Goal: Task Accomplishment & Management: Complete application form

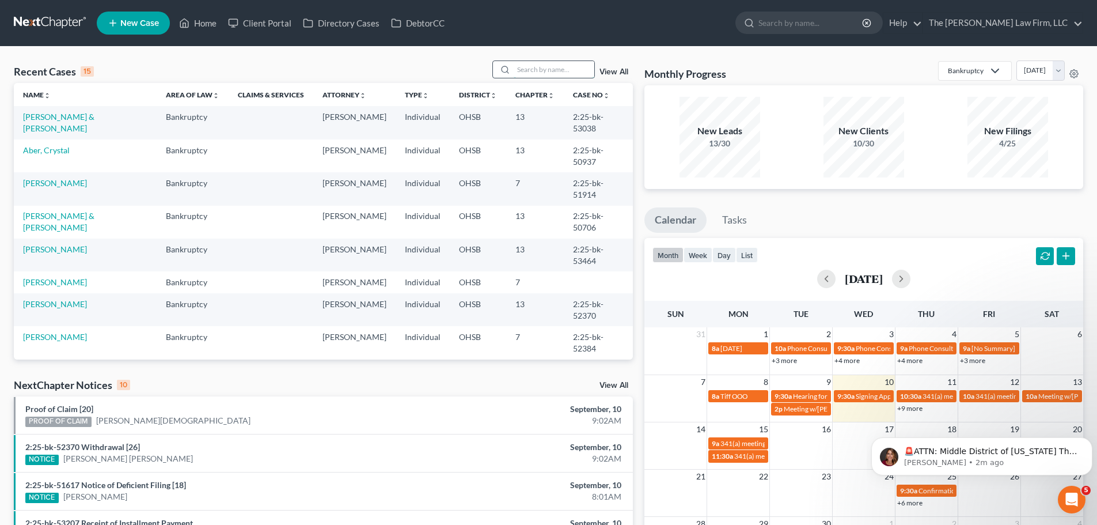
click at [560, 75] on input "search" at bounding box center [554, 69] width 81 height 17
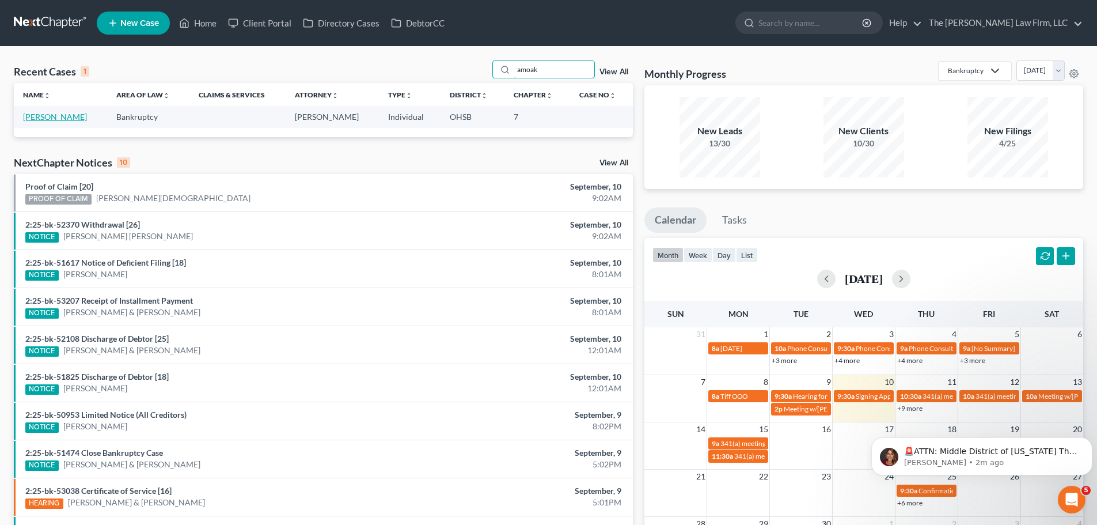
type input "amoak"
click at [60, 119] on link "[PERSON_NAME]" at bounding box center [55, 117] width 64 height 10
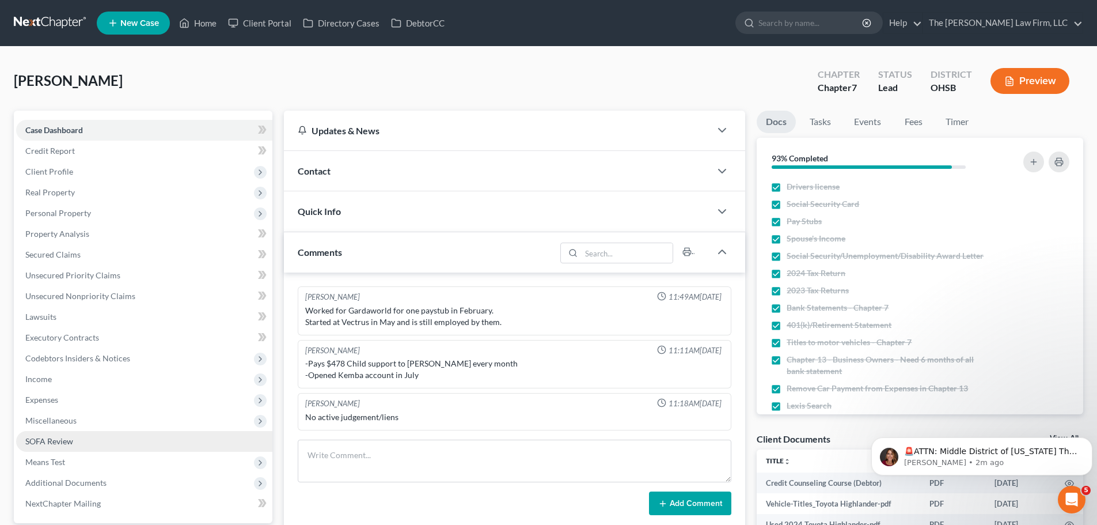
scroll to position [96, 0]
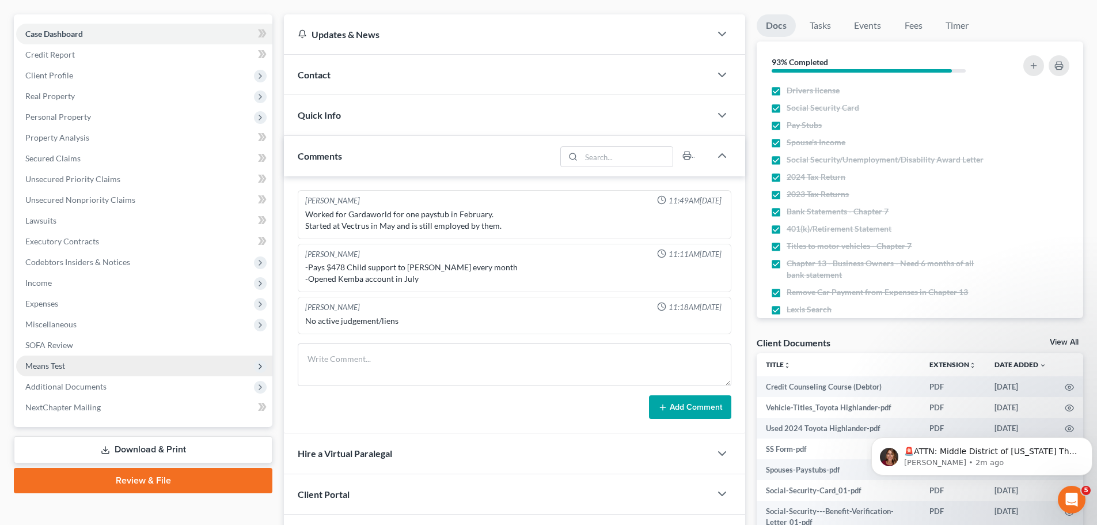
click at [52, 366] on span "Means Test" at bounding box center [45, 365] width 40 height 10
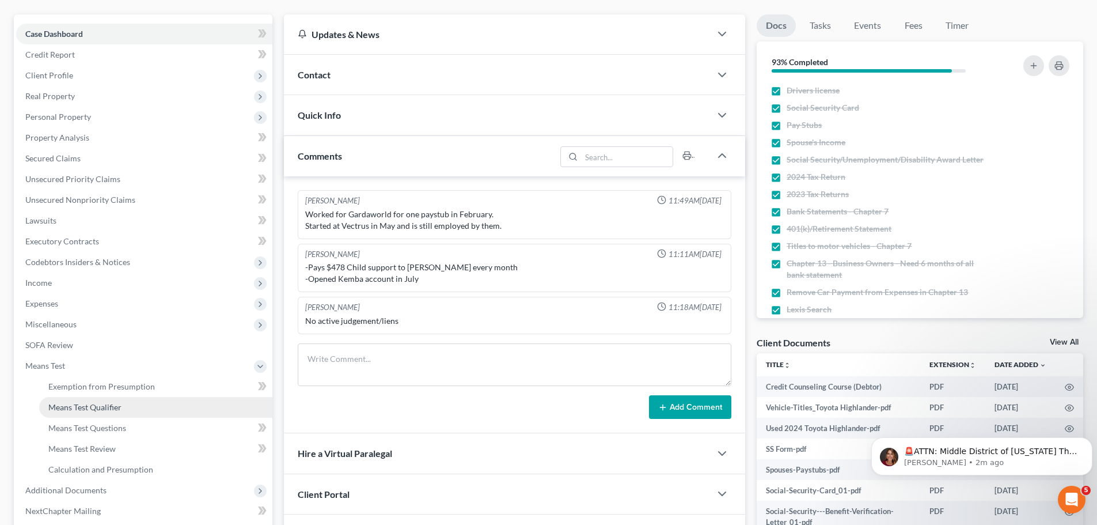
click at [102, 405] on span "Means Test Qualifier" at bounding box center [84, 407] width 73 height 10
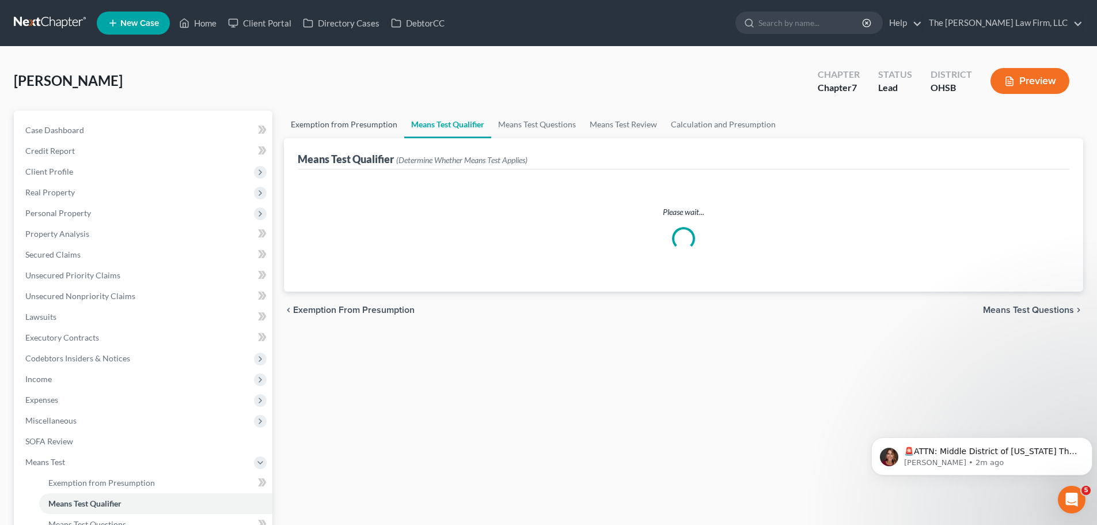
click at [341, 120] on link "Exemption from Presumption" at bounding box center [344, 125] width 120 height 28
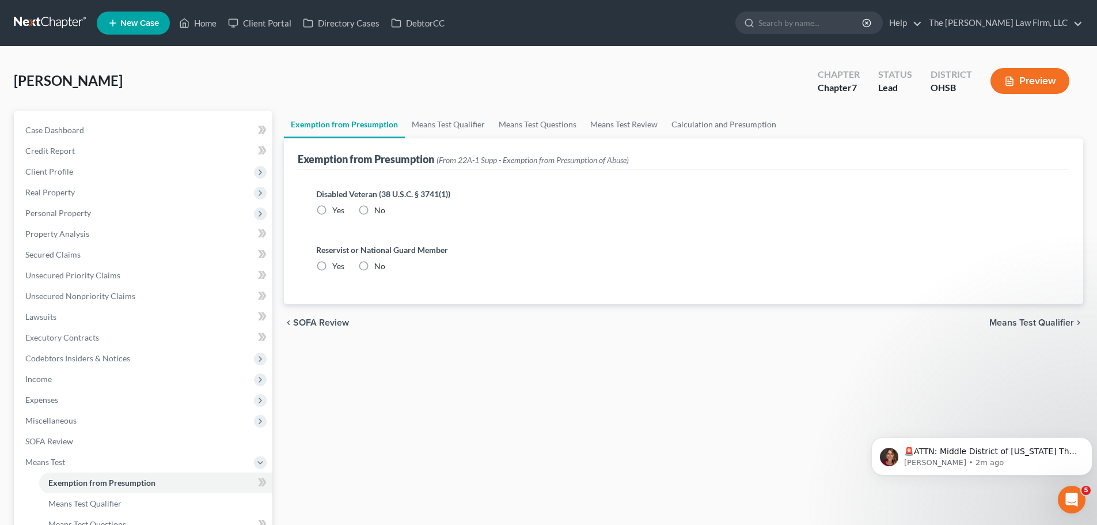
click at [374, 210] on label "No" at bounding box center [379, 210] width 11 height 12
click at [379, 210] on input "No" at bounding box center [382, 207] width 7 height 7
radio input "true"
click at [374, 264] on label "No" at bounding box center [379, 266] width 11 height 12
click at [379, 264] on input "No" at bounding box center [382, 263] width 7 height 7
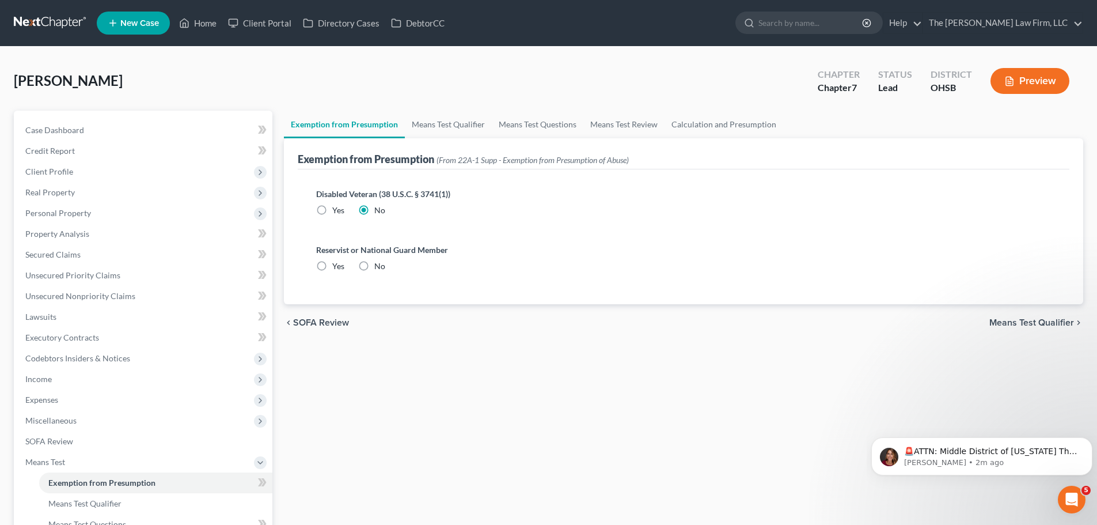
radio input "true"
drag, startPoint x: 1087, startPoint y: 504, endPoint x: 25, endPoint y: 17, distance: 1168.0
click at [1087, 504] on div "Exemption from Presumption Means Test Qualifier Means Test Questions Means Test…" at bounding box center [683, 402] width 811 height 582
click at [1073, 499] on icon "Open Intercom Messenger" at bounding box center [1070, 497] width 19 height 19
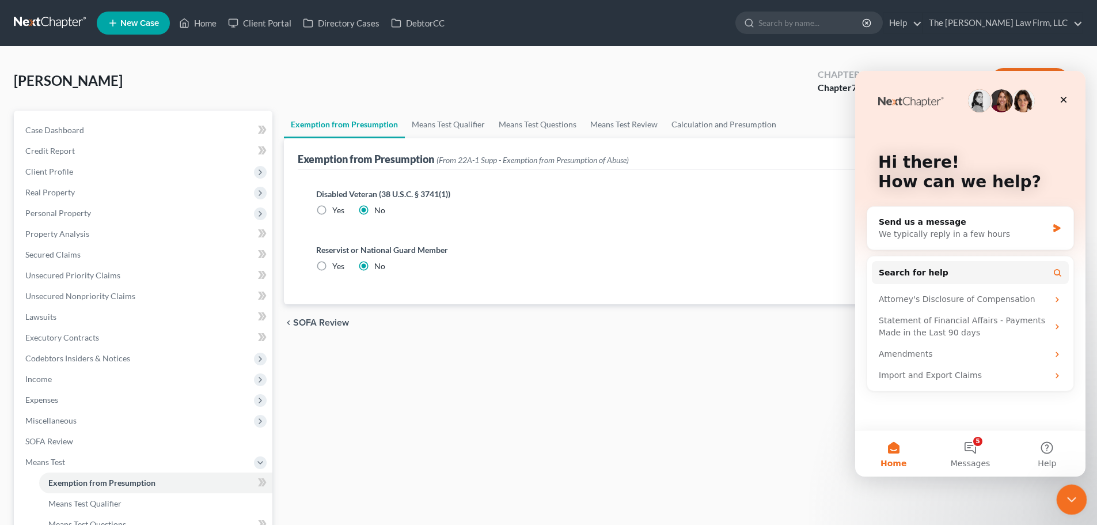
click at [1072, 500] on icon "Close Intercom Messenger" at bounding box center [1070, 498] width 14 height 14
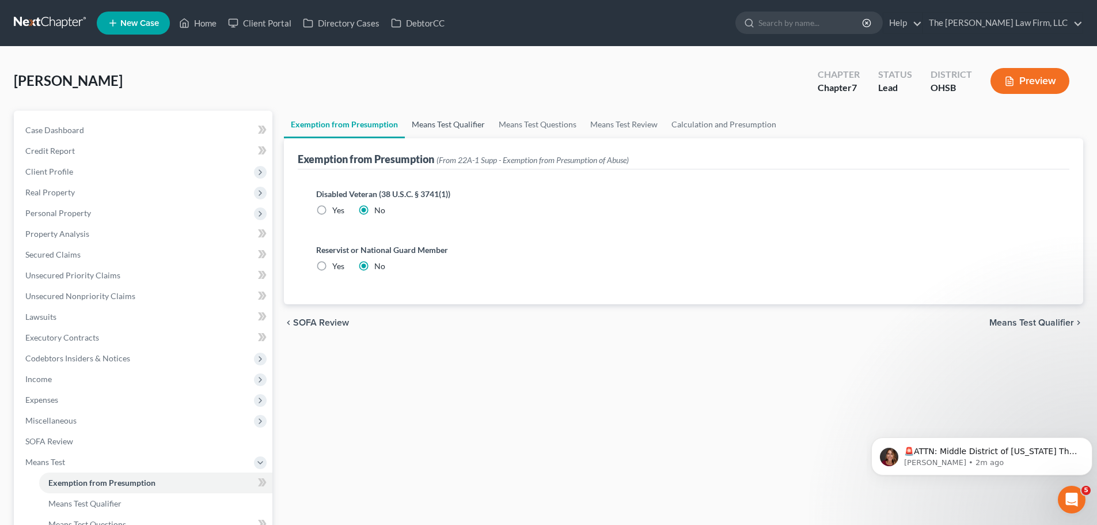
click at [434, 128] on link "Means Test Qualifier" at bounding box center [448, 125] width 87 height 28
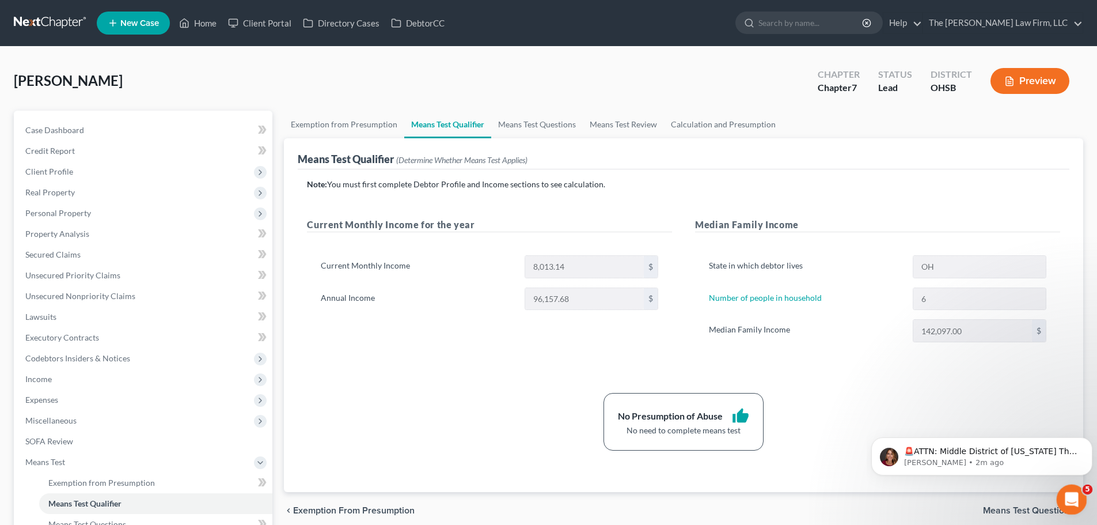
click at [1079, 496] on div "Open Intercom Messenger" at bounding box center [1070, 498] width 38 height 38
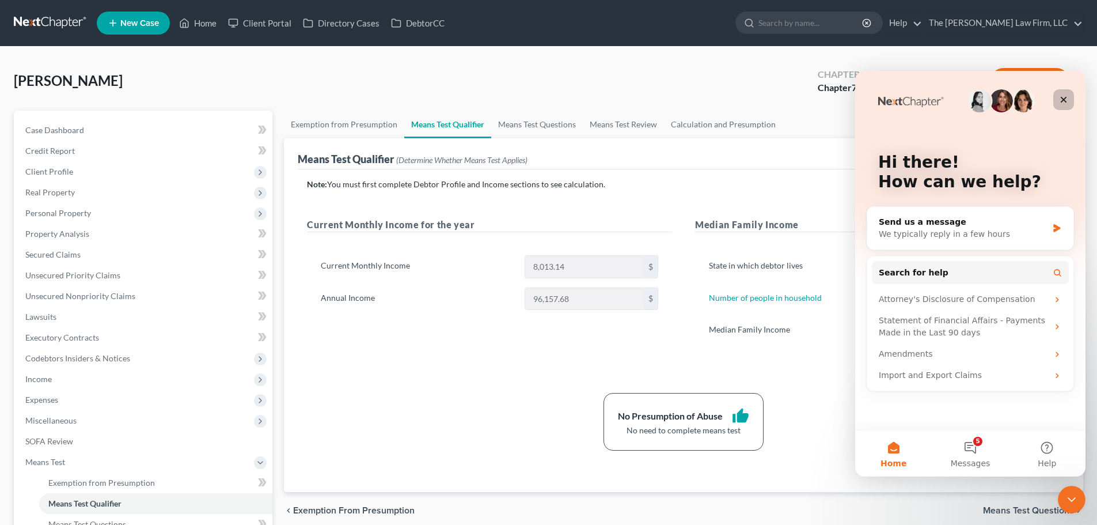
click at [1062, 103] on icon "Close" at bounding box center [1063, 99] width 9 height 9
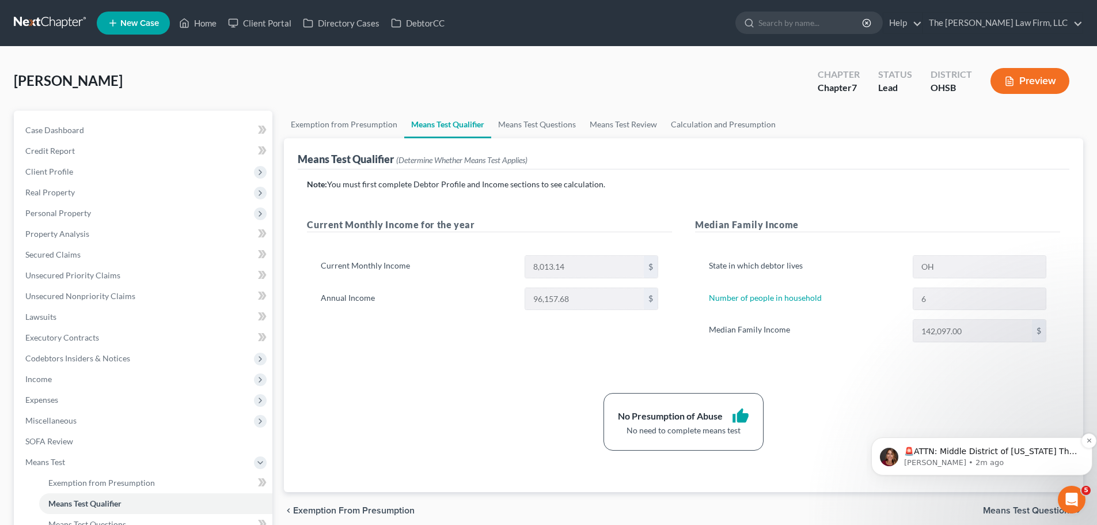
click at [1068, 449] on p "🚨ATTN: Middle District of Florida The court has added a new Credit Counseling F…" at bounding box center [991, 452] width 174 height 12
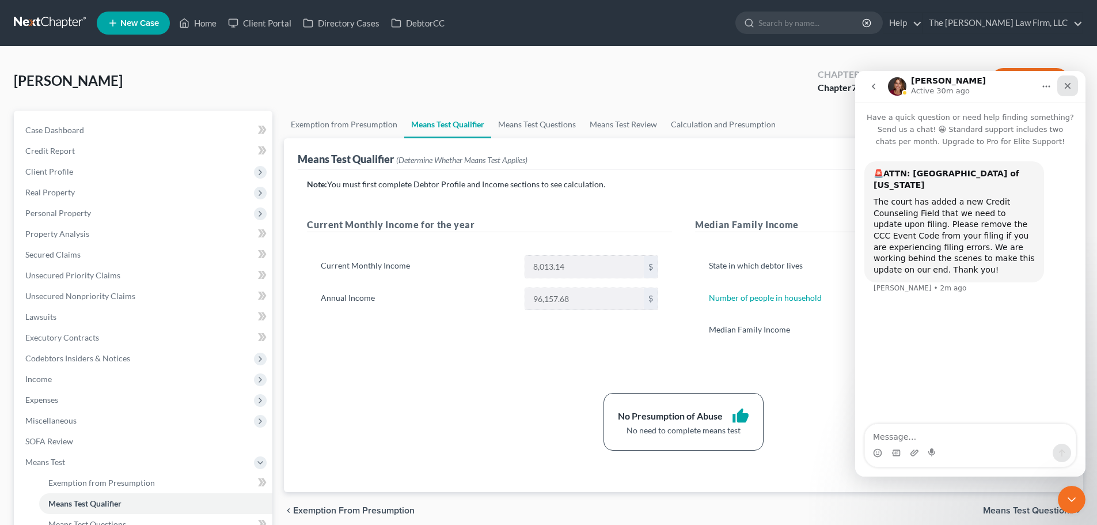
click at [1066, 85] on icon "Close" at bounding box center [1068, 86] width 6 height 6
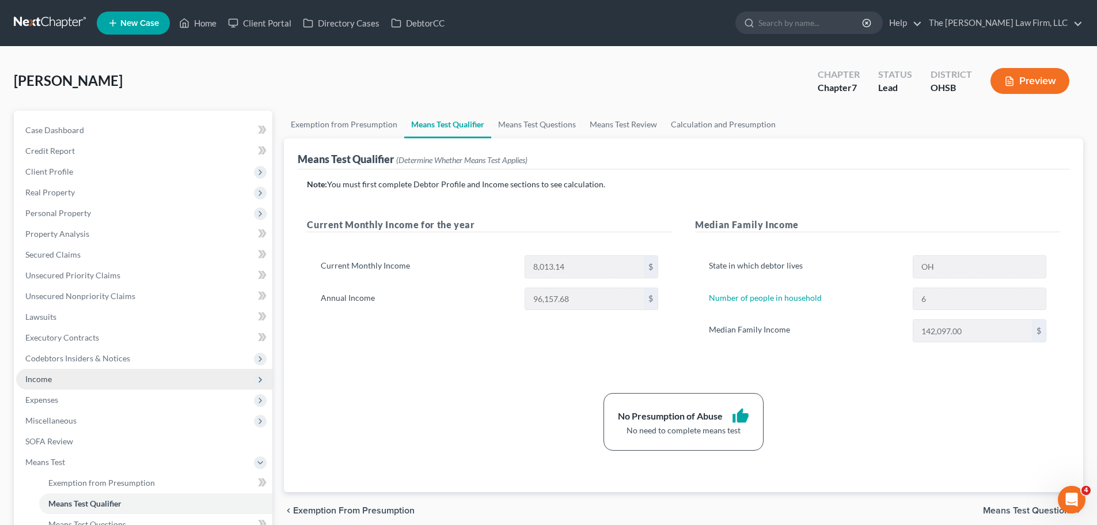
click at [50, 385] on span "Income" at bounding box center [144, 379] width 256 height 21
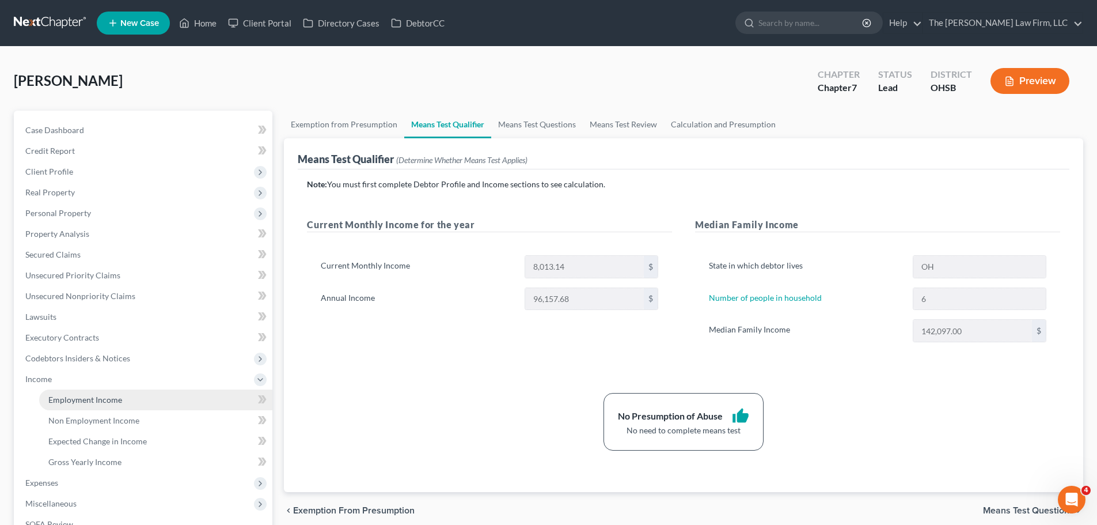
click at [47, 397] on link "Employment Income" at bounding box center [155, 399] width 233 height 21
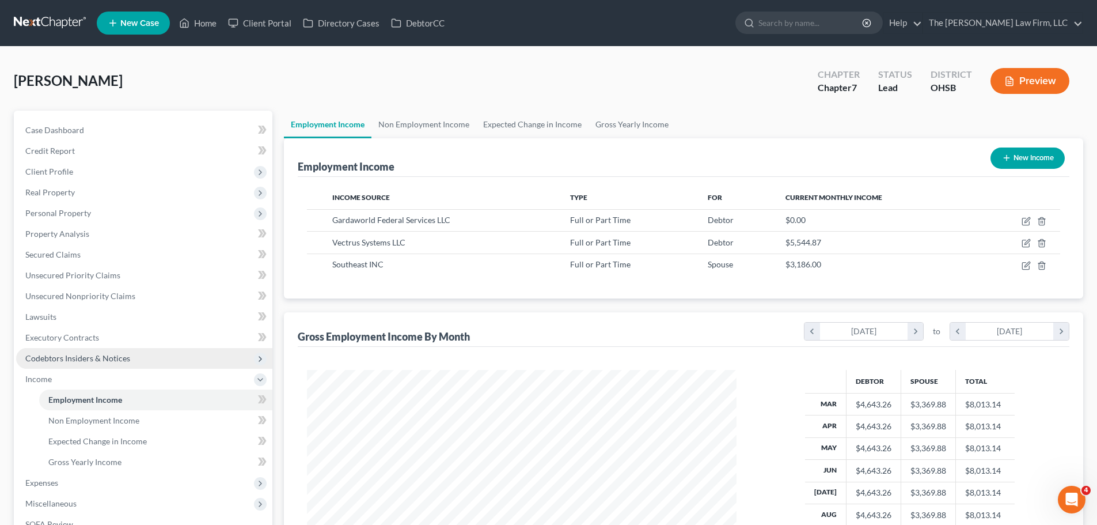
scroll to position [215, 453]
click at [400, 120] on link "Non Employment Income" at bounding box center [423, 125] width 105 height 28
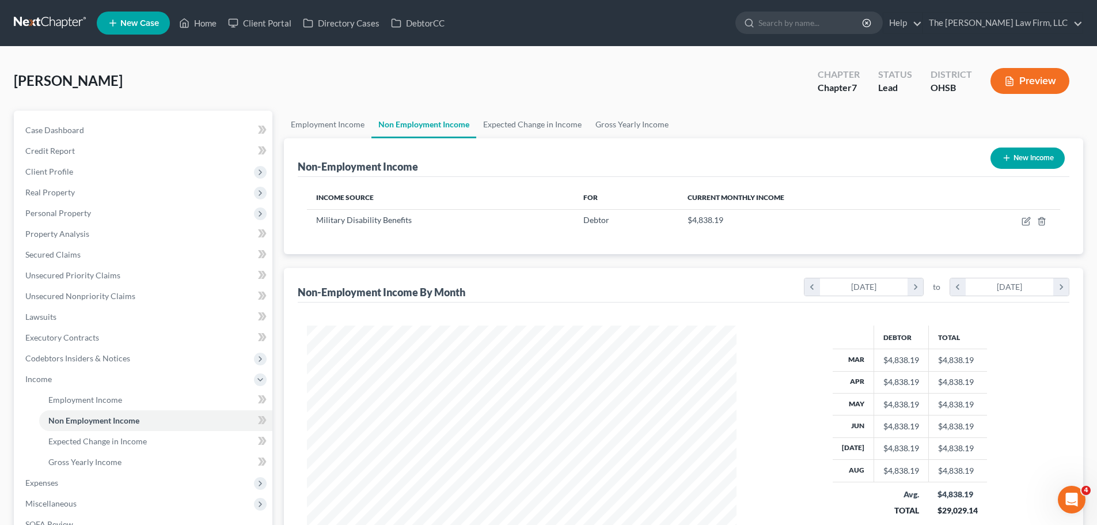
scroll to position [215, 453]
click at [341, 124] on link "Employment Income" at bounding box center [328, 125] width 88 height 28
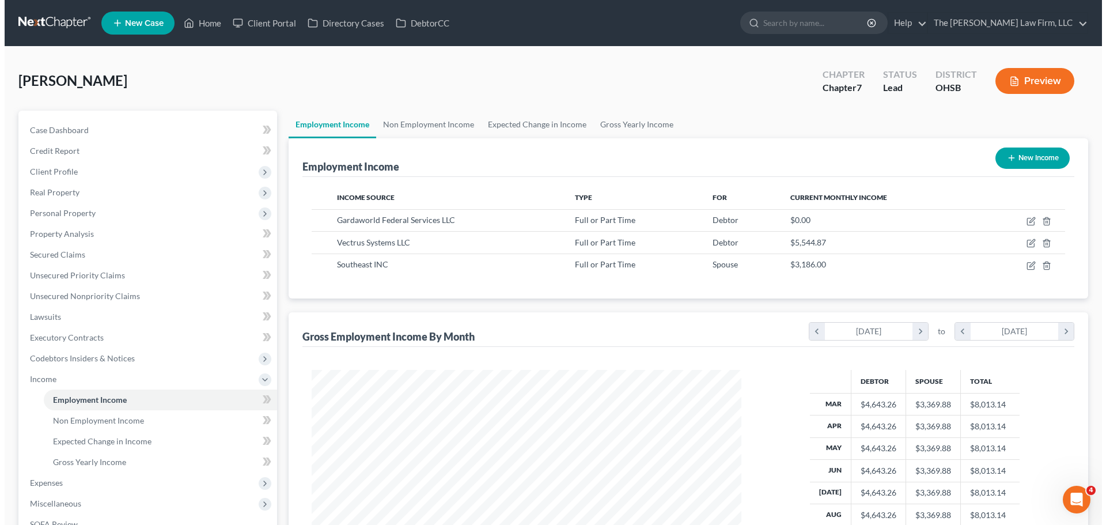
scroll to position [215, 453]
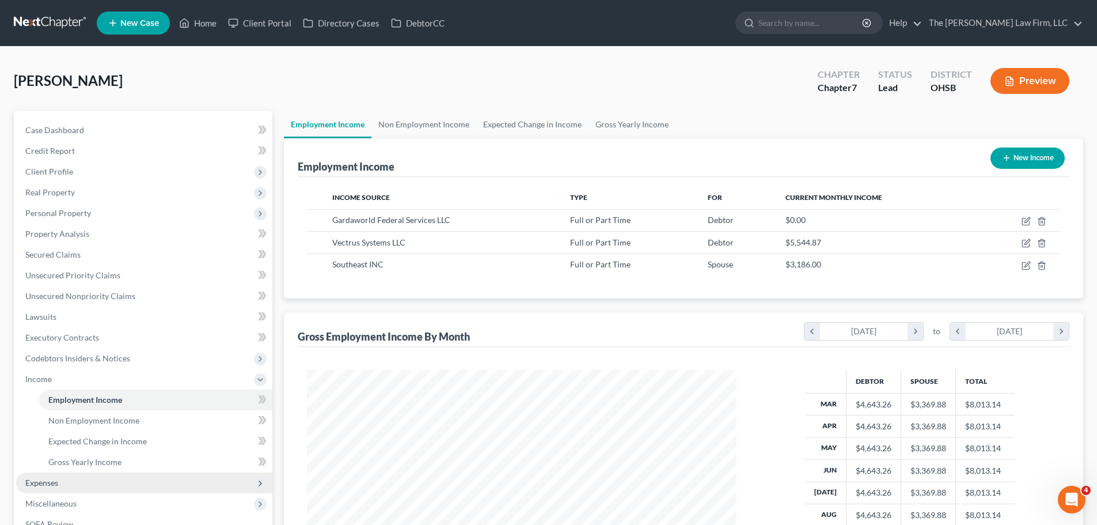
click at [71, 479] on span "Expenses" at bounding box center [144, 482] width 256 height 21
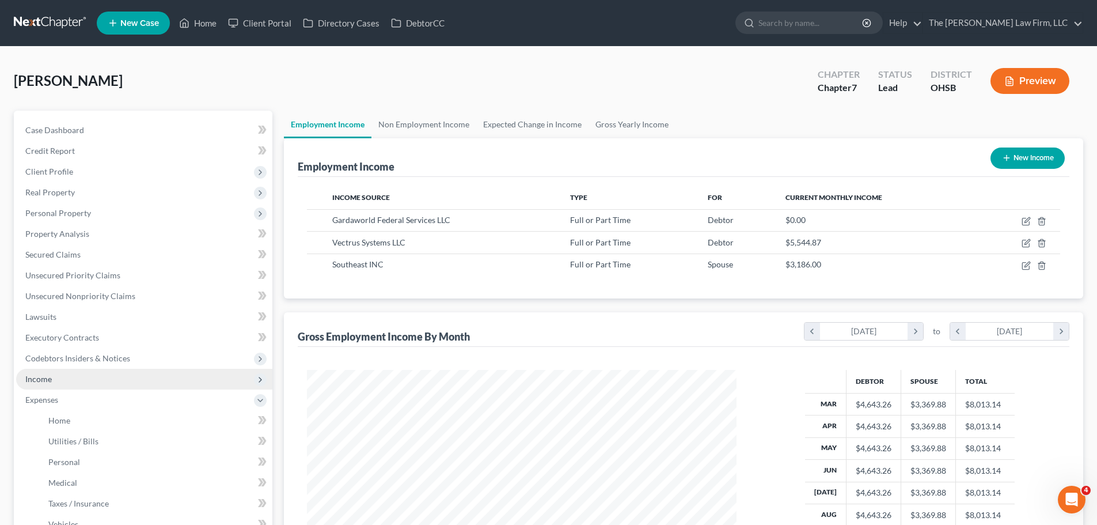
click at [73, 378] on span "Income" at bounding box center [144, 379] width 256 height 21
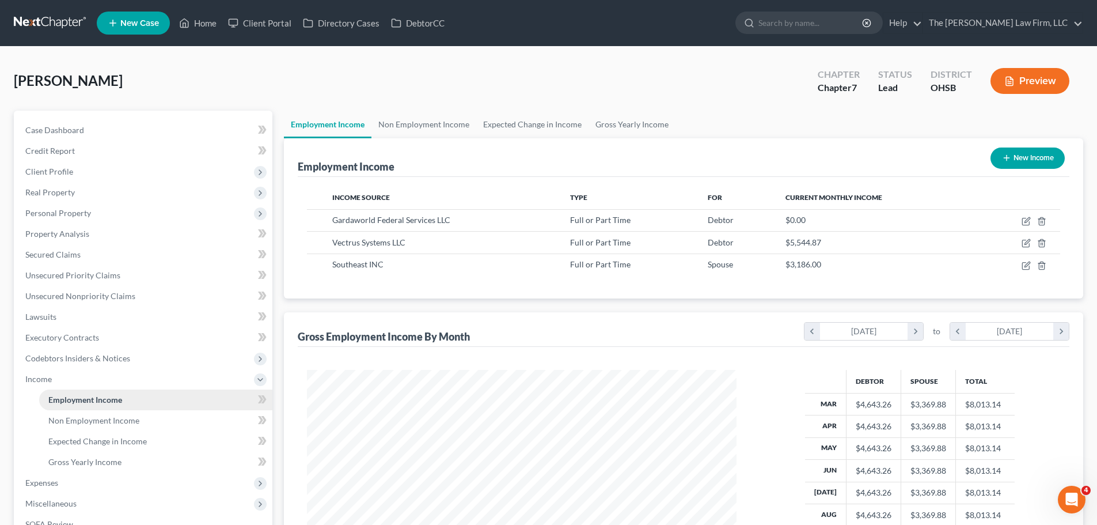
click at [75, 400] on span "Employment Income" at bounding box center [85, 399] width 74 height 10
click at [1027, 267] on icon "button" at bounding box center [1026, 265] width 9 height 9
select select "0"
select select "36"
select select "2"
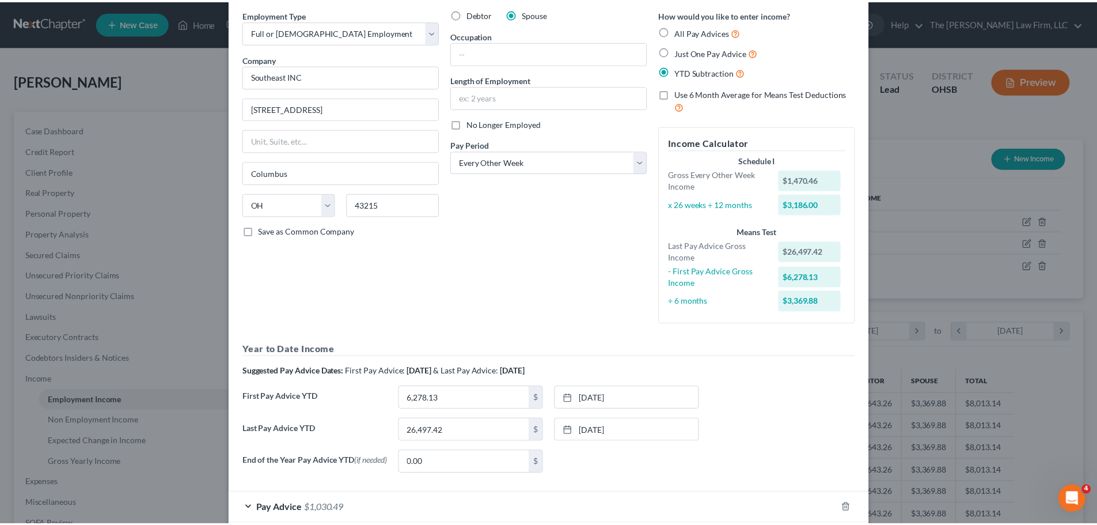
scroll to position [109, 0]
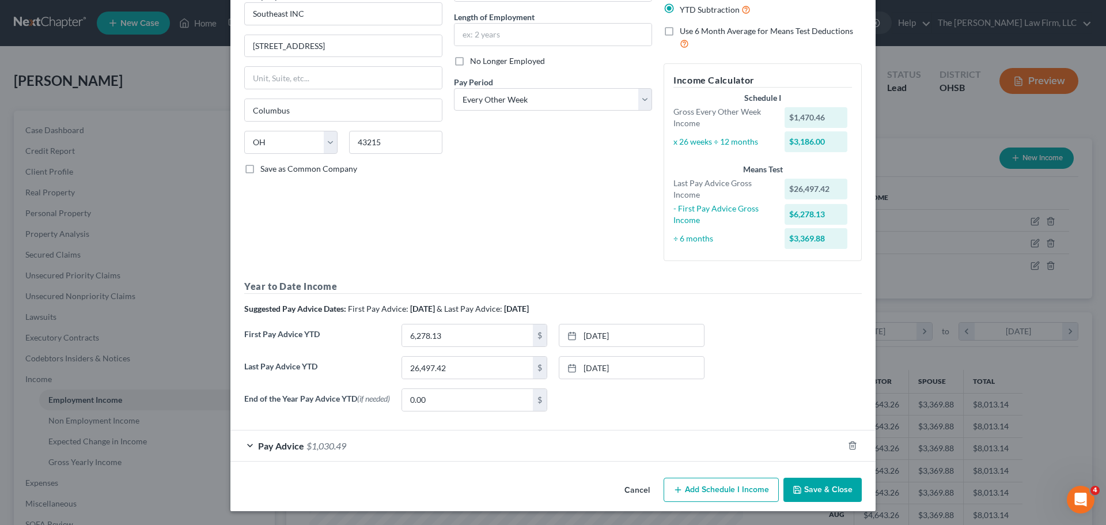
click at [819, 494] on button "Save & Close" at bounding box center [822, 489] width 78 height 24
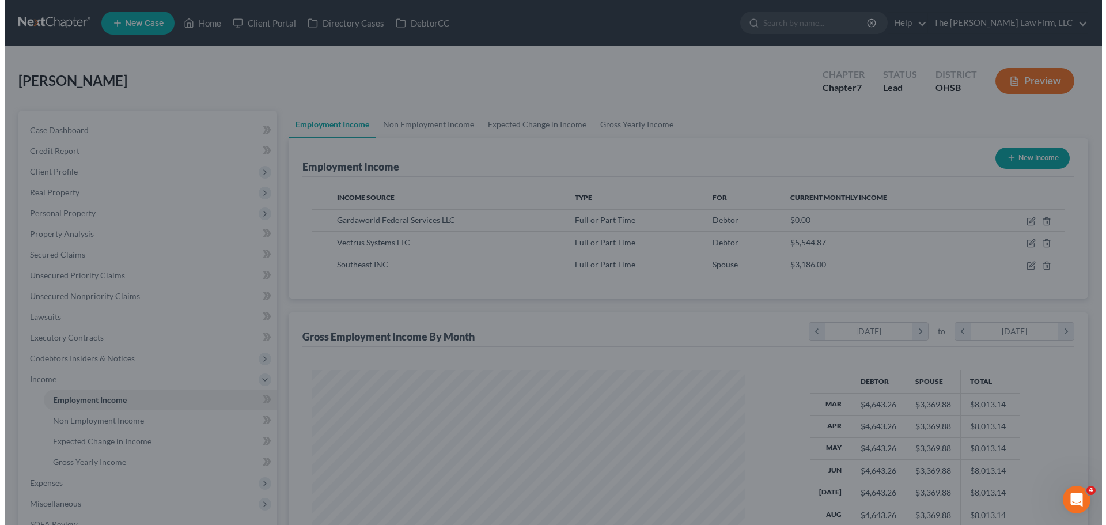
scroll to position [575645, 575407]
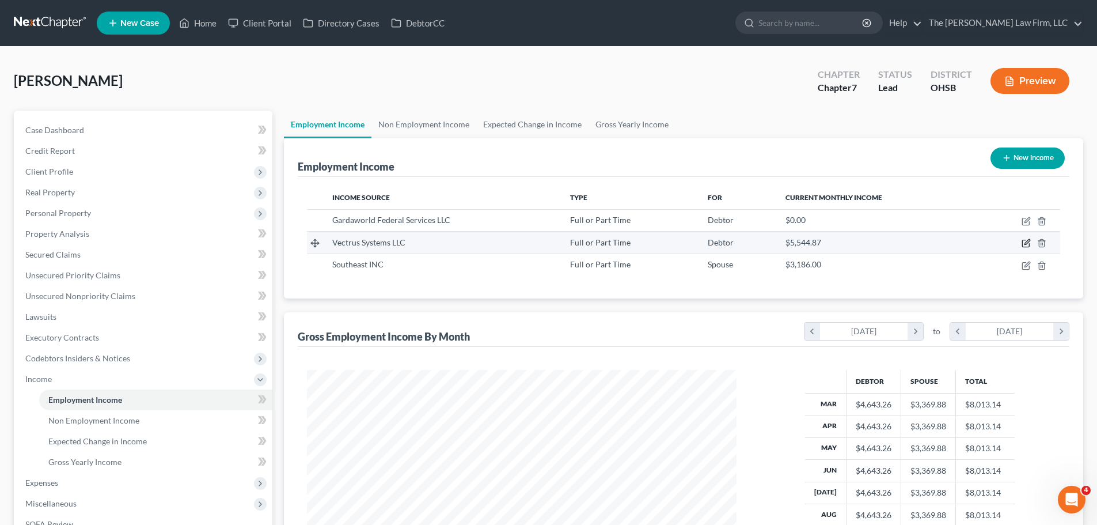
click at [1027, 242] on icon "button" at bounding box center [1026, 242] width 5 height 5
select select "0"
select select "48"
select select "2"
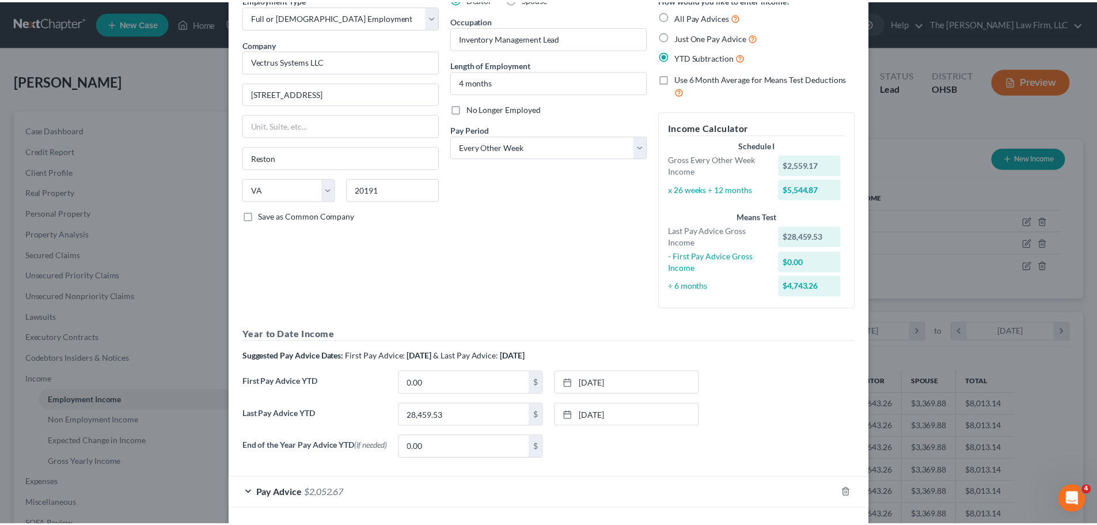
scroll to position [0, 0]
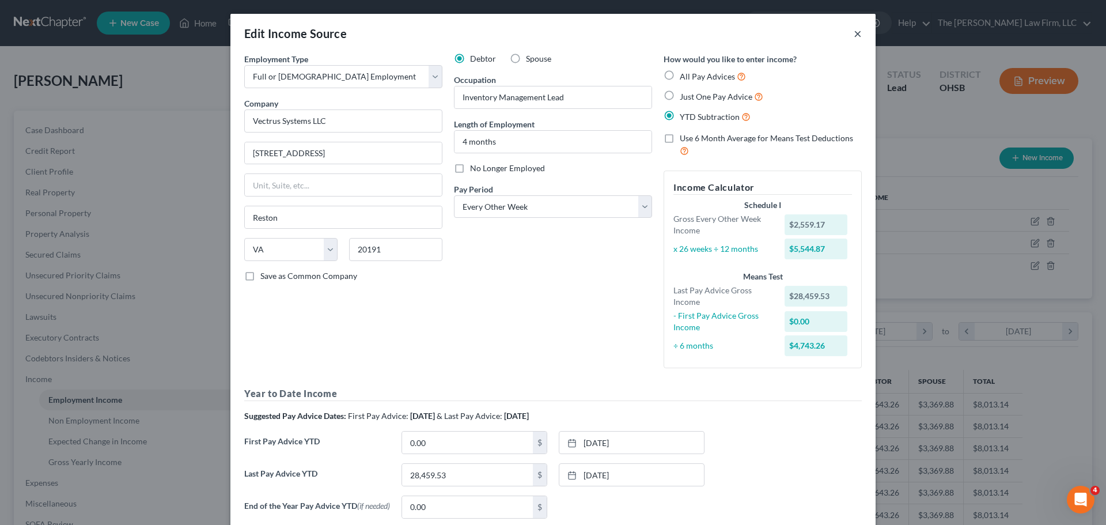
click at [853, 35] on button "×" at bounding box center [857, 33] width 8 height 14
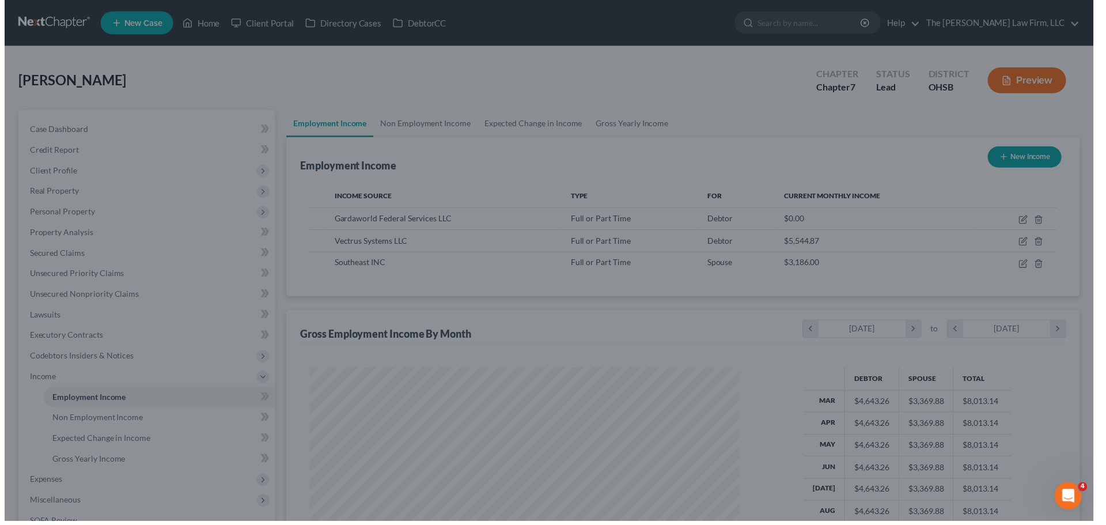
scroll to position [575645, 575407]
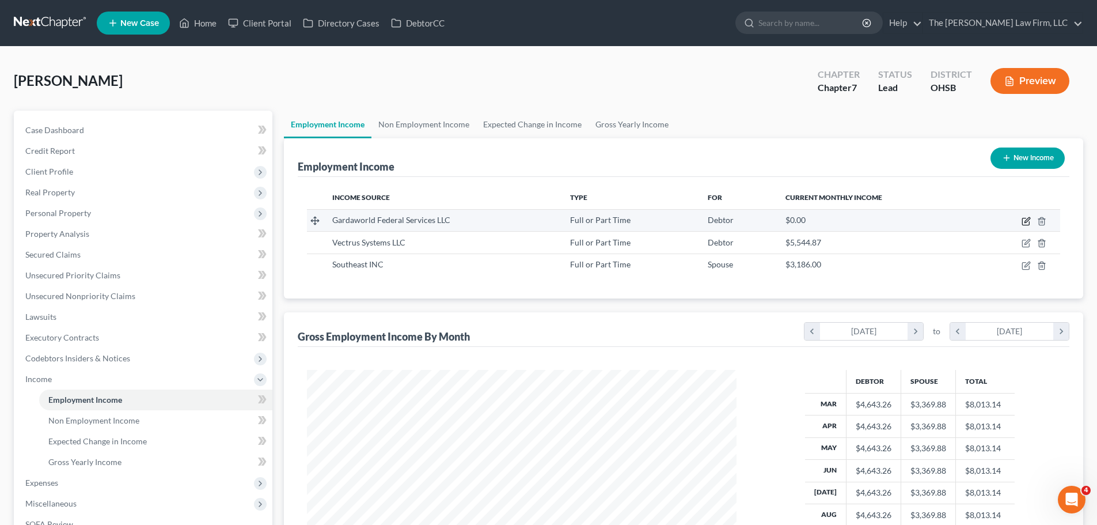
click at [1024, 219] on icon "button" at bounding box center [1026, 221] width 9 height 9
select select "0"
select select "48"
select select "2"
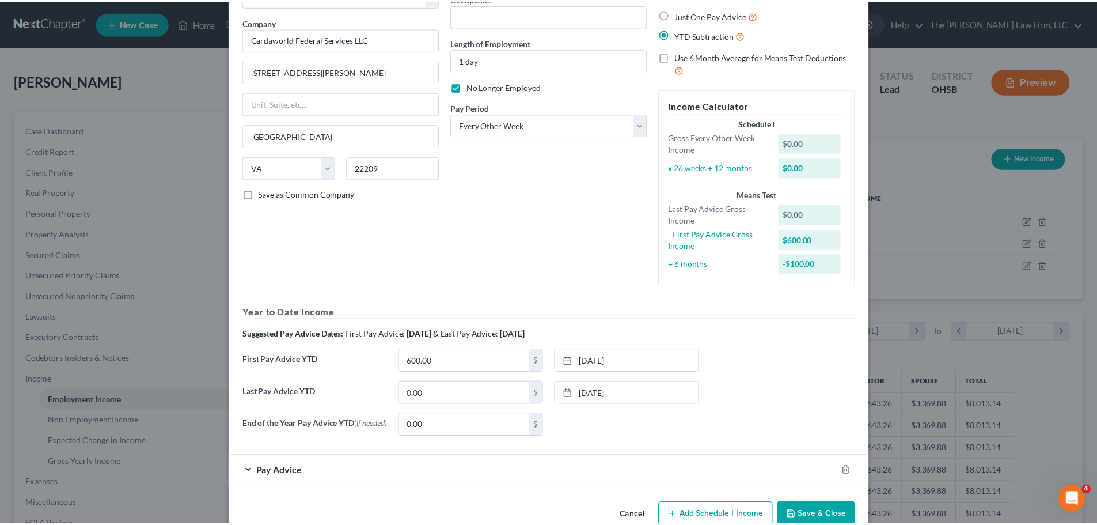
scroll to position [109, 0]
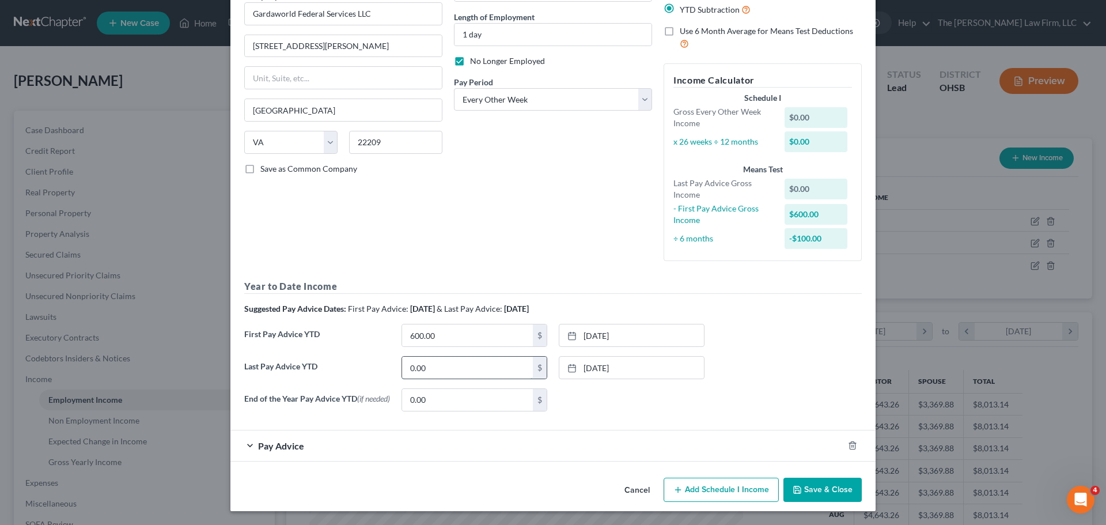
click at [455, 369] on input "0.00" at bounding box center [467, 367] width 131 height 22
type input "600"
click at [776, 356] on div "Last Pay Advice YTD 600 $ 7/31/2025 close Date 7/31/2025 Time 12:00 AM chevron_…" at bounding box center [552, 372] width 629 height 32
click at [815, 495] on button "Save & Close" at bounding box center [822, 489] width 78 height 24
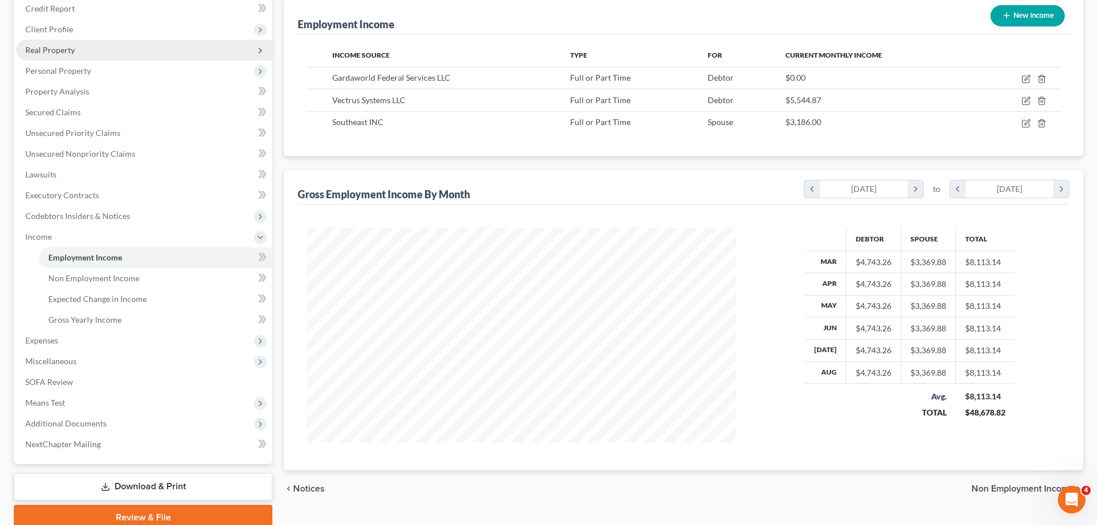
scroll to position [0, 0]
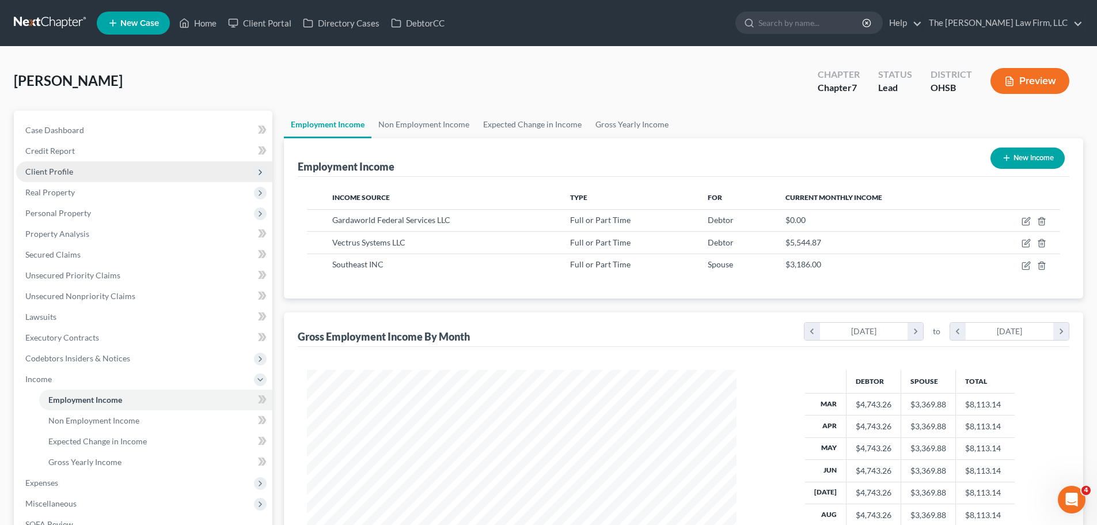
click at [60, 173] on span "Client Profile" at bounding box center [49, 171] width 48 height 10
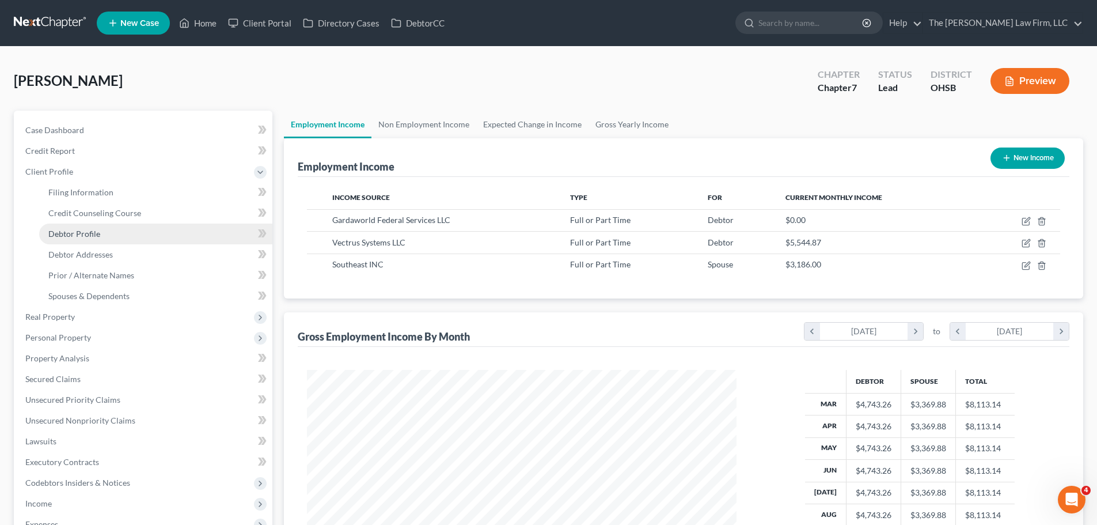
click at [86, 239] on link "Debtor Profile" at bounding box center [155, 233] width 233 height 21
select select "1"
select select "5"
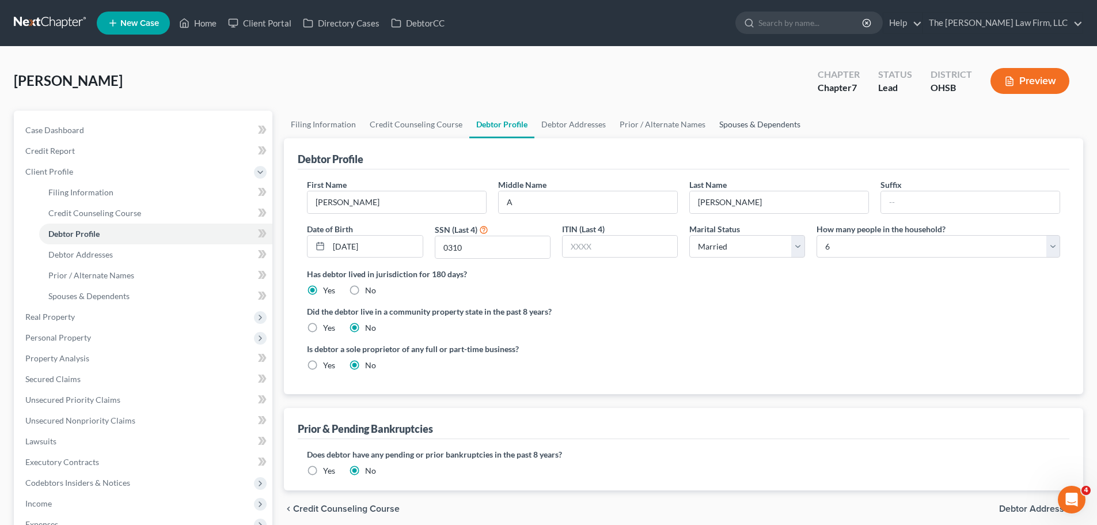
click at [751, 127] on link "Spouses & Dependents" at bounding box center [759, 125] width 95 height 28
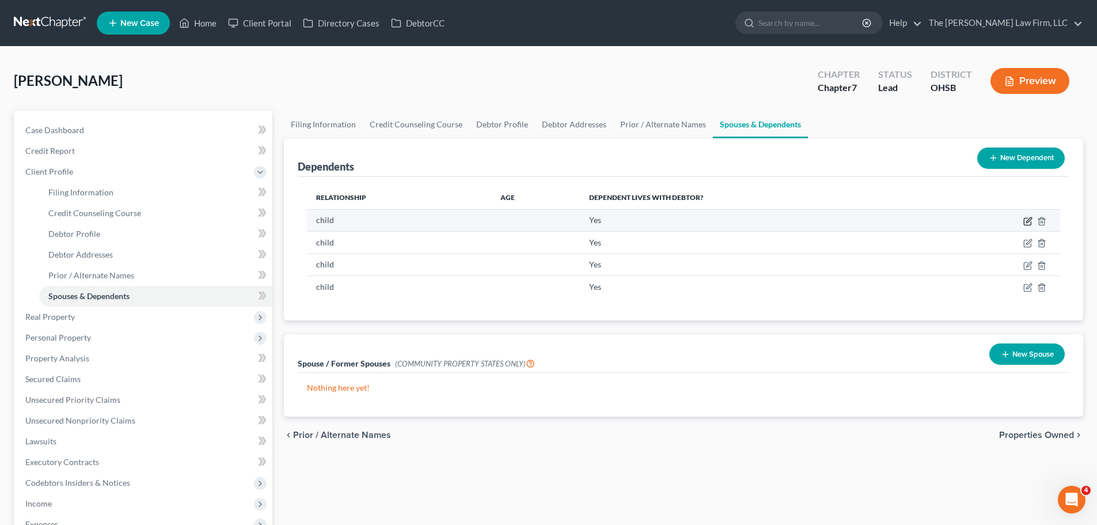
click at [1026, 218] on icon "button" at bounding box center [1027, 221] width 7 height 7
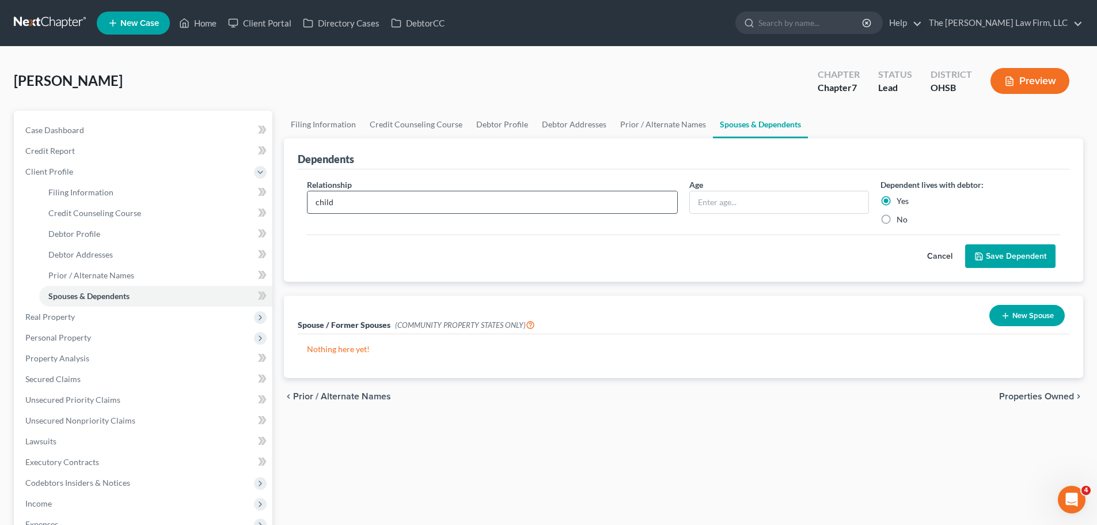
click at [344, 199] on input "child" at bounding box center [493, 202] width 370 height 22
type input "Child"
click at [975, 258] on icon "submit" at bounding box center [978, 256] width 9 height 9
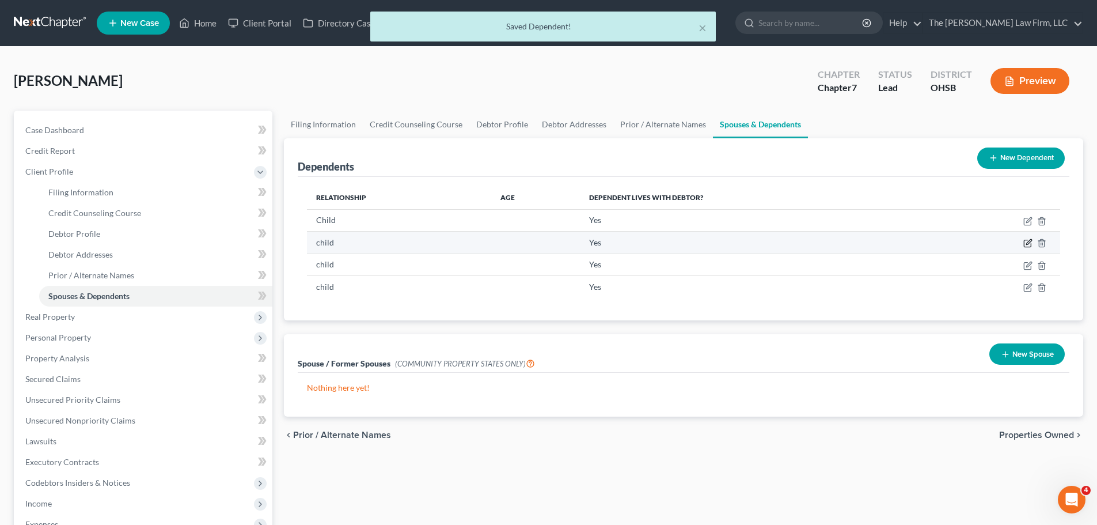
click at [1028, 244] on icon "button" at bounding box center [1027, 242] width 9 height 9
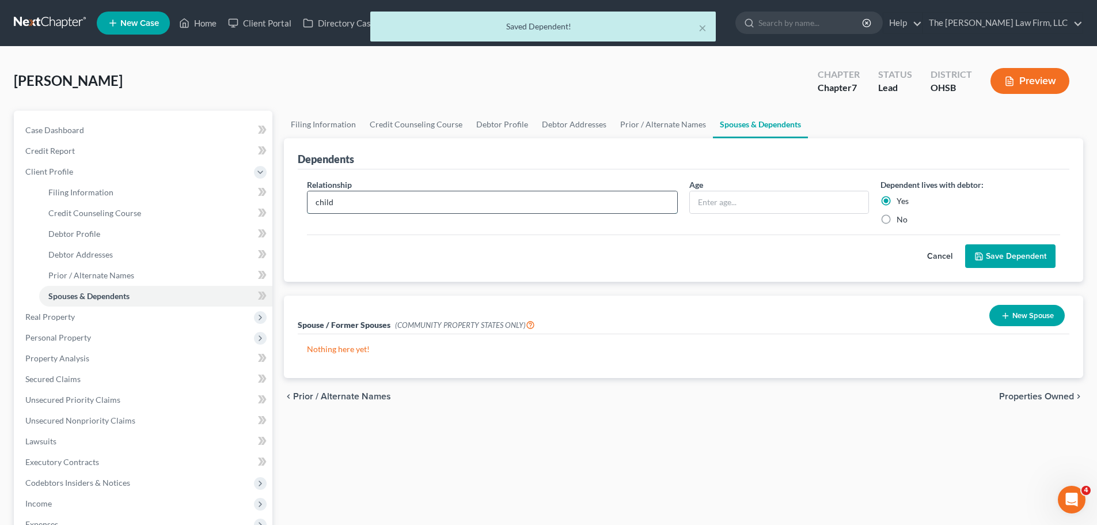
click at [414, 206] on input "child" at bounding box center [493, 202] width 370 height 22
type input "Child"
click at [1051, 253] on button "Save Dependent" at bounding box center [1010, 256] width 90 height 24
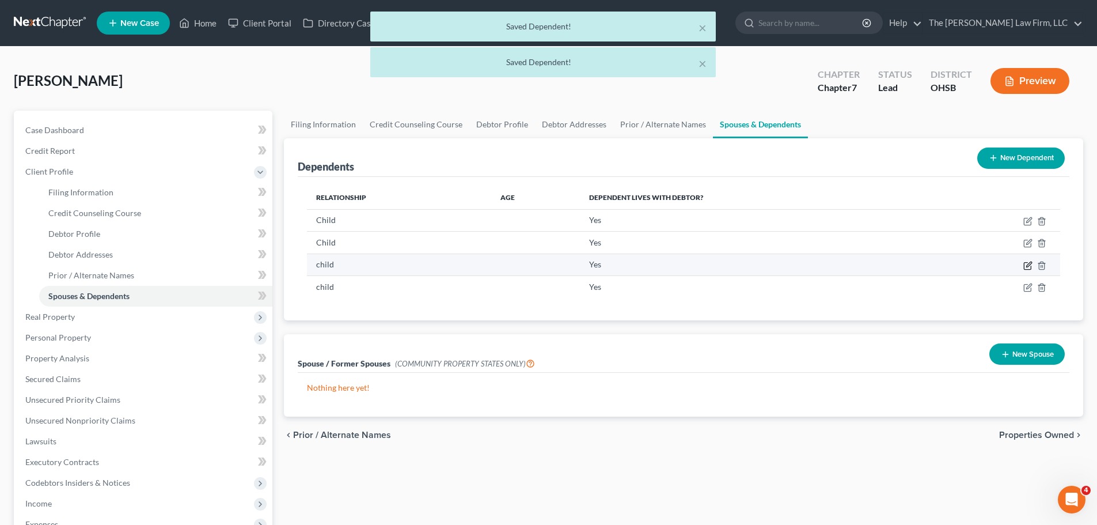
click at [1026, 265] on icon "button" at bounding box center [1027, 265] width 9 height 9
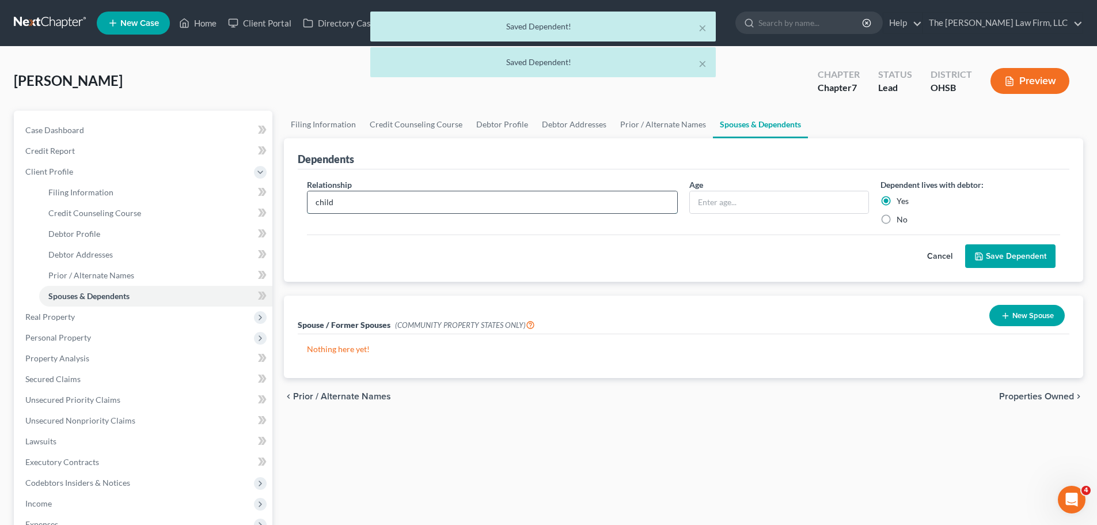
click at [410, 208] on input "child" at bounding box center [493, 202] width 370 height 22
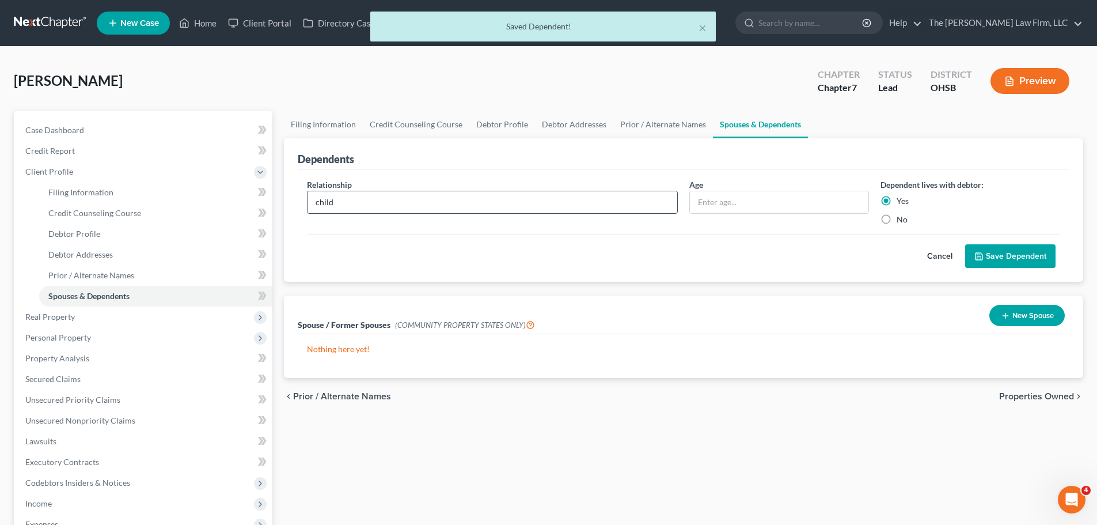
type input "Child"
click at [1025, 265] on button "Save Dependent" at bounding box center [1010, 256] width 90 height 24
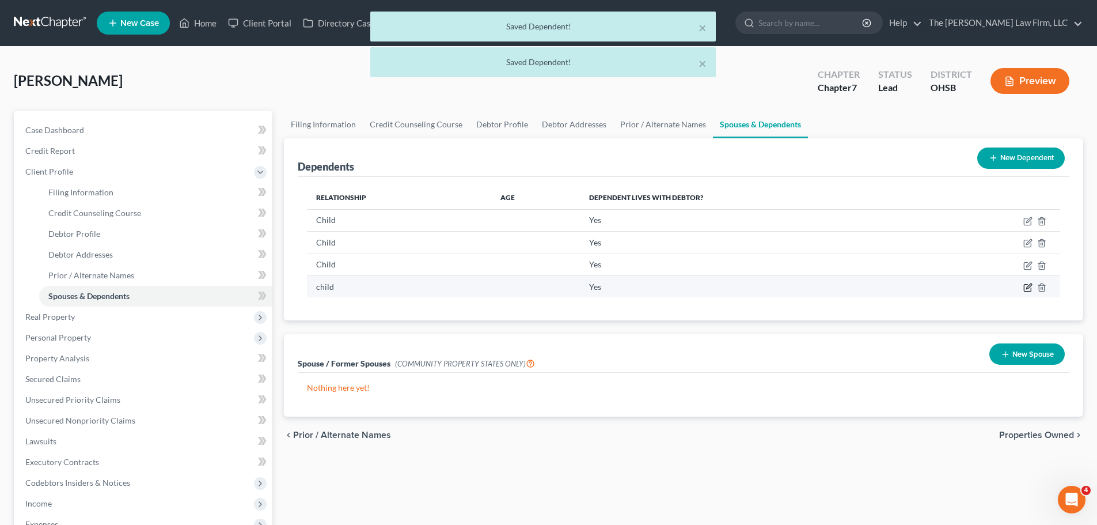
click at [1028, 290] on icon "button" at bounding box center [1027, 287] width 9 height 9
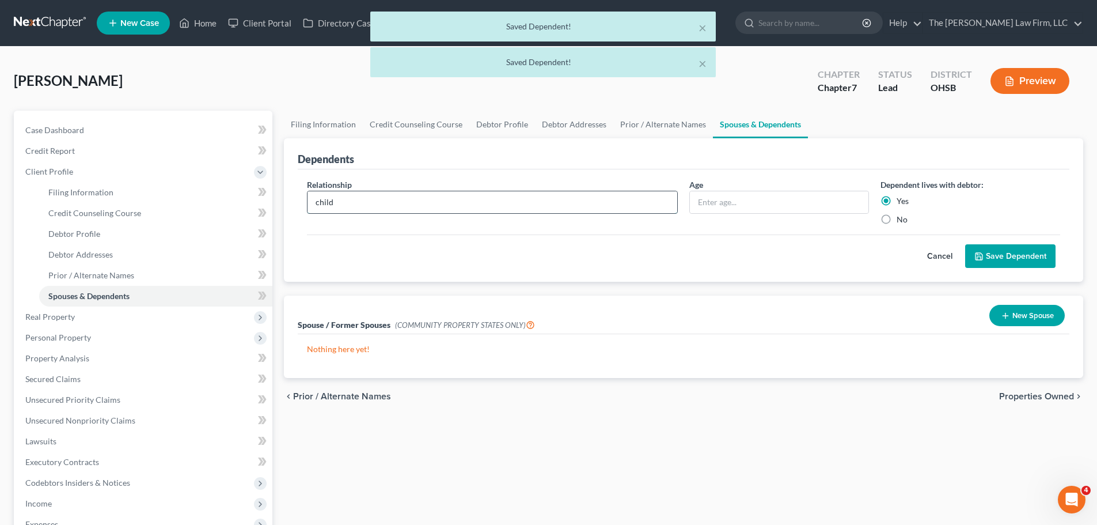
click at [488, 204] on input "child" at bounding box center [493, 202] width 370 height 22
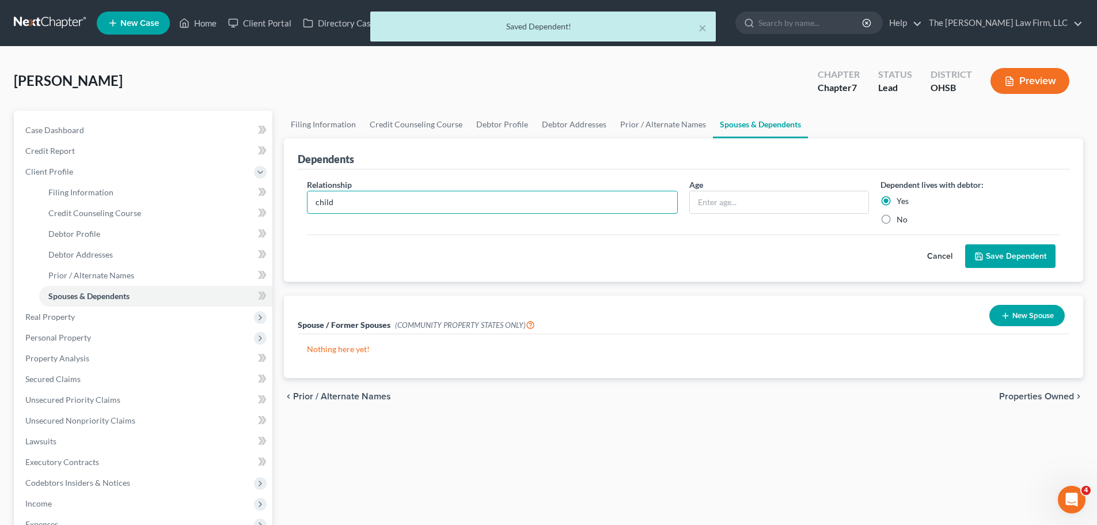
type input "Child"
click at [987, 262] on button "Save Dependent" at bounding box center [1010, 256] width 90 height 24
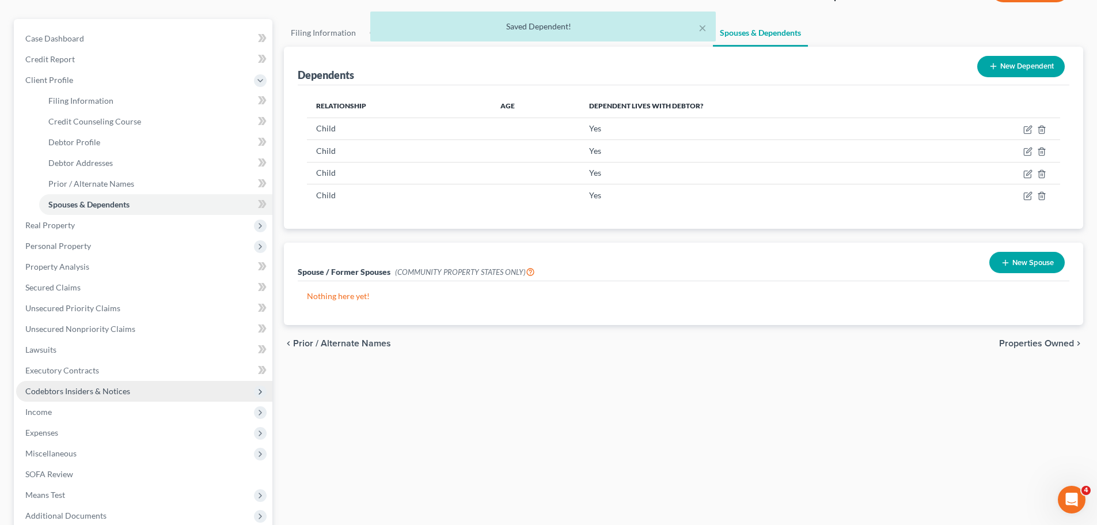
scroll to position [233, 0]
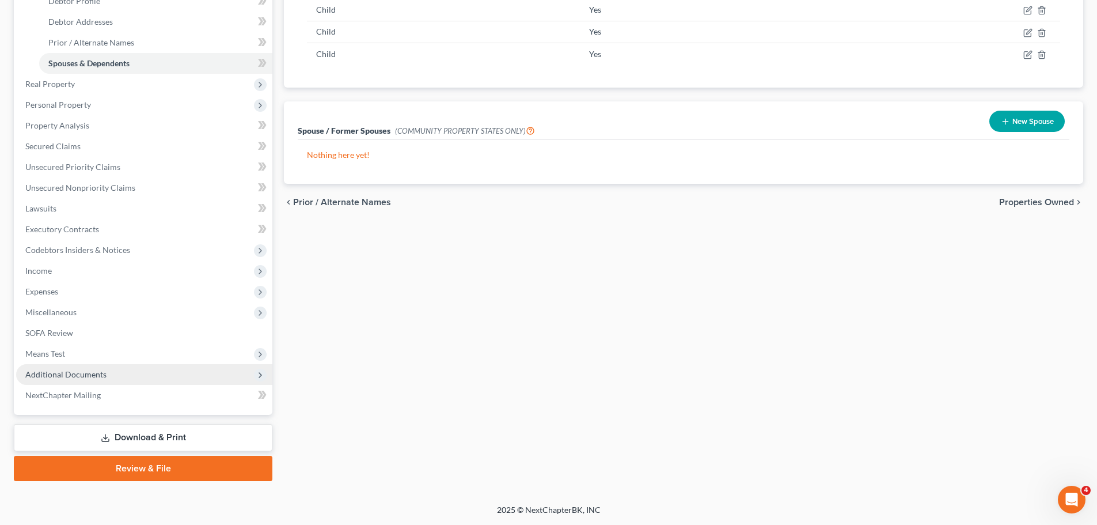
click at [74, 372] on span "Additional Documents" at bounding box center [65, 374] width 81 height 10
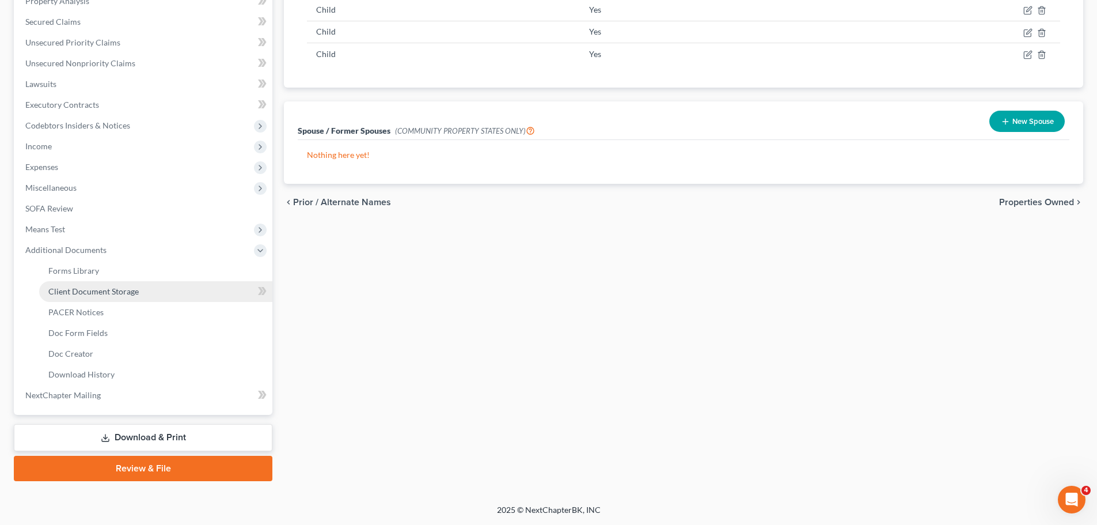
click at [94, 287] on span "Client Document Storage" at bounding box center [93, 291] width 90 height 10
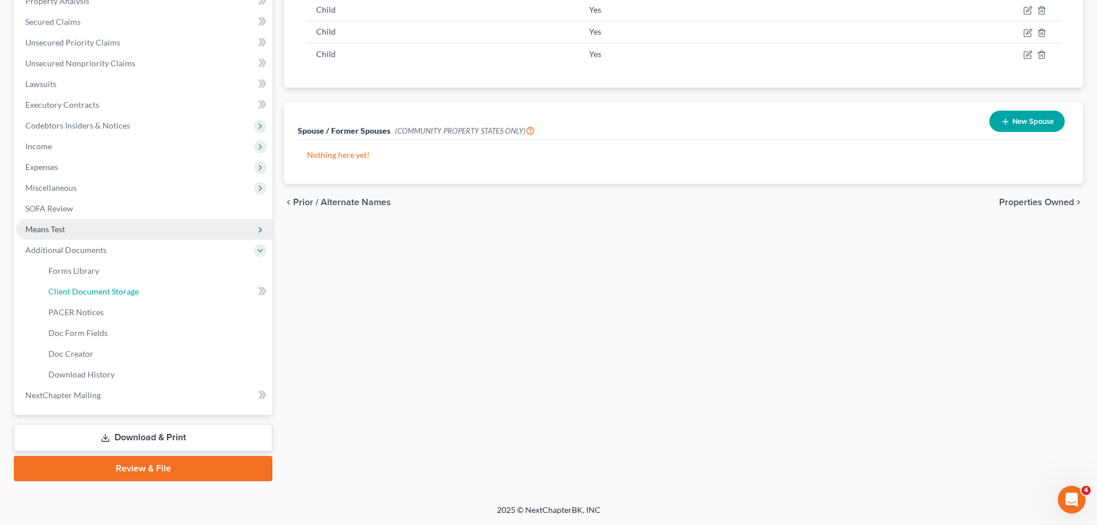
select select "52"
select select "61"
select select "7"
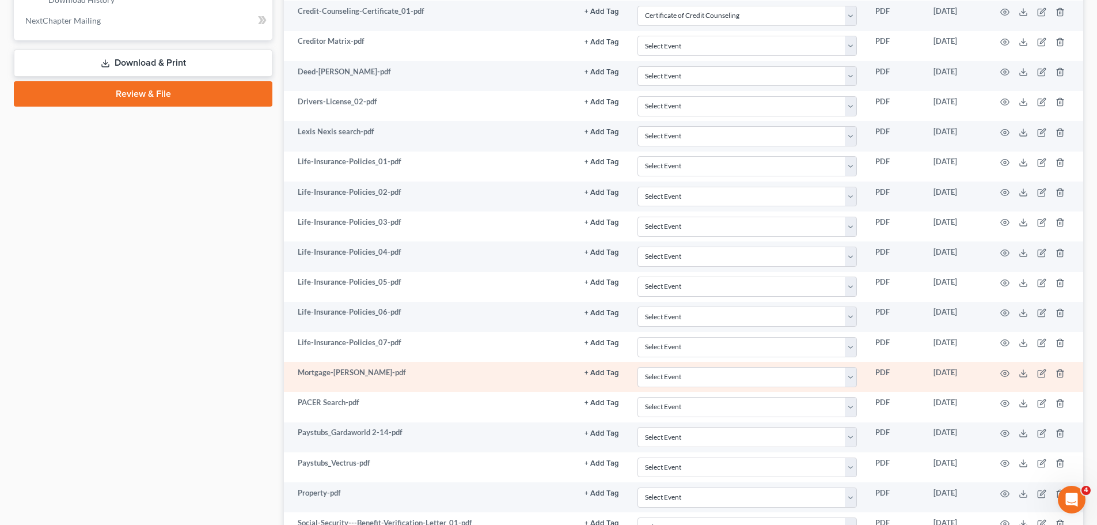
scroll to position [511, 0]
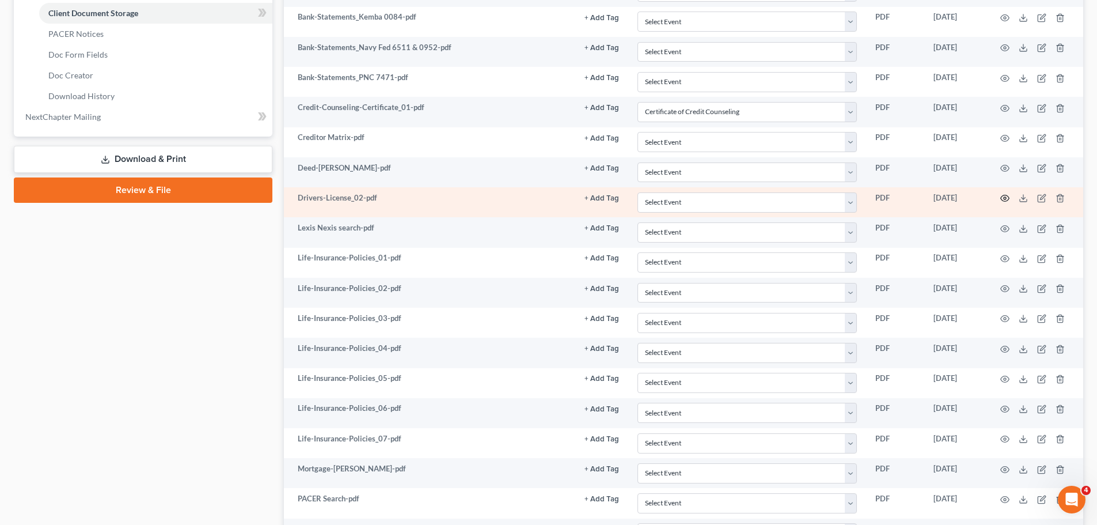
click at [1000, 198] on icon "button" at bounding box center [1004, 197] width 9 height 9
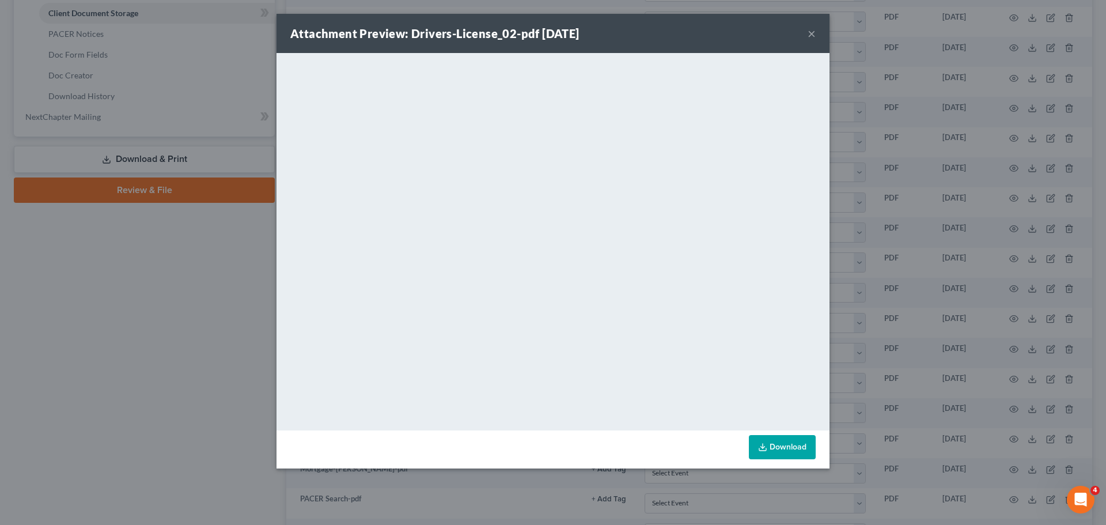
click at [810, 36] on button "×" at bounding box center [811, 33] width 8 height 14
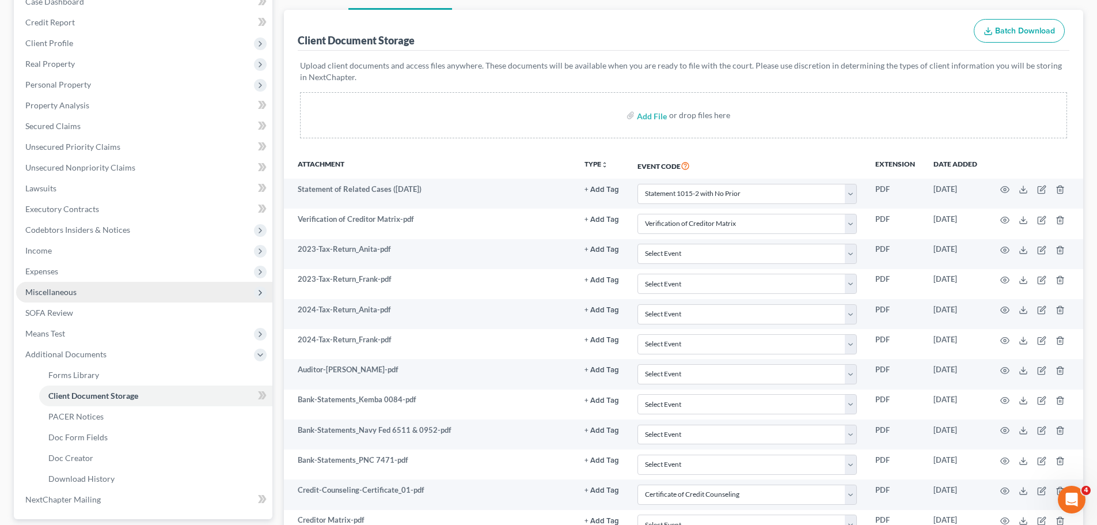
scroll to position [127, 0]
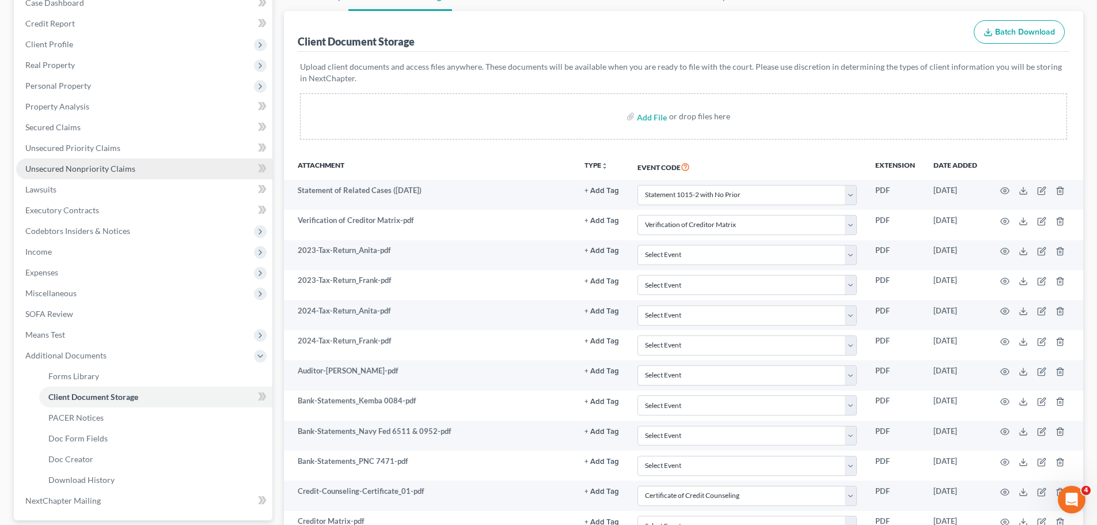
click at [99, 170] on span "Unsecured Nonpriority Claims" at bounding box center [80, 169] width 110 height 10
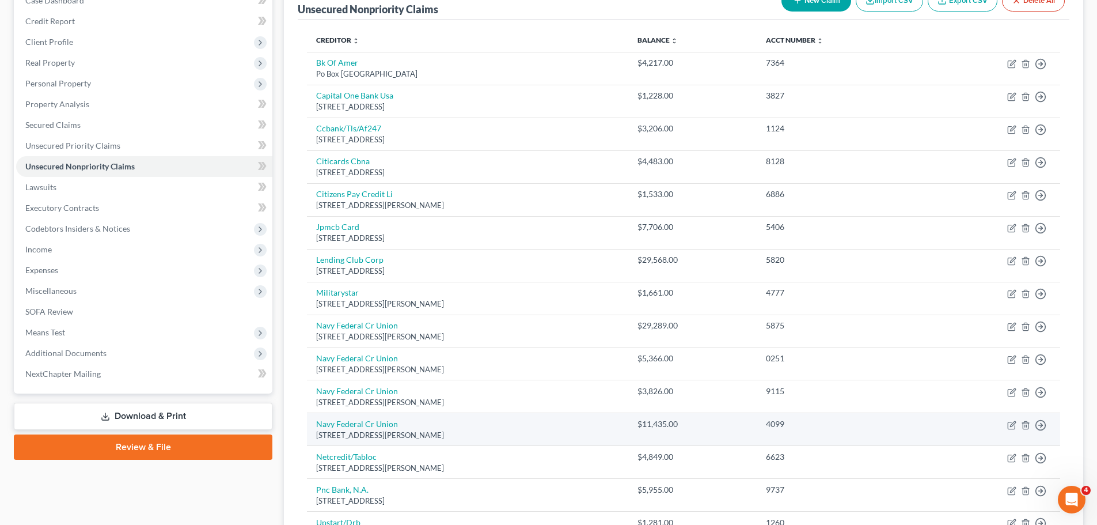
scroll to position [82, 0]
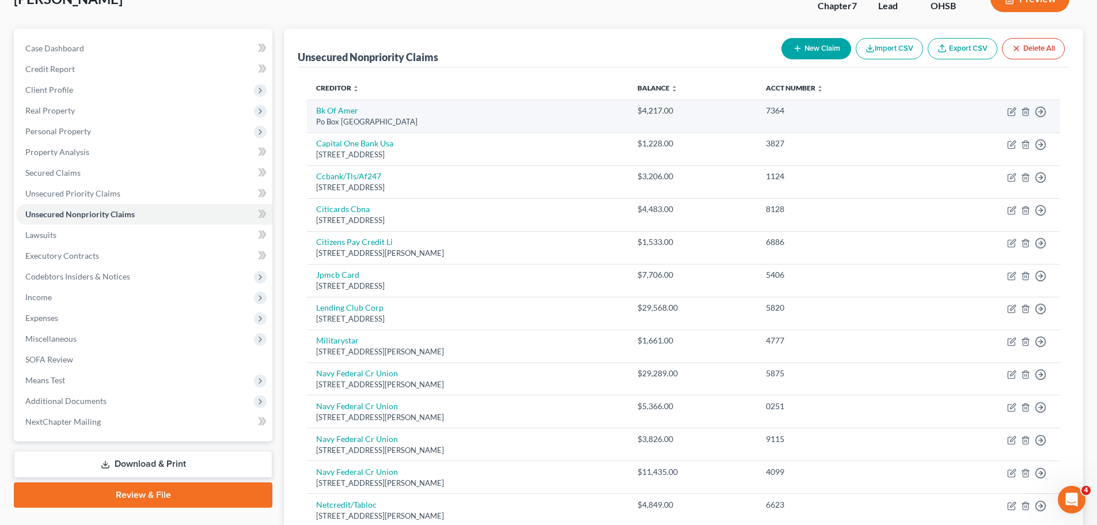
click at [336, 116] on td "Bk Of Amer Po Box 982238, El Paso, TX 79998" at bounding box center [467, 116] width 321 height 33
click at [337, 111] on link "Bk Of Amer" at bounding box center [337, 110] width 42 height 10
select select "45"
select select "2"
select select "0"
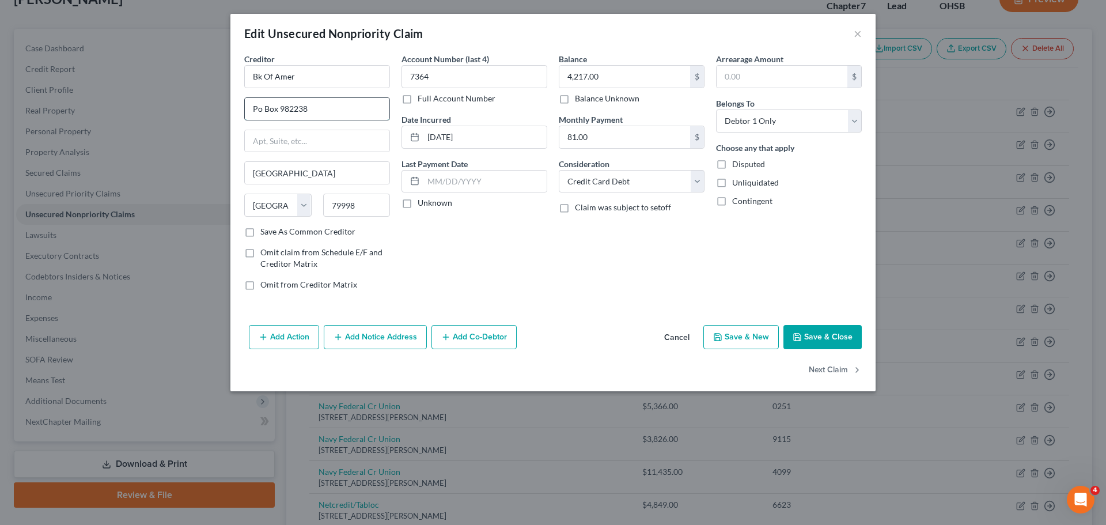
click at [260, 109] on input "Po Box 982238" at bounding box center [317, 109] width 145 height 22
click at [263, 112] on input "Po Box 982238" at bounding box center [317, 109] width 145 height 22
type input "PO Box 982238"
click at [427, 206] on label "Unknown" at bounding box center [434, 203] width 35 height 12
click at [427, 204] on input "Unknown" at bounding box center [425, 200] width 7 height 7
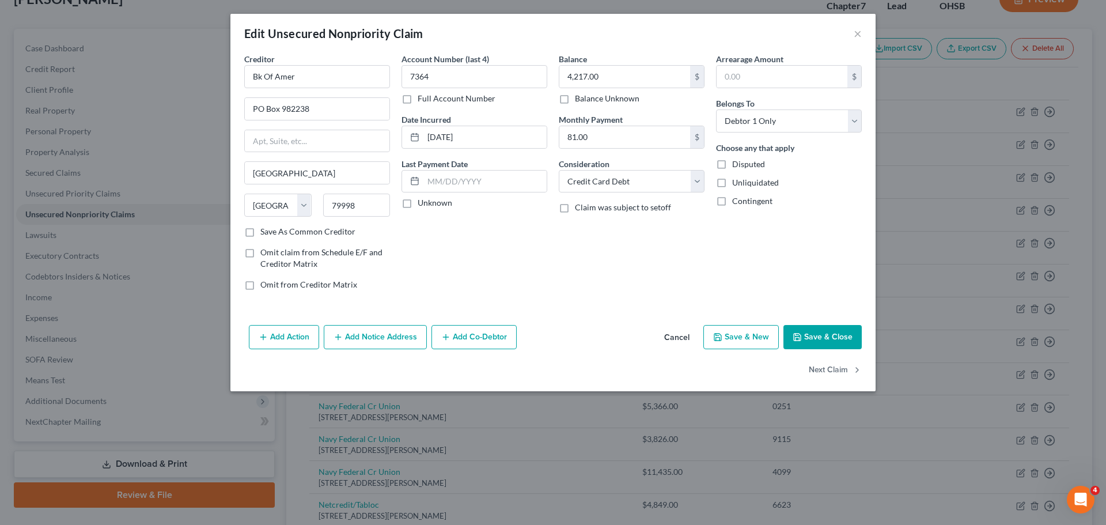
checkbox input "true"
click at [854, 371] on icon "button" at bounding box center [856, 369] width 9 height 9
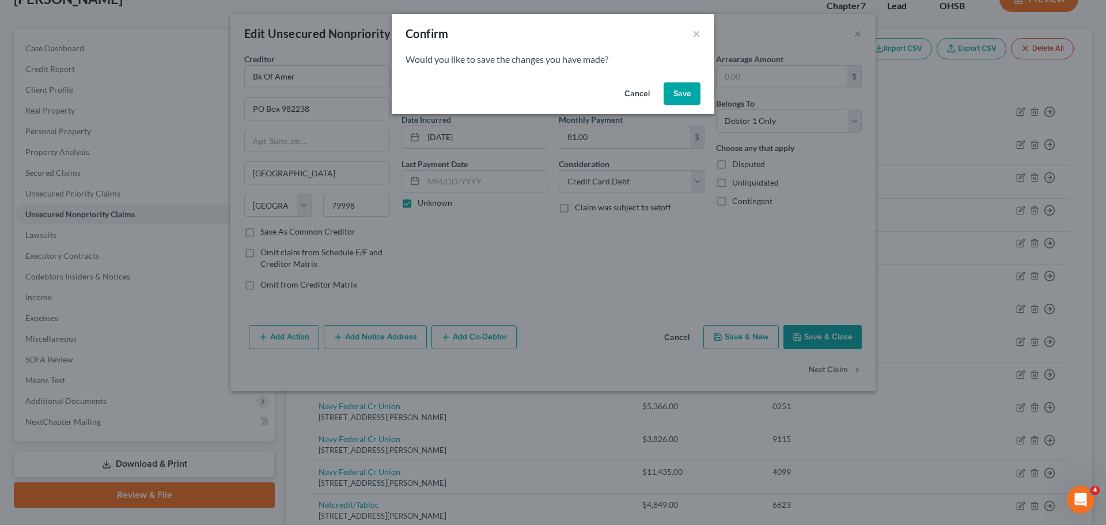
click at [677, 96] on button "Save" at bounding box center [681, 93] width 37 height 23
select select "46"
select select "2"
select select "0"
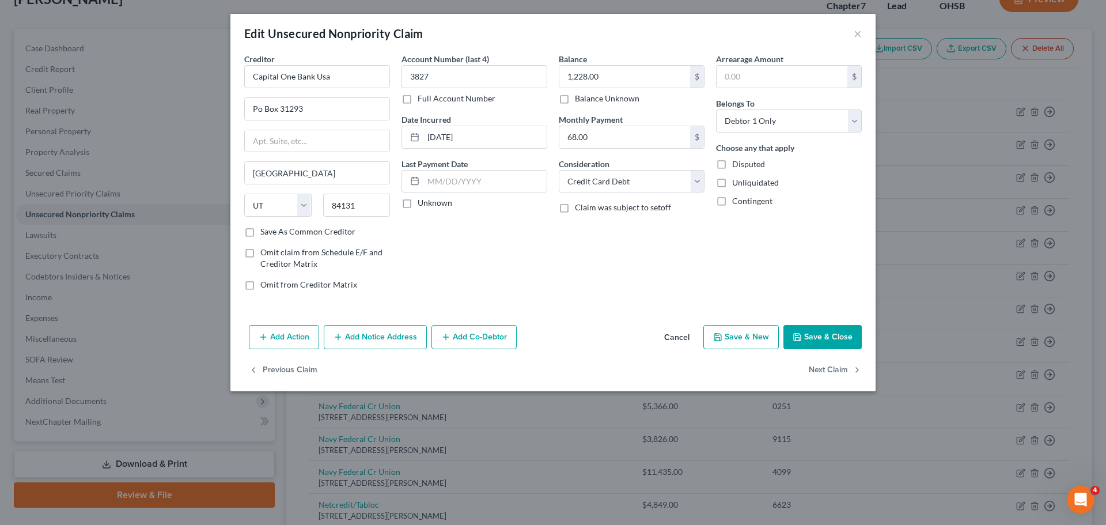
type input "0"
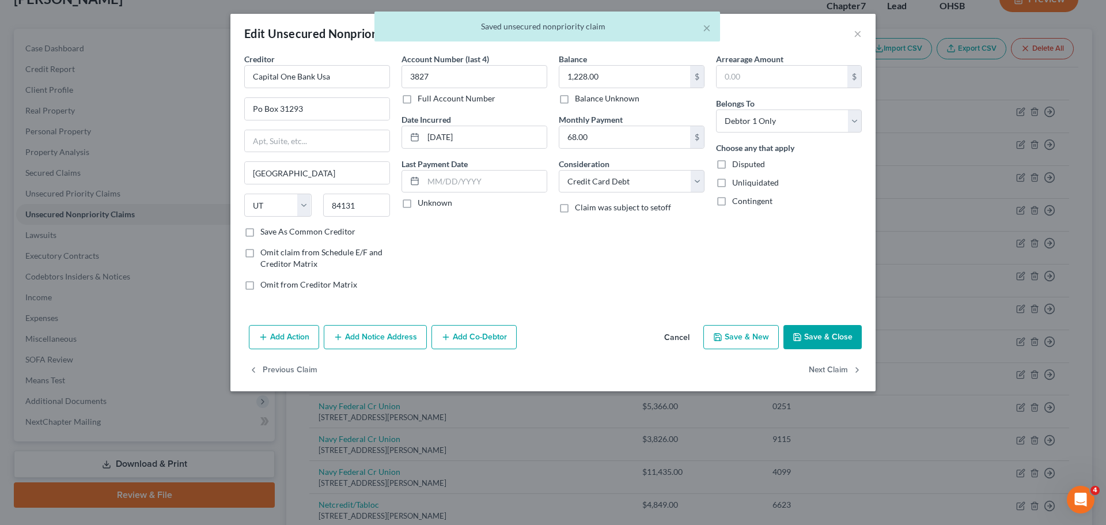
click at [434, 203] on label "Unknown" at bounding box center [434, 203] width 35 height 12
click at [430, 203] on input "Unknown" at bounding box center [425, 200] width 7 height 7
checkbox input "true"
click at [261, 108] on input "Po Box 31293" at bounding box center [317, 109] width 145 height 22
type input "PO Box 31293"
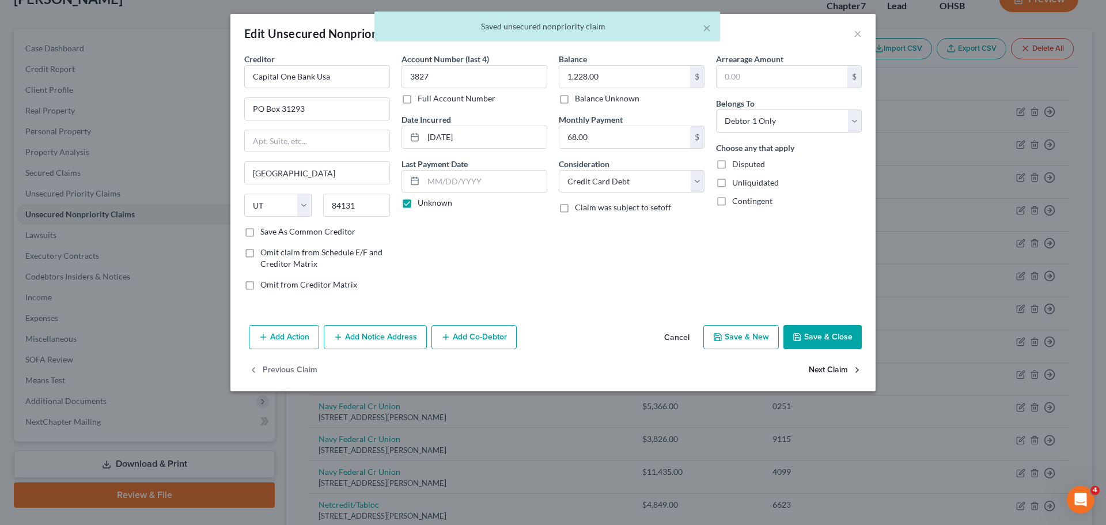
click at [815, 370] on button "Next Claim" at bounding box center [835, 370] width 53 height 24
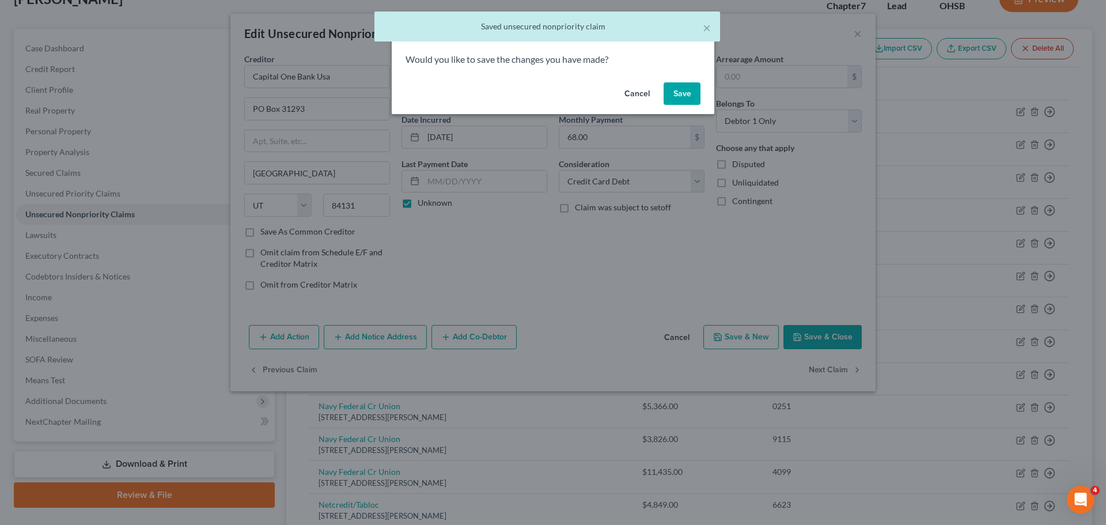
click at [669, 82] on button "Save" at bounding box center [681, 93] width 37 height 23
select select "46"
select select "2"
select select "0"
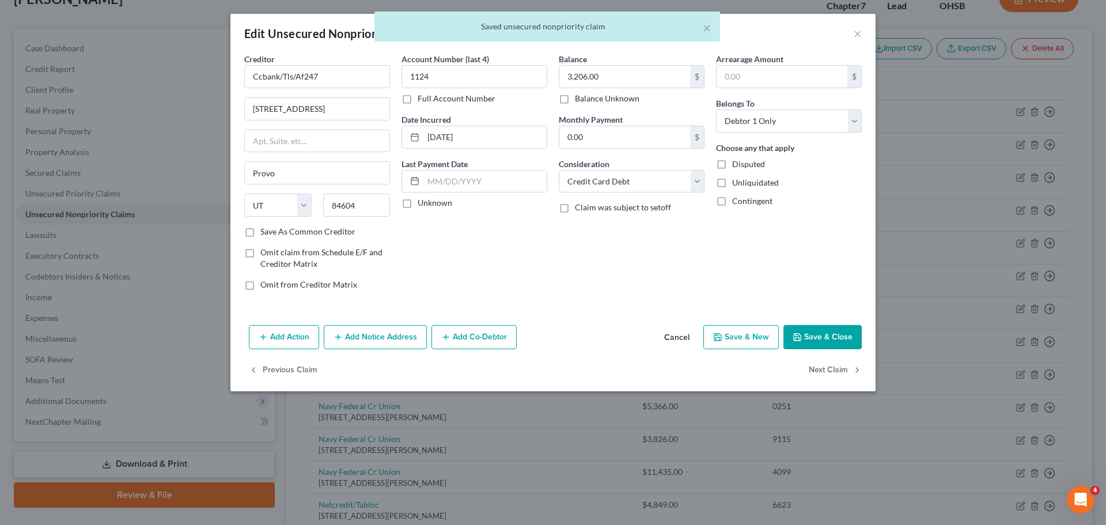
type input "0"
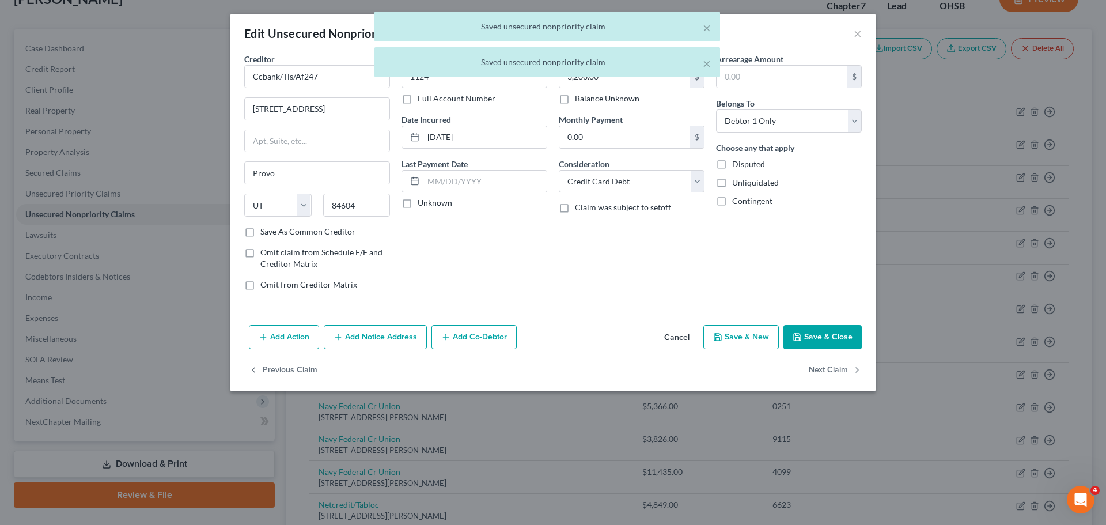
click at [435, 203] on label "Unknown" at bounding box center [434, 203] width 35 height 12
click at [430, 203] on input "Unknown" at bounding box center [425, 200] width 7 height 7
checkbox input "true"
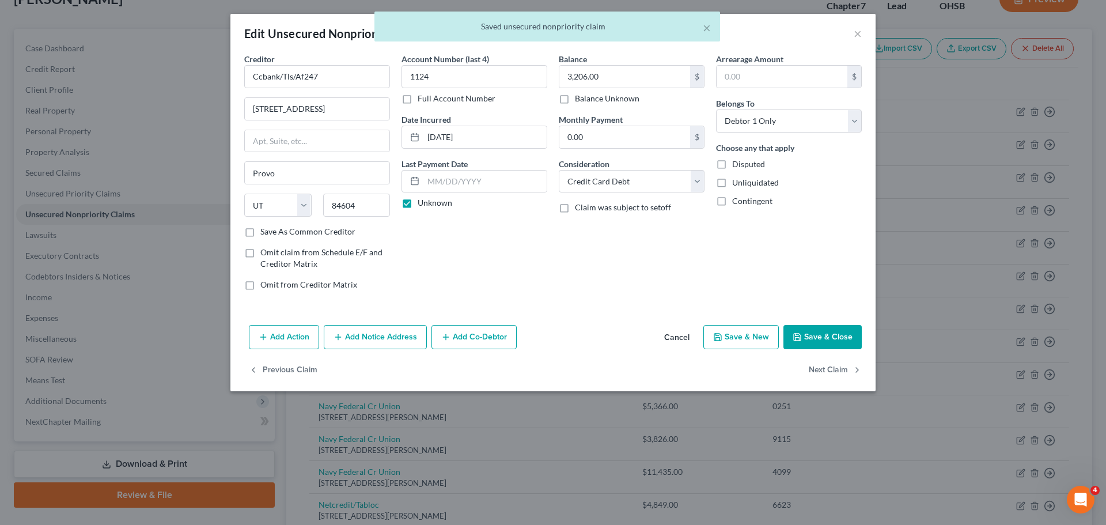
click at [807, 373] on div "Previous Claim Next Claim" at bounding box center [552, 374] width 645 height 33
click at [821, 368] on button "Next Claim" at bounding box center [835, 370] width 53 height 24
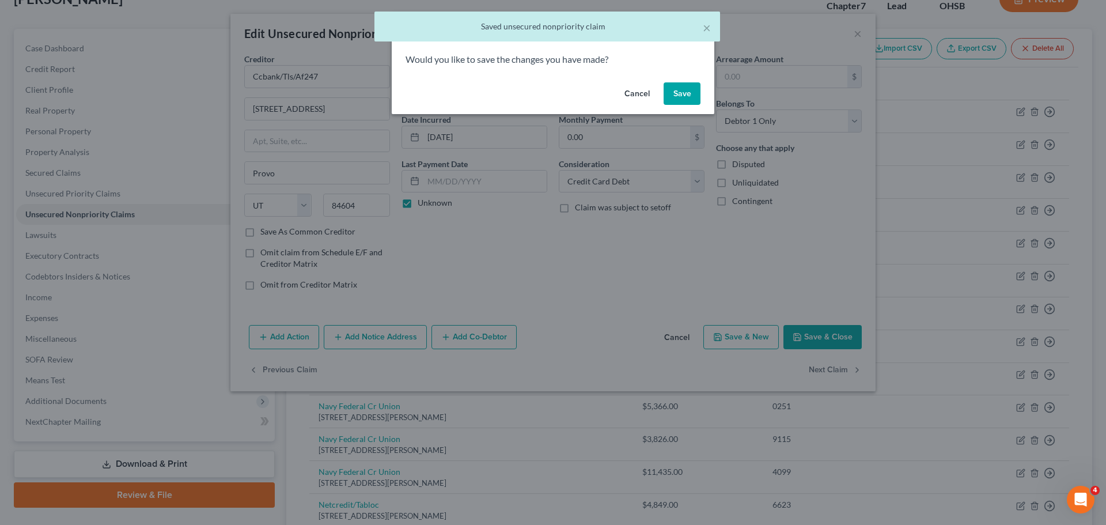
drag, startPoint x: 680, startPoint y: 82, endPoint x: 673, endPoint y: 96, distance: 15.7
click at [680, 81] on div "Cancel Save" at bounding box center [553, 96] width 322 height 37
click at [680, 89] on button "Save" at bounding box center [681, 93] width 37 height 23
select select "43"
select select "2"
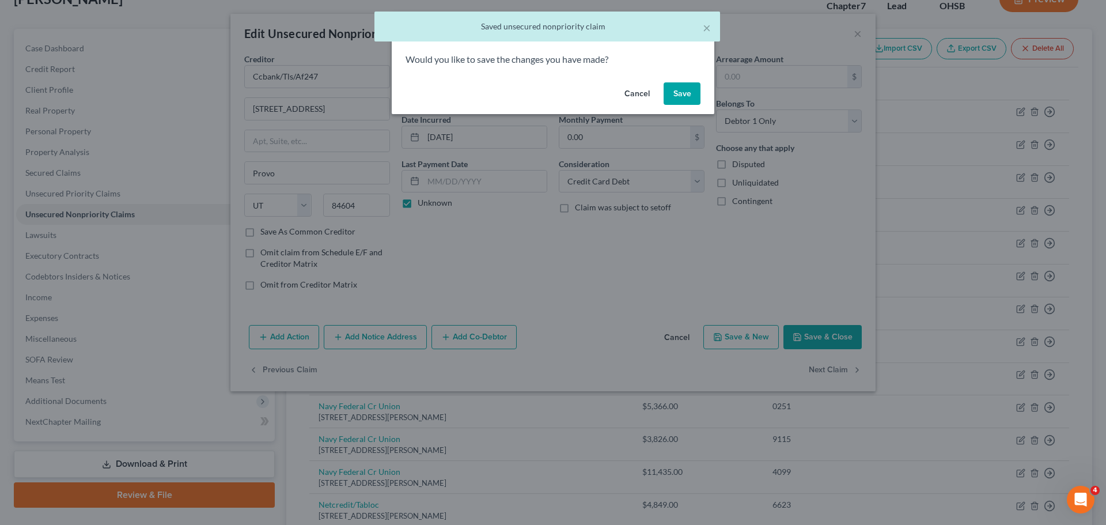
select select "0"
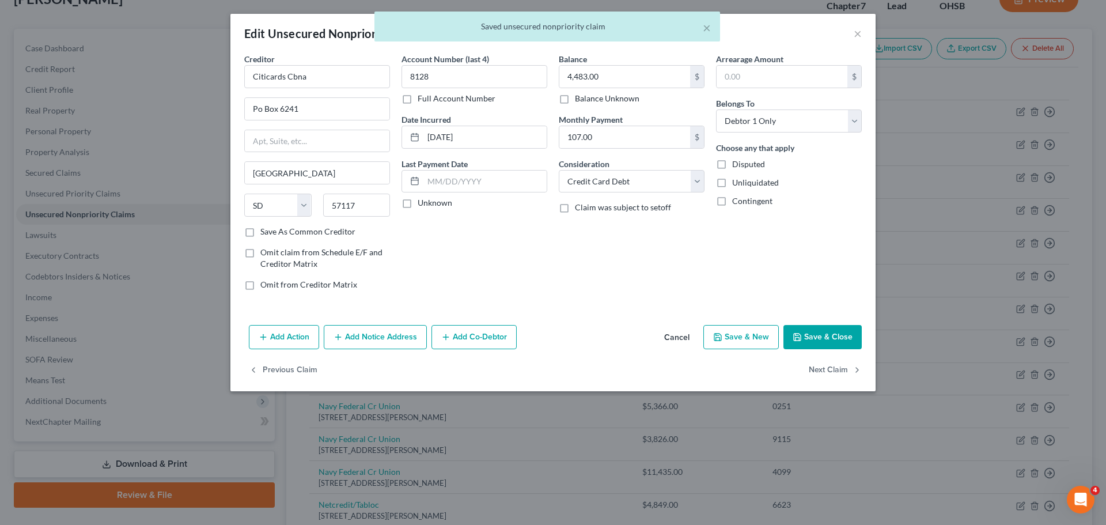
type input "0"
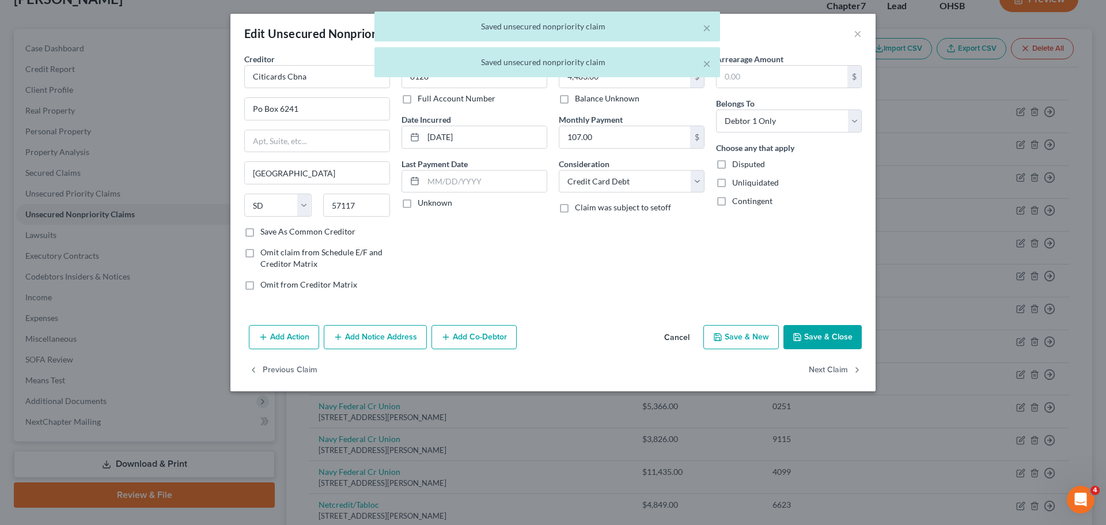
click at [437, 206] on label "Unknown" at bounding box center [434, 203] width 35 height 12
click at [430, 204] on input "Unknown" at bounding box center [425, 200] width 7 height 7
checkbox input "true"
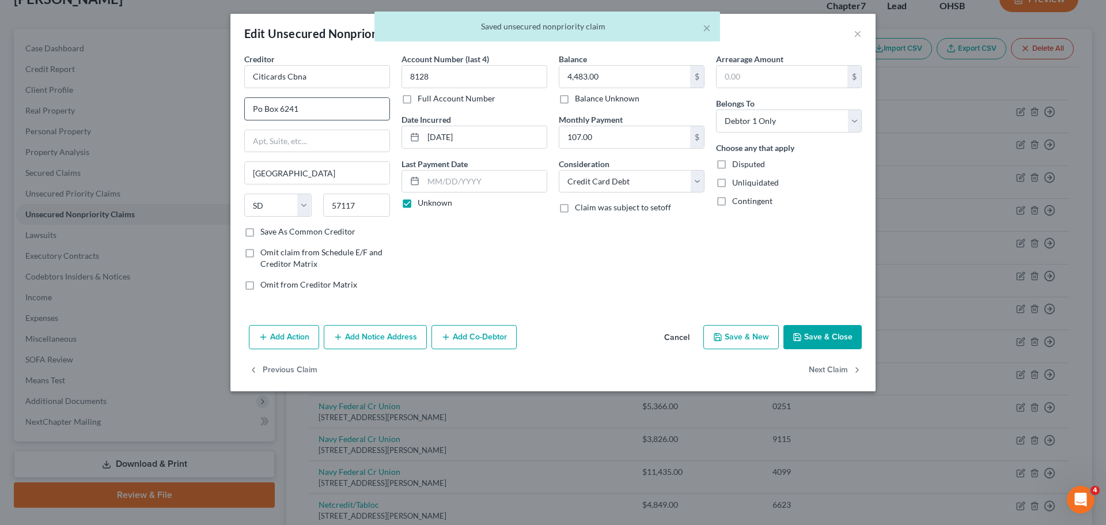
click at [263, 109] on input "Po Box 6241" at bounding box center [317, 109] width 145 height 22
type input "PO Box 6241"
click at [807, 371] on div "Previous Claim Next Claim" at bounding box center [552, 374] width 645 height 33
click at [825, 365] on button "Next Claim" at bounding box center [835, 370] width 53 height 24
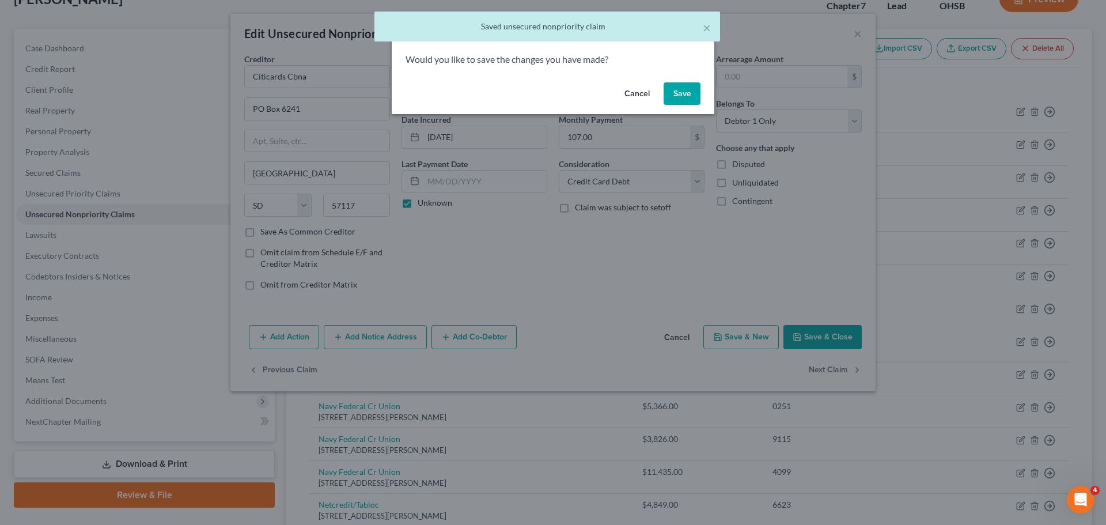
click at [685, 92] on button "Save" at bounding box center [681, 93] width 37 height 23
type input "0"
select select "41"
select select "2"
select select "0"
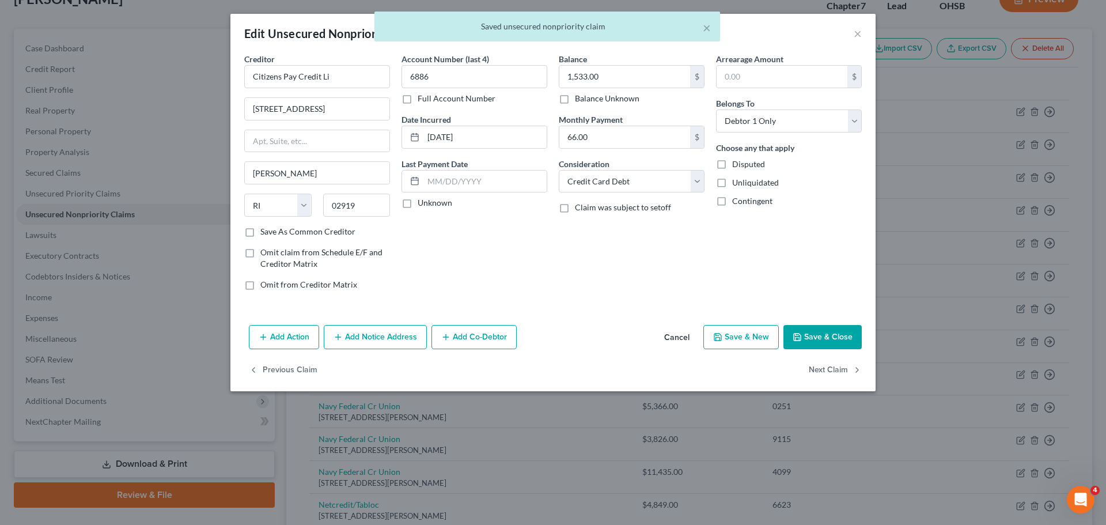
click at [437, 203] on label "Unknown" at bounding box center [434, 203] width 35 height 12
click at [430, 203] on input "Unknown" at bounding box center [425, 200] width 7 height 7
checkbox input "true"
click at [824, 371] on button "Next Claim" at bounding box center [835, 370] width 53 height 24
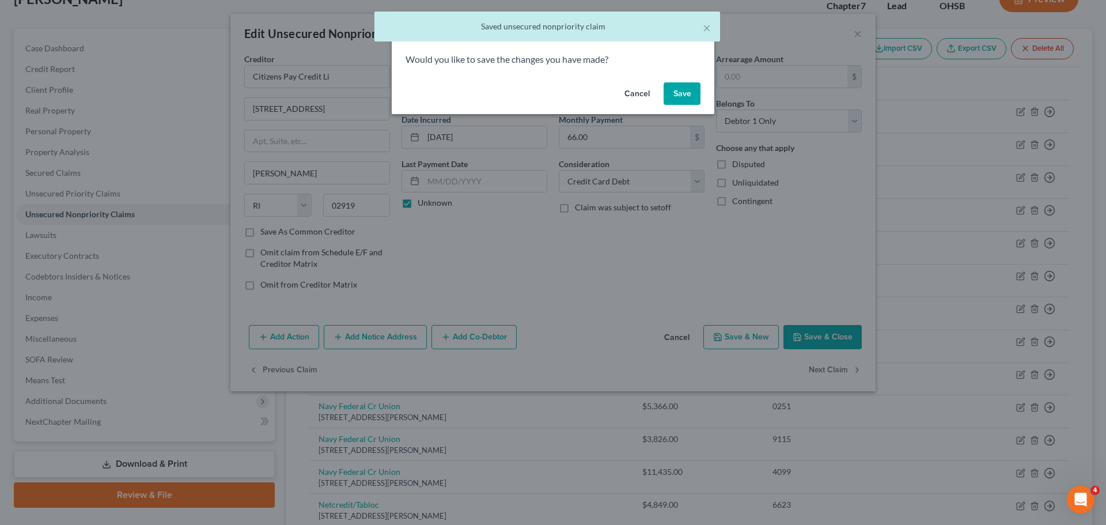
click at [697, 95] on button "Save" at bounding box center [681, 93] width 37 height 23
select select "7"
select select "0"
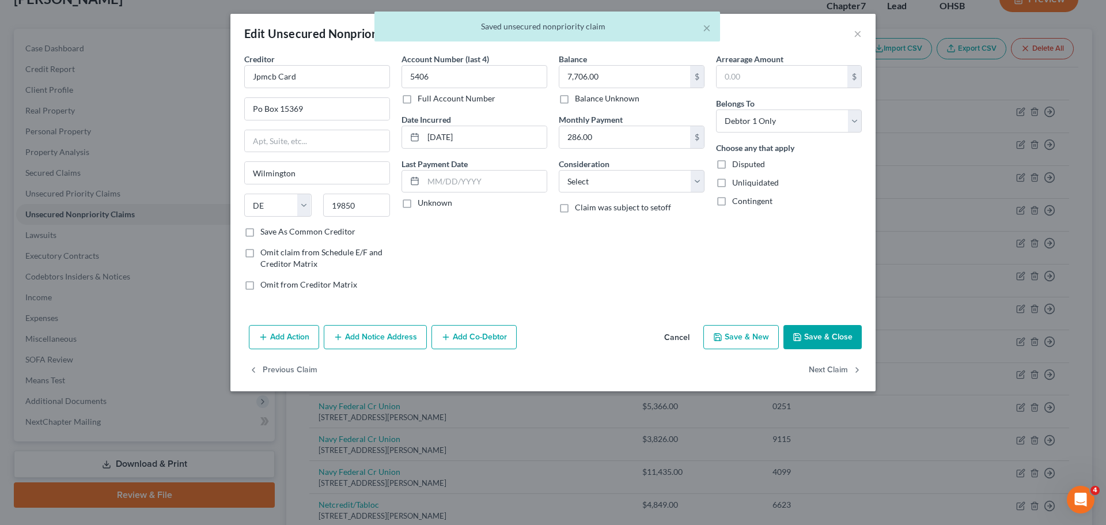
type input "0"
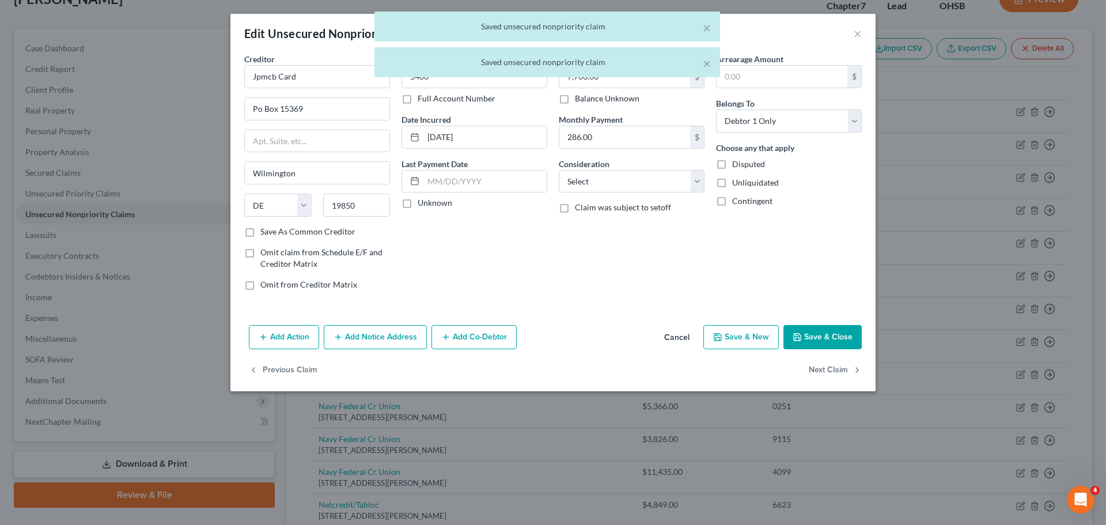
click at [429, 205] on label "Unknown" at bounding box center [434, 203] width 35 height 12
click at [429, 204] on input "Unknown" at bounding box center [425, 200] width 7 height 7
checkbox input "true"
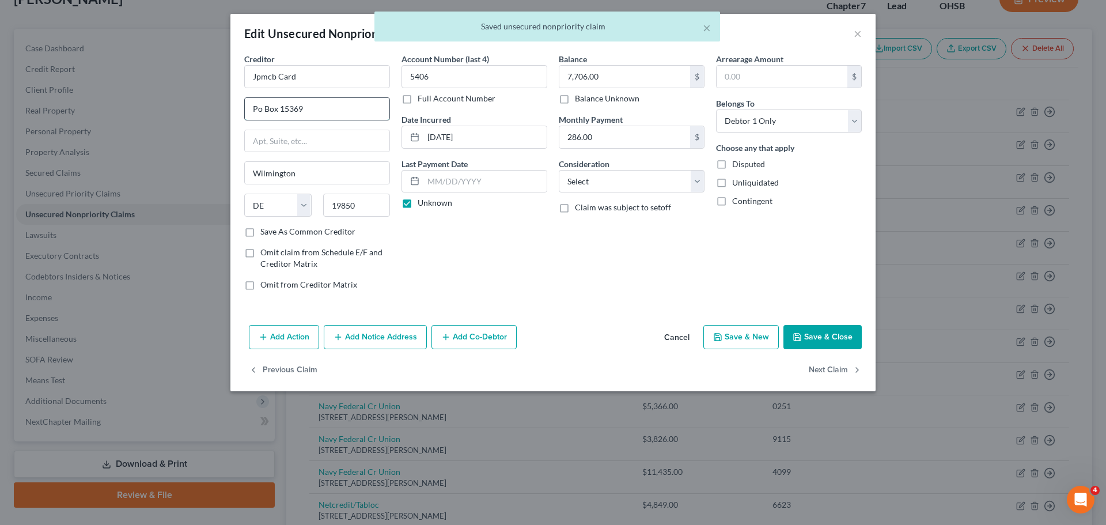
click at [260, 112] on input "Po Box 15369" at bounding box center [317, 109] width 145 height 22
type input "PO Box 15369"
click at [627, 184] on select "Select Cable / Satellite Services Collection Agency Credit Card Debt Debt Couns…" at bounding box center [632, 181] width 146 height 23
select select "2"
click at [559, 170] on select "Select Cable / Satellite Services Collection Agency Credit Card Debt Debt Couns…" at bounding box center [632, 181] width 146 height 23
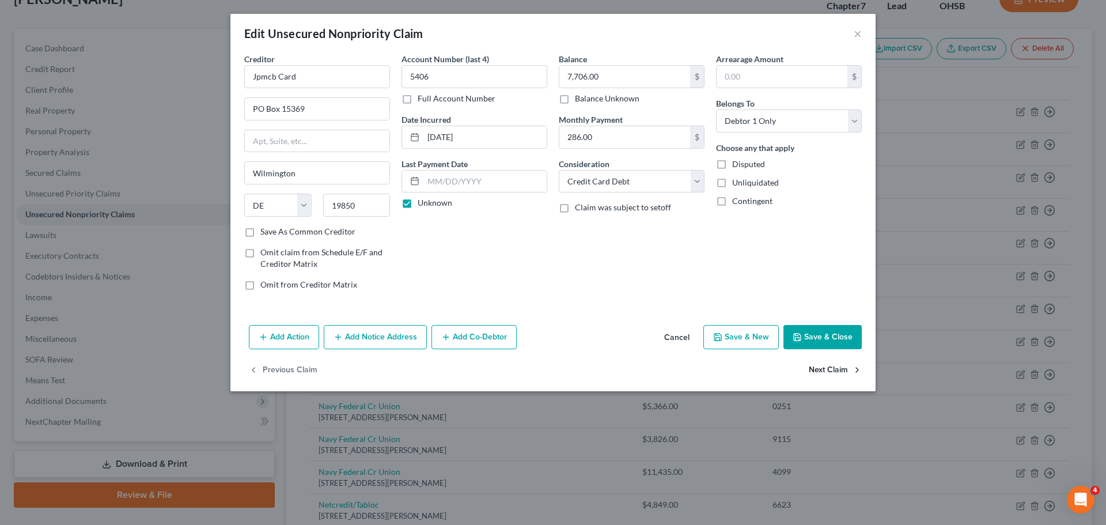
click at [811, 367] on button "Next Claim" at bounding box center [835, 370] width 53 height 24
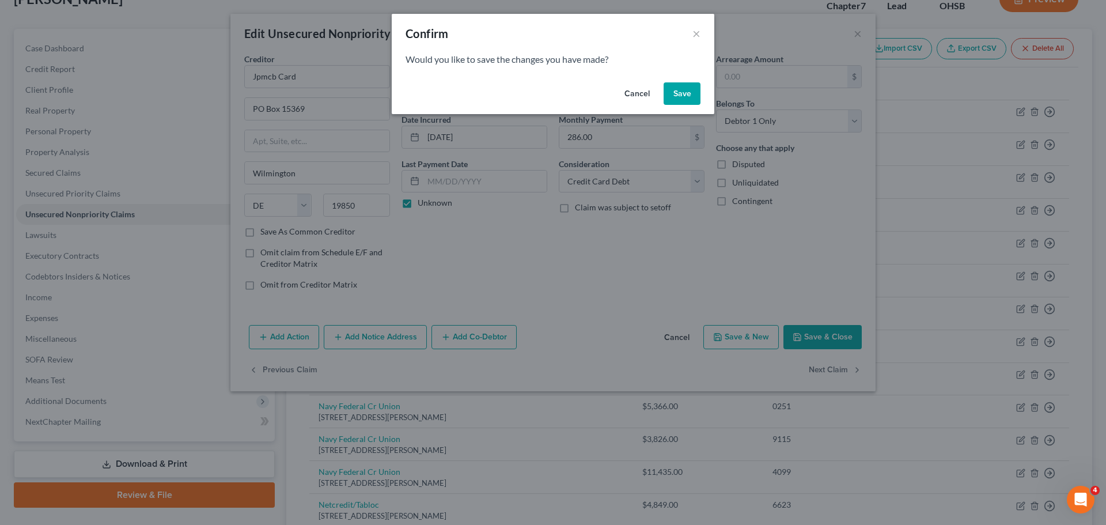
click at [678, 87] on button "Save" at bounding box center [681, 93] width 37 height 23
select select "4"
select select "0"
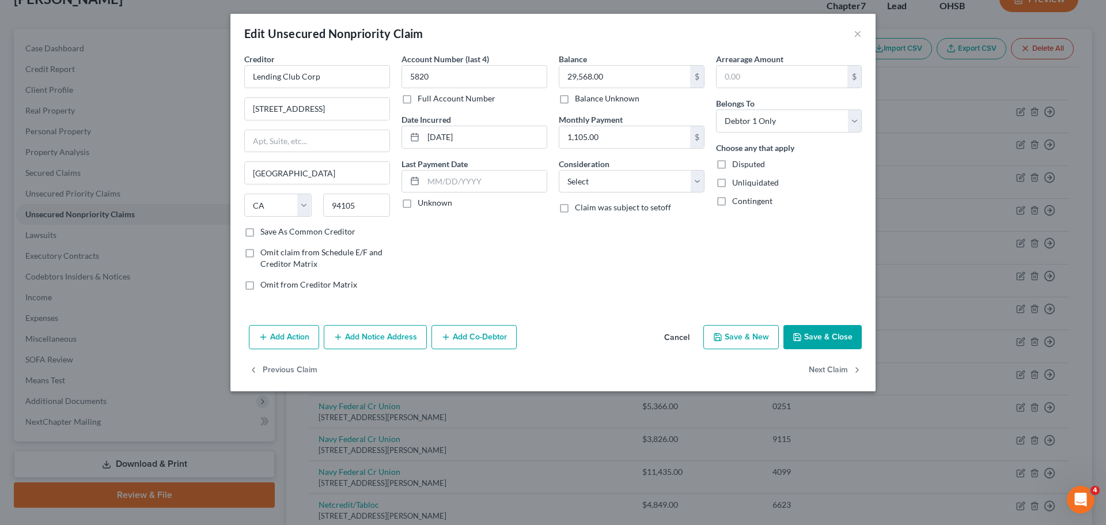
type input "0"
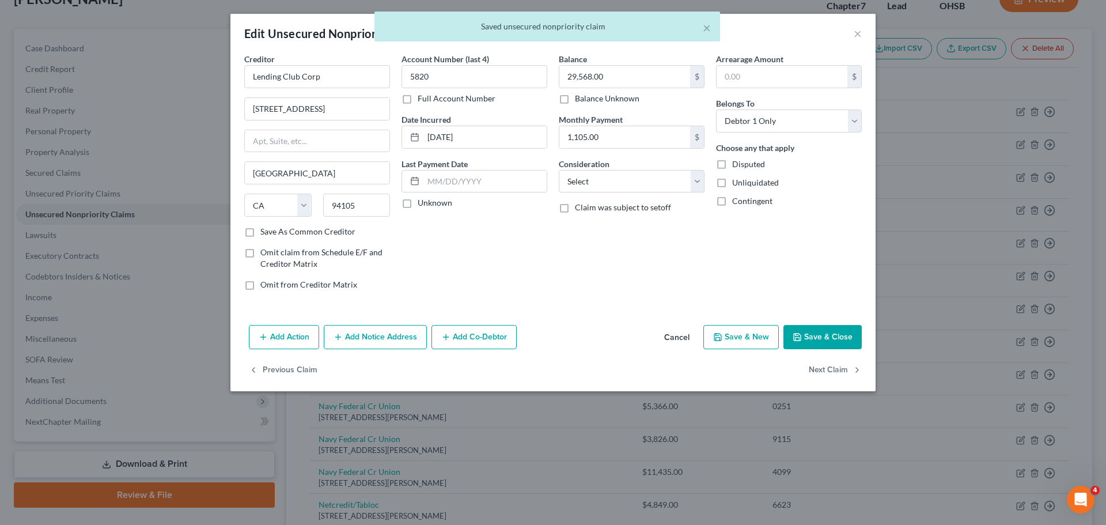
click at [432, 198] on label "Unknown" at bounding box center [434, 203] width 35 height 12
click at [430, 198] on input "Unknown" at bounding box center [425, 200] width 7 height 7
checkbox input "true"
click at [631, 181] on select "Select Cable / Satellite Services Collection Agency Credit Card Debt Debt Couns…" at bounding box center [632, 181] width 146 height 23
select select "10"
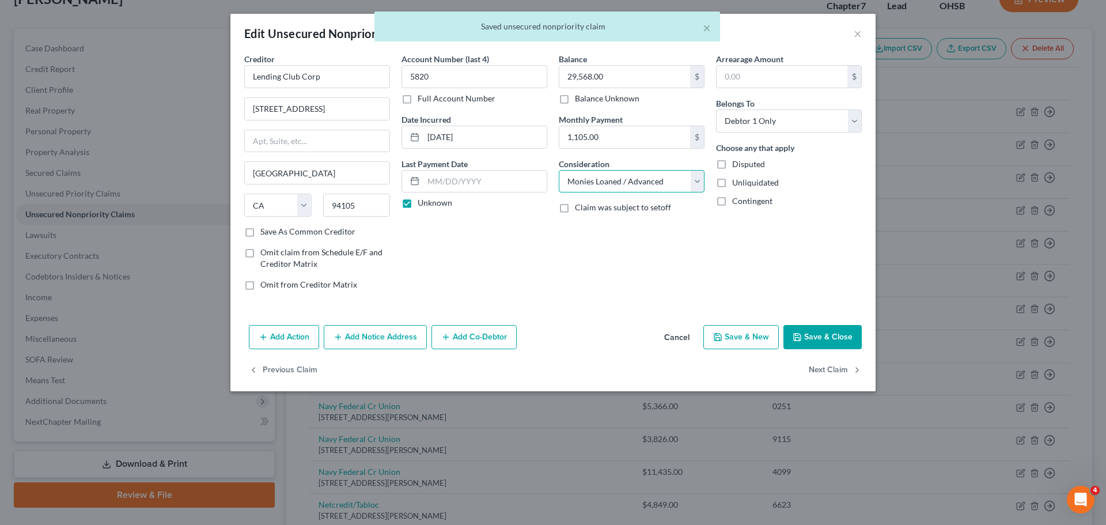
click at [559, 170] on select "Select Cable / Satellite Services Collection Agency Credit Card Debt Debt Couns…" at bounding box center [632, 181] width 146 height 23
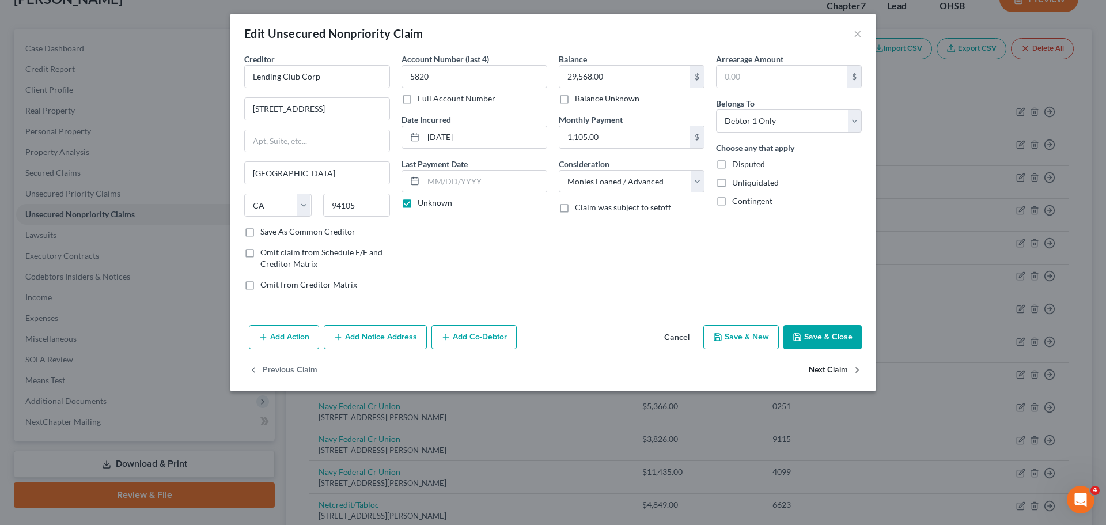
click at [819, 370] on button "Next Claim" at bounding box center [835, 370] width 53 height 24
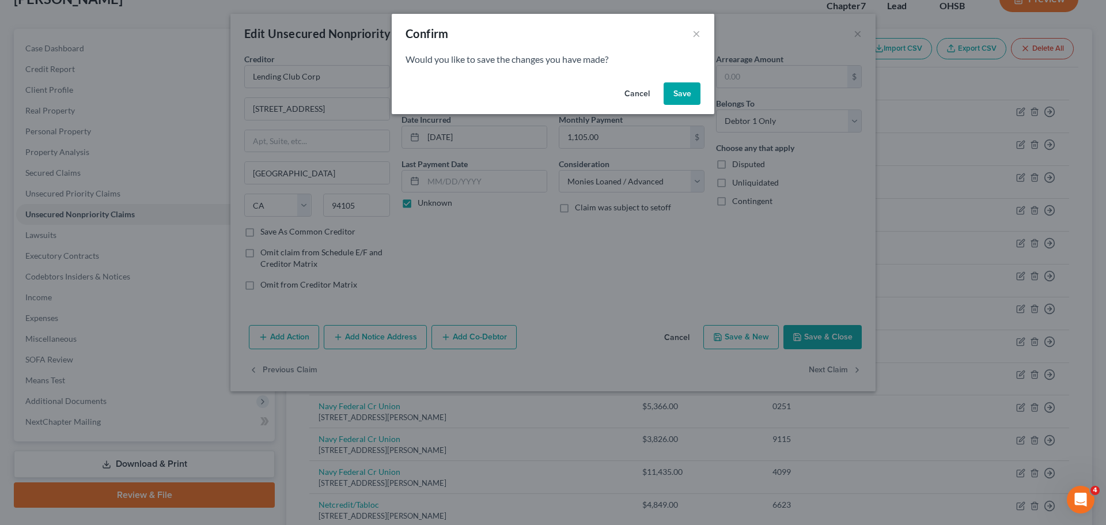
click at [696, 94] on button "Save" at bounding box center [681, 93] width 37 height 23
select select "45"
select select "2"
select select "0"
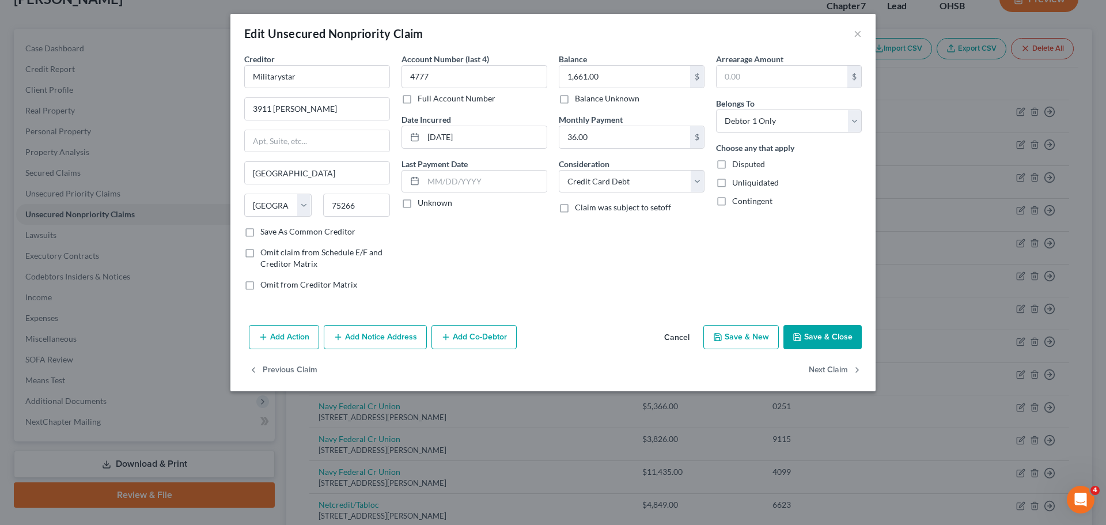
type input "0"
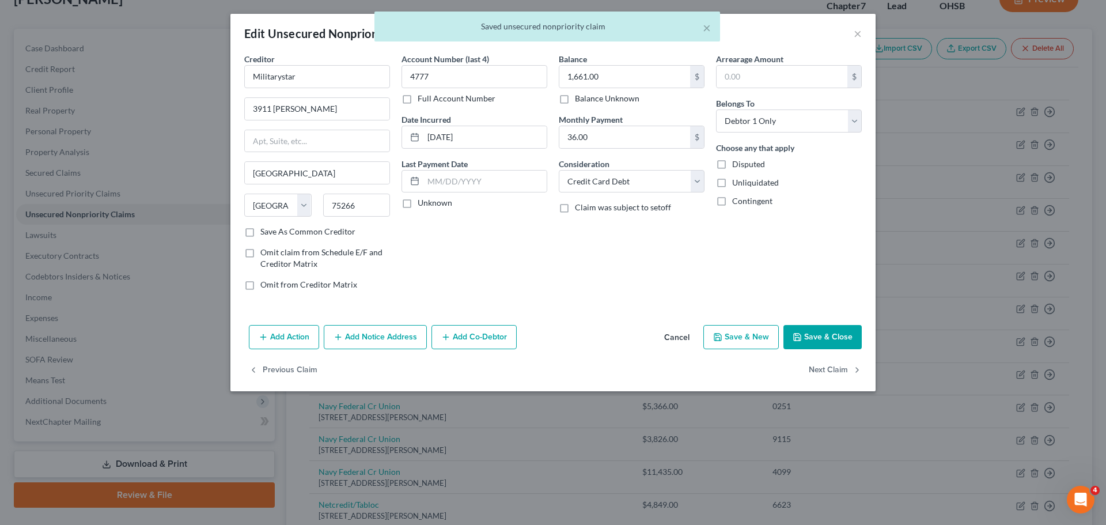
click at [439, 200] on label "Unknown" at bounding box center [434, 203] width 35 height 12
click at [430, 200] on input "Unknown" at bounding box center [425, 200] width 7 height 7
checkbox input "true"
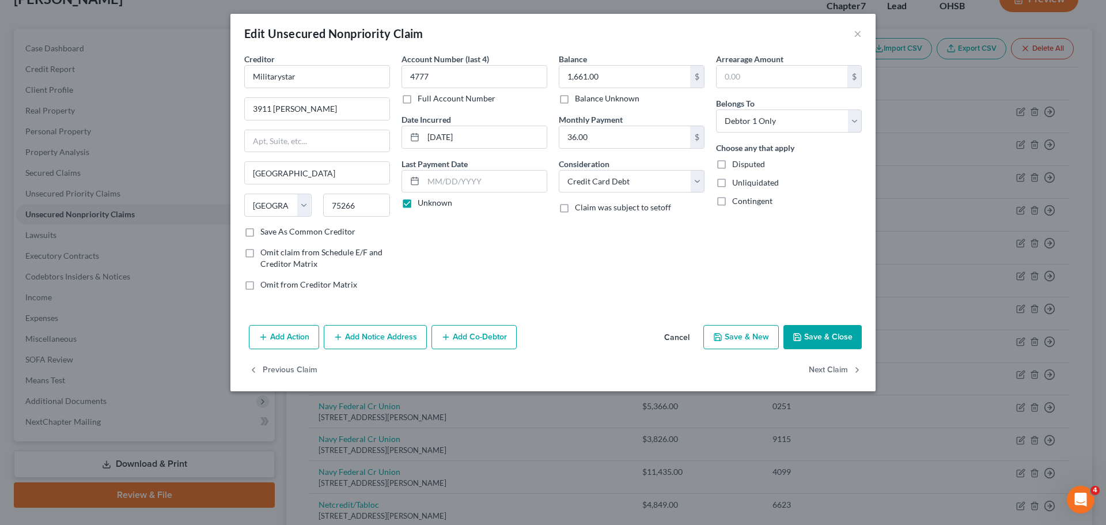
click at [808, 369] on div "Previous Claim Next Claim" at bounding box center [552, 374] width 645 height 33
click at [823, 365] on button "Next Claim" at bounding box center [835, 370] width 53 height 24
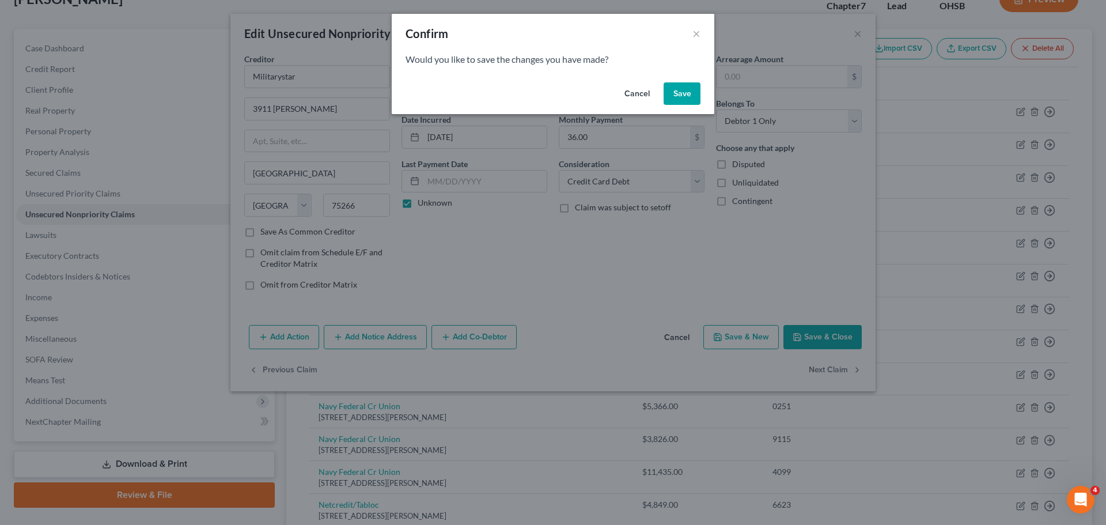
click at [686, 97] on button "Save" at bounding box center [681, 93] width 37 height 23
select select "48"
select select "2"
select select "0"
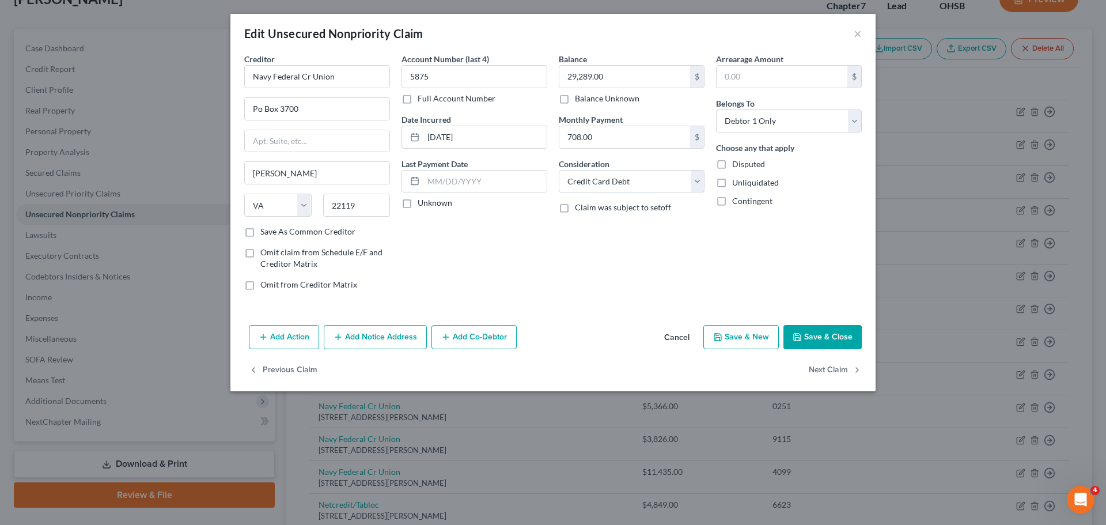
type input "0"
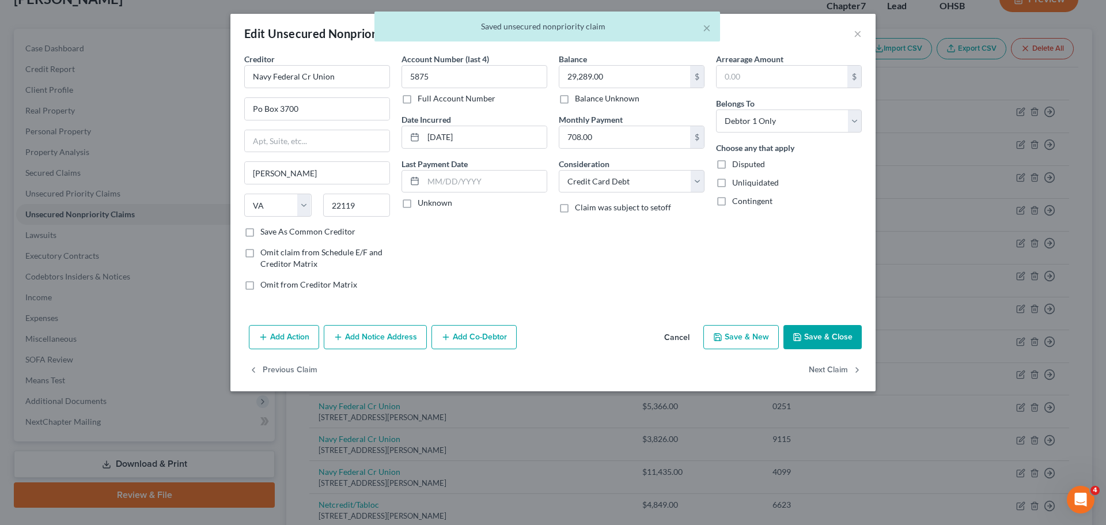
click at [428, 204] on label "Unknown" at bounding box center [434, 203] width 35 height 12
click at [428, 204] on input "Unknown" at bounding box center [425, 200] width 7 height 7
checkbox input "true"
click at [262, 111] on input "Po Box 3700" at bounding box center [317, 109] width 145 height 22
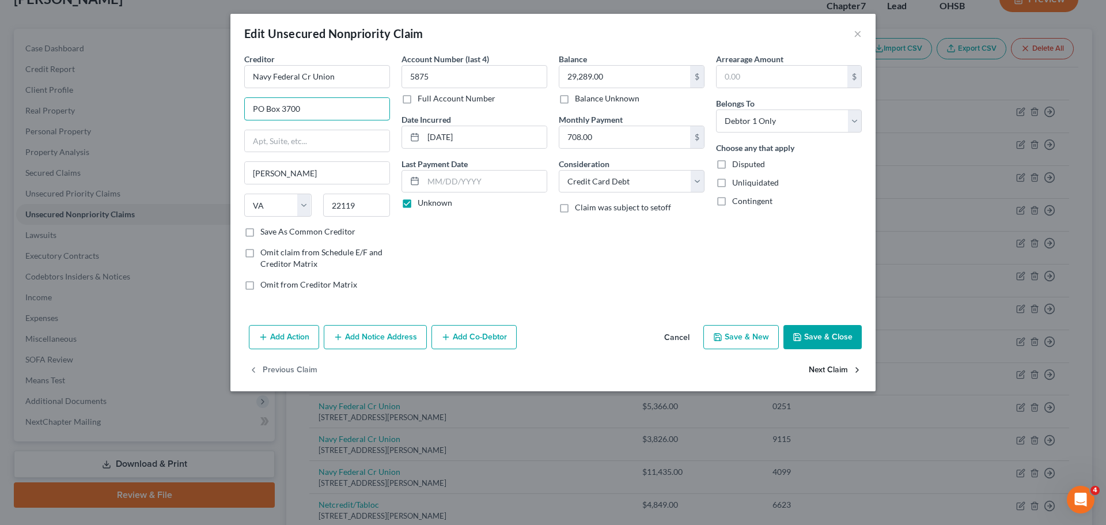
type input "PO Box 3700"
click at [819, 366] on button "Next Claim" at bounding box center [835, 370] width 53 height 24
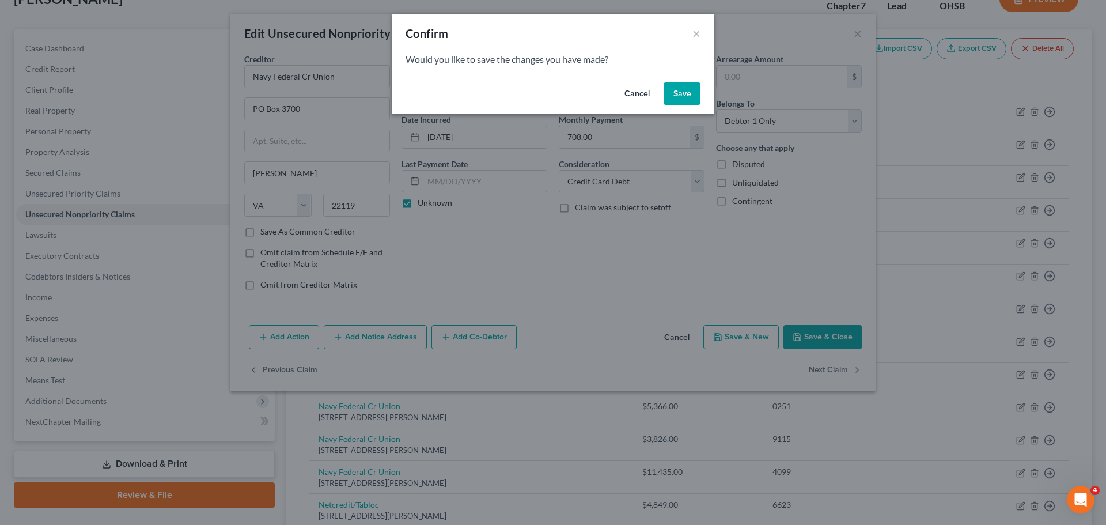
click at [679, 90] on button "Save" at bounding box center [681, 93] width 37 height 23
type input "0"
select select "48"
select select "0"
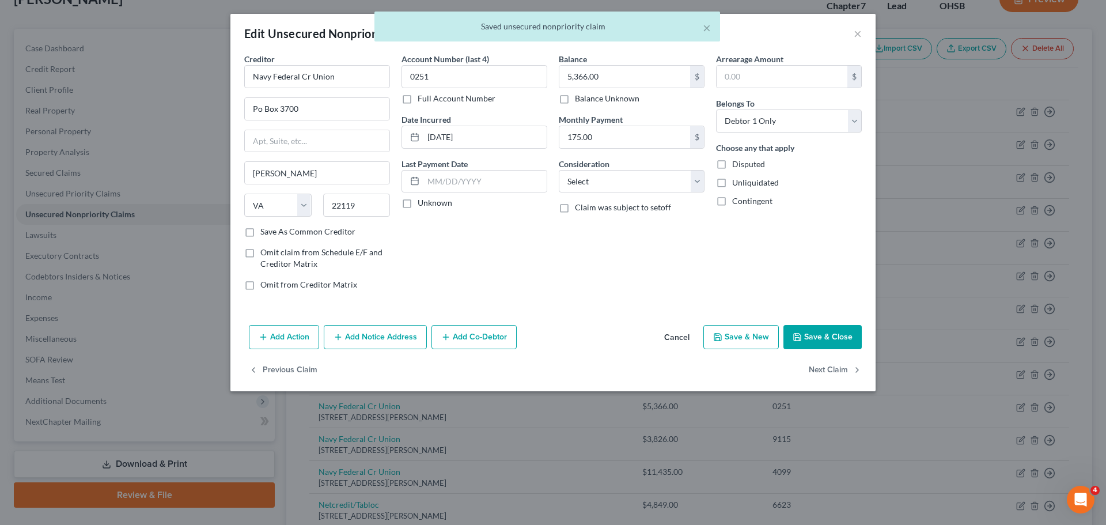
click at [427, 207] on label "Unknown" at bounding box center [434, 203] width 35 height 12
click at [427, 204] on input "Unknown" at bounding box center [425, 200] width 7 height 7
checkbox input "true"
click at [260, 108] on input "Po Box 3700" at bounding box center [317, 109] width 145 height 22
type input "PO Box 3700"
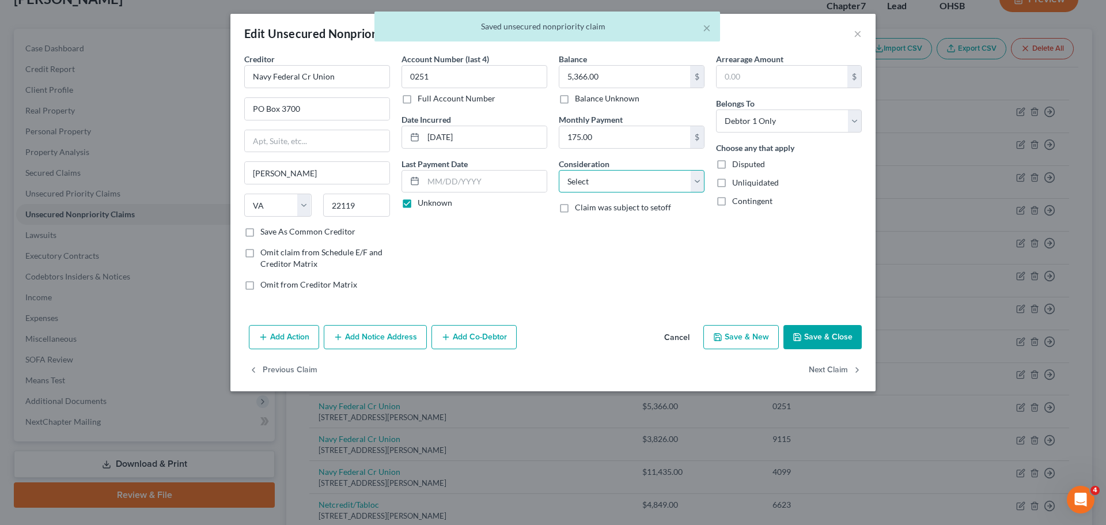
click at [612, 184] on select "Select Cable / Satellite Services Collection Agency Credit Card Debt Debt Couns…" at bounding box center [632, 181] width 146 height 23
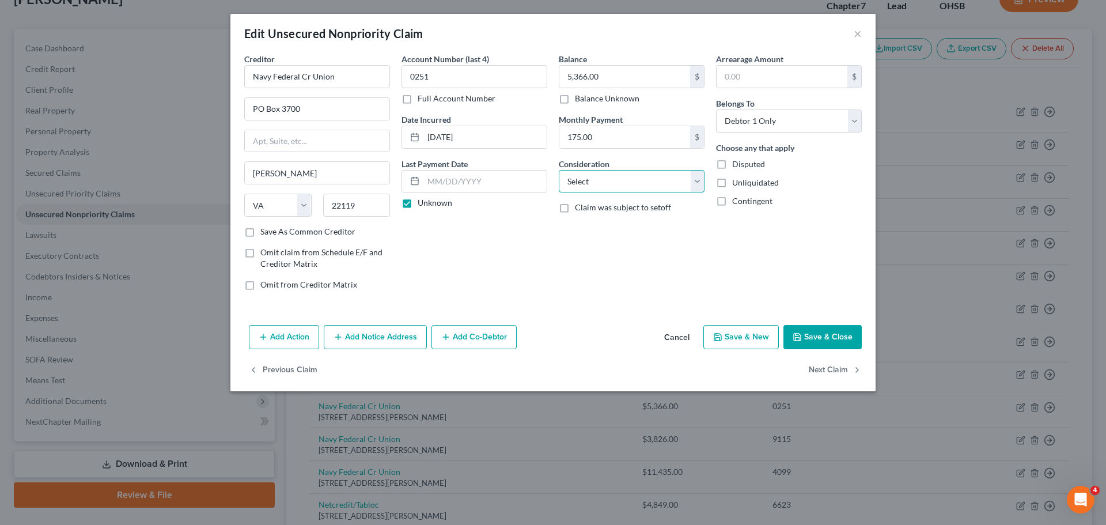
select select "2"
click at [559, 170] on select "Select Cable / Satellite Services Collection Agency Credit Card Debt Debt Couns…" at bounding box center [632, 181] width 146 height 23
click at [816, 374] on button "Next Claim" at bounding box center [835, 370] width 53 height 24
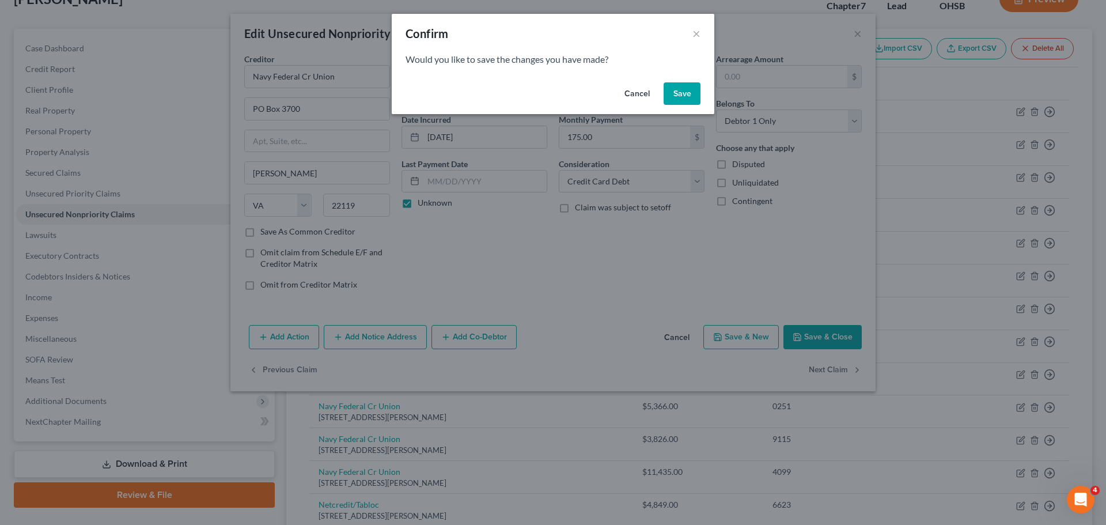
click at [681, 86] on button "Save" at bounding box center [681, 93] width 37 height 23
select select "48"
select select "0"
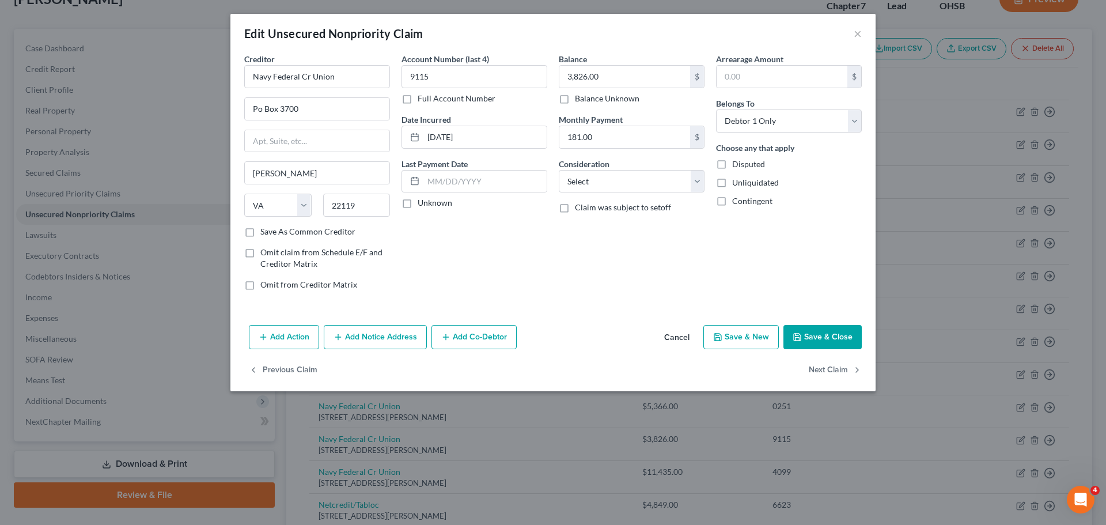
type input "0"
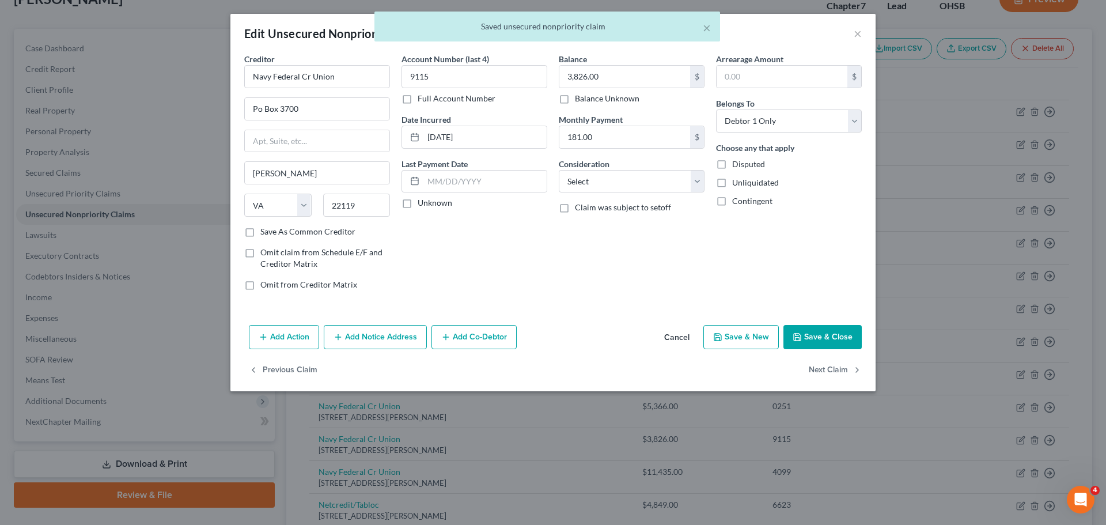
click at [425, 200] on label "Unknown" at bounding box center [434, 203] width 35 height 12
click at [425, 200] on input "Unknown" at bounding box center [425, 200] width 7 height 7
checkbox input "true"
click at [261, 111] on input "Po Box 3700" at bounding box center [317, 109] width 145 height 22
type input "PO Box 3700"
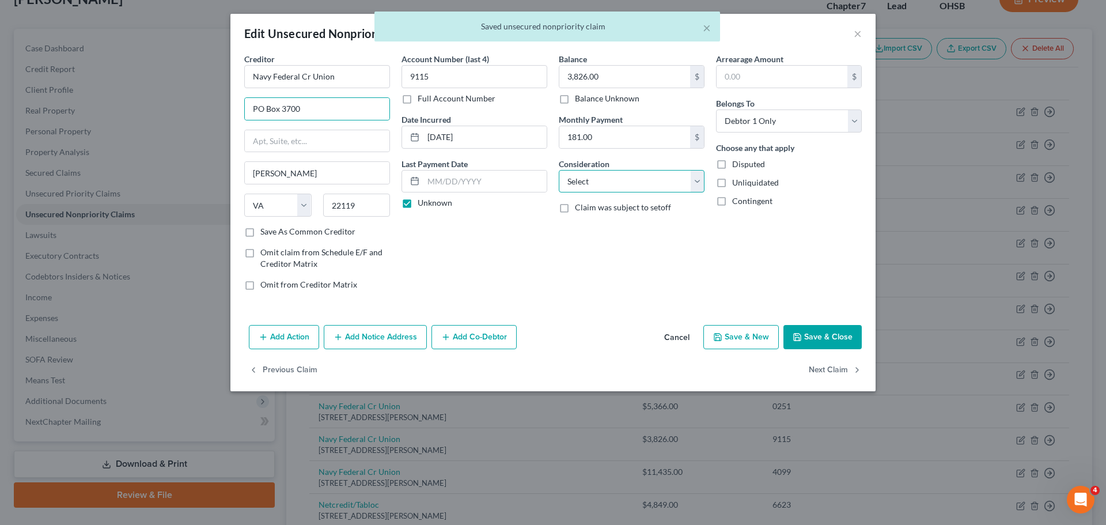
click at [593, 187] on select "Select Cable / Satellite Services Collection Agency Credit Card Debt Debt Couns…" at bounding box center [632, 181] width 146 height 23
select select "2"
click at [559, 170] on select "Select Cable / Satellite Services Collection Agency Credit Card Debt Debt Couns…" at bounding box center [632, 181] width 146 height 23
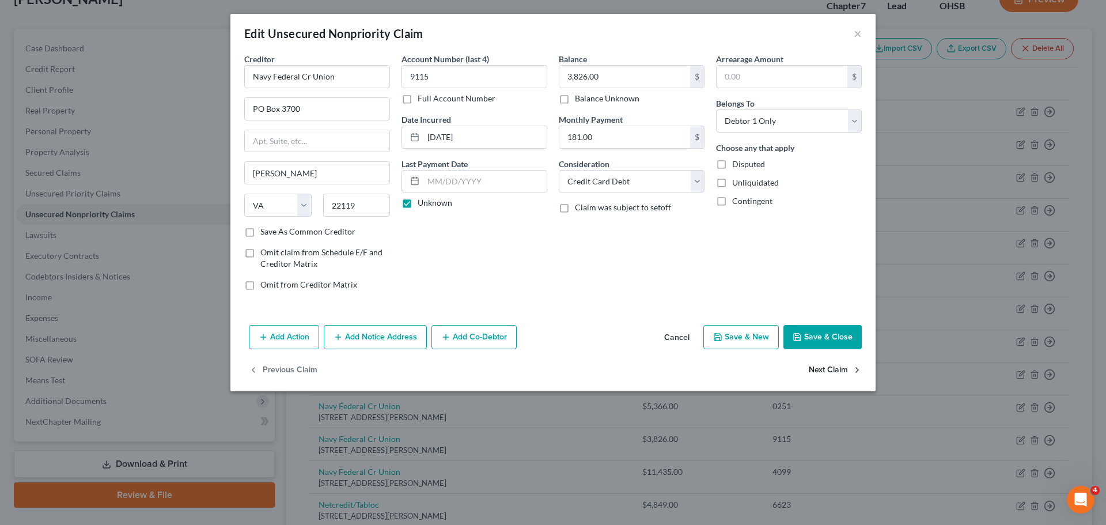
click at [821, 367] on button "Next Claim" at bounding box center [835, 370] width 53 height 24
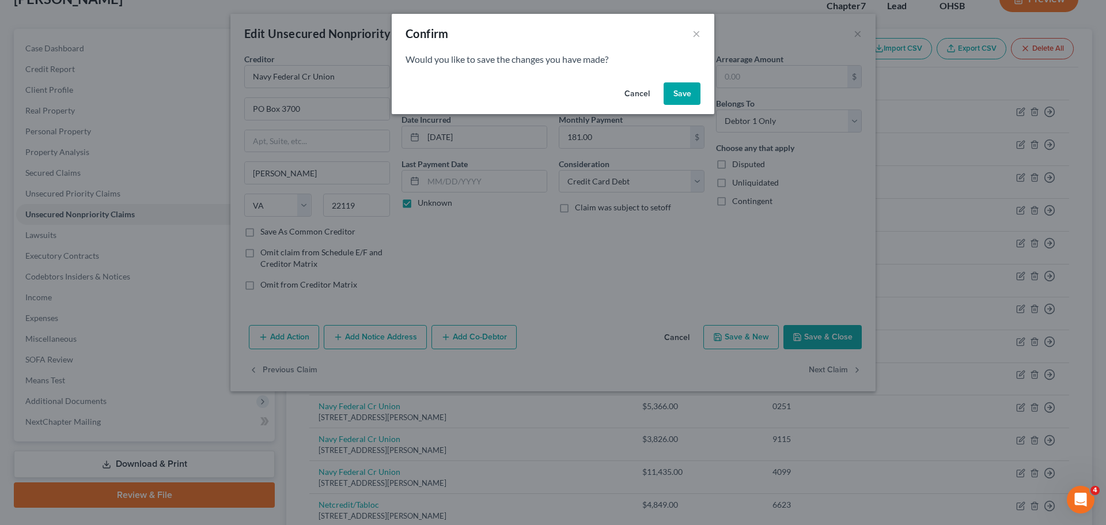
drag, startPoint x: 679, startPoint y: 93, endPoint x: 569, endPoint y: 135, distance: 117.7
click at [678, 93] on button "Save" at bounding box center [681, 93] width 37 height 23
select select "48"
select select "0"
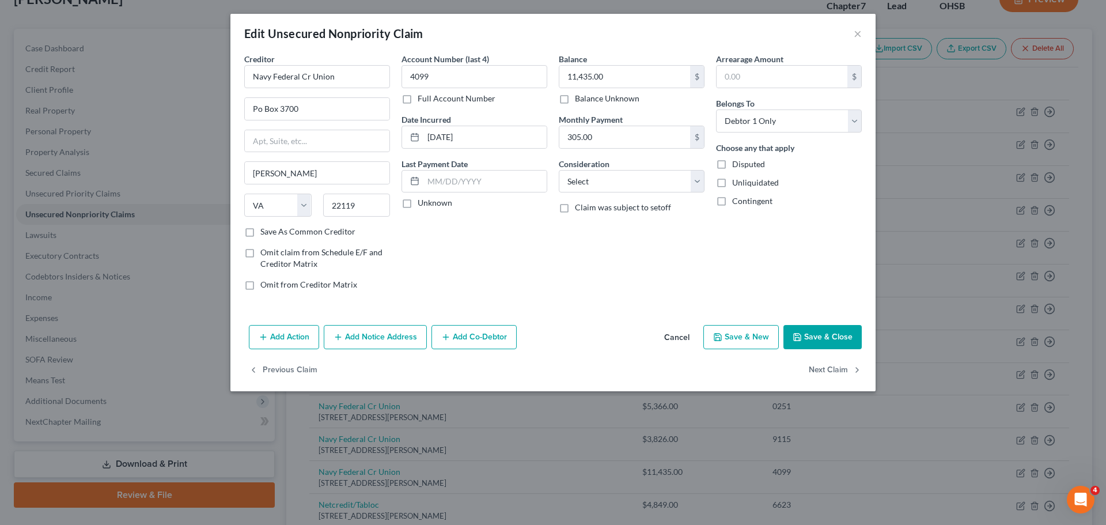
type input "0"
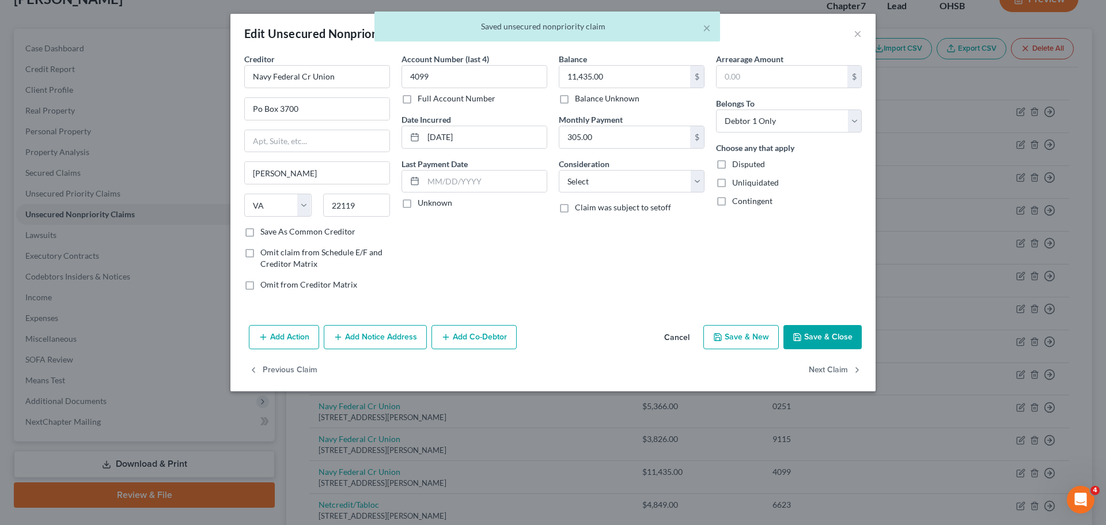
click at [428, 208] on label "Unknown" at bounding box center [434, 203] width 35 height 12
click at [428, 204] on input "Unknown" at bounding box center [425, 200] width 7 height 7
checkbox input "true"
click at [261, 111] on input "Po Box 3700" at bounding box center [317, 109] width 145 height 22
type input "PO Box 3700"
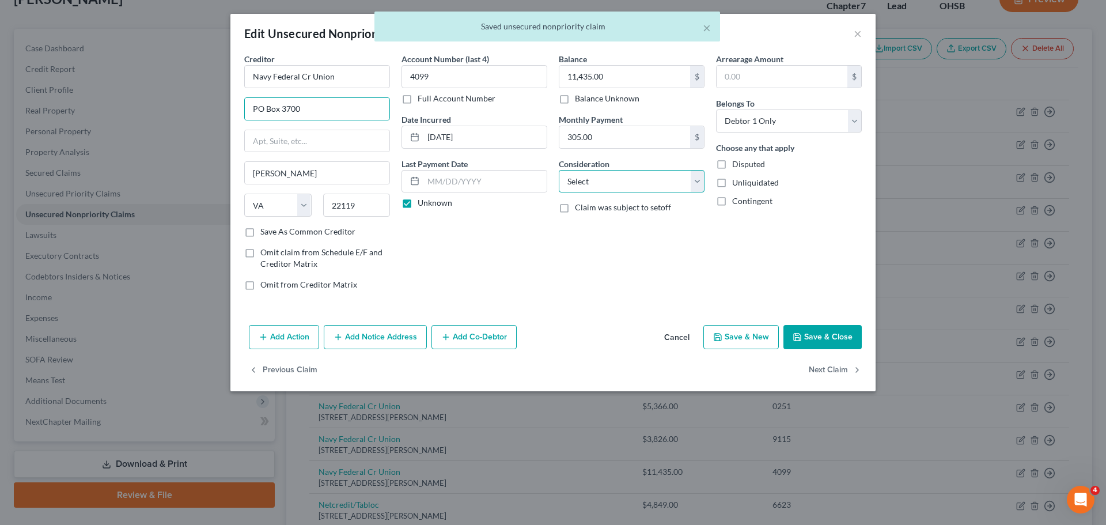
click at [623, 185] on select "Select Cable / Satellite Services Collection Agency Credit Card Debt Debt Couns…" at bounding box center [632, 181] width 146 height 23
select select "10"
click at [559, 170] on select "Select Cable / Satellite Services Collection Agency Credit Card Debt Debt Couns…" at bounding box center [632, 181] width 146 height 23
click at [822, 366] on button "Next Claim" at bounding box center [835, 370] width 53 height 24
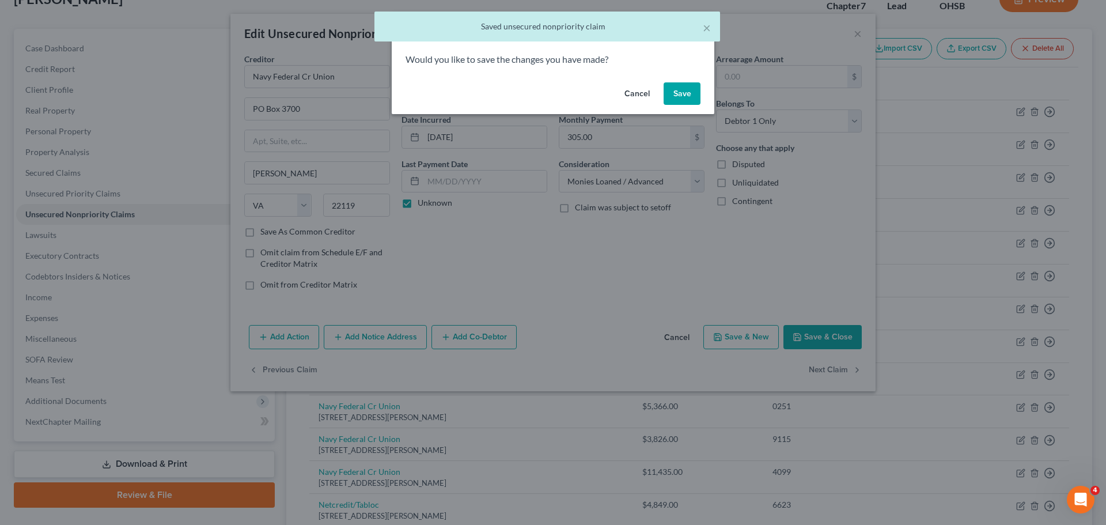
click at [678, 96] on button "Save" at bounding box center [681, 93] width 37 height 23
select select "14"
select select "2"
select select "0"
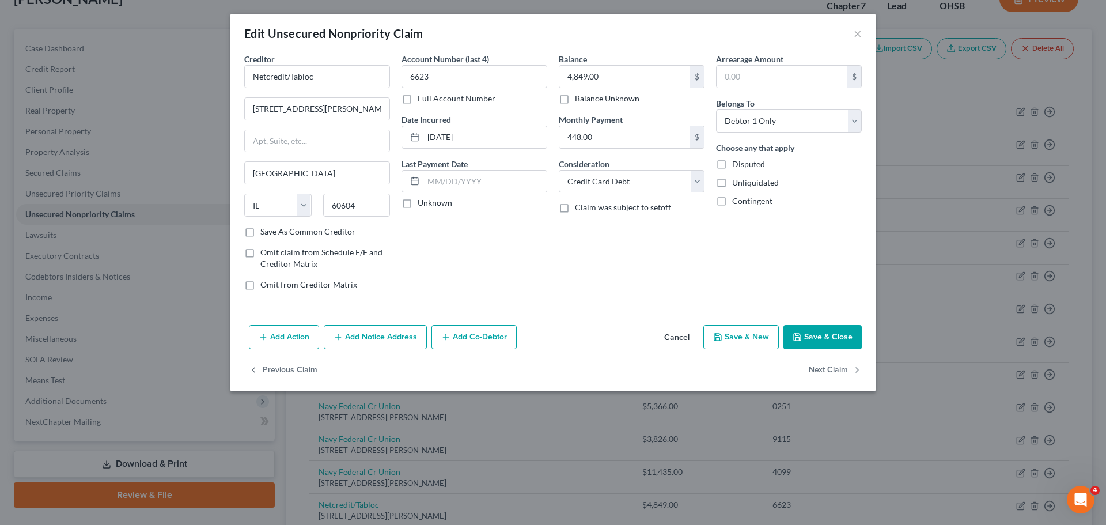
type input "0"
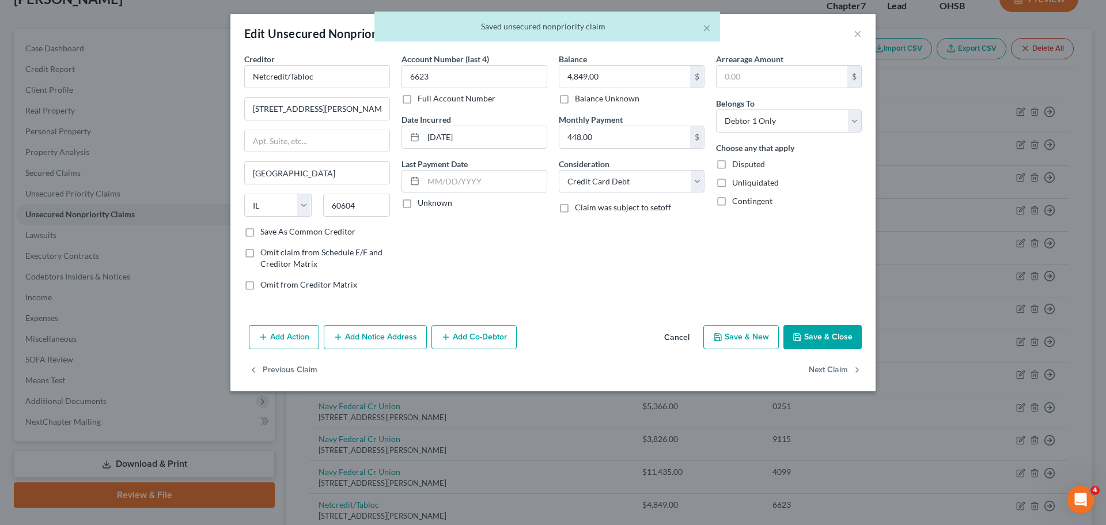
click at [436, 200] on label "Unknown" at bounding box center [434, 203] width 35 height 12
click at [430, 200] on input "Unknown" at bounding box center [425, 200] width 7 height 7
checkbox input "true"
drag, startPoint x: 325, startPoint y: 109, endPoint x: 341, endPoint y: 112, distance: 16.9
click at [341, 112] on input "175 W Jackson Blvd Ste 6" at bounding box center [317, 109] width 145 height 22
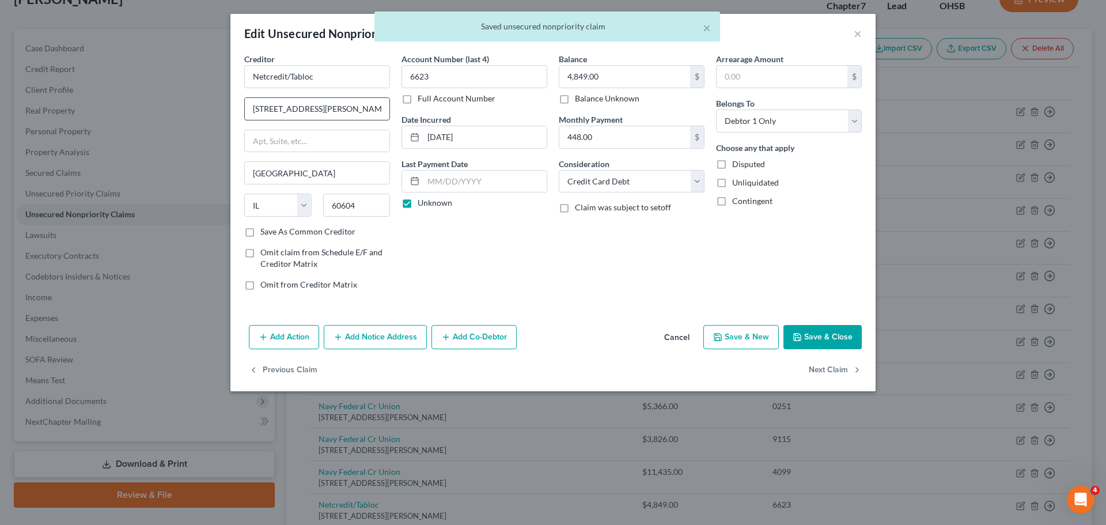
type input "175 W Jackson Blvd"
type input "Ste 6"
click at [494, 265] on div "Account Number (last 4) 6623 Full Account Number Date Incurred 01-24-2025 Last …" at bounding box center [474, 176] width 157 height 246
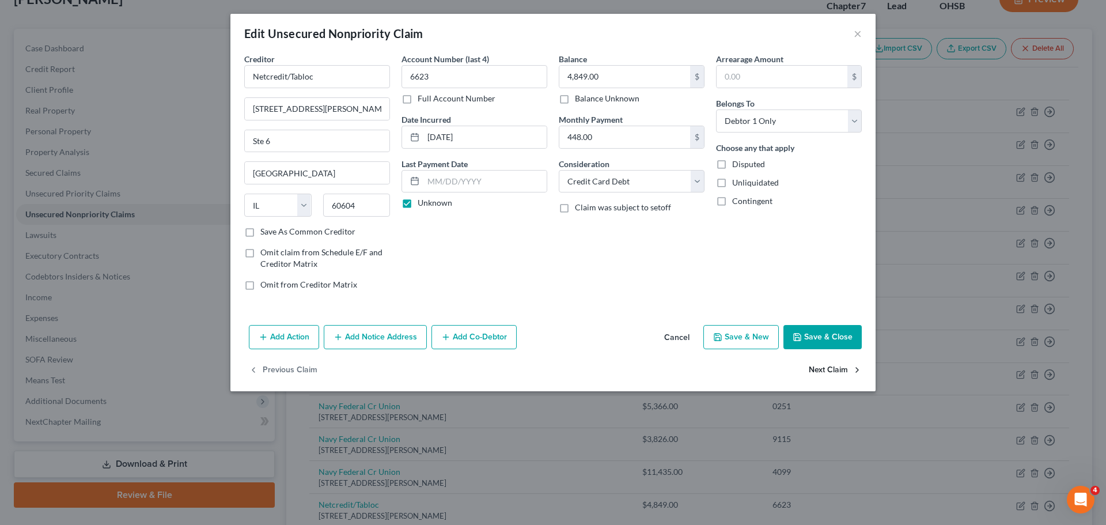
click at [823, 367] on button "Next Claim" at bounding box center [835, 370] width 53 height 24
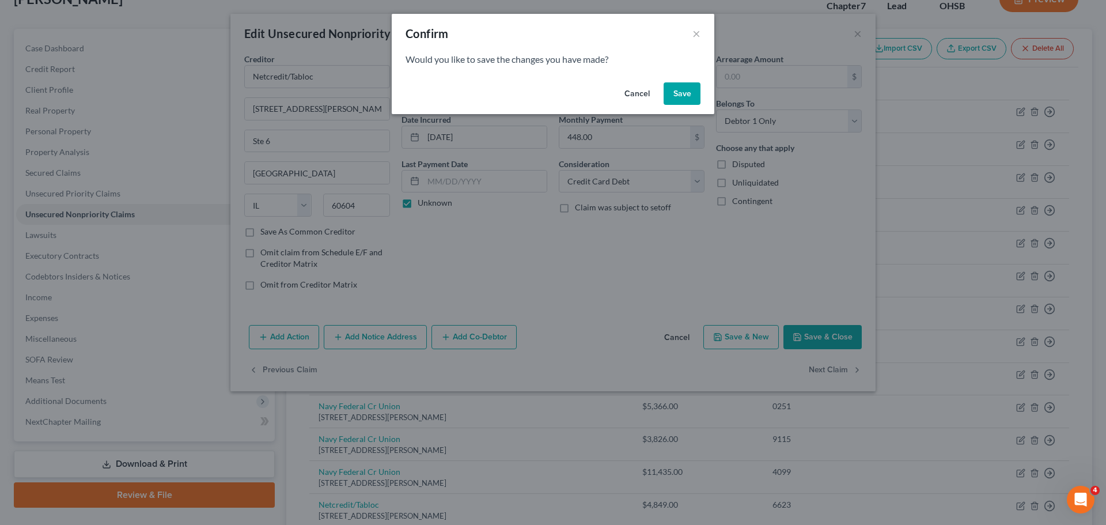
click at [678, 98] on button "Save" at bounding box center [681, 93] width 37 height 23
type input "0"
select select "23"
select select "0"
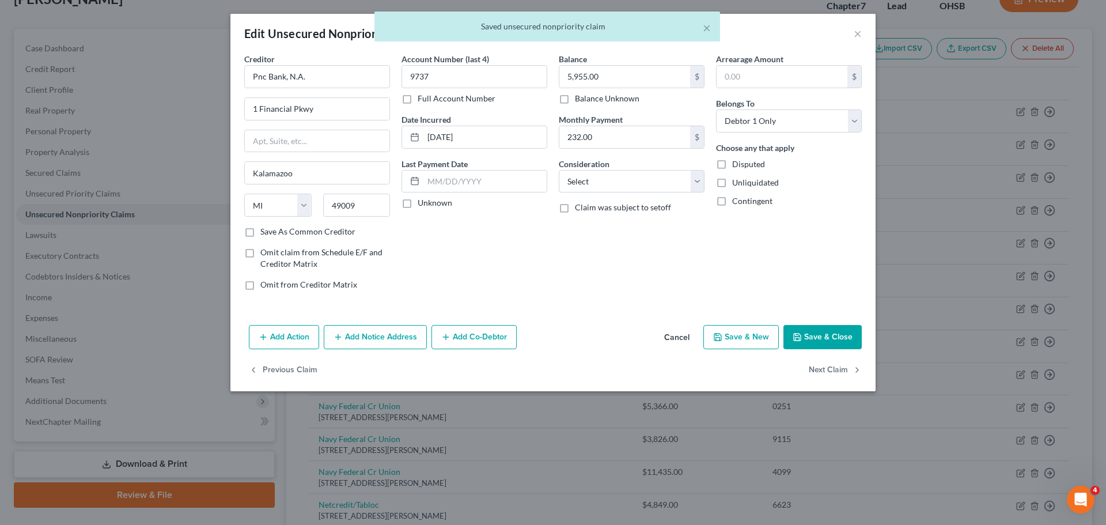
click at [439, 203] on label "Unknown" at bounding box center [434, 203] width 35 height 12
click at [430, 203] on input "Unknown" at bounding box center [425, 200] width 7 height 7
checkbox input "true"
drag, startPoint x: 604, startPoint y: 183, endPoint x: 607, endPoint y: 189, distance: 6.7
click at [604, 183] on select "Select Cable / Satellite Services Collection Agency Credit Card Debt Debt Couns…" at bounding box center [632, 181] width 146 height 23
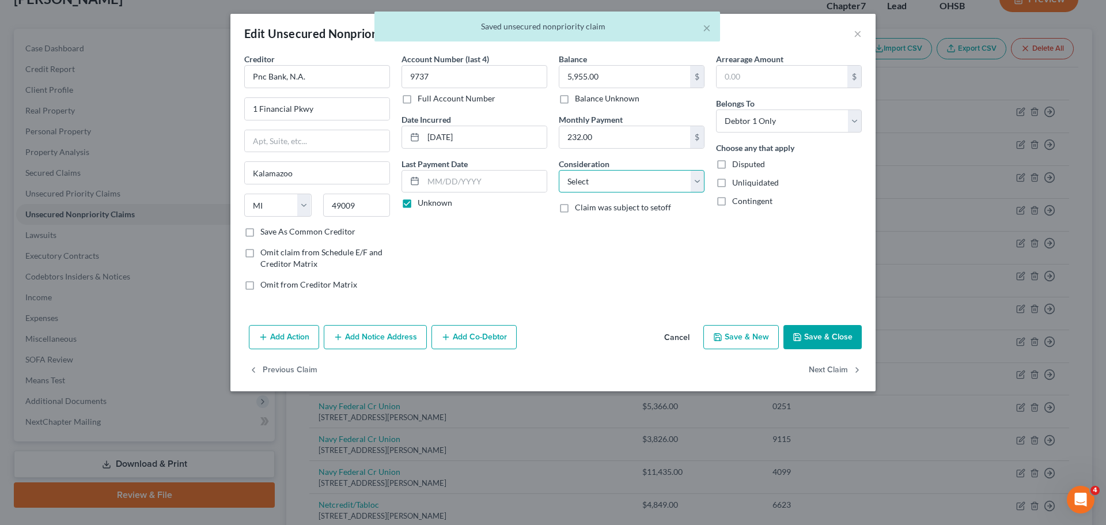
select select "2"
click at [559, 170] on select "Select Cable / Satellite Services Collection Agency Credit Card Debt Debt Couns…" at bounding box center [632, 181] width 146 height 23
click at [844, 374] on button "Next Claim" at bounding box center [835, 370] width 53 height 24
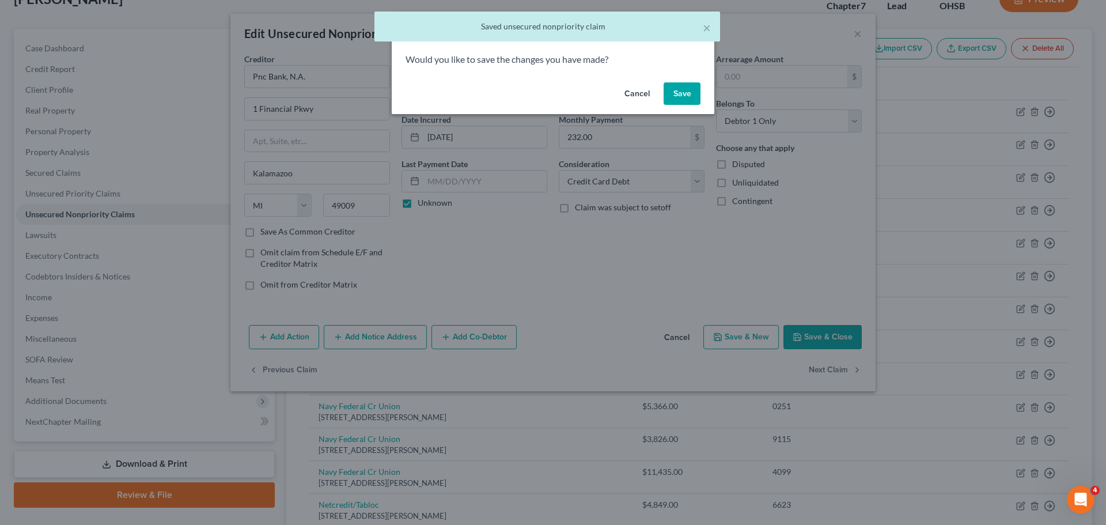
click at [680, 90] on button "Save" at bounding box center [681, 93] width 37 height 23
select select "4"
select select "0"
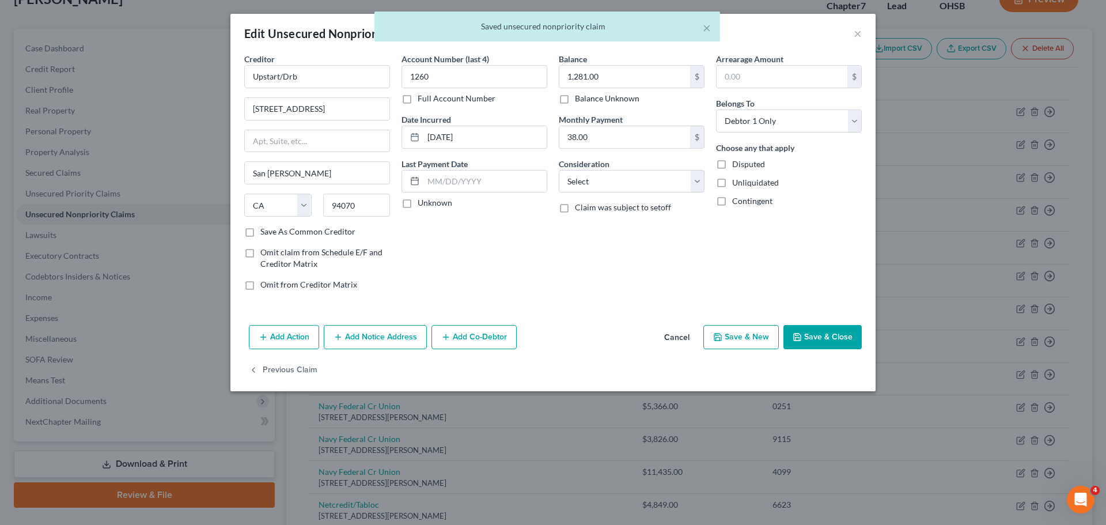
type input "0"
click at [437, 202] on label "Unknown" at bounding box center [434, 203] width 35 height 12
click at [430, 202] on input "Unknown" at bounding box center [425, 200] width 7 height 7
checkbox input "true"
click at [615, 178] on select "Select Cable / Satellite Services Collection Agency Credit Card Debt Debt Couns…" at bounding box center [632, 181] width 146 height 23
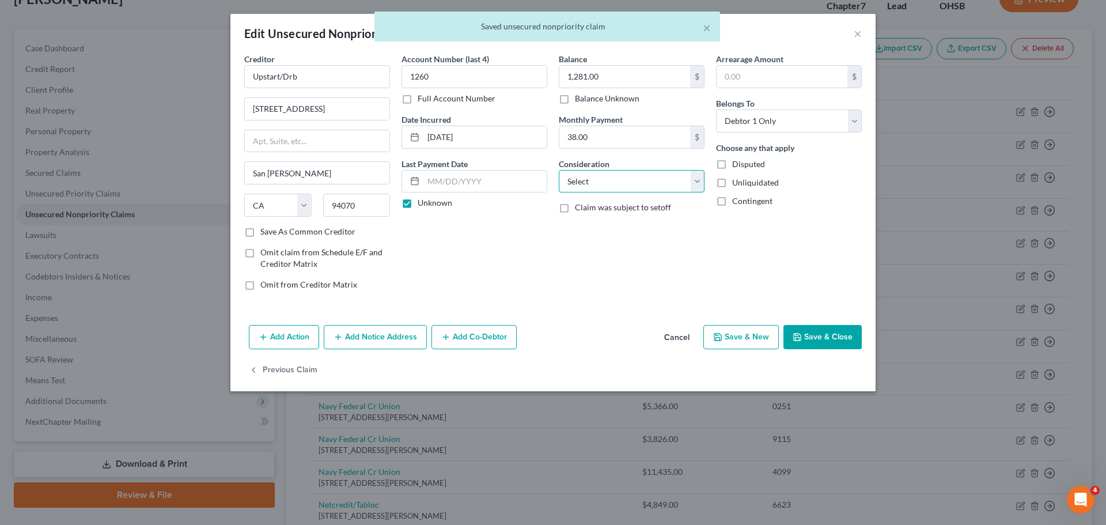
select select "10"
click at [559, 170] on select "Select Cable / Satellite Services Collection Agency Credit Card Debt Debt Couns…" at bounding box center [632, 181] width 146 height 23
click at [822, 337] on button "Save & Close" at bounding box center [822, 337] width 78 height 24
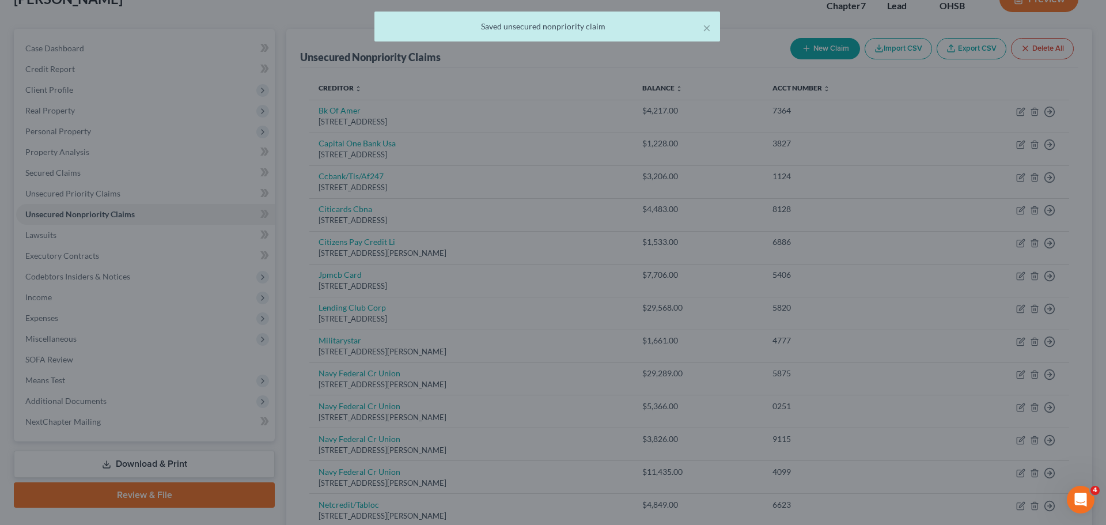
type input "0"
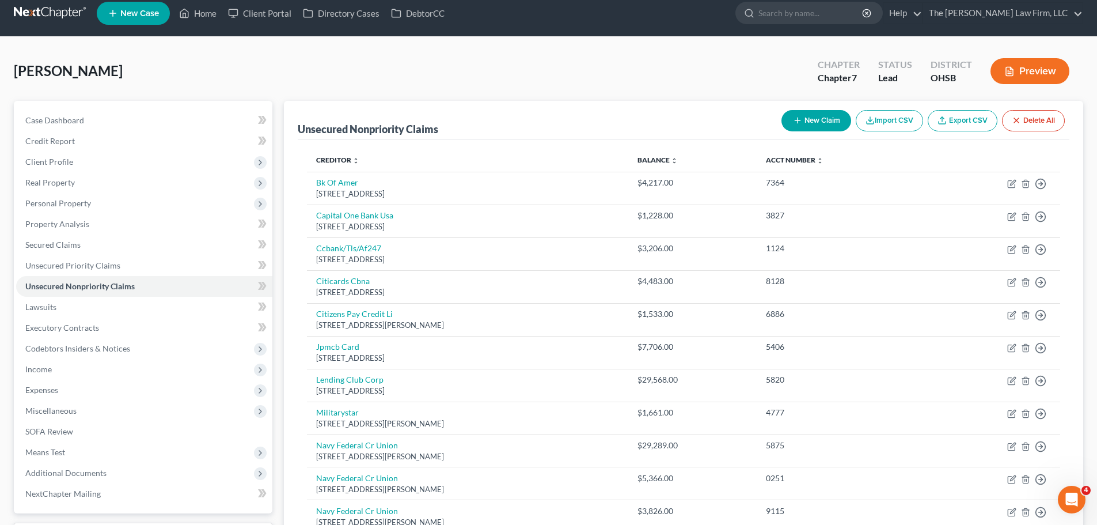
scroll to position [0, 0]
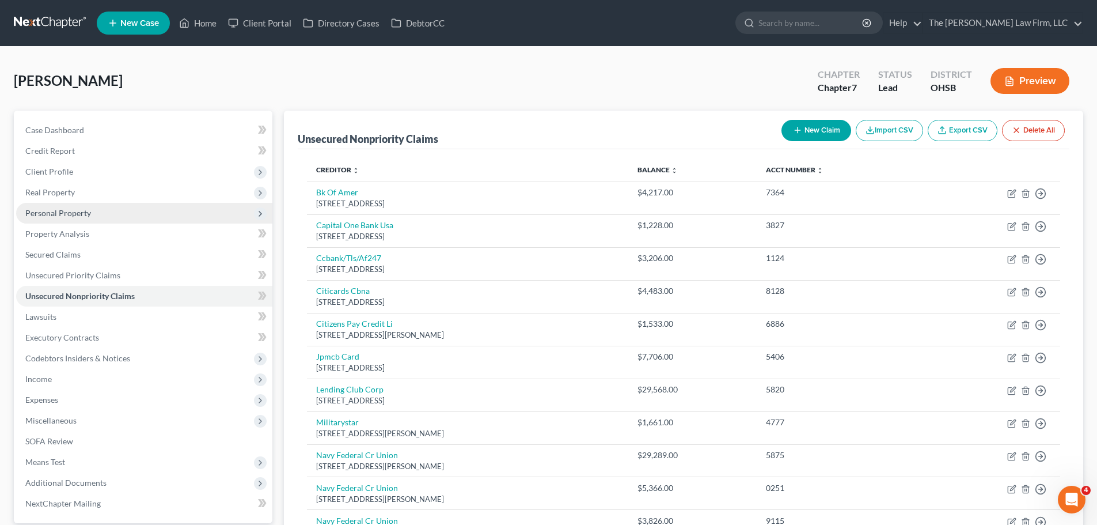
click at [72, 216] on span "Personal Property" at bounding box center [58, 213] width 66 height 10
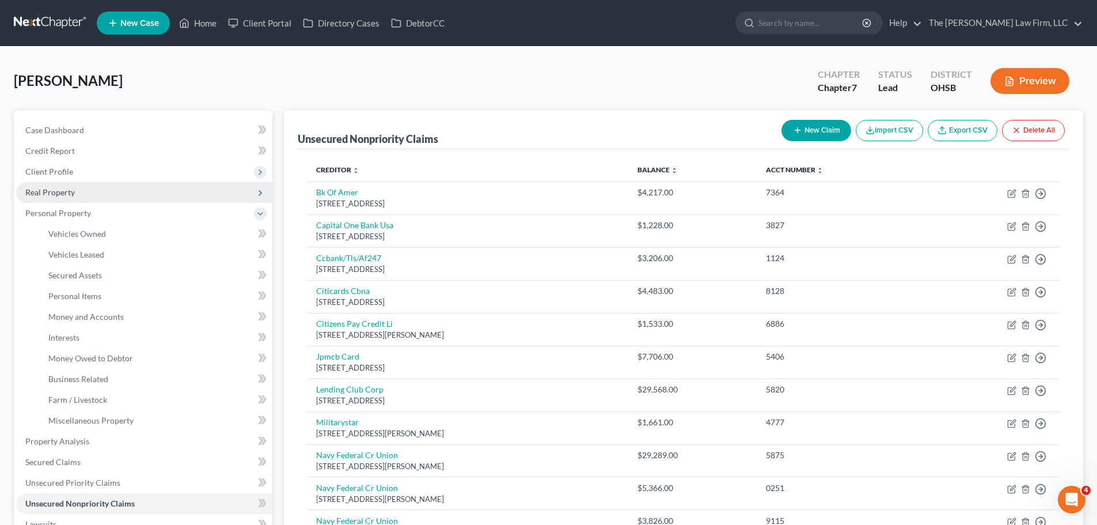
click at [63, 188] on span "Real Property" at bounding box center [50, 192] width 50 height 10
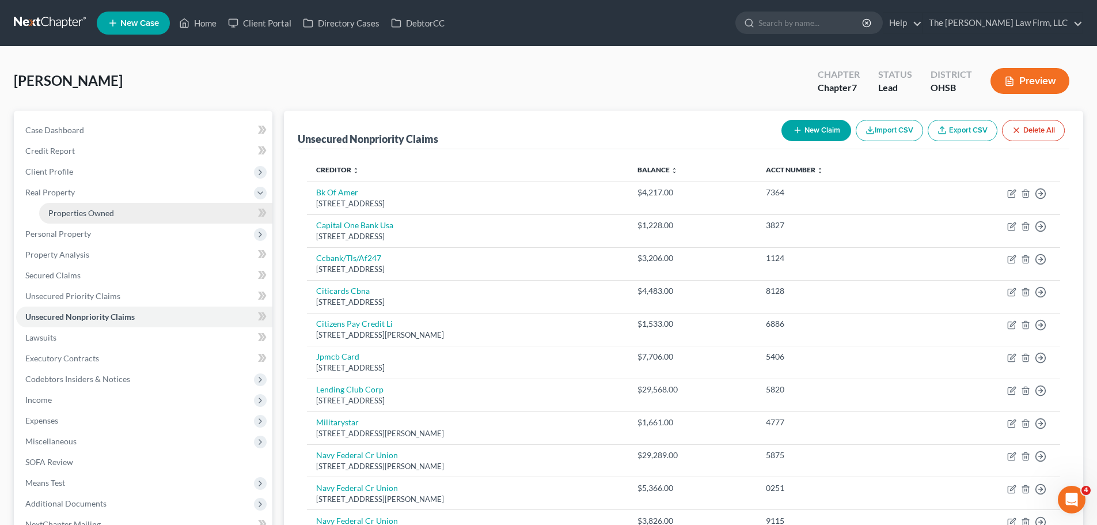
click at [70, 208] on span "Properties Owned" at bounding box center [81, 213] width 66 height 10
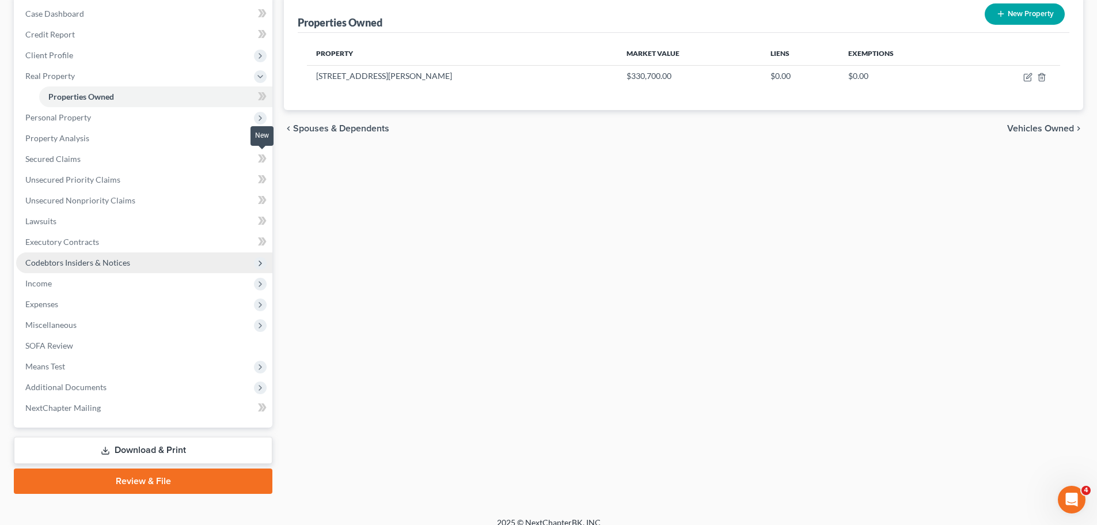
scroll to position [129, 0]
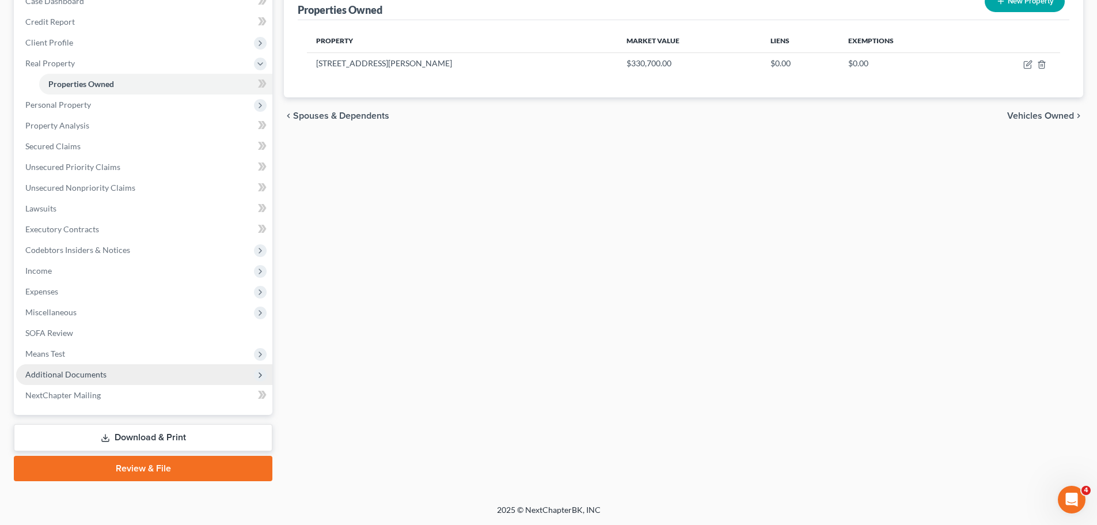
click at [110, 373] on span "Additional Documents" at bounding box center [144, 374] width 256 height 21
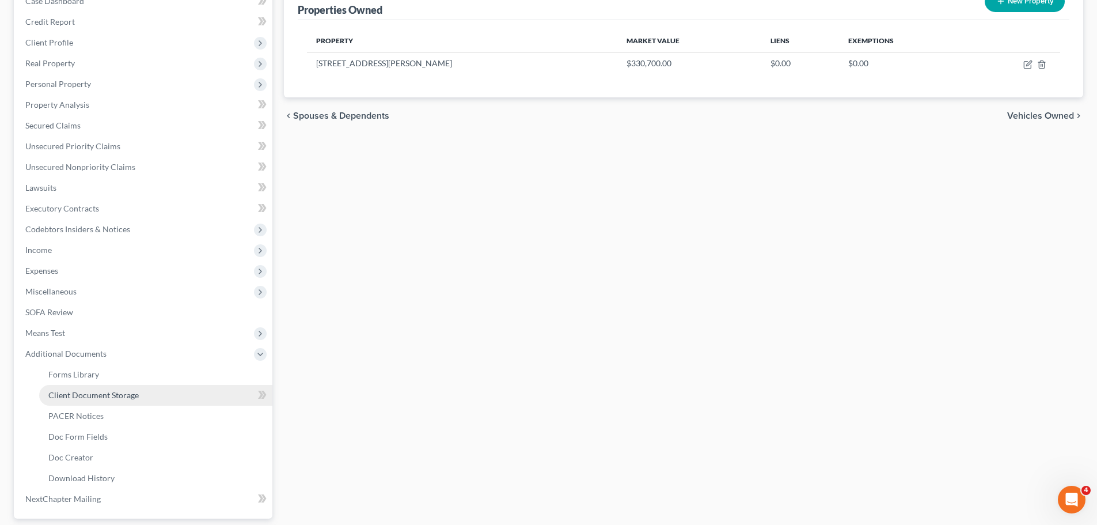
click at [96, 398] on span "Client Document Storage" at bounding box center [93, 395] width 90 height 10
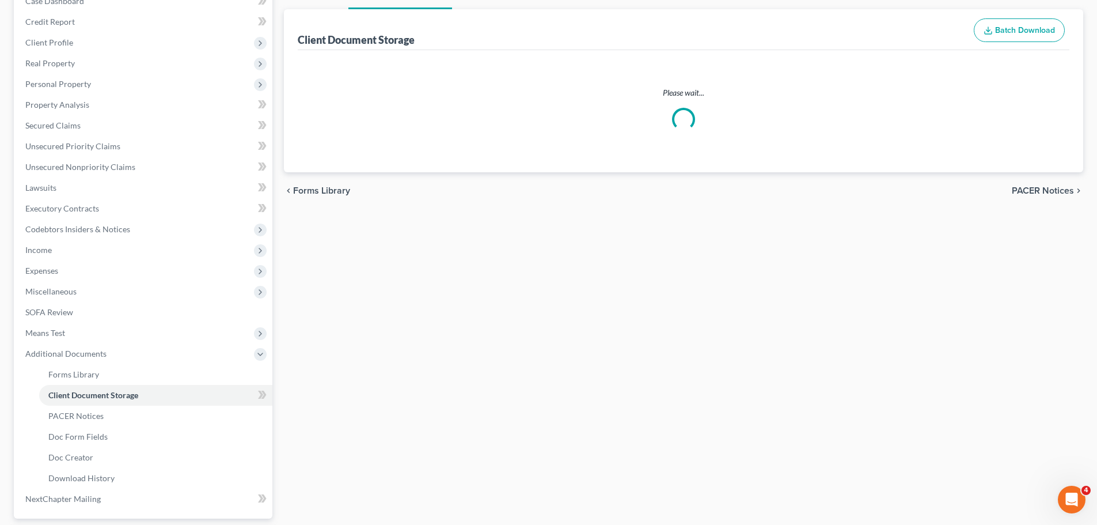
select select "52"
select select "61"
select select "7"
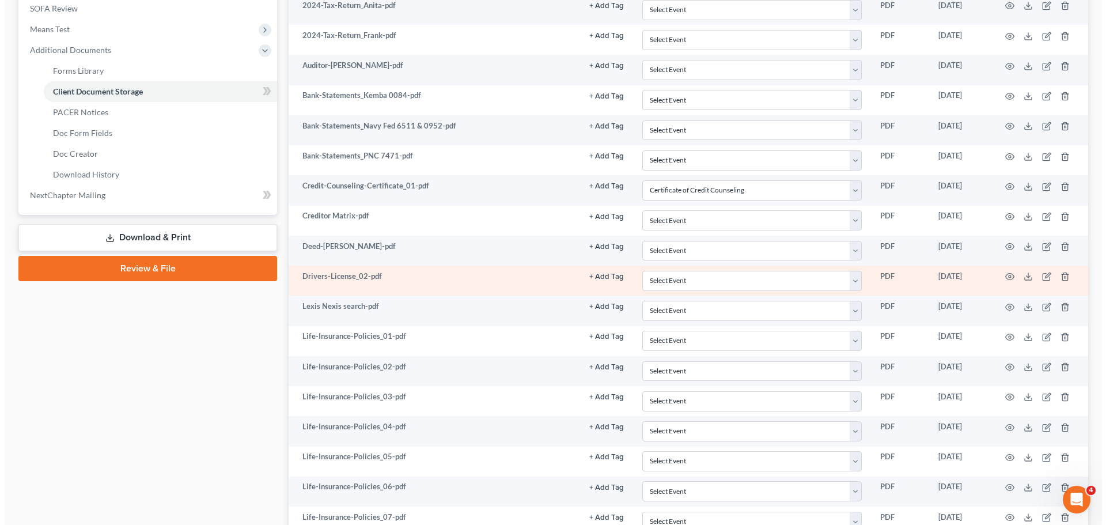
scroll to position [480, 0]
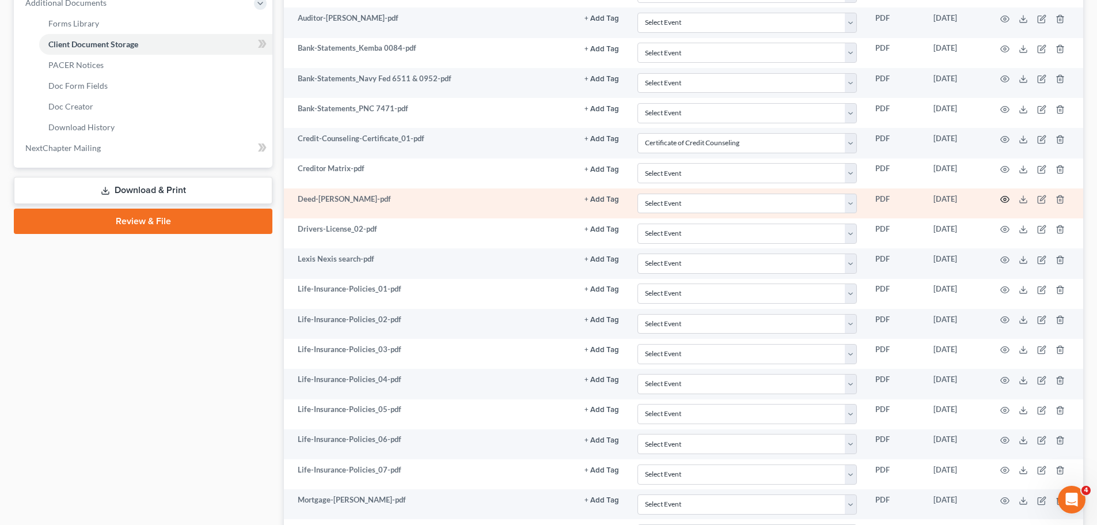
click at [1006, 198] on icon "button" at bounding box center [1004, 199] width 9 height 9
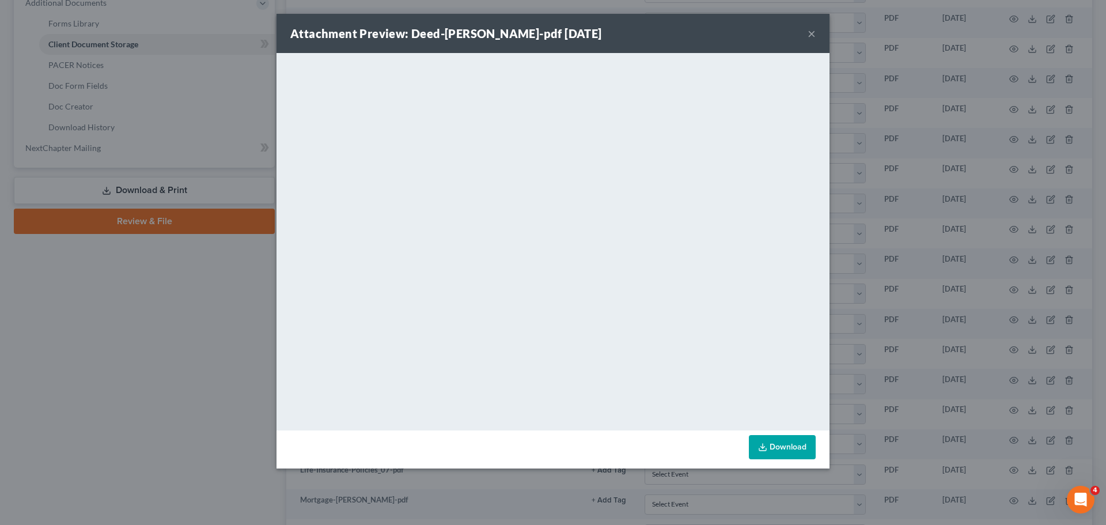
click at [811, 32] on button "×" at bounding box center [811, 33] width 8 height 14
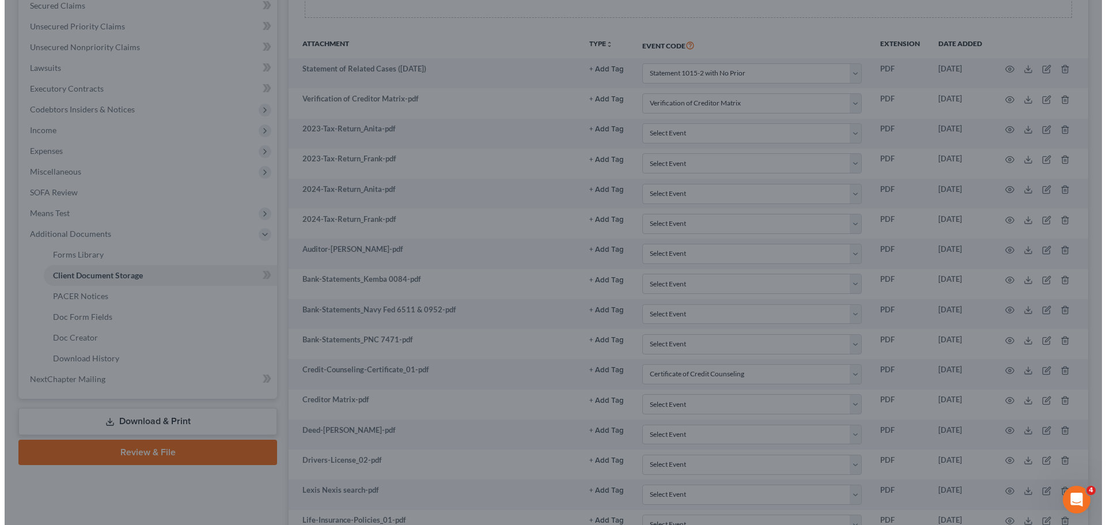
scroll to position [0, 0]
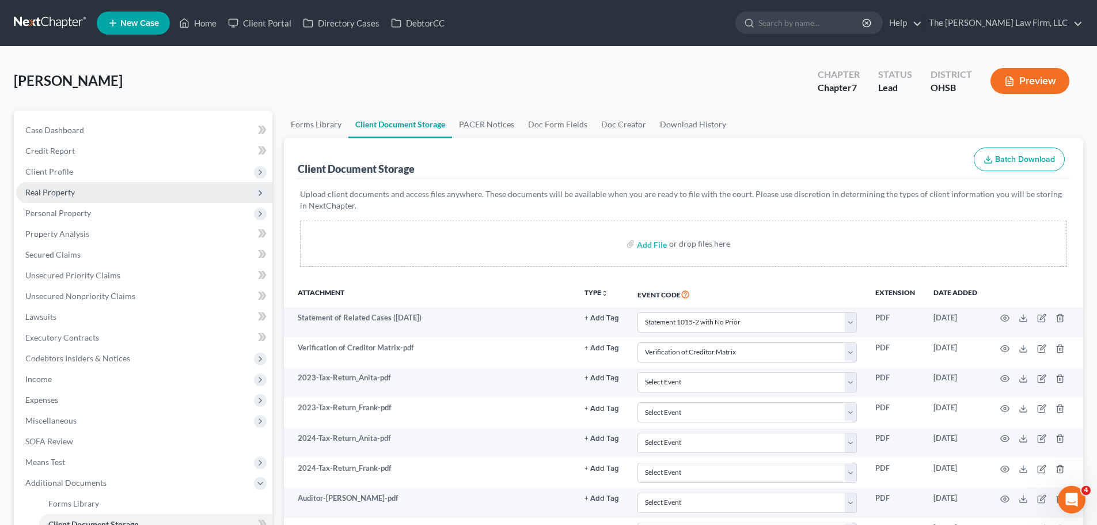
click at [66, 189] on span "Real Property" at bounding box center [50, 192] width 50 height 10
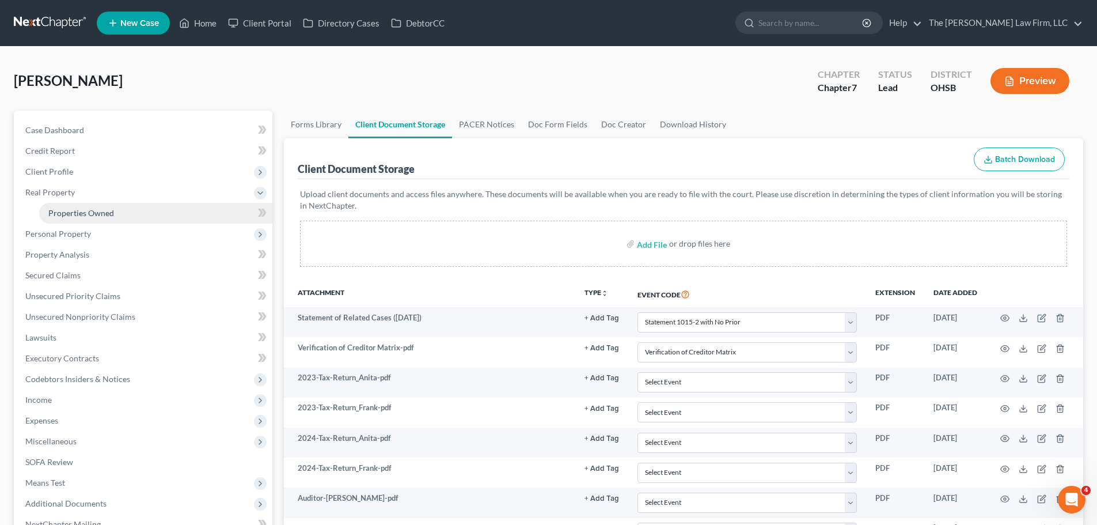
click at [77, 208] on span "Properties Owned" at bounding box center [81, 213] width 66 height 10
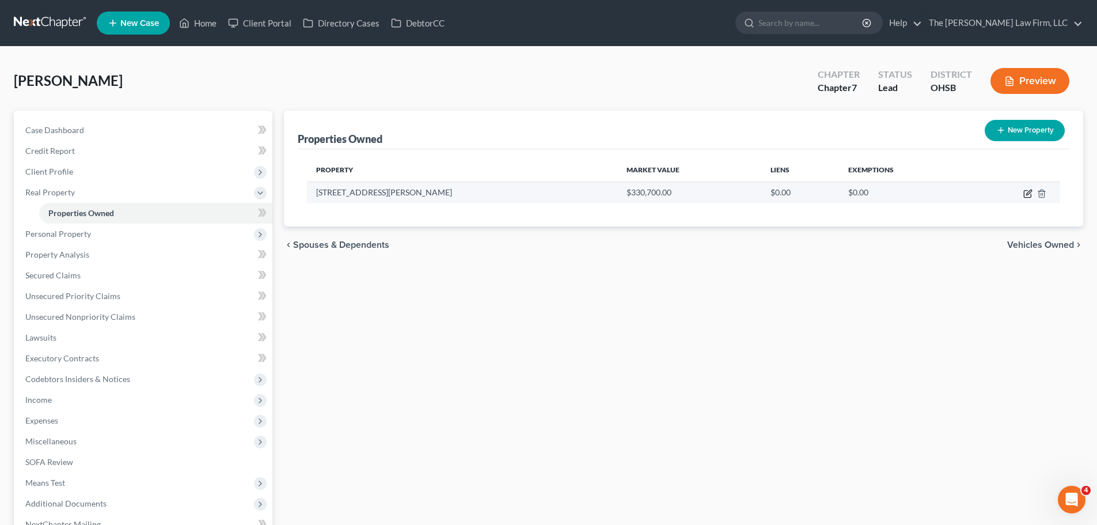
click at [1030, 190] on icon "button" at bounding box center [1028, 191] width 5 height 5
select select "36"
select select "24"
select select "0"
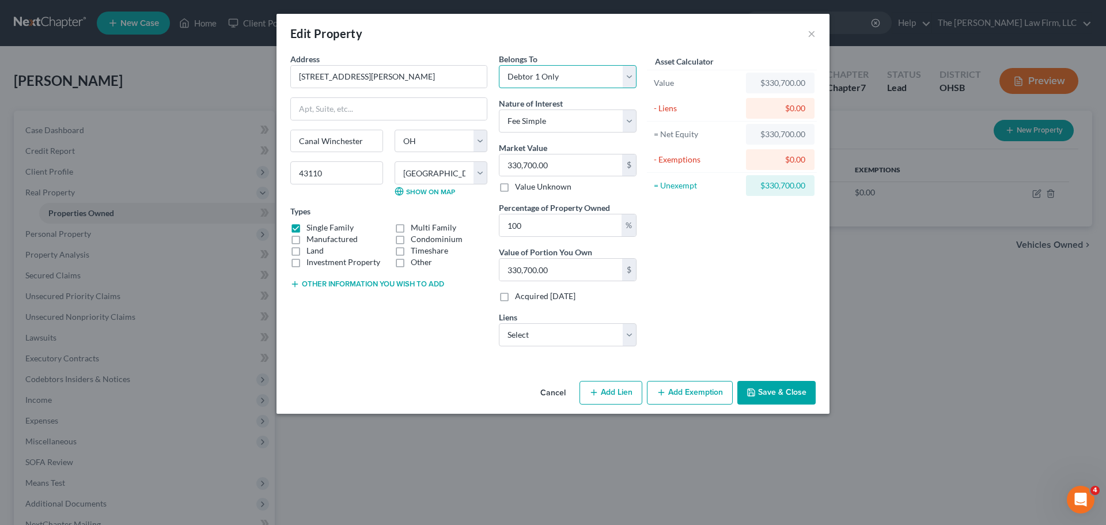
click at [580, 71] on select "Select Debtor 1 Only Debtor 2 Only Debtor 1 And Debtor 2 Only At Least One Of T…" at bounding box center [568, 76] width 138 height 23
select select "3"
click at [499, 65] on select "Select Debtor 1 Only Debtor 2 Only Debtor 1 And Debtor 2 Only At Least One Of T…" at bounding box center [568, 76] width 138 height 23
click at [684, 388] on button "Add Exemption" at bounding box center [690, 393] width 86 height 24
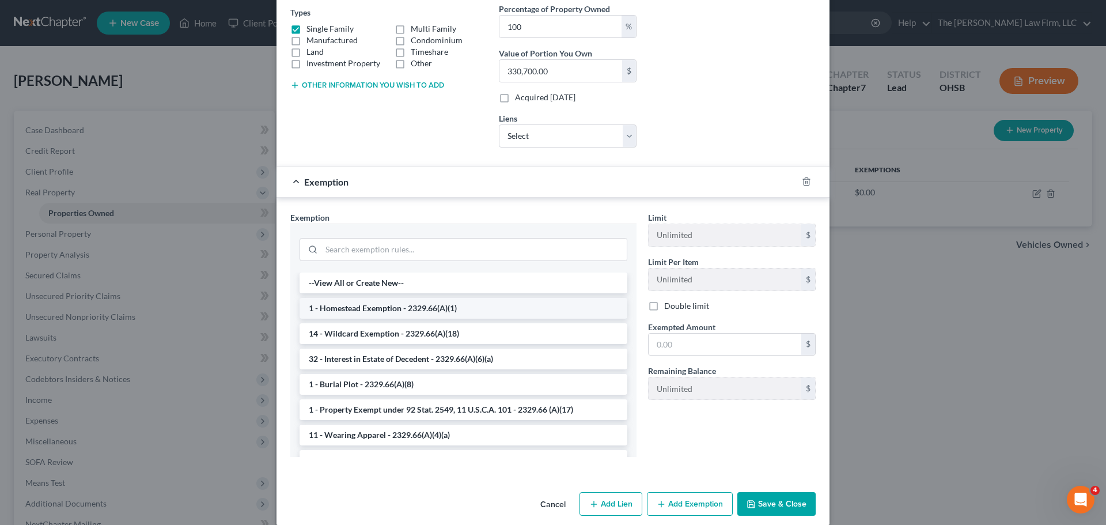
scroll to position [212, 0]
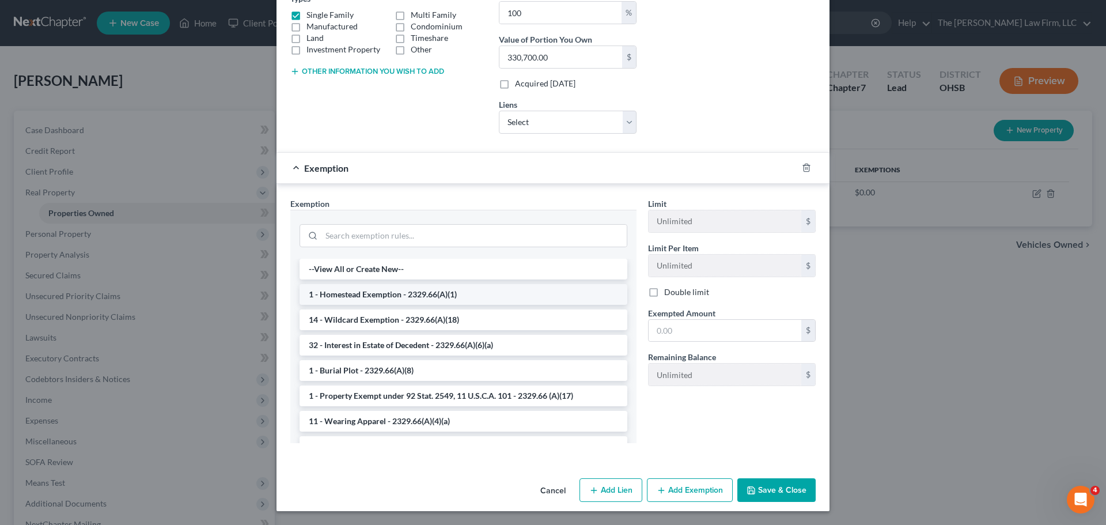
click at [394, 298] on li "1 - Homestead Exemption - 2329.66(A)(1)" at bounding box center [463, 294] width 328 height 21
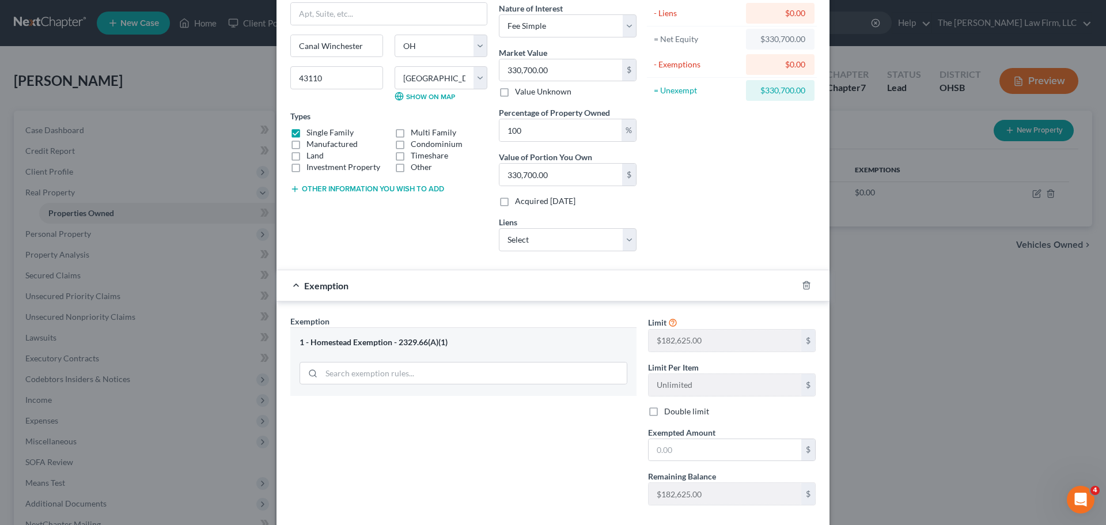
scroll to position [96, 0]
click at [596, 246] on select "Select Carngtn Mtg - $355,198.00 Toyota Financial Ser - $47,517.00" at bounding box center [568, 238] width 138 height 23
select select "0"
click at [499, 227] on select "Select Carngtn Mtg - $355,198.00 Toyota Financial Ser - $47,517.00" at bounding box center [568, 238] width 138 height 23
select select
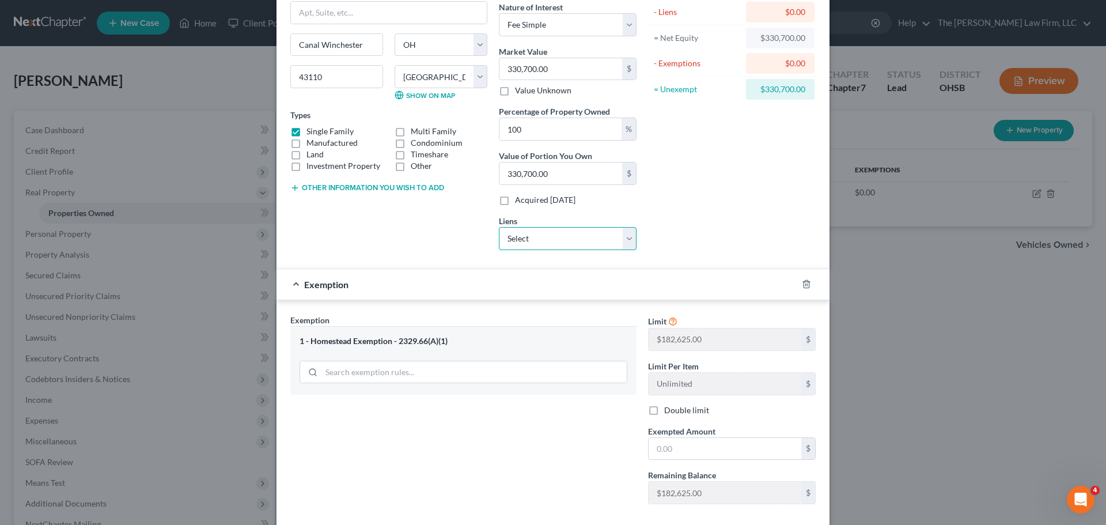
select select "4"
select select "0"
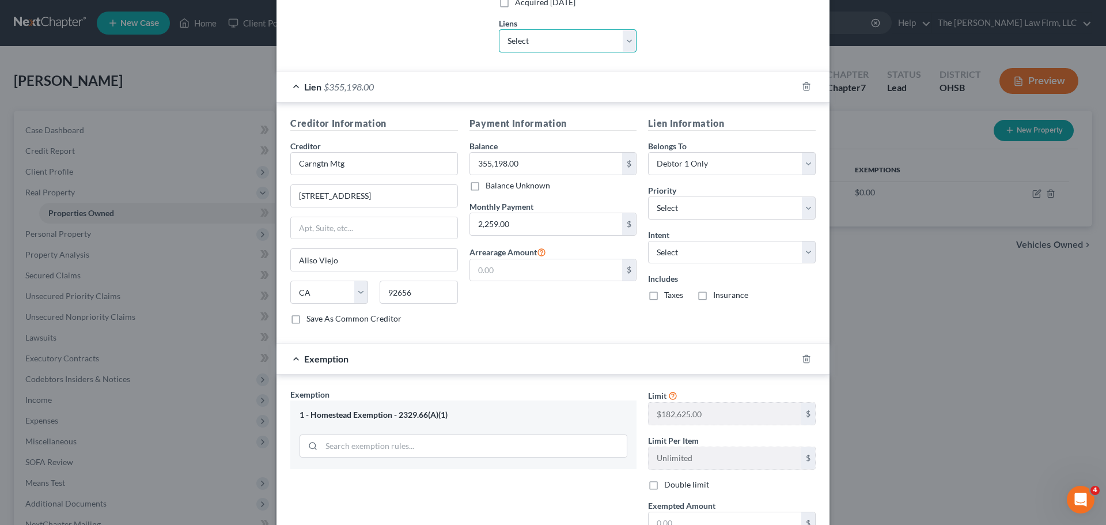
scroll to position [142, 0]
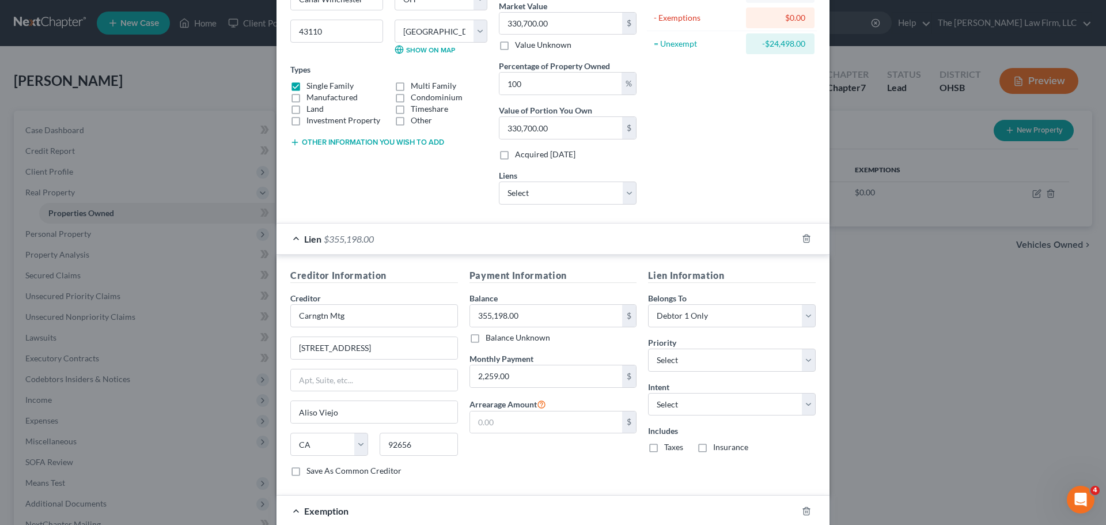
click at [294, 232] on div "Lien $355,198.00" at bounding box center [536, 238] width 521 height 31
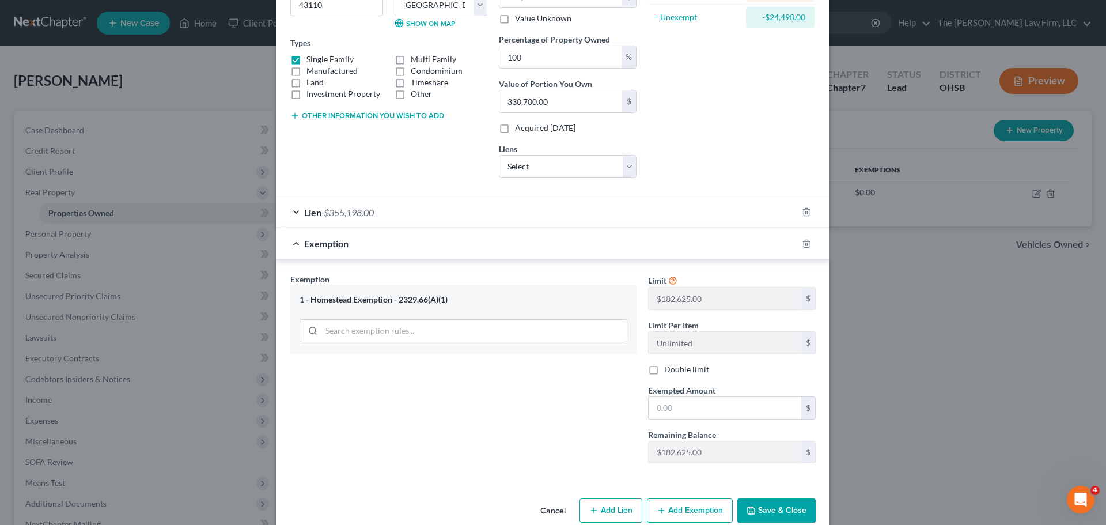
scroll to position [189, 0]
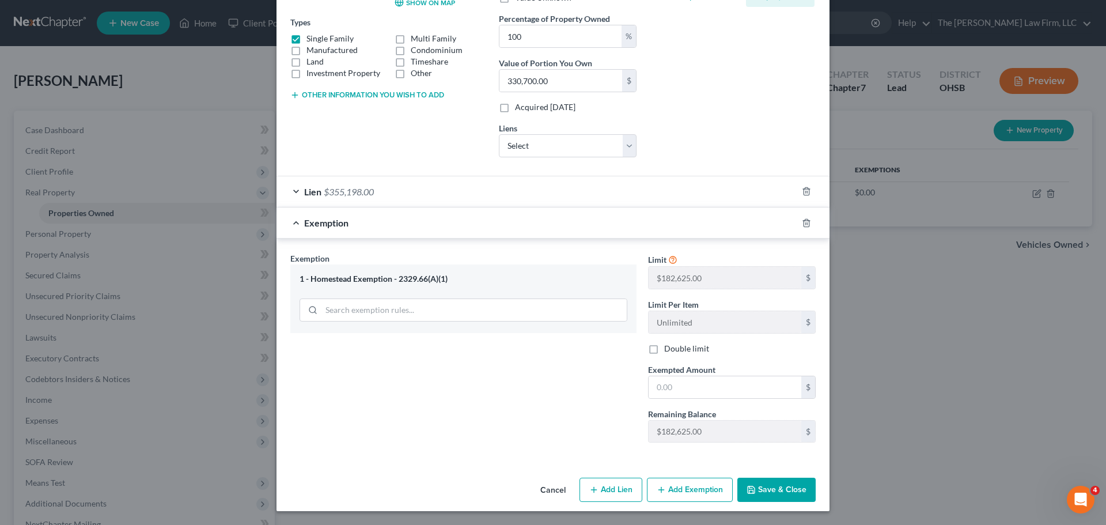
click at [664, 351] on label "Double limit" at bounding box center [686, 349] width 45 height 12
click at [669, 350] on input "Double limit" at bounding box center [672, 346] width 7 height 7
checkbox input "true"
click at [693, 393] on input "text" at bounding box center [724, 387] width 153 height 22
paste input "365,250.00"
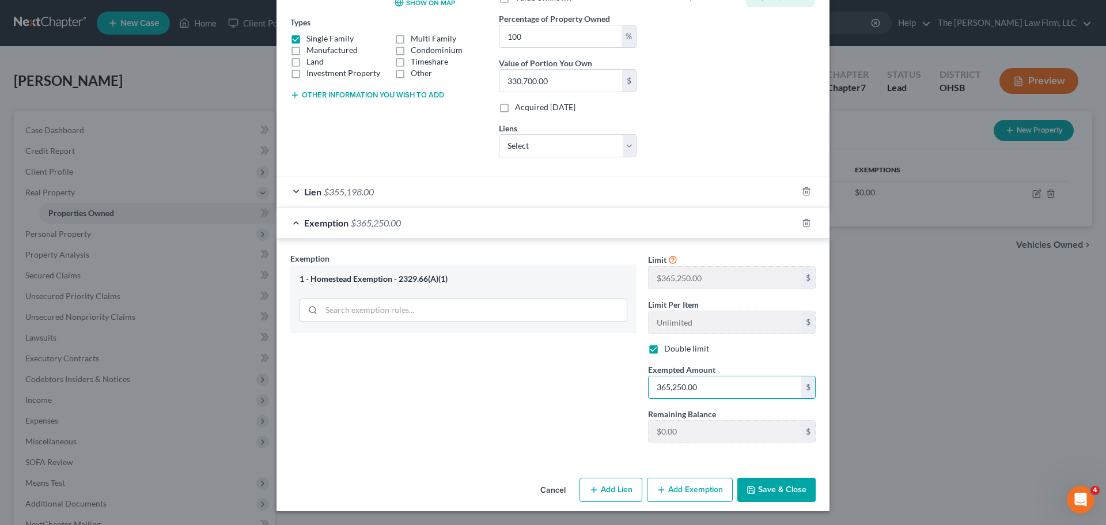
type input "365,250.00"
click at [598, 394] on div "Exemption Set must be selected for CA. Exemption * 1 - Homestead Exemption - 23…" at bounding box center [463, 351] width 358 height 199
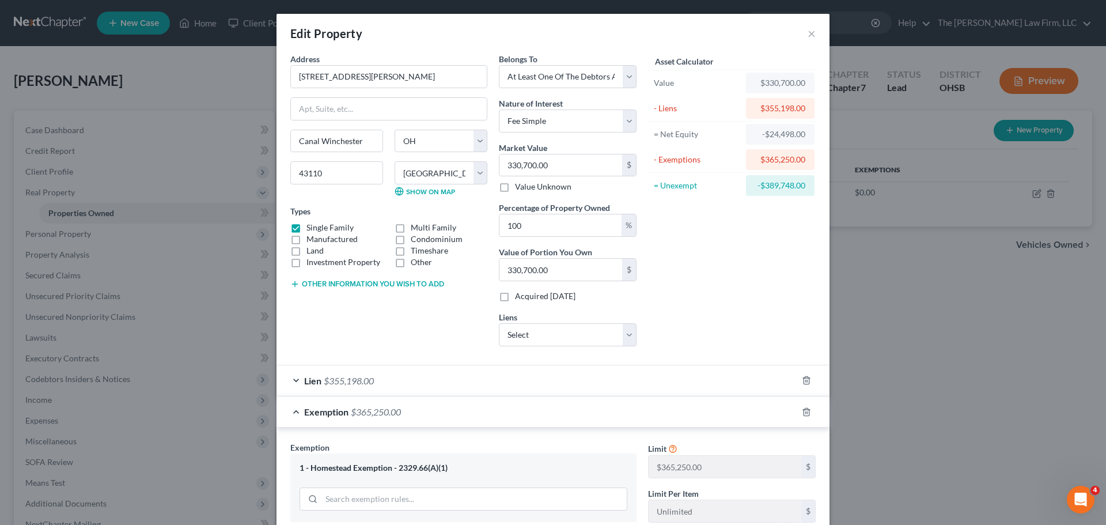
click at [396, 282] on button "Other information you wish to add" at bounding box center [367, 283] width 154 height 9
click at [355, 309] on textarea at bounding box center [388, 310] width 197 height 43
click at [382, 314] on textarea "The house" at bounding box center [388, 310] width 197 height 43
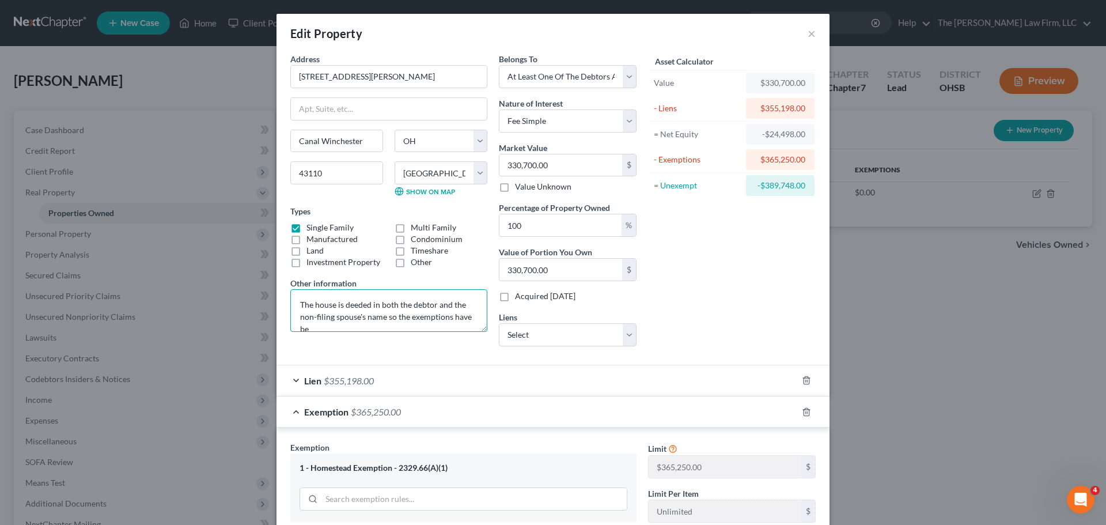
scroll to position [3, 0]
type textarea "The house is deeded in both the debtor and the non-filing spouse's name so the …"
click at [552, 229] on input "100" at bounding box center [560, 225] width 122 height 22
type input "5"
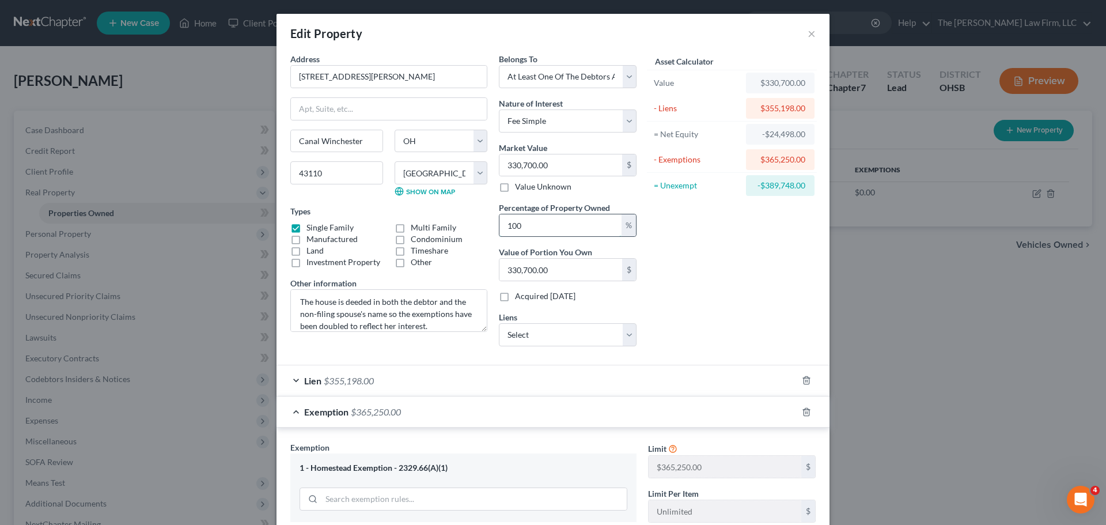
type input "16,535.00"
type input "50"
type input "165,350.00"
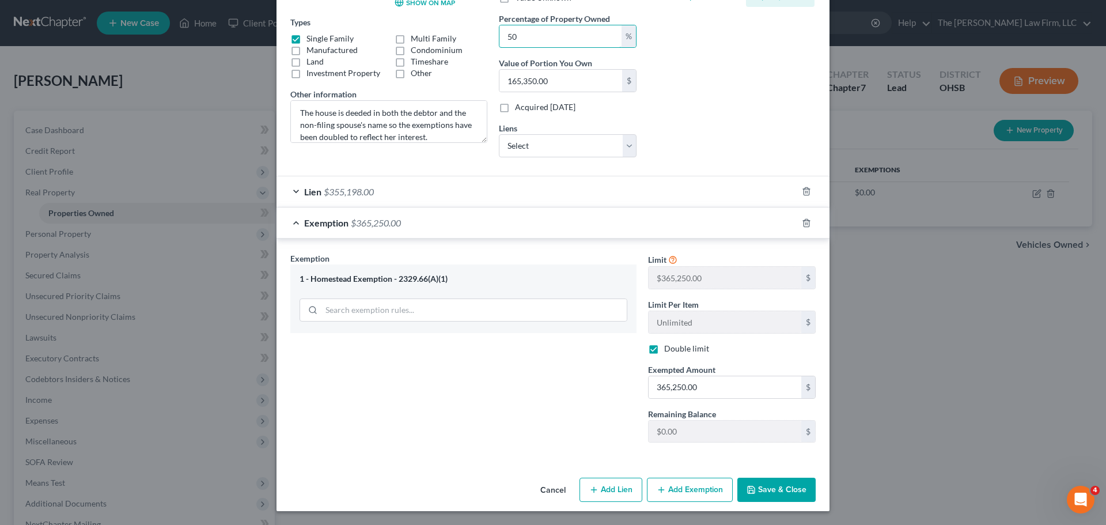
type input "50"
click at [664, 350] on label "Double limit" at bounding box center [686, 349] width 45 height 12
click at [669, 350] on input "Double limit" at bounding box center [672, 346] width 7 height 7
checkbox input "false"
click at [703, 385] on input "365,250.00" at bounding box center [724, 387] width 153 height 22
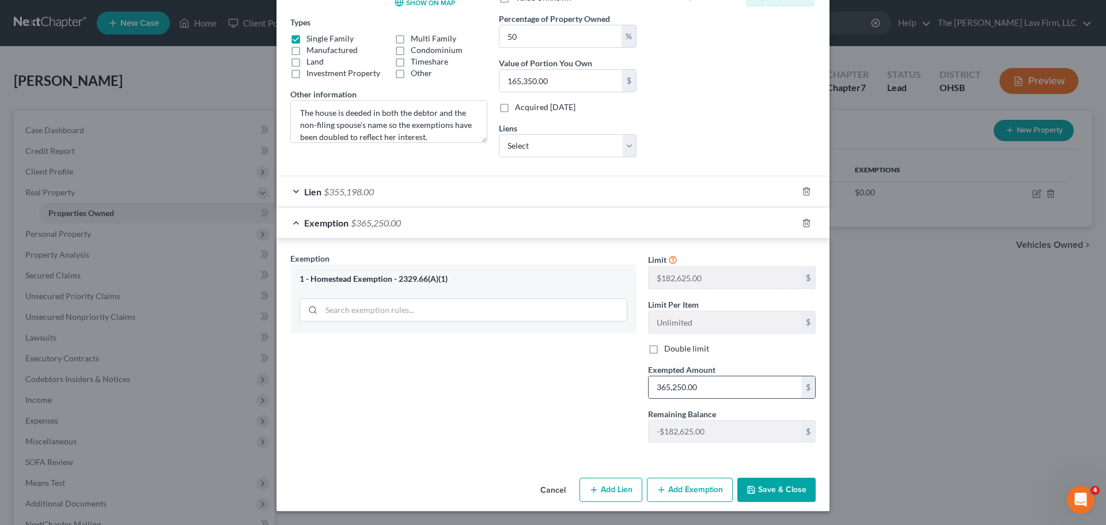
click at [703, 385] on input "365,250.00" at bounding box center [724, 387] width 153 height 22
drag, startPoint x: 690, startPoint y: 394, endPoint x: 682, endPoint y: 394, distance: 8.1
click at [690, 394] on input "text" at bounding box center [724, 387] width 153 height 22
paste input "182,625.00"
type input "182,625.00"
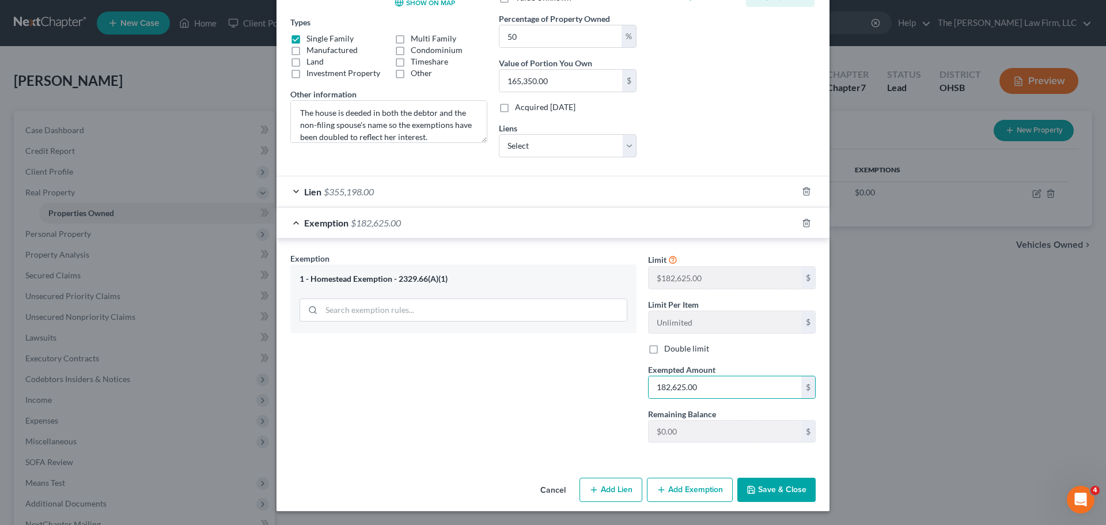
click at [559, 398] on div "Exemption Set must be selected for CA. Exemption * 1 - Homestead Exemption - 23…" at bounding box center [463, 351] width 358 height 199
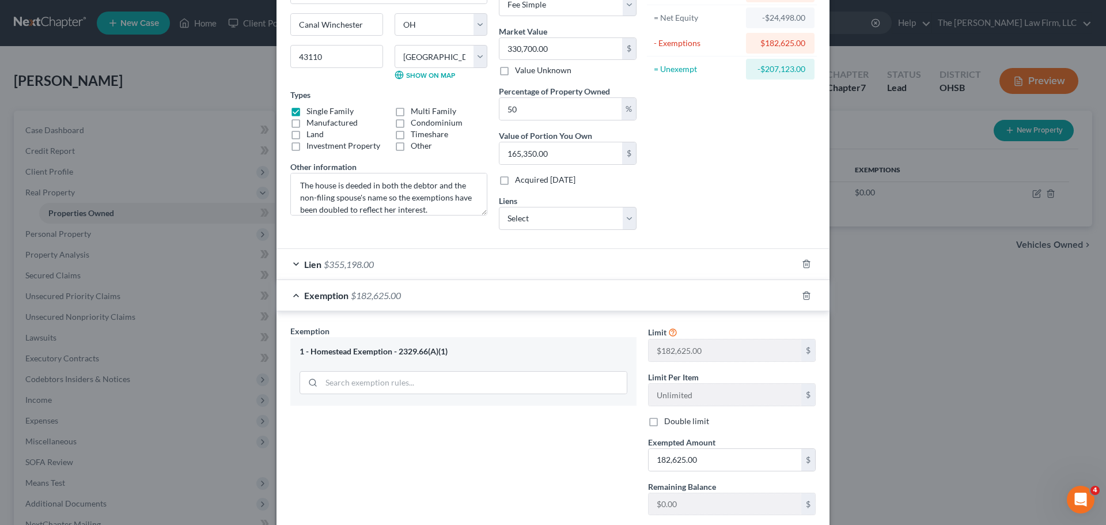
scroll to position [0, 0]
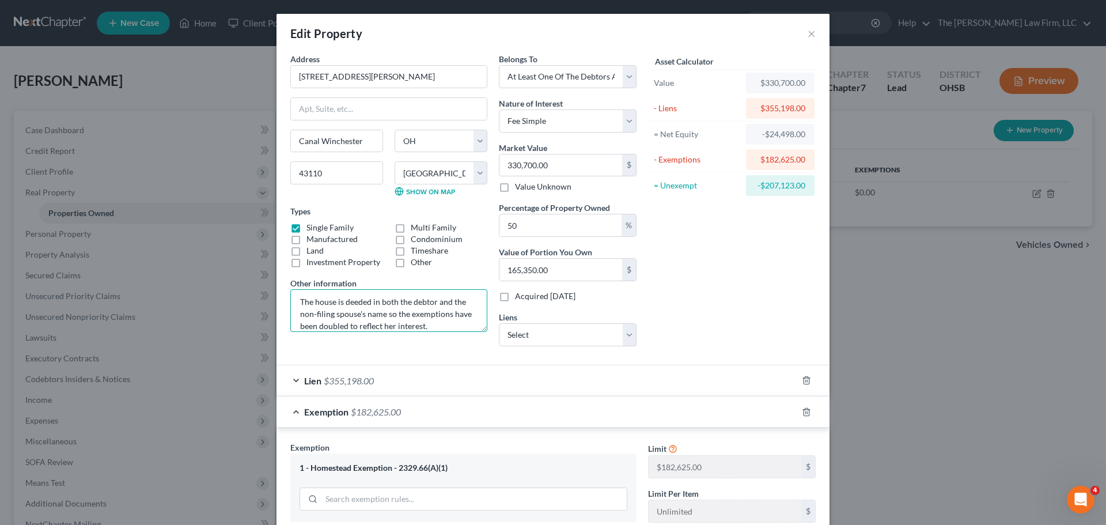
click at [449, 321] on textarea "The house is deeded in both the debtor and the non-filing spouse's name so the …" at bounding box center [388, 310] width 197 height 43
drag, startPoint x: 432, startPoint y: 324, endPoint x: 283, endPoint y: 290, distance: 152.4
click at [284, 290] on div "Address * 4012 Sophie Pearl Lane Canal Winchester State AL AK AR AZ CA CO CT DE…" at bounding box center [388, 204] width 208 height 302
click at [396, 302] on textarea "Value of the property is 50% as the real estate is deeded in the debtor and non…" at bounding box center [388, 310] width 197 height 43
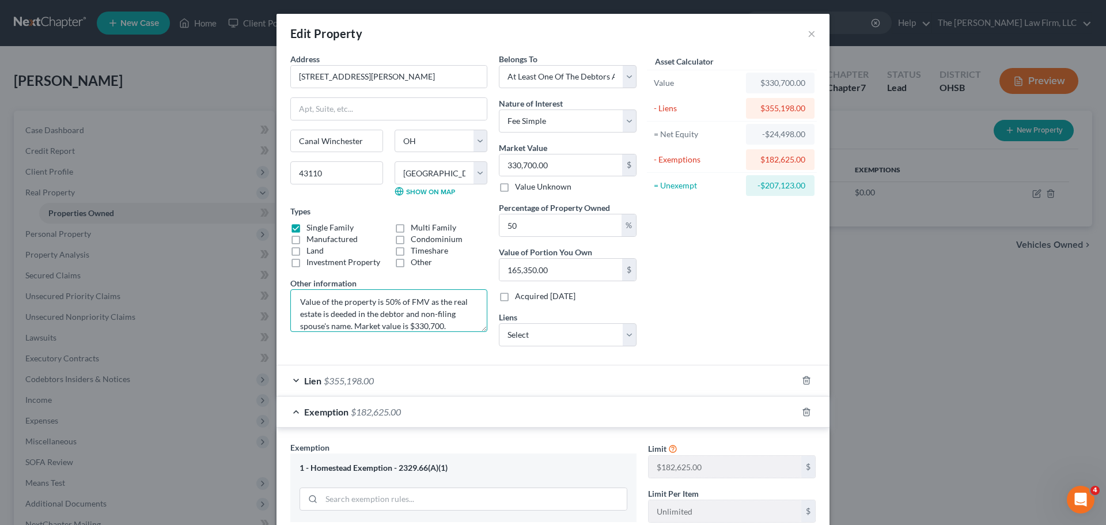
type textarea "Value of the property is 50% of FMV as the real estate is deeded in the debtor …"
click at [730, 331] on div "Asset Calculator Value $330,700.00 - Liens $355,198.00 = Net Equity -$24,498.00…" at bounding box center [731, 204] width 179 height 302
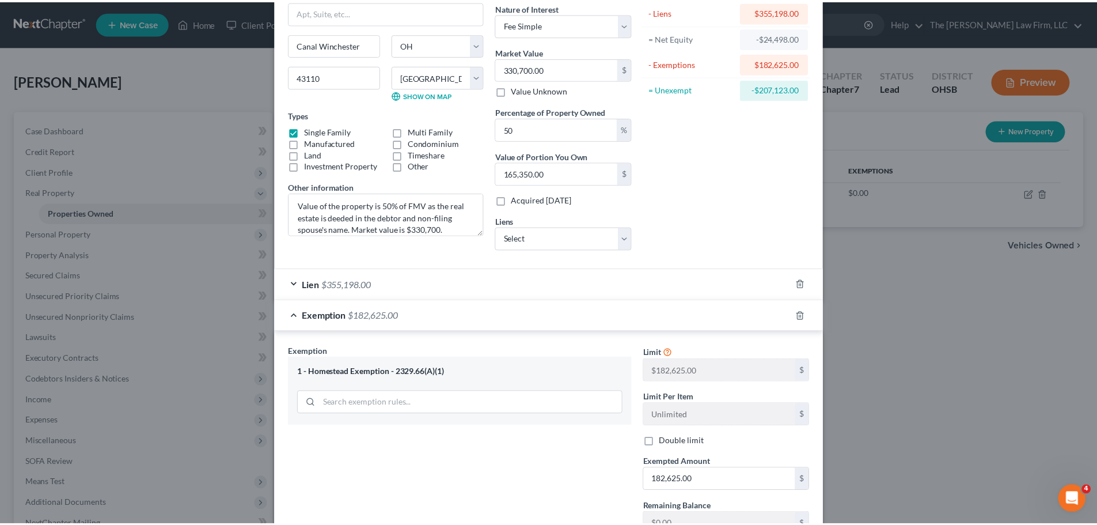
scroll to position [189, 0]
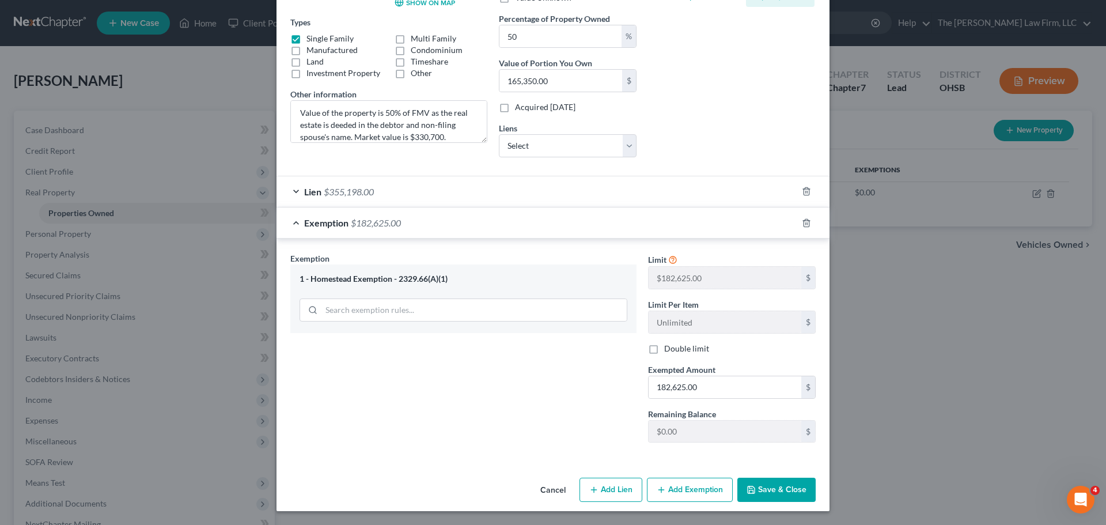
click at [775, 491] on button "Save & Close" at bounding box center [776, 489] width 78 height 24
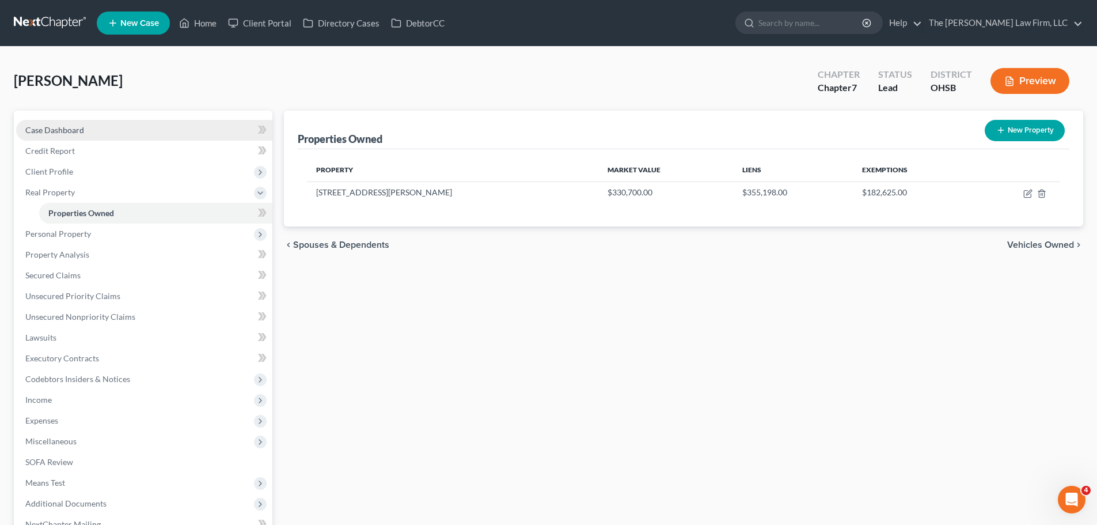
click at [55, 123] on link "Case Dashboard" at bounding box center [144, 130] width 256 height 21
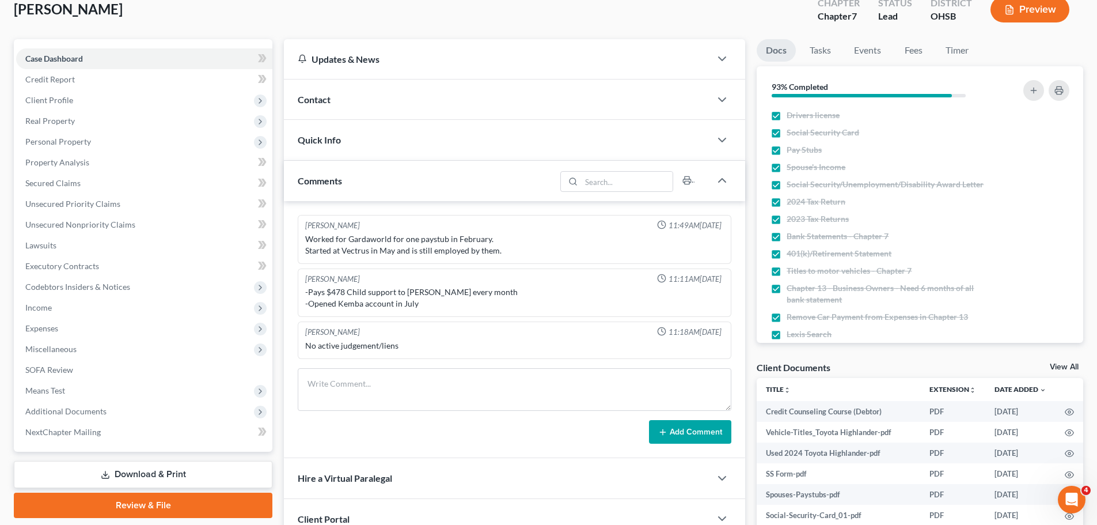
scroll to position [96, 0]
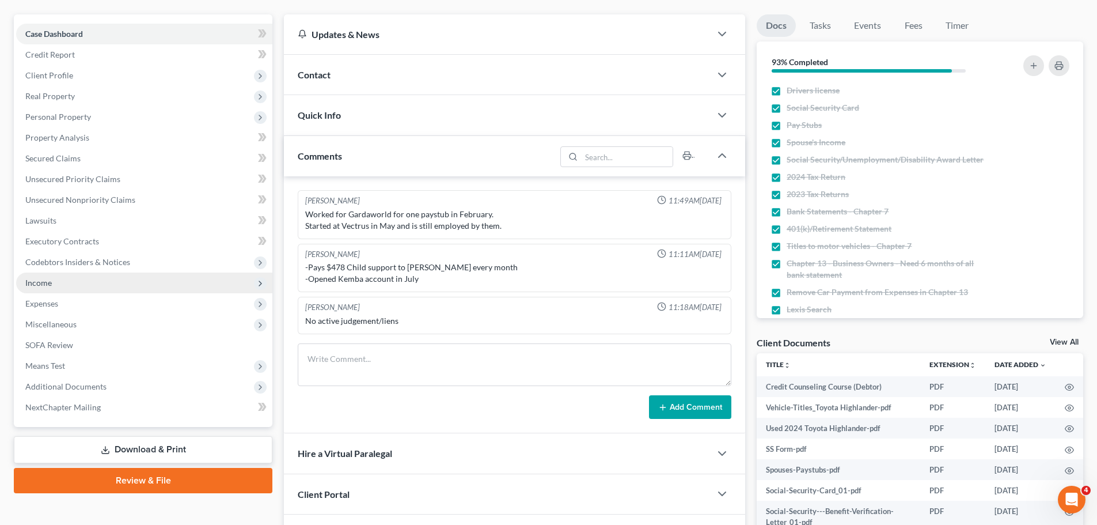
click at [60, 287] on span "Income" at bounding box center [144, 282] width 256 height 21
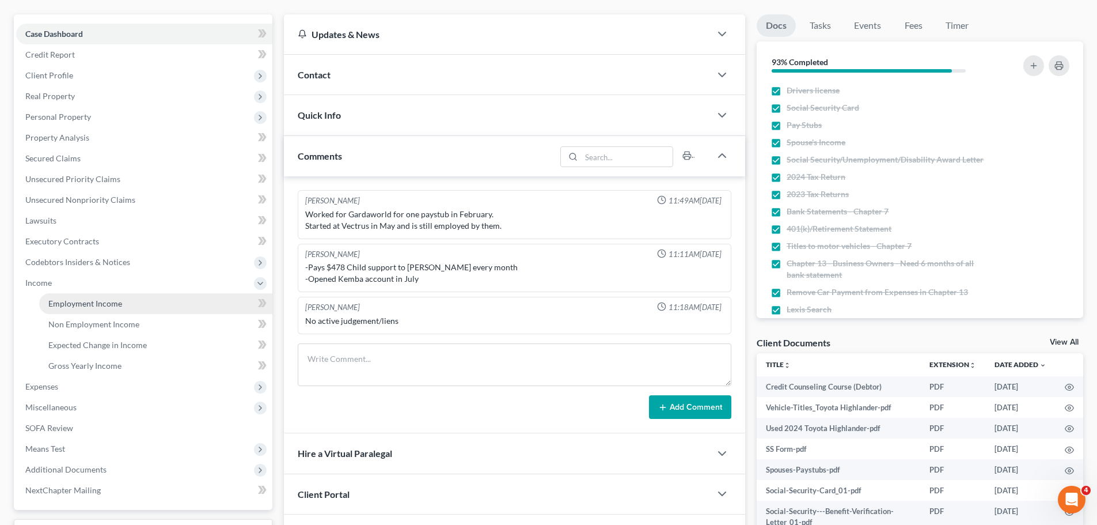
click at [66, 300] on span "Employment Income" at bounding box center [85, 303] width 74 height 10
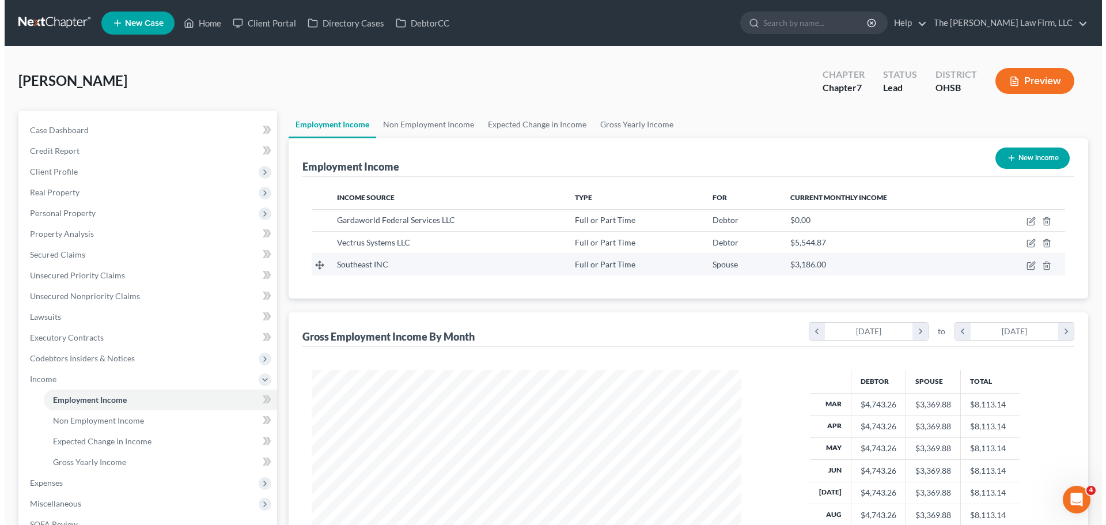
scroll to position [215, 453]
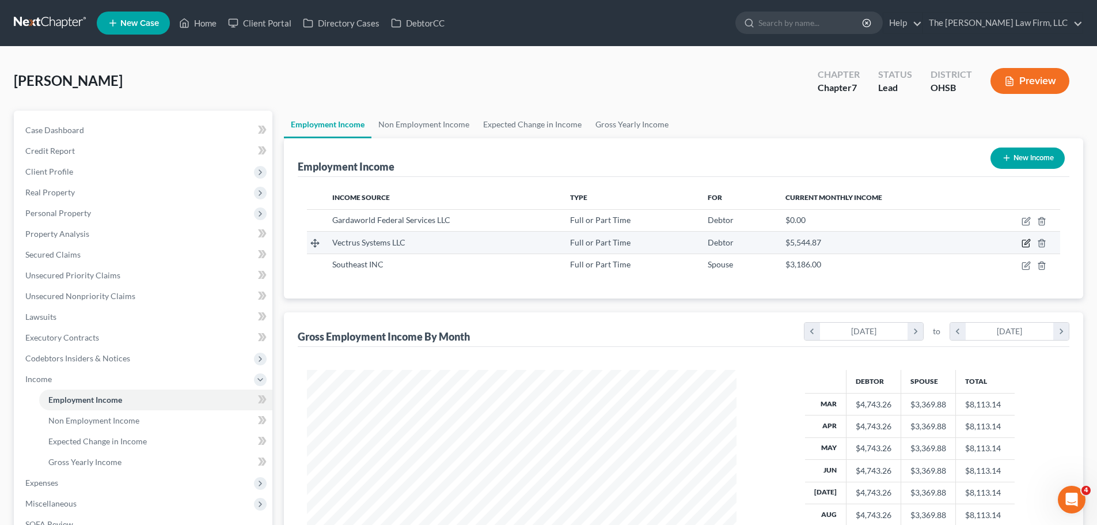
click at [1028, 240] on icon "button" at bounding box center [1026, 242] width 5 height 5
select select "0"
select select "48"
select select "2"
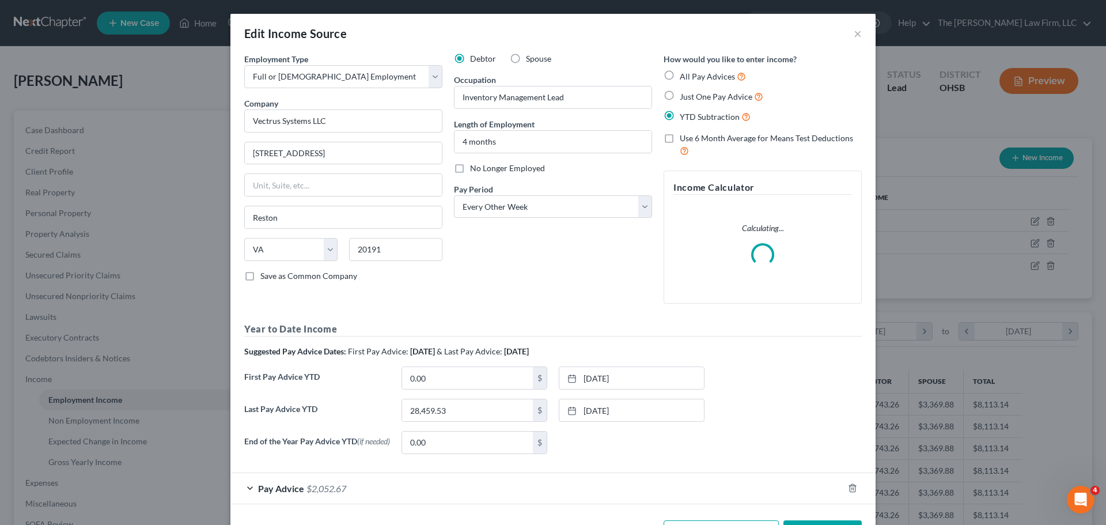
scroll to position [217, 457]
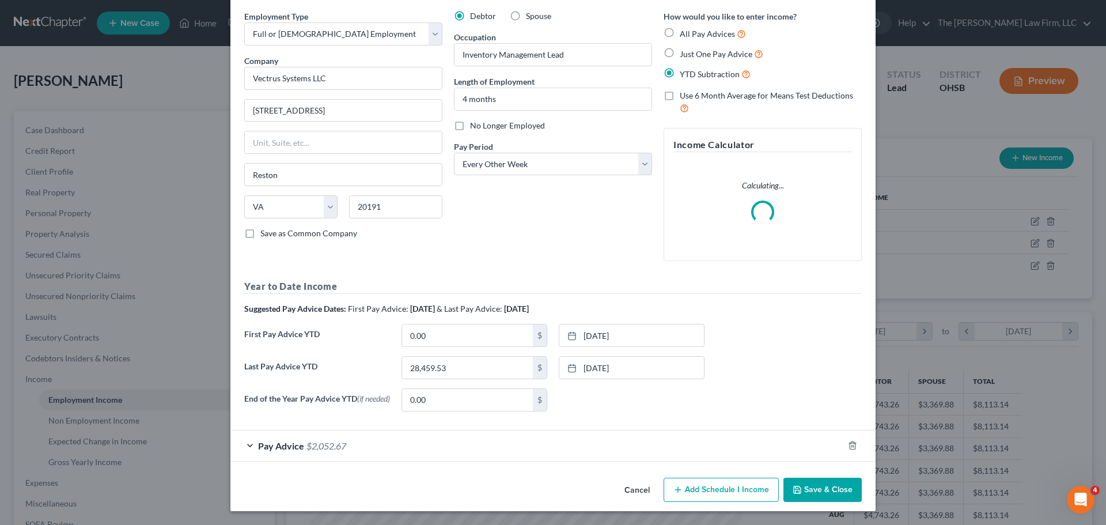
click at [571, 438] on div "Pay Advice $2,052.67" at bounding box center [536, 445] width 613 height 31
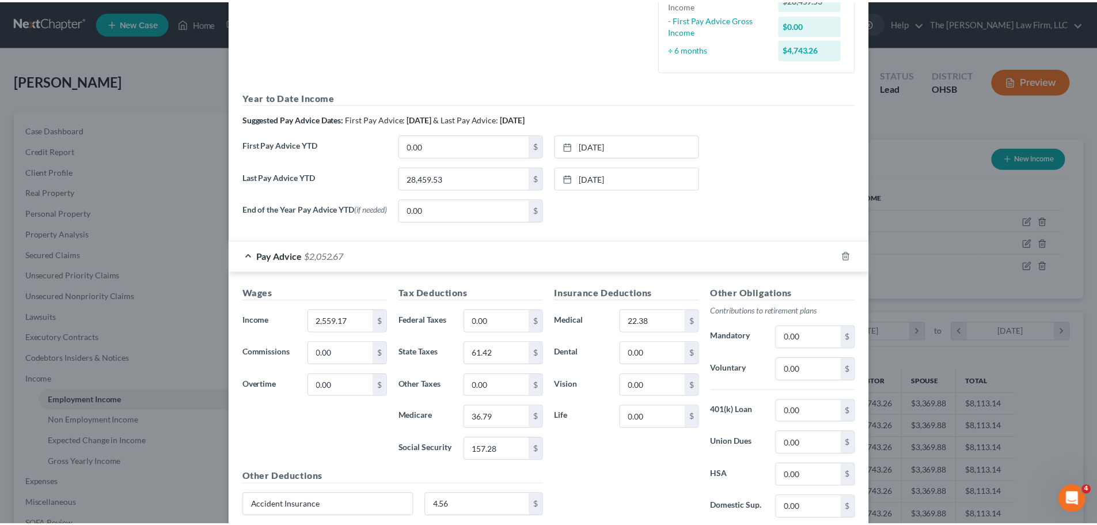
scroll to position [0, 0]
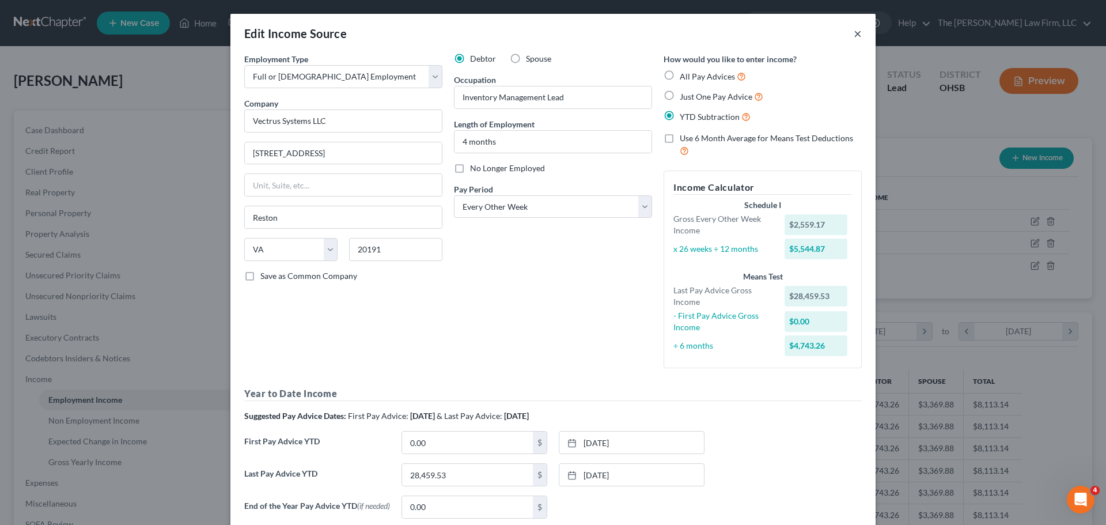
click at [853, 31] on button "×" at bounding box center [857, 33] width 8 height 14
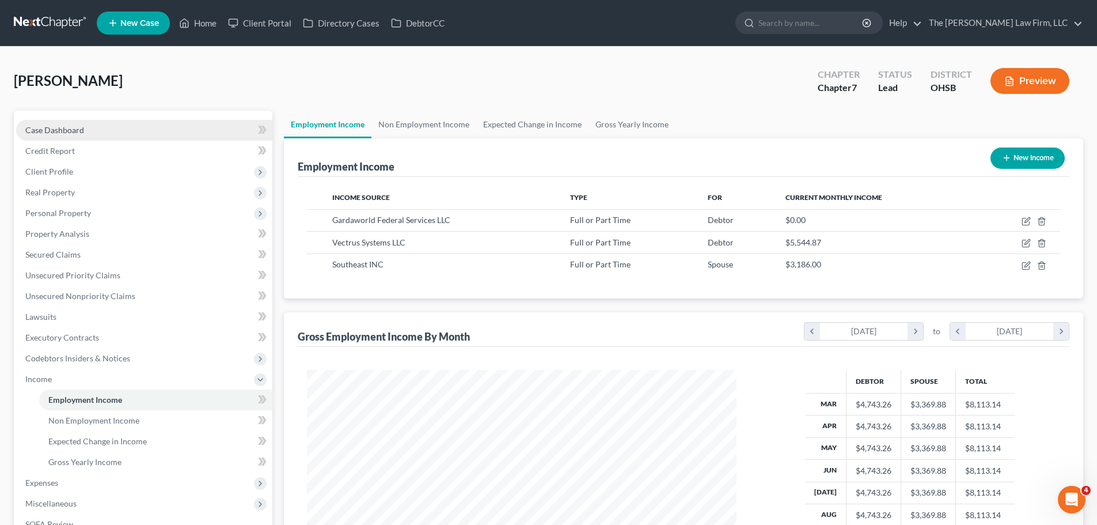
click at [109, 131] on link "Case Dashboard" at bounding box center [144, 130] width 256 height 21
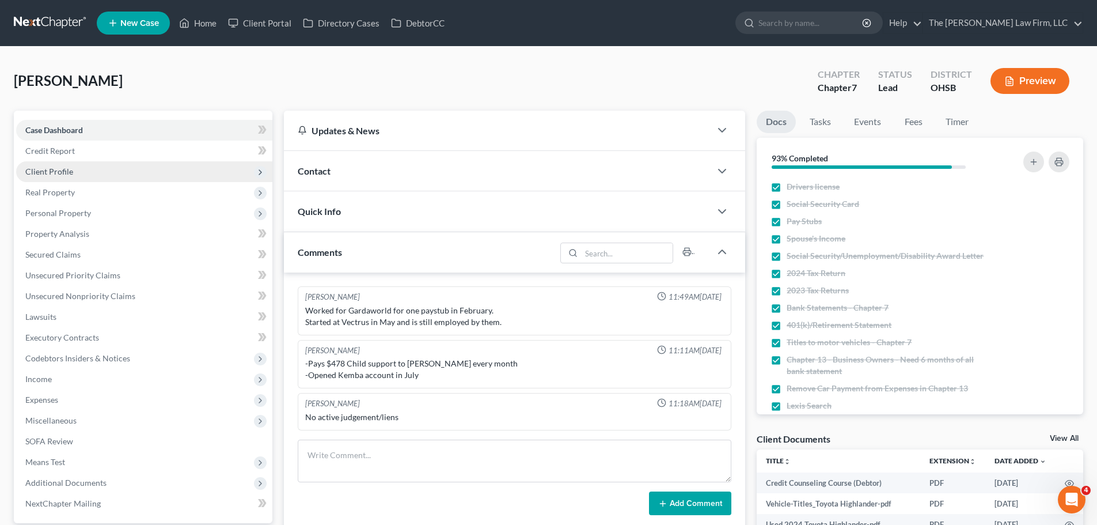
click at [91, 177] on span "Client Profile" at bounding box center [144, 171] width 256 height 21
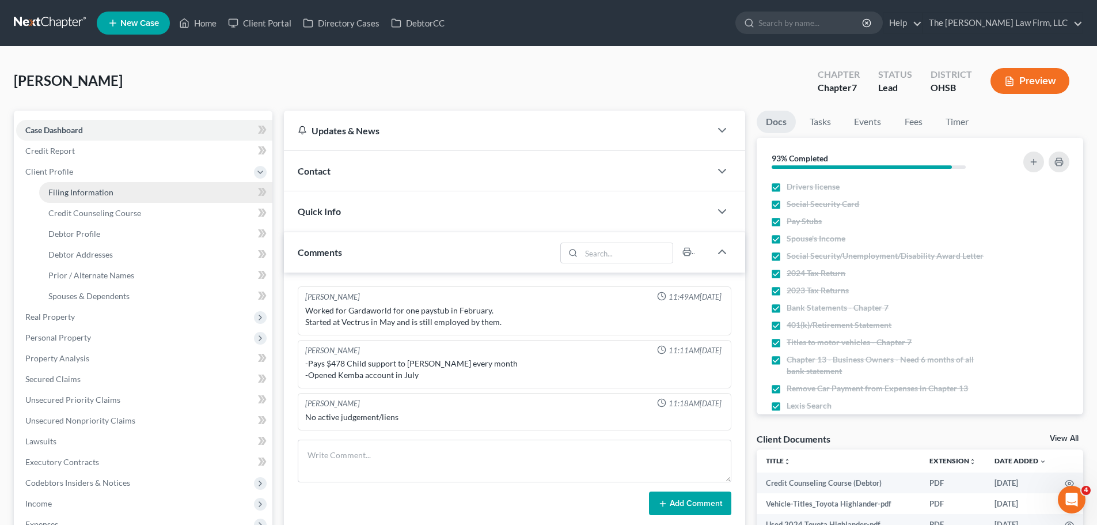
click at [75, 192] on span "Filing Information" at bounding box center [80, 192] width 65 height 10
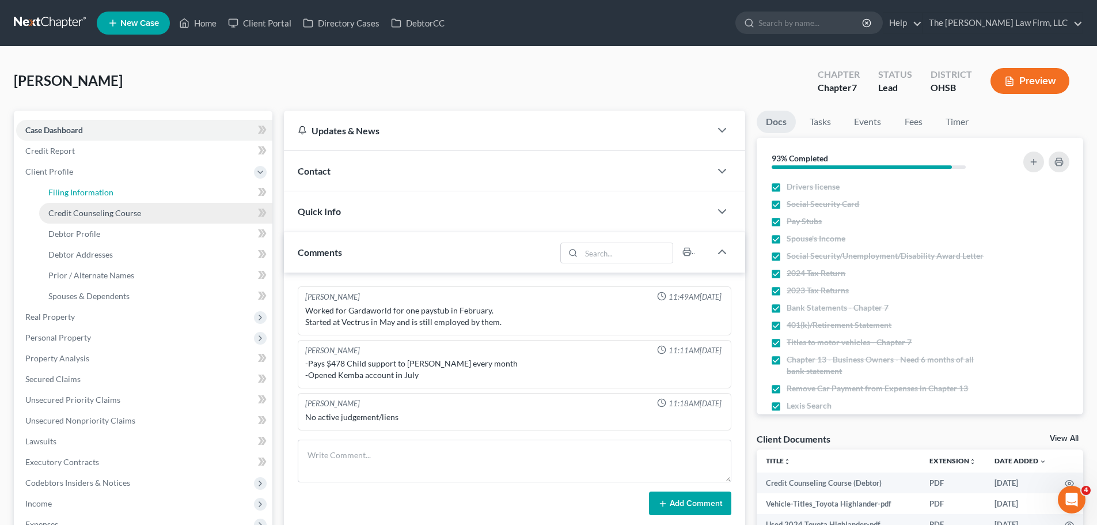
select select "1"
select select "0"
select select "36"
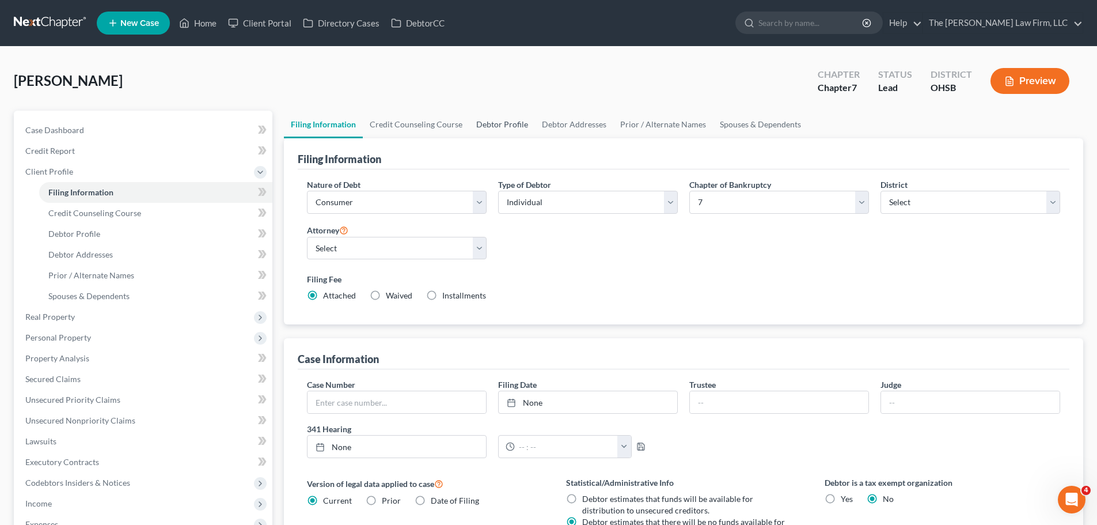
click at [472, 123] on link "Debtor Profile" at bounding box center [502, 125] width 66 height 28
select select "1"
select select "5"
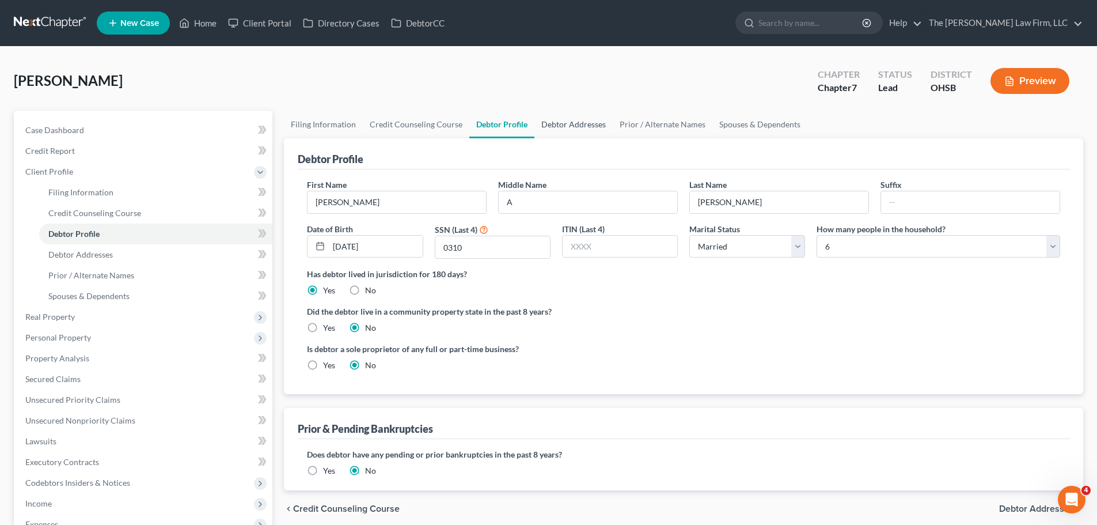
click at [578, 127] on link "Debtor Addresses" at bounding box center [573, 125] width 78 height 28
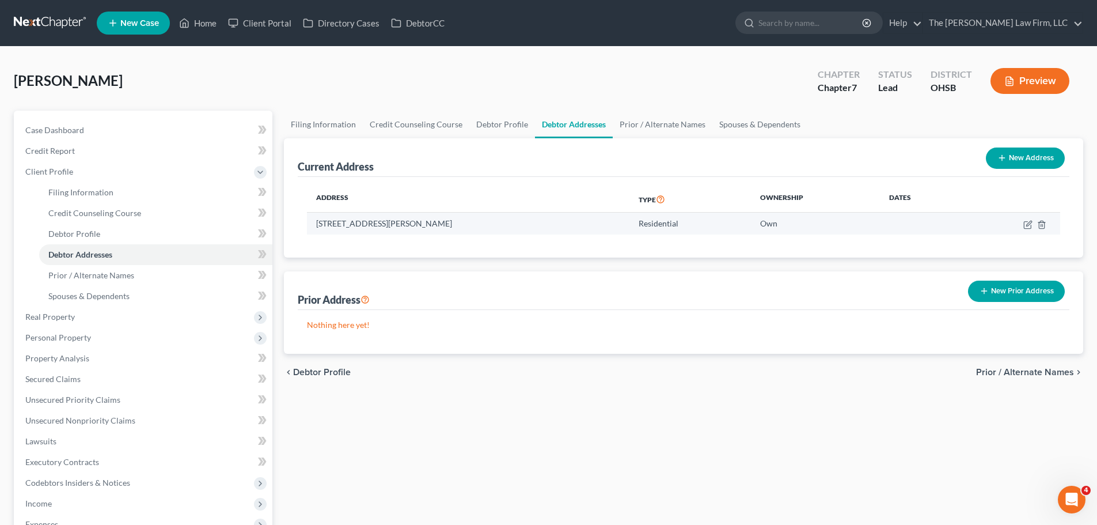
drag, startPoint x: 306, startPoint y: 223, endPoint x: 461, endPoint y: 225, distance: 154.9
click at [461, 225] on div "Address Type Ownership Dates 4012 Sophie Pearl Lane, Canal Winchester , OH 4311…" at bounding box center [684, 217] width 772 height 81
drag, startPoint x: 460, startPoint y: 225, endPoint x: 435, endPoint y: 225, distance: 24.8
click at [450, 225] on td "4012 Sophie Pearl Lane, Canal Winchester , OH 43110" at bounding box center [468, 223] width 322 height 22
drag, startPoint x: 317, startPoint y: 222, endPoint x: 507, endPoint y: 222, distance: 190.0
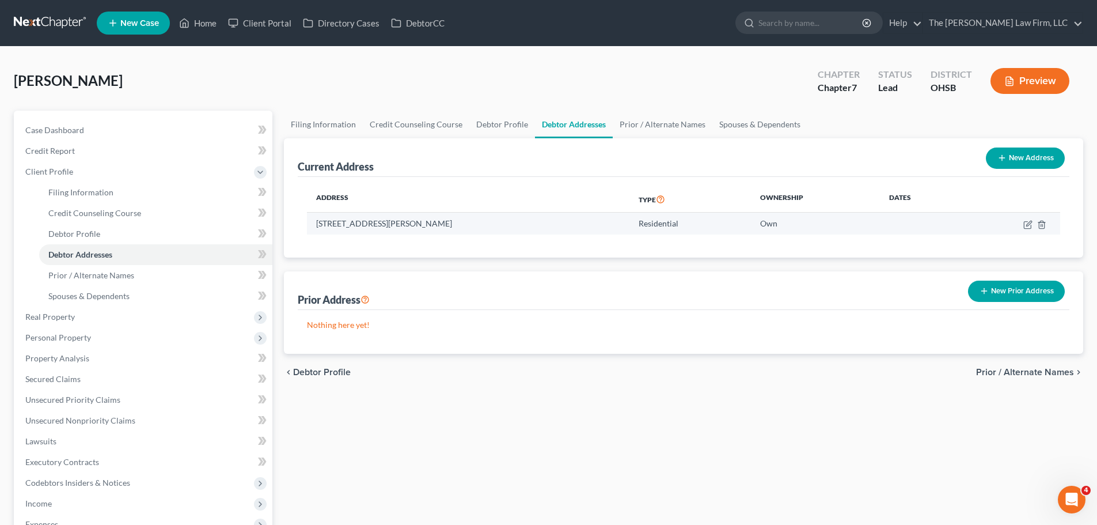
click at [507, 222] on td "4012 Sophie Pearl Lane, Canal Winchester , OH 43110" at bounding box center [468, 223] width 322 height 22
copy td "4012 Sophie Pearl Lane, Canal Winchester , OH 43110"
click at [562, 57] on div "Amoako, Frank Upgraded Chapter Chapter 7 Status Lead District OHSB Preview Peti…" at bounding box center [548, 392] width 1097 height 690
drag, startPoint x: 642, startPoint y: 116, endPoint x: 670, endPoint y: 119, distance: 28.9
click at [642, 116] on link "Prior / Alternate Names" at bounding box center [663, 125] width 100 height 28
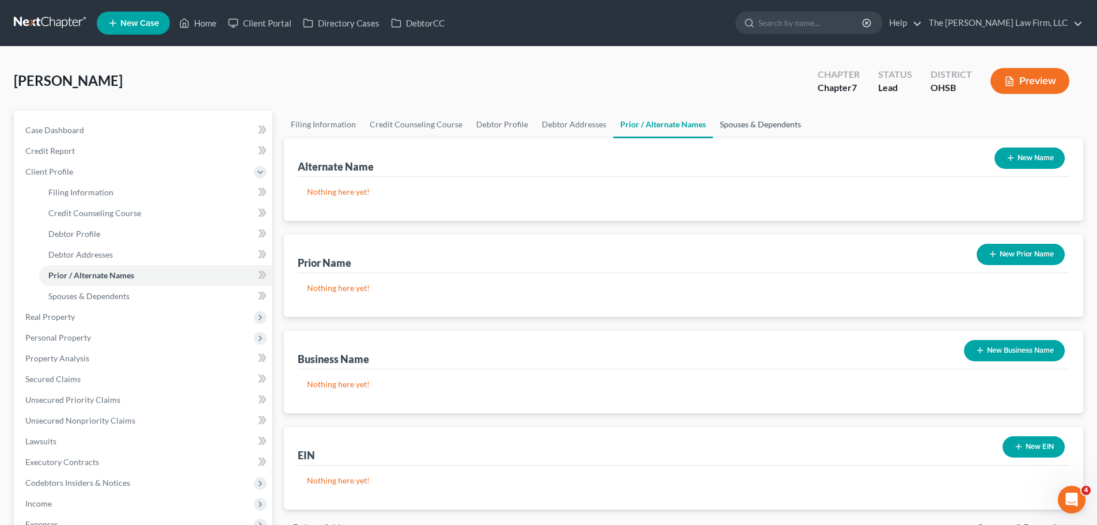
click at [747, 124] on link "Spouses & Dependents" at bounding box center [760, 125] width 95 height 28
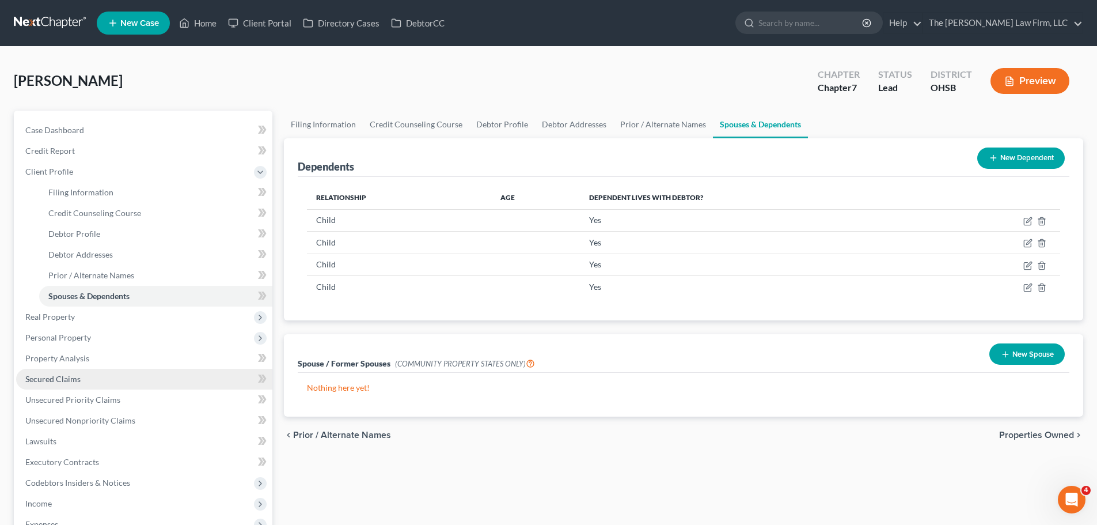
click at [63, 379] on span "Secured Claims" at bounding box center [52, 379] width 55 height 10
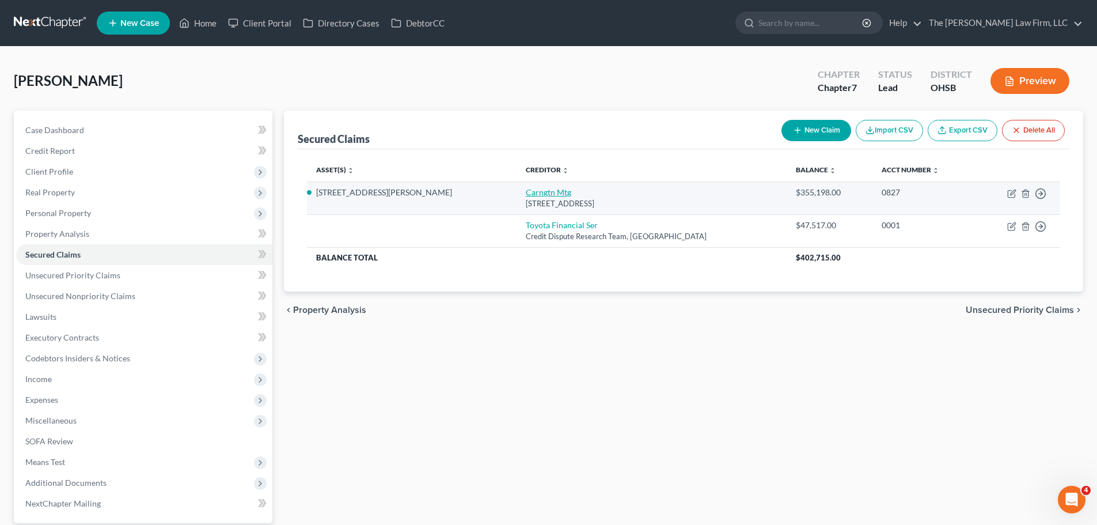
click at [526, 195] on link "Carngtn Mtg" at bounding box center [548, 192] width 45 height 10
select select "4"
select select "5"
select select "0"
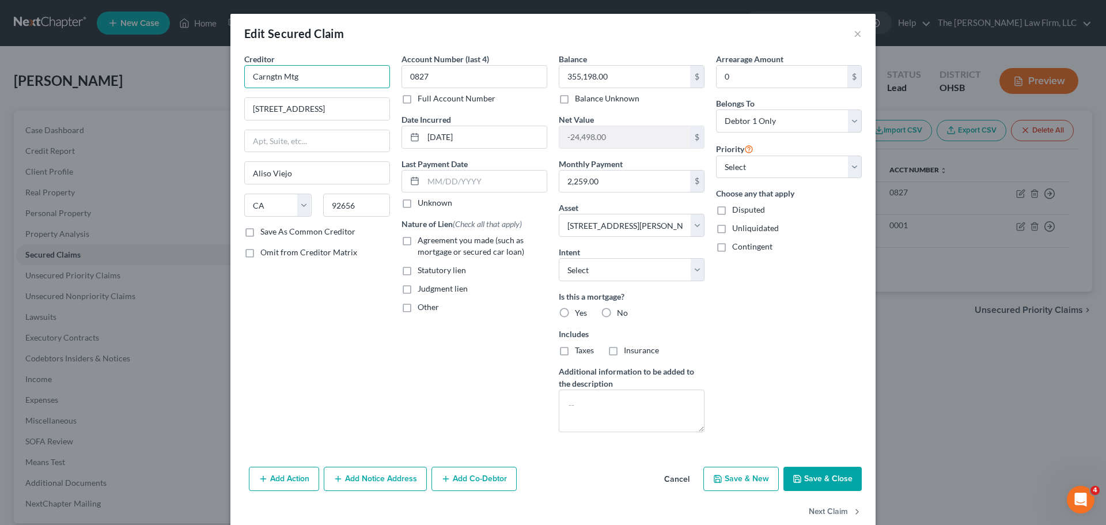
click at [296, 74] on input "Carngtn Mtg" at bounding box center [317, 76] width 146 height 23
click at [319, 103] on input "15 Enterprise St" at bounding box center [317, 109] width 145 height 22
click at [320, 103] on input "15 Enterprise St" at bounding box center [317, 109] width 145 height 22
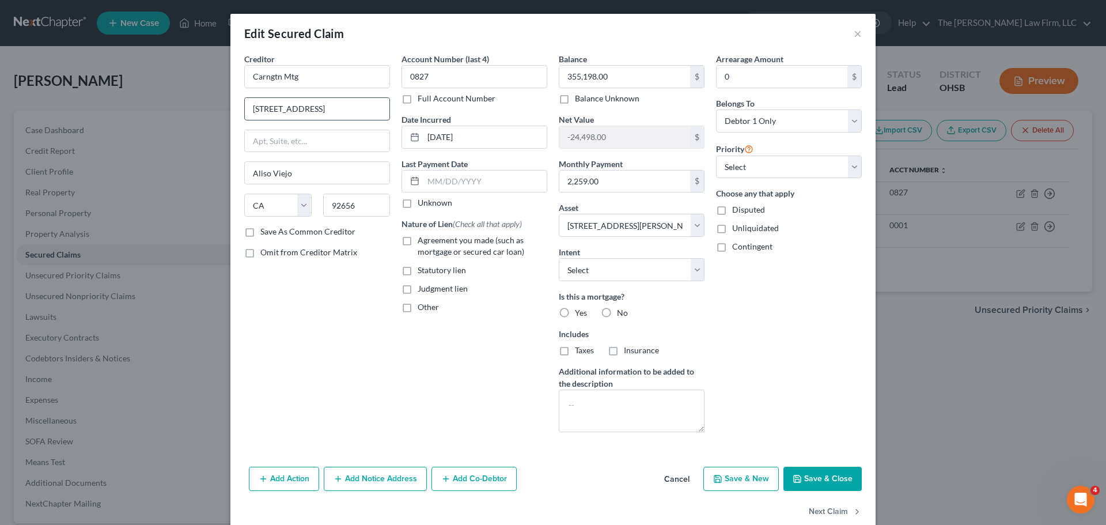
click at [321, 103] on input "15 Enterprise St" at bounding box center [317, 109] width 145 height 22
click at [317, 107] on input "15 Enterprise St" at bounding box center [317, 109] width 145 height 22
click at [303, 177] on input "Aliso Viejo" at bounding box center [317, 173] width 145 height 22
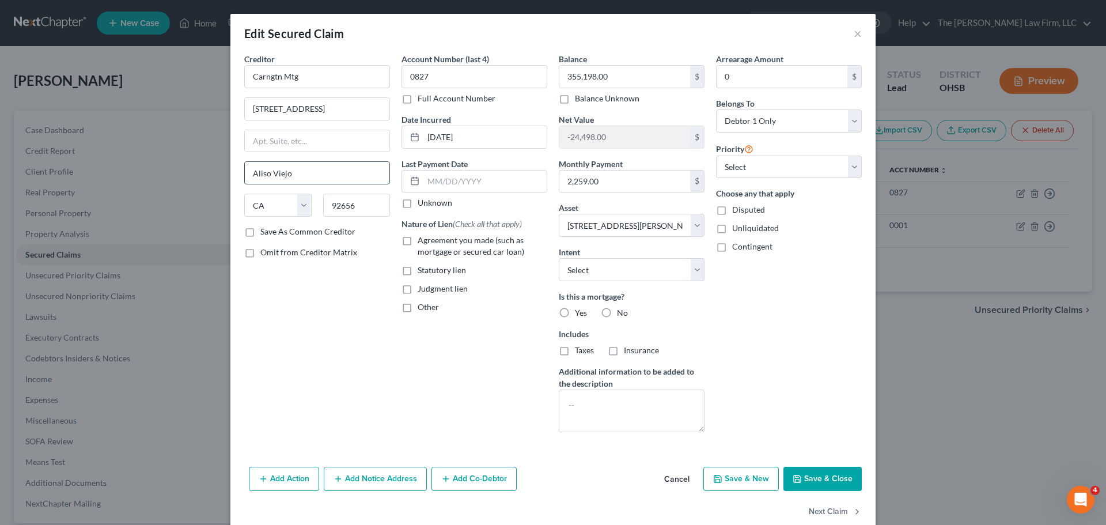
click at [303, 177] on input "Aliso Viejo" at bounding box center [317, 173] width 145 height 22
click at [323, 85] on input "Carngtn Mtg" at bounding box center [317, 76] width 146 height 23
click at [323, 84] on input "Carngtn Mtg" at bounding box center [317, 76] width 146 height 23
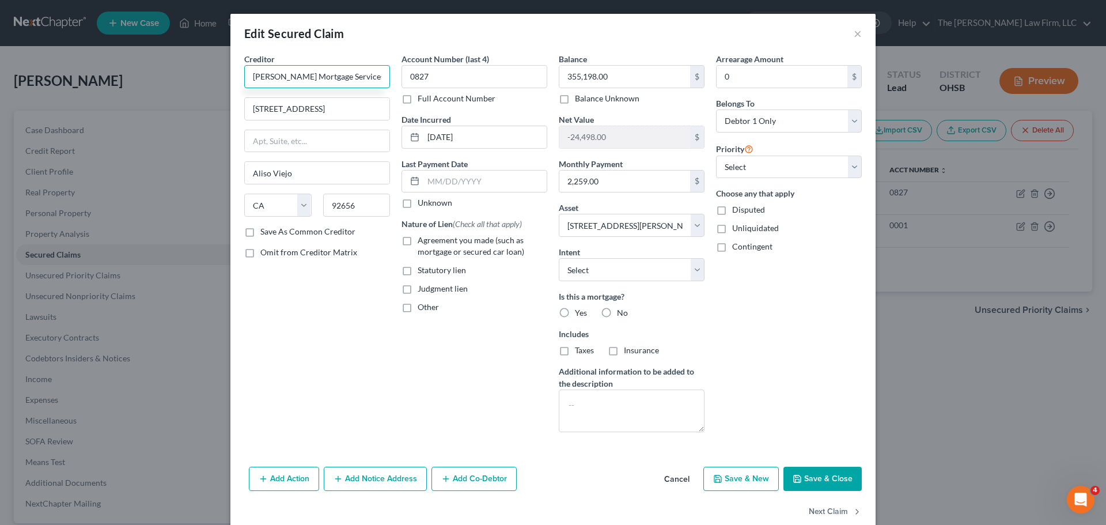
type input "Carrington Mortgage Services"
click at [474, 240] on span "Agreement you made (such as mortgage or secured car loan)" at bounding box center [470, 245] width 107 height 21
click at [430, 240] on input "Agreement you made (such as mortgage or secured car loan)" at bounding box center [425, 237] width 7 height 7
checkbox input "true"
click at [607, 270] on select "Select Surrender Redeem Reaffirm Avoid Other" at bounding box center [632, 269] width 146 height 23
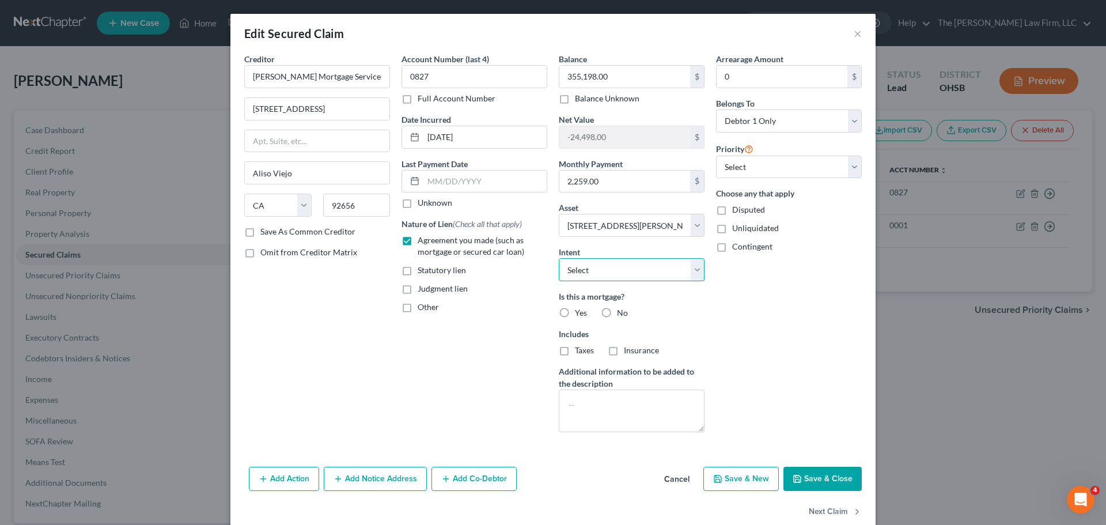
select select "2"
click at [559, 258] on select "Select Surrender Redeem Reaffirm Avoid Other" at bounding box center [632, 269] width 146 height 23
click at [575, 310] on label "Yes" at bounding box center [581, 313] width 12 height 12
click at [579, 310] on input "Yes" at bounding box center [582, 310] width 7 height 7
radio input "true"
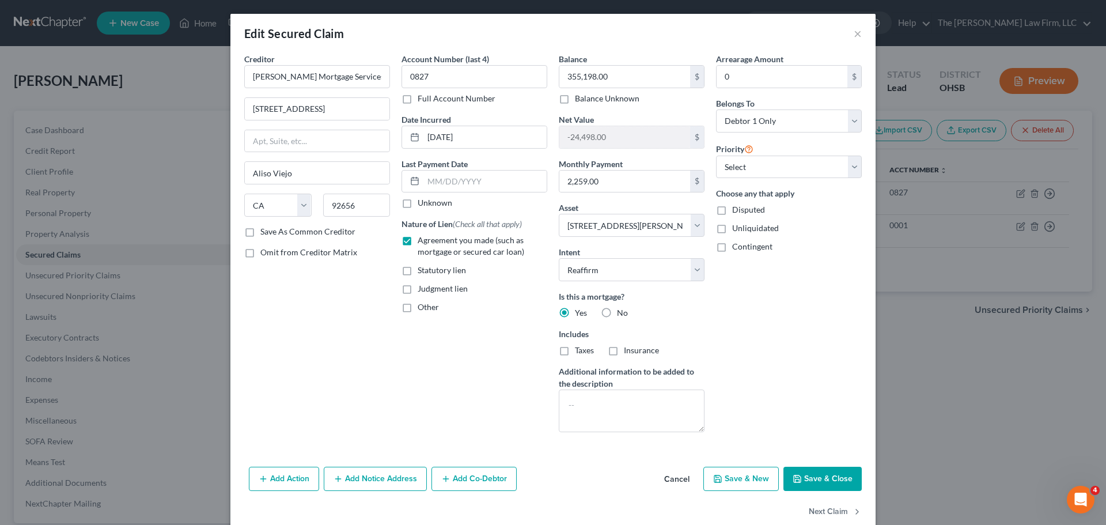
click at [624, 351] on label "Insurance" at bounding box center [641, 350] width 35 height 12
click at [628, 351] on input "Insurance" at bounding box center [631, 347] width 7 height 7
checkbox input "true"
click at [575, 350] on label "Taxes" at bounding box center [584, 350] width 19 height 12
click at [579, 350] on input "Taxes" at bounding box center [582, 347] width 7 height 7
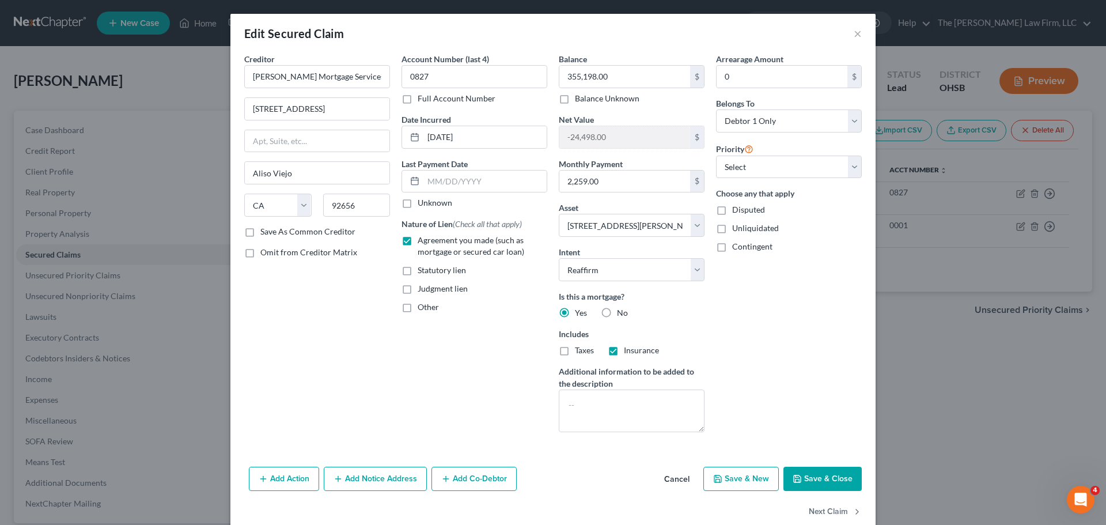
checkbox input "true"
drag, startPoint x: 743, startPoint y: 170, endPoint x: 743, endPoint y: 177, distance: 6.9
click at [743, 170] on select "Select 1st 2nd 3rd 4th 5th 6th 7th 8th 9th 10th 11th 12th 13th 14th 15th 16th 1…" at bounding box center [789, 166] width 146 height 23
select select "0"
click at [716, 155] on select "Select 1st 2nd 3rd 4th 5th 6th 7th 8th 9th 10th 11th 12th 13th 14th 15th 16th 1…" at bounding box center [789, 166] width 146 height 23
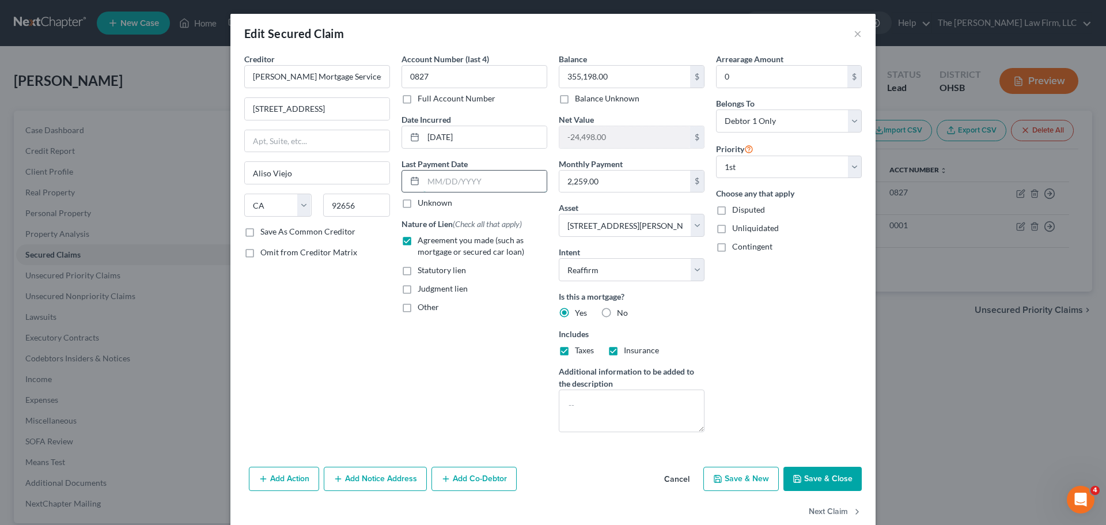
click at [478, 186] on input "text" at bounding box center [484, 181] width 123 height 22
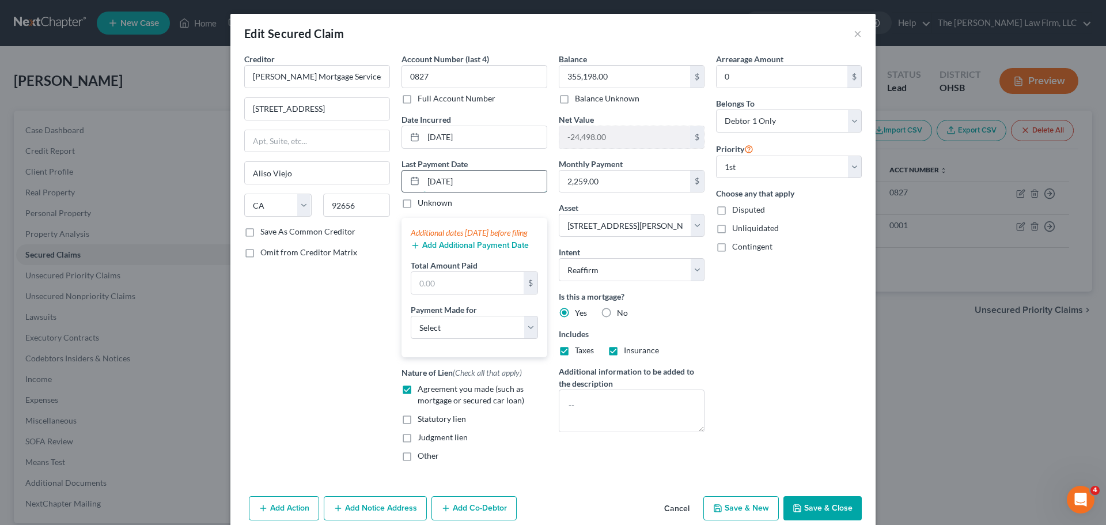
click at [483, 183] on input "9/1/2025" at bounding box center [484, 181] width 123 height 22
type input "9/1/2025"
click at [445, 294] on input "text" at bounding box center [467, 283] width 112 height 22
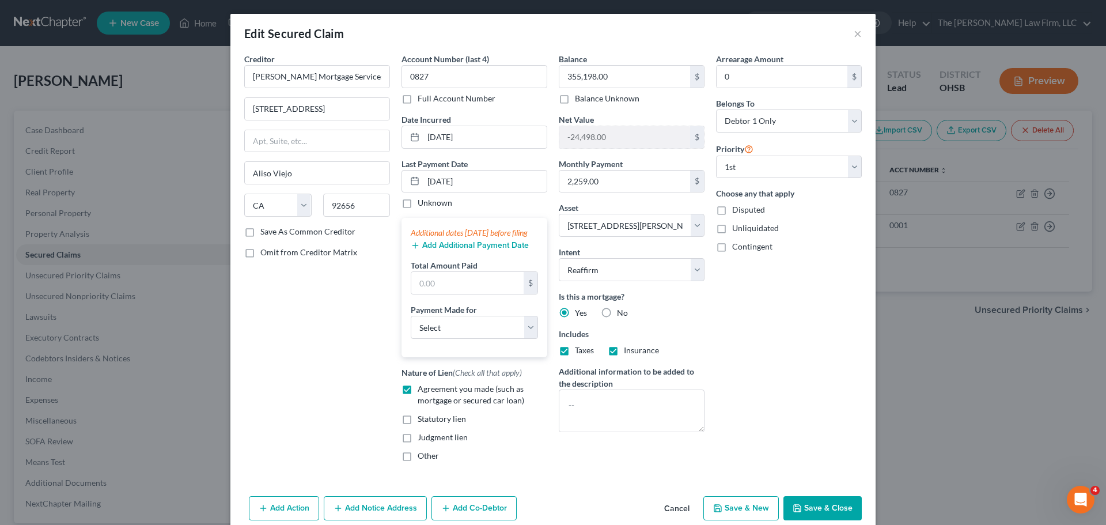
click at [446, 250] on button "Add Additional Payment Date" at bounding box center [470, 245] width 118 height 9
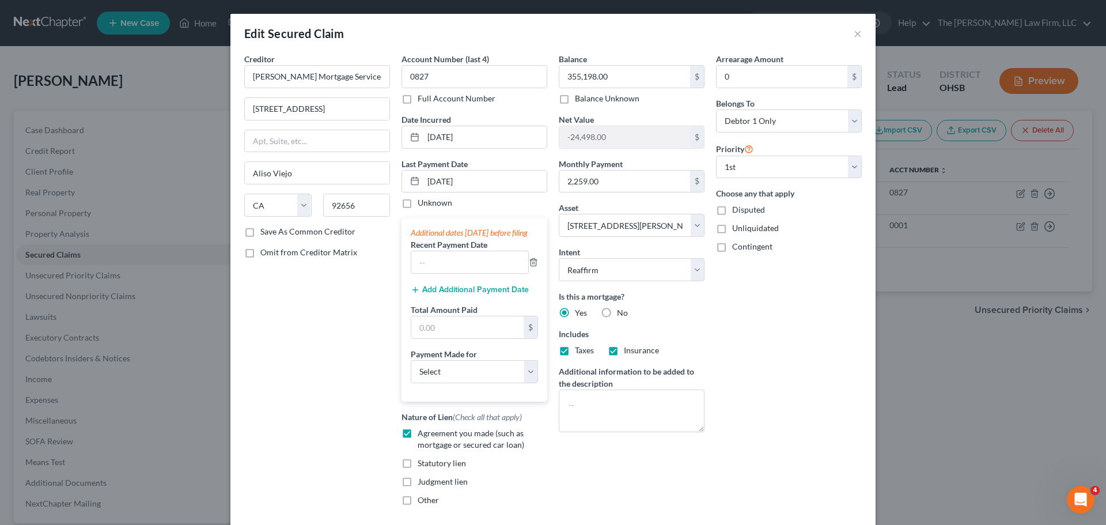
click at [446, 294] on button "Add Additional Payment Date" at bounding box center [470, 289] width 118 height 9
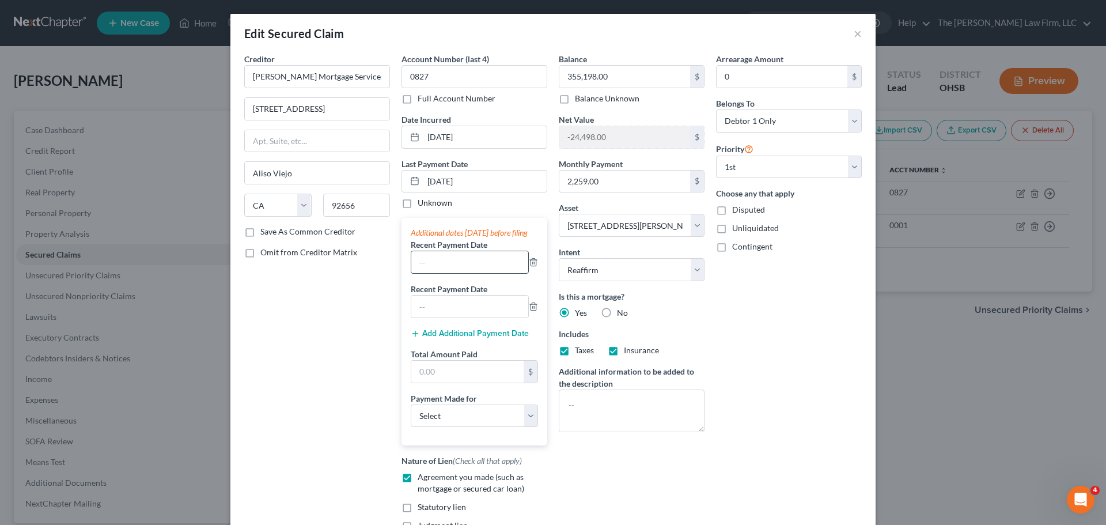
click at [451, 273] on input "text" at bounding box center [469, 262] width 117 height 22
paste input "9/1/2025"
type input "9/1/2025"
click at [443, 316] on input "text" at bounding box center [469, 306] width 117 height 22
paste input "9/1/2025"
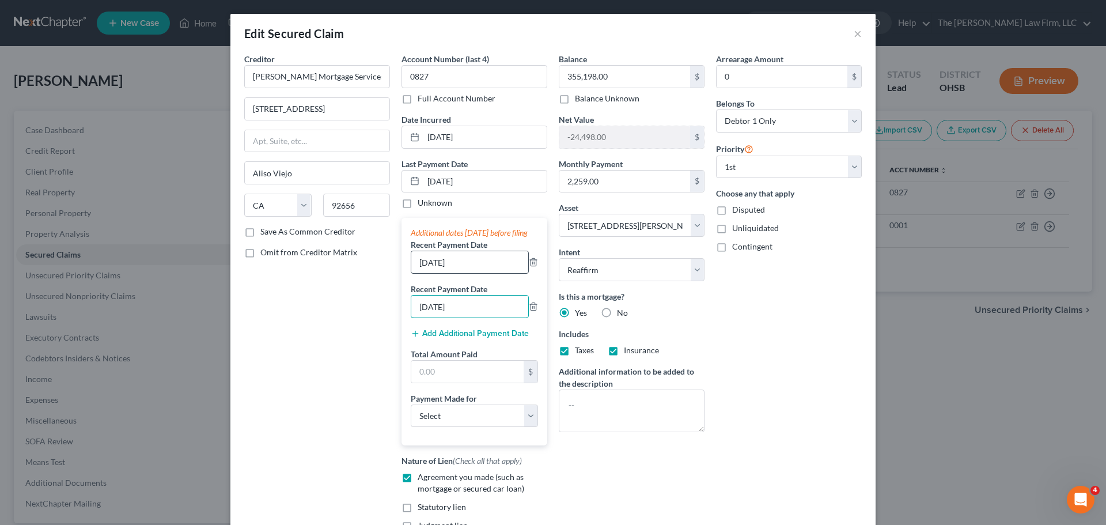
type input "9/1/2025"
drag, startPoint x: 418, startPoint y: 272, endPoint x: 412, endPoint y: 272, distance: 6.3
click at [412, 272] on input "9/1/2025" at bounding box center [469, 262] width 117 height 22
type input "8/1/2025"
drag, startPoint x: 420, startPoint y: 320, endPoint x: 414, endPoint y: 321, distance: 6.6
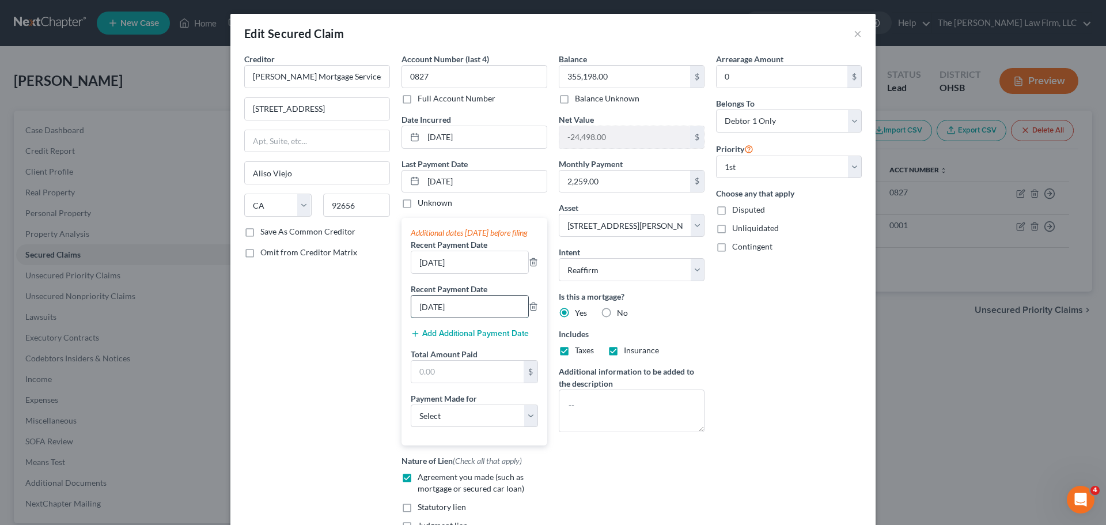
click at [414, 317] on input "9/1/2025" at bounding box center [469, 306] width 117 height 22
type input "7/1/2025"
click at [435, 379] on input "text" at bounding box center [467, 371] width 112 height 22
type input "6,777"
click at [457, 427] on select "Select Car Credit Card Loan Repayment Mortgage Other Suppliers Or Vendors" at bounding box center [474, 415] width 127 height 23
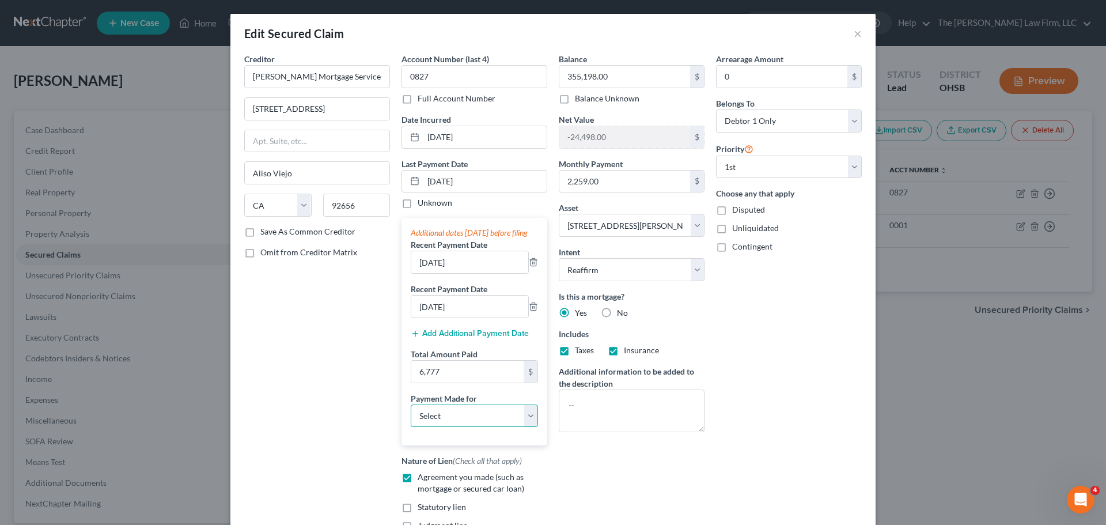
select select "3"
click at [411, 415] on select "Select Car Credit Card Loan Repayment Mortgage Other Suppliers Or Vendors" at bounding box center [474, 415] width 127 height 23
click at [751, 402] on div "Arrearage Amount 0 $ Belongs To * Select Debtor 1 Only Debtor 2 Only Debtor 1 A…" at bounding box center [788, 306] width 157 height 506
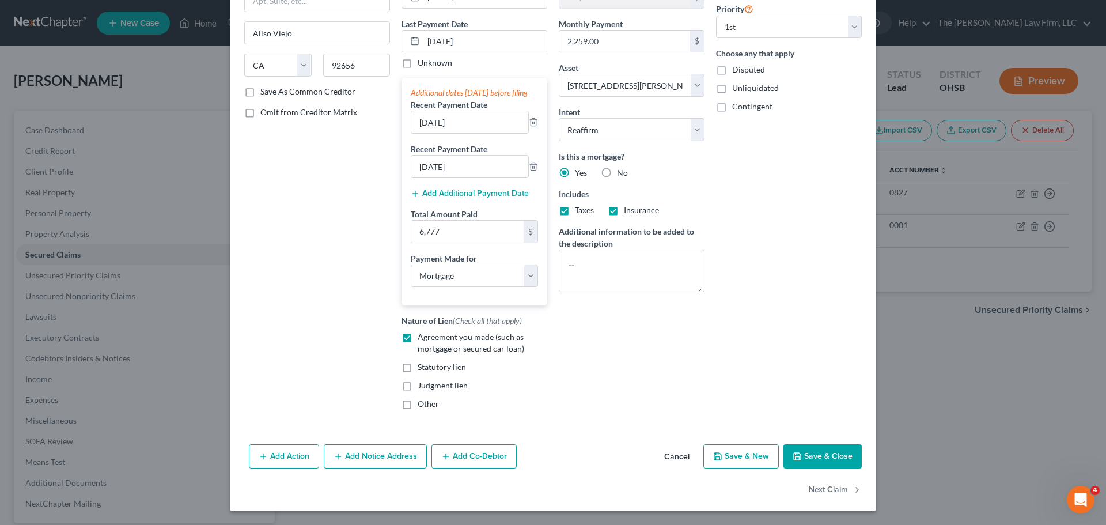
click at [833, 464] on button "Save & Close" at bounding box center [822, 456] width 78 height 24
select select
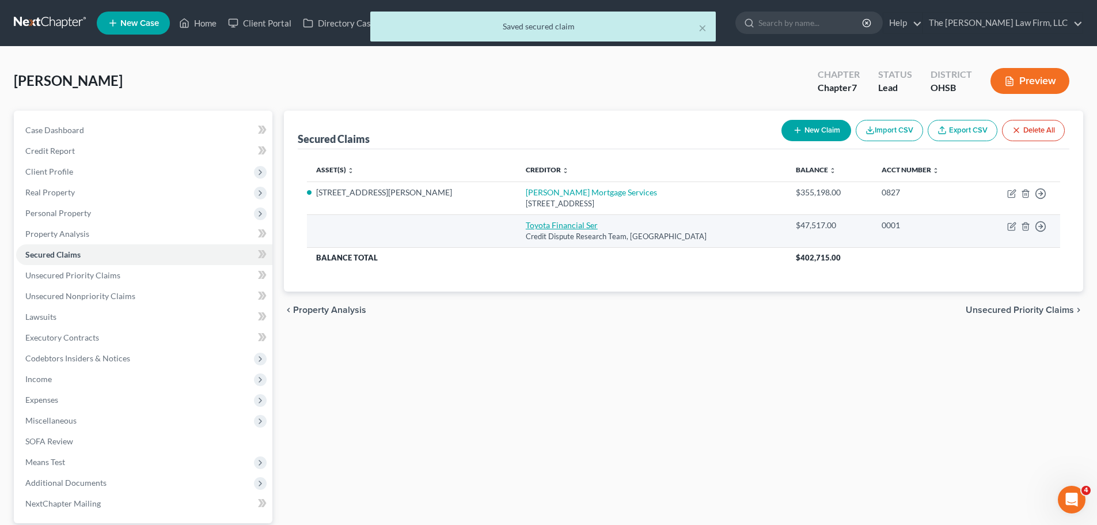
click at [526, 228] on link "Toyota Financial Ser" at bounding box center [562, 225] width 72 height 10
select select "16"
select select "0"
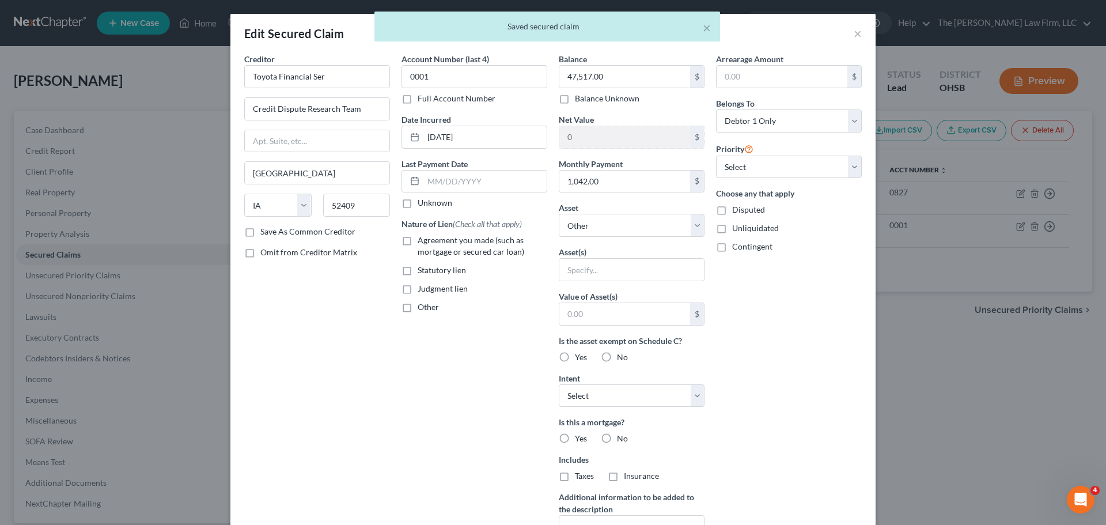
click at [433, 242] on span "Agreement you made (such as mortgage or secured car loan)" at bounding box center [470, 245] width 107 height 21
click at [430, 242] on input "Agreement you made (such as mortgage or secured car loan)" at bounding box center [425, 237] width 7 height 7
checkbox input "true"
click at [612, 227] on select "Select Other Multiple Assets Navy Federal 0952 (Savings Account) - $0.0 Kemba H…" at bounding box center [632, 225] width 146 height 23
select select "6"
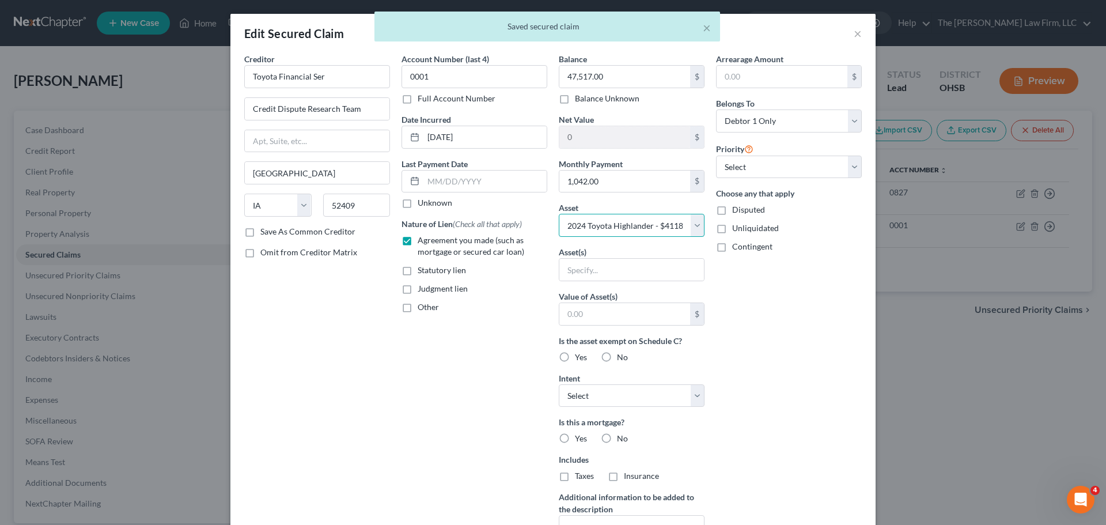
click at [559, 214] on select "Select Other Multiple Assets Navy Federal 0952 (Savings Account) - $0.0 Kemba H…" at bounding box center [632, 225] width 146 height 23
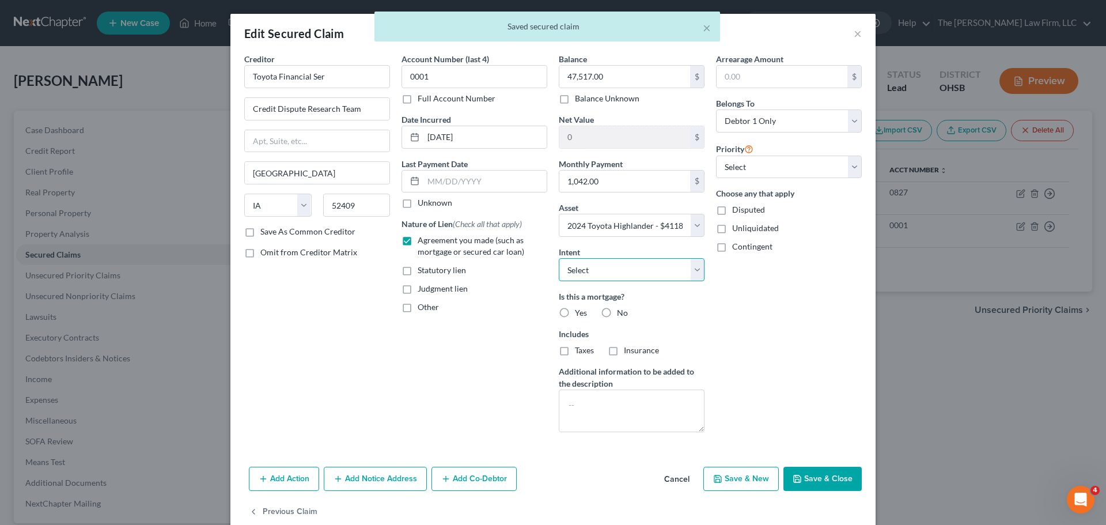
click at [614, 269] on select "Select Surrender Redeem Reaffirm Avoid Other" at bounding box center [632, 269] width 146 height 23
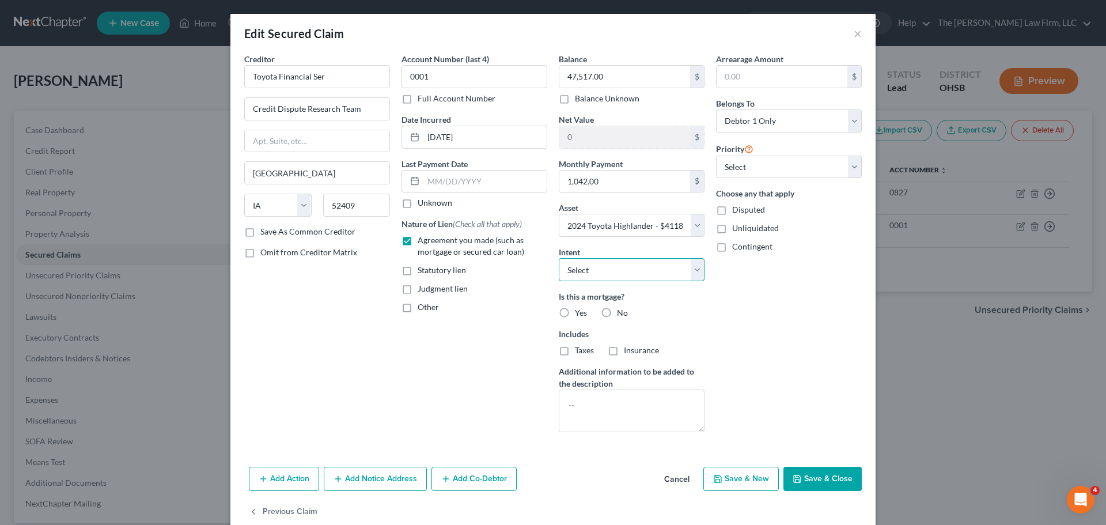
select select "2"
click at [559, 258] on select "Select Surrender Redeem Reaffirm Avoid Other" at bounding box center [632, 269] width 146 height 23
click at [617, 310] on label "No" at bounding box center [622, 313] width 11 height 12
click at [621, 310] on input "No" at bounding box center [624, 310] width 7 height 7
radio input "true"
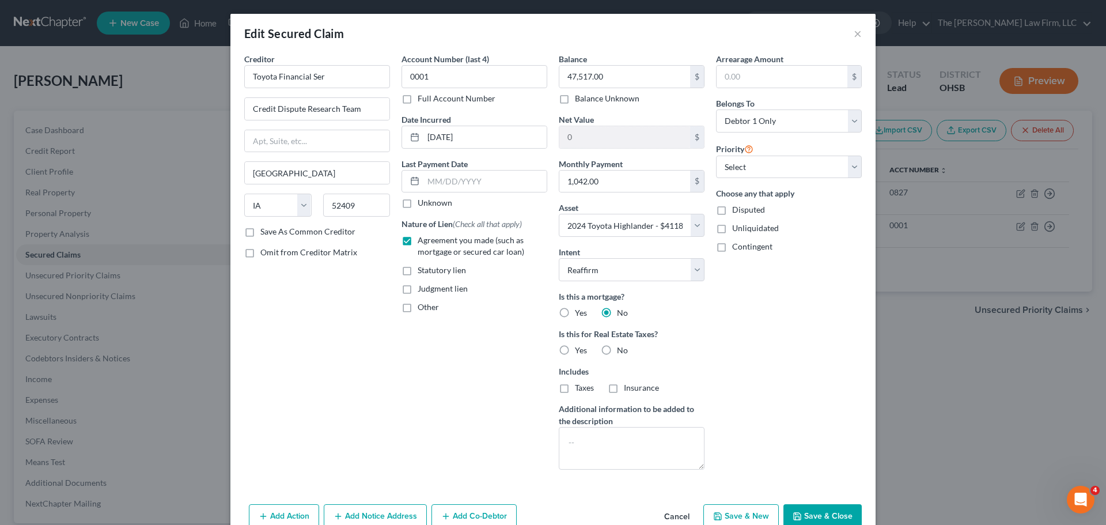
click at [617, 347] on label "No" at bounding box center [622, 350] width 11 height 12
click at [621, 347] on input "No" at bounding box center [624, 347] width 7 height 7
radio input "true"
click at [764, 168] on select "Select 1st 2nd 3rd 4th 5th 6th 7th 8th 9th 10th 11th 12th 13th 14th 15th 16th 1…" at bounding box center [789, 166] width 146 height 23
select select "0"
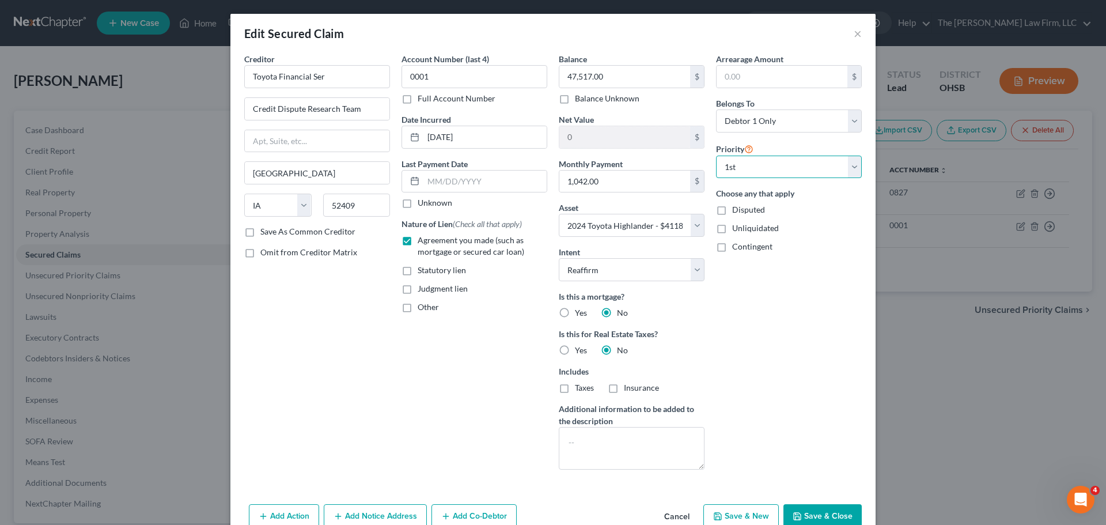
click at [716, 155] on select "Select 1st 2nd 3rd 4th 5th 6th 7th 8th 9th 10th 11th 12th 13th 14th 15th 16th 1…" at bounding box center [789, 166] width 146 height 23
click at [483, 181] on input "text" at bounding box center [484, 181] width 123 height 22
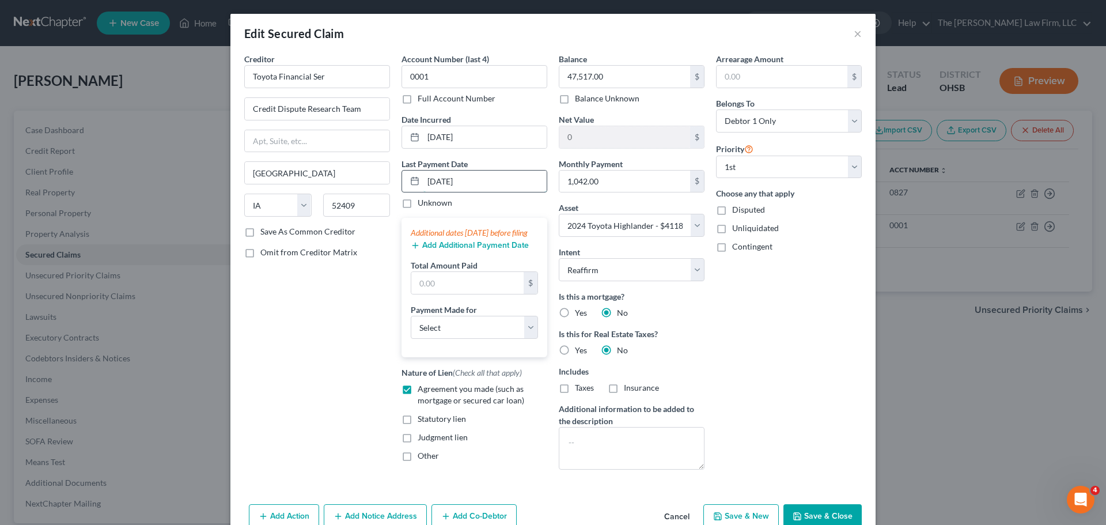
click at [478, 185] on input "8/10/2025" at bounding box center [484, 181] width 123 height 22
click at [478, 184] on input "8/10/2025" at bounding box center [484, 181] width 123 height 22
type input "8/10/2025"
click at [471, 250] on button "Add Additional Payment Date" at bounding box center [470, 245] width 118 height 9
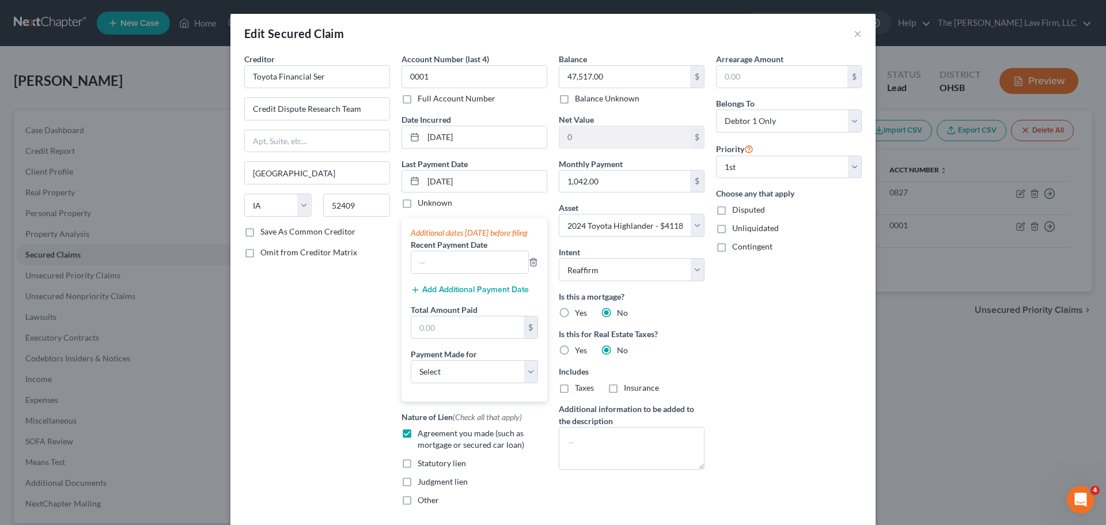
click at [453, 294] on button "Add Additional Payment Date" at bounding box center [470, 289] width 118 height 9
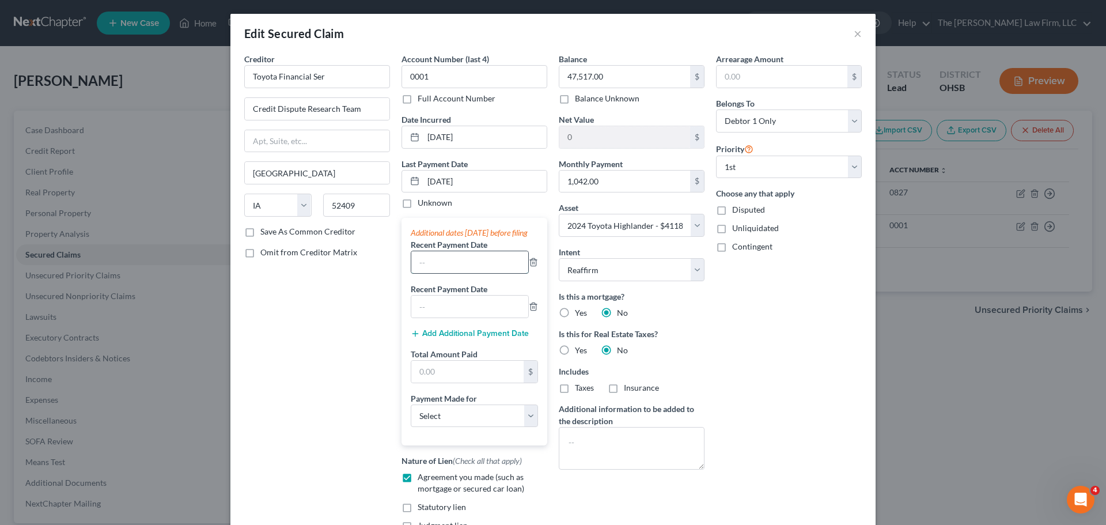
click at [448, 268] on input "text" at bounding box center [469, 262] width 117 height 22
paste input "8/10/2025"
type input "8/10/2025"
click at [437, 316] on input "text" at bounding box center [469, 306] width 117 height 22
paste input "8/10/2025"
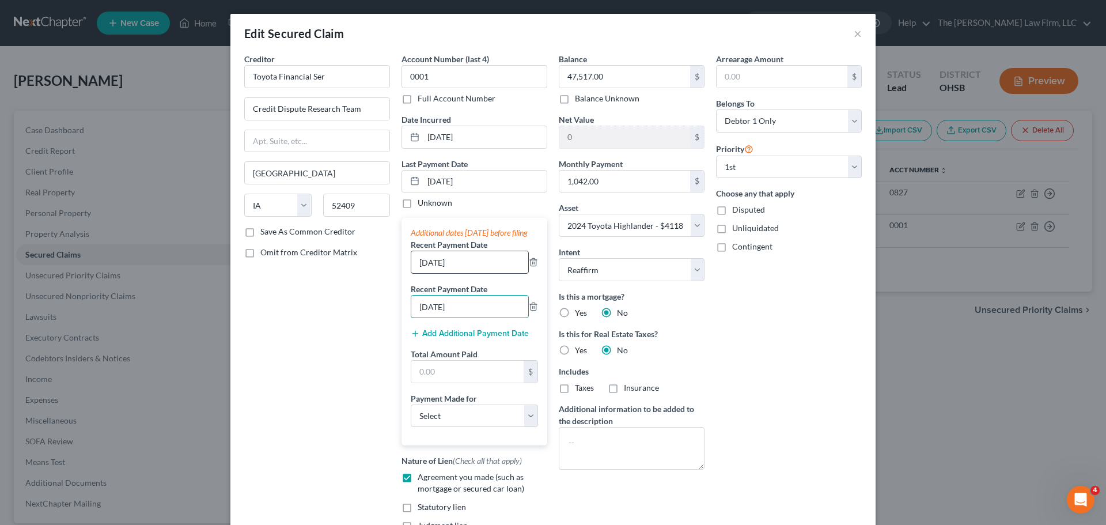
type input "8/10/2025"
click at [414, 273] on input "8/10/2025" at bounding box center [469, 262] width 117 height 22
type input "7/10/2025"
drag, startPoint x: 418, startPoint y: 316, endPoint x: 409, endPoint y: 316, distance: 9.2
click at [411, 316] on input "8/10/2025" at bounding box center [469, 306] width 117 height 22
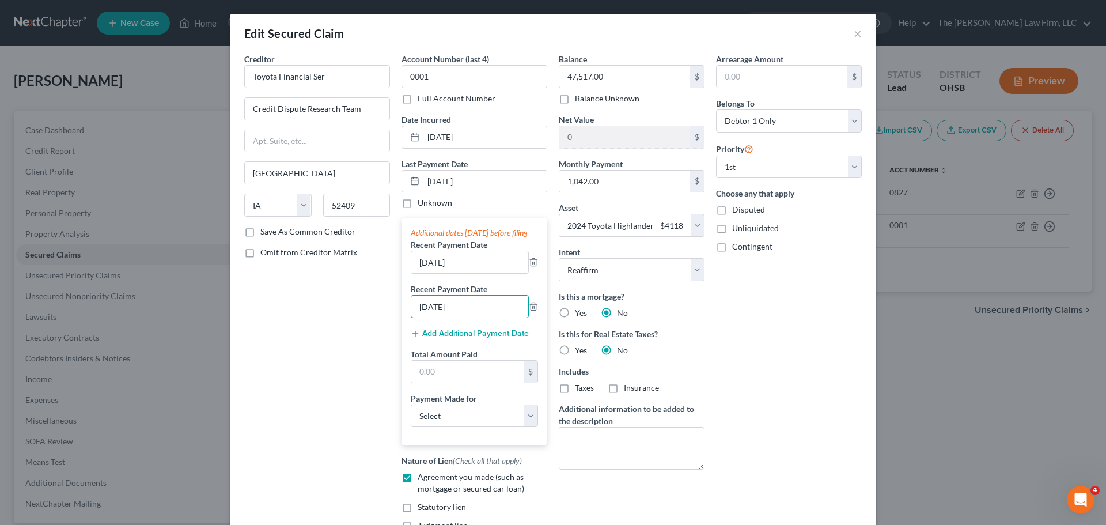
type input "6/10/2025"
click at [363, 333] on div "Creditor * Toyota Financial Ser Credit Dispute Research Team Cedar Rapids State…" at bounding box center [316, 306] width 157 height 506
click at [455, 382] on input "text" at bounding box center [467, 371] width 112 height 22
type input "3,126"
click at [465, 426] on select "Select Car Credit Card Loan Repayment Mortgage Other Suppliers Or Vendors" at bounding box center [474, 415] width 127 height 23
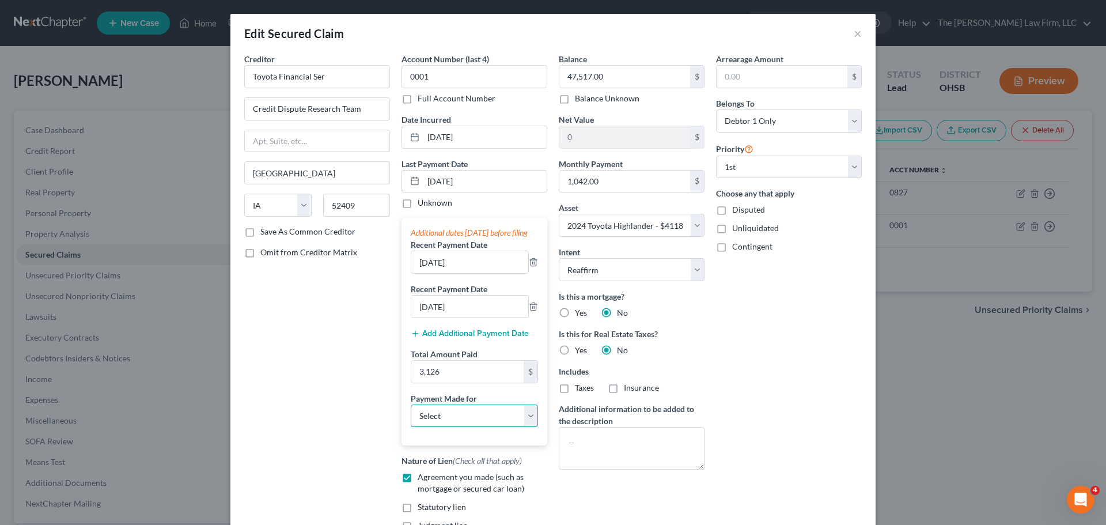
select select "0"
click at [411, 415] on select "Select Car Credit Card Loan Repayment Mortgage Other Suppliers Or Vendors" at bounding box center [474, 415] width 127 height 23
click at [764, 366] on div "Arrearage Amount $ Belongs To * Select Debtor 1 Only Debtor 2 Only Debtor 1 And…" at bounding box center [788, 306] width 157 height 506
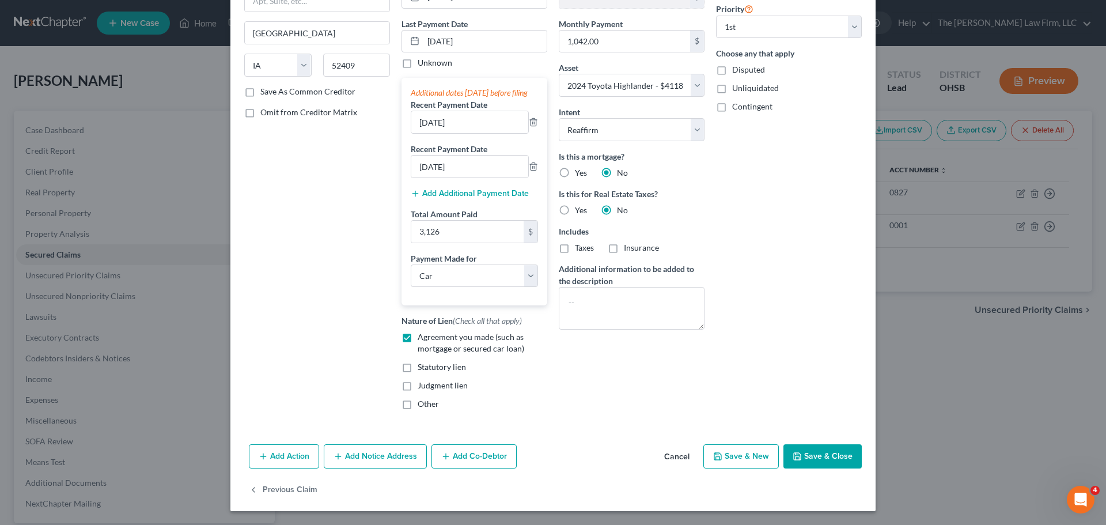
click at [823, 458] on button "Save & Close" at bounding box center [822, 456] width 78 height 24
select select
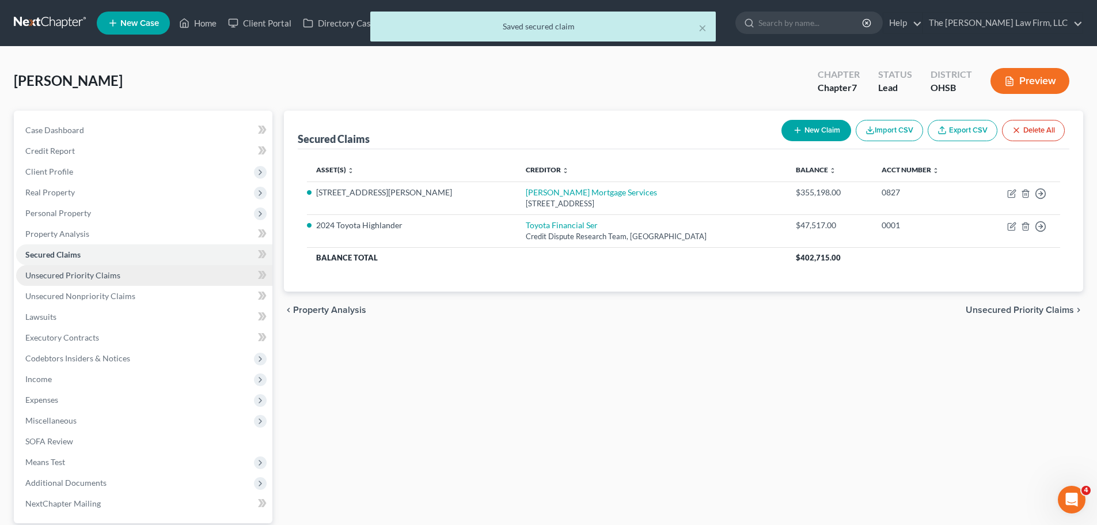
scroll to position [96, 0]
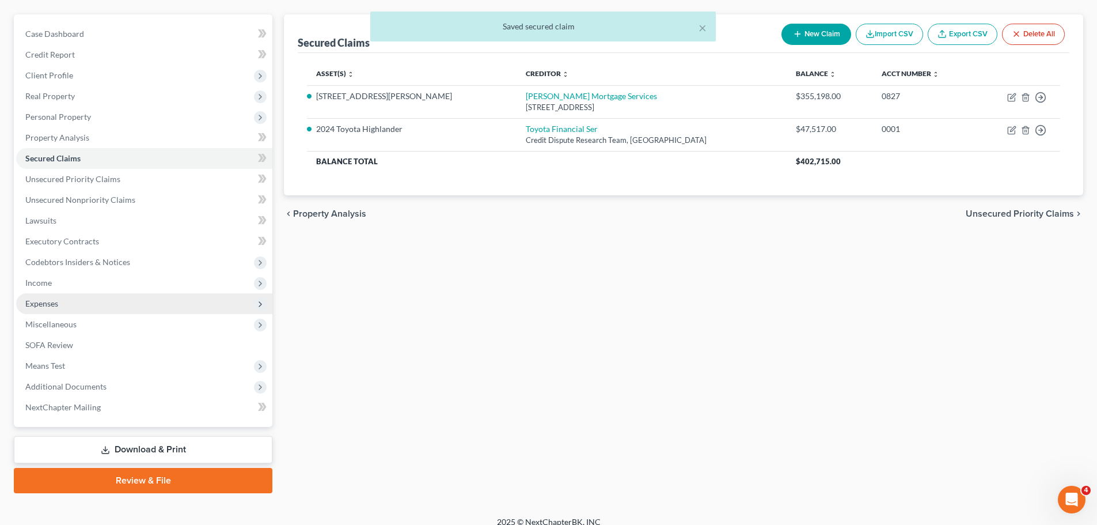
click at [44, 303] on span "Expenses" at bounding box center [41, 303] width 33 height 10
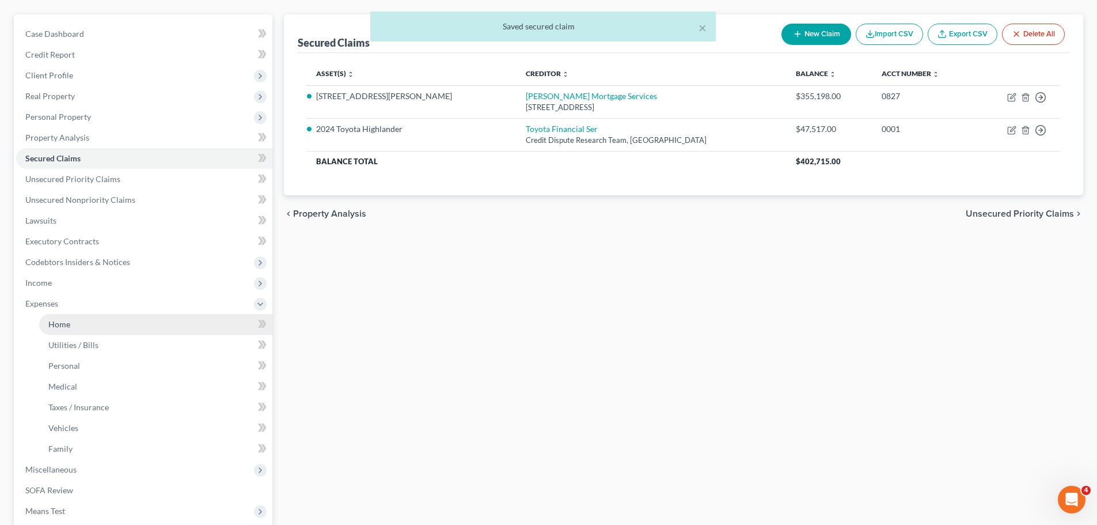
click at [60, 332] on link "Home" at bounding box center [155, 324] width 233 height 21
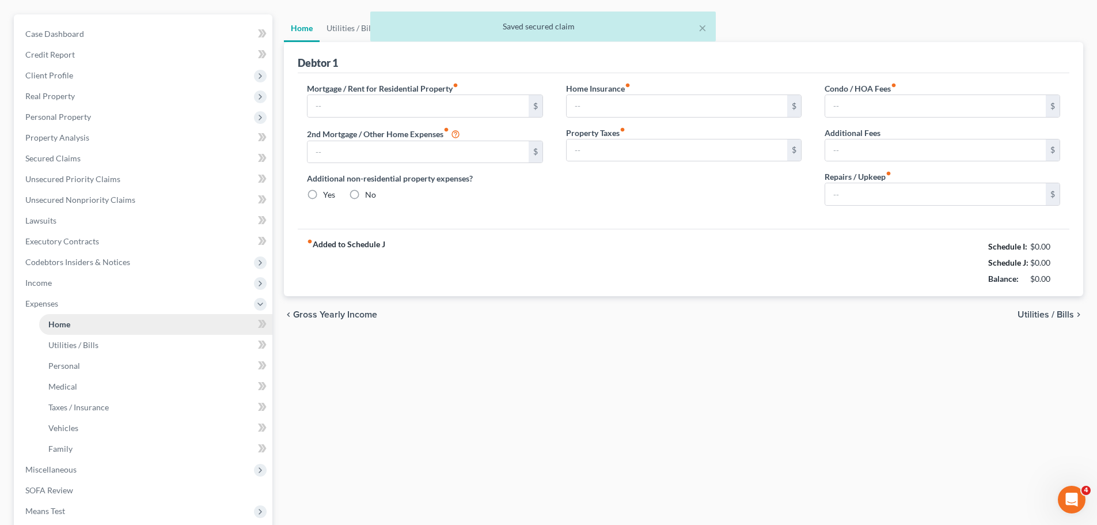
type input "2,259.20"
type input "0.00"
radio input "true"
type input "0.00"
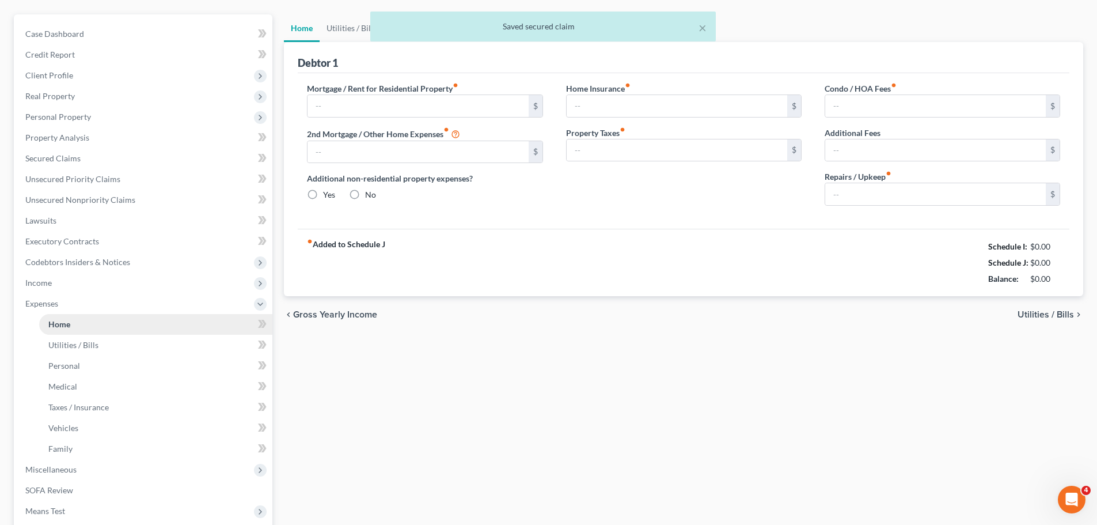
type input "8.33"
type input "0.00"
type input "600.00"
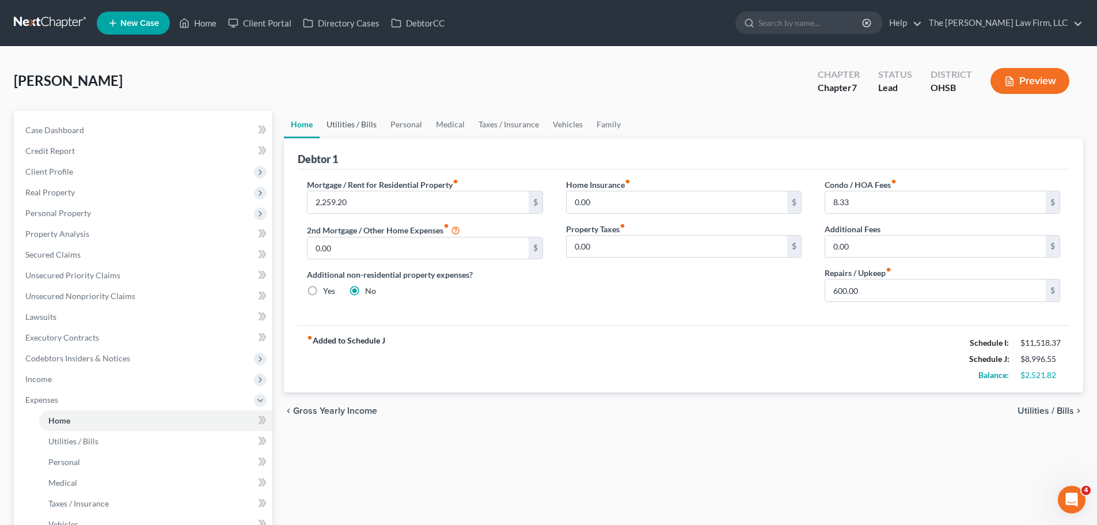
click at [373, 127] on link "Utilities / Bills" at bounding box center [352, 125] width 64 height 28
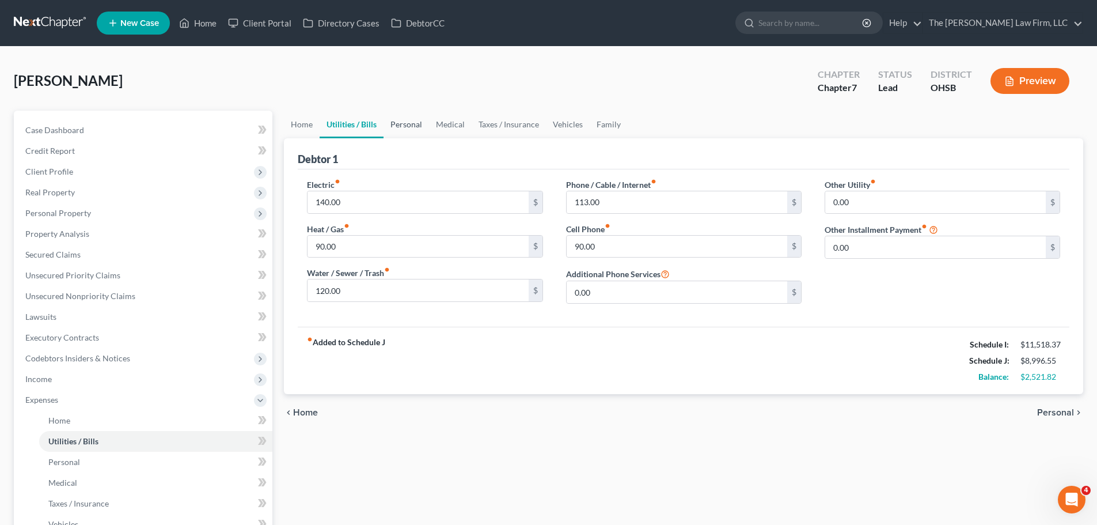
click at [412, 124] on link "Personal" at bounding box center [406, 125] width 45 height 28
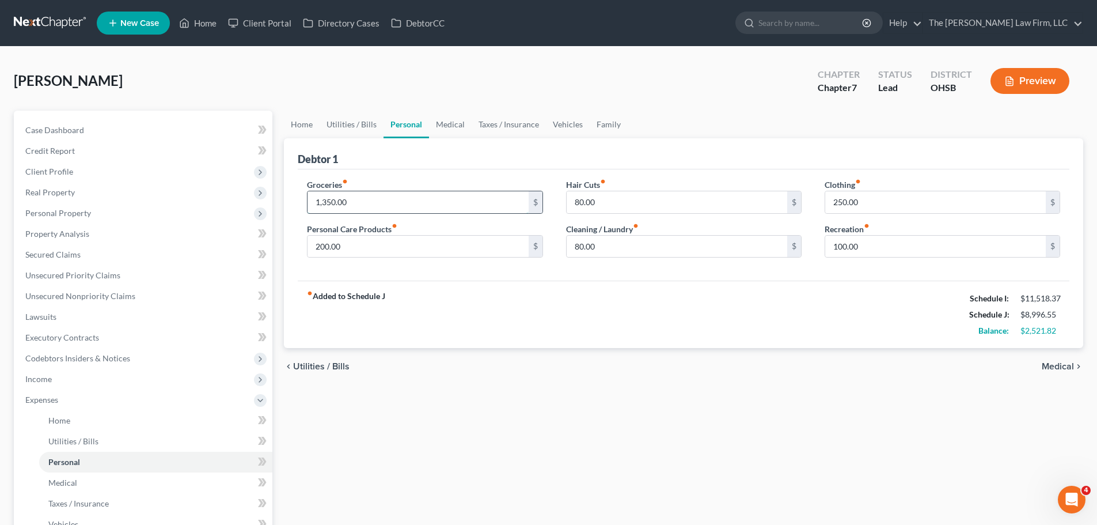
click at [417, 195] on input "1,350.00" at bounding box center [418, 202] width 221 height 22
type input "1,800"
click at [523, 294] on div "fiber_manual_record Added to Schedule J Schedule I: $11,518.37 Schedule J: $9,4…" at bounding box center [684, 313] width 772 height 67
click at [445, 249] on input "200.00" at bounding box center [418, 247] width 221 height 22
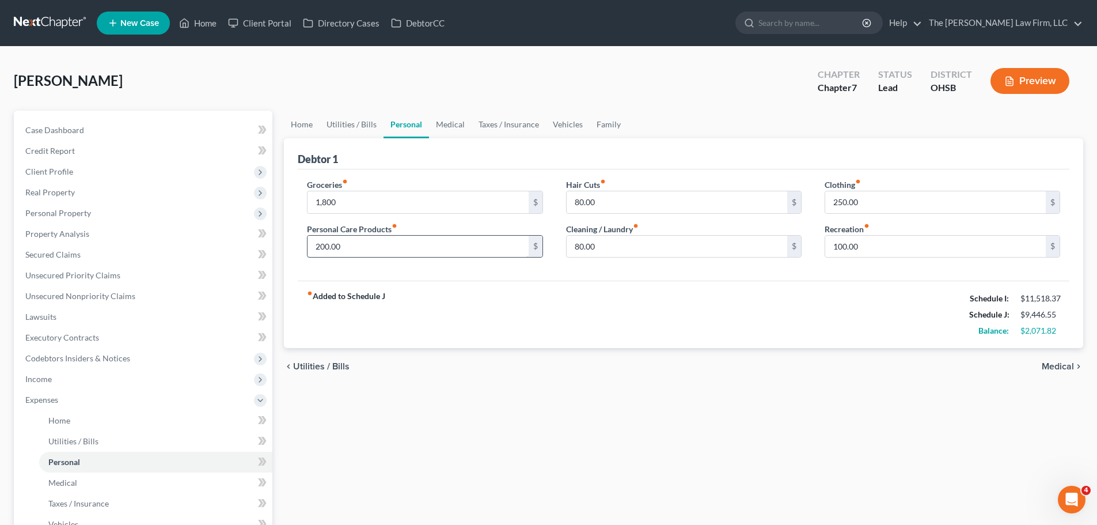
click at [445, 249] on input "200.00" at bounding box center [418, 247] width 221 height 22
type input "350"
click at [599, 207] on input "80.00" at bounding box center [677, 202] width 221 height 22
type input "150"
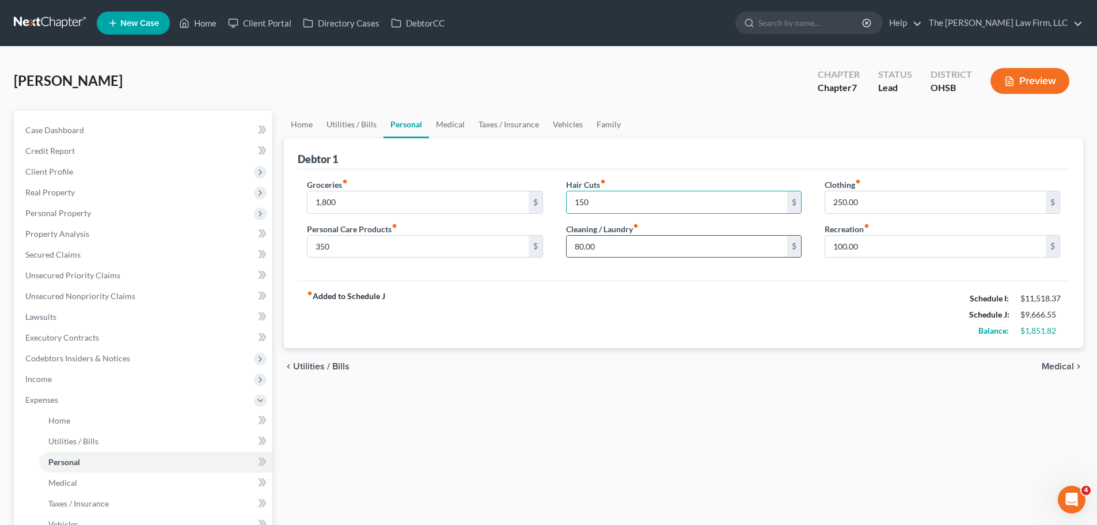
click at [601, 253] on input "80.00" at bounding box center [677, 247] width 221 height 22
type input "120"
click at [901, 206] on input "250.00" at bounding box center [935, 202] width 221 height 22
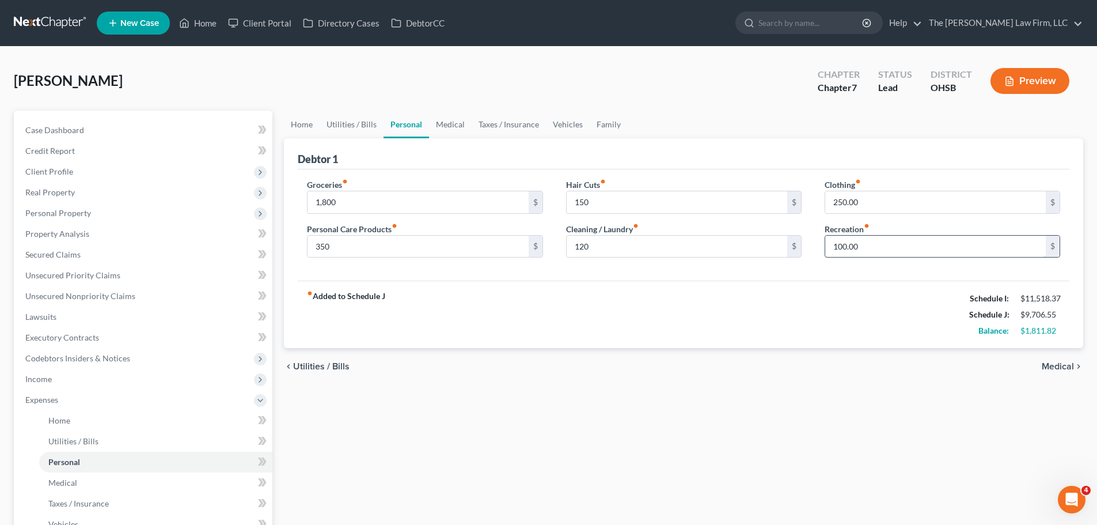
click at [899, 249] on input "100.00" at bounding box center [935, 247] width 221 height 22
type input "300"
click at [821, 297] on div "fiber_manual_record Added to Schedule J Schedule I: $11,518.37 Schedule J: $9,9…" at bounding box center [684, 313] width 772 height 67
click at [436, 126] on link "Medical" at bounding box center [450, 125] width 43 height 28
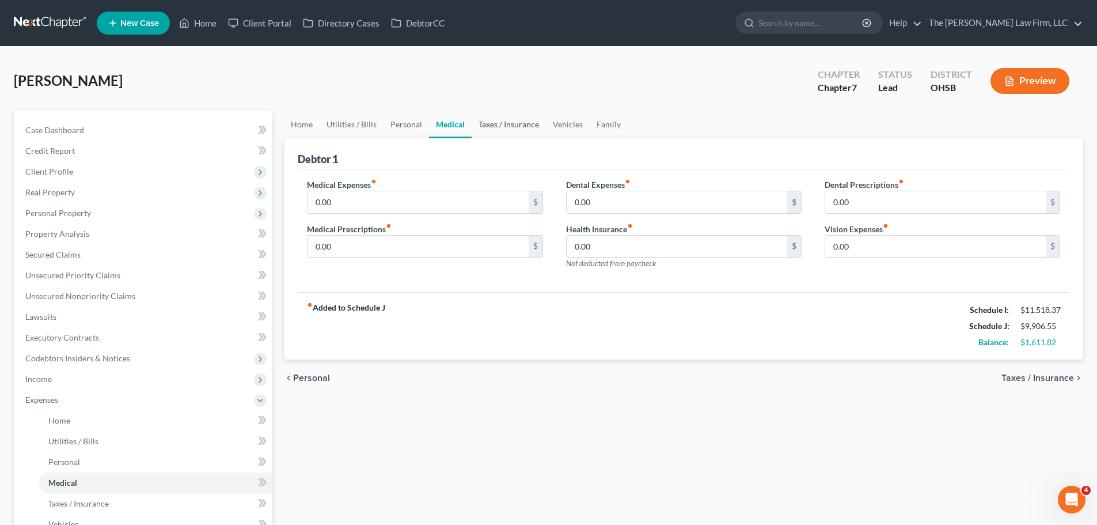
click at [510, 128] on link "Taxes / Insurance" at bounding box center [509, 125] width 74 height 28
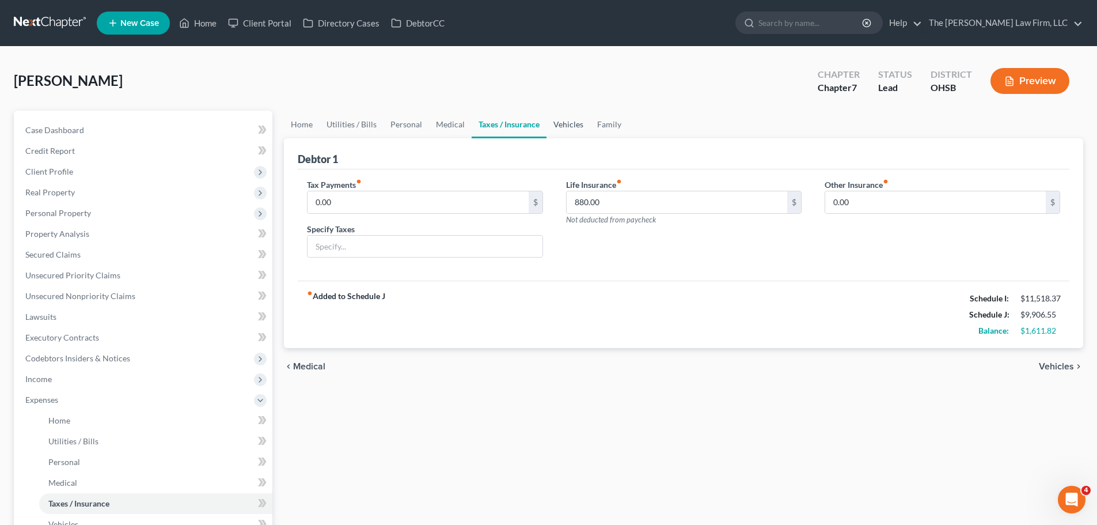
click at [553, 124] on link "Vehicles" at bounding box center [568, 125] width 44 height 28
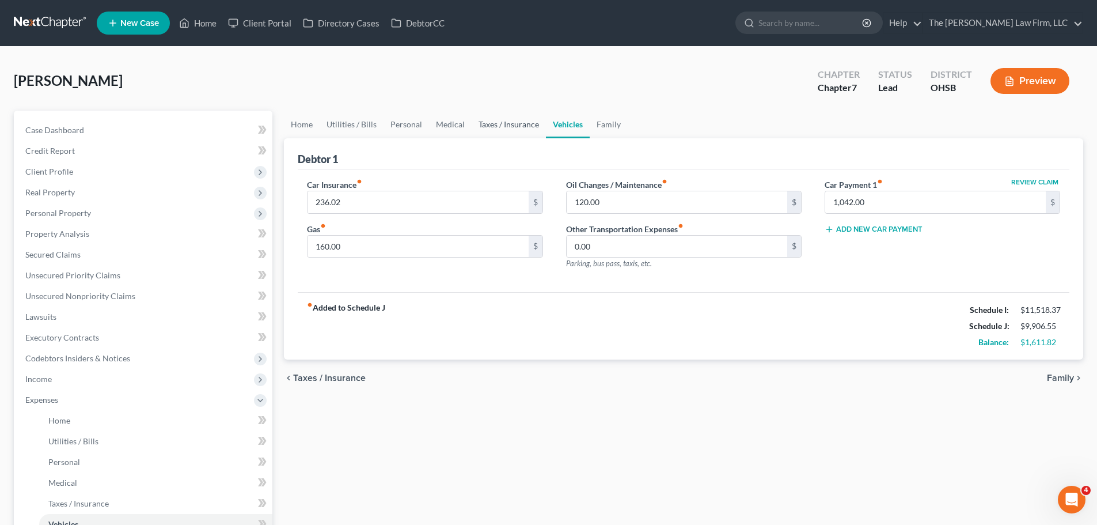
click at [518, 125] on link "Taxes / Insurance" at bounding box center [509, 125] width 74 height 28
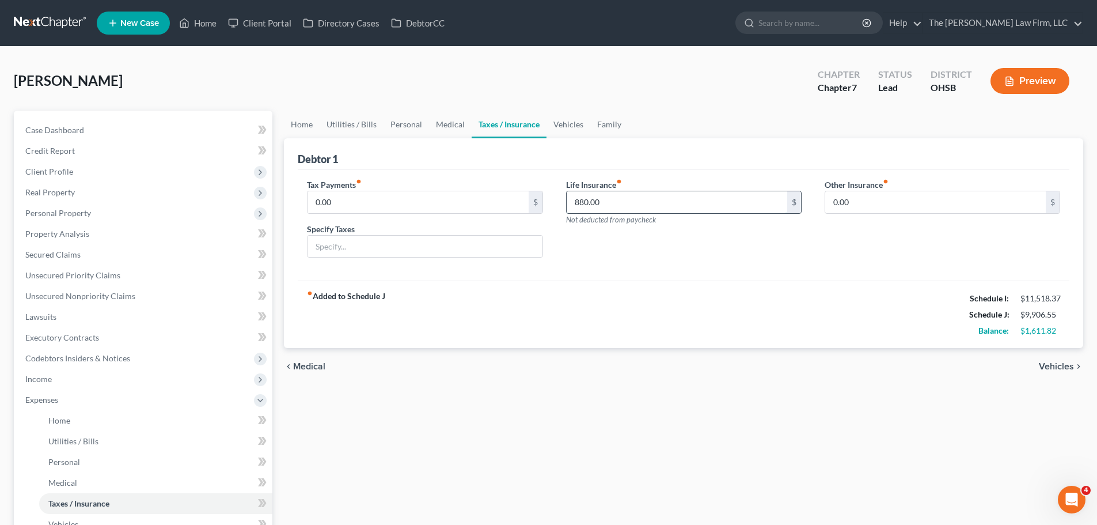
click at [606, 201] on input "880.00" at bounding box center [677, 202] width 221 height 22
click at [597, 151] on div "Debtor 1" at bounding box center [684, 153] width 772 height 31
click at [606, 117] on link "Family" at bounding box center [609, 125] width 38 height 28
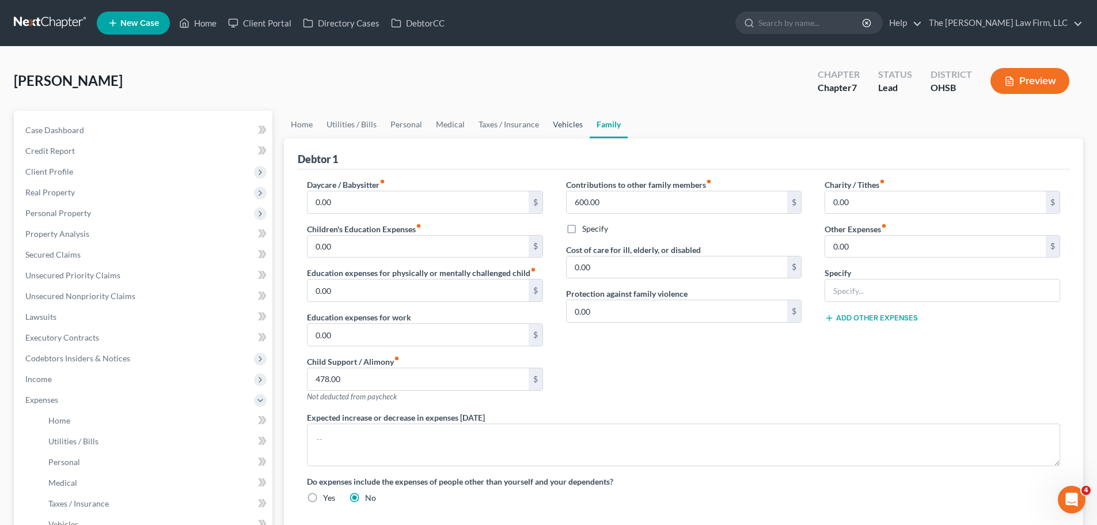
click at [565, 120] on link "Vehicles" at bounding box center [568, 125] width 44 height 28
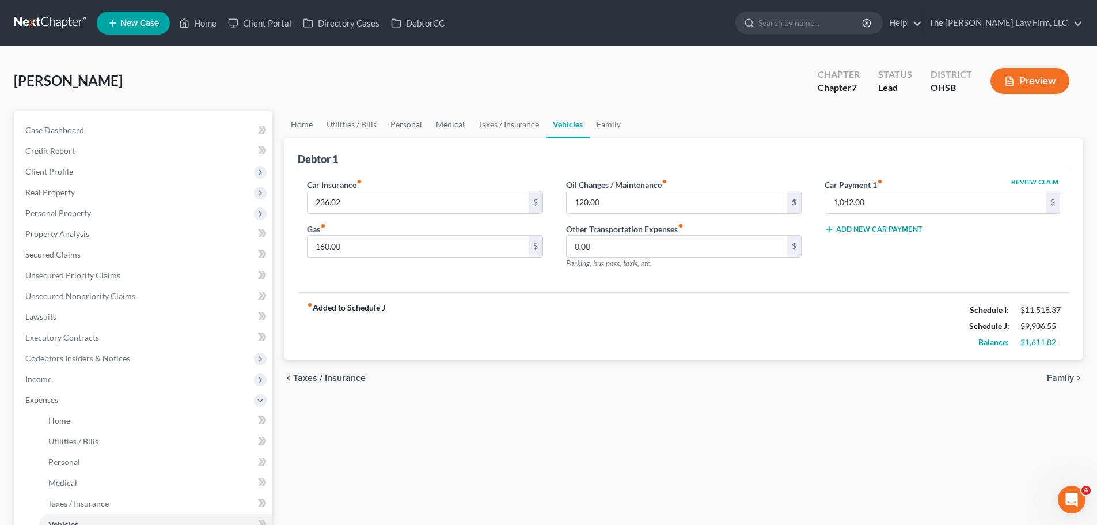
click at [691, 130] on ul "Home Utilities / Bills Personal Medical Taxes / Insurance Vehicles Family" at bounding box center [683, 125] width 799 height 28
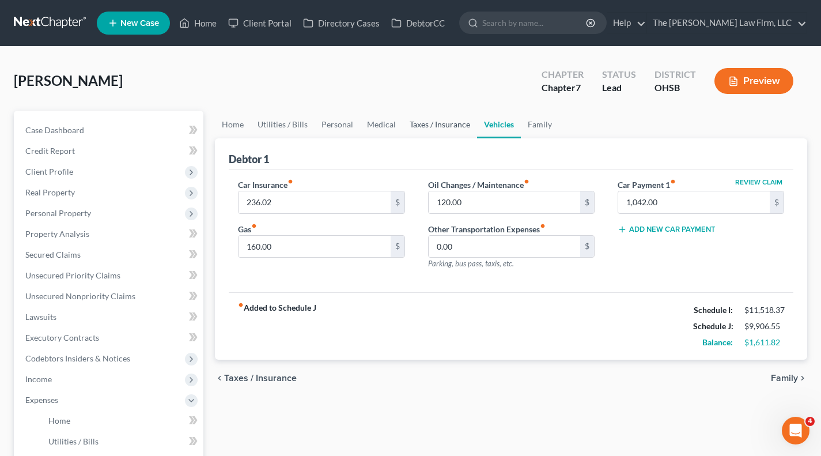
click at [416, 130] on link "Taxes / Insurance" at bounding box center [440, 125] width 74 height 28
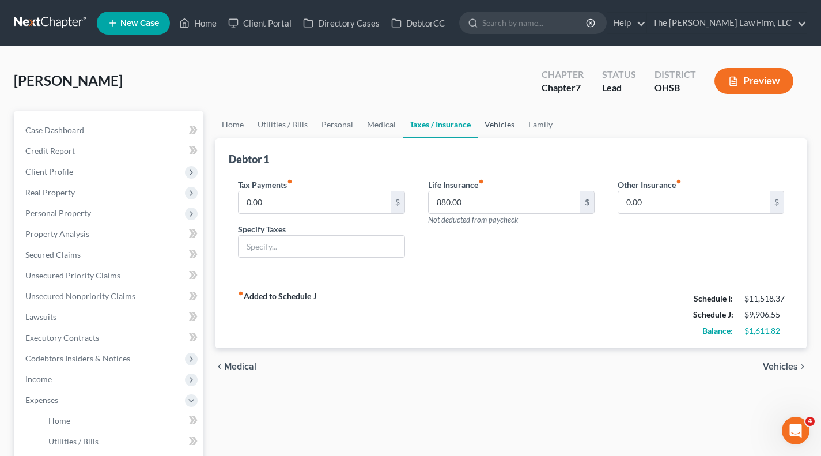
click at [491, 127] on link "Vehicles" at bounding box center [499, 125] width 44 height 28
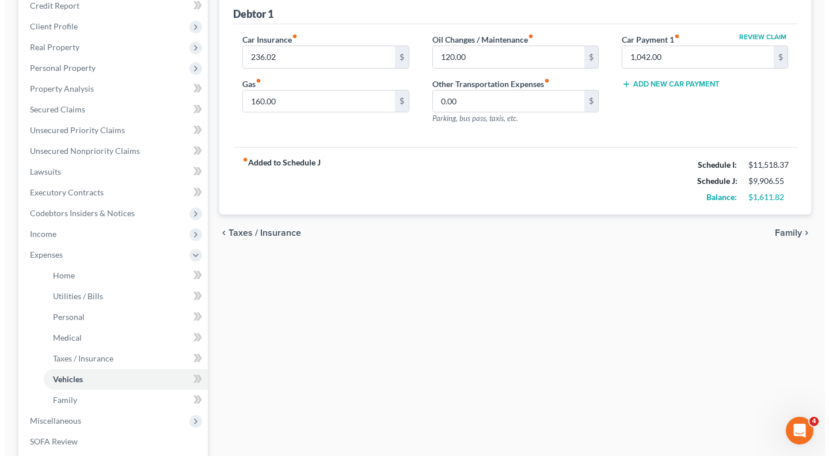
scroll to position [288, 0]
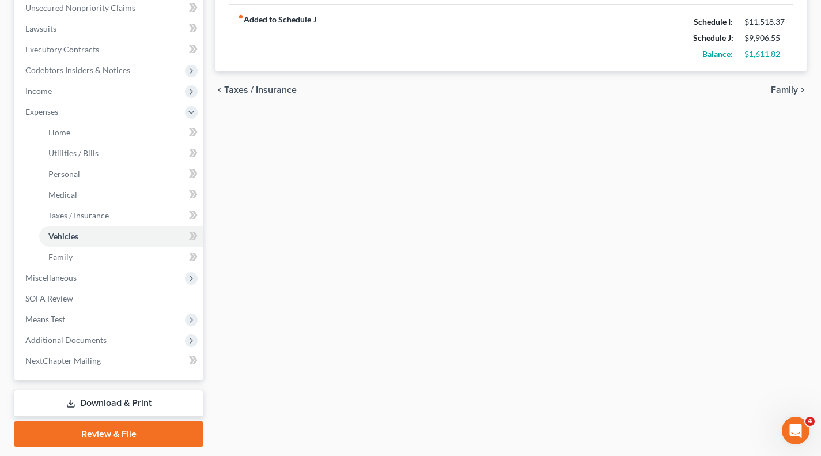
click at [82, 343] on span "Additional Documents" at bounding box center [65, 340] width 81 height 10
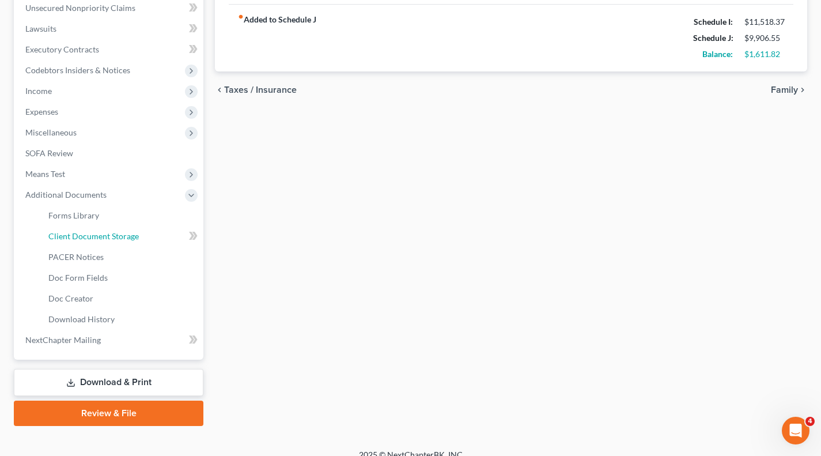
click at [98, 237] on span "Client Document Storage" at bounding box center [93, 236] width 90 height 10
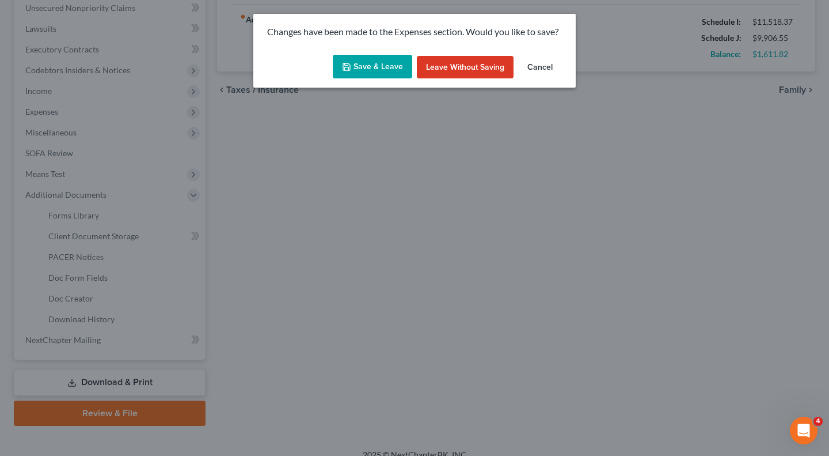
click at [384, 74] on button "Save & Leave" at bounding box center [372, 67] width 79 height 24
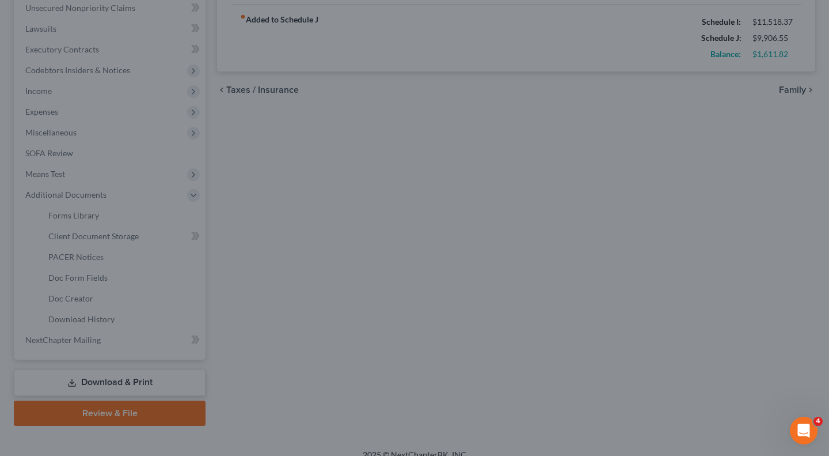
select select "52"
select select "61"
select select "7"
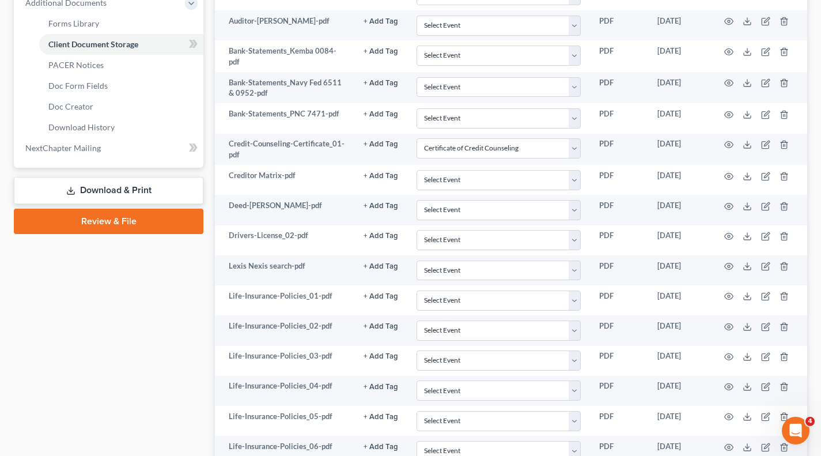
scroll to position [576, 0]
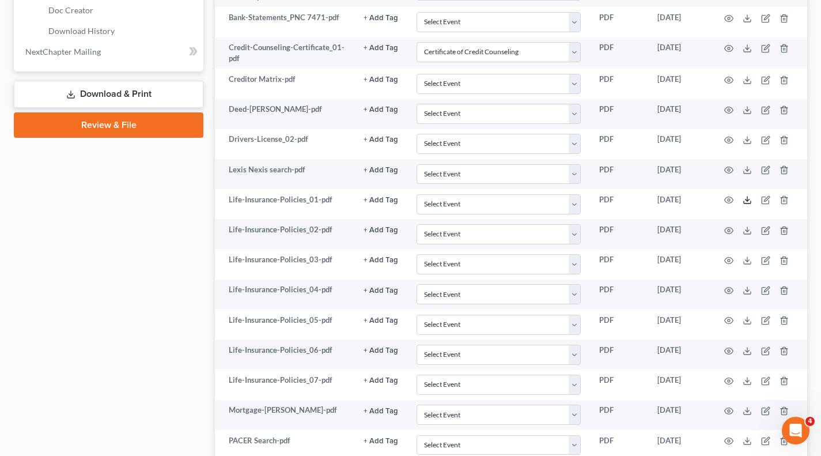
click at [749, 198] on icon at bounding box center [746, 199] width 9 height 9
click at [742, 228] on icon at bounding box center [746, 230] width 9 height 9
click at [747, 259] on line at bounding box center [747, 259] width 0 height 5
click at [749, 290] on polyline at bounding box center [747, 291] width 4 height 2
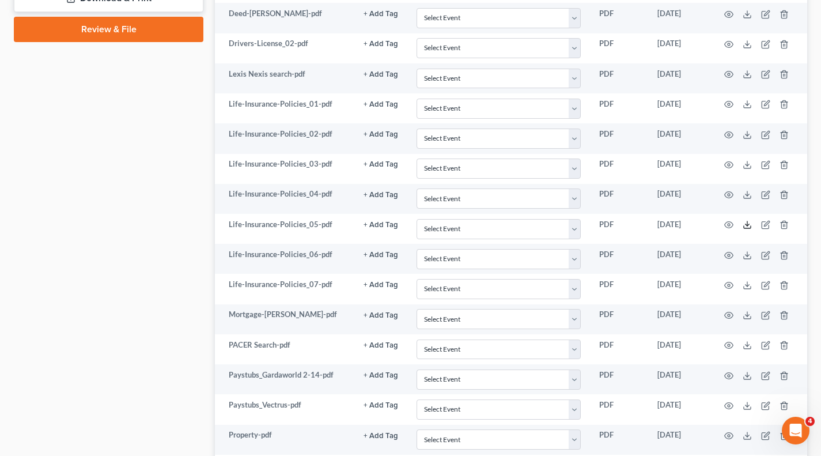
click at [750, 220] on icon at bounding box center [746, 224] width 9 height 9
drag, startPoint x: 746, startPoint y: 250, endPoint x: 691, endPoint y: 220, distance: 62.6
click at [746, 250] on icon at bounding box center [746, 254] width 9 height 9
click at [749, 284] on polyline at bounding box center [747, 285] width 4 height 2
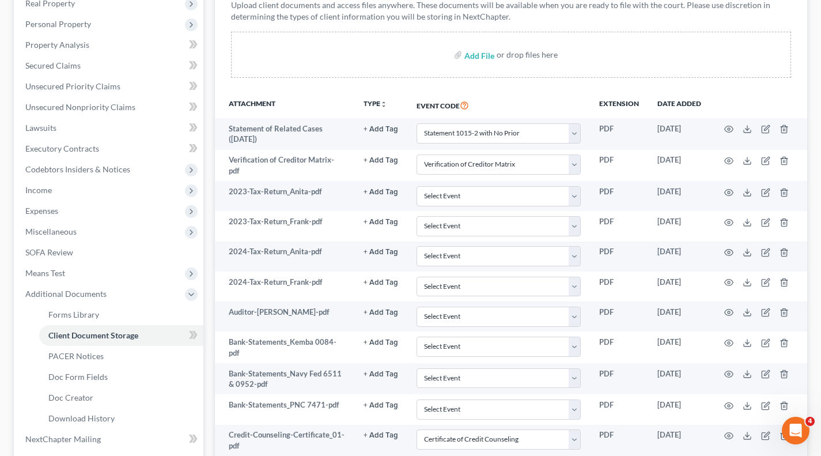
scroll to position [96, 0]
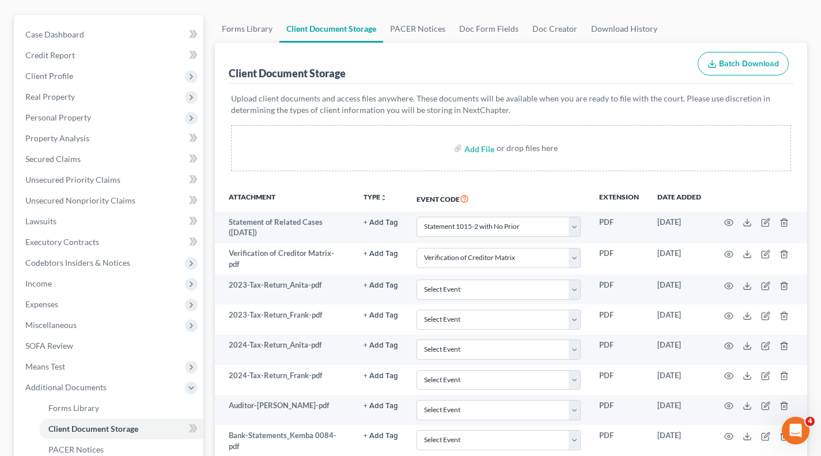
click at [73, 119] on span "Personal Property" at bounding box center [58, 117] width 66 height 10
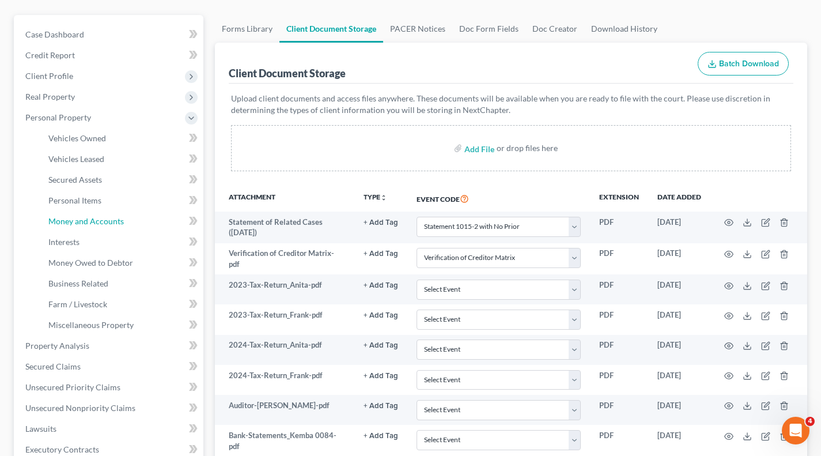
click at [97, 223] on span "Money and Accounts" at bounding box center [85, 221] width 75 height 10
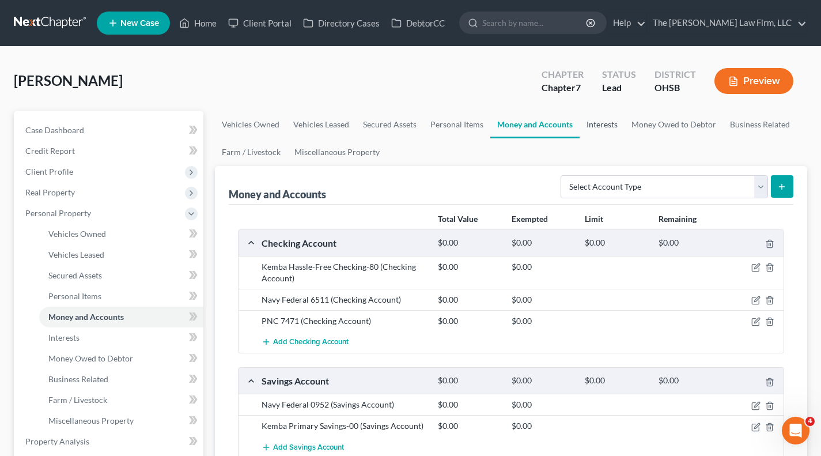
click at [592, 121] on link "Interests" at bounding box center [601, 125] width 45 height 28
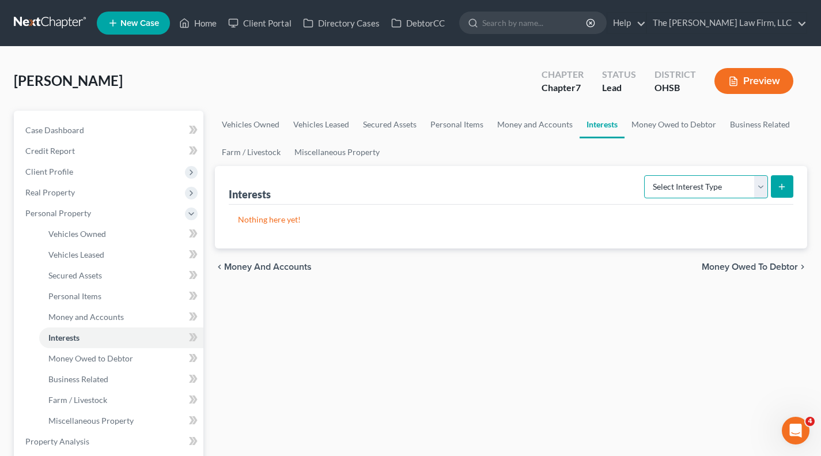
click at [685, 194] on select "Select Interest Type 401K Annuity Bond Education IRA Government Bond Government…" at bounding box center [706, 186] width 124 height 23
select select "whole_life_insurance"
click at [645, 175] on select "Select Interest Type 401K Annuity Bond Education IRA Government Bond Government…" at bounding box center [706, 186] width 124 height 23
click at [787, 188] on button "submit" at bounding box center [781, 186] width 22 height 22
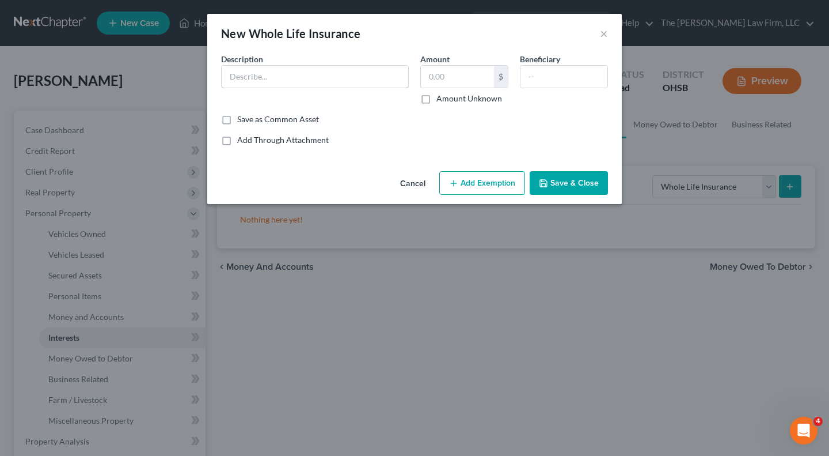
click at [317, 77] on input "text" at bounding box center [315, 77] width 187 height 22
type input "Whole Life Insurance (debtor's)"
click at [492, 73] on input "text" at bounding box center [457, 77] width 73 height 22
type input "809.02"
click at [556, 74] on input "text" at bounding box center [564, 77] width 87 height 22
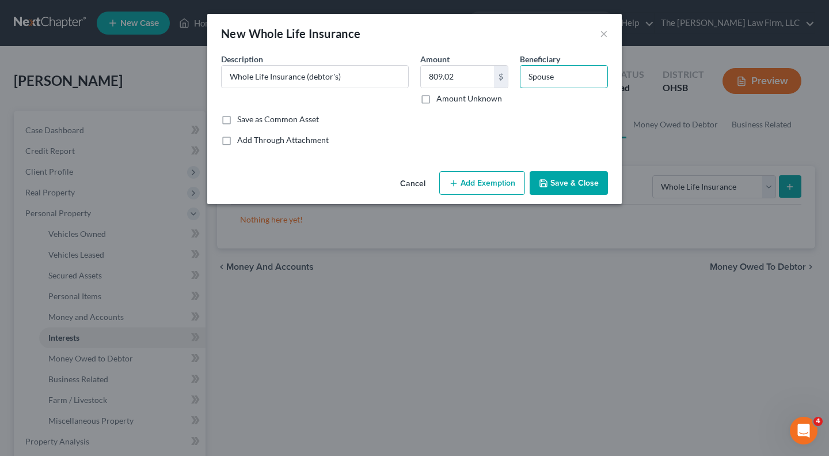
type input "Spouse"
click at [570, 177] on button "Save & Close" at bounding box center [569, 183] width 78 height 24
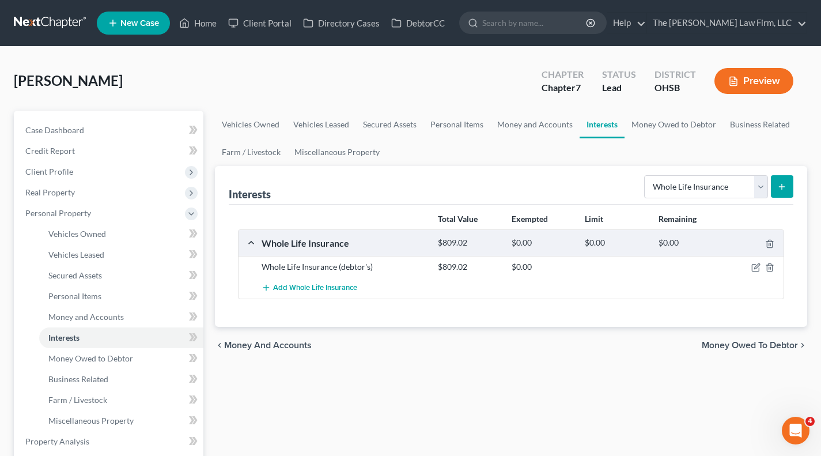
click at [783, 185] on icon "submit" at bounding box center [781, 186] width 9 height 9
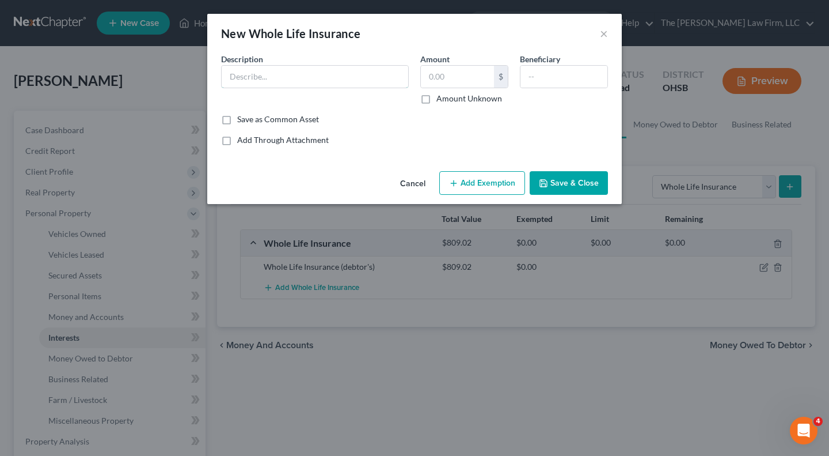
click at [322, 73] on input "text" at bounding box center [315, 77] width 187 height 22
click at [342, 83] on input "Whole Life Insurance" at bounding box center [315, 77] width 187 height 22
type input "Whole Life Insurance (Child)"
click at [444, 83] on input "text" at bounding box center [457, 77] width 73 height 22
type input "200.28"
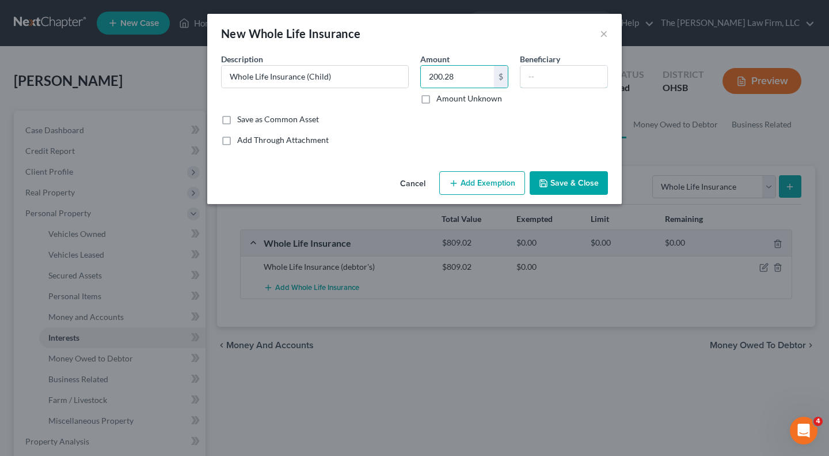
click at [564, 78] on input "text" at bounding box center [564, 77] width 87 height 22
click at [574, 72] on input "text" at bounding box center [564, 77] width 87 height 22
type input "Spouse"
click at [580, 179] on button "Save & Close" at bounding box center [569, 183] width 78 height 24
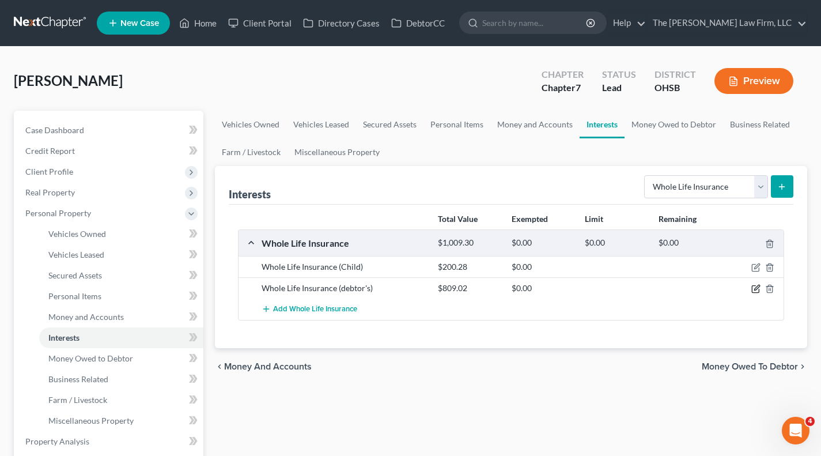
click at [754, 289] on icon "button" at bounding box center [756, 287] width 5 height 5
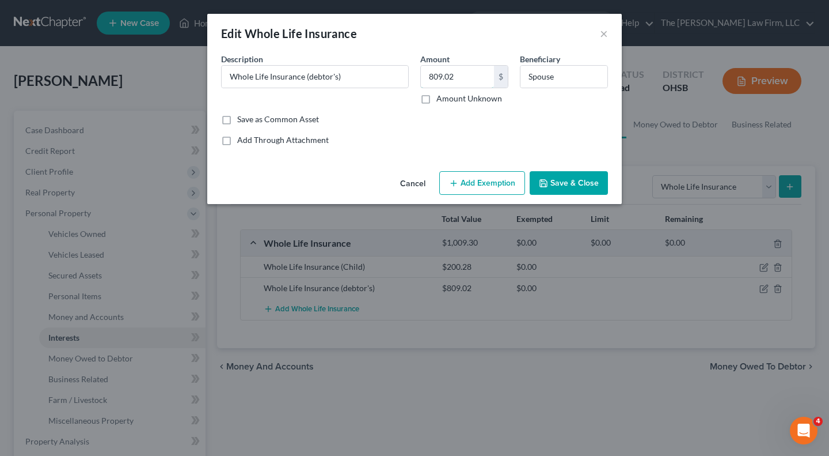
click at [469, 77] on input "809.02" at bounding box center [457, 77] width 73 height 22
click at [589, 183] on button "Save & Close" at bounding box center [569, 183] width 78 height 24
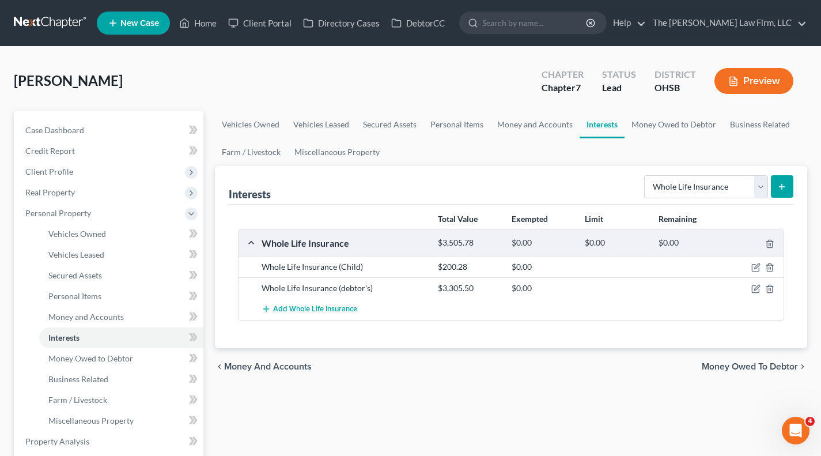
click at [792, 188] on button "submit" at bounding box center [781, 186] width 22 height 22
click at [784, 185] on icon "submit" at bounding box center [781, 186] width 9 height 9
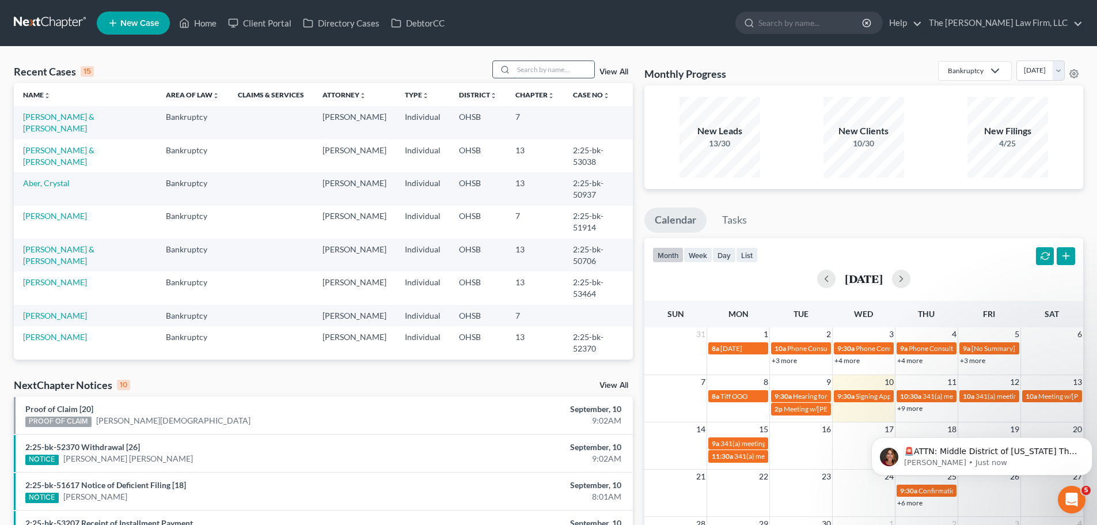
click at [534, 64] on input "search" at bounding box center [554, 69] width 81 height 17
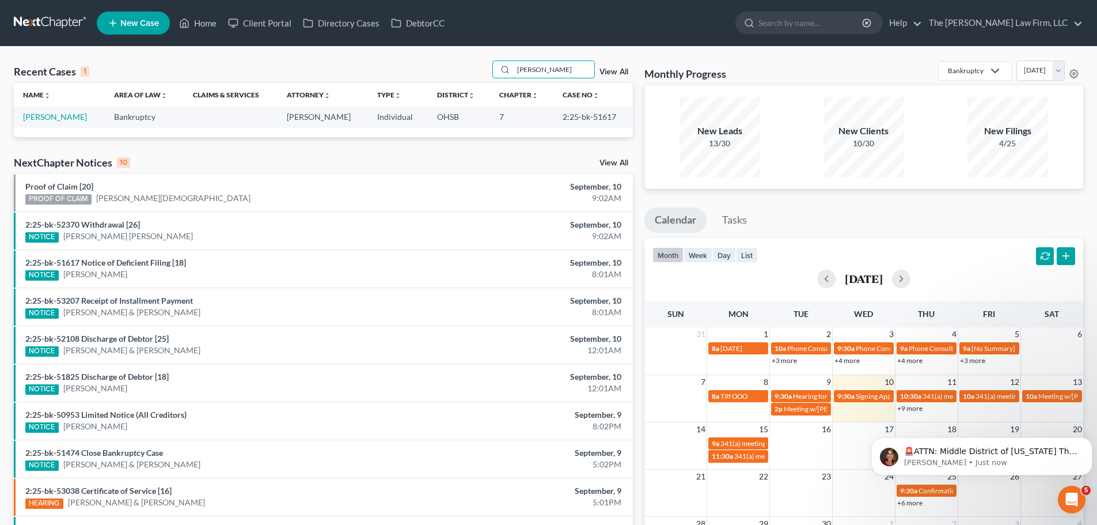
type input "shrader"
click at [68, 120] on link "Shrader, Jessica" at bounding box center [55, 117] width 64 height 10
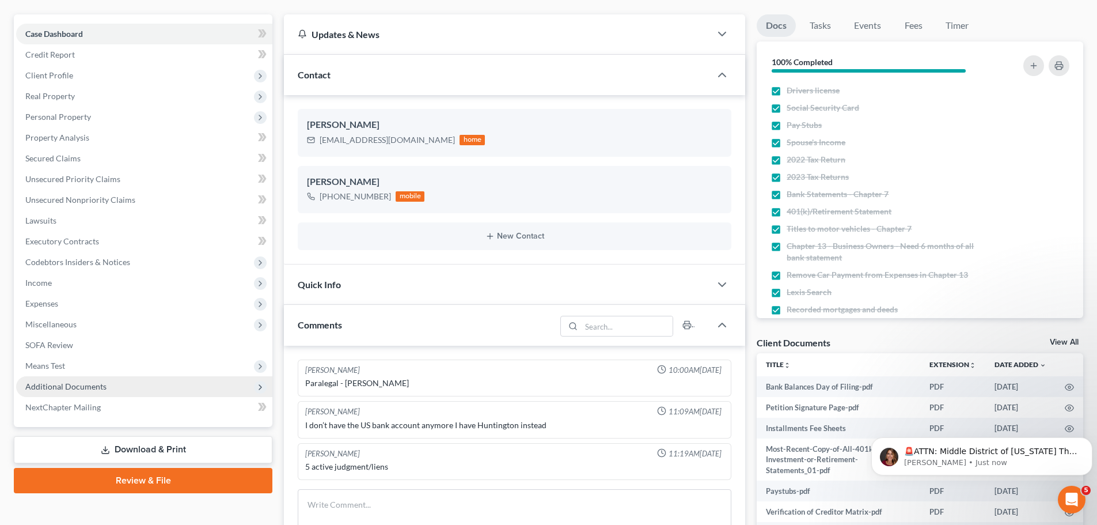
scroll to position [278, 0]
click at [67, 392] on span "Additional Documents" at bounding box center [144, 386] width 256 height 21
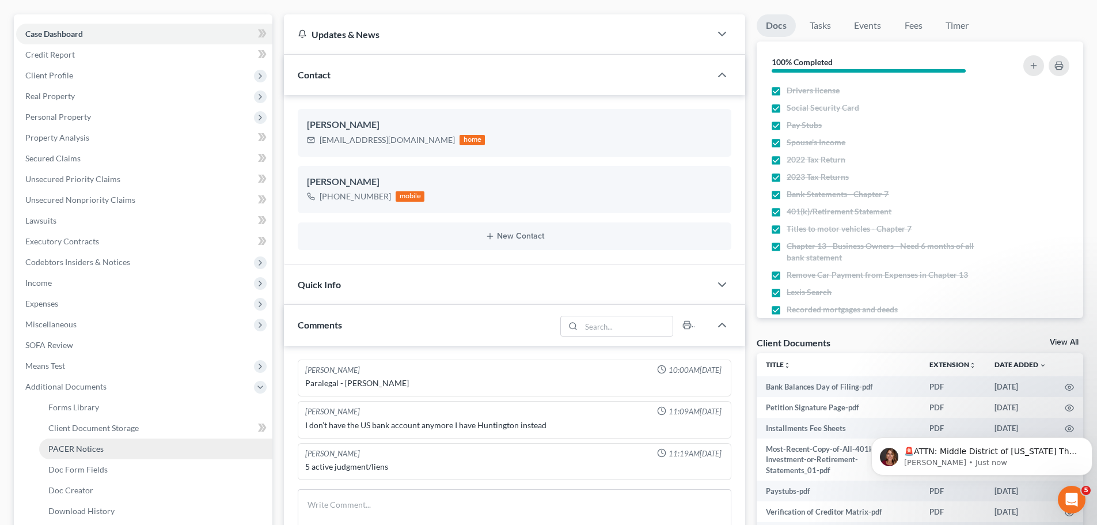
click at [73, 446] on span "PACER Notices" at bounding box center [75, 448] width 55 height 10
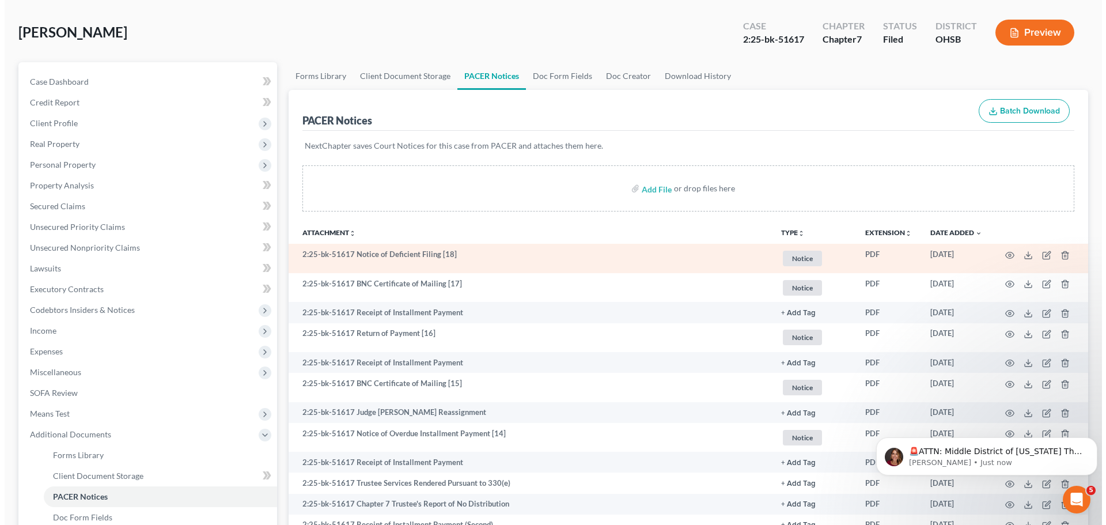
scroll to position [96, 0]
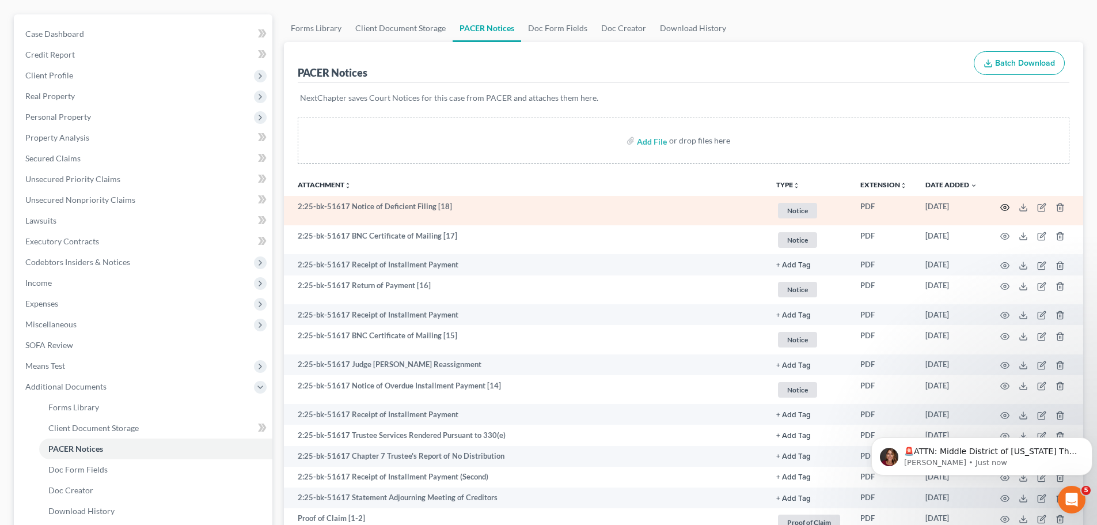
click at [1008, 208] on icon "button" at bounding box center [1005, 207] width 9 height 6
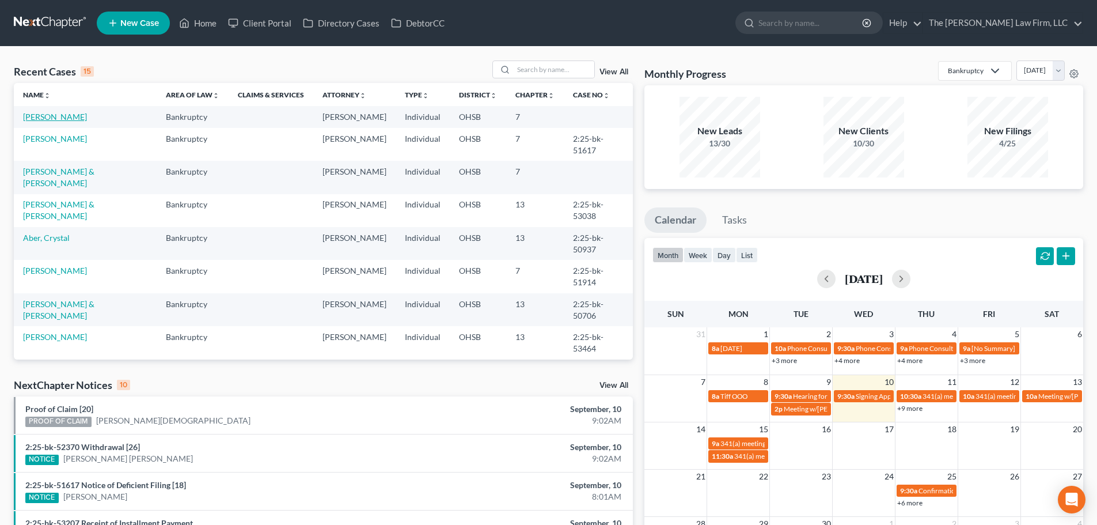
click at [42, 113] on link "[PERSON_NAME]" at bounding box center [55, 117] width 64 height 10
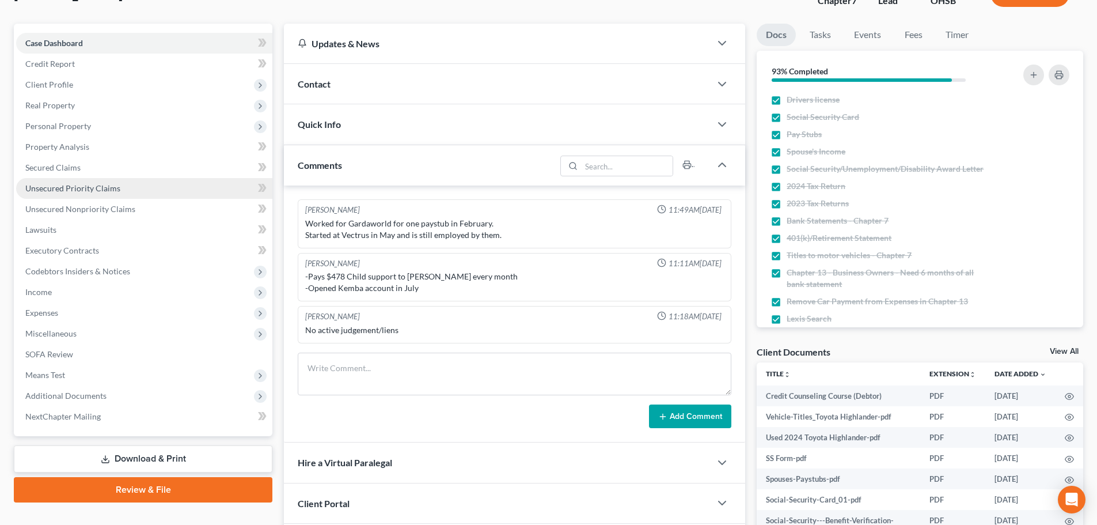
scroll to position [96, 0]
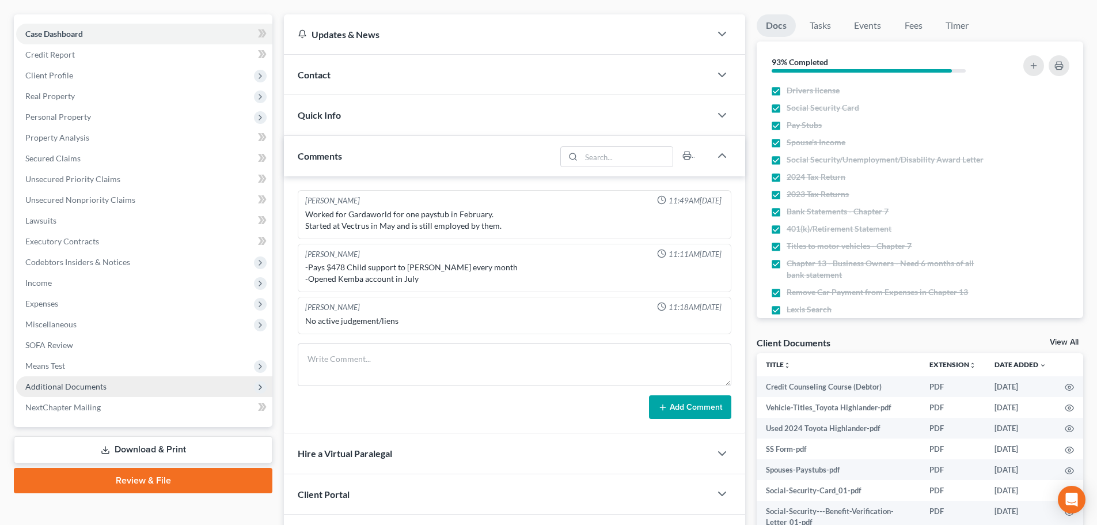
click at [101, 380] on span "Additional Documents" at bounding box center [144, 386] width 256 height 21
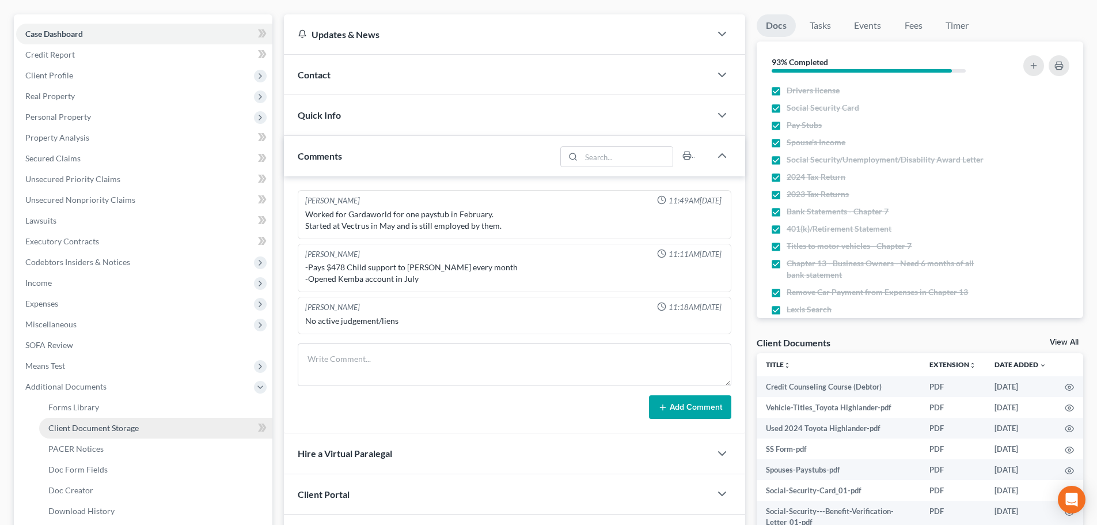
click at [101, 433] on link "Client Document Storage" at bounding box center [155, 427] width 233 height 21
select select "52"
select select "61"
select select "7"
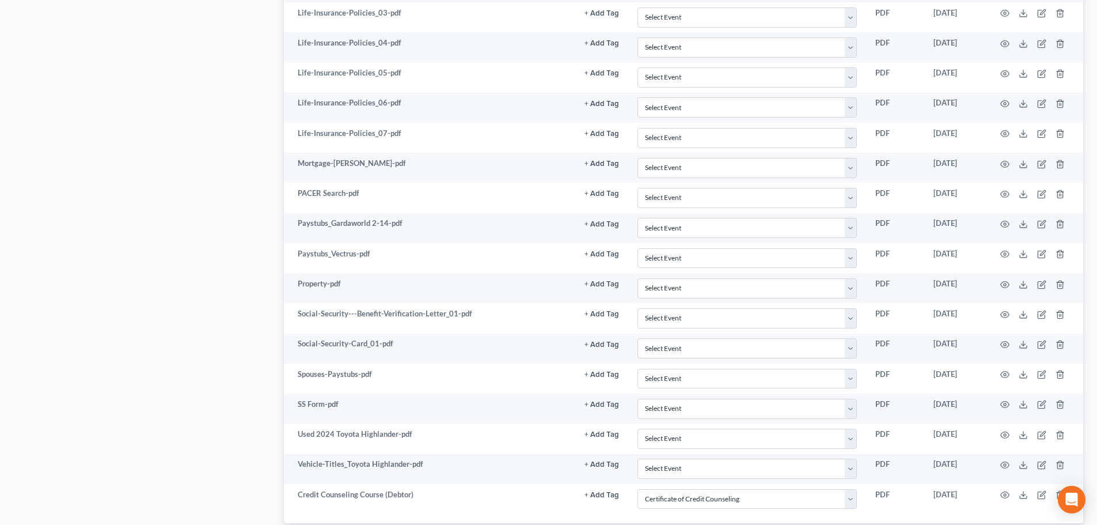
scroll to position [864, 0]
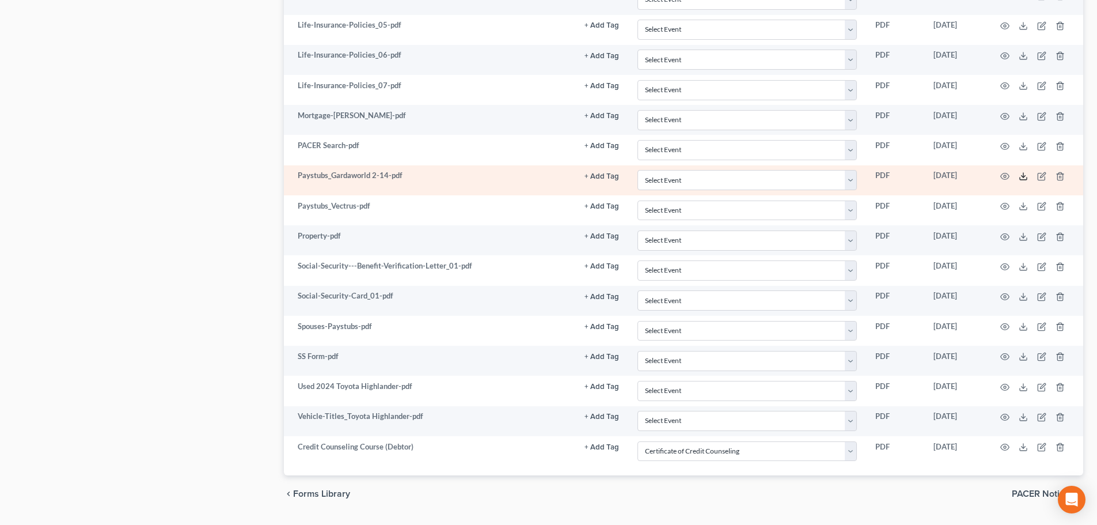
click at [1023, 177] on line at bounding box center [1023, 175] width 0 height 5
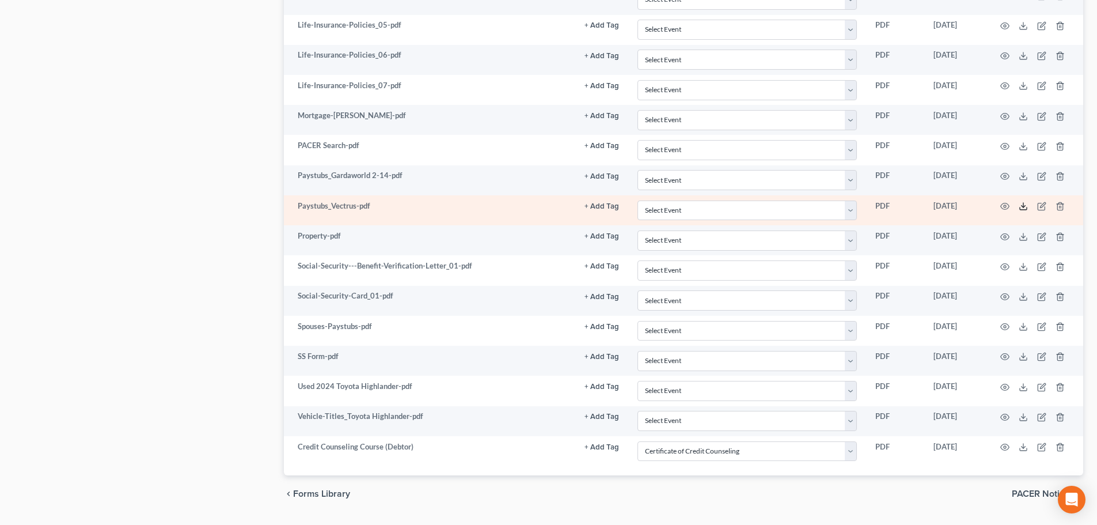
click at [1025, 204] on icon at bounding box center [1023, 206] width 9 height 9
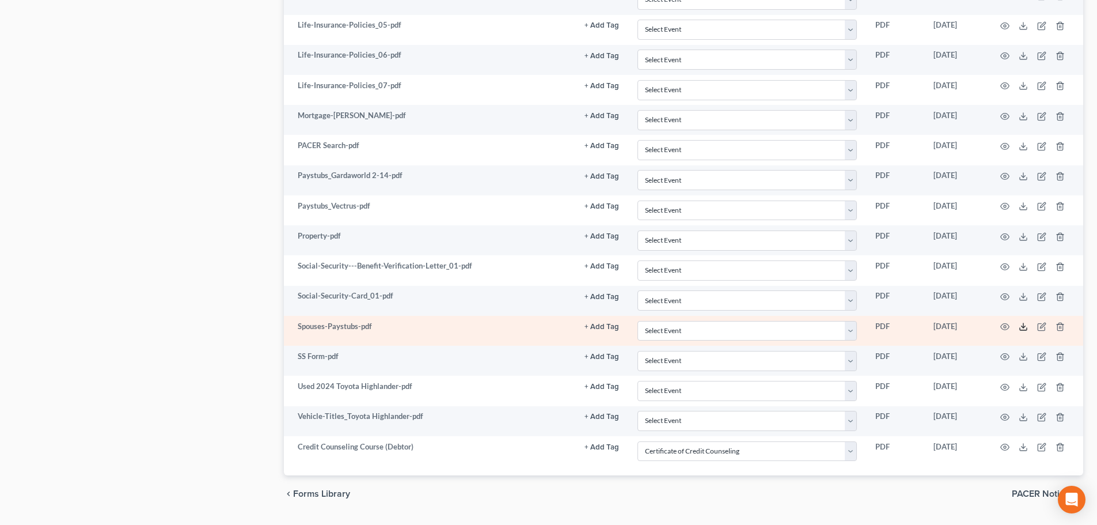
click at [1023, 328] on line at bounding box center [1023, 325] width 0 height 5
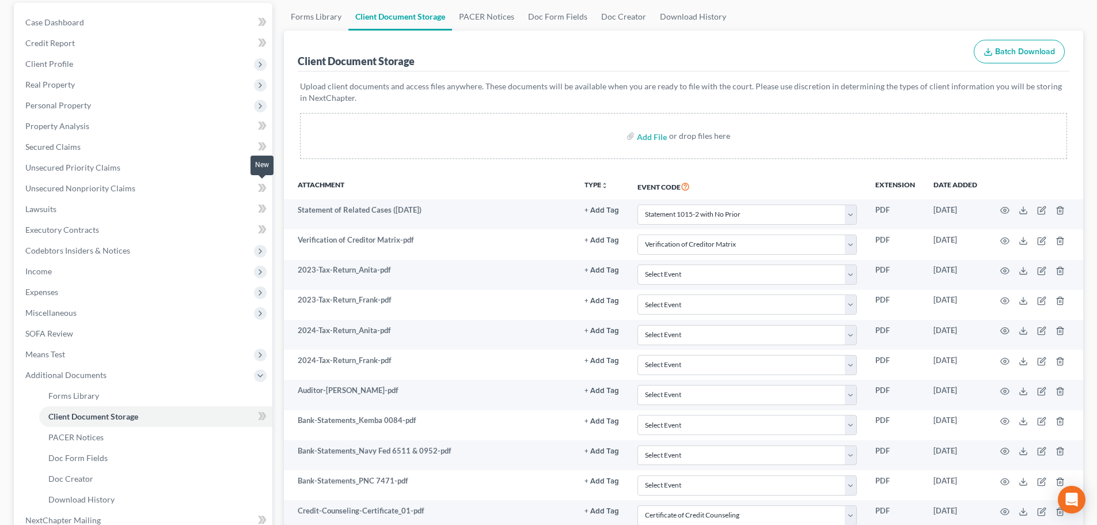
scroll to position [96, 0]
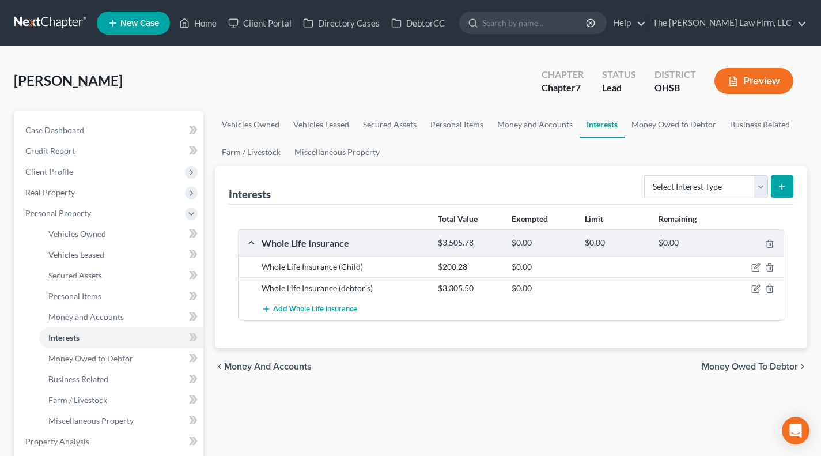
click at [788, 187] on button "submit" at bounding box center [781, 186] width 22 height 22
drag, startPoint x: 711, startPoint y: 187, endPoint x: 711, endPoint y: 195, distance: 7.5
click at [711, 187] on select "Select Interest Type 401K Annuity Bond Education IRA Government Bond Government…" at bounding box center [706, 186] width 124 height 23
select select "whole_life_insurance"
click at [645, 175] on select "Select Interest Type 401K Annuity Bond Education IRA Government Bond Government…" at bounding box center [706, 186] width 124 height 23
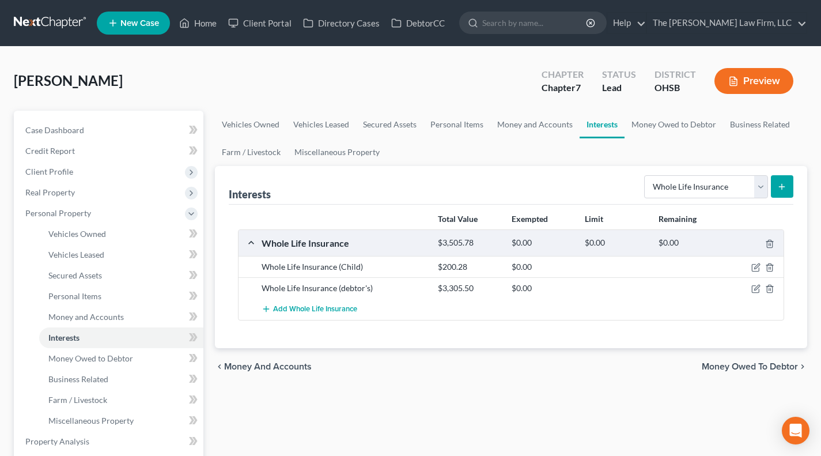
click at [783, 187] on icon "submit" at bounding box center [781, 186] width 9 height 9
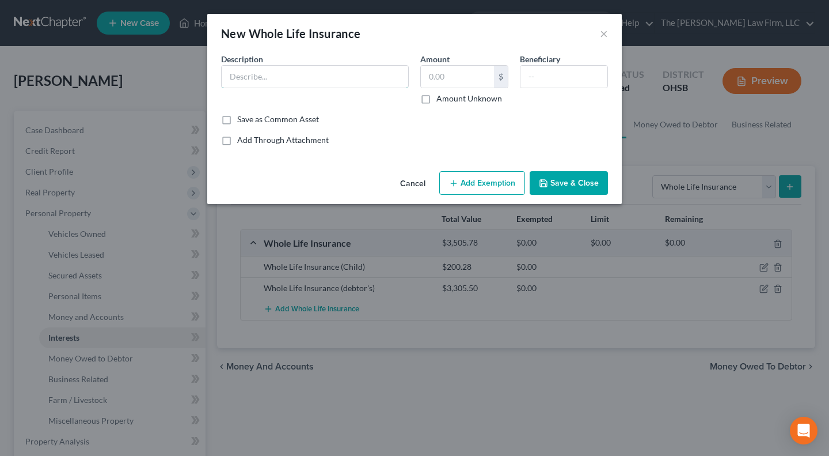
click at [341, 69] on input "text" at bounding box center [315, 77] width 187 height 22
type input "Whole Life Insurance (Child)"
click at [443, 67] on input "text" at bounding box center [457, 77] width 73 height 22
type input "231.17"
click at [559, 75] on input "text" at bounding box center [564, 77] width 87 height 22
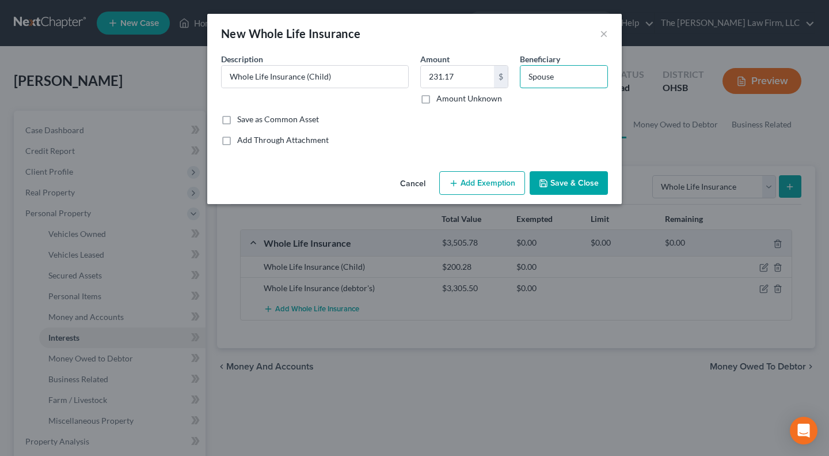
type input "Spouse"
click at [555, 180] on button "Save & Close" at bounding box center [569, 183] width 78 height 24
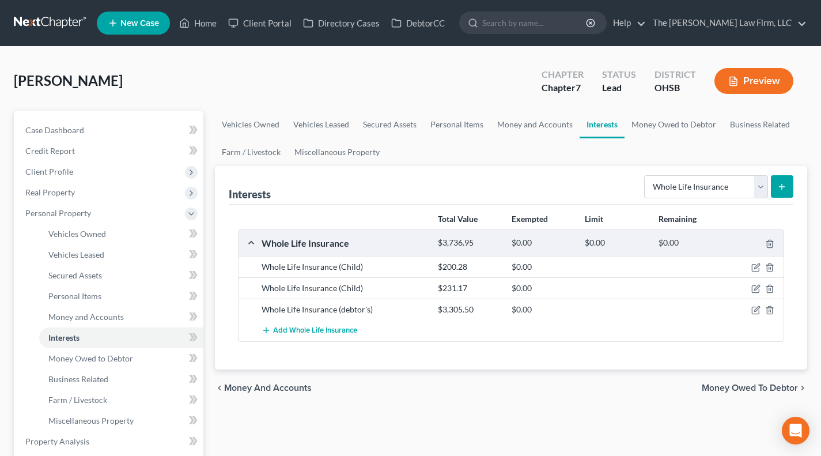
click at [777, 184] on icon "submit" at bounding box center [781, 186] width 9 height 9
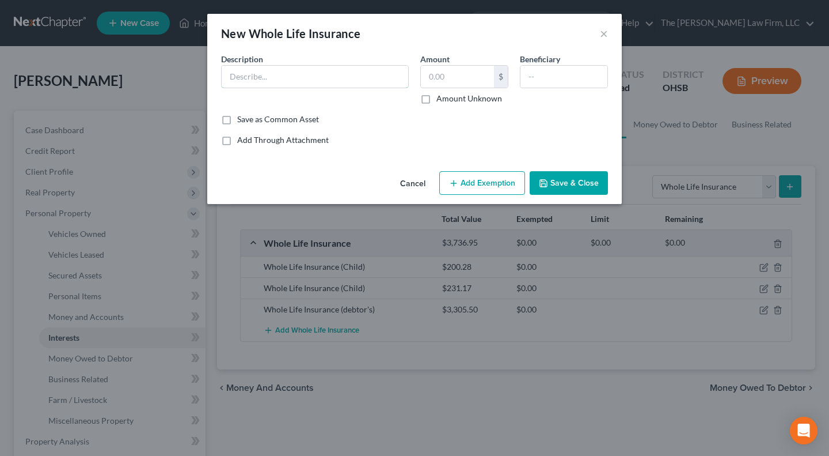
click at [260, 84] on input "text" at bounding box center [315, 77] width 187 height 22
type input "Whole Life Insurance (Child)"
click at [432, 76] on input "text" at bounding box center [457, 77] width 73 height 22
type input "168.71"
click at [554, 83] on input "text" at bounding box center [564, 77] width 87 height 22
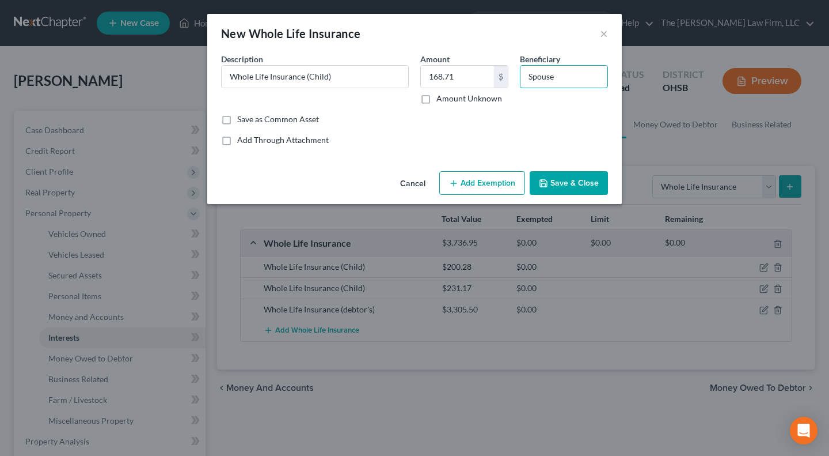
type input "Spouse"
click at [573, 179] on button "Save & Close" at bounding box center [569, 183] width 78 height 24
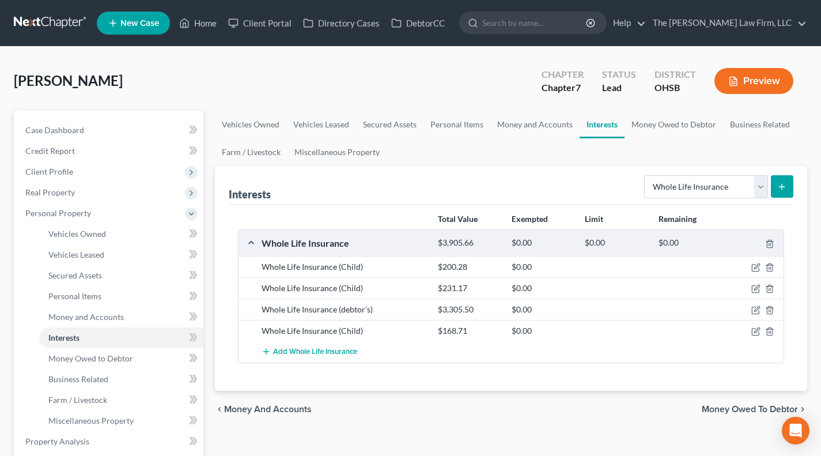
click at [777, 189] on icon "submit" at bounding box center [781, 186] width 9 height 9
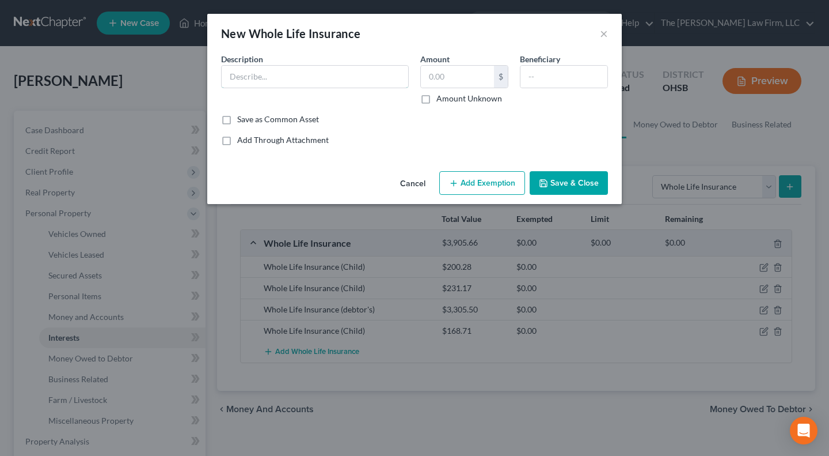
click at [325, 85] on input "text" at bounding box center [315, 77] width 187 height 22
click at [328, 78] on input "194.27" at bounding box center [315, 77] width 187 height 22
type input "Whole Life Insurance (Child)"
click at [441, 74] on input "text" at bounding box center [457, 77] width 73 height 22
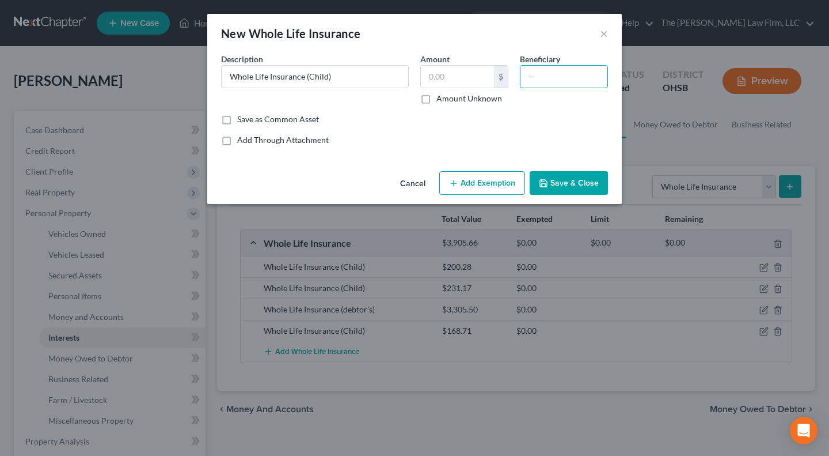
click at [551, 77] on input "text" at bounding box center [564, 77] width 87 height 22
click at [461, 80] on input "text" at bounding box center [457, 77] width 73 height 22
type input "194.27"
click at [602, 69] on input "text" at bounding box center [564, 77] width 87 height 22
type input "Spouse"
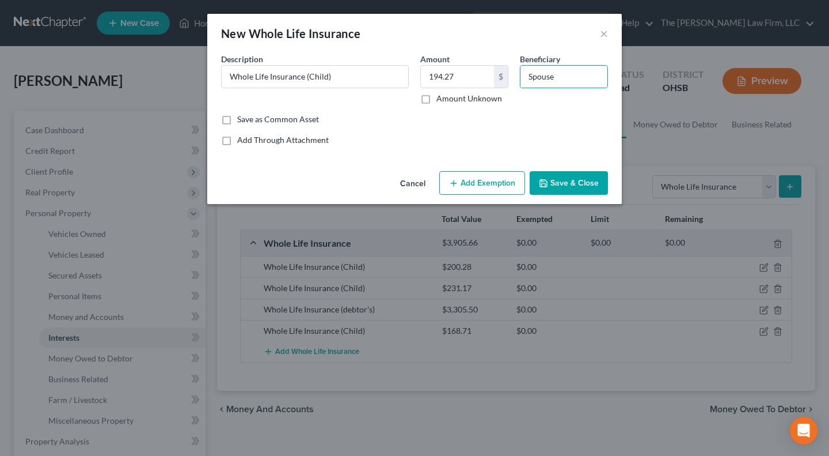
click at [578, 181] on button "Save & Close" at bounding box center [569, 183] width 78 height 24
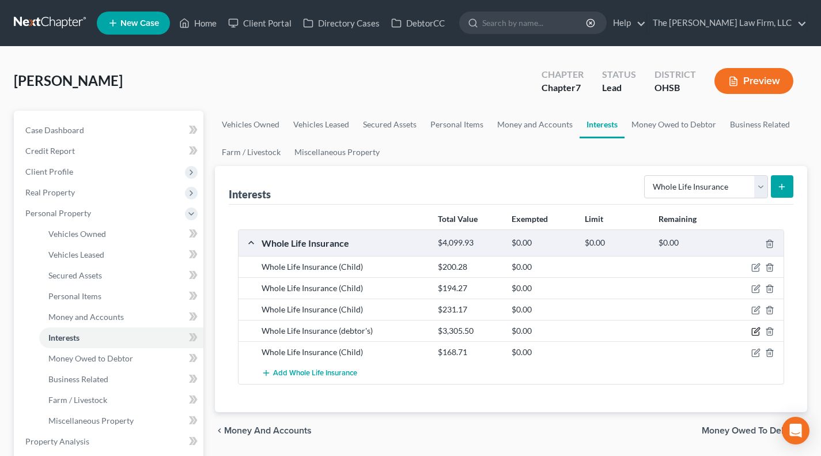
click at [757, 333] on icon "button" at bounding box center [755, 331] width 9 height 9
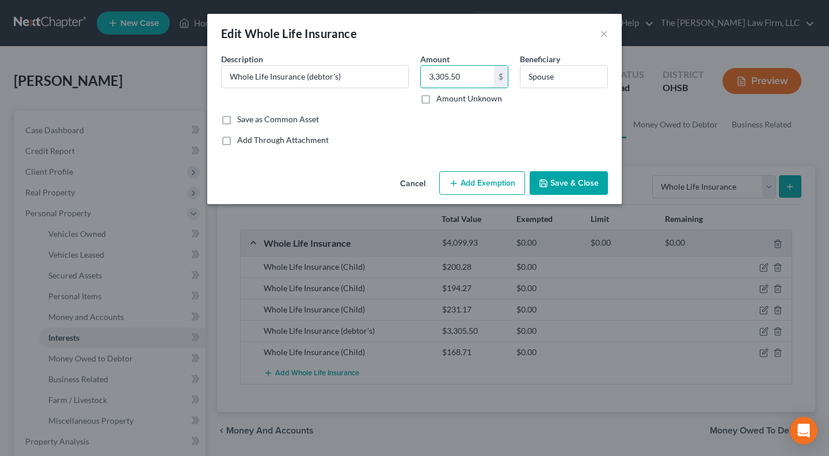
click at [469, 75] on input "3,305.50" at bounding box center [457, 77] width 73 height 22
type input "809.02"
click at [576, 176] on button "Save & Close" at bounding box center [569, 183] width 78 height 24
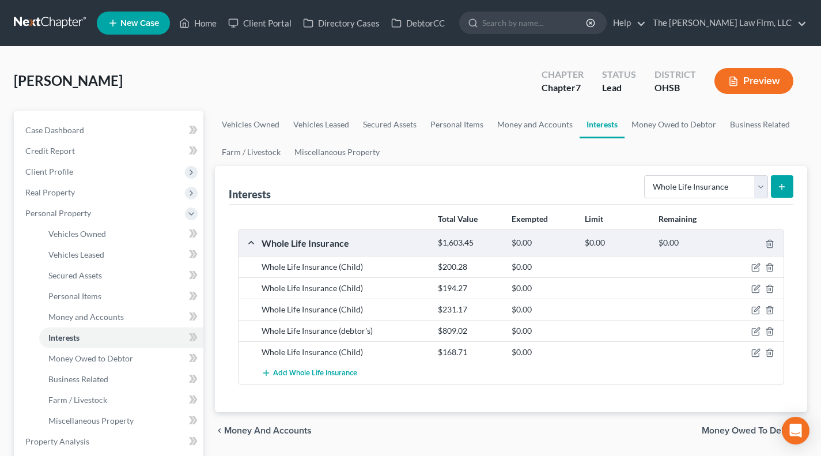
click at [94, 175] on span "Client Profile" at bounding box center [109, 171] width 187 height 21
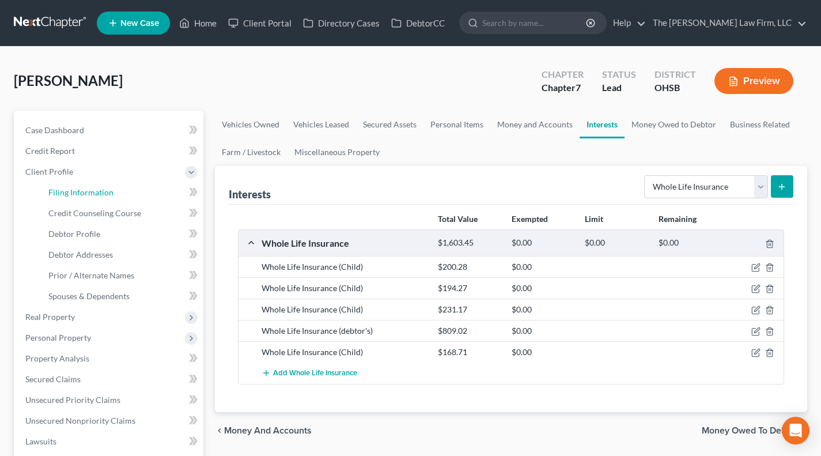
click at [89, 193] on span "Filing Information" at bounding box center [80, 192] width 65 height 10
select select "1"
select select "0"
select select "36"
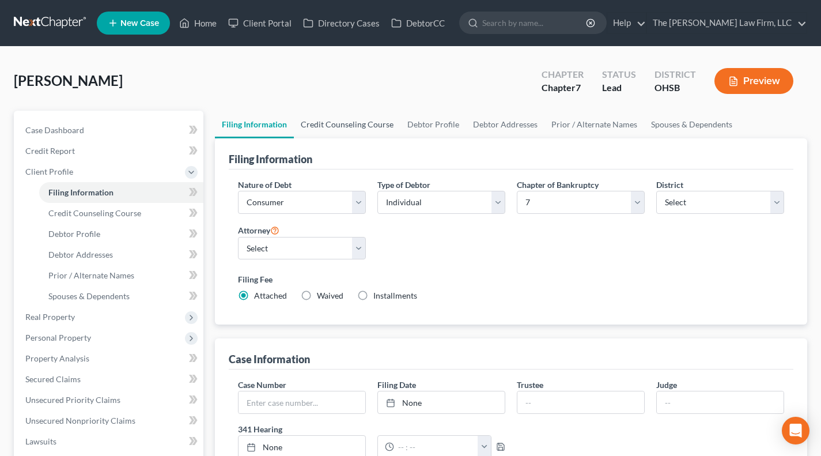
click at [350, 132] on link "Credit Counseling Course" at bounding box center [347, 125] width 107 height 28
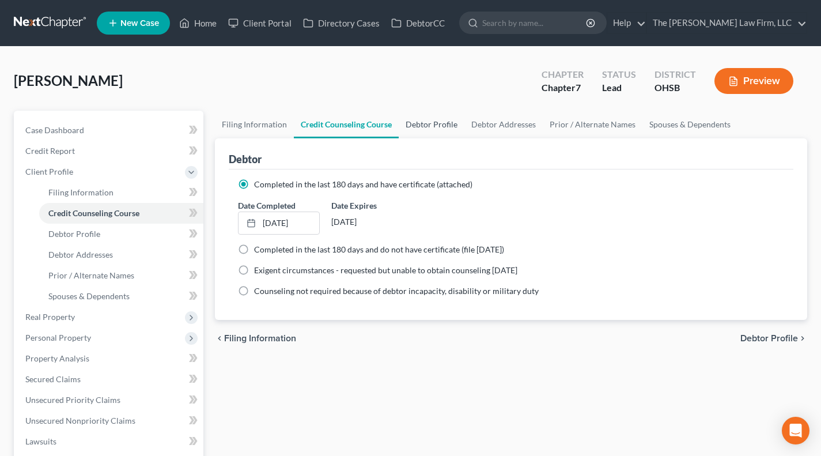
click at [415, 123] on link "Debtor Profile" at bounding box center [431, 125] width 66 height 28
select select "1"
select select "5"
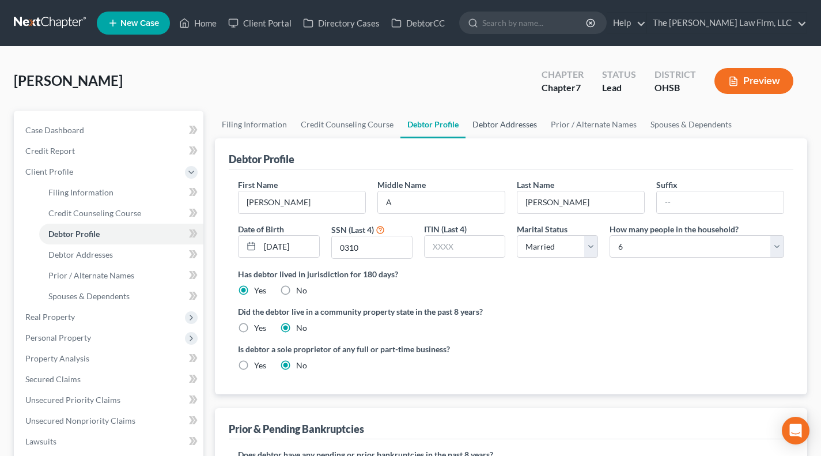
click at [500, 124] on link "Debtor Addresses" at bounding box center [504, 125] width 78 height 28
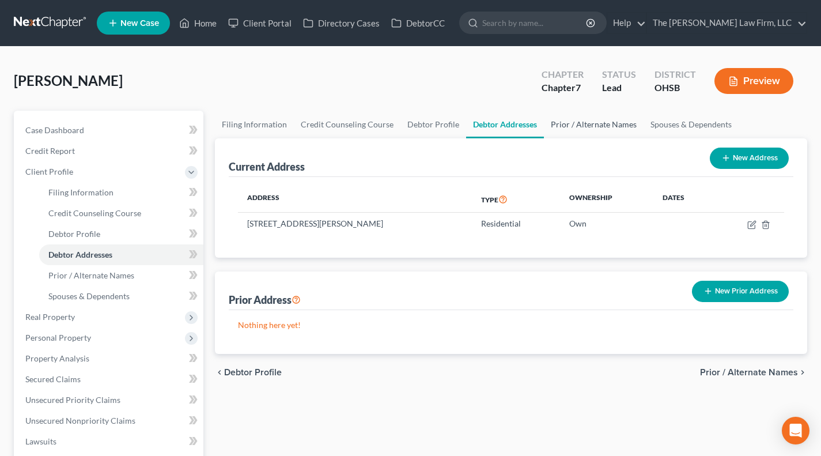
click at [580, 117] on link "Prior / Alternate Names" at bounding box center [594, 125] width 100 height 28
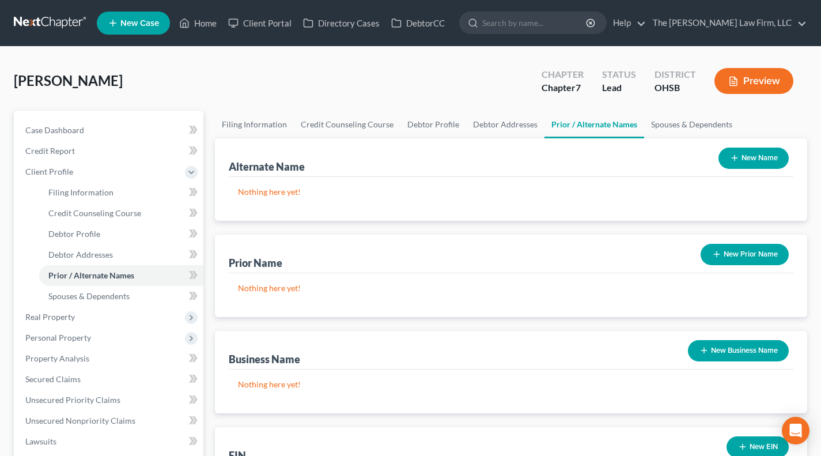
scroll to position [96, 0]
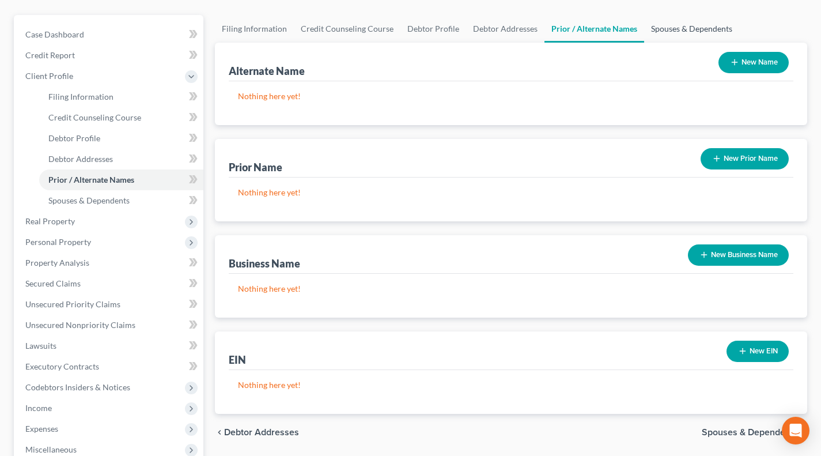
click at [707, 28] on link "Spouses & Dependents" at bounding box center [691, 29] width 95 height 28
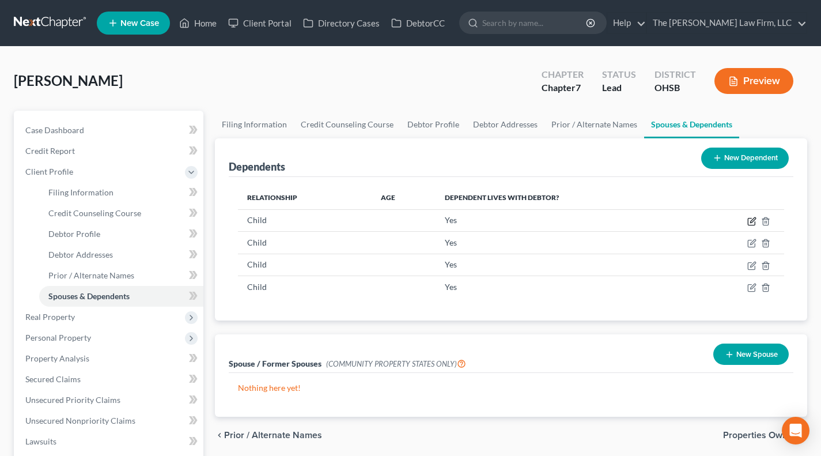
click at [751, 220] on icon "button" at bounding box center [752, 219] width 5 height 5
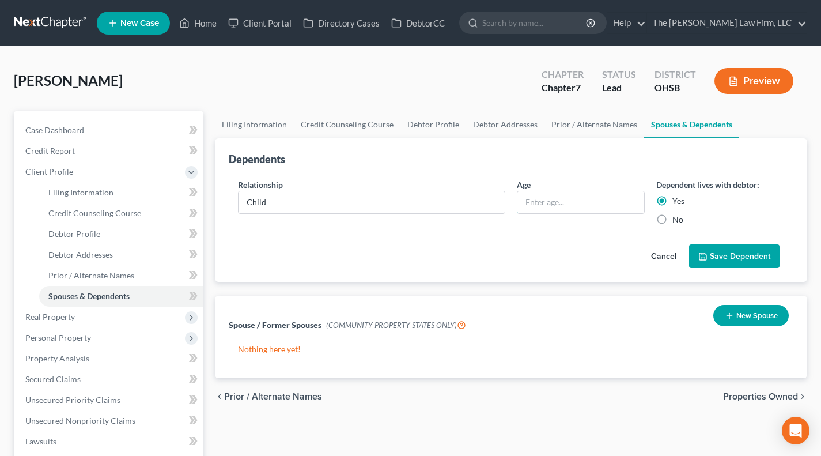
click at [557, 198] on input "text" at bounding box center [580, 202] width 127 height 22
type input "9"
click at [742, 262] on button "Save Dependent" at bounding box center [734, 256] width 90 height 24
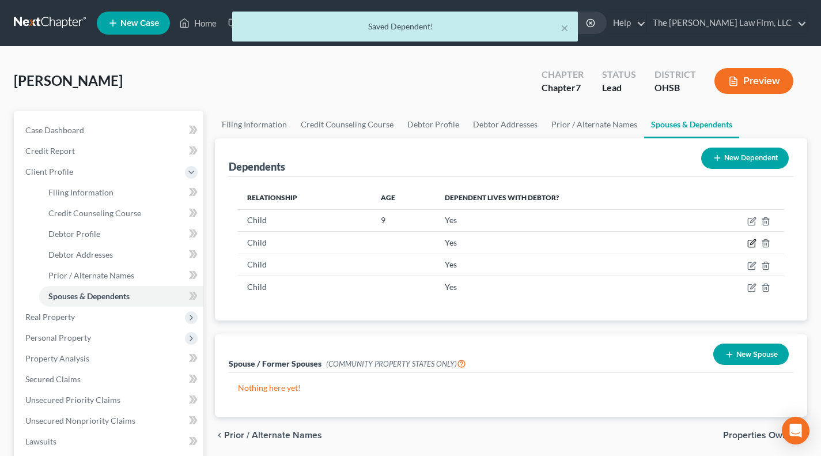
click at [748, 245] on icon "button" at bounding box center [751, 242] width 9 height 9
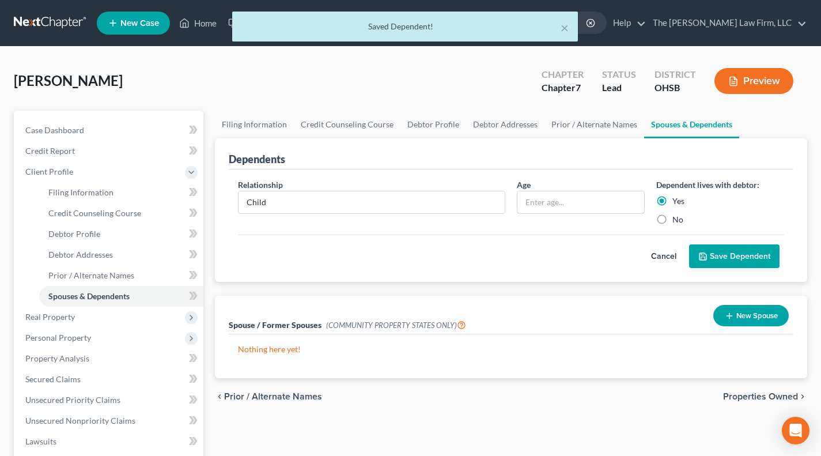
click at [533, 200] on input "text" at bounding box center [580, 202] width 127 height 22
type input "8"
click at [735, 260] on button "Save Dependent" at bounding box center [734, 256] width 90 height 24
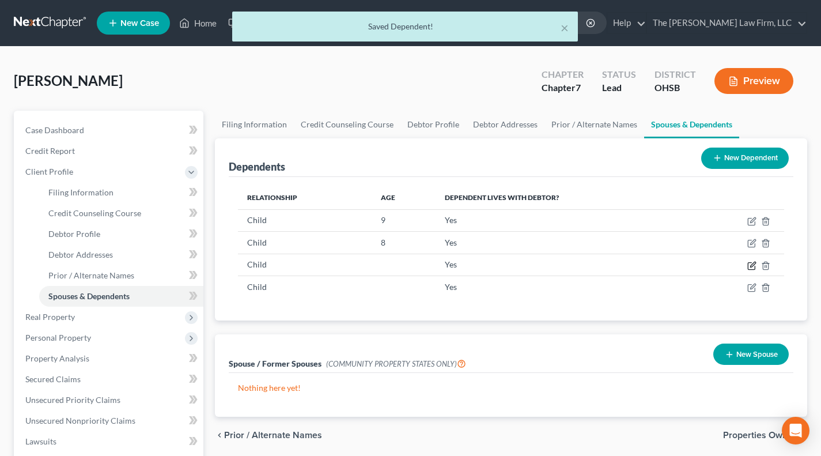
click at [751, 267] on icon "button" at bounding box center [751, 265] width 9 height 9
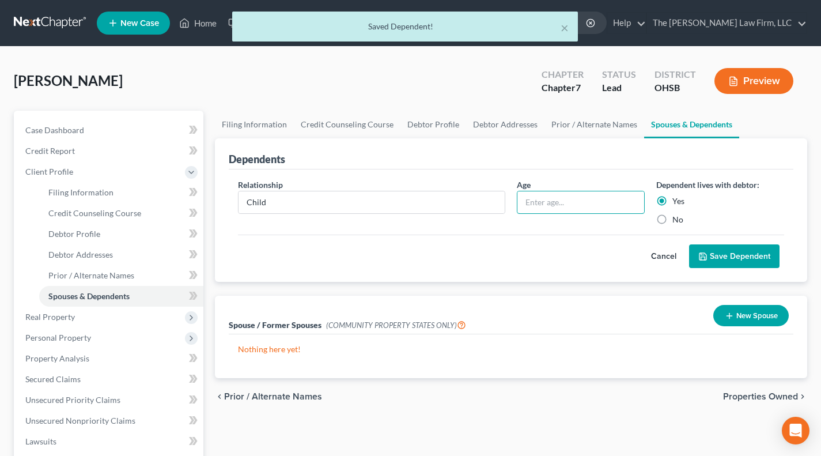
click at [589, 205] on input "text" at bounding box center [580, 202] width 127 height 22
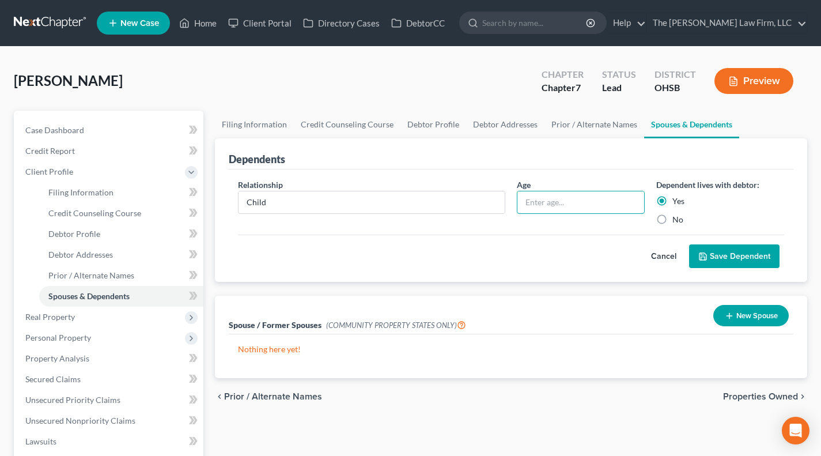
click at [576, 206] on input "text" at bounding box center [580, 202] width 127 height 22
type input "6"
click at [705, 257] on polyline "submit" at bounding box center [703, 257] width 4 height 3
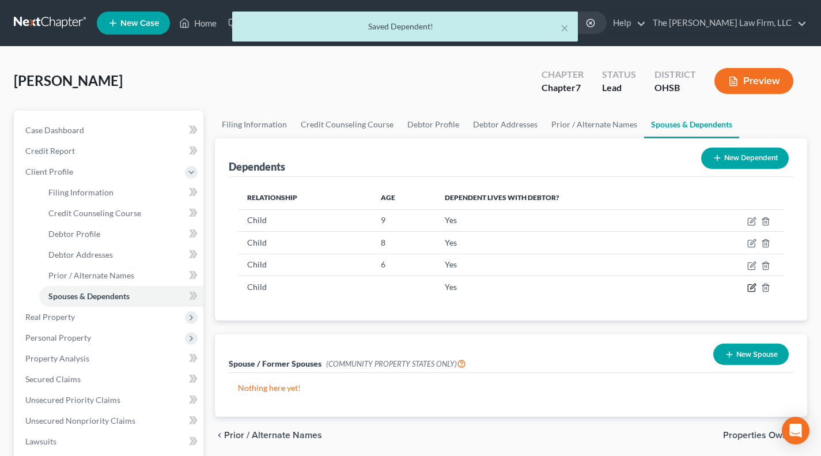
click at [749, 289] on icon "button" at bounding box center [751, 287] width 9 height 9
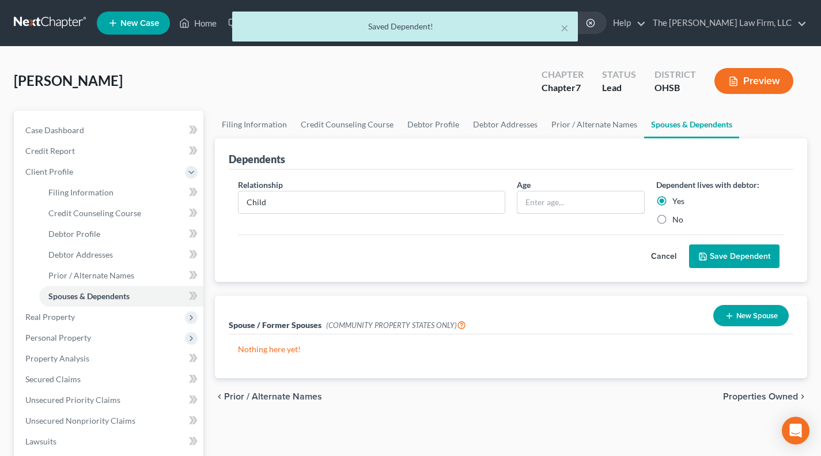
click at [597, 202] on input "text" at bounding box center [580, 202] width 127 height 22
type input "4"
click at [727, 263] on button "Save Dependent" at bounding box center [734, 256] width 90 height 24
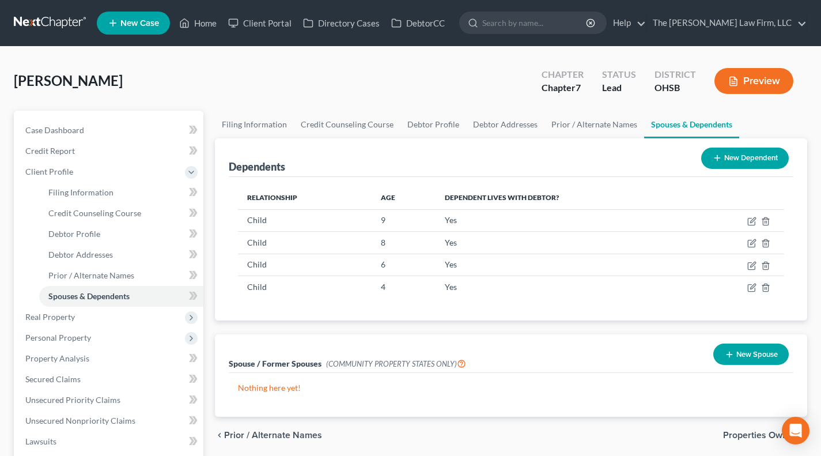
scroll to position [96, 0]
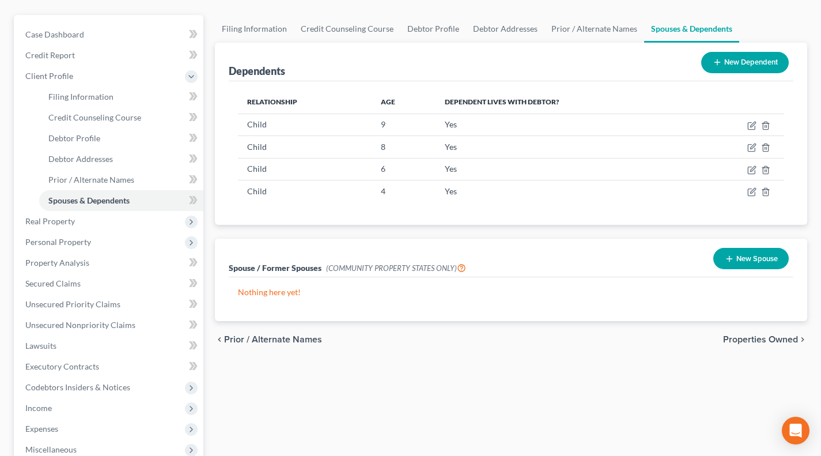
click at [86, 215] on span "Real Property" at bounding box center [109, 221] width 187 height 21
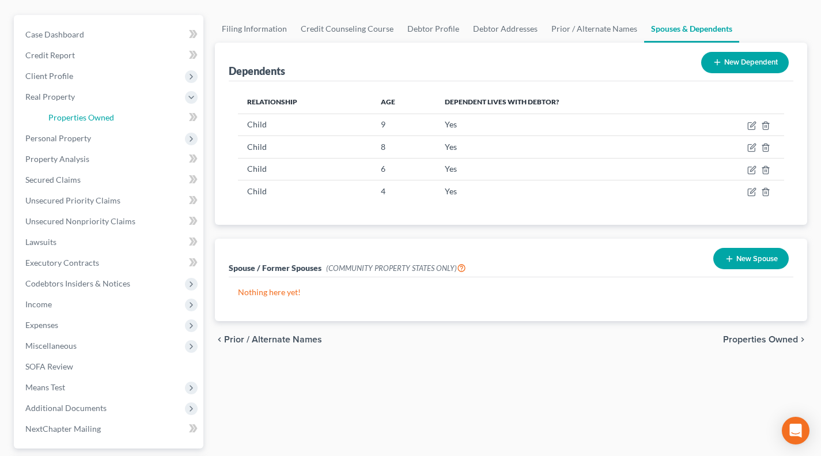
click at [104, 123] on link "Properties Owned" at bounding box center [121, 117] width 164 height 21
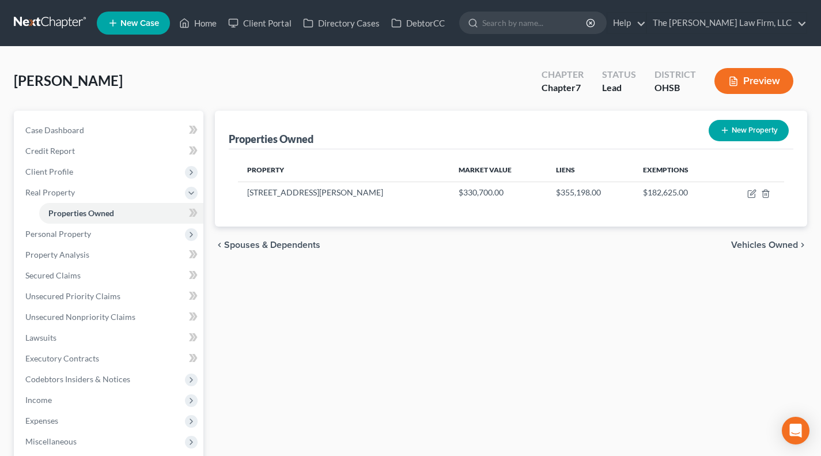
click at [77, 240] on span "Personal Property" at bounding box center [109, 233] width 187 height 21
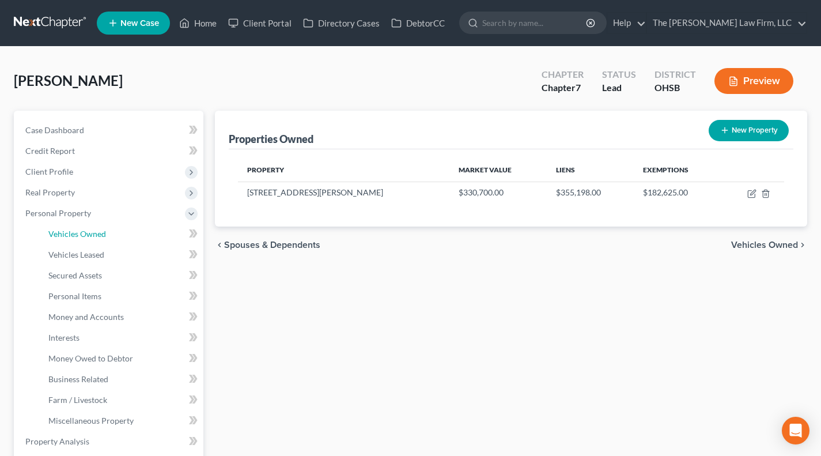
click at [62, 230] on span "Vehicles Owned" at bounding box center [77, 234] width 58 height 10
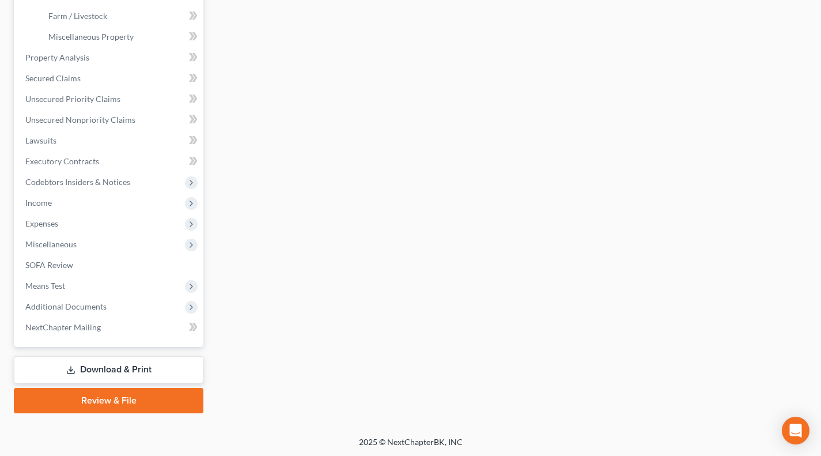
click at [64, 303] on span "Additional Documents" at bounding box center [65, 306] width 81 height 10
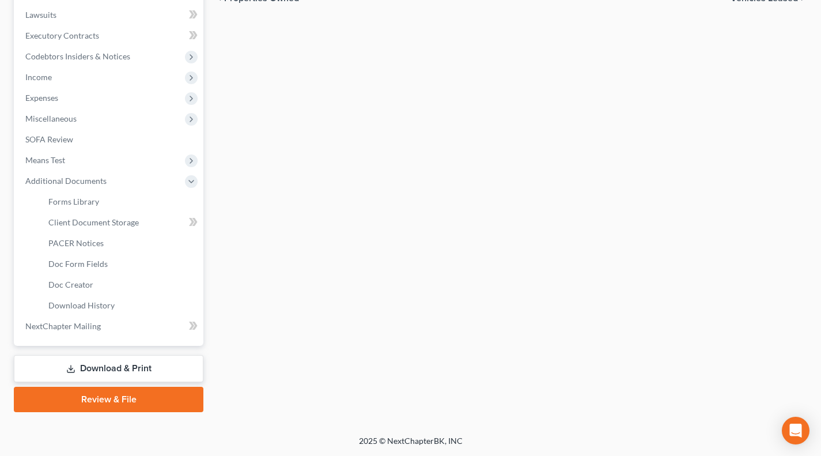
scroll to position [301, 0]
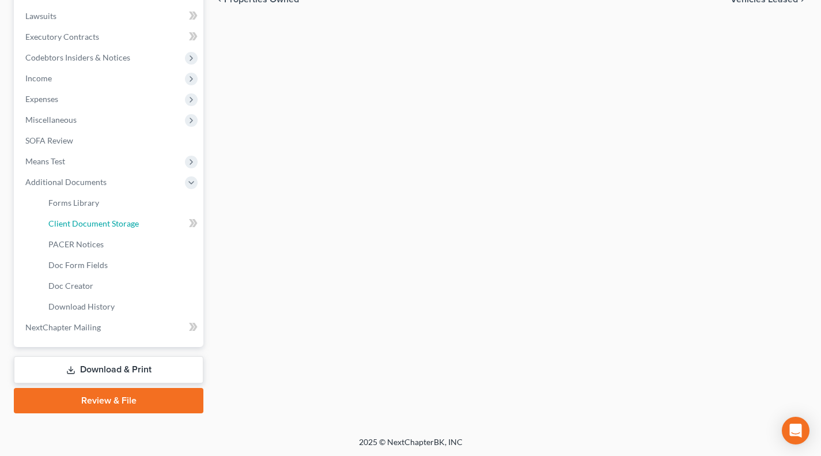
click at [77, 218] on span "Client Document Storage" at bounding box center [93, 223] width 90 height 10
select select "52"
select select "61"
select select "7"
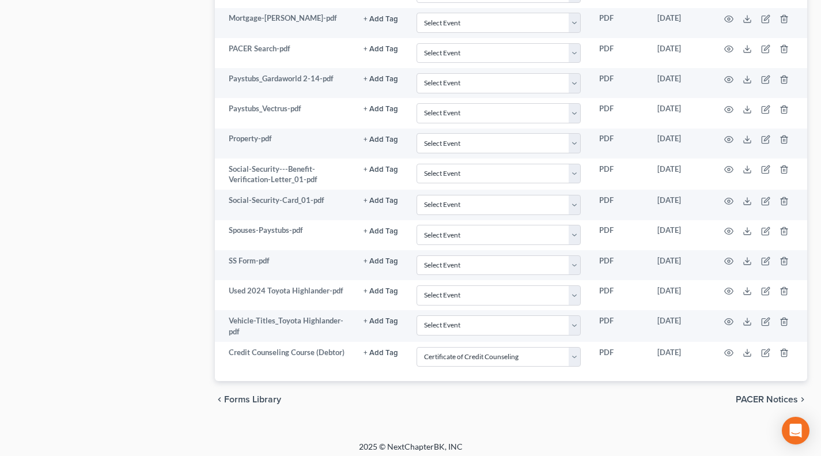
scroll to position [972, 0]
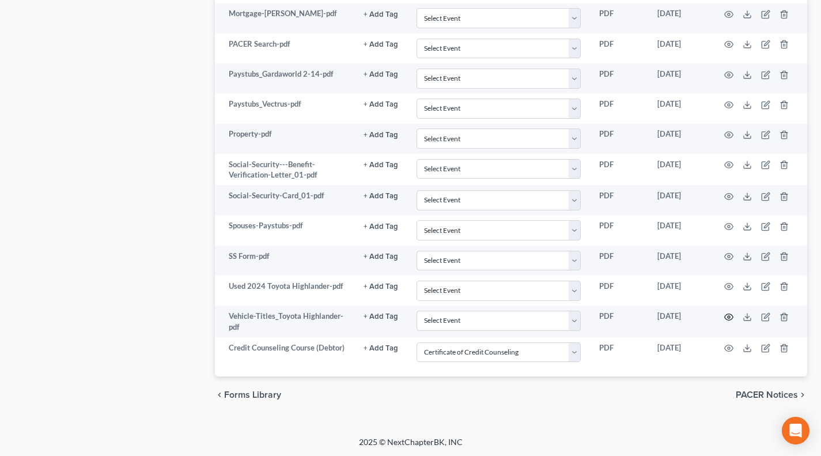
click at [726, 318] on icon "button" at bounding box center [728, 316] width 9 height 9
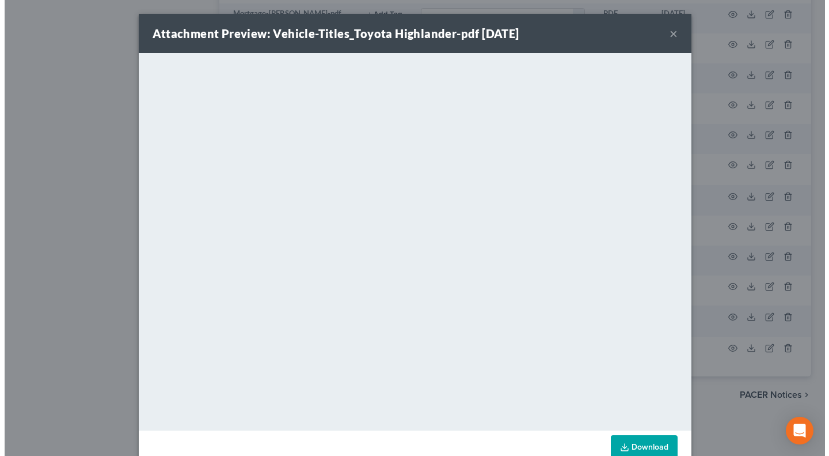
scroll to position [971, 0]
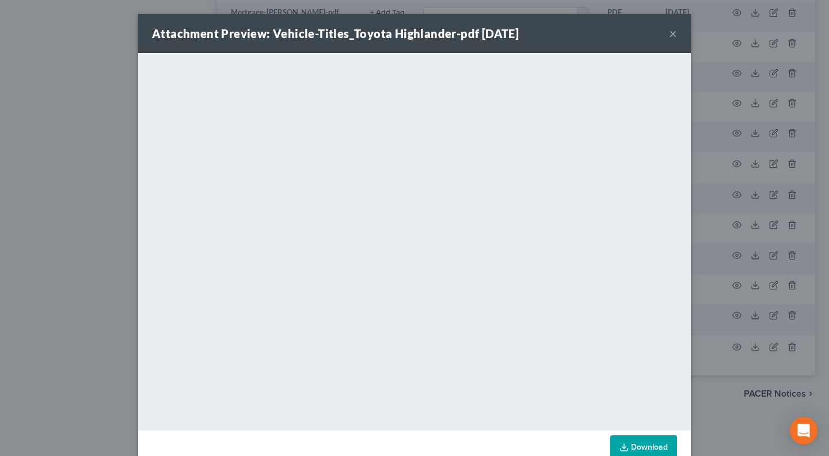
click at [30, 212] on div "Attachment Preview: Vehicle-Titles_Toyota Highlander-pdf 09/09/2025 × <object n…" at bounding box center [414, 228] width 829 height 456
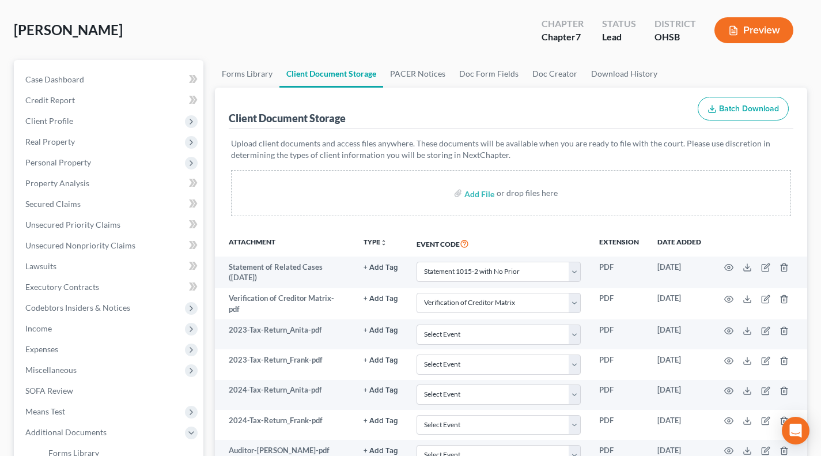
scroll to position [0, 0]
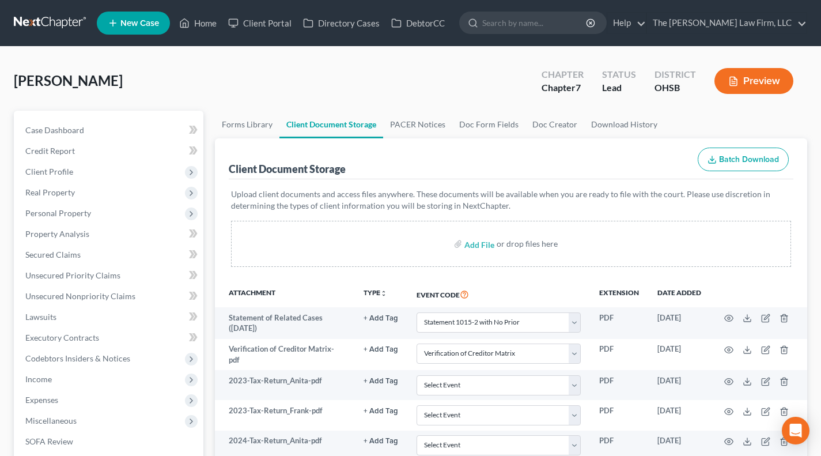
click at [67, 194] on span "Real Property" at bounding box center [50, 192] width 50 height 10
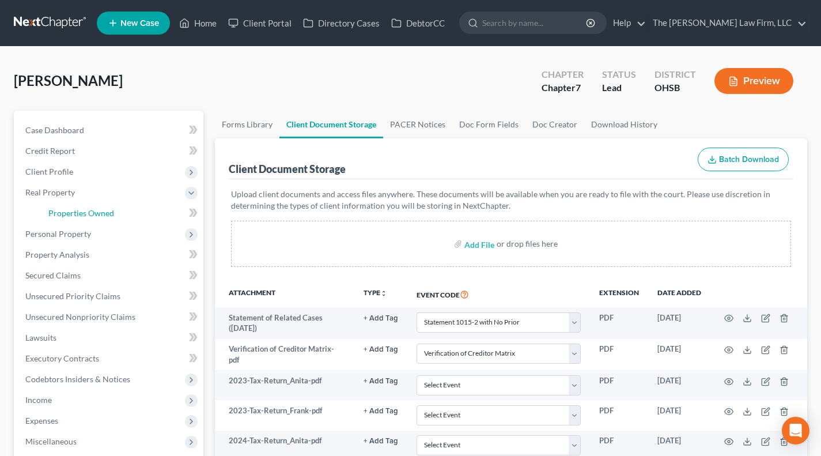
click at [72, 212] on span "Properties Owned" at bounding box center [81, 213] width 66 height 10
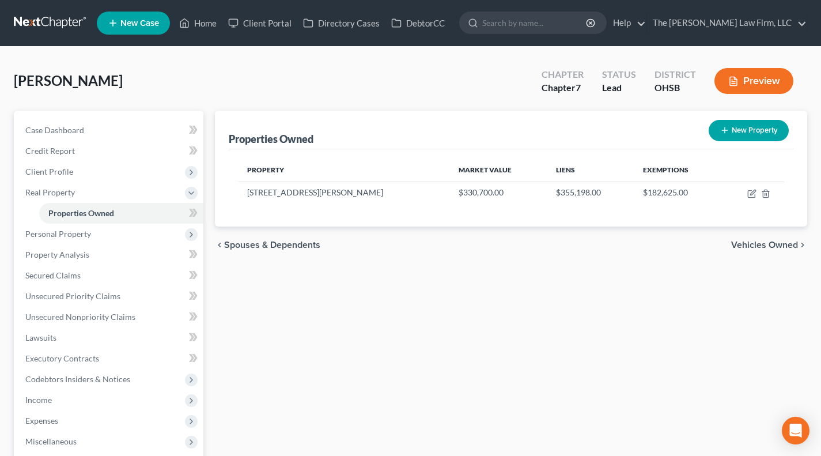
click at [97, 235] on span "Personal Property" at bounding box center [109, 233] width 187 height 21
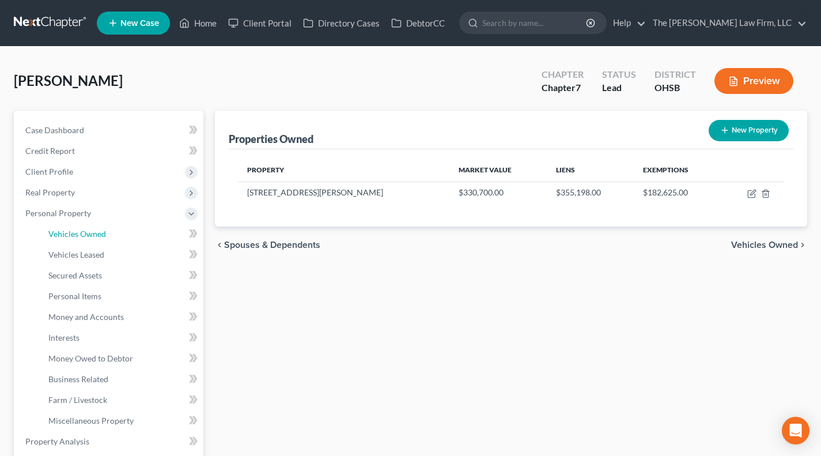
click at [82, 236] on span "Vehicles Owned" at bounding box center [77, 234] width 58 height 10
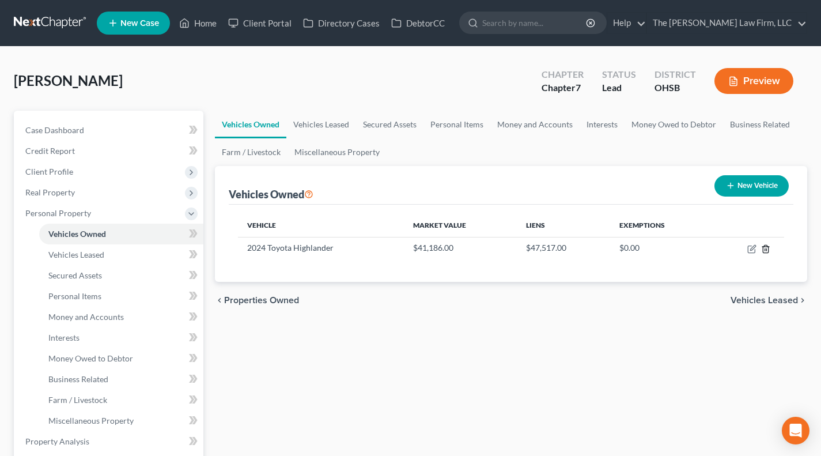
click at [765, 248] on icon "button" at bounding box center [765, 248] width 9 height 9
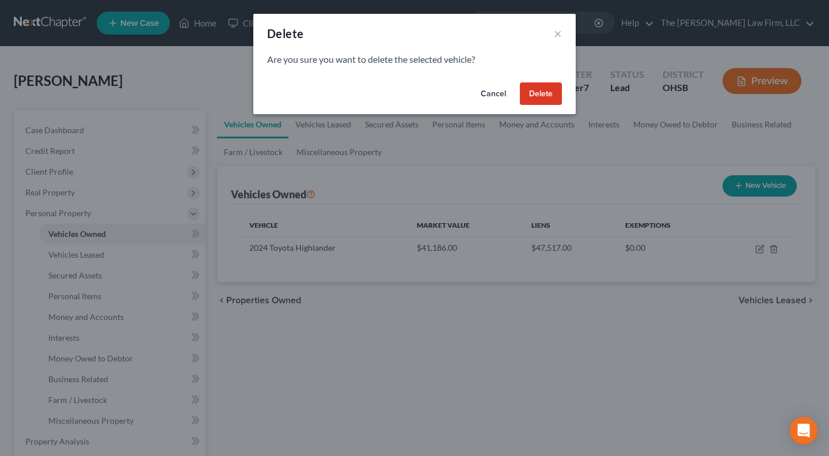
click at [554, 95] on button "Delete" at bounding box center [541, 93] width 42 height 23
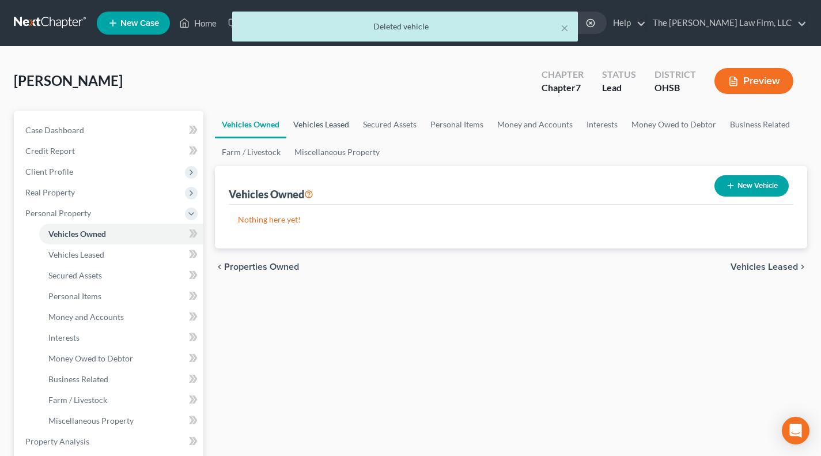
click at [332, 124] on link "Vehicles Leased" at bounding box center [321, 125] width 70 height 28
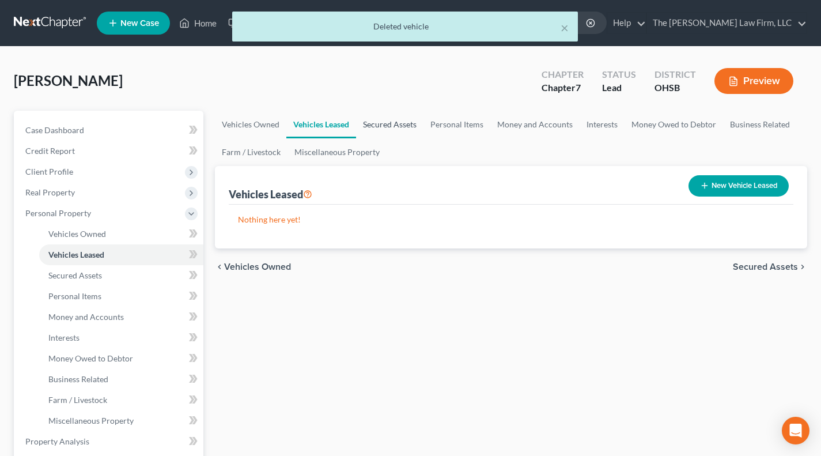
click at [402, 126] on link "Secured Assets" at bounding box center [389, 125] width 67 height 28
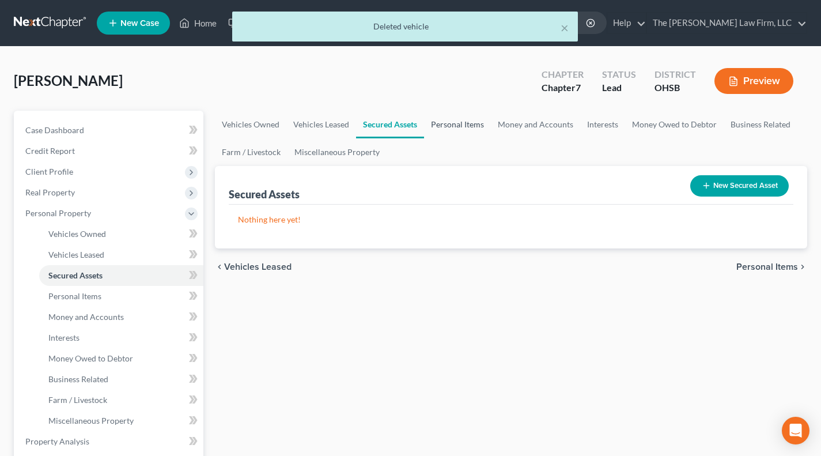
click at [462, 122] on link "Personal Items" at bounding box center [457, 125] width 67 height 28
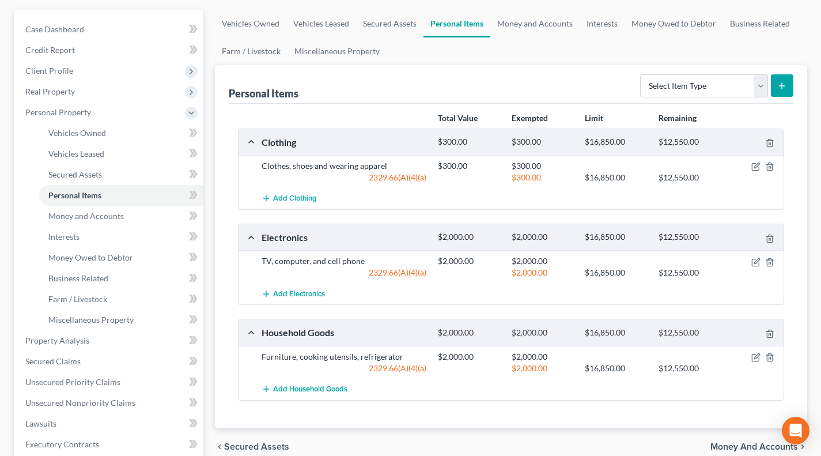
scroll to position [96, 0]
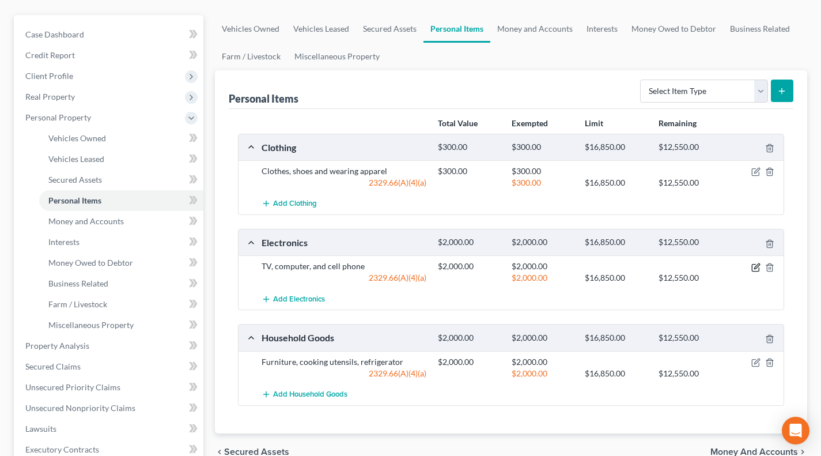
click at [756, 267] on icon "button" at bounding box center [756, 265] width 5 height 5
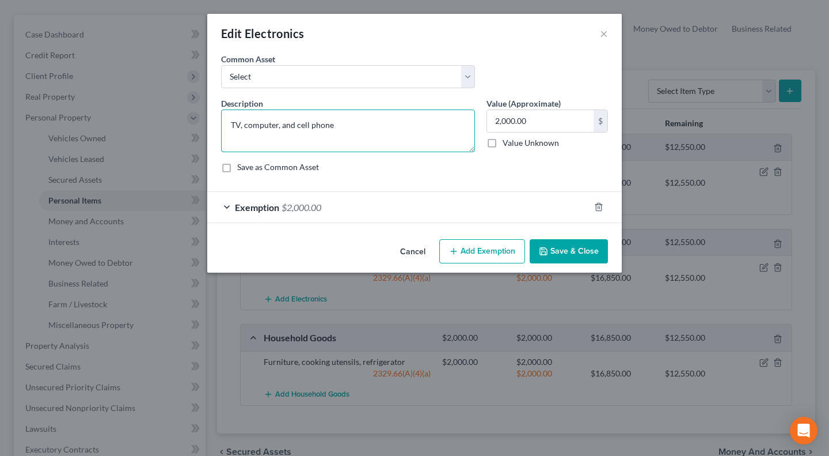
click at [333, 122] on textarea "TV, computer, and cell phone" at bounding box center [348, 130] width 254 height 43
click at [277, 126] on textarea "TV, computer, and cell phones" at bounding box center [348, 130] width 254 height 43
click at [241, 122] on textarea "TV, computers, and cell phones" at bounding box center [348, 130] width 254 height 43
click at [240, 125] on textarea "TV, computers, and cell phones" at bounding box center [348, 130] width 254 height 43
click at [364, 123] on textarea "TVs, computers, and cell phones" at bounding box center [348, 130] width 254 height 43
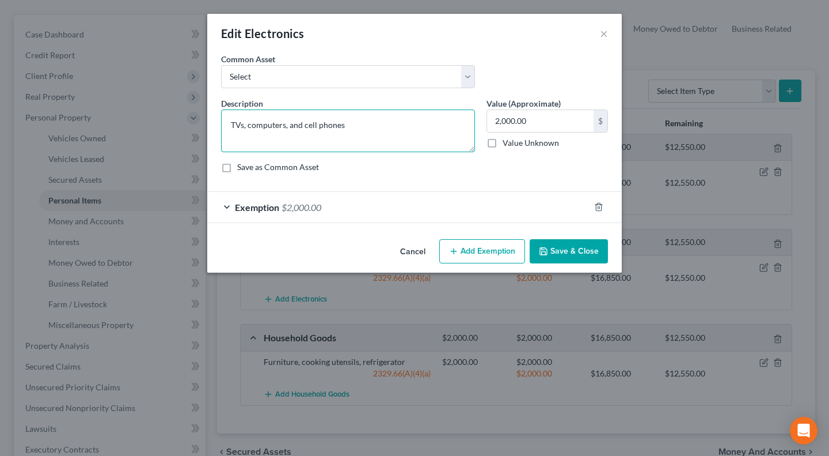
type textarea "TVs, computers, and cell phones"
click at [557, 250] on button "Save & Close" at bounding box center [569, 251] width 78 height 24
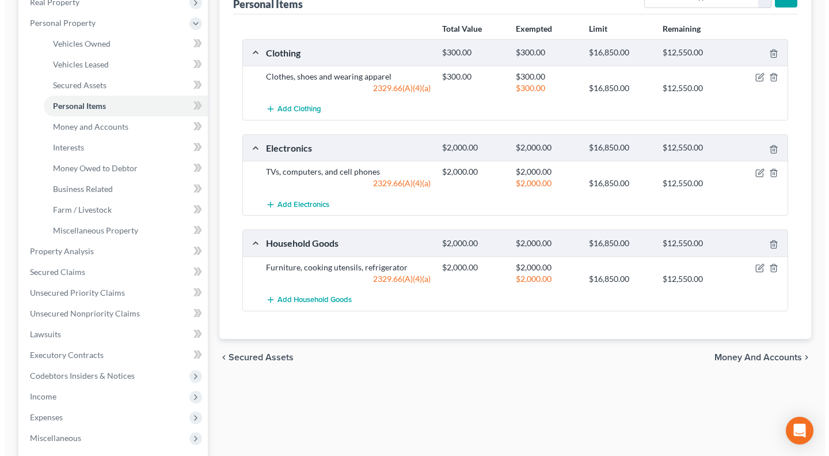
scroll to position [192, 0]
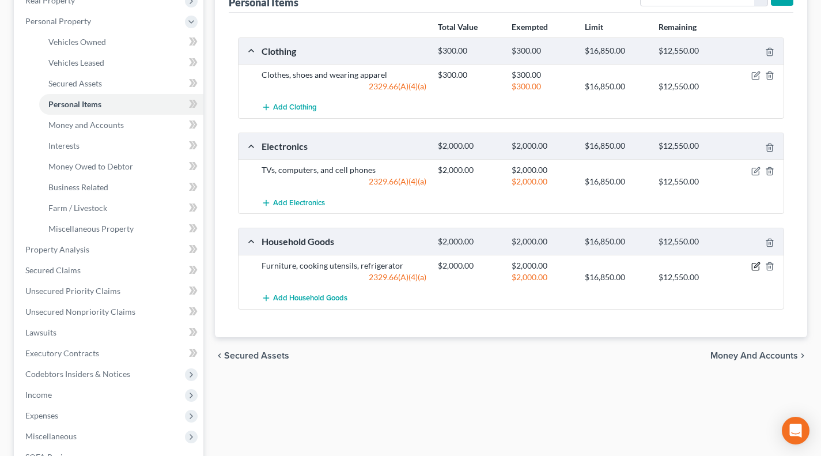
click at [753, 266] on icon "button" at bounding box center [755, 265] width 9 height 9
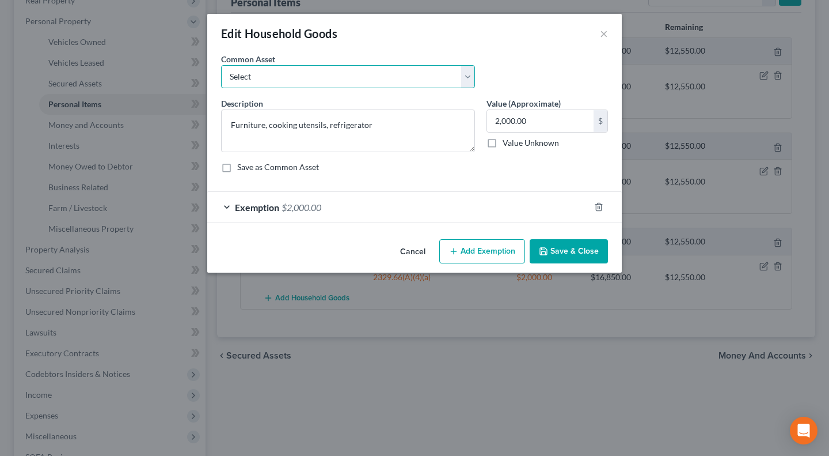
click at [348, 74] on select "Select Household Furniture - Living Room, Bedroom, Dining Room. General housewa…" at bounding box center [348, 76] width 254 height 23
select select "0"
click at [221, 65] on select "Select Household Furniture - Living Room, Bedroom, Dining Room. General housewa…" at bounding box center [348, 76] width 254 height 23
type textarea "Household Furniture - Living Room, Bedroom, Dining Room. General housewares and…"
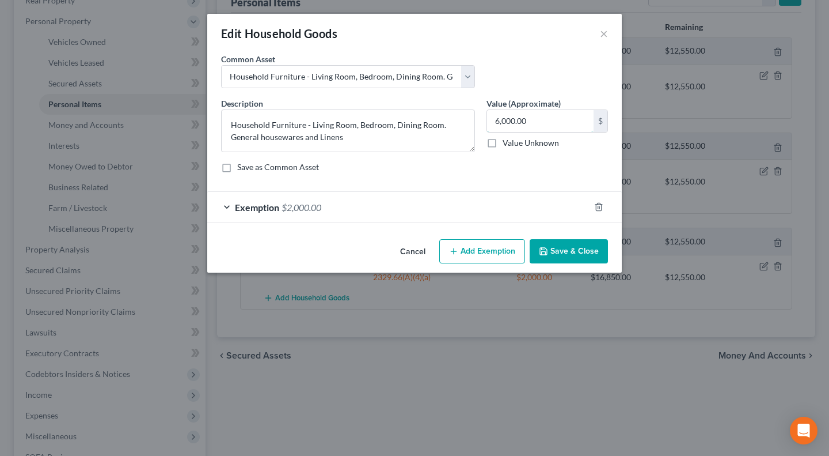
click at [575, 117] on input "6,000.00" at bounding box center [540, 121] width 107 height 22
click at [571, 117] on input "6,000.00" at bounding box center [540, 121] width 107 height 22
click at [545, 125] on input "6,000.00" at bounding box center [540, 121] width 107 height 22
click at [545, 122] on input "6,000.00" at bounding box center [540, 121] width 107 height 22
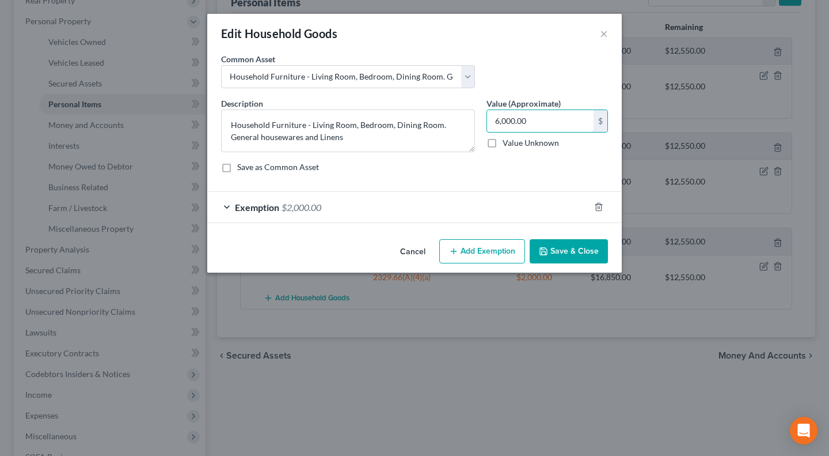
click at [545, 122] on input "6,000.00" at bounding box center [540, 121] width 107 height 22
click at [531, 124] on input "2,500" at bounding box center [540, 121] width 107 height 22
type input "2,500"
click at [480, 203] on div "Exemption $2,000.00" at bounding box center [398, 207] width 382 height 31
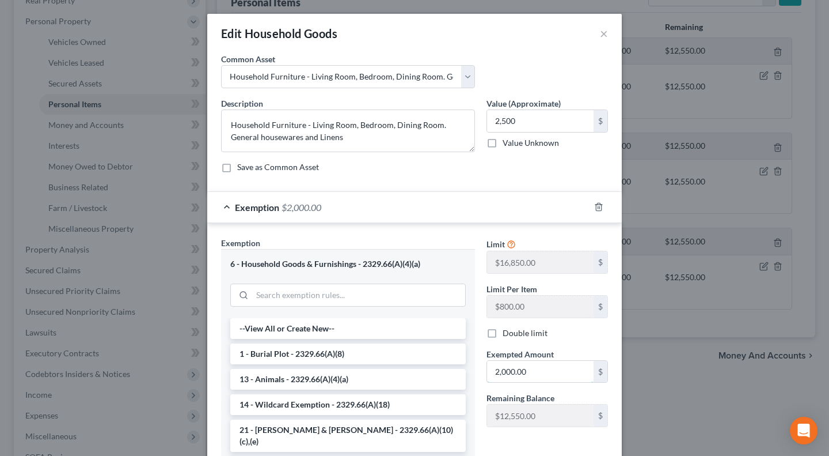
click at [541, 369] on input "2,000.00" at bounding box center [540, 371] width 107 height 22
paste input "5"
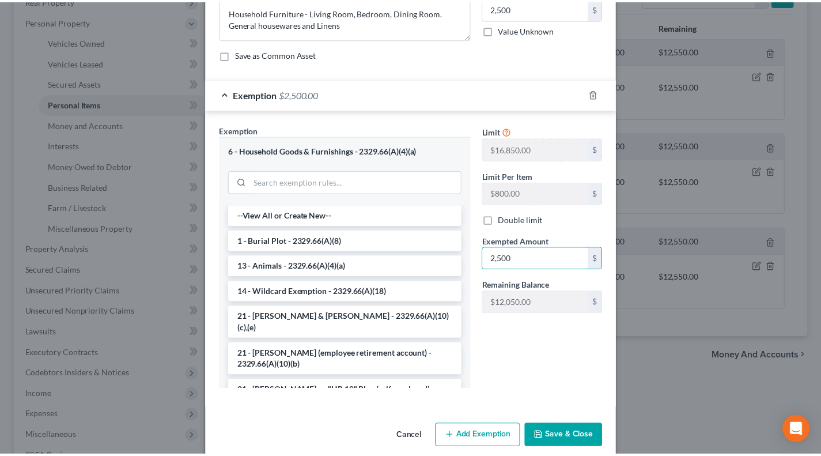
scroll to position [128, 0]
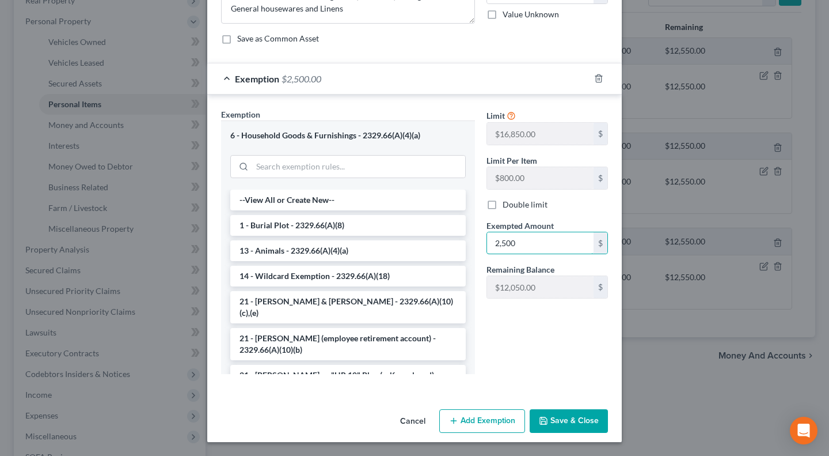
type input "2,500"
click at [567, 420] on button "Save & Close" at bounding box center [569, 421] width 78 height 24
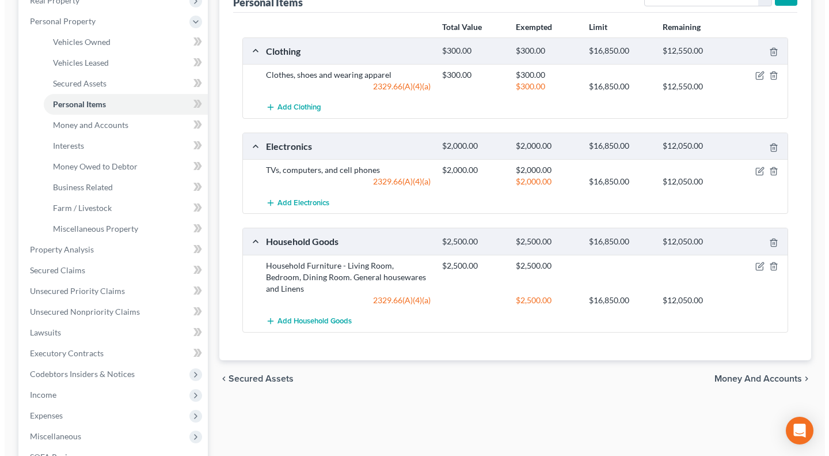
scroll to position [96, 0]
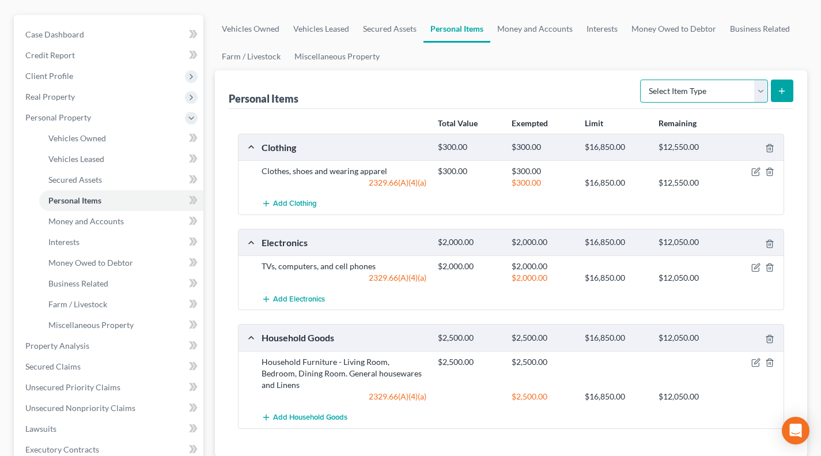
click at [674, 88] on select "Select Item Type Clothing Collectibles Of Value Electronics Firearms Household …" at bounding box center [704, 90] width 128 height 23
select select "jewelry"
click at [641, 79] on select "Select Item Type Clothing Collectibles Of Value Electronics Firearms Household …" at bounding box center [704, 90] width 128 height 23
click at [785, 97] on button "submit" at bounding box center [781, 90] width 22 height 22
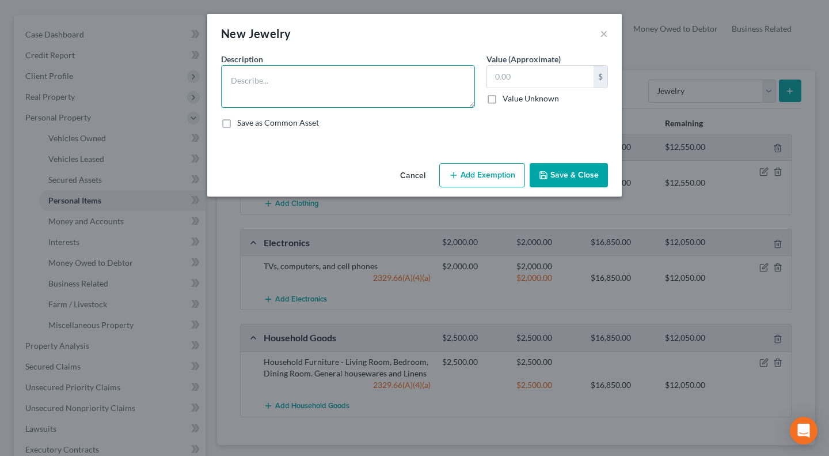
click at [390, 69] on textarea at bounding box center [348, 86] width 254 height 43
type textarea "Costume Jewelry"
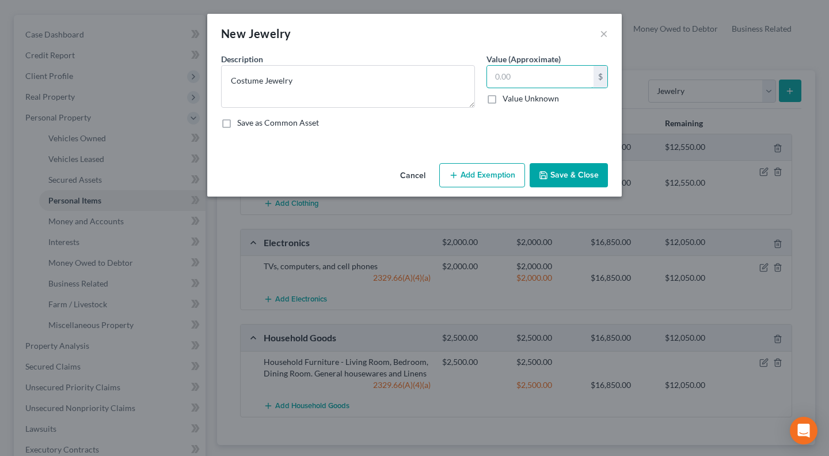
click at [511, 80] on input "text" at bounding box center [540, 77] width 107 height 22
type input "150"
click at [500, 175] on button "Add Exemption" at bounding box center [482, 175] width 86 height 24
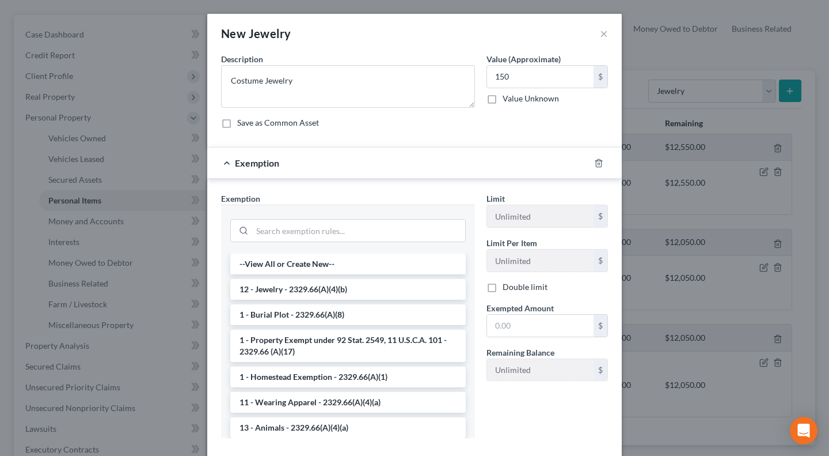
click at [297, 295] on li "12 - Jewelry - 2329.66(A)(4)(b)" at bounding box center [348, 289] width 236 height 21
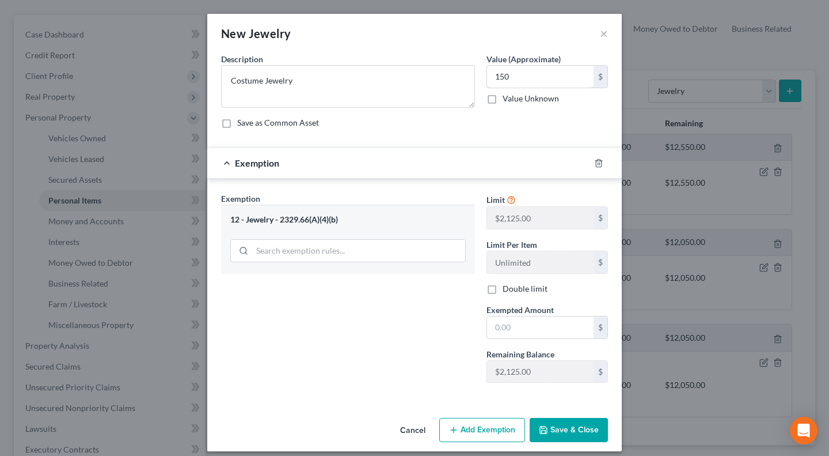
click at [530, 82] on input "150" at bounding box center [540, 77] width 107 height 22
drag, startPoint x: 523, startPoint y: 327, endPoint x: 506, endPoint y: 327, distance: 17.3
click at [523, 327] on input "text" at bounding box center [540, 327] width 107 height 22
paste input "150"
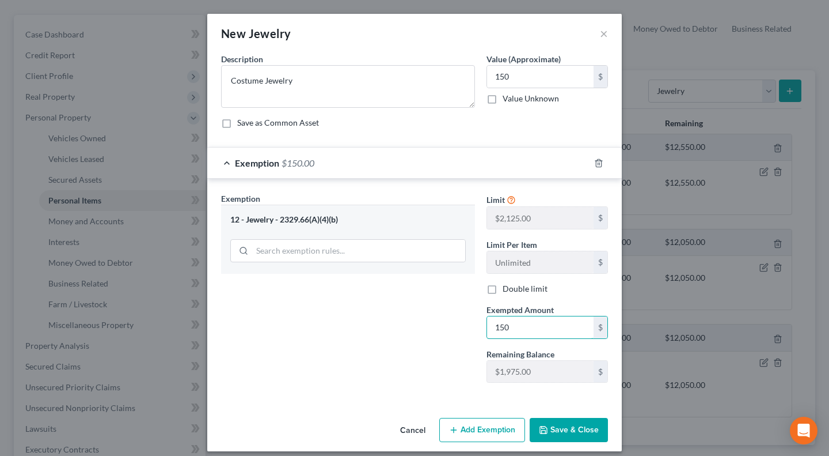
type input "150"
click at [461, 327] on div "Exemption Set must be selected for CA. Exemption * 12 - Jewelry - 2329.66(A)(4)…" at bounding box center [347, 291] width 265 height 199
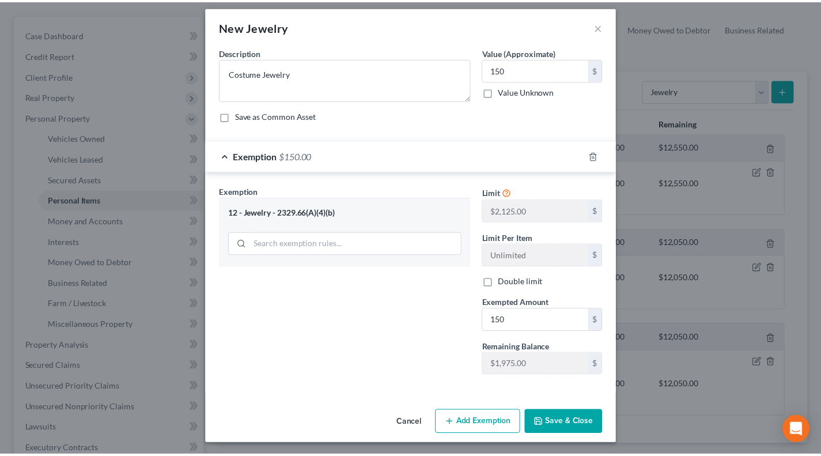
scroll to position [9, 0]
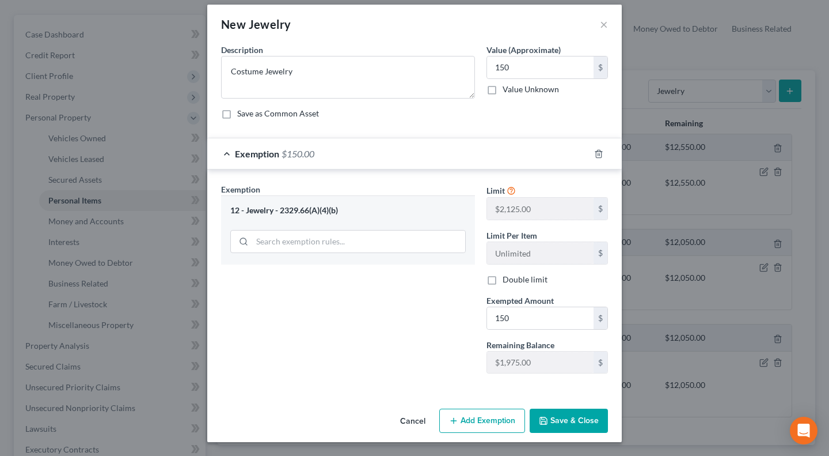
click at [568, 408] on div "Cancel Add Exemption Save & Close" at bounding box center [414, 423] width 415 height 38
click at [567, 416] on button "Save & Close" at bounding box center [569, 420] width 78 height 24
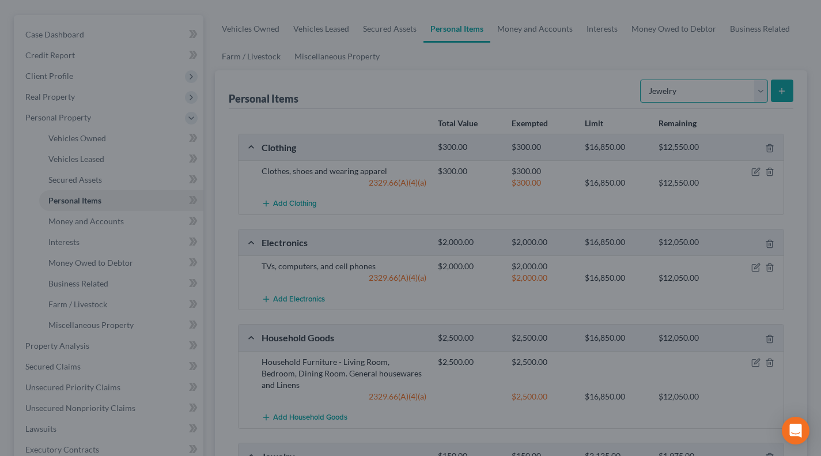
click at [683, 100] on select "Select Item Type Clothing Collectibles Of Value Electronics Firearms Household …" at bounding box center [704, 90] width 128 height 23
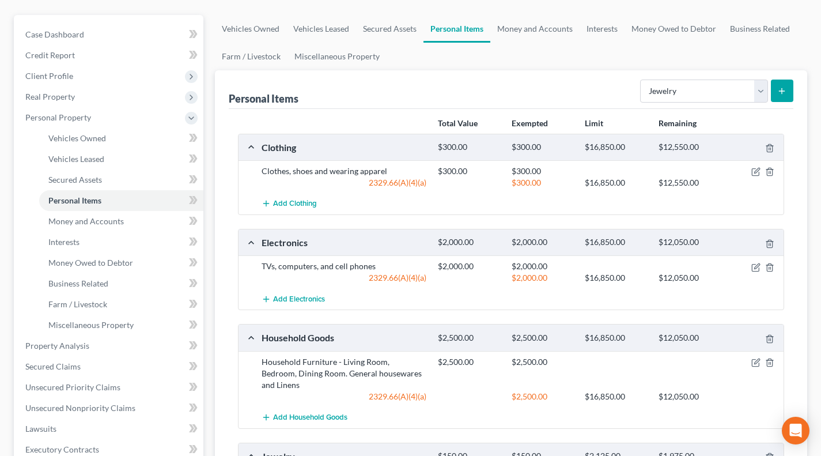
click at [609, 89] on div "Personal Items Select Item Type Clothing Collectibles Of Value Electronics Fire…" at bounding box center [511, 89] width 564 height 39
click at [541, 22] on link "Money and Accounts" at bounding box center [534, 29] width 89 height 28
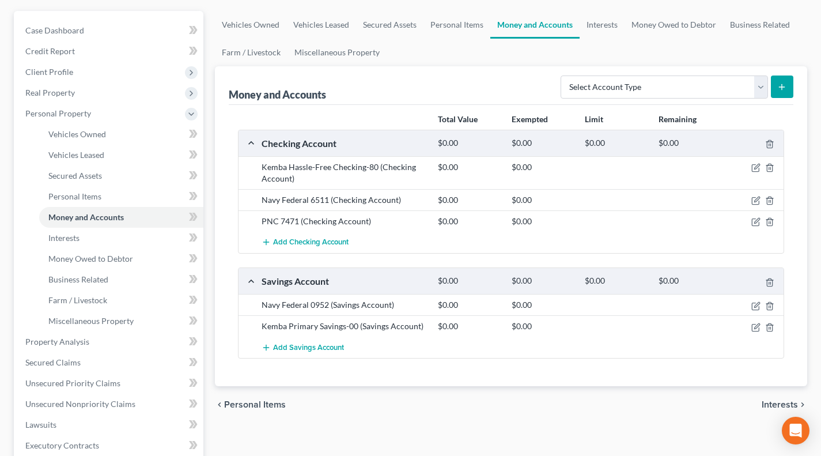
scroll to position [96, 0]
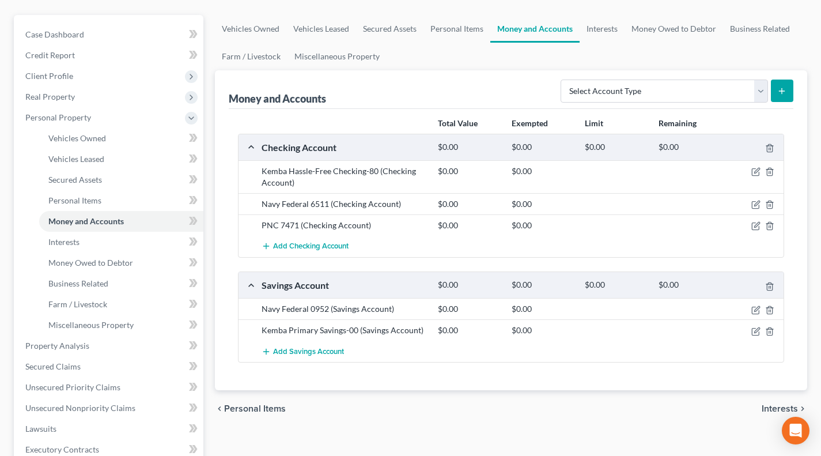
click at [501, 96] on div "Money and Accounts Select Account Type Brokerage Cash on Hand Certificates of D…" at bounding box center [511, 89] width 564 height 39
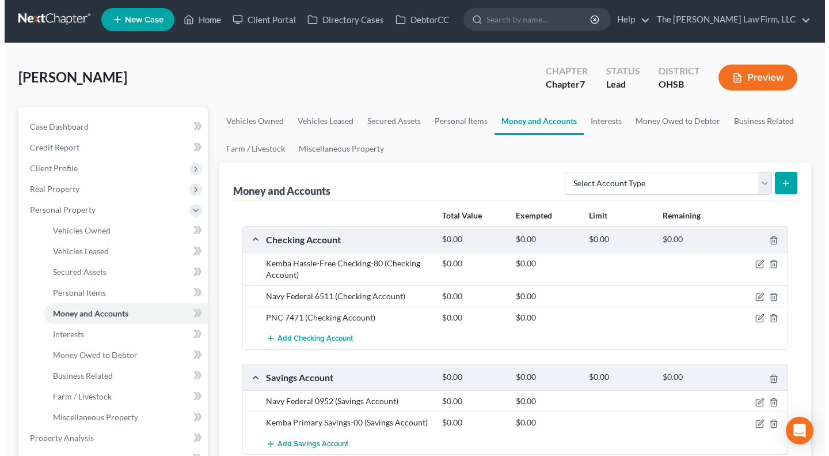
scroll to position [0, 0]
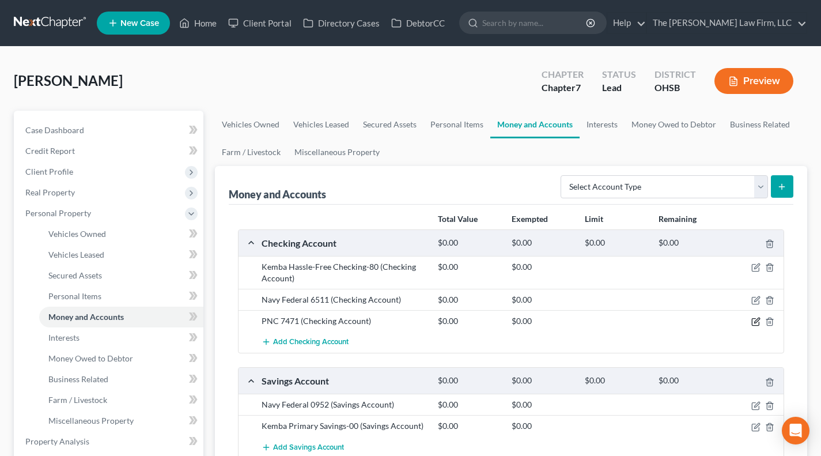
click at [753, 321] on icon "button" at bounding box center [755, 321] width 9 height 9
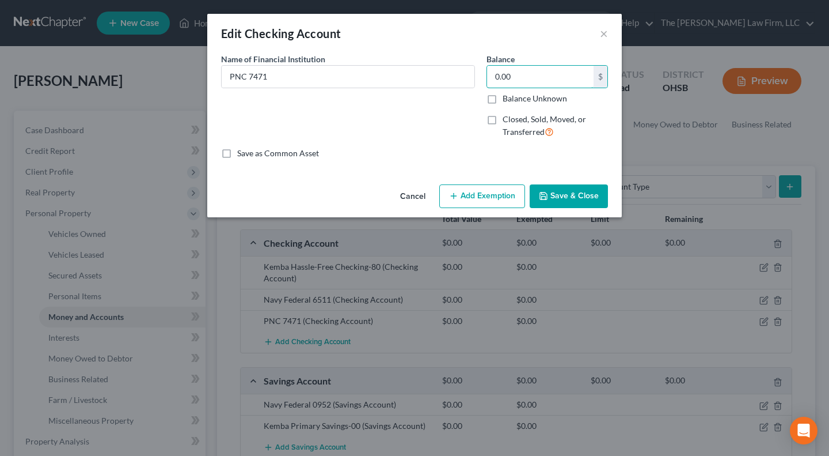
click at [510, 71] on input "0.00" at bounding box center [540, 77] width 107 height 22
type input "345.52"
click at [489, 202] on button "Add Exemption" at bounding box center [482, 196] width 86 height 24
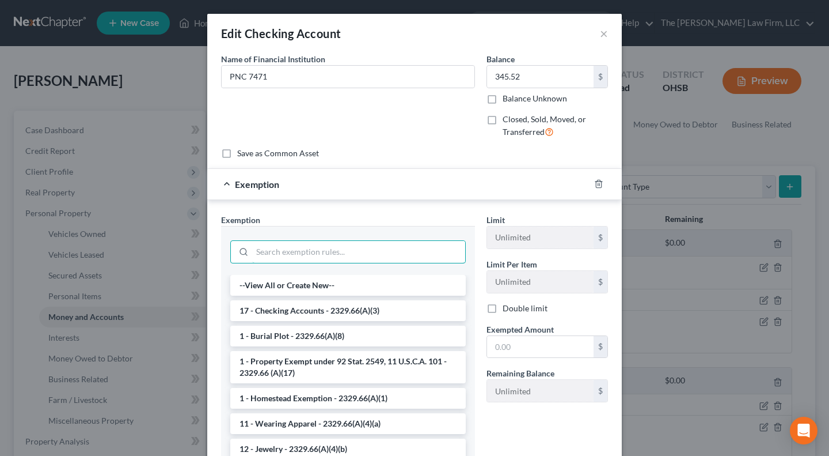
click at [359, 256] on input "search" at bounding box center [358, 252] width 213 height 22
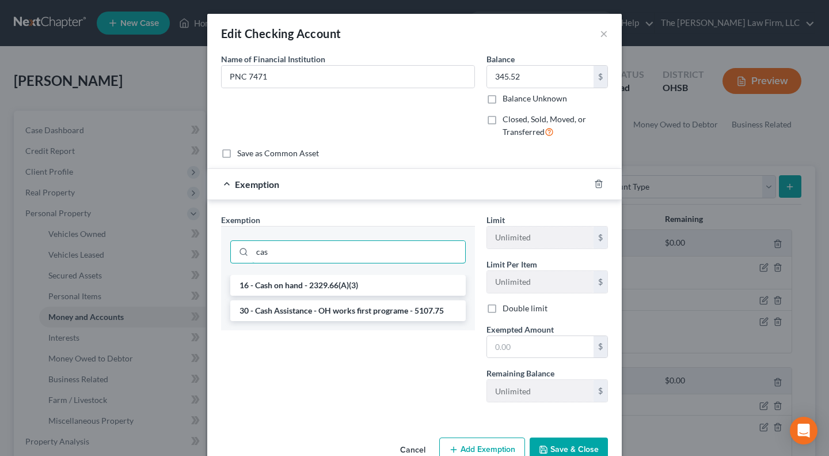
type input "cas"
click at [305, 284] on li "16 - Cash on hand - 2329.66(A)(3)" at bounding box center [348, 285] width 236 height 21
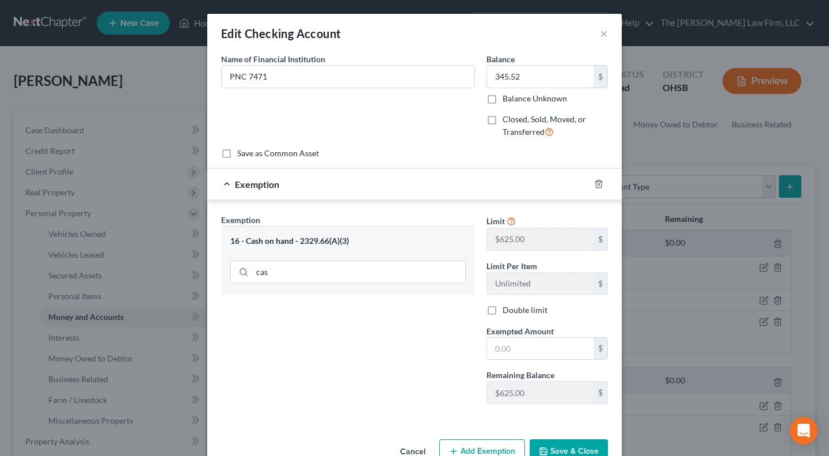
click at [528, 71] on input "345.52" at bounding box center [540, 77] width 107 height 22
click at [510, 355] on input "text" at bounding box center [540, 348] width 107 height 22
paste input "345.52"
type input "345.52"
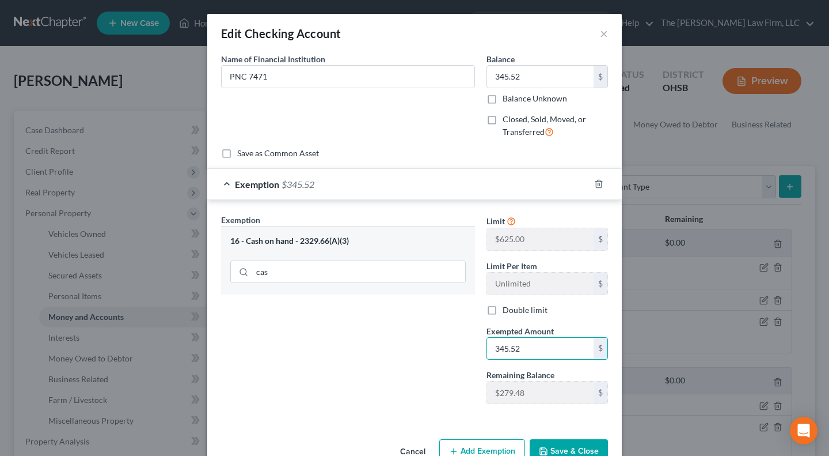
click at [403, 352] on div "Exemption Set must be selected for CA. Exemption * 16 - Cash on hand - 2329.66(…" at bounding box center [347, 313] width 265 height 199
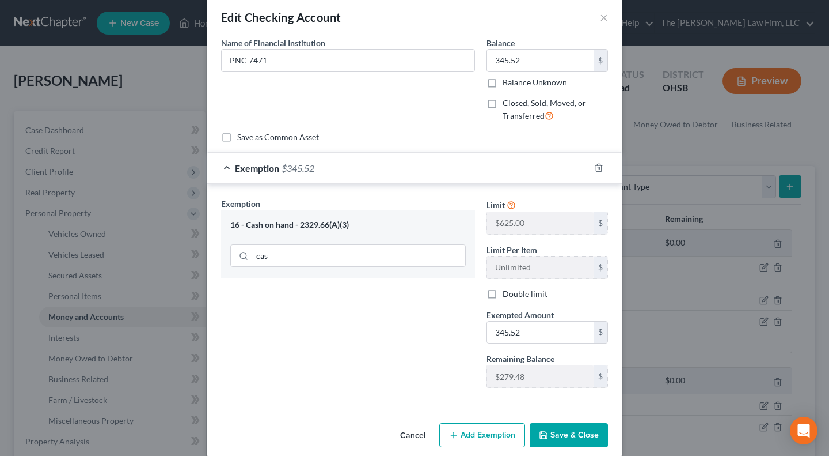
scroll to position [31, 0]
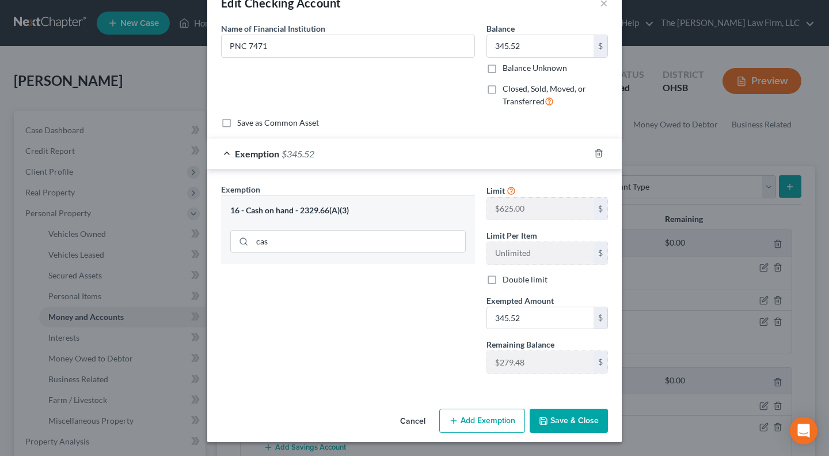
click at [556, 419] on button "Save & Close" at bounding box center [569, 420] width 78 height 24
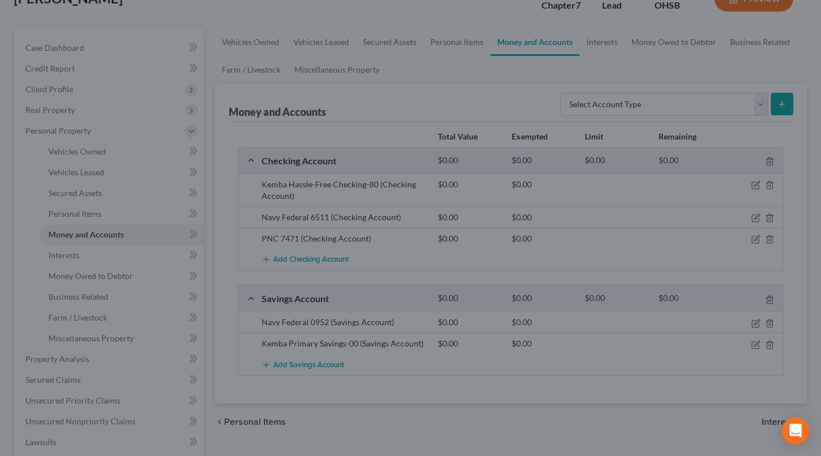
scroll to position [96, 0]
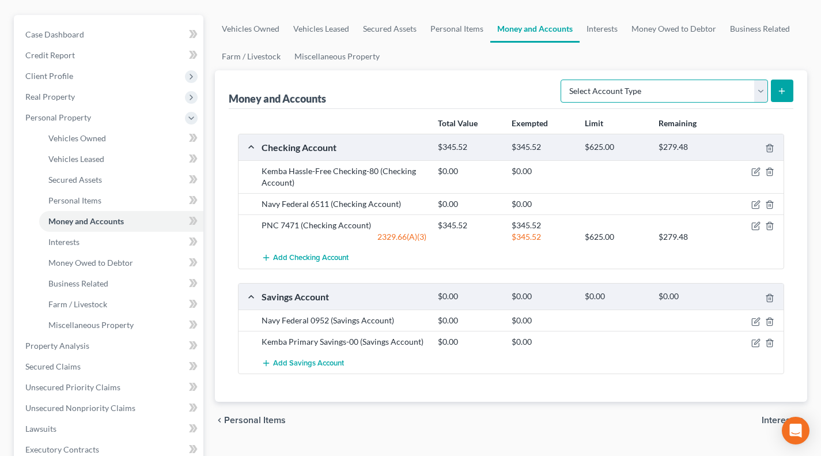
click at [669, 95] on select "Select Account Type Brokerage Cash on Hand Certificates of Deposit Checking Acc…" at bounding box center [663, 90] width 207 height 23
select select "savings"
click at [563, 79] on select "Select Account Type Brokerage Cash on Hand Certificates of Deposit Checking Acc…" at bounding box center [663, 90] width 207 height 23
click at [777, 96] on button "submit" at bounding box center [781, 90] width 22 height 22
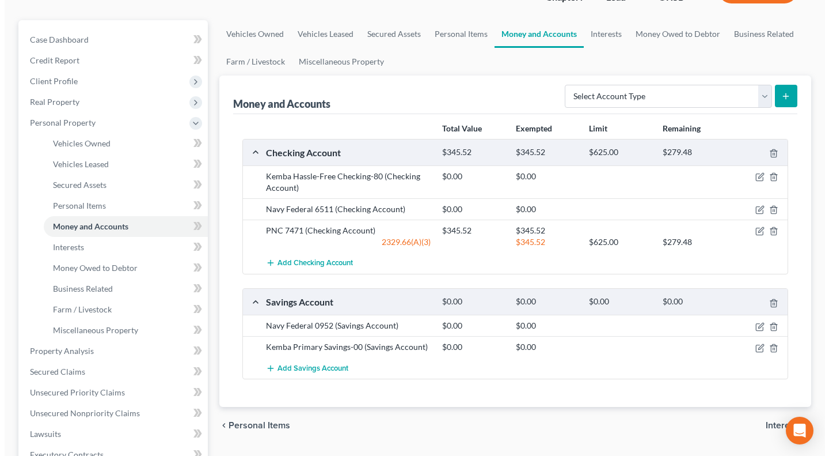
scroll to position [96, 0]
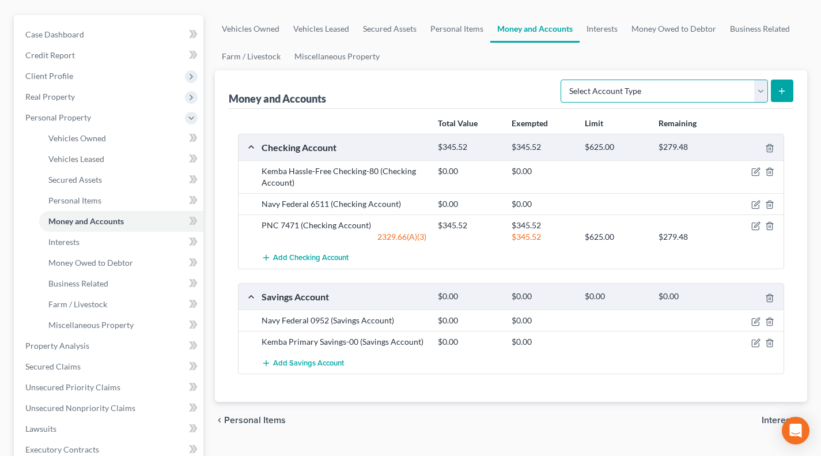
click at [628, 85] on select "Select Account Type Brokerage Cash on Hand Certificates of Deposit Checking Acc…" at bounding box center [663, 90] width 207 height 23
click at [563, 79] on select "Select Account Type Brokerage Cash on Hand Certificates of Deposit Checking Acc…" at bounding box center [663, 90] width 207 height 23
click at [637, 91] on select "Select Account Type Brokerage Cash on Hand Certificates of Deposit Checking Acc…" at bounding box center [663, 90] width 207 height 23
select select "savings"
click at [563, 79] on select "Select Account Type Brokerage Cash on Hand Certificates of Deposit Checking Acc…" at bounding box center [663, 90] width 207 height 23
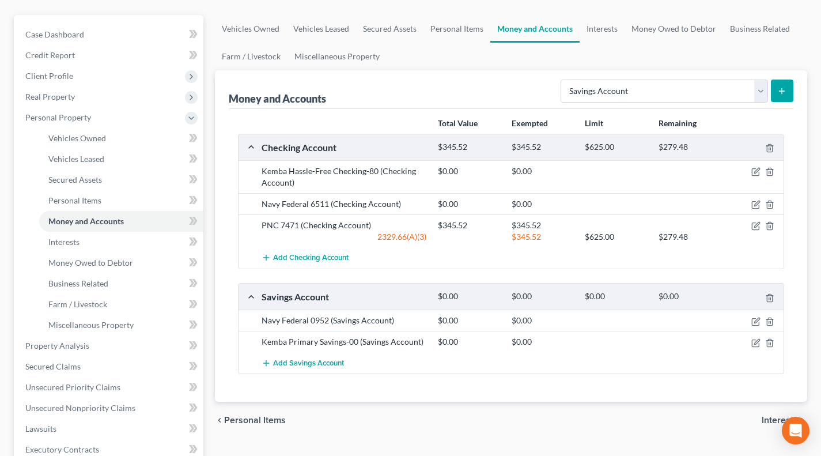
click at [788, 89] on button "submit" at bounding box center [781, 90] width 22 height 22
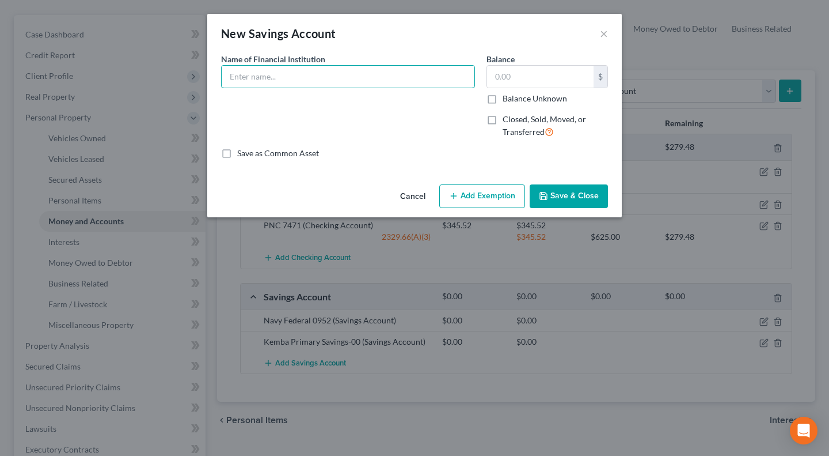
click at [365, 82] on input "text" at bounding box center [348, 77] width 253 height 22
type input "PNC 7498"
click at [558, 191] on button "Save & Close" at bounding box center [569, 196] width 78 height 24
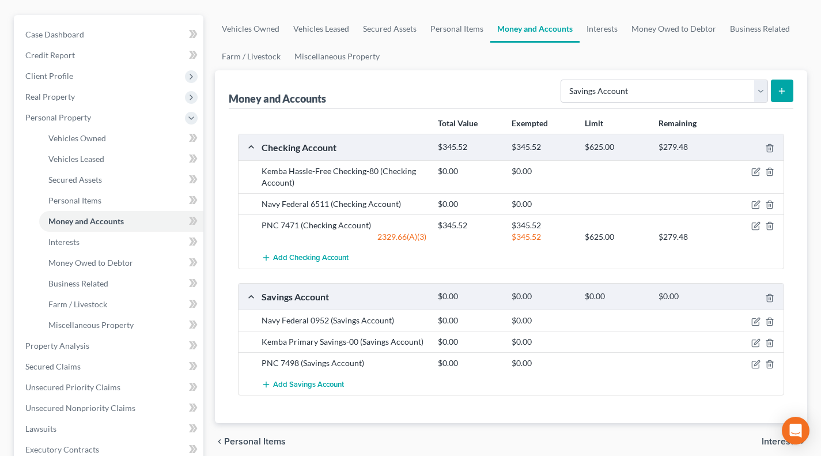
click at [781, 88] on line "submit" at bounding box center [781, 90] width 0 height 5
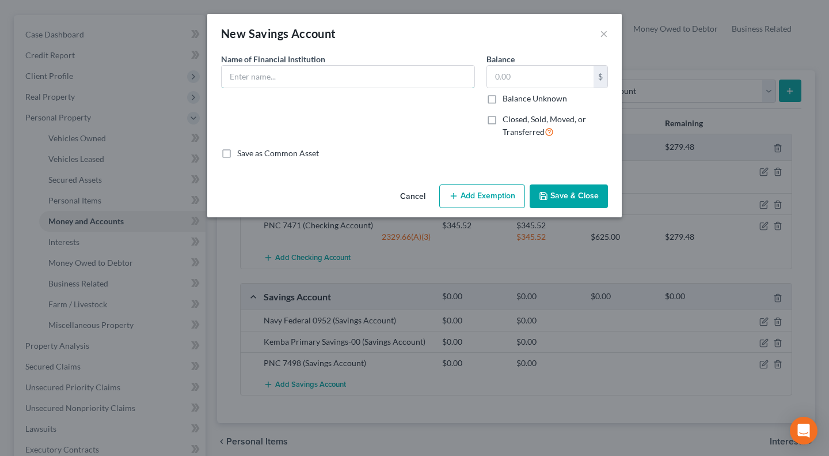
click at [368, 78] on input "text" at bounding box center [348, 77] width 253 height 22
type input "PNC 7519"
click at [550, 189] on button "Save & Close" at bounding box center [569, 196] width 78 height 24
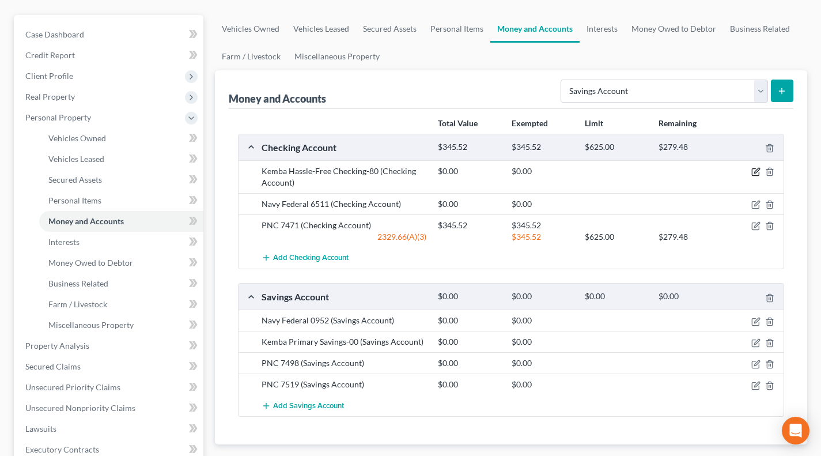
click at [752, 169] on icon "button" at bounding box center [754, 172] width 7 height 7
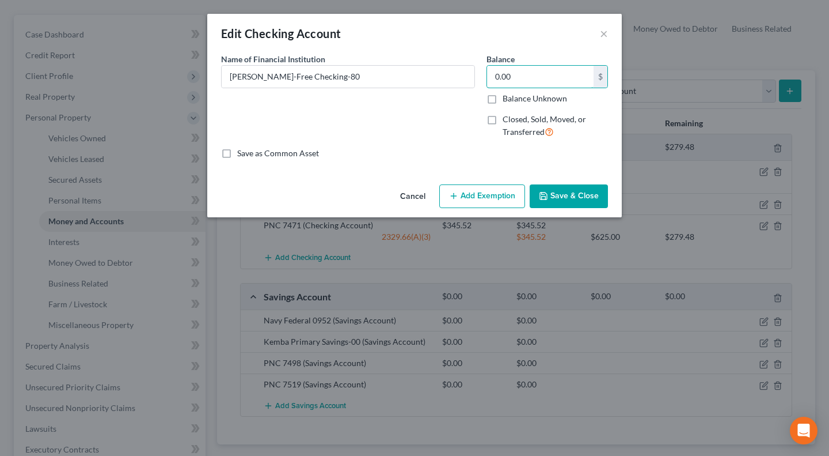
click at [519, 85] on input "0.00" at bounding box center [540, 77] width 107 height 22
type input "171.67"
click at [577, 195] on button "Save & Close" at bounding box center [569, 196] width 78 height 24
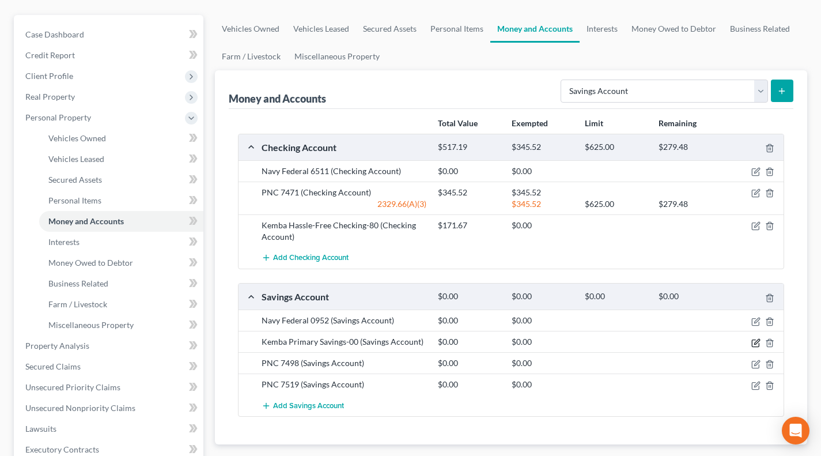
click at [757, 340] on icon "button" at bounding box center [755, 342] width 9 height 9
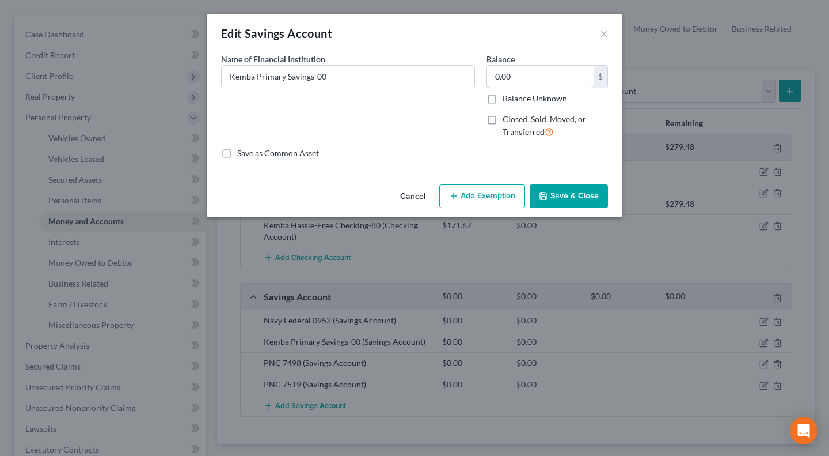
click at [564, 74] on input "0.00" at bounding box center [540, 77] width 107 height 22
type input "300.06"
click at [484, 191] on button "Add Exemption" at bounding box center [482, 196] width 86 height 24
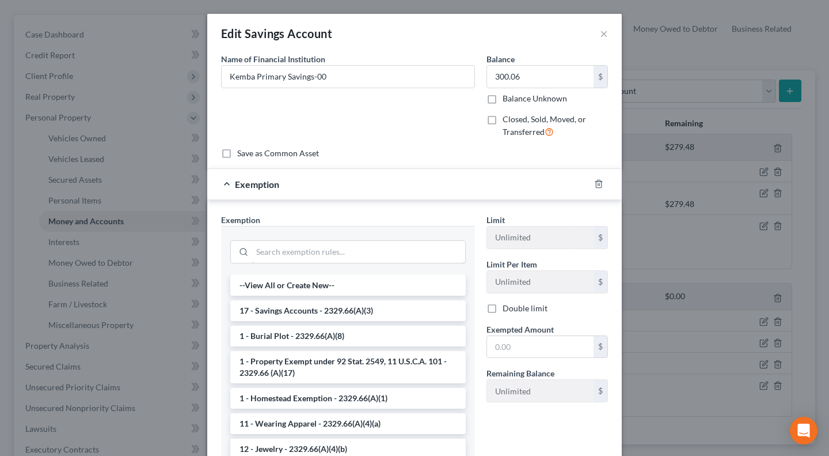
click at [378, 248] on input "search" at bounding box center [358, 252] width 213 height 22
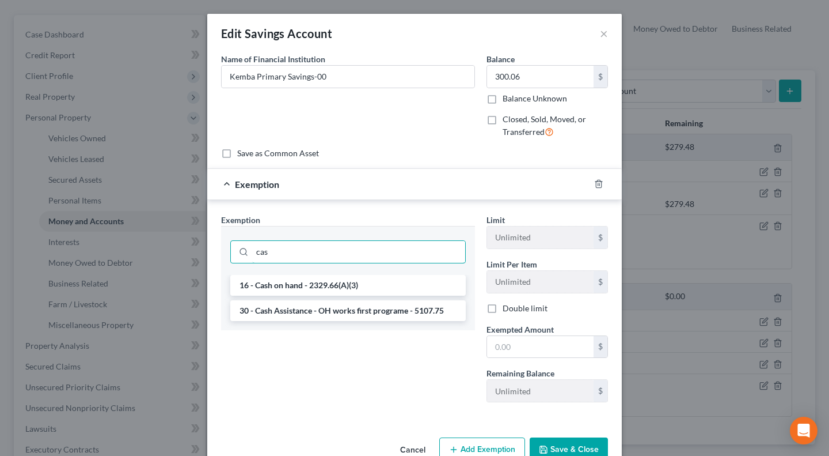
type input "cas"
drag, startPoint x: 332, startPoint y: 280, endPoint x: 409, endPoint y: 291, distance: 77.9
click at [332, 280] on li "16 - Cash on hand - 2329.66(A)(3)" at bounding box center [348, 285] width 236 height 21
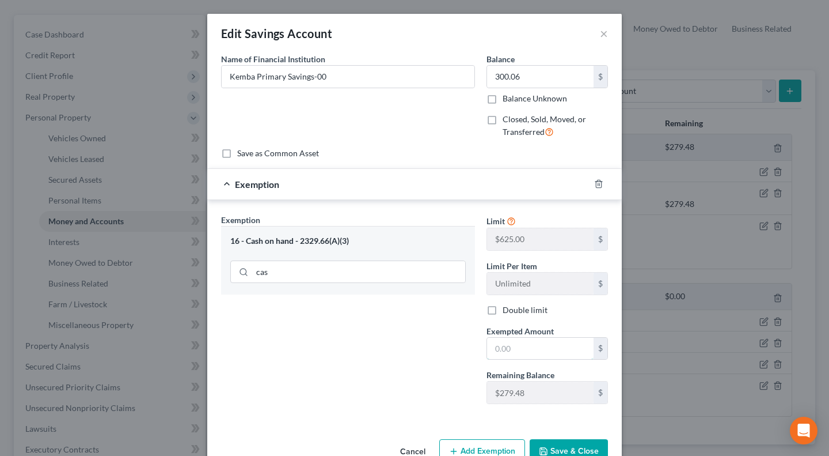
click at [534, 354] on input "text" at bounding box center [540, 348] width 107 height 22
paste input "279.48"
type input "279.48"
click at [405, 352] on div "Exemption Set must be selected for CA. Exemption * 16 - Cash on hand - 2329.66(…" at bounding box center [347, 313] width 265 height 199
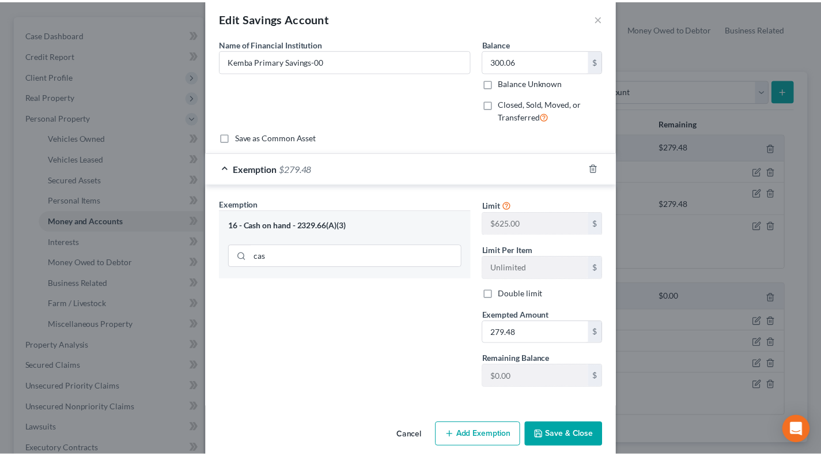
scroll to position [31, 0]
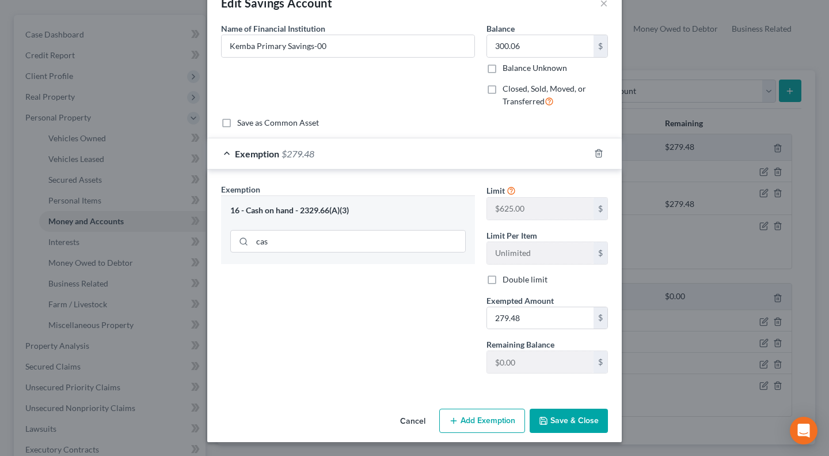
click at [565, 420] on button "Save & Close" at bounding box center [569, 420] width 78 height 24
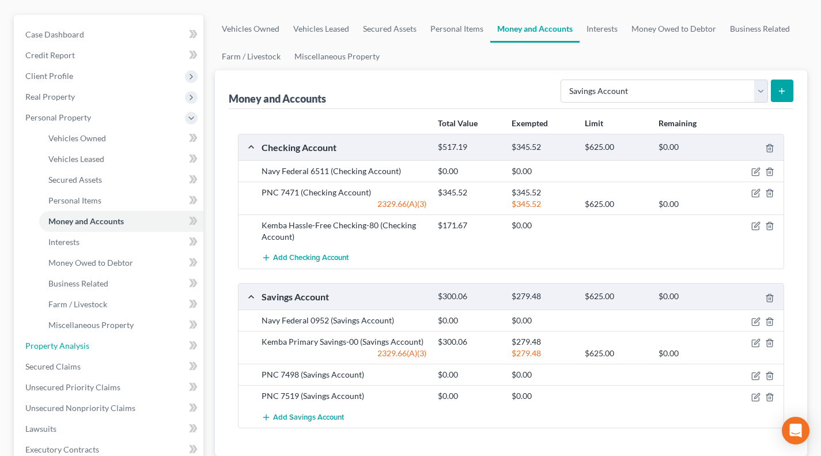
click at [64, 340] on span "Property Analysis" at bounding box center [57, 345] width 64 height 10
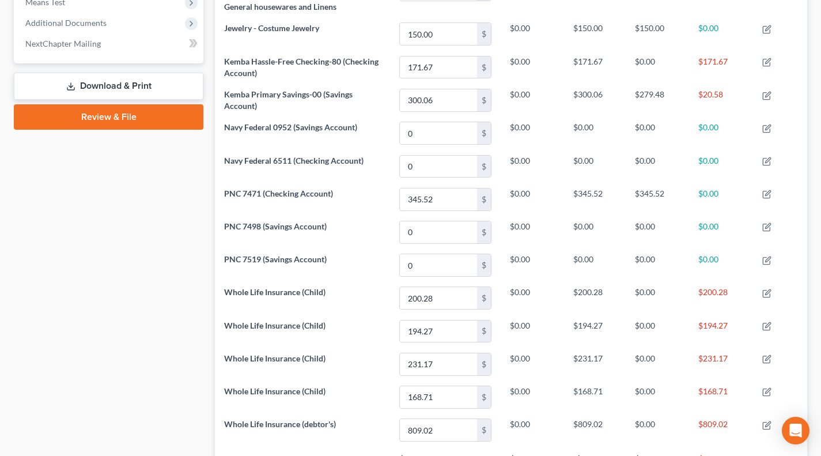
scroll to position [370, 0]
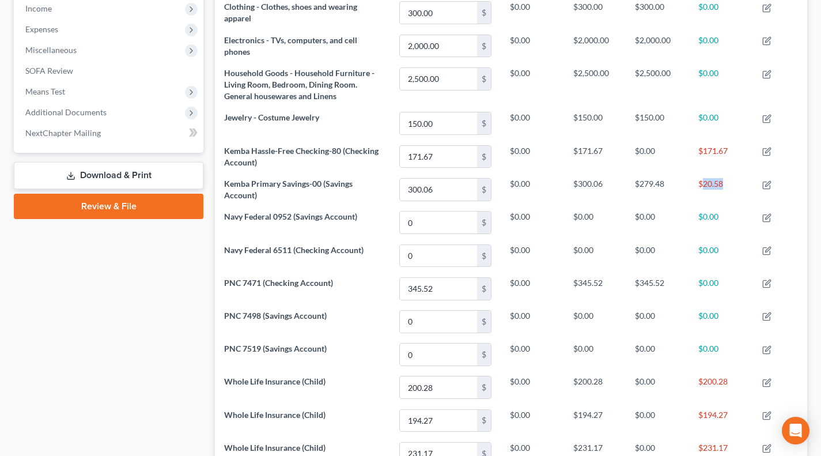
drag, startPoint x: 704, startPoint y: 185, endPoint x: 731, endPoint y: 185, distance: 27.6
click at [731, 185] on td "$20.58" at bounding box center [721, 189] width 64 height 33
copy td "20.58"
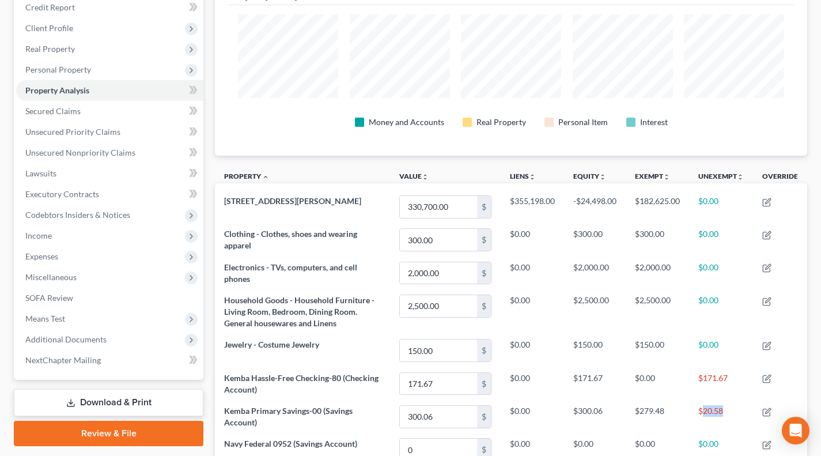
scroll to position [0, 0]
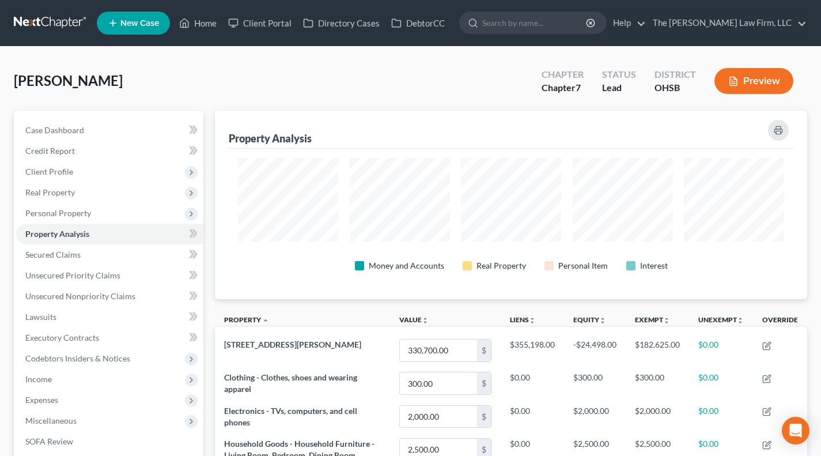
click at [70, 205] on span "Personal Property" at bounding box center [109, 213] width 187 height 21
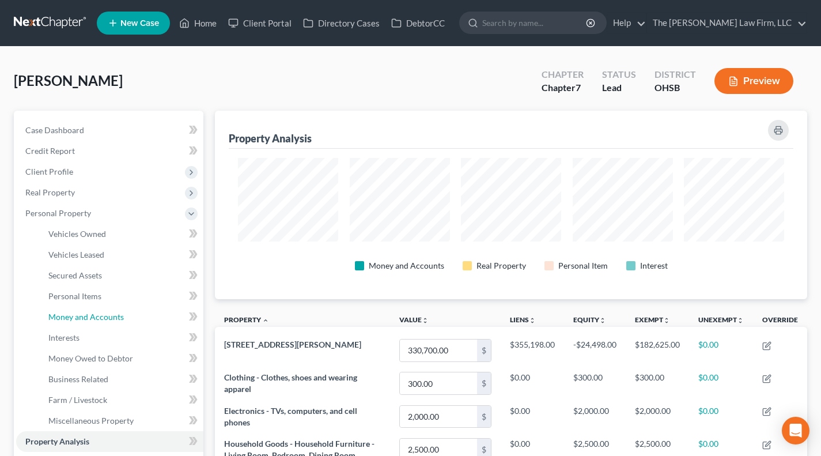
click at [80, 312] on span "Money and Accounts" at bounding box center [85, 317] width 75 height 10
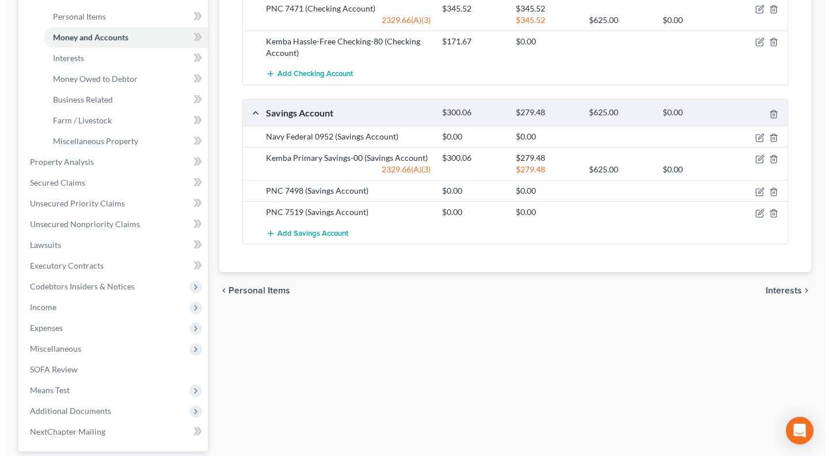
scroll to position [288, 0]
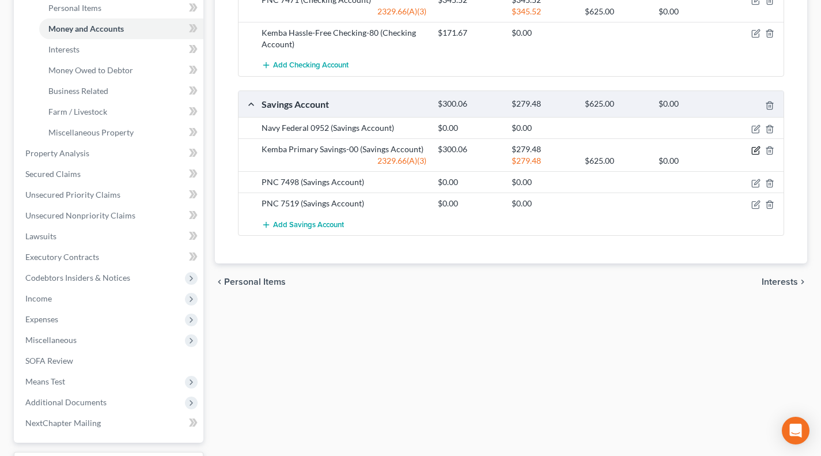
click at [757, 154] on icon "button" at bounding box center [754, 150] width 7 height 7
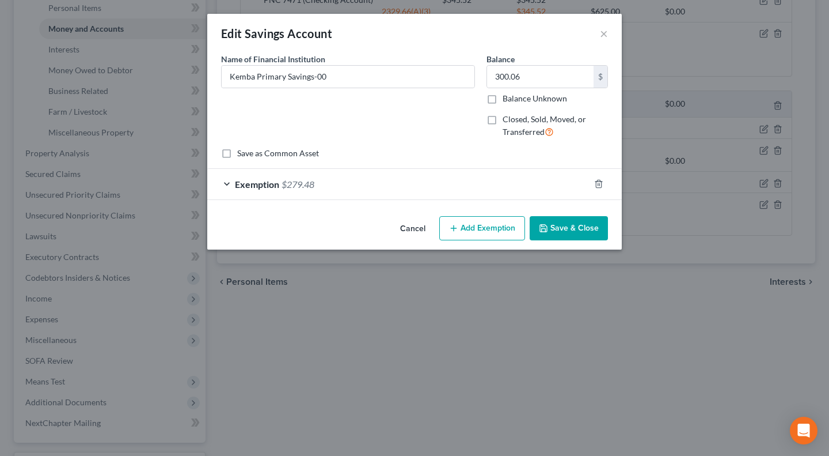
click at [470, 231] on button "Add Exemption" at bounding box center [482, 228] width 86 height 24
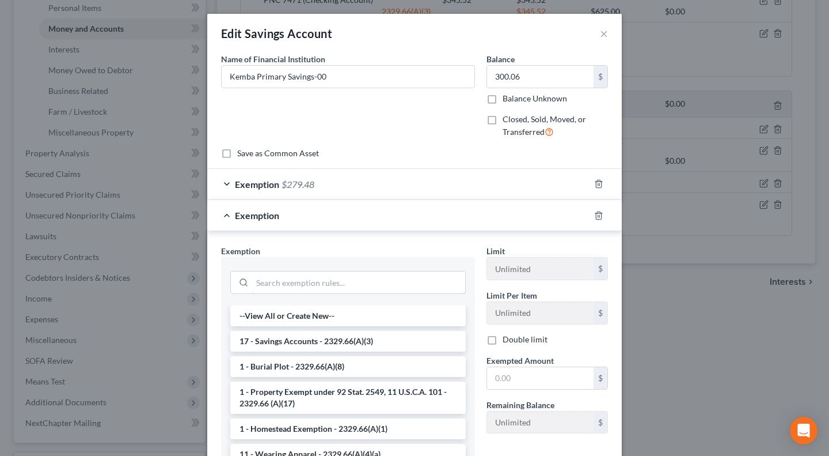
click at [313, 275] on input "search" at bounding box center [358, 282] width 213 height 22
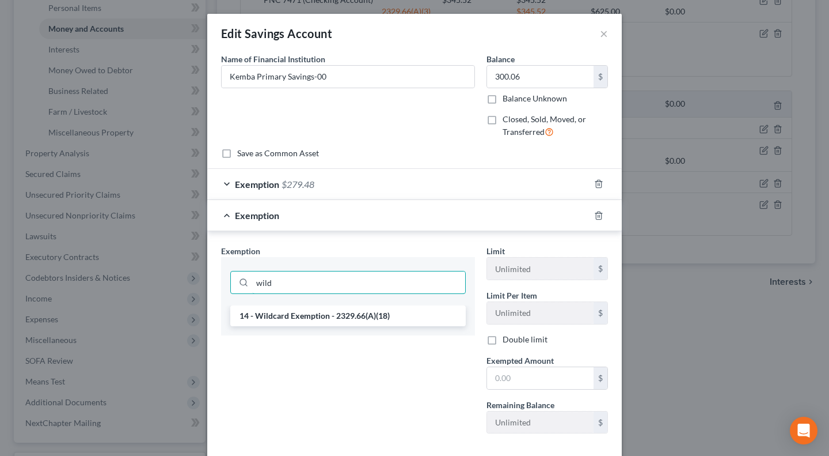
type input "wild"
click at [327, 314] on li "14 - Wildcard Exemption - 2329.66(A)(18)" at bounding box center [348, 315] width 236 height 21
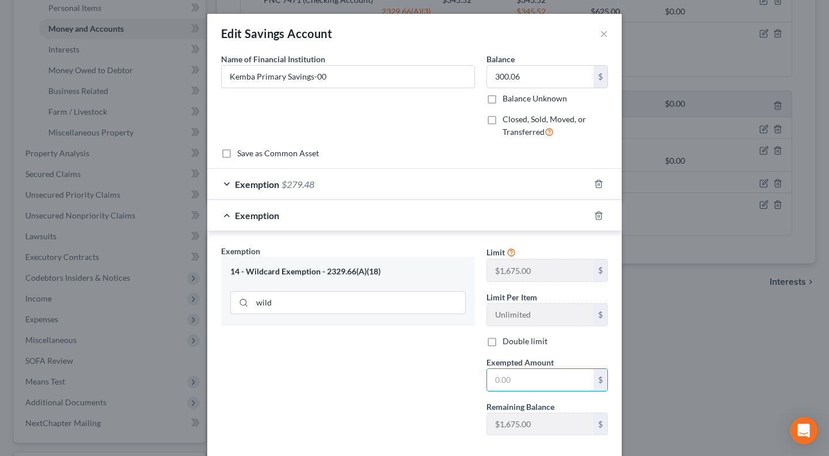
click at [507, 381] on input "text" at bounding box center [540, 380] width 107 height 22
paste input "20.58"
type input "20.58"
click at [441, 373] on div "Exemption Set must be selected for CA. Exemption * 14 - Wildcard Exemption - 23…" at bounding box center [347, 344] width 265 height 199
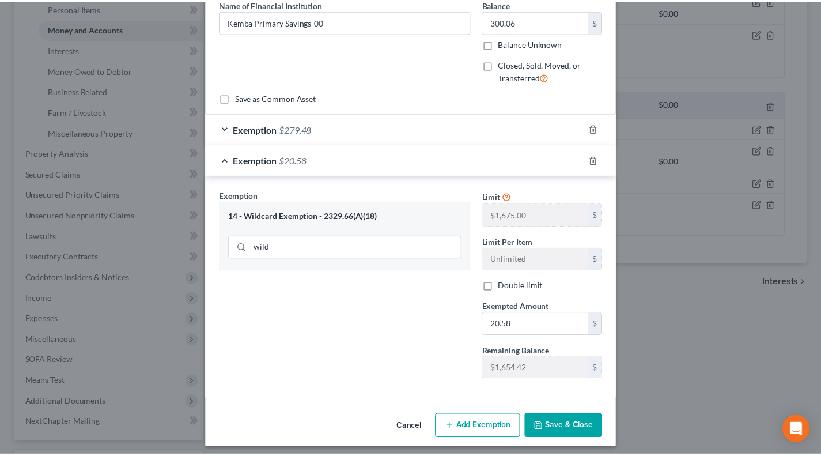
scroll to position [62, 0]
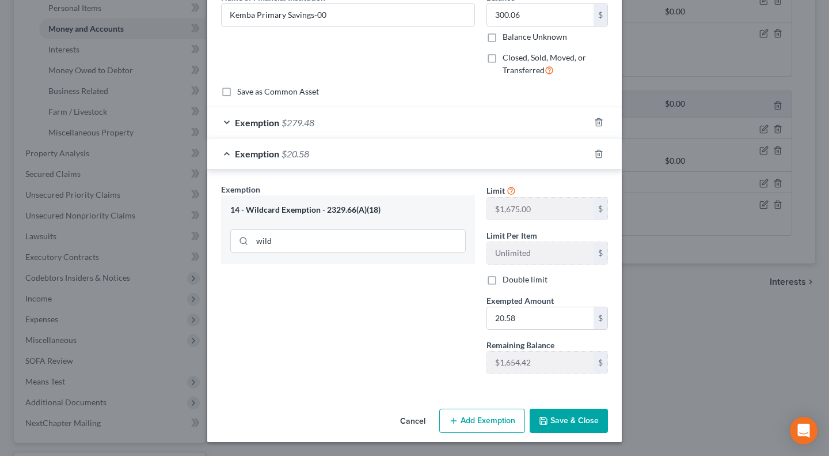
click at [569, 426] on button "Save & Close" at bounding box center [569, 420] width 78 height 24
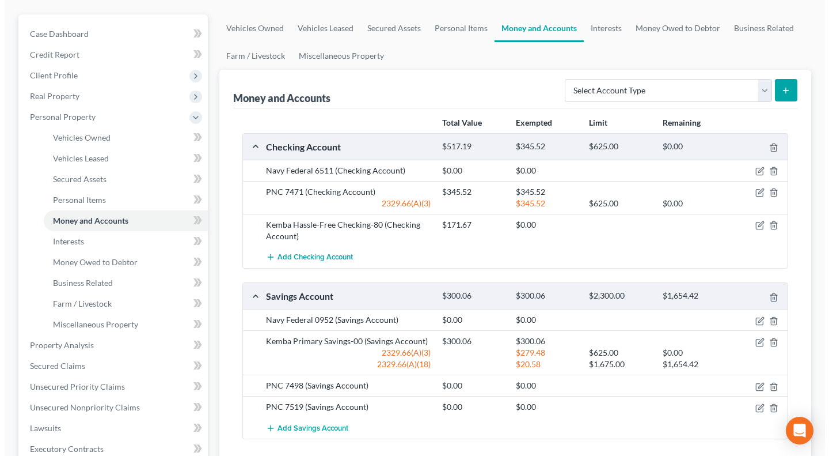
scroll to position [96, 0]
click at [754, 225] on icon "button" at bounding box center [756, 224] width 5 height 5
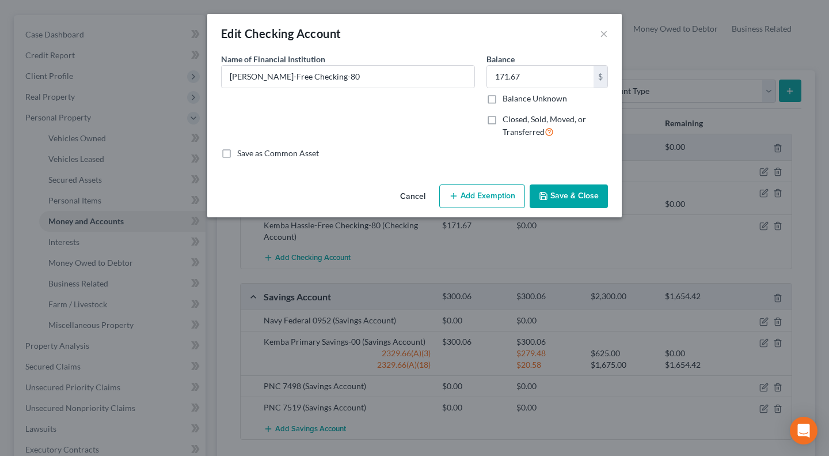
click at [483, 211] on div "Cancel Add Exemption Save & Close" at bounding box center [414, 199] width 415 height 38
click at [483, 199] on button "Add Exemption" at bounding box center [482, 196] width 86 height 24
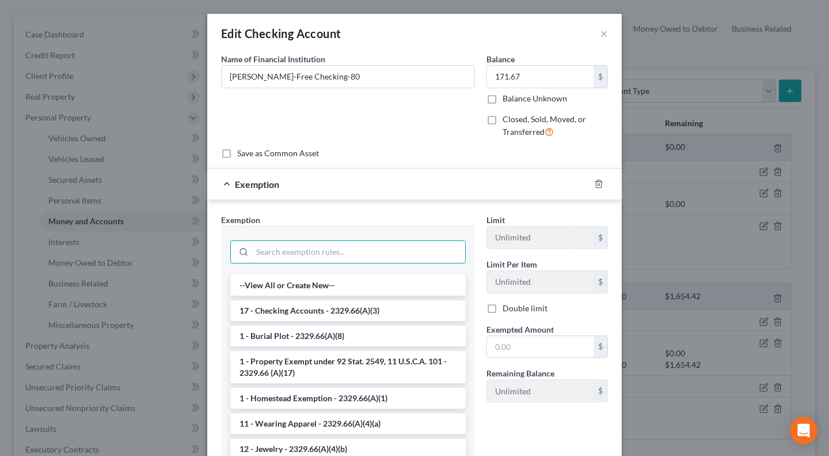
click at [298, 255] on input "search" at bounding box center [358, 252] width 213 height 22
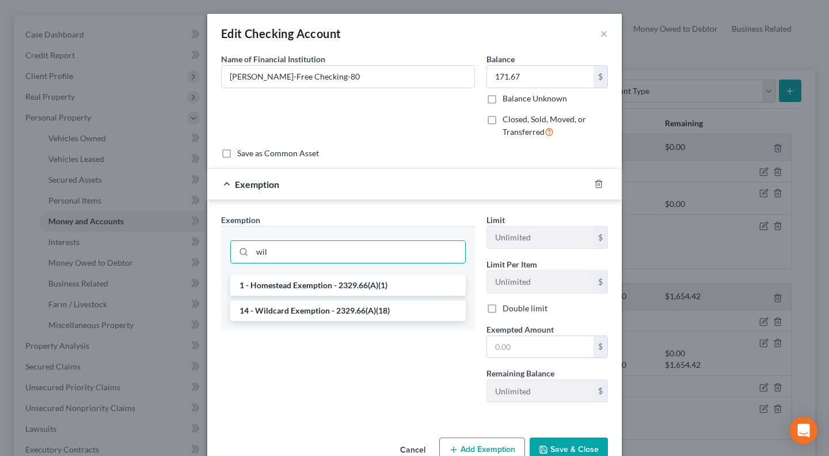
type input "wil"
click at [298, 310] on li "14 - Wildcard Exemption - 2329.66(A)(18)" at bounding box center [348, 310] width 236 height 21
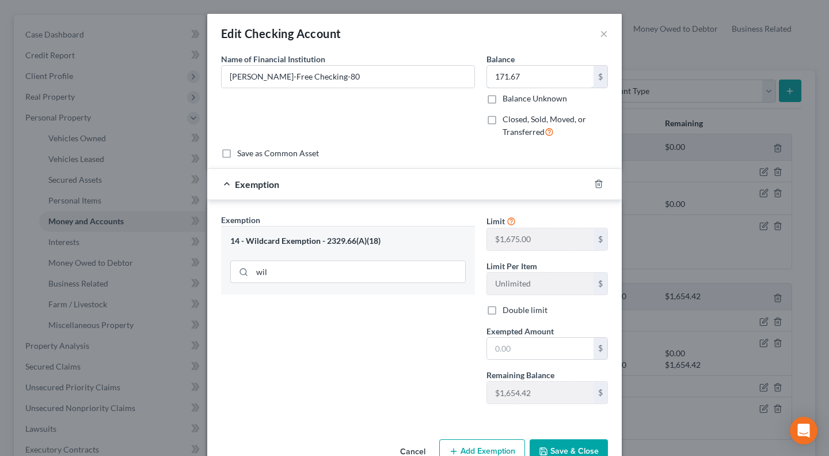
click at [530, 66] on input "171.67" at bounding box center [540, 77] width 107 height 22
drag, startPoint x: 536, startPoint y: 351, endPoint x: 463, endPoint y: 351, distance: 72.6
click at [536, 351] on input "text" at bounding box center [540, 348] width 107 height 22
paste input "171.67"
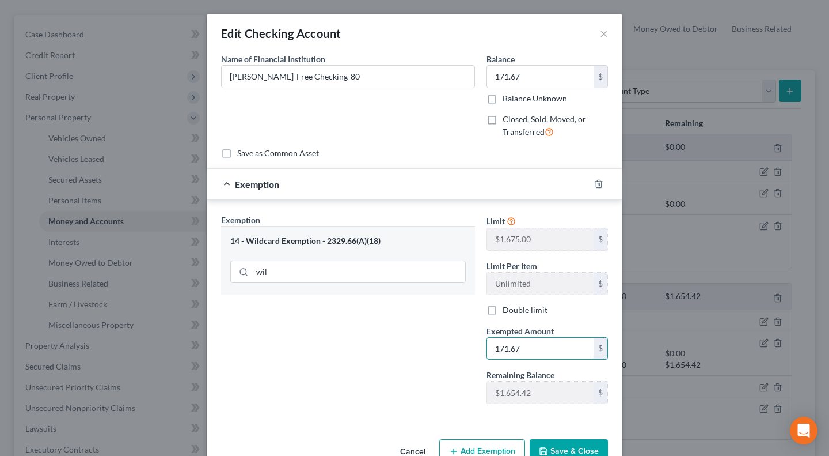
type input "171.67"
drag, startPoint x: 392, startPoint y: 347, endPoint x: 542, endPoint y: 383, distance: 154.1
click at [393, 347] on div "Exemption Set must be selected for CA. Exemption * 14 - Wildcard Exemption - 23…" at bounding box center [347, 313] width 265 height 199
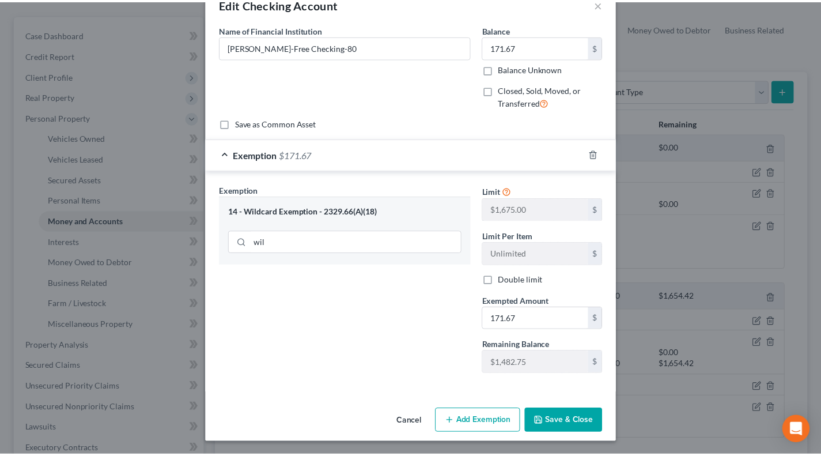
scroll to position [31, 0]
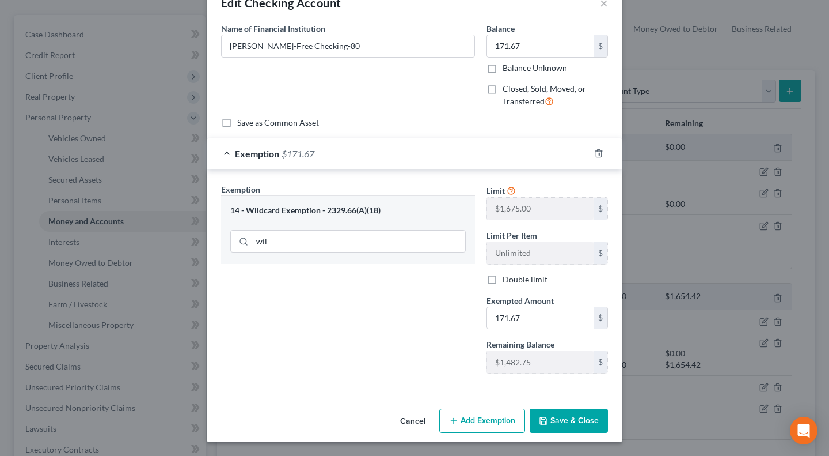
click at [555, 415] on button "Save & Close" at bounding box center [569, 420] width 78 height 24
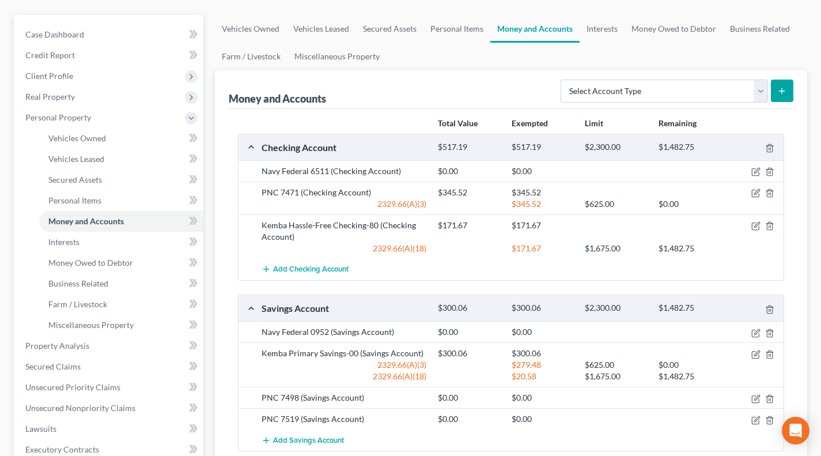
click at [758, 165] on div at bounding box center [755, 171] width 59 height 12
click at [758, 166] on div at bounding box center [755, 171] width 59 height 12
click at [757, 175] on icon "button" at bounding box center [754, 172] width 7 height 7
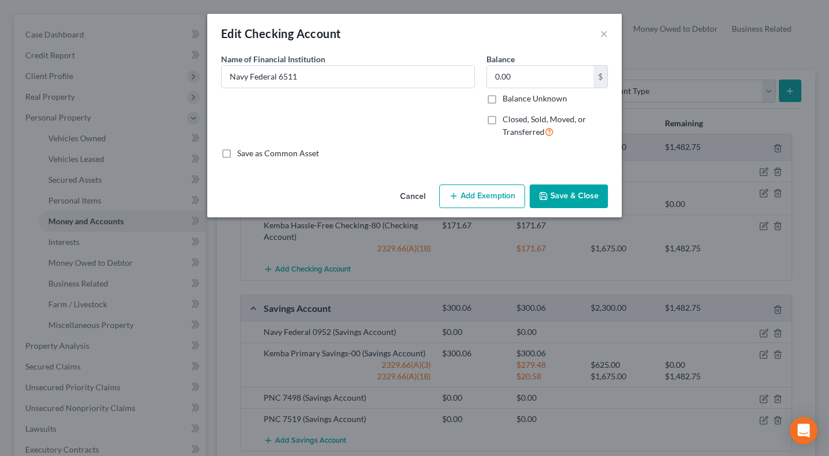
click at [521, 122] on span "Closed, Sold, Moved, or Transferred" at bounding box center [544, 125] width 83 height 22
click at [515, 121] on input "Closed, Sold, Moved, or Transferred" at bounding box center [510, 116] width 7 height 7
checkbox input "true"
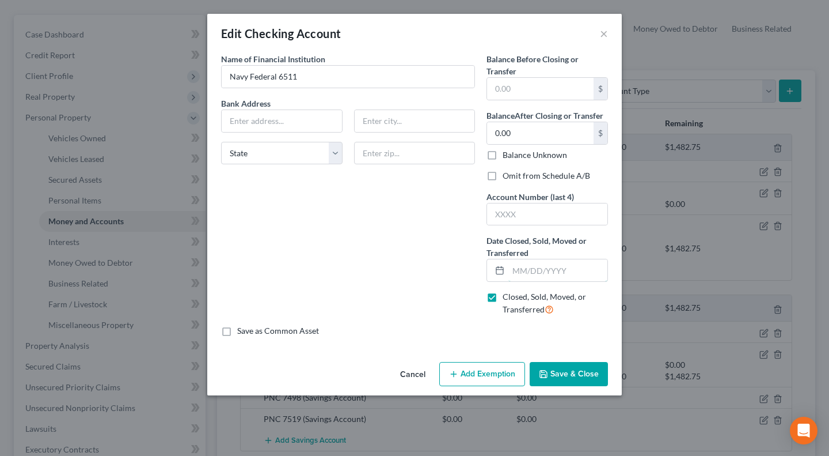
click at [526, 275] on input "text" at bounding box center [557, 270] width 99 height 22
type input "[DATE]"
click at [438, 272] on div "Name of Financial Institution * Navy Federal 6511 Bank Address State [US_STATE]…" at bounding box center [347, 189] width 265 height 272
click at [574, 381] on button "Save & Close" at bounding box center [569, 374] width 78 height 24
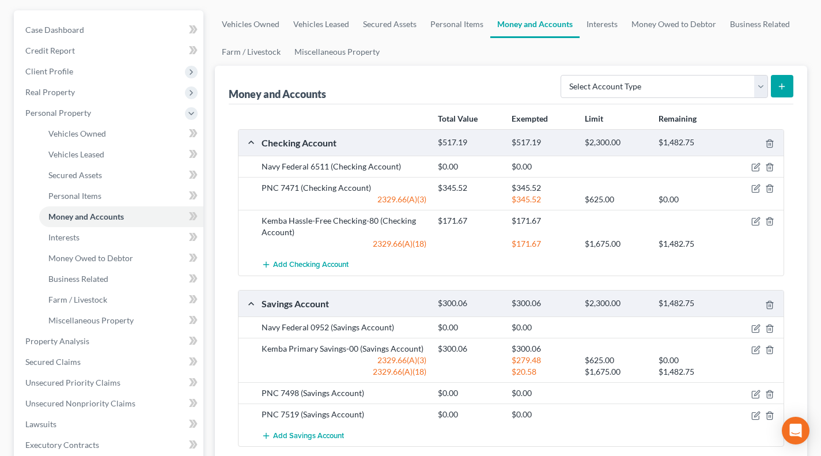
scroll to position [96, 0]
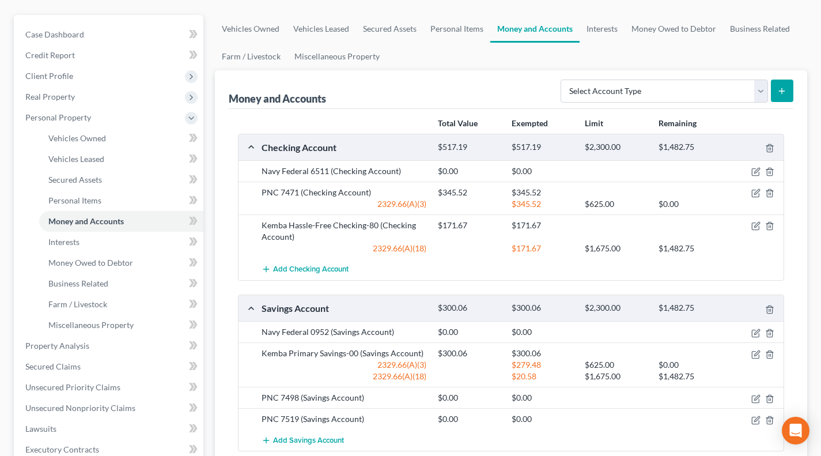
click at [545, 82] on div "Money and Accounts Select Account Type Brokerage Cash on Hand Certificates of D…" at bounding box center [511, 89] width 564 height 39
click at [598, 89] on select "Select Account Type Brokerage Cash on Hand Certificates of Deposit Checking Acc…" at bounding box center [663, 90] width 207 height 23
select select "other"
click at [563, 79] on select "Select Account Type Brokerage Cash on Hand Certificates of Deposit Checking Acc…" at bounding box center [663, 90] width 207 height 23
click at [777, 87] on icon "submit" at bounding box center [781, 90] width 9 height 9
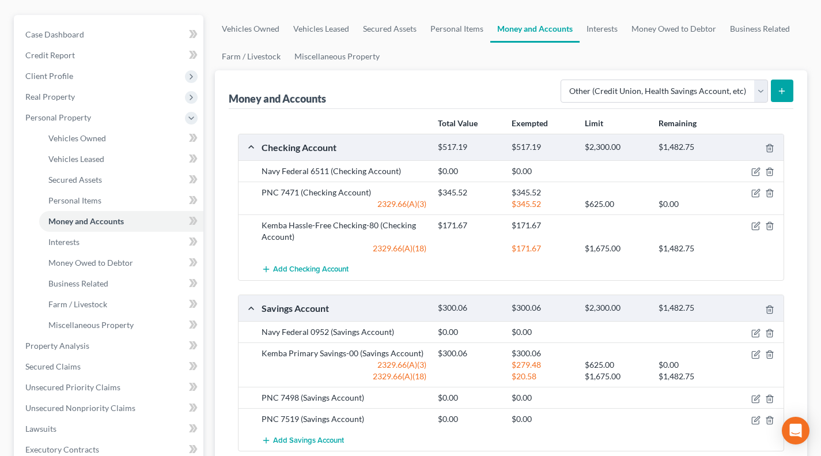
click at [788, 92] on button "submit" at bounding box center [781, 90] width 22 height 22
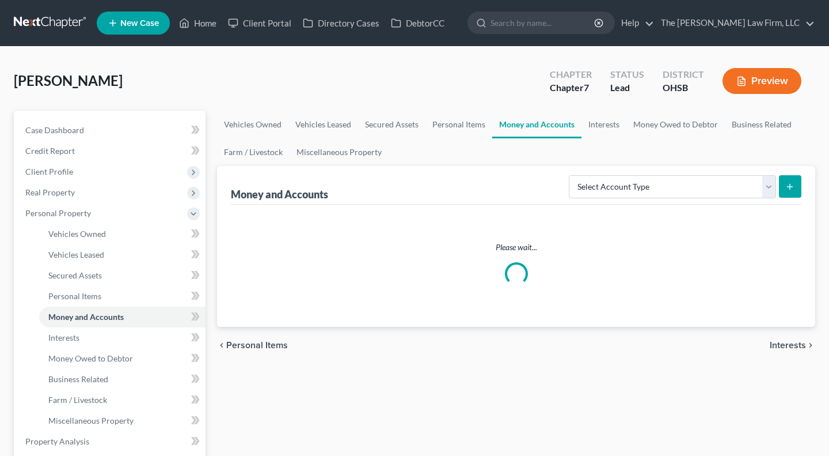
scroll to position [96, 0]
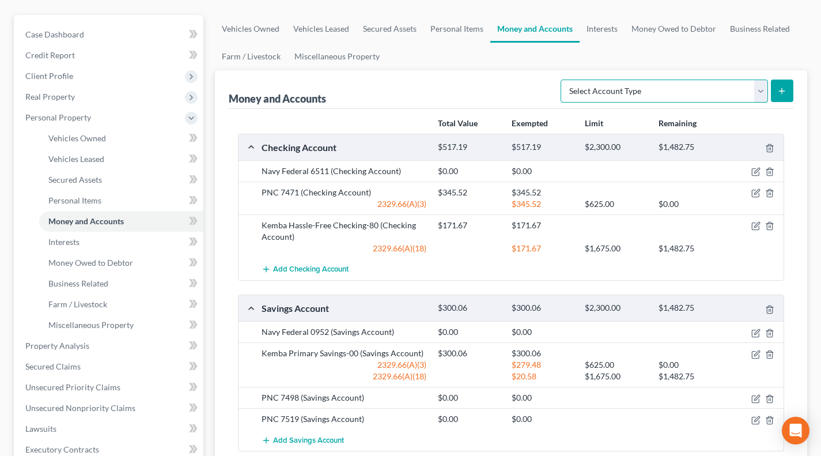
click at [669, 88] on select "Select Account Type Brokerage Cash on Hand Certificates of Deposit Checking Acc…" at bounding box center [663, 90] width 207 height 23
select select "other"
click at [563, 79] on select "Select Account Type Brokerage Cash on Hand Certificates of Deposit Checking Acc…" at bounding box center [663, 90] width 207 height 23
click at [773, 91] on button "submit" at bounding box center [781, 90] width 22 height 22
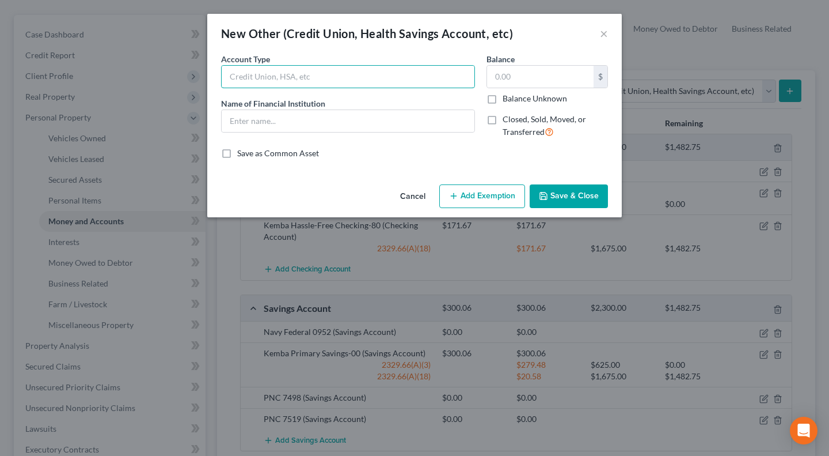
click at [378, 83] on input "text" at bounding box center [348, 77] width 253 height 22
type input "c"
type input "Coinbase"
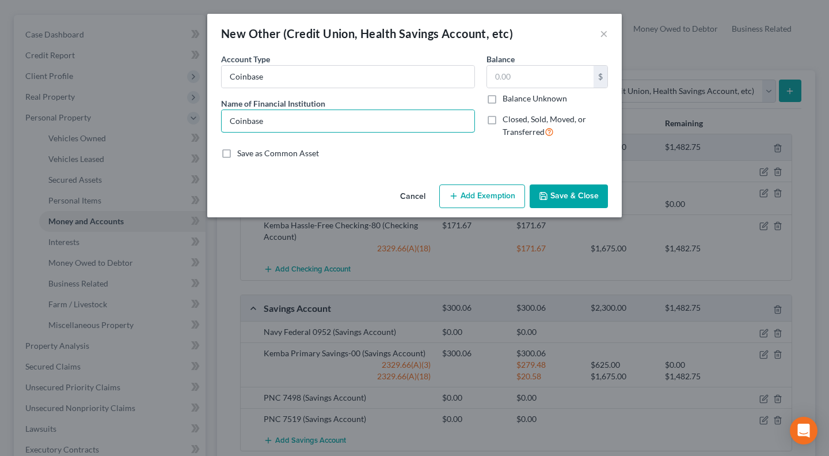
type input "Coinbase"
click at [530, 78] on input "text" at bounding box center [540, 77] width 107 height 22
click at [532, 74] on input "text" at bounding box center [540, 77] width 107 height 22
type input "281.67"
click at [488, 193] on button "Add Exemption" at bounding box center [482, 196] width 86 height 24
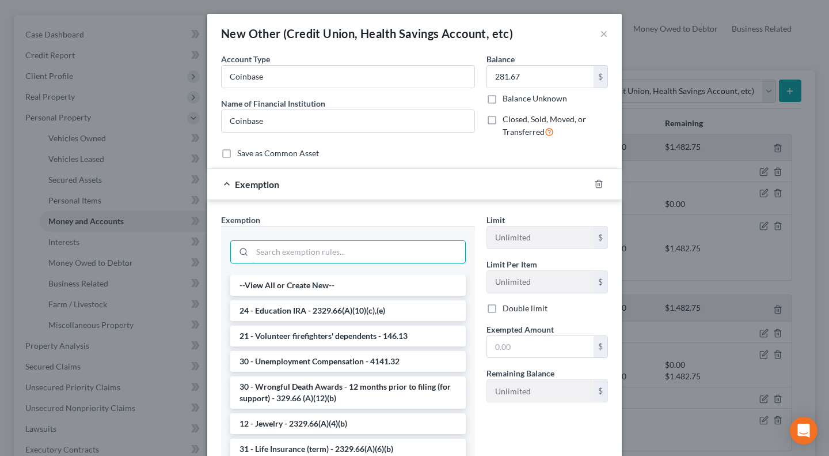
click at [374, 254] on input "search" at bounding box center [358, 252] width 213 height 22
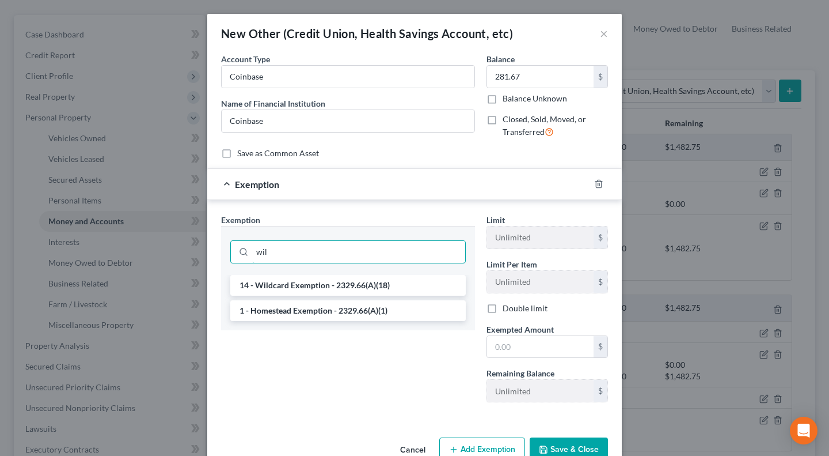
type input "wil"
click at [341, 279] on li "14 - Wildcard Exemption - 2329.66(A)(18)" at bounding box center [348, 285] width 236 height 21
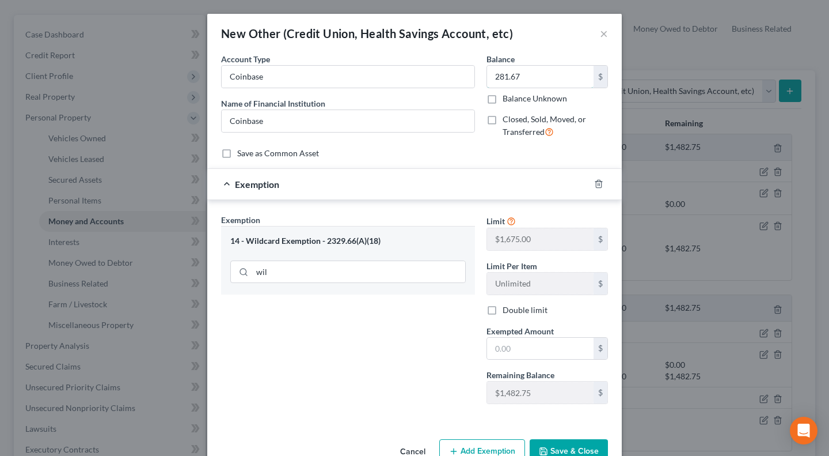
click at [530, 78] on input "281.67" at bounding box center [540, 77] width 107 height 22
click at [503, 350] on input "text" at bounding box center [540, 348] width 107 height 22
paste input "281.67"
type input "281.67"
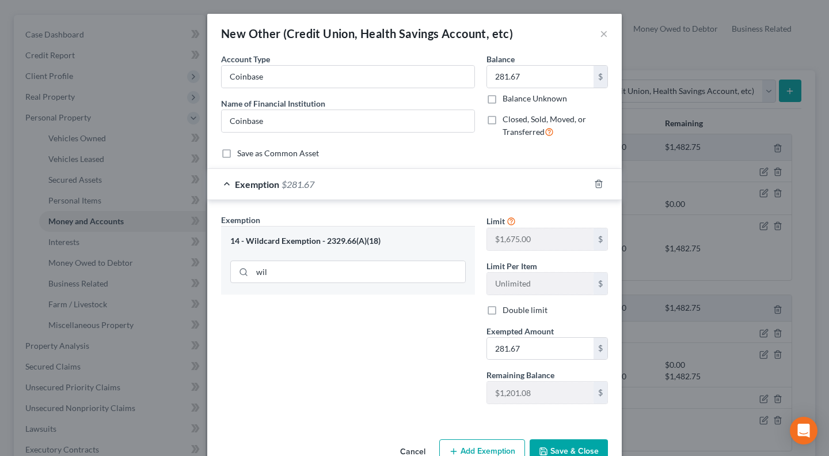
click at [421, 348] on div "Exemption Set must be selected for CA. Exemption * 14 - Wildcard Exemption - 23…" at bounding box center [347, 313] width 265 height 199
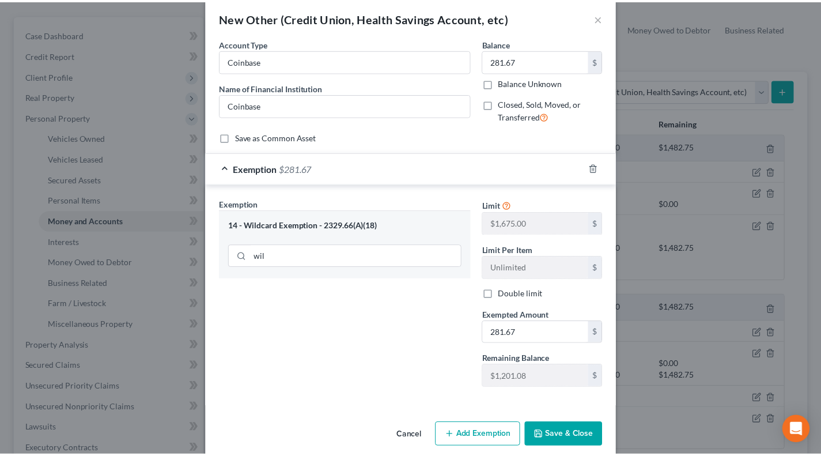
scroll to position [31, 0]
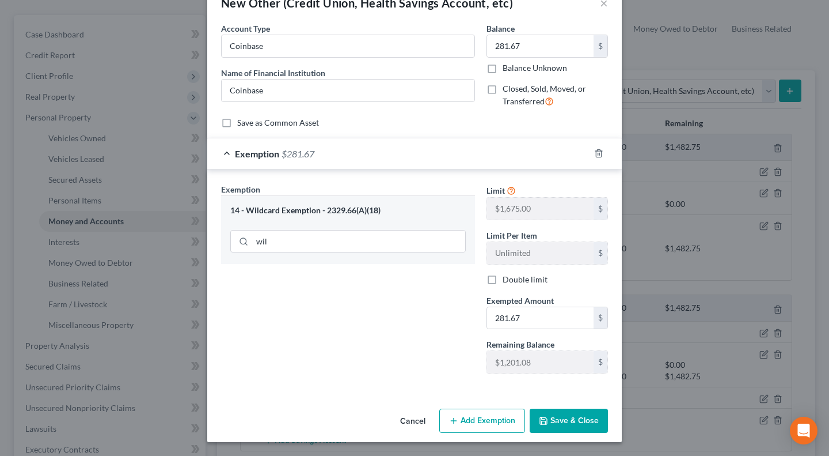
click at [552, 420] on button "Save & Close" at bounding box center [569, 420] width 78 height 24
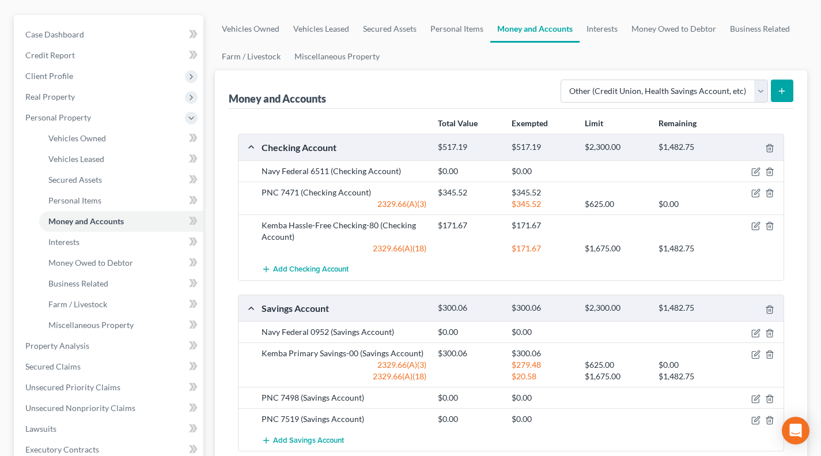
click at [788, 81] on button "submit" at bounding box center [781, 90] width 22 height 22
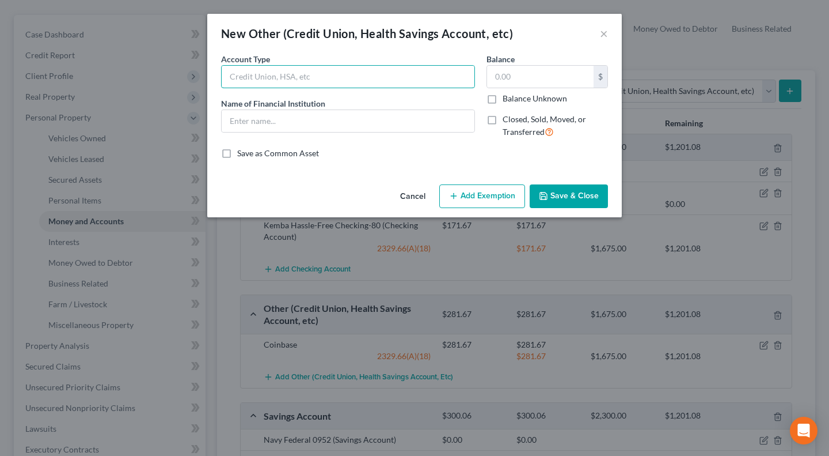
click at [401, 66] on input "text" at bounding box center [348, 77] width 253 height 22
type input "[DOMAIN_NAME]"
click at [313, 75] on input "[DOMAIN_NAME]" at bounding box center [348, 77] width 253 height 22
click at [316, 75] on input "[DOMAIN_NAME]" at bounding box center [348, 77] width 253 height 22
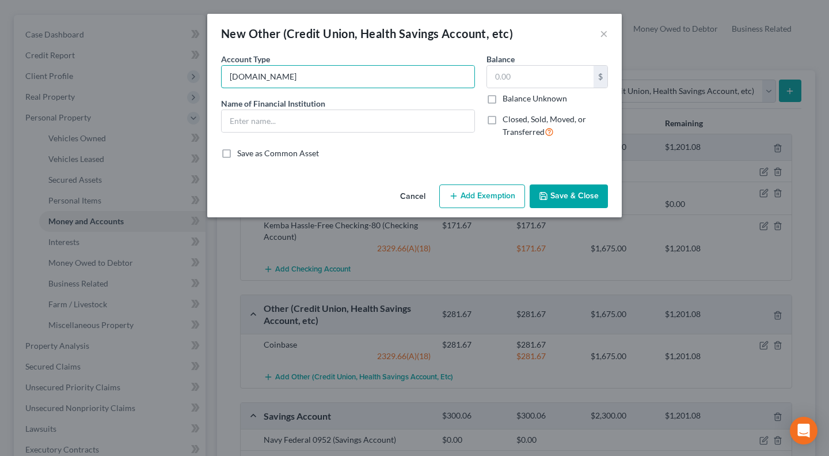
click at [316, 75] on input "[DOMAIN_NAME]" at bounding box center [348, 77] width 253 height 22
click at [326, 122] on input "text" at bounding box center [348, 121] width 253 height 22
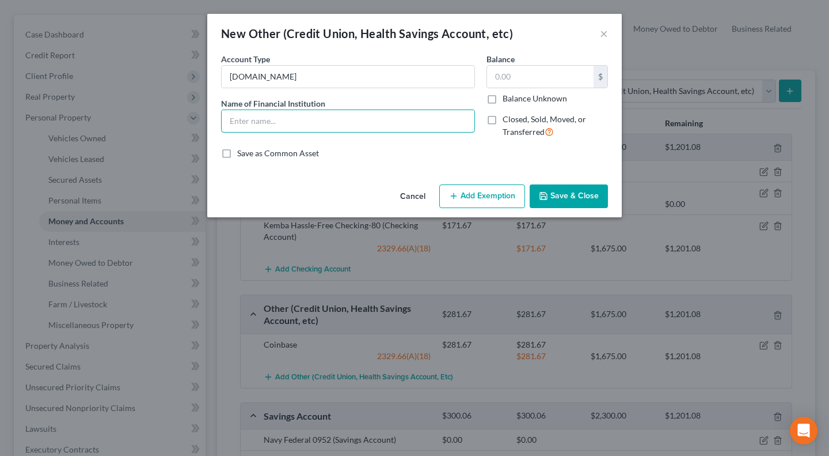
paste input "[DOMAIN_NAME]"
type input "[DOMAIN_NAME]"
click at [500, 79] on input "text" at bounding box center [540, 77] width 107 height 22
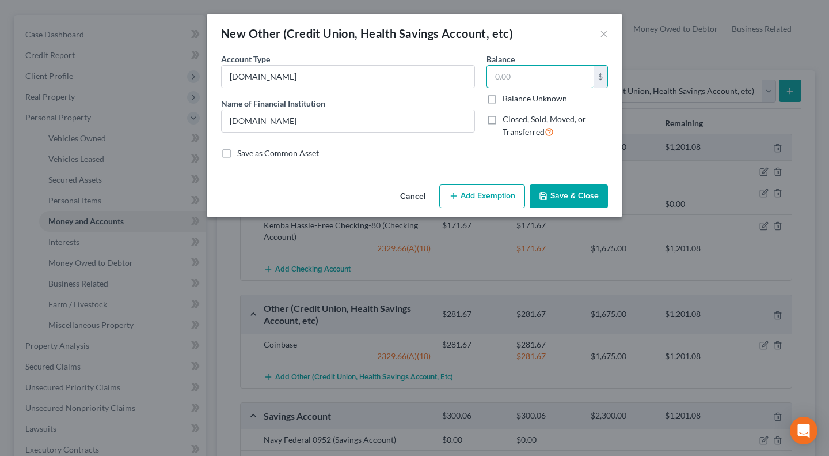
click at [517, 75] on input "text" at bounding box center [540, 77] width 107 height 22
type input "11.73"
click at [481, 197] on button "Add Exemption" at bounding box center [482, 196] width 86 height 24
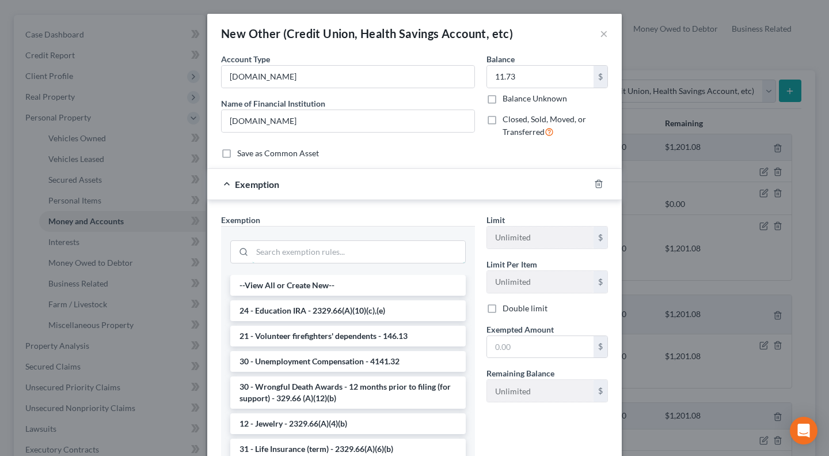
click at [346, 248] on input "search" at bounding box center [358, 252] width 213 height 22
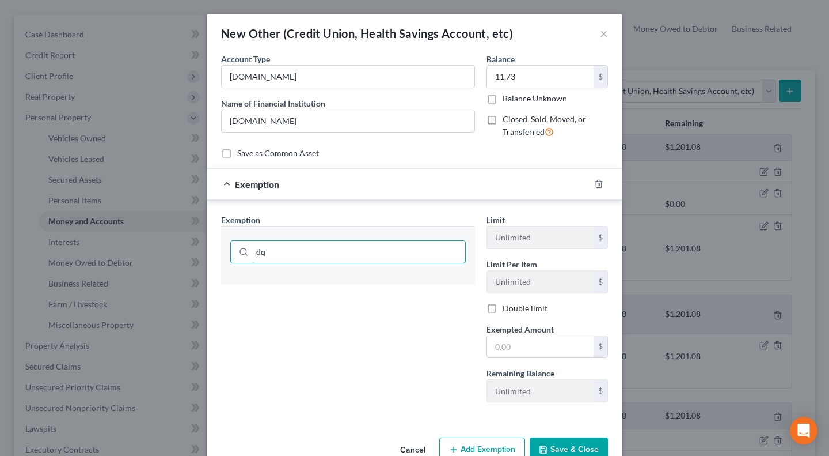
type input "d"
type input "wild"
click at [341, 279] on li "14 - Wildcard Exemption - 2329.66(A)(18)" at bounding box center [348, 285] width 236 height 21
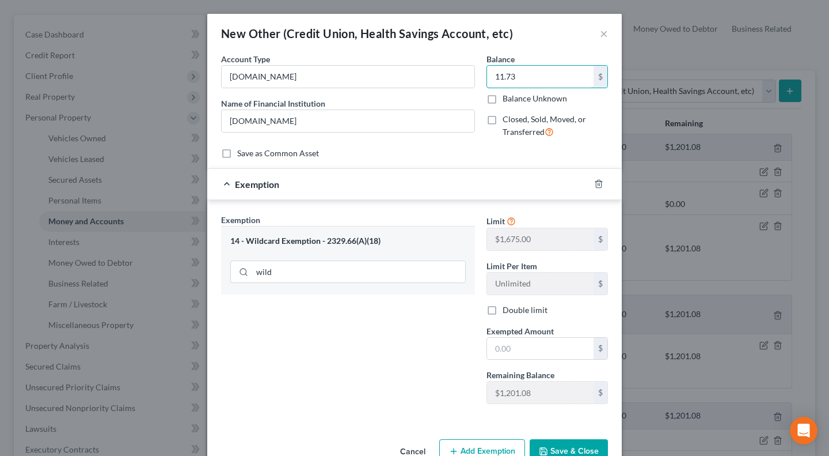
click at [539, 78] on input "11.73" at bounding box center [540, 77] width 107 height 22
click at [538, 347] on input "text" at bounding box center [540, 348] width 107 height 22
paste input "11.73"
type input "11.73"
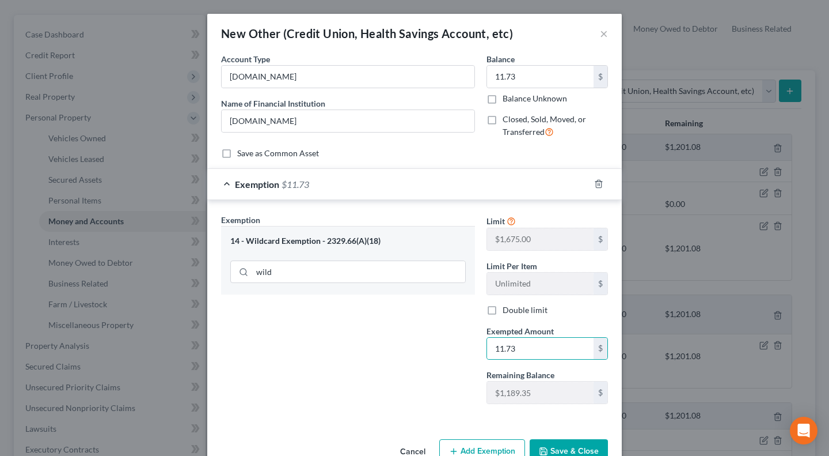
click at [418, 349] on div "Exemption Set must be selected for CA. Exemption * 14 - Wildcard Exemption - 23…" at bounding box center [347, 313] width 265 height 199
click at [566, 445] on button "Save & Close" at bounding box center [569, 451] width 78 height 24
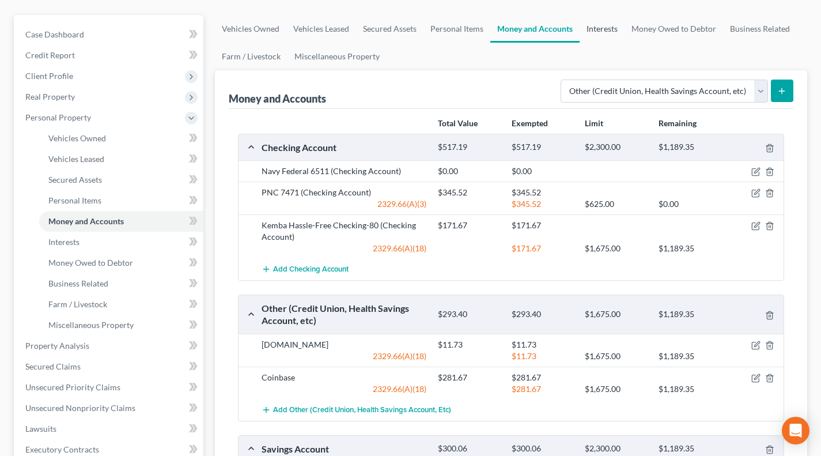
click at [591, 24] on link "Interests" at bounding box center [601, 29] width 45 height 28
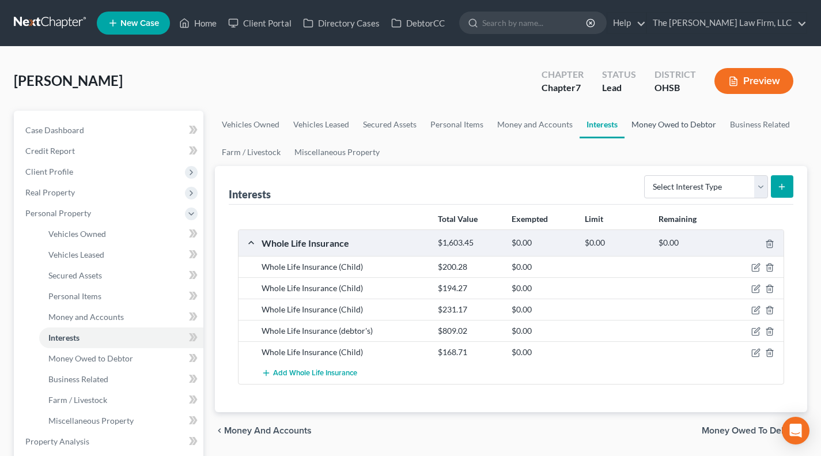
click at [681, 121] on link "Money Owed to Debtor" at bounding box center [673, 125] width 98 height 28
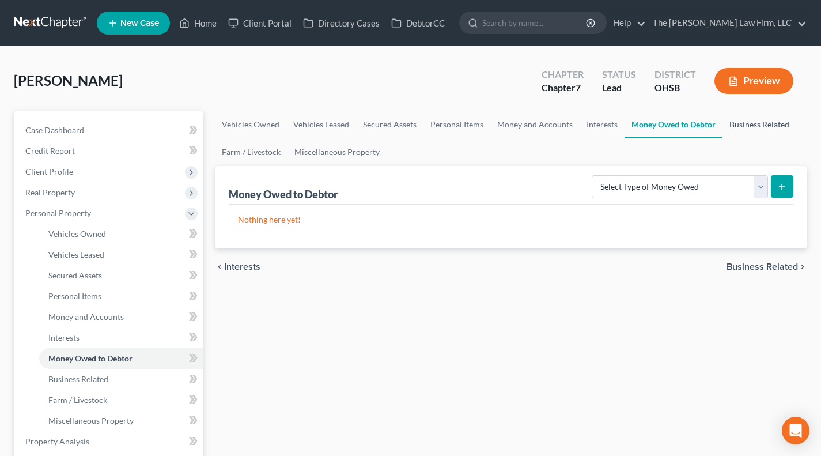
click at [743, 128] on link "Business Related" at bounding box center [759, 125] width 74 height 28
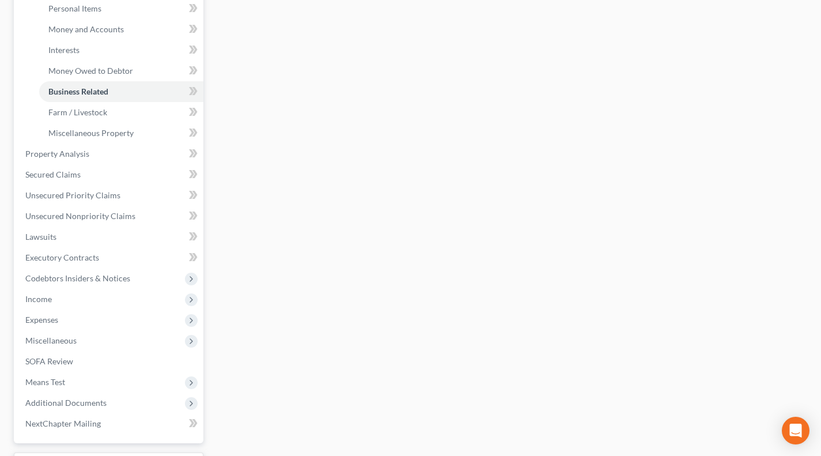
scroll to position [288, 0]
click at [76, 154] on span "Property Analysis" at bounding box center [57, 153] width 64 height 10
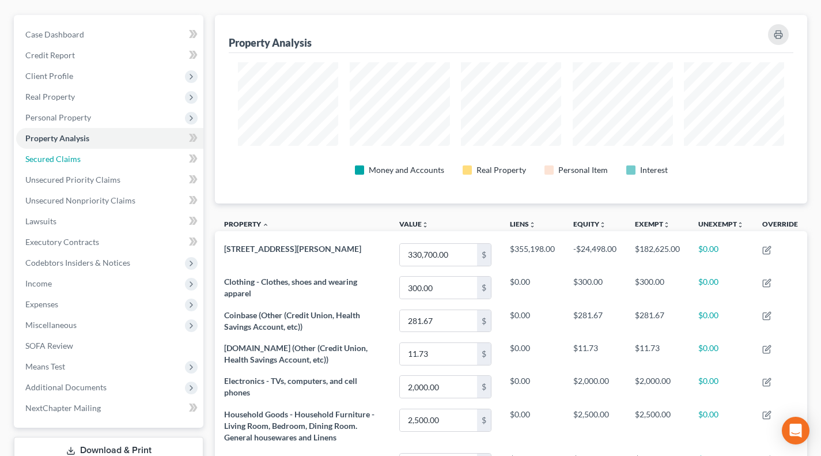
click at [77, 152] on link "Secured Claims" at bounding box center [109, 159] width 187 height 21
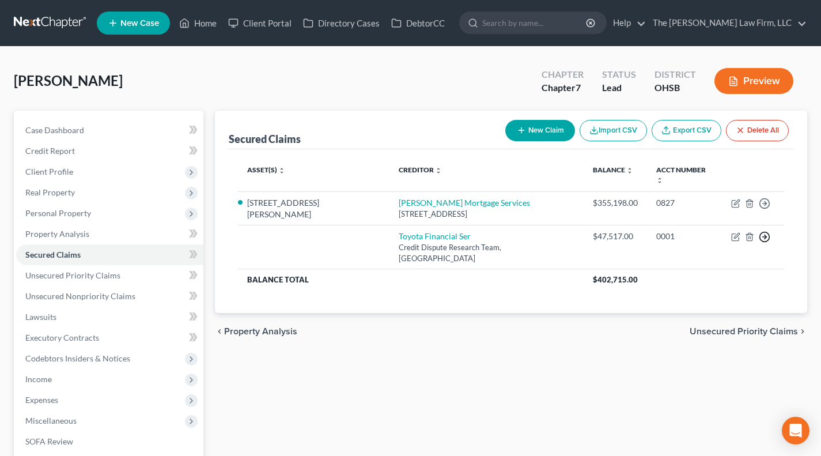
click at [761, 231] on icon "button" at bounding box center [764, 237] width 12 height 12
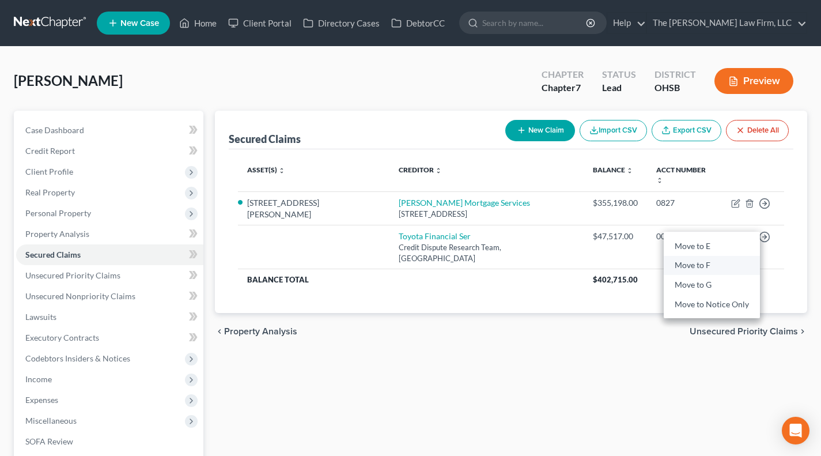
click at [692, 256] on link "Move to F" at bounding box center [711, 266] width 96 height 20
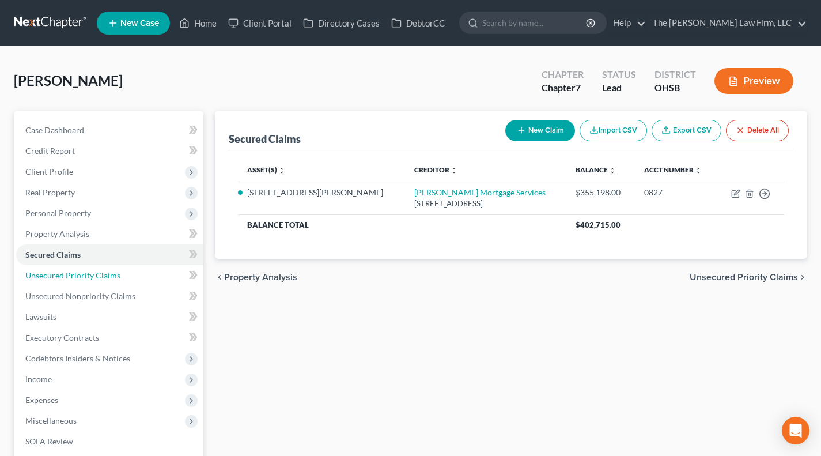
click at [92, 271] on span "Unsecured Priority Claims" at bounding box center [72, 275] width 95 height 10
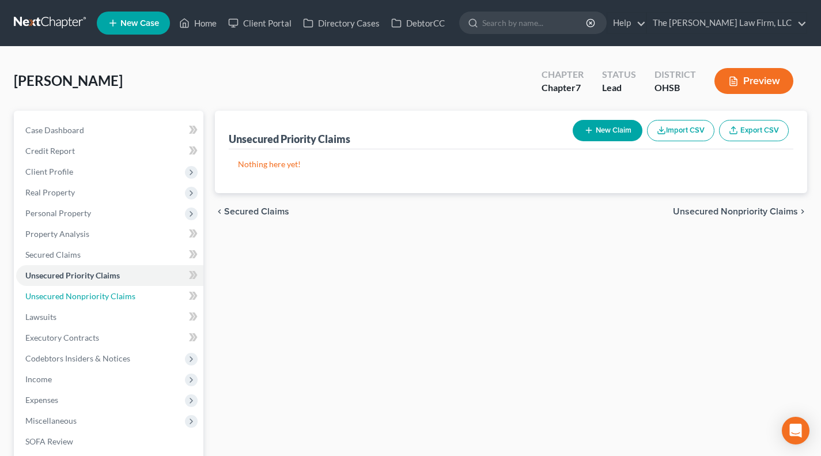
click at [98, 292] on span "Unsecured Nonpriority Claims" at bounding box center [80, 296] width 110 height 10
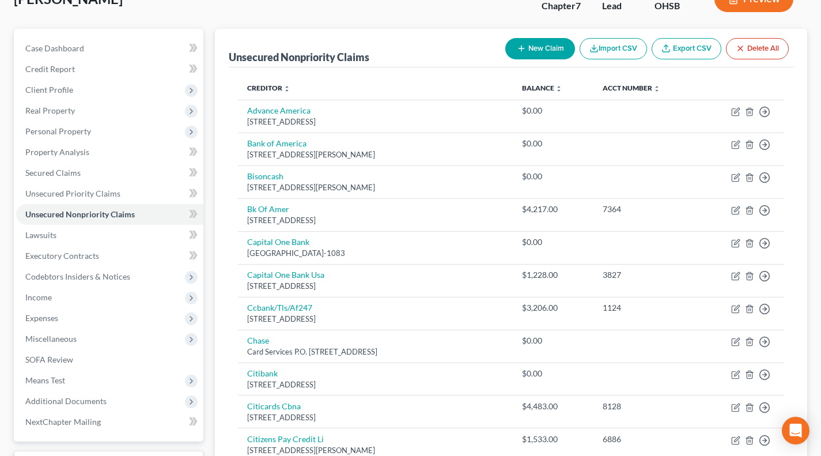
scroll to position [96, 0]
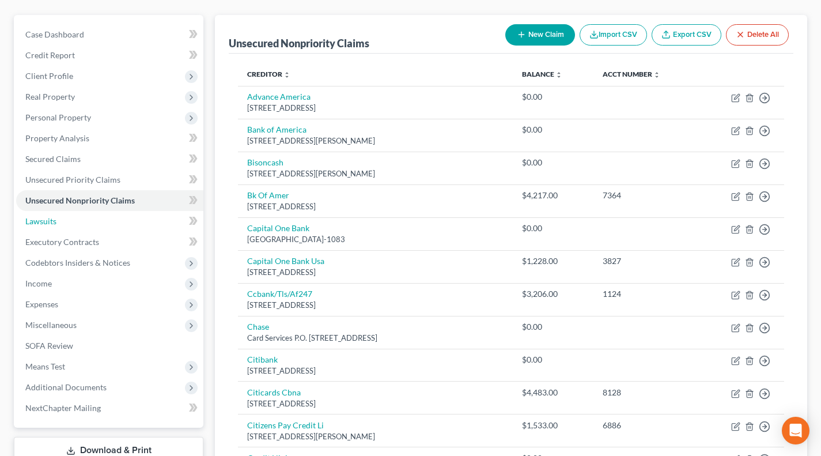
click at [57, 222] on link "Lawsuits" at bounding box center [109, 221] width 187 height 21
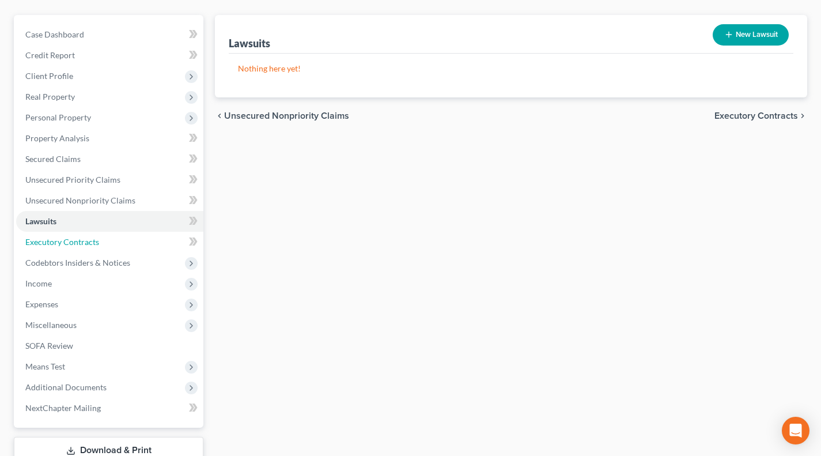
click at [71, 237] on span "Executory Contracts" at bounding box center [62, 242] width 74 height 10
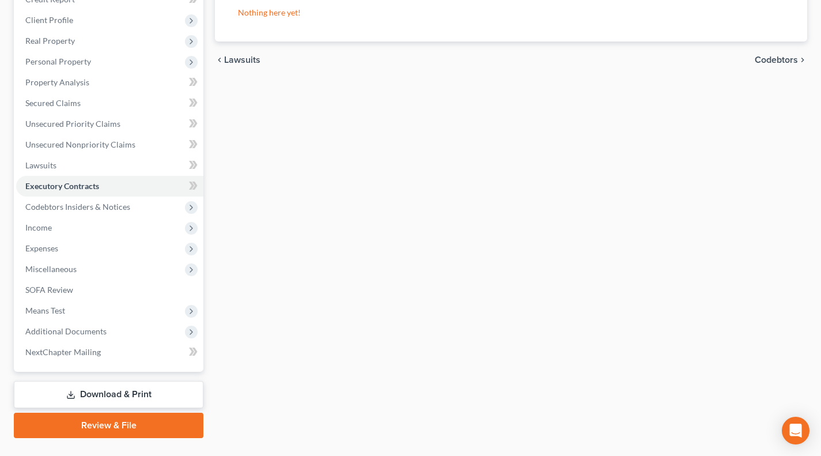
scroll to position [176, 0]
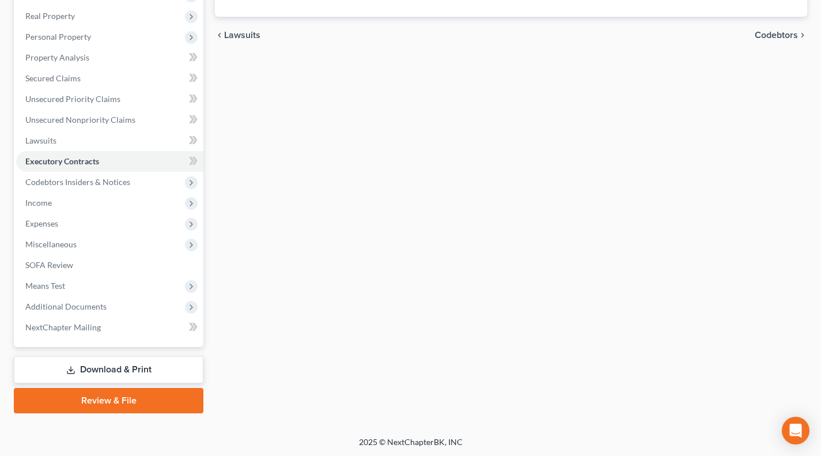
click at [90, 174] on span "Codebtors Insiders & Notices" at bounding box center [109, 182] width 187 height 21
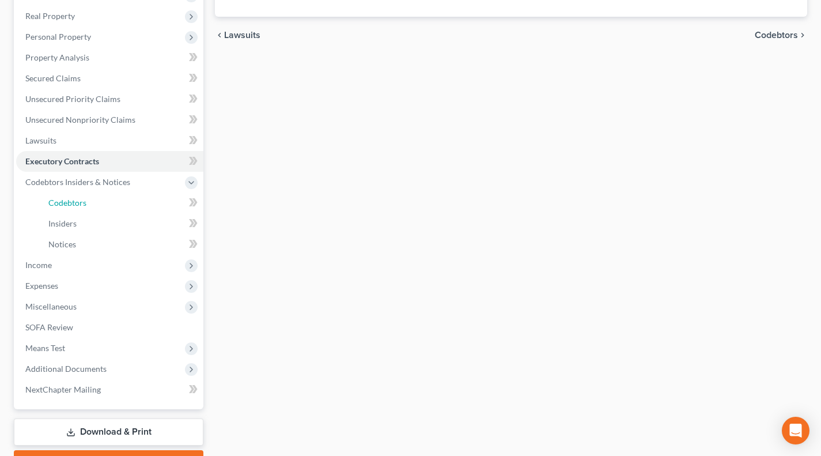
click at [74, 204] on span "Codebtors" at bounding box center [67, 203] width 38 height 10
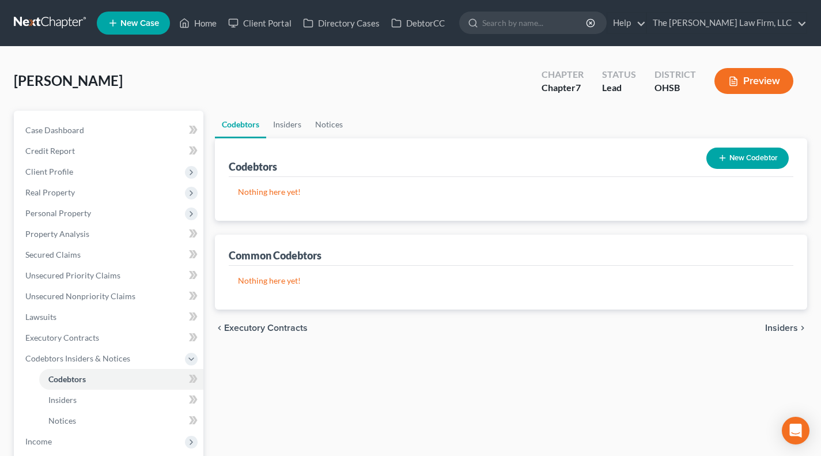
click at [760, 151] on button "New Codebtor" at bounding box center [747, 157] width 82 height 21
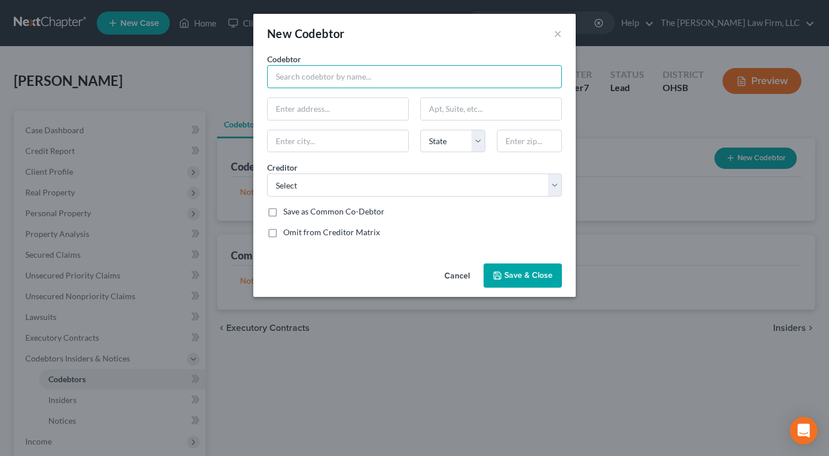
click at [340, 75] on input "text" at bounding box center [414, 76] width 295 height 23
click at [397, 48] on div "New Codebtor ×" at bounding box center [414, 33] width 322 height 39
click at [378, 69] on input "text" at bounding box center [414, 76] width 295 height 23
click at [375, 74] on input "text" at bounding box center [414, 76] width 295 height 23
type input "a"
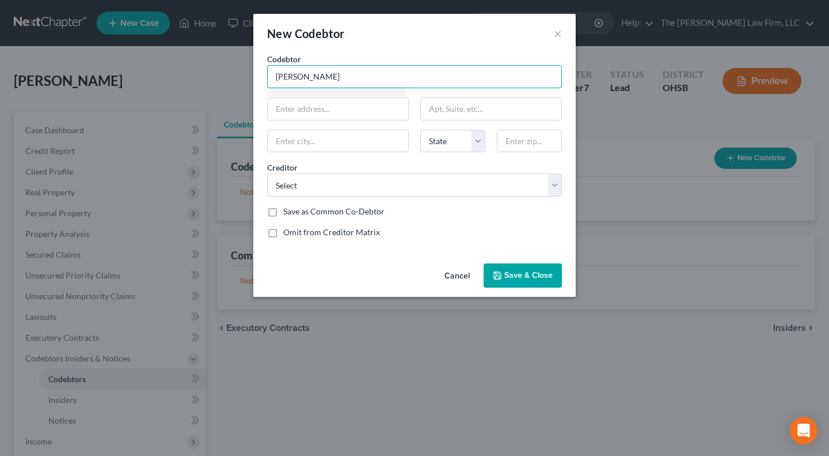
type input "Anita Opoku"
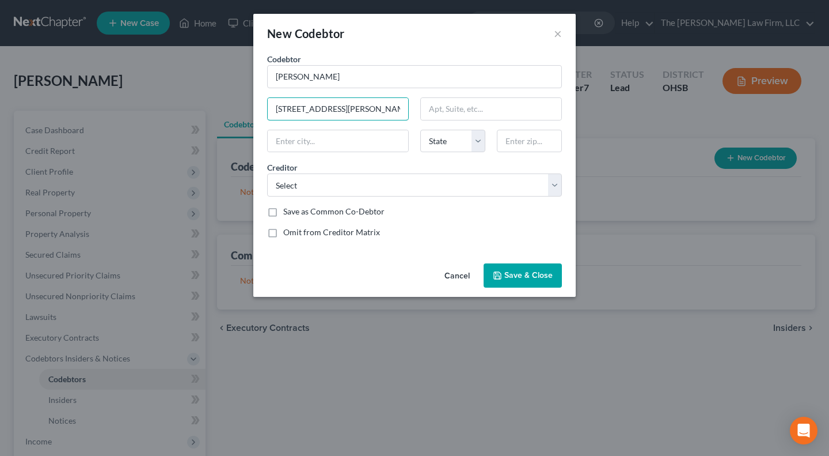
type input "4012 Sophie Pearl Lane"
type input "Canal Winchester"
select select "36"
type input "43110"
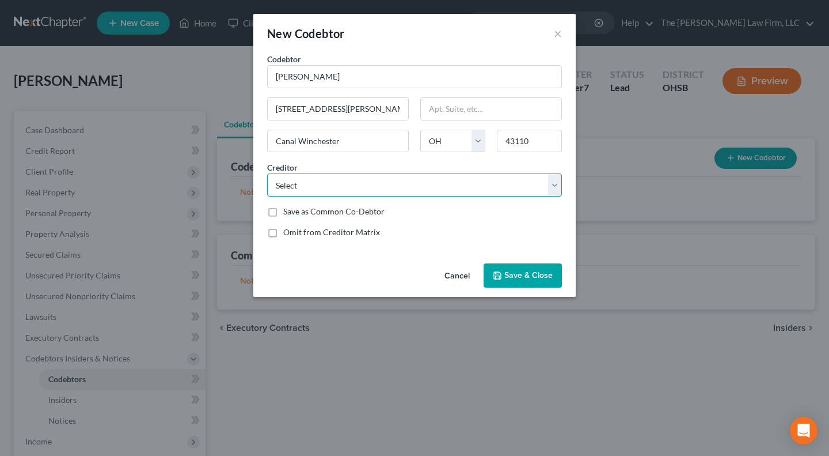
click at [389, 195] on select "Select Chase Advance America Capital One Bank Lending Club Corp Jpmcb Card The …" at bounding box center [414, 184] width 295 height 23
select select "32"
click at [267, 173] on select "Select Chase Advance America Capital One Bank Lending Club Corp Jpmcb Card The …" at bounding box center [414, 184] width 295 height 23
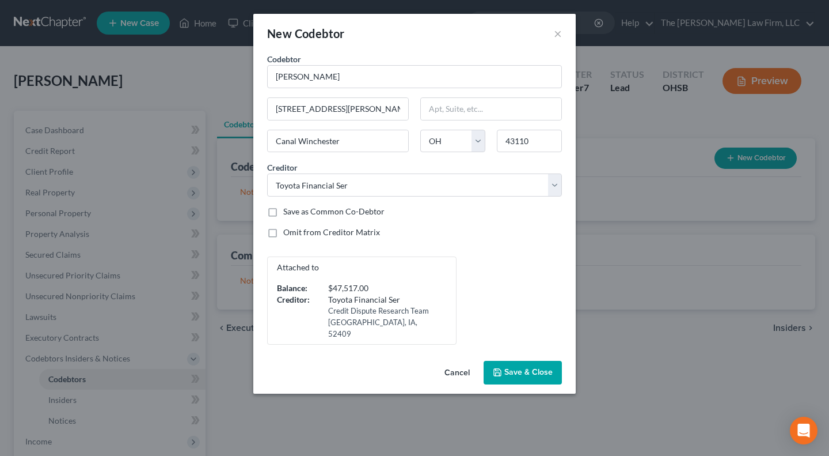
click at [506, 227] on div "Omit from Creditor Matrix" at bounding box center [414, 232] width 295 height 12
click at [548, 367] on span "Save & Close" at bounding box center [528, 372] width 48 height 10
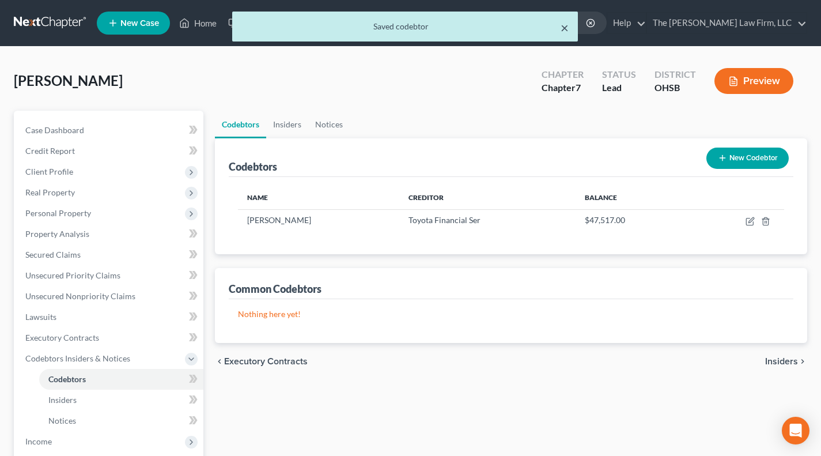
click at [563, 28] on button "×" at bounding box center [564, 28] width 8 height 14
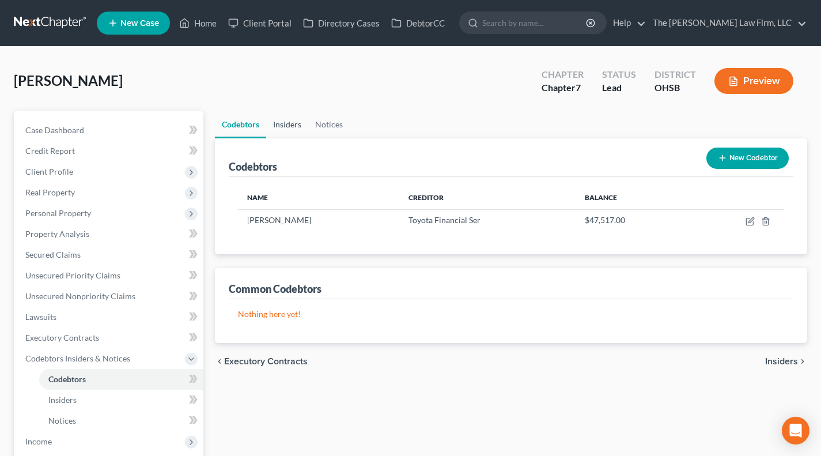
click at [289, 128] on link "Insiders" at bounding box center [287, 125] width 42 height 28
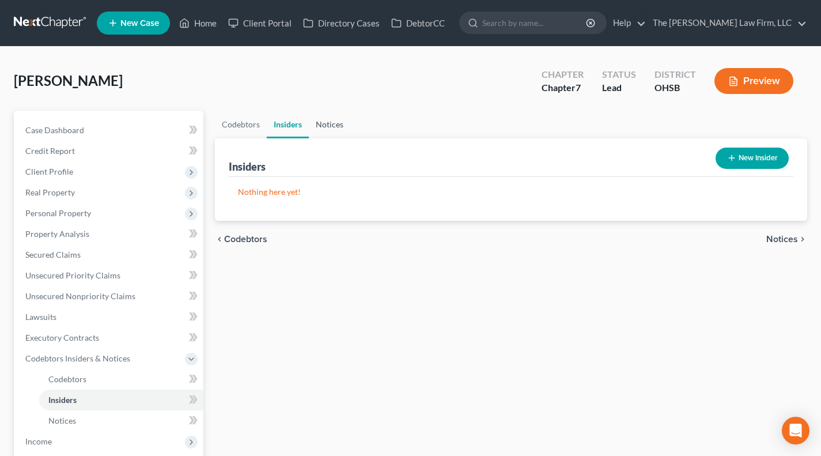
click at [330, 123] on link "Notices" at bounding box center [329, 125] width 41 height 28
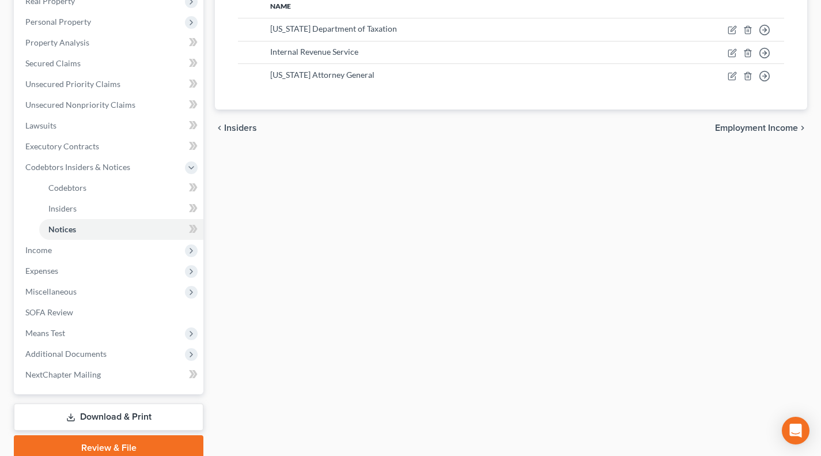
scroll to position [192, 0]
click at [80, 270] on span "Expenses" at bounding box center [109, 270] width 187 height 21
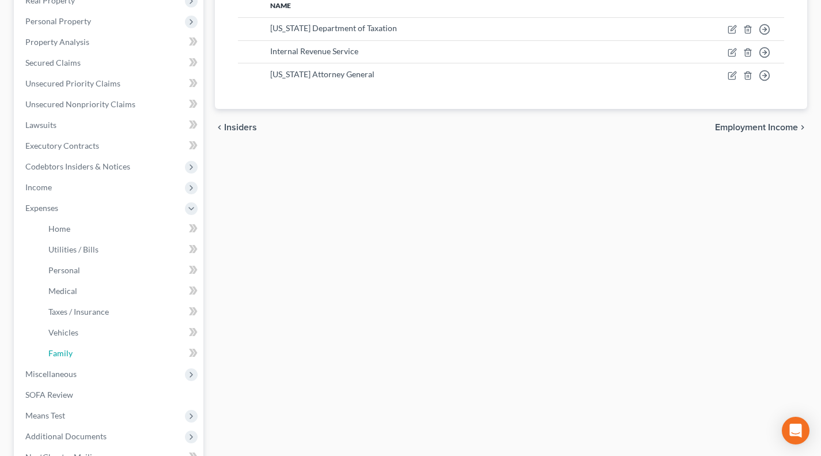
click at [86, 351] on link "Family" at bounding box center [121, 353] width 164 height 21
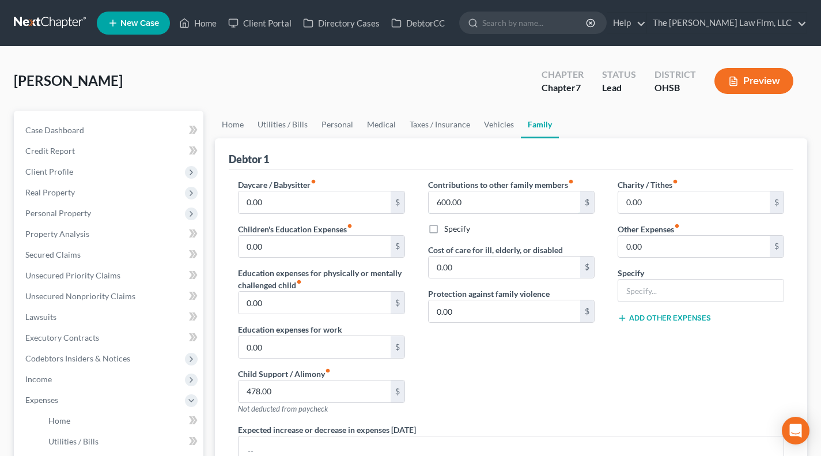
click at [480, 200] on input "600.00" at bounding box center [503, 202] width 151 height 22
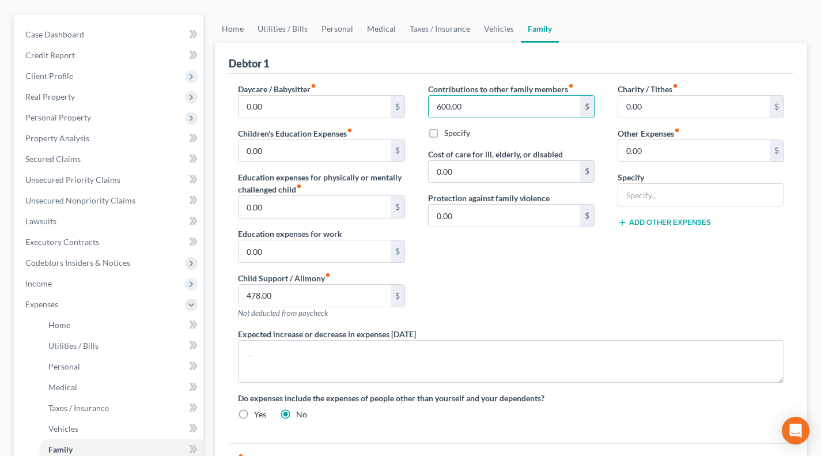
click at [459, 134] on label "Specify" at bounding box center [457, 133] width 26 height 12
click at [456, 134] on input "Specify" at bounding box center [452, 130] width 7 height 7
checkbox input "true"
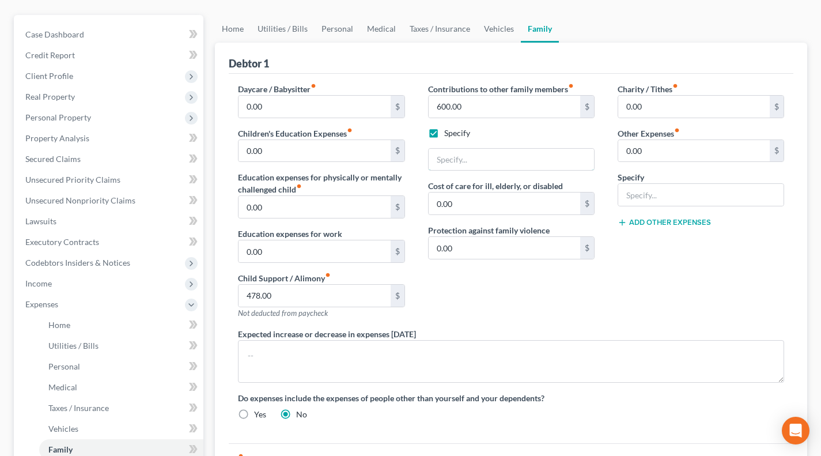
click at [476, 153] on input "text" at bounding box center [510, 160] width 165 height 22
click at [638, 289] on div "Charity / Tithes fiber_manual_record 0.00 $ Other Expenses fiber_manual_record …" at bounding box center [700, 205] width 189 height 245
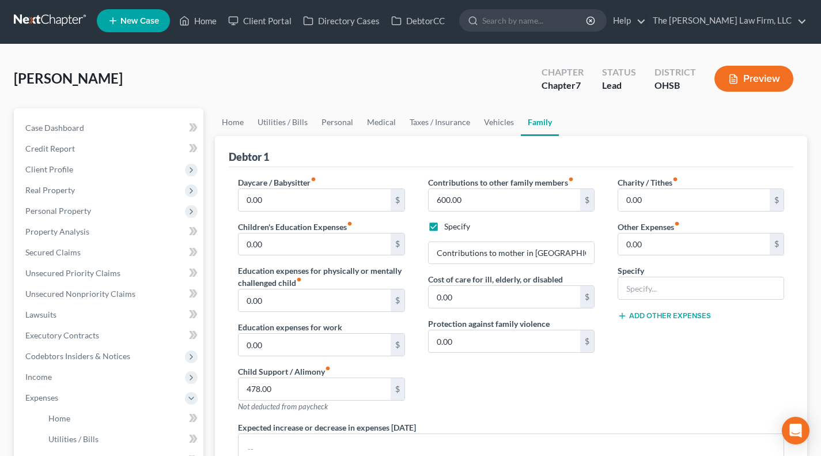
scroll to position [0, 0]
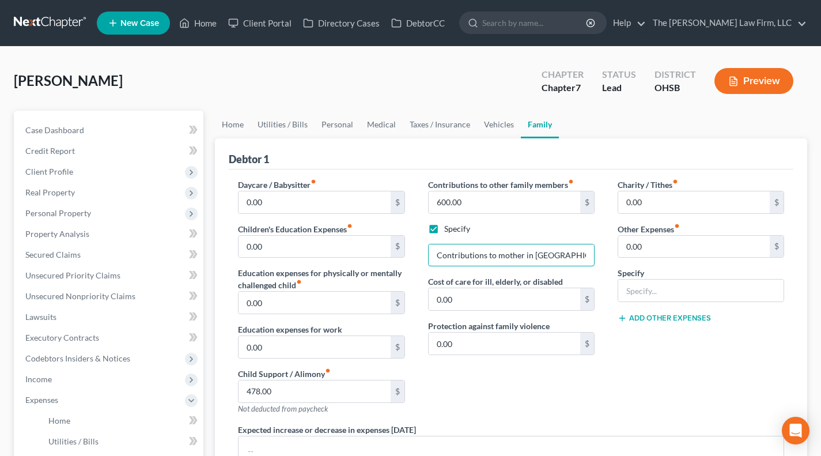
click at [500, 253] on input "Contributions to mother in Ghana" at bounding box center [510, 255] width 165 height 22
click at [497, 254] on input "Contributions to mother in Ghana" at bounding box center [510, 255] width 165 height 22
type input "Contributions to elderly mother in Ghana"
click at [609, 259] on div "Charity / Tithes fiber_manual_record 0.00 $ Other Expenses fiber_manual_record …" at bounding box center [700, 301] width 189 height 245
click at [84, 272] on span "Unsecured Priority Claims" at bounding box center [72, 275] width 95 height 10
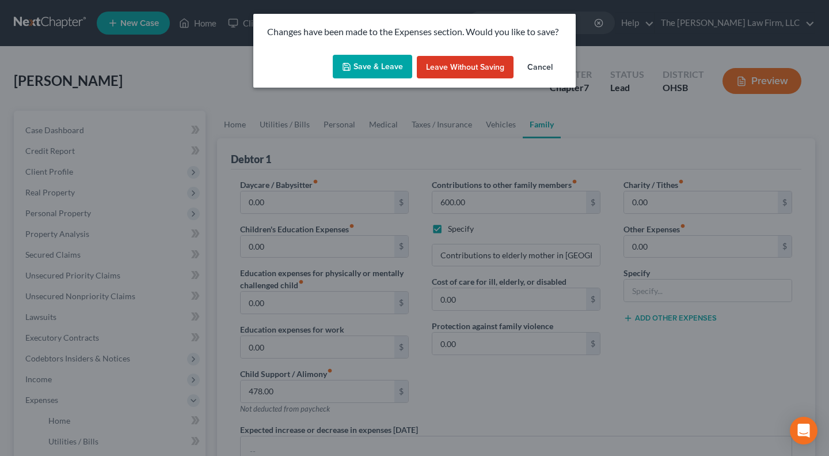
click at [375, 69] on button "Save & Leave" at bounding box center [372, 67] width 79 height 24
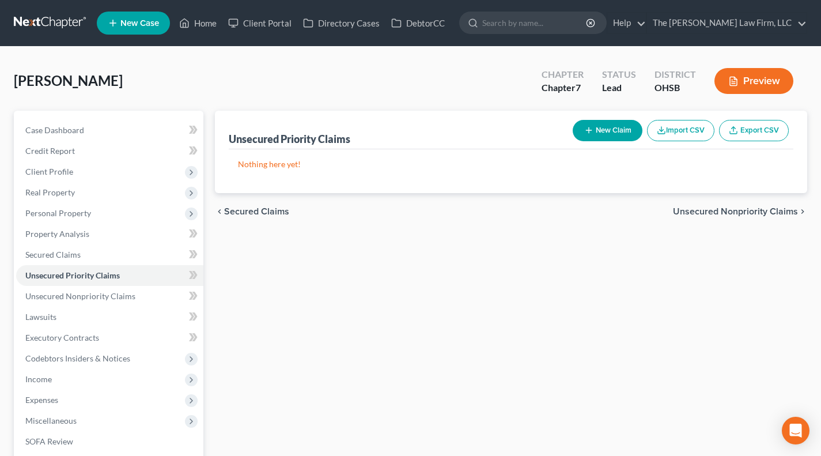
click at [586, 133] on icon "button" at bounding box center [588, 130] width 9 height 9
select select "0"
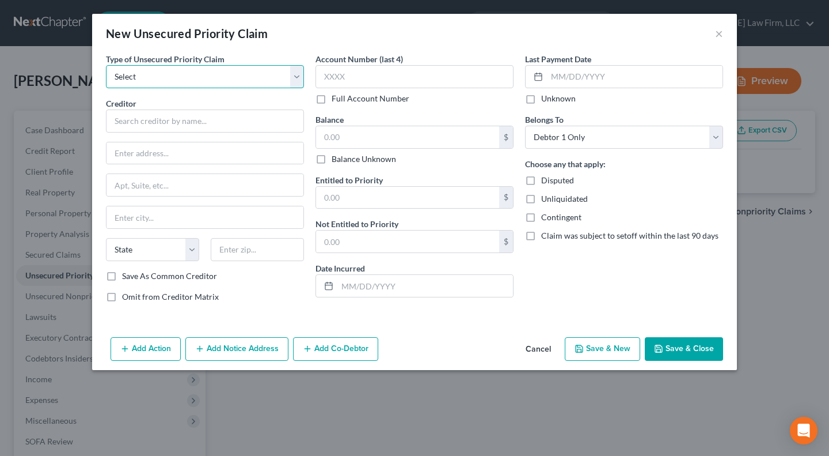
drag, startPoint x: 164, startPoint y: 65, endPoint x: 172, endPoint y: 82, distance: 18.5
click at [164, 65] on select "Select Taxes & Other Government Units Domestic Support Obligations Extensions o…" at bounding box center [205, 76] width 198 height 23
select select "1"
click at [106, 65] on select "Select Taxes & Other Government Units Domestic Support Obligations Extensions o…" at bounding box center [205, 76] width 198 height 23
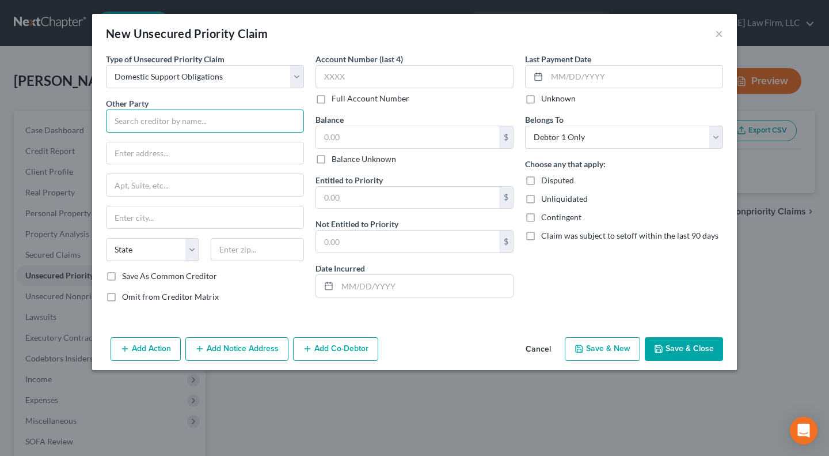
click at [179, 128] on input "text" at bounding box center [205, 120] width 198 height 23
click at [195, 122] on input "Ashley" at bounding box center [205, 120] width 198 height 23
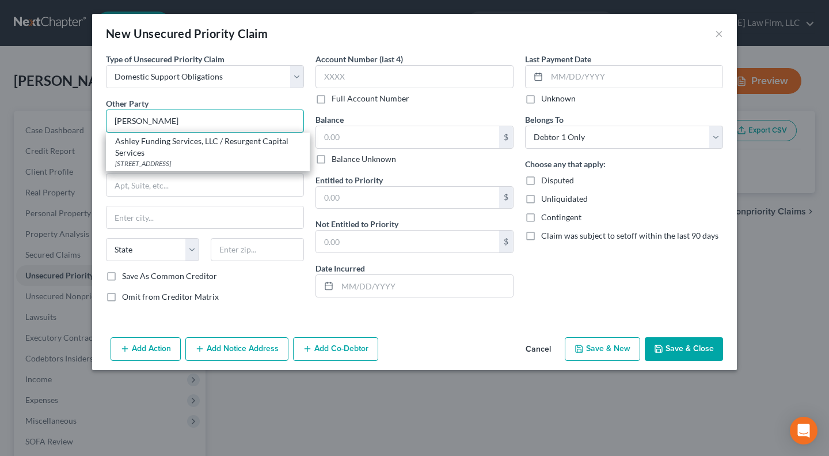
click at [200, 119] on input "Ashley" at bounding box center [205, 120] width 198 height 23
click at [223, 113] on input "Ashley" at bounding box center [205, 120] width 198 height 23
click at [225, 115] on input "Ashley" at bounding box center [205, 120] width 198 height 23
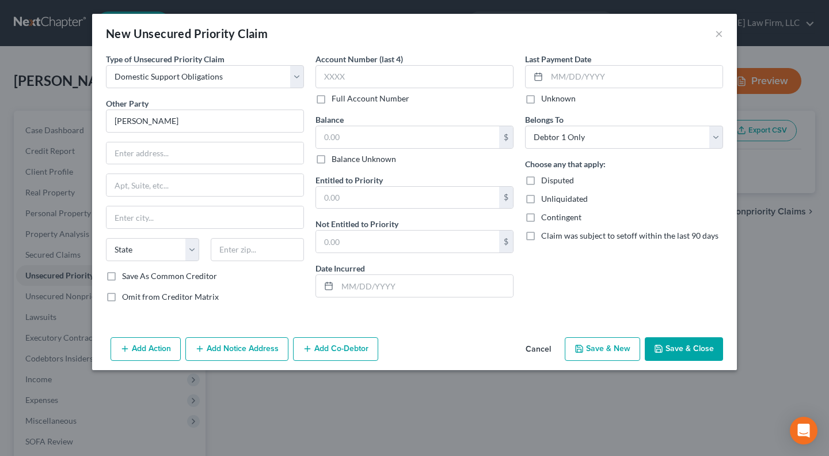
click at [223, 103] on div "Other Party * Ashley" at bounding box center [205, 114] width 198 height 35
type input "Ashley"
click at [720, 37] on button "×" at bounding box center [719, 33] width 8 height 14
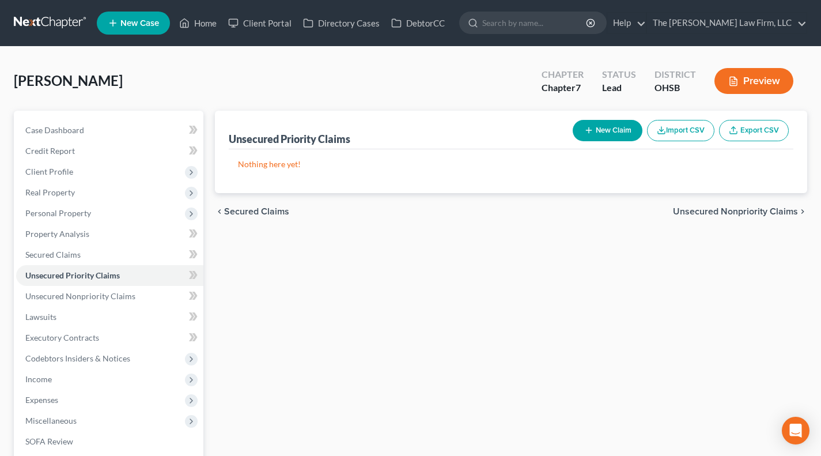
click at [589, 130] on icon "button" at bounding box center [588, 130] width 9 height 9
select select "0"
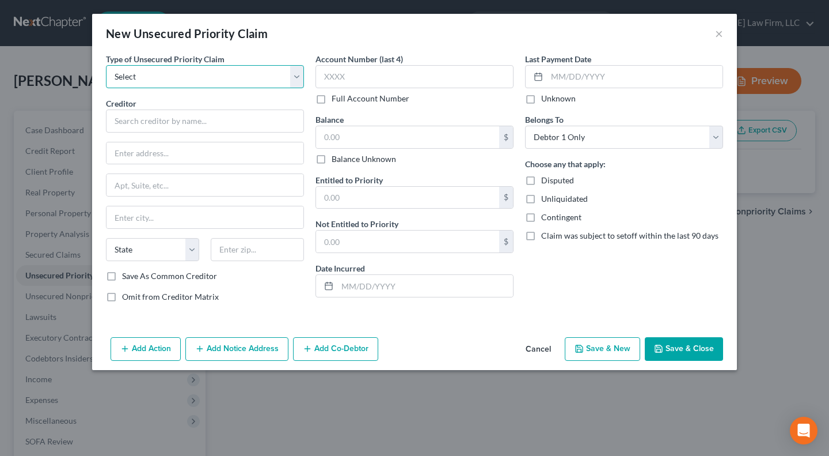
click at [212, 83] on select "Select Taxes & Other Government Units Domestic Support Obligations Extensions o…" at bounding box center [205, 76] width 198 height 23
select select "1"
click at [106, 65] on select "Select Taxes & Other Government Units Domestic Support Obligations Extensions o…" at bounding box center [205, 76] width 198 height 23
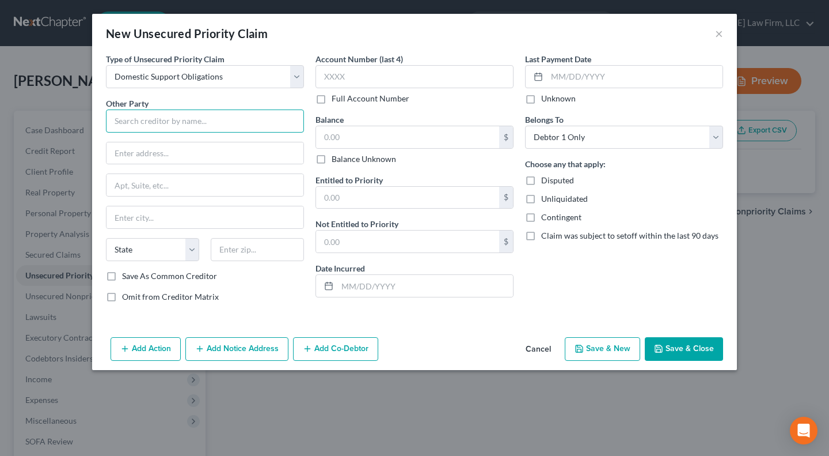
click at [176, 118] on input "text" at bounding box center [205, 120] width 198 height 23
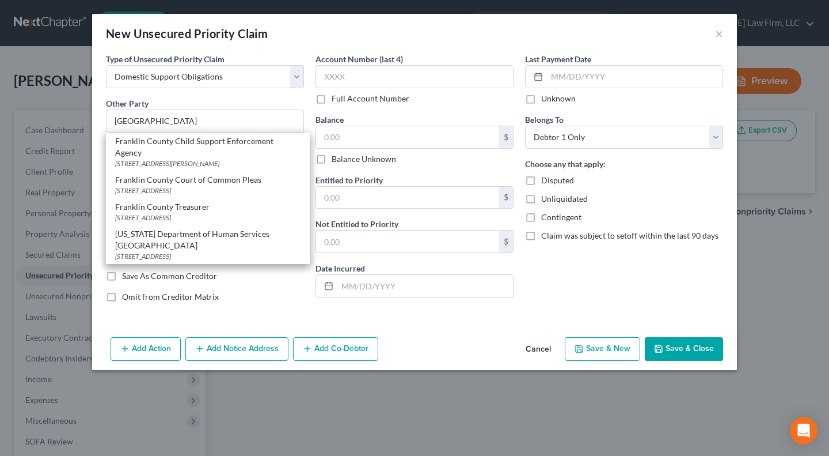
click at [203, 151] on div "Franklin County Child Support Enforcement Agency" at bounding box center [207, 146] width 185 height 23
type input "Franklin County Child Support Enforcement Agency"
type input "80 E. Fulton St."
type input "Suite B"
type input "Columbus"
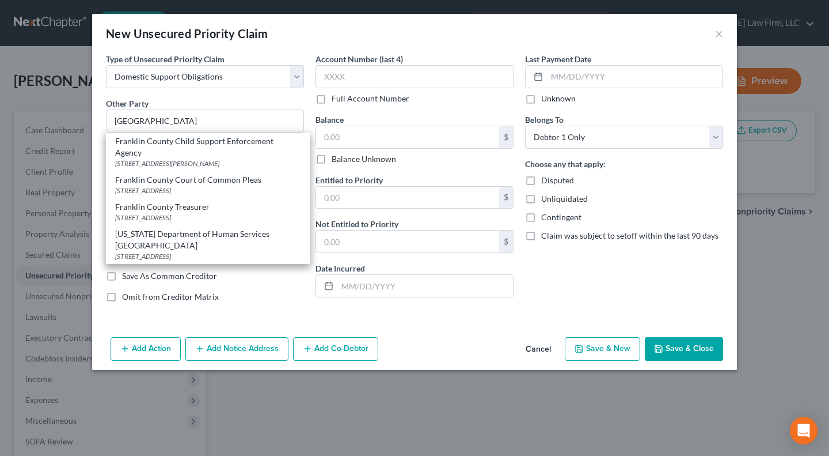
select select "36"
type input "43215"
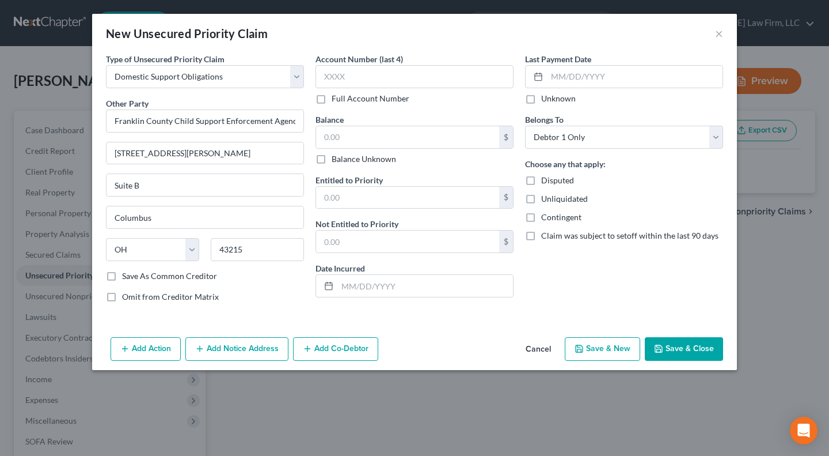
click at [359, 158] on label "Balance Unknown" at bounding box center [364, 159] width 64 height 12
click at [344, 158] on input "Balance Unknown" at bounding box center [339, 156] width 7 height 7
checkbox input "true"
type input "0.00"
click at [676, 344] on button "Save & Close" at bounding box center [684, 349] width 78 height 24
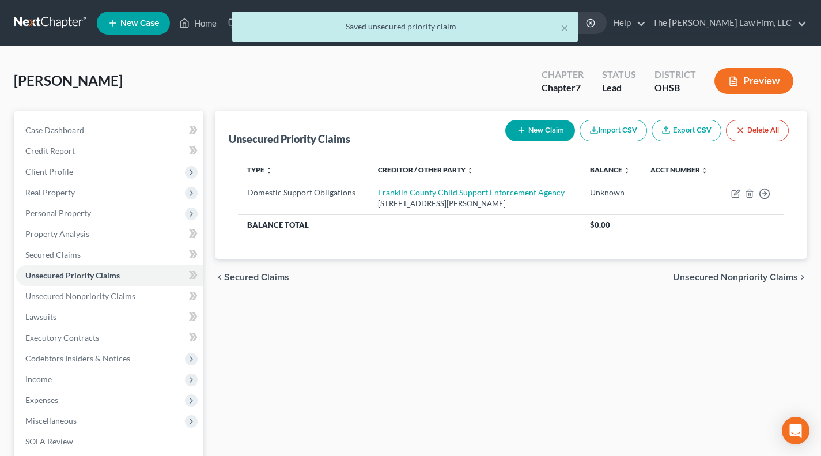
click at [525, 130] on button "New Claim" at bounding box center [540, 130] width 70 height 21
select select "0"
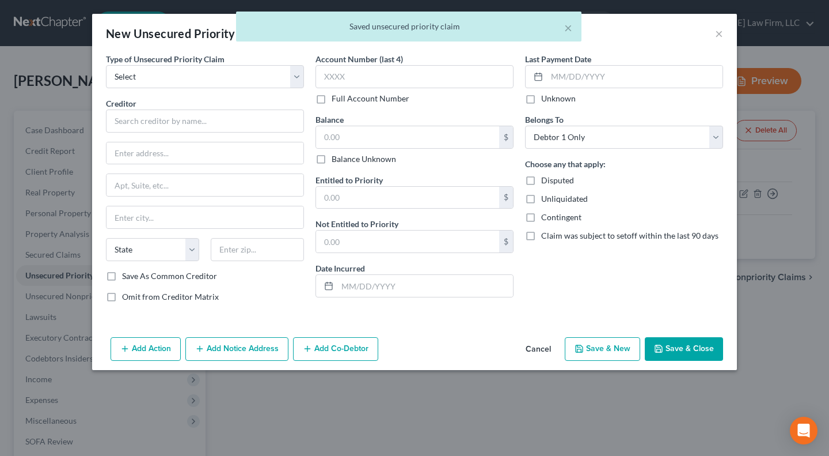
click at [169, 89] on div "Type of Unsecured Priority Claim * Select Taxes & Other Government Units Domest…" at bounding box center [205, 182] width 210 height 259
click at [170, 86] on select "Select Taxes & Other Government Units Domestic Support Obligations Extensions o…" at bounding box center [205, 76] width 198 height 23
select select "1"
click at [106, 65] on select "Select Taxes & Other Government Units Domestic Support Obligations Extensions o…" at bounding box center [205, 76] width 198 height 23
click at [202, 127] on input "text" at bounding box center [205, 120] width 198 height 23
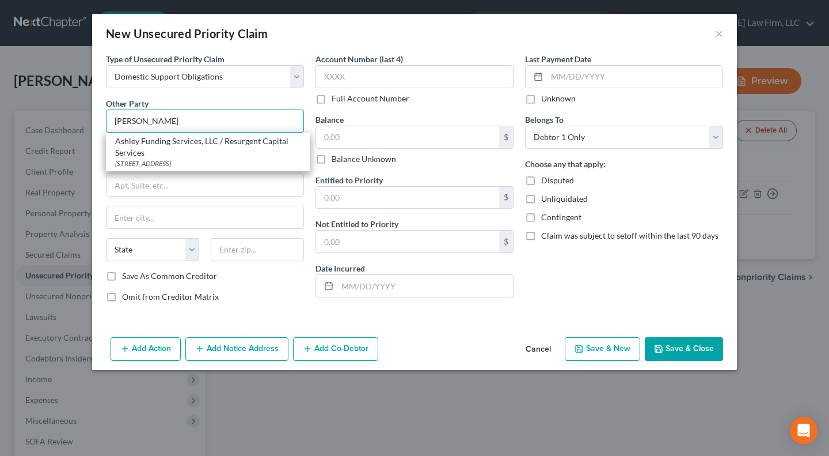
type input "Ashley"
click at [720, 33] on button "×" at bounding box center [719, 33] width 8 height 14
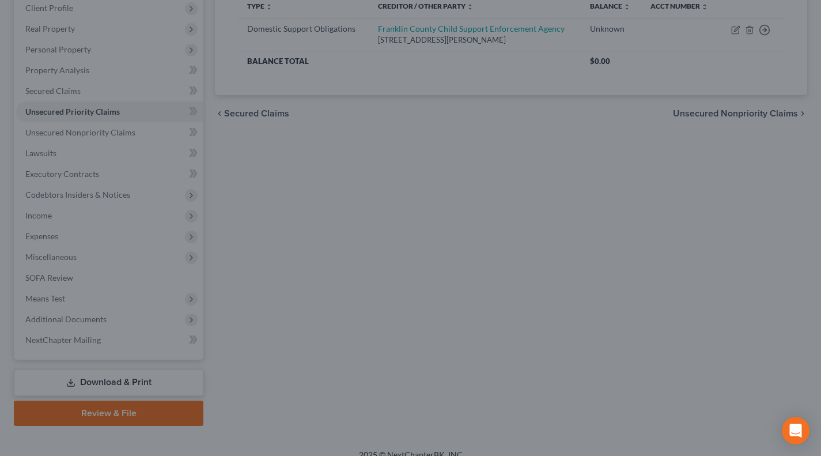
scroll to position [176, 0]
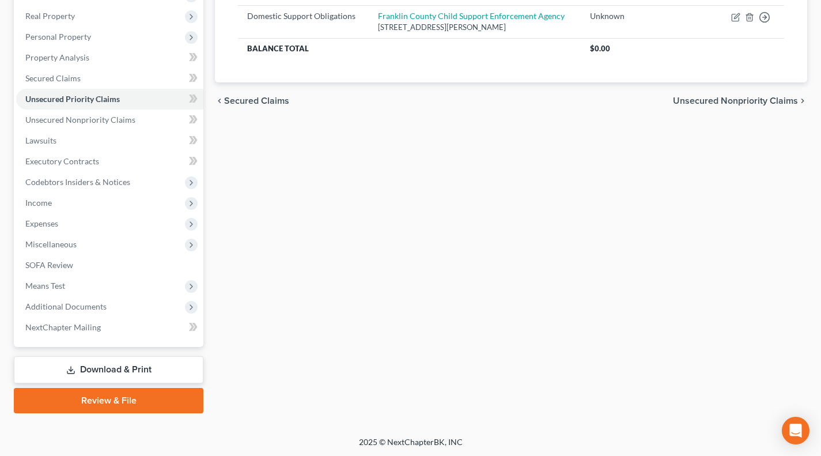
click at [85, 305] on span "Additional Documents" at bounding box center [65, 306] width 81 height 10
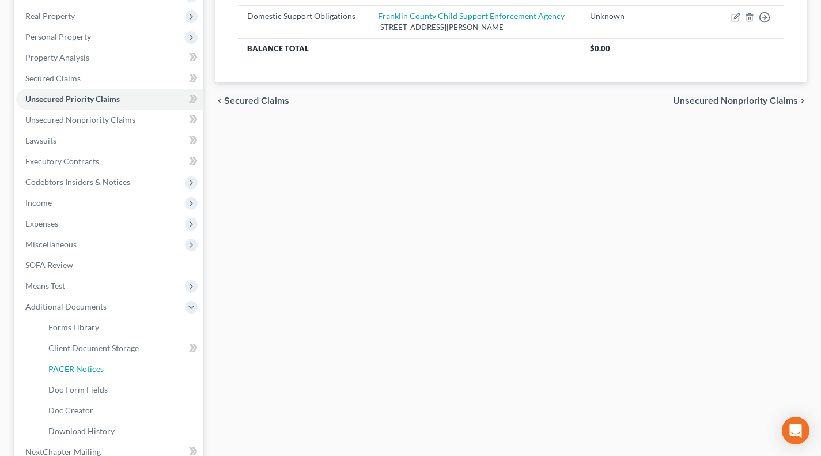
click at [90, 366] on span "PACER Notices" at bounding box center [75, 368] width 55 height 10
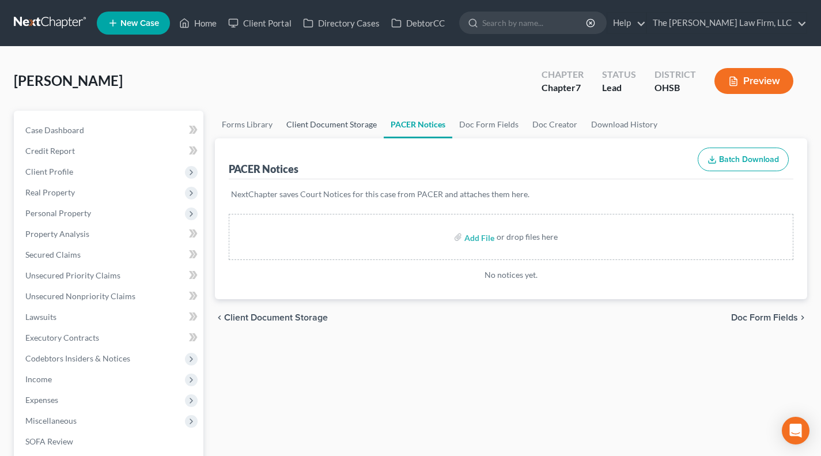
click at [351, 132] on link "Client Document Storage" at bounding box center [331, 125] width 104 height 28
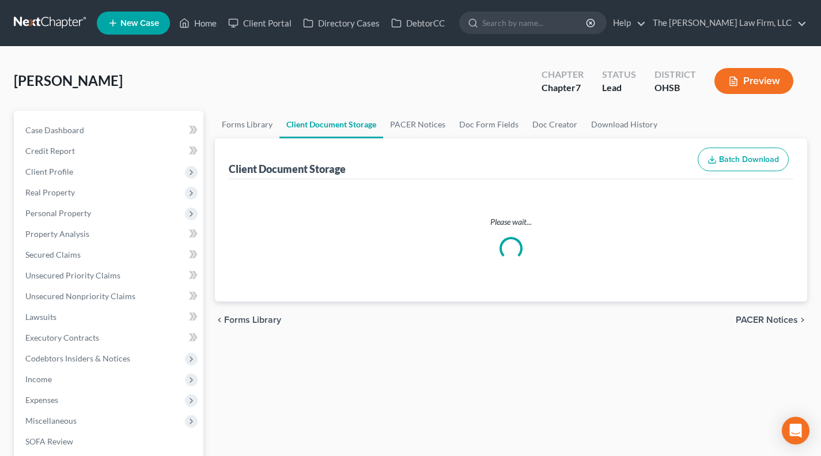
select select "52"
select select "61"
select select "7"
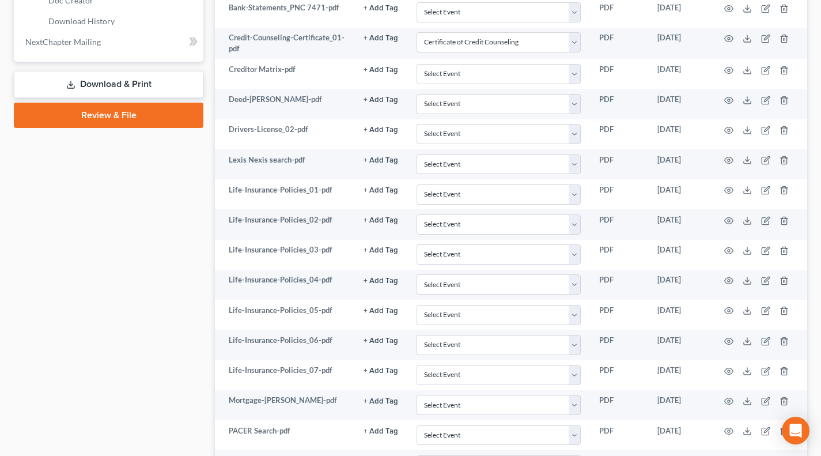
scroll to position [589, 0]
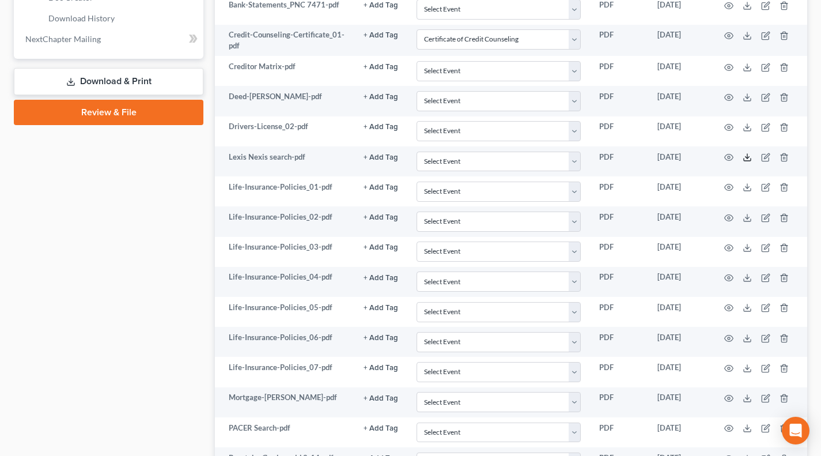
click at [750, 156] on icon at bounding box center [746, 157] width 9 height 9
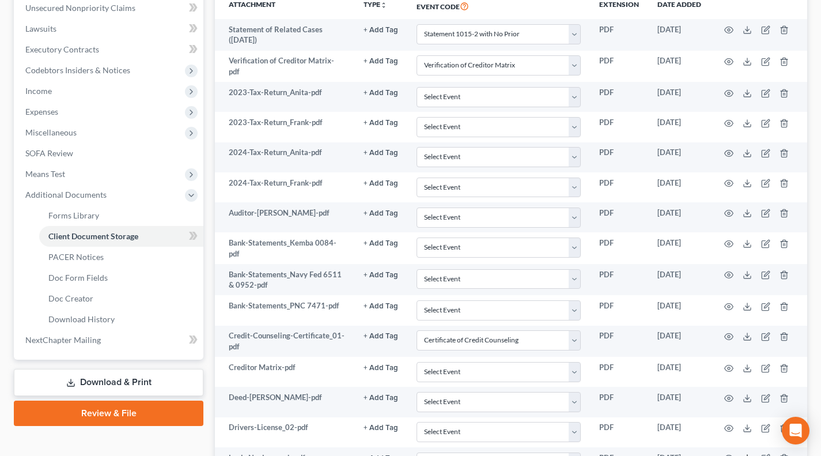
scroll to position [96, 0]
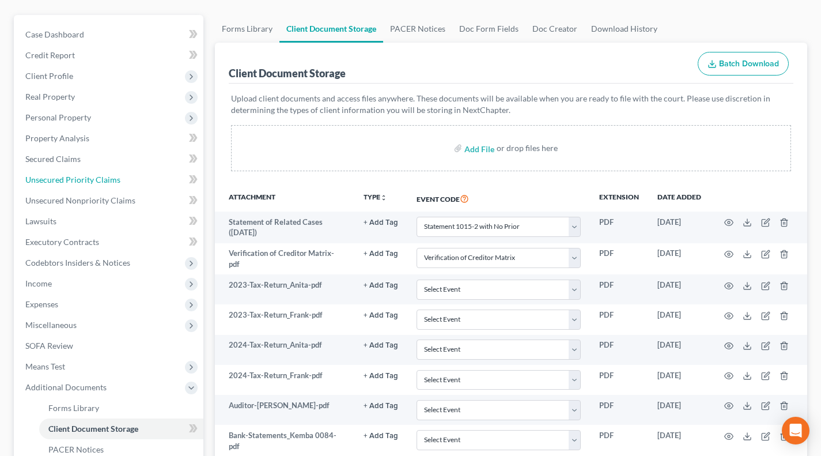
click at [89, 174] on span "Unsecured Priority Claims" at bounding box center [72, 179] width 95 height 10
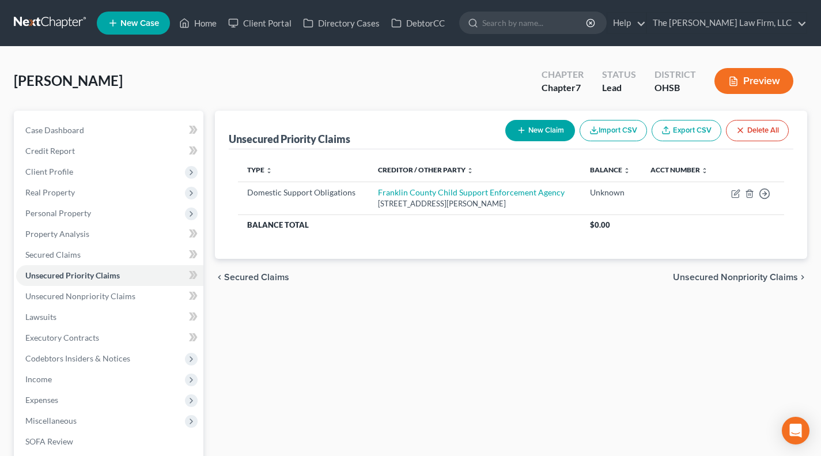
click at [552, 124] on button "New Claim" at bounding box center [540, 130] width 70 height 21
select select "0"
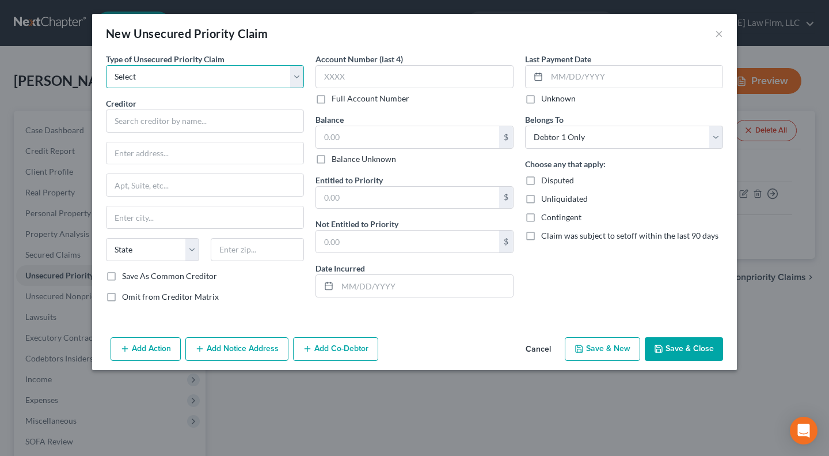
click at [220, 78] on select "Select Taxes & Other Government Units Domestic Support Obligations Extensions o…" at bounding box center [205, 76] width 198 height 23
select select "1"
click at [106, 65] on select "Select Taxes & Other Government Units Domestic Support Obligations Extensions o…" at bounding box center [205, 76] width 198 height 23
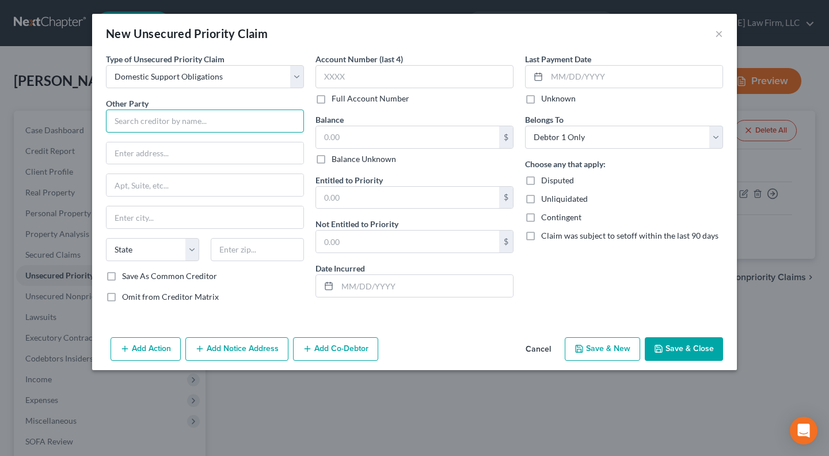
click at [195, 123] on input "text" at bounding box center [205, 120] width 198 height 23
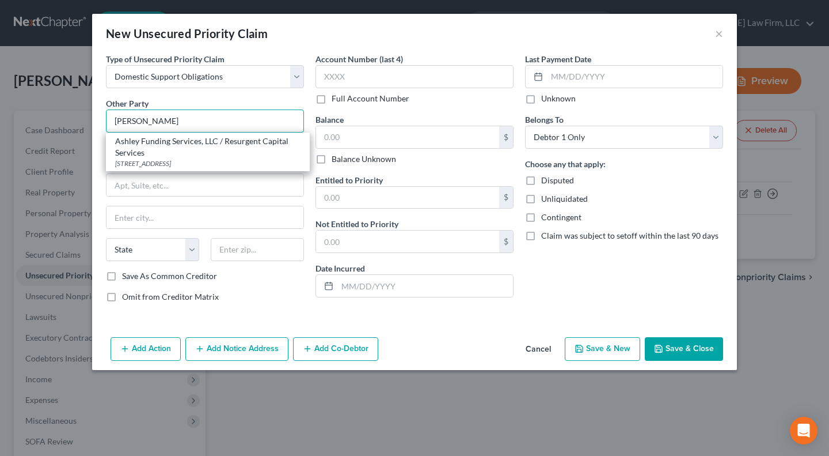
type input "Ashley"
click at [212, 97] on div "Type of Unsecured Priority Claim * Select Taxes & Other Government Units Domest…" at bounding box center [205, 182] width 210 height 259
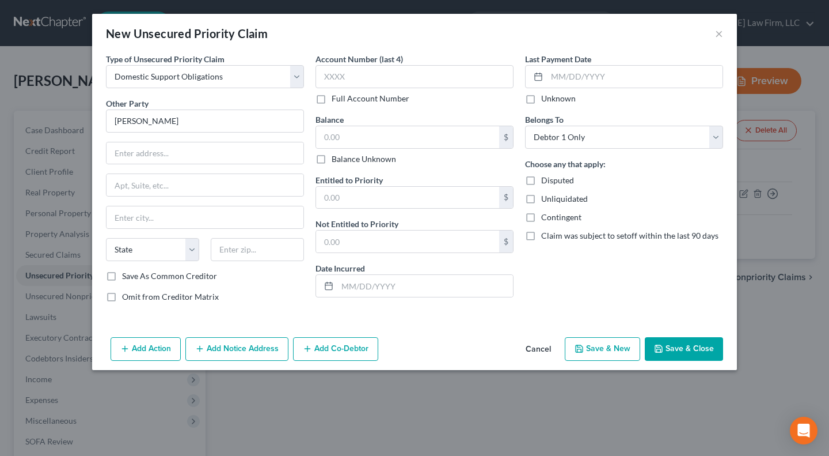
click at [285, 103] on div "Other Party * Ashley" at bounding box center [205, 114] width 198 height 35
click at [301, 103] on div "Other Party * Ashley" at bounding box center [205, 114] width 198 height 35
click at [460, 115] on div "Balance $ Balance Unknown Balance Undetermined $ Balance Unknown" at bounding box center [415, 138] width 198 height 51
click at [722, 30] on button "×" at bounding box center [719, 33] width 8 height 14
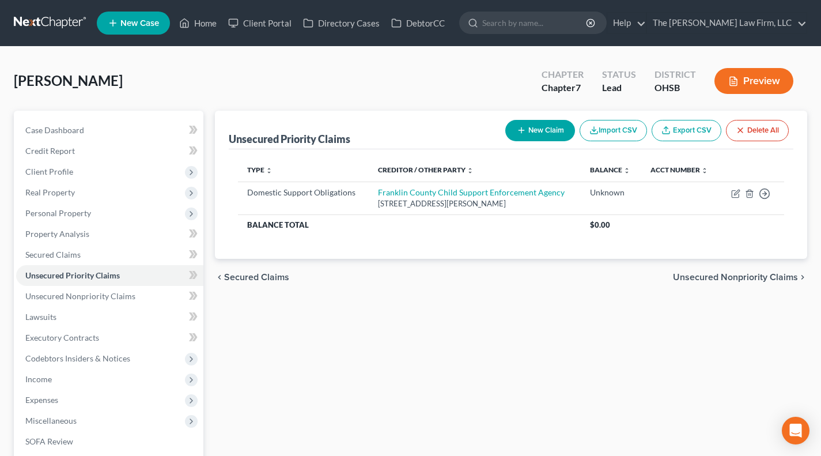
click at [72, 169] on span "Client Profile" at bounding box center [109, 171] width 187 height 21
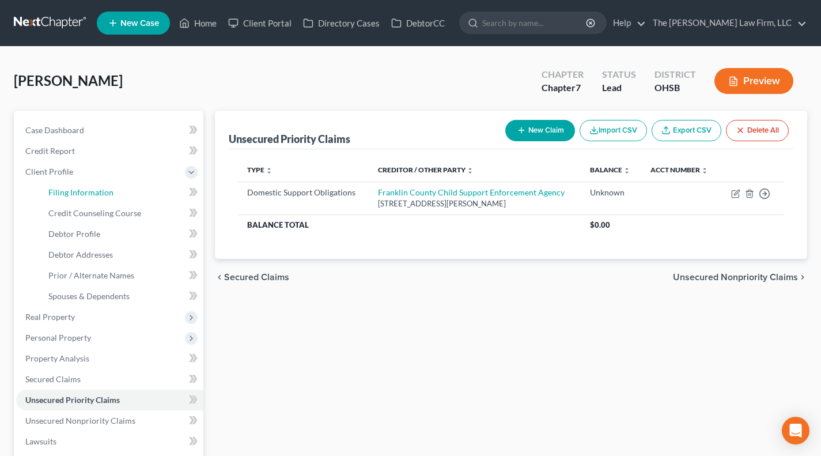
click at [93, 196] on span "Filing Information" at bounding box center [80, 192] width 65 height 10
select select "1"
select select "0"
select select "36"
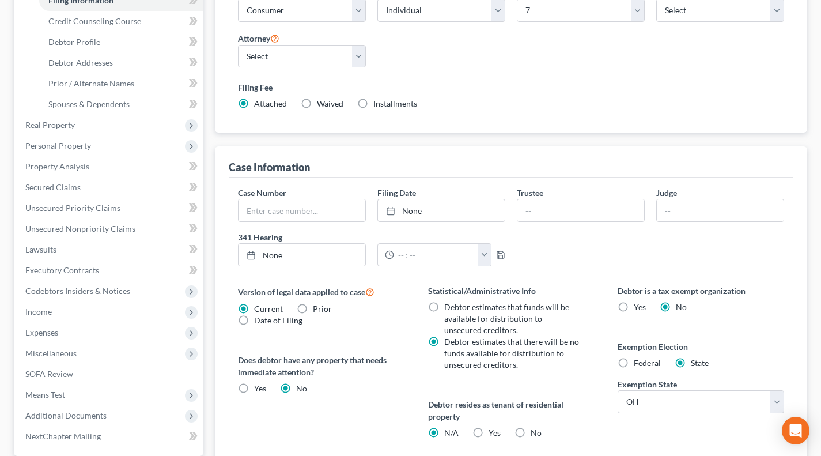
scroll to position [288, 0]
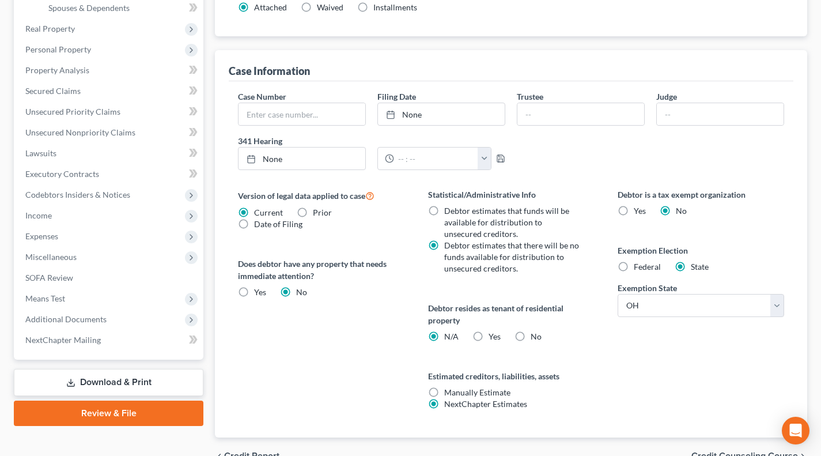
click at [530, 337] on label "No" at bounding box center [535, 337] width 11 height 12
click at [535, 337] on input "No" at bounding box center [538, 334] width 7 height 7
radio input "true"
radio input "false"
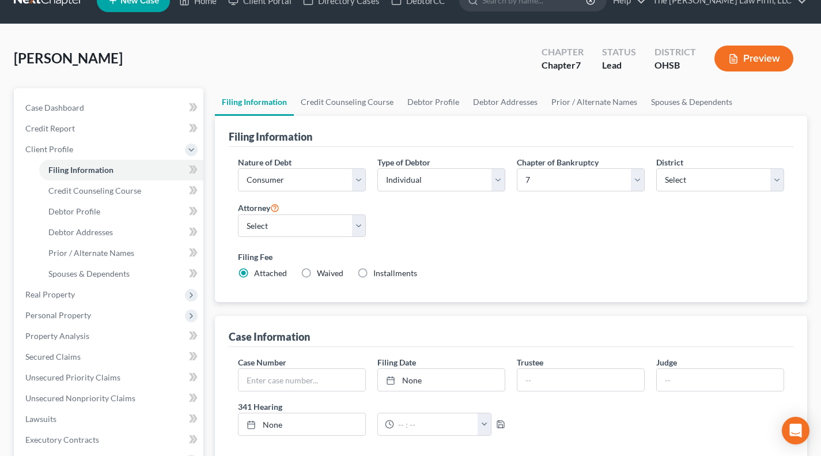
scroll to position [0, 0]
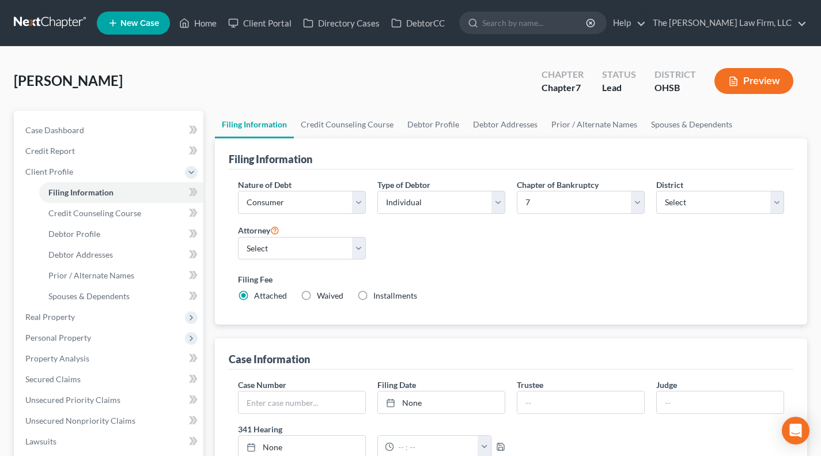
click at [393, 305] on div "Filing Fee Attached Waived Waived Installments Installments" at bounding box center [510, 289] width 557 height 42
click at [390, 291] on span "Installments" at bounding box center [395, 295] width 44 height 10
click at [385, 291] on input "Installments Installments" at bounding box center [381, 293] width 7 height 7
radio input "true"
radio input "false"
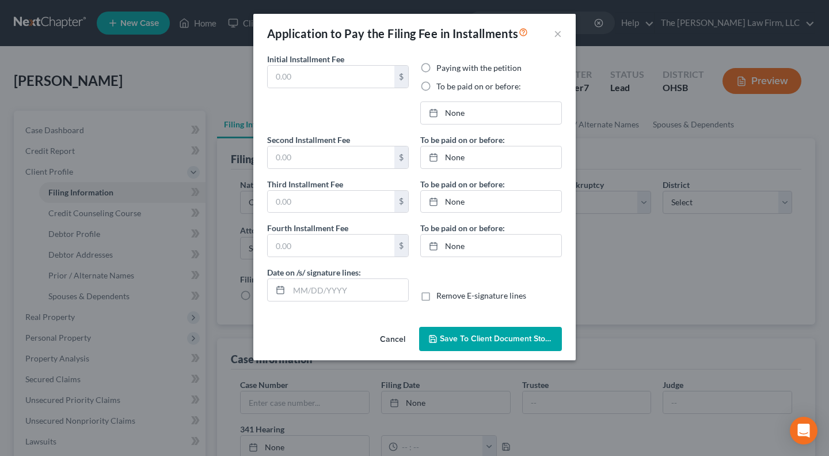
type input "0.00"
radio input "true"
type input "0.00"
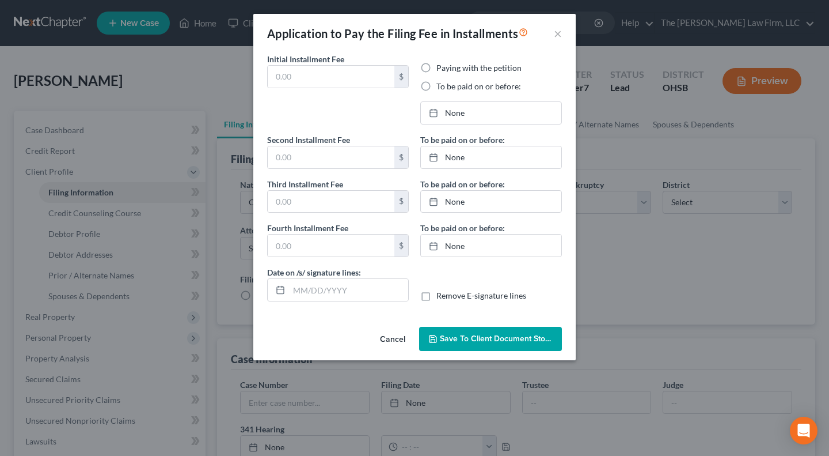
type input "09/10/2025"
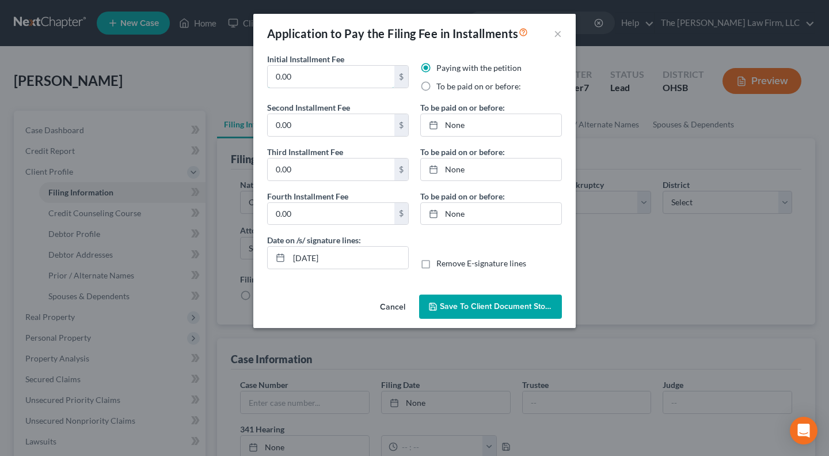
click at [337, 83] on input "0.00" at bounding box center [331, 77] width 127 height 22
click at [336, 83] on input "84.50" at bounding box center [331, 77] width 127 height 22
type input "84.50"
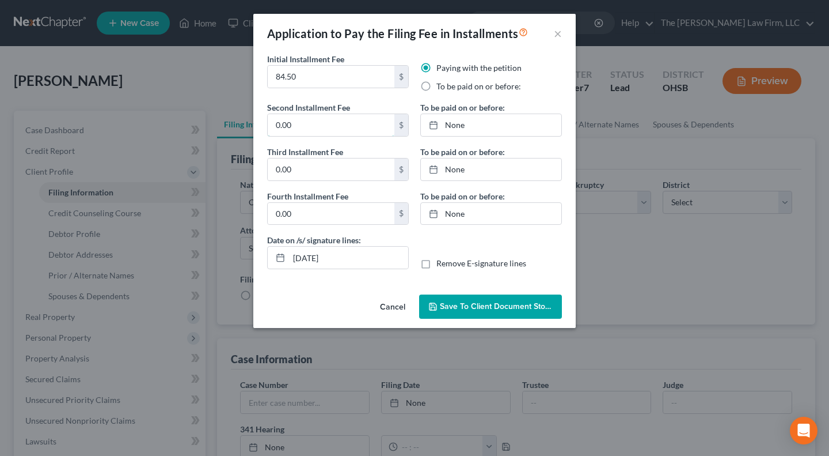
click at [326, 124] on input "0.00" at bounding box center [331, 125] width 127 height 22
paste input "84.5"
type input "84.50"
click at [322, 169] on input "0.00" at bounding box center [331, 169] width 127 height 22
paste input "84.5"
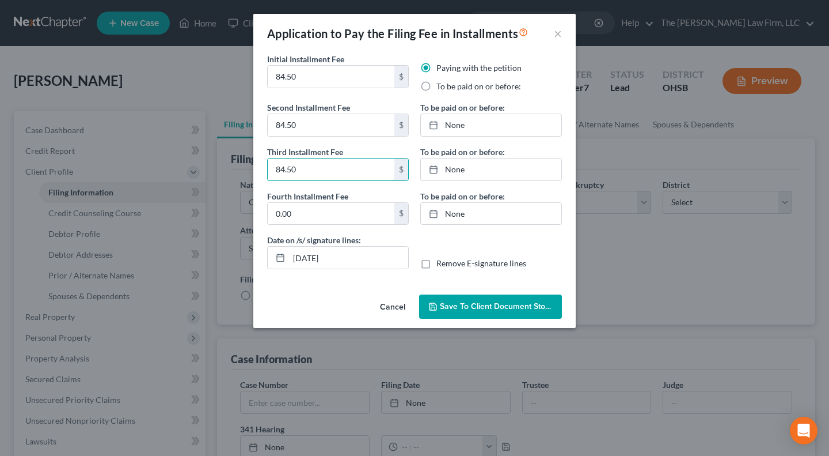
type input "84.50"
click at [313, 211] on input "0.00" at bounding box center [331, 214] width 127 height 22
paste input "84.5"
type input "84.50"
click at [457, 84] on label "To be paid on or before:" at bounding box center [479, 87] width 85 height 12
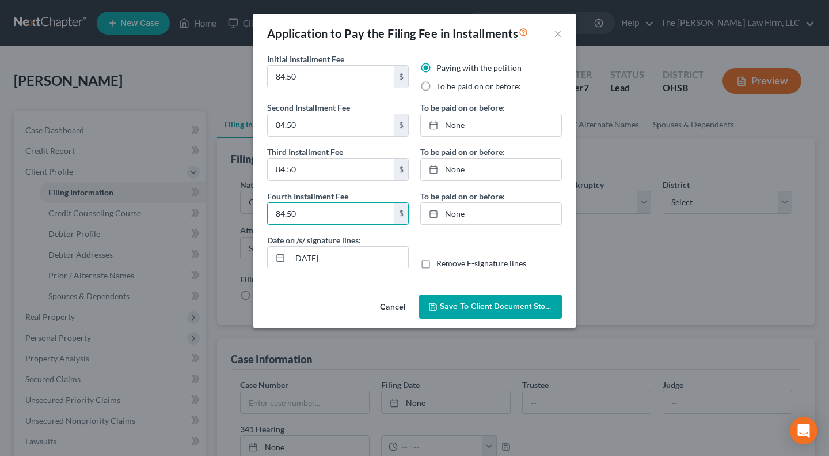
click at [449, 84] on input "To be paid on or before:" at bounding box center [444, 84] width 7 height 7
radio input "true"
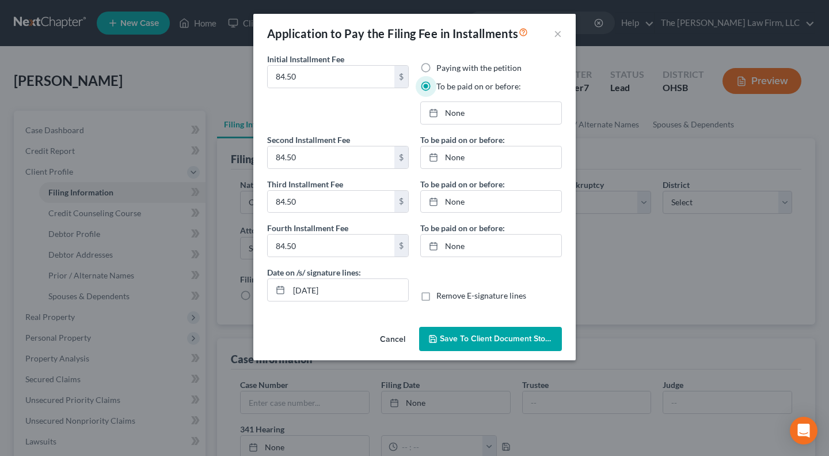
click at [473, 119] on link "None" at bounding box center [491, 113] width 141 height 22
type input "9/10/2025"
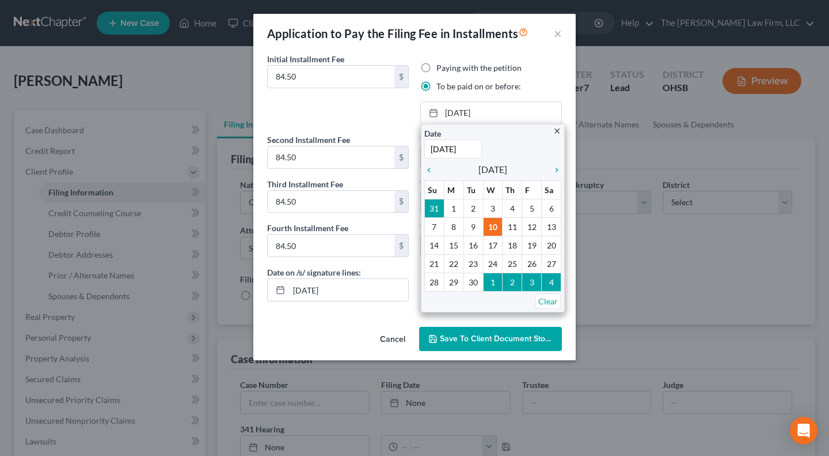
click at [556, 169] on icon "chevron_right" at bounding box center [553, 169] width 15 height 9
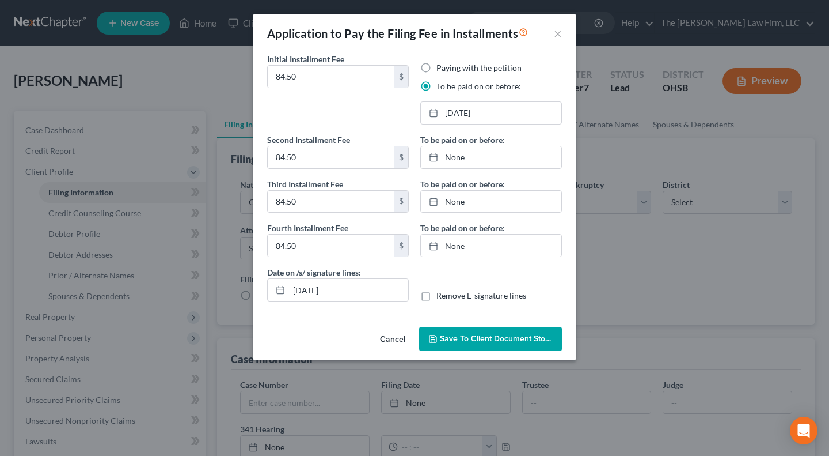
click at [470, 166] on link "None" at bounding box center [491, 157] width 141 height 22
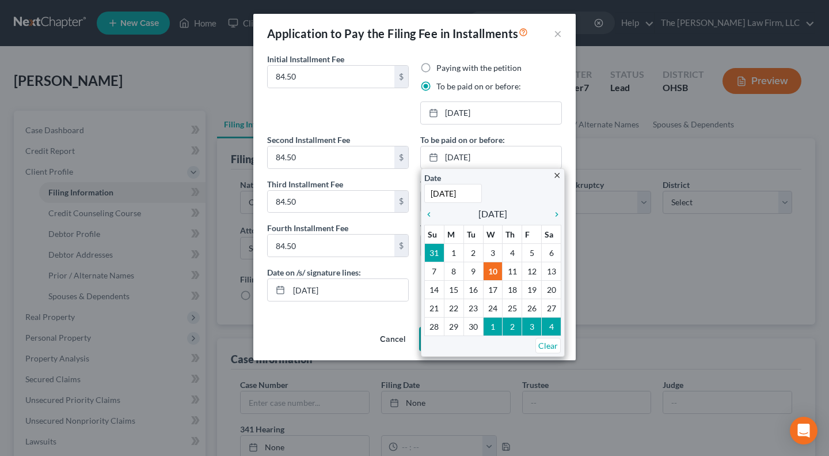
click at [556, 212] on icon "chevron_right" at bounding box center [553, 214] width 15 height 9
click at [556, 211] on icon "chevron_right" at bounding box center [553, 214] width 15 height 9
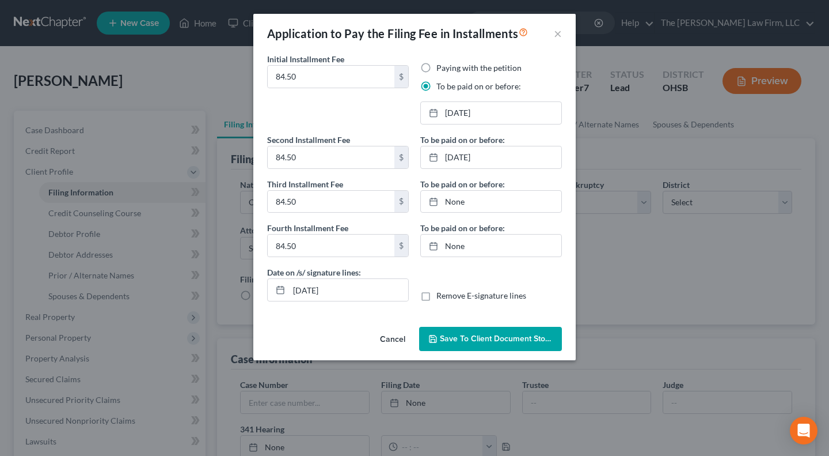
click at [491, 209] on link "None" at bounding box center [491, 202] width 141 height 22
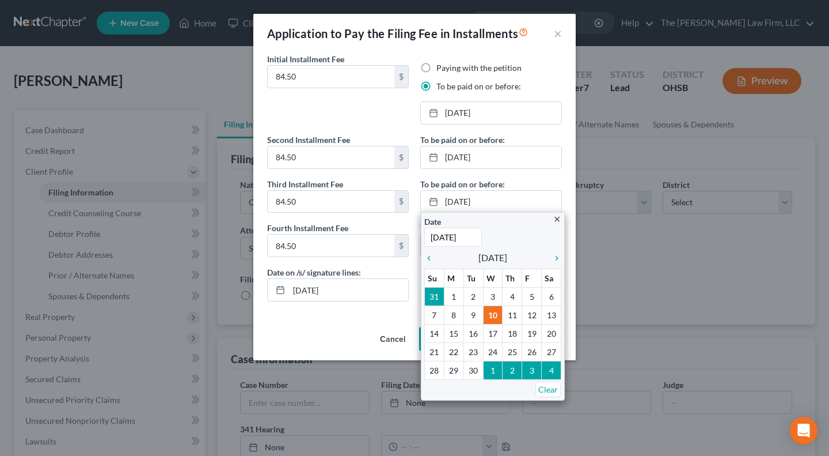
click at [555, 257] on icon "chevron_right" at bounding box center [553, 257] width 15 height 9
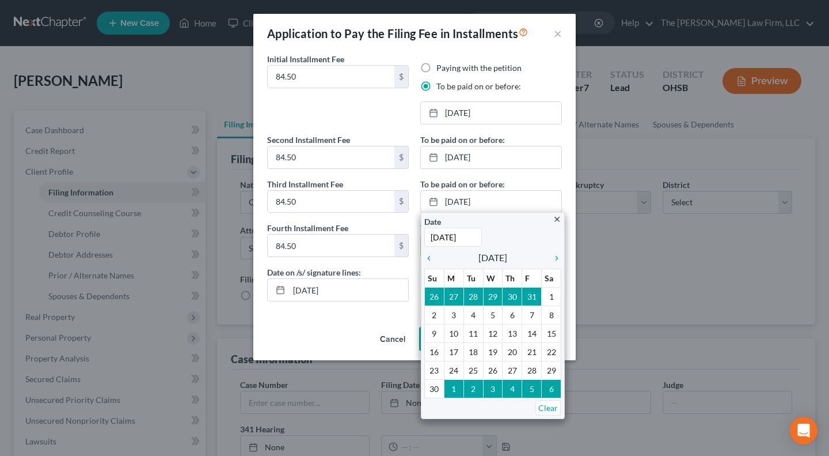
click at [555, 257] on icon "chevron_right" at bounding box center [553, 257] width 15 height 9
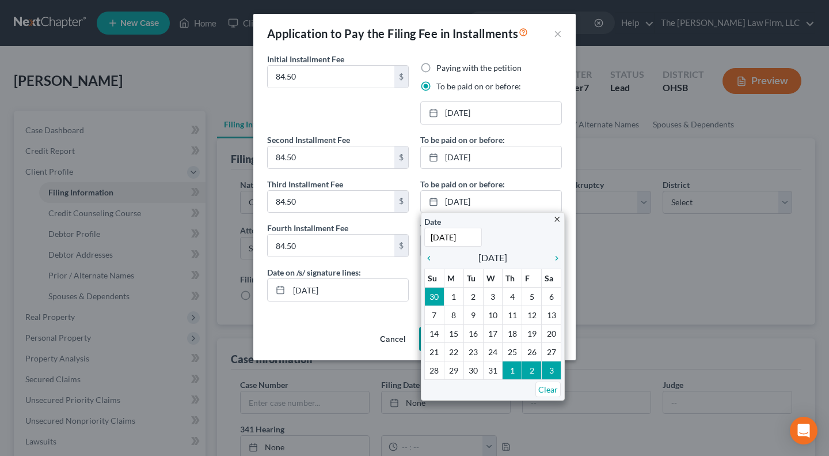
type input "12/10/2025"
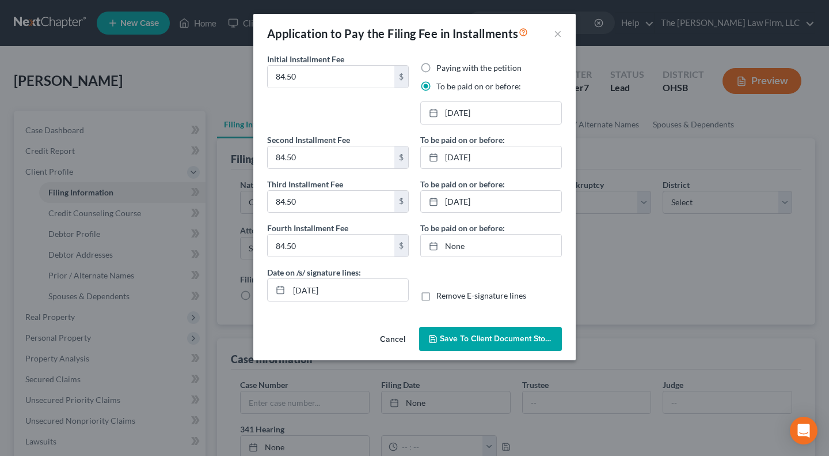
click at [494, 198] on link "12/10/2025" at bounding box center [491, 202] width 141 height 22
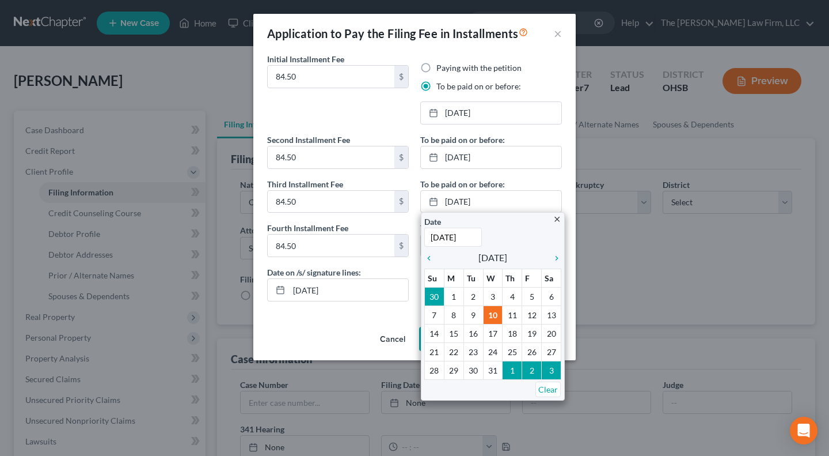
drag, startPoint x: 498, startPoint y: 293, endPoint x: 492, endPoint y: 275, distance: 18.8
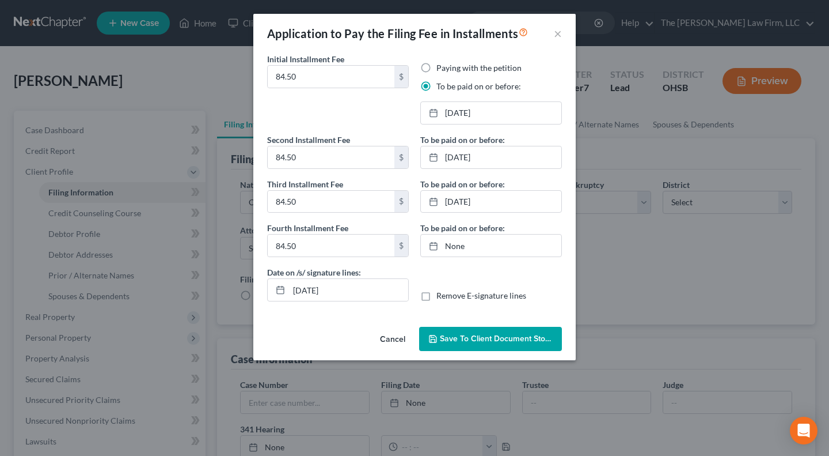
type input "9/10/2025"
click at [483, 246] on link "None" at bounding box center [491, 245] width 141 height 22
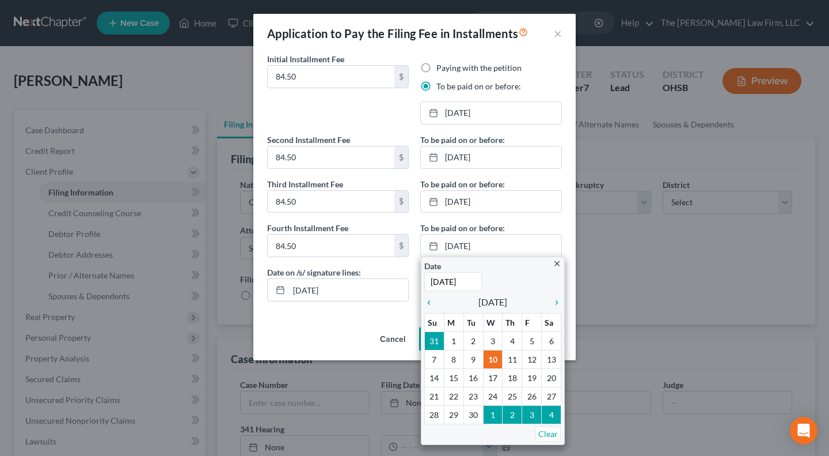
click at [559, 300] on icon "chevron_right" at bounding box center [553, 302] width 15 height 9
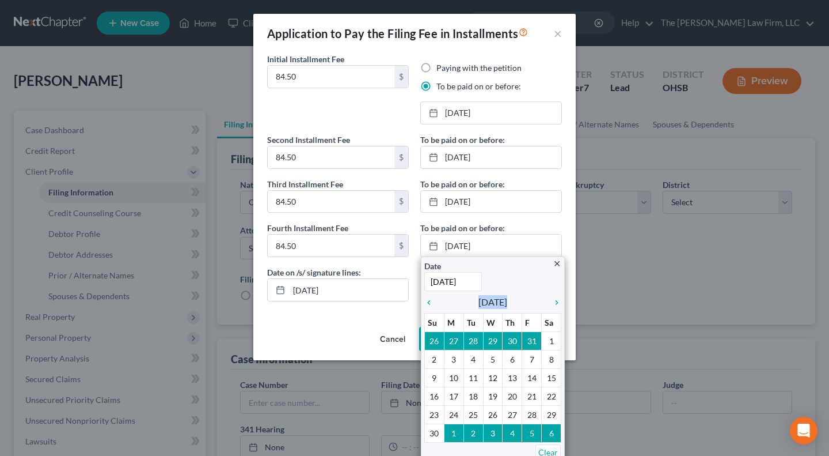
click at [559, 301] on div "close Date 9/10/2025 Time 12:00 AM chevron_left November 2025 chevron_right Su …" at bounding box center [493, 359] width 144 height 207
click at [555, 299] on icon "chevron_right" at bounding box center [553, 302] width 15 height 9
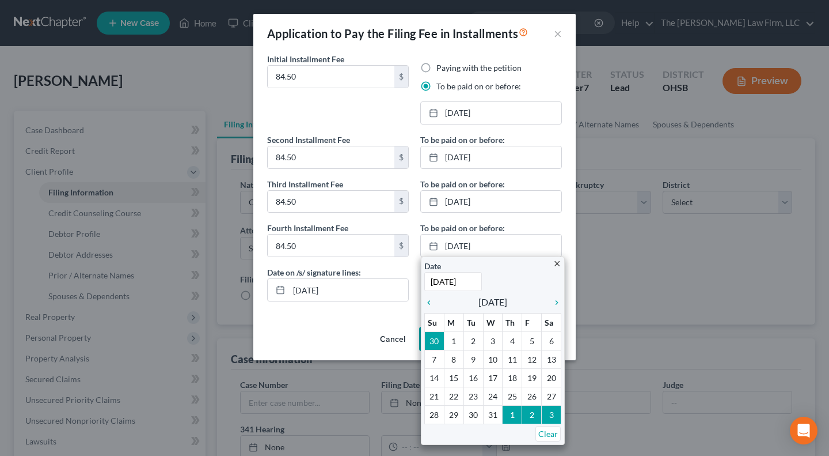
click at [555, 299] on icon "chevron_right" at bounding box center [553, 302] width 15 height 9
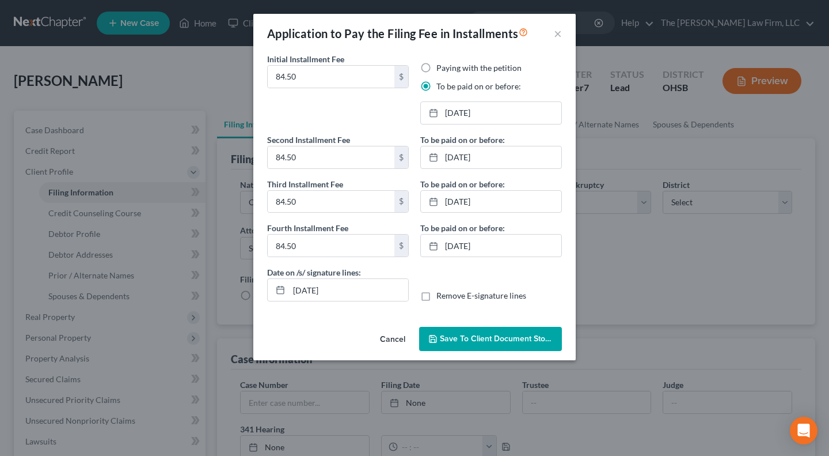
click at [488, 339] on span "Save to Client Document Storage" at bounding box center [501, 338] width 122 height 10
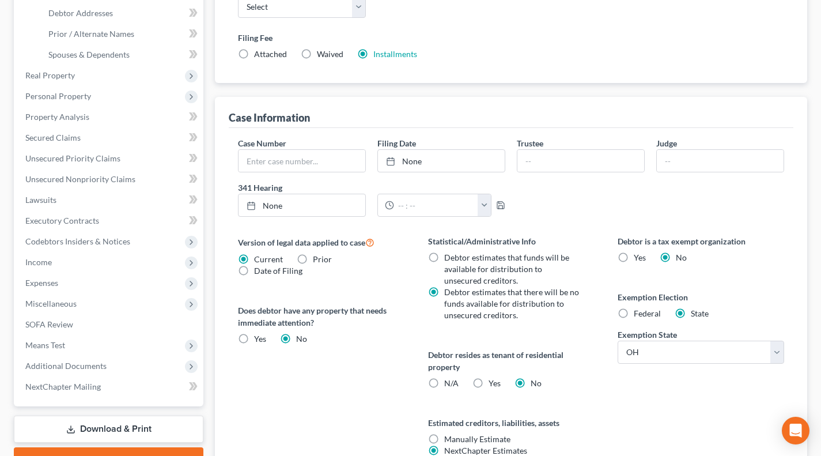
scroll to position [288, 0]
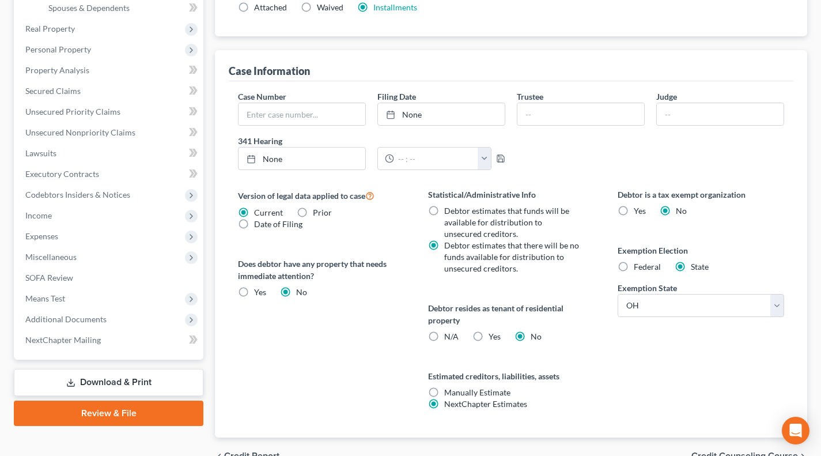
click at [79, 318] on span "Additional Documents" at bounding box center [65, 319] width 81 height 10
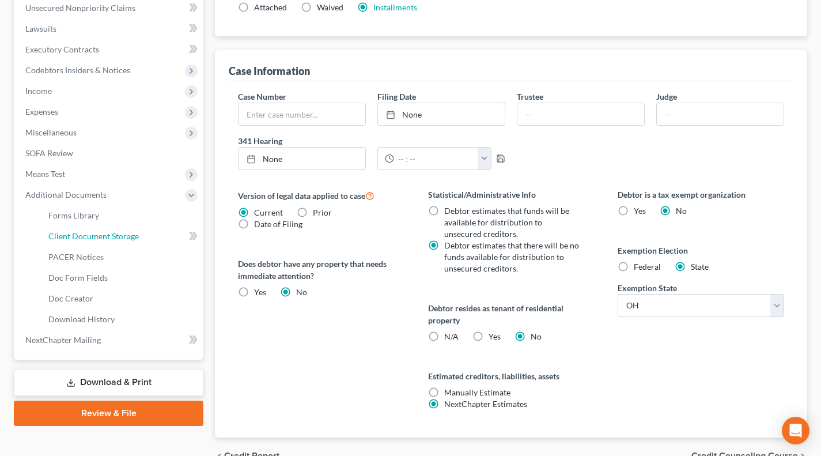
click at [94, 227] on link "Client Document Storage" at bounding box center [121, 236] width 164 height 21
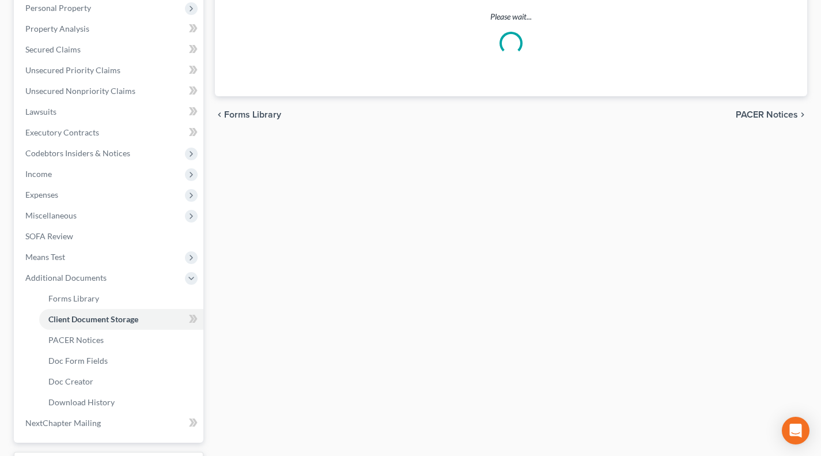
scroll to position [7, 0]
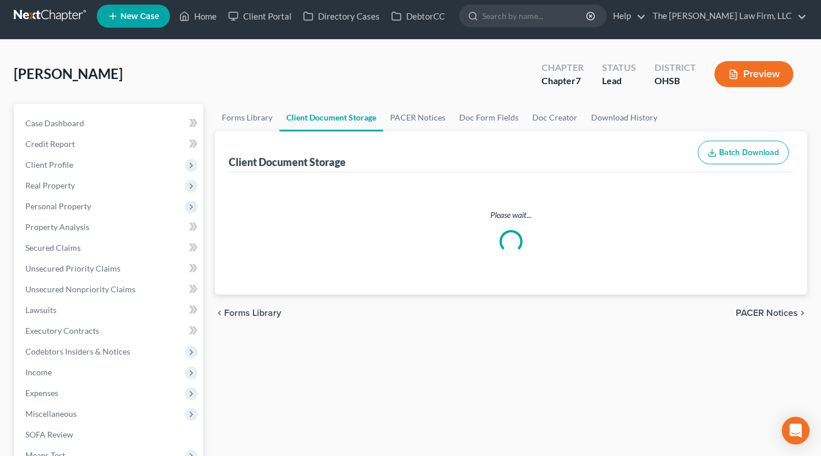
select select "52"
select select "61"
select select "7"
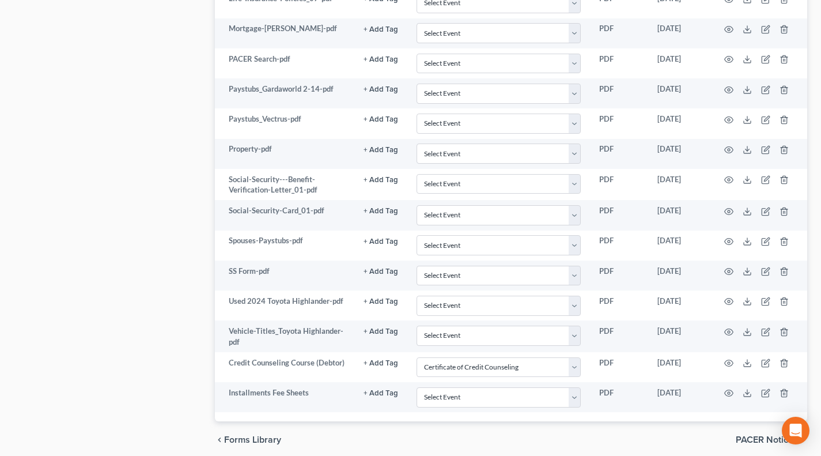
scroll to position [1002, 0]
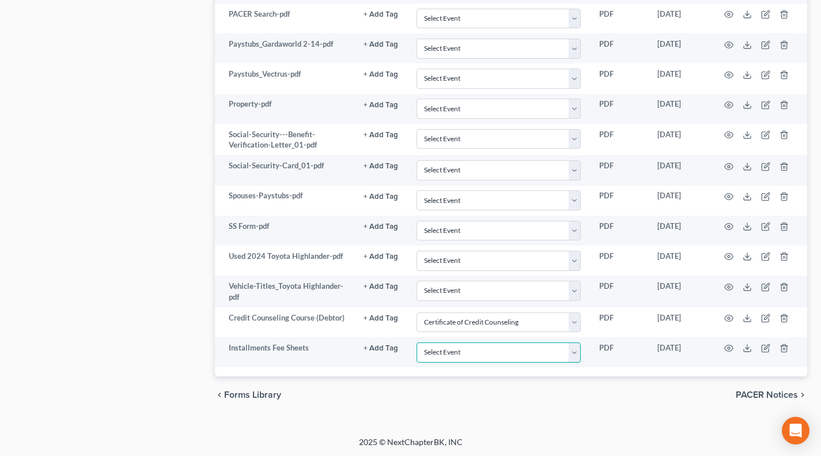
click at [481, 354] on select "Select Event 20 Largest Unsecured Creditors Amended Document Amended List of Cr…" at bounding box center [498, 352] width 164 height 20
select select "37"
click at [416, 342] on select "Select Event 20 Largest Unsecured Creditors Amended Document Amended List of Cr…" at bounding box center [498, 352] width 164 height 20
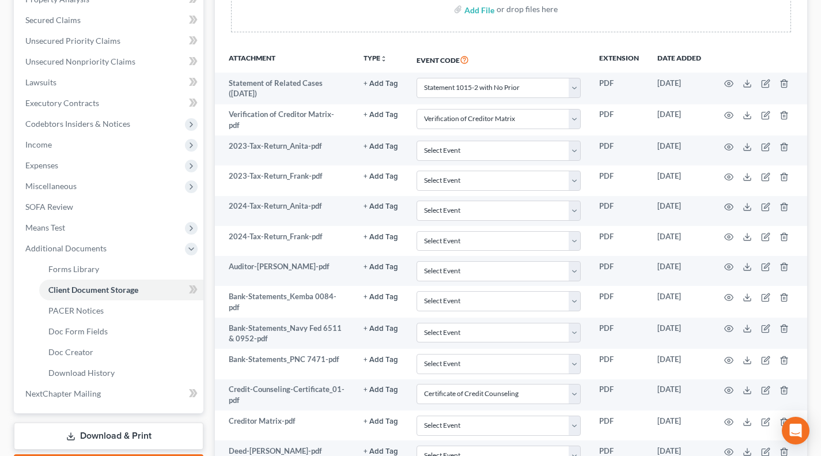
scroll to position [0, 0]
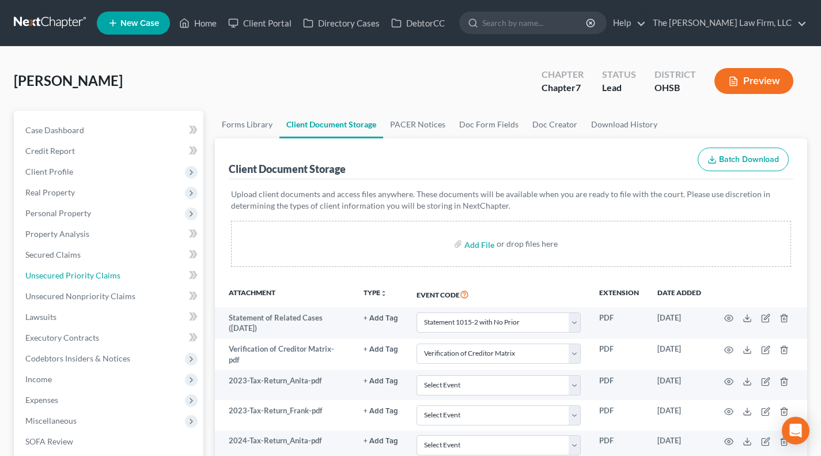
click at [104, 275] on span "Unsecured Priority Claims" at bounding box center [72, 275] width 95 height 10
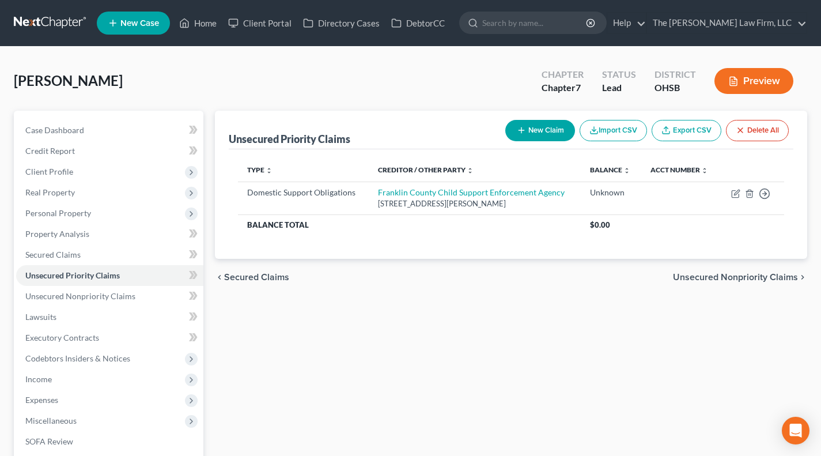
click at [548, 123] on button "New Claim" at bounding box center [540, 130] width 70 height 21
select select "0"
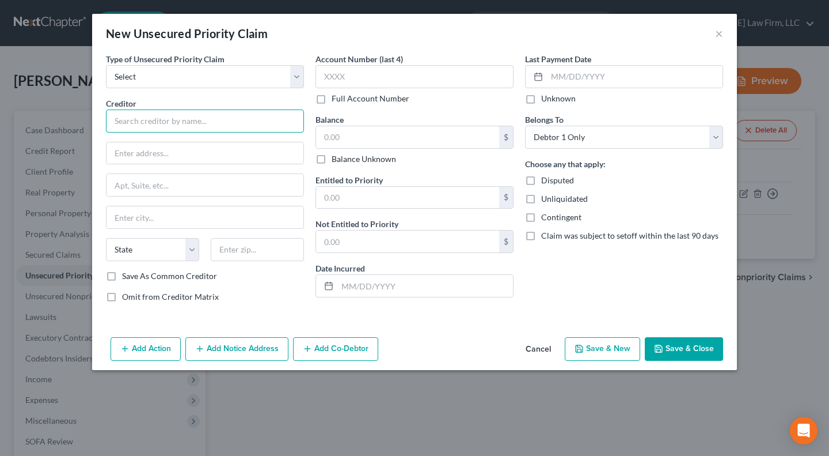
click at [191, 130] on input "text" at bounding box center [205, 120] width 198 height 23
type input "Ashley Acron"
click at [210, 62] on span "Type of Unsecured Priority Claim" at bounding box center [165, 59] width 119 height 10
click at [215, 67] on select "Select Taxes & Other Government Units Domestic Support Obligations Extensions o…" at bounding box center [205, 76] width 198 height 23
select select "1"
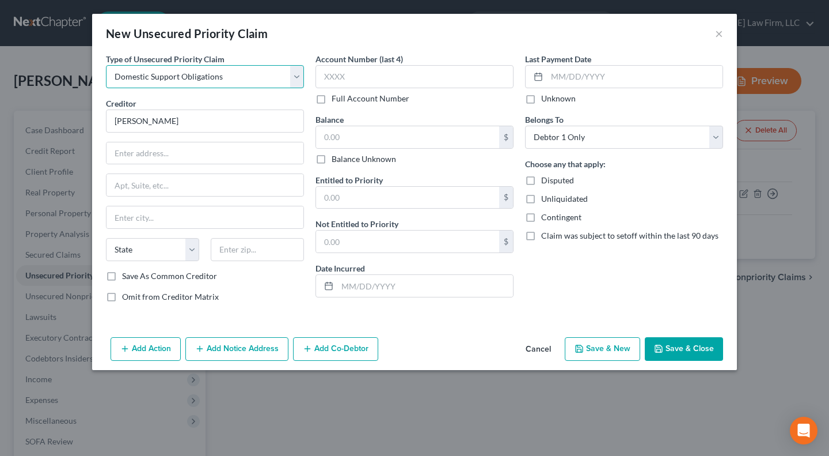
click at [106, 65] on select "Select Taxes & Other Government Units Domestic Support Obligations Extensions o…" at bounding box center [205, 76] width 198 height 23
click at [682, 342] on button "Save & Close" at bounding box center [684, 349] width 78 height 24
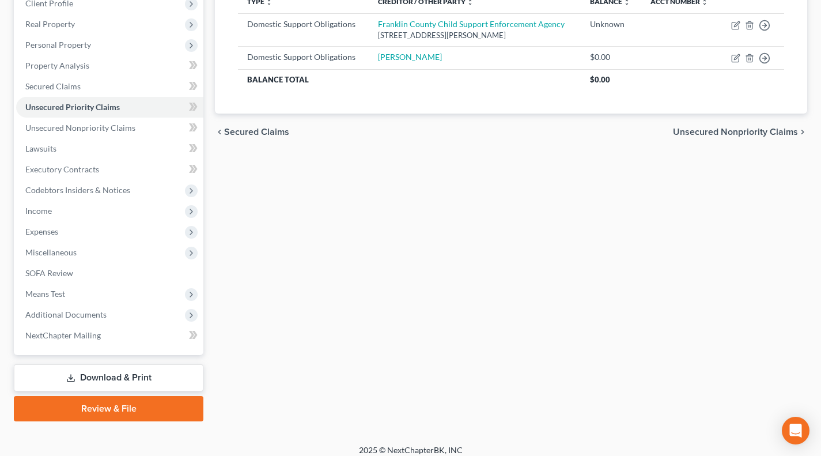
scroll to position [176, 0]
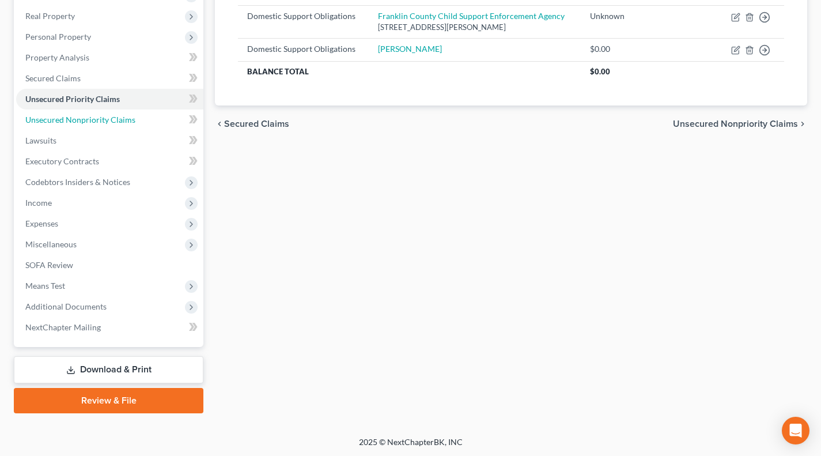
click at [86, 126] on link "Unsecured Nonpriority Claims" at bounding box center [109, 119] width 187 height 21
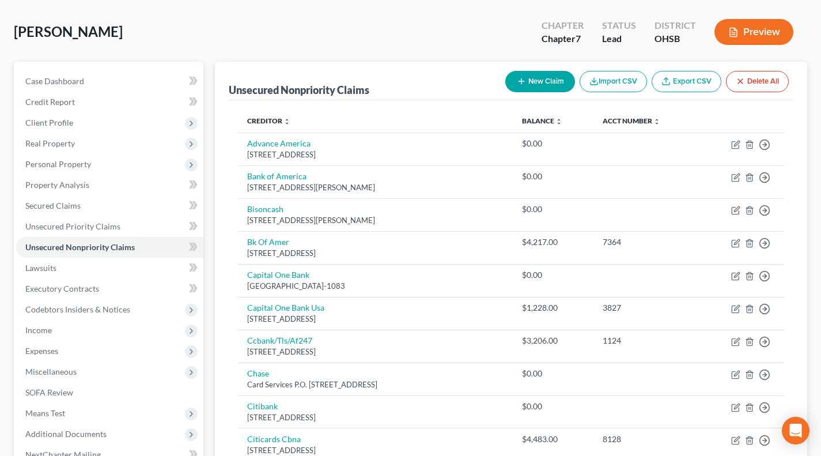
scroll to position [192, 0]
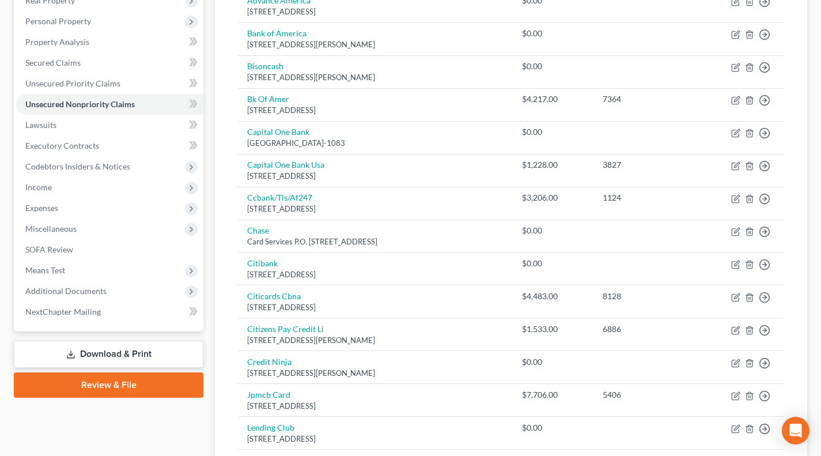
click at [79, 165] on span "Codebtors Insiders & Notices" at bounding box center [77, 166] width 105 height 10
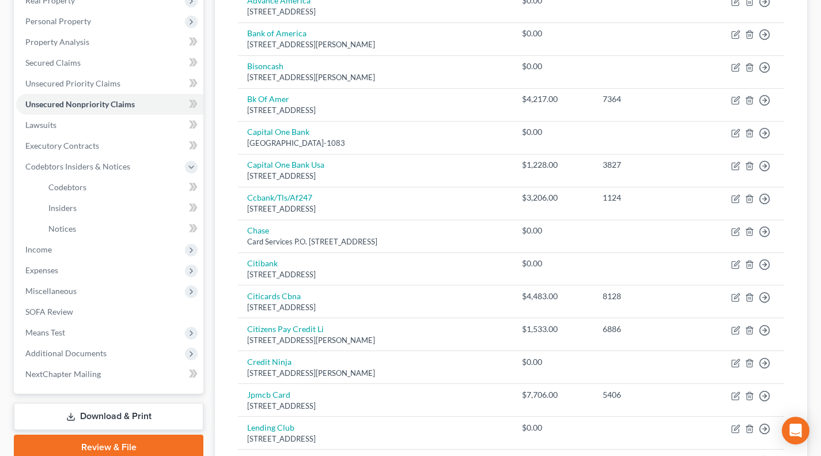
click at [63, 243] on span "Income" at bounding box center [109, 249] width 187 height 21
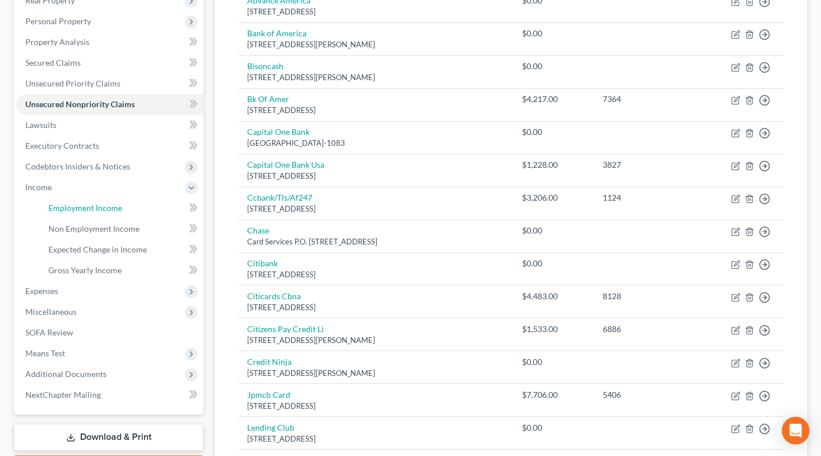
click at [92, 209] on span "Employment Income" at bounding box center [85, 208] width 74 height 10
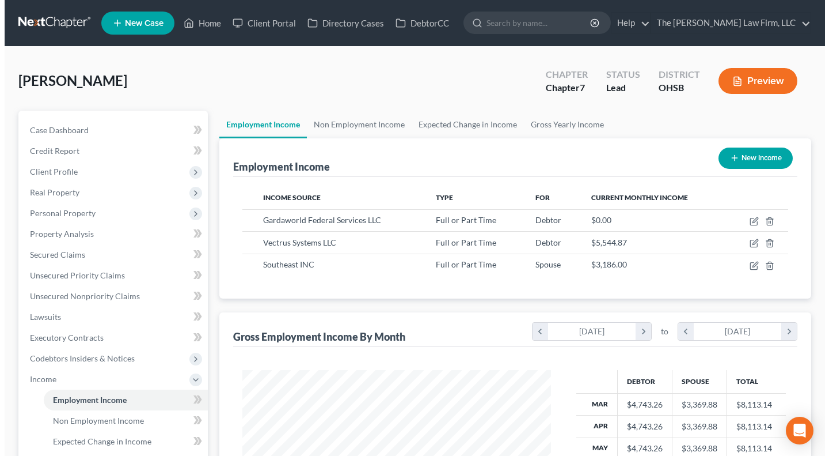
scroll to position [206, 332]
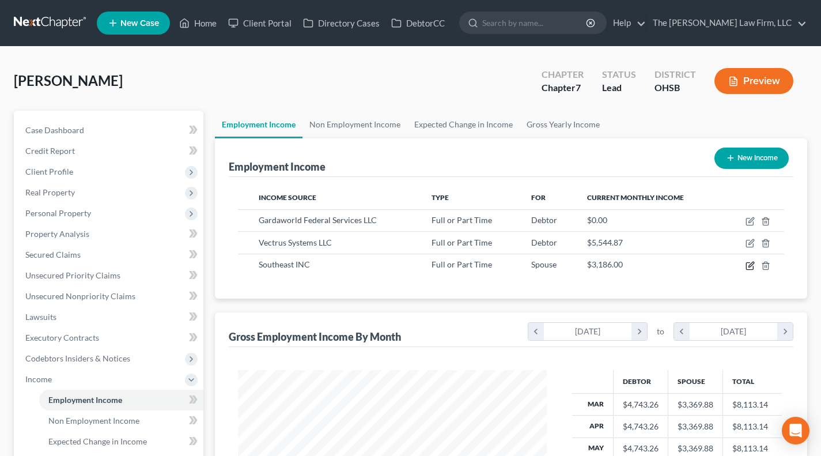
click at [748, 267] on icon "button" at bounding box center [749, 265] width 9 height 9
select select "0"
select select "36"
select select "2"
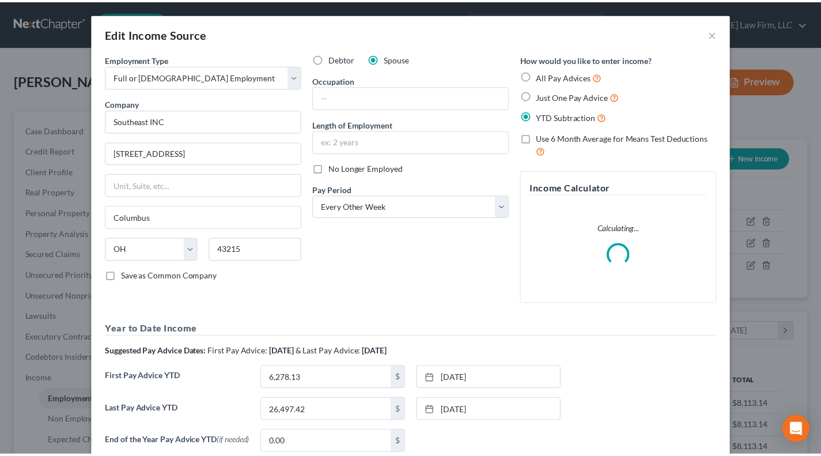
scroll to position [206, 335]
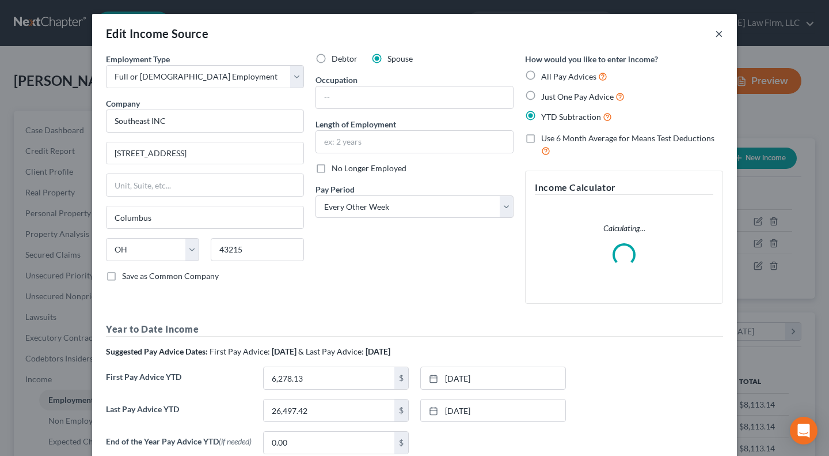
click at [715, 35] on button "×" at bounding box center [719, 33] width 8 height 14
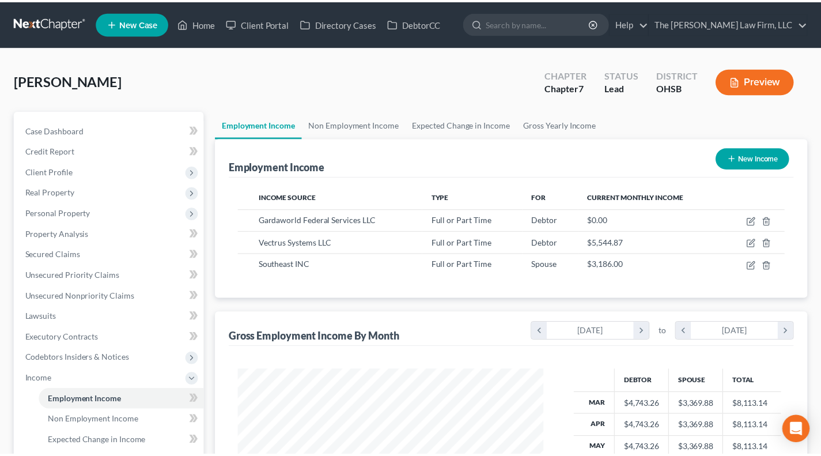
scroll to position [575653, 575528]
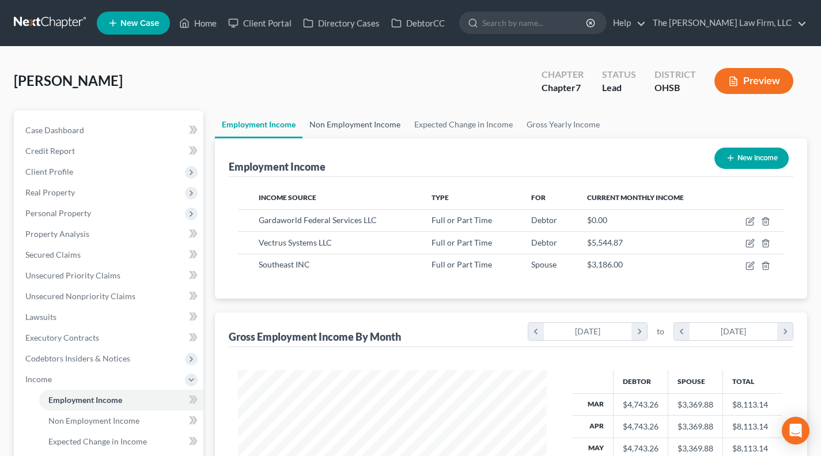
click at [345, 121] on link "Non Employment Income" at bounding box center [354, 125] width 105 height 28
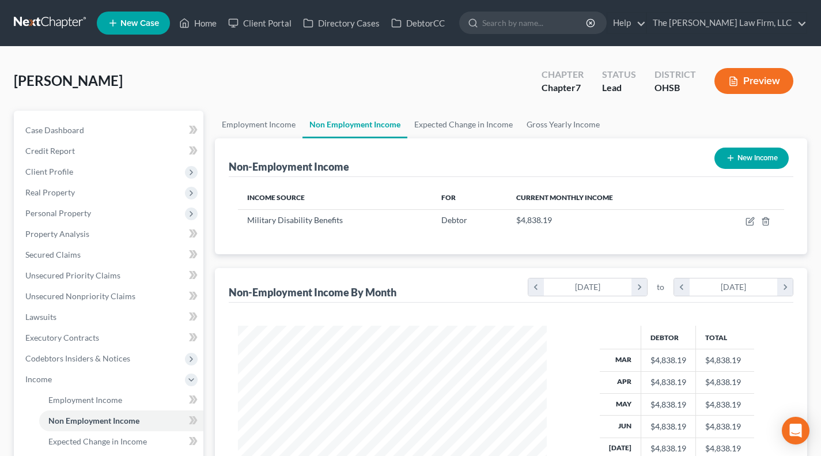
scroll to position [206, 332]
click at [438, 111] on link "Expected Change in Income" at bounding box center [463, 125] width 112 height 28
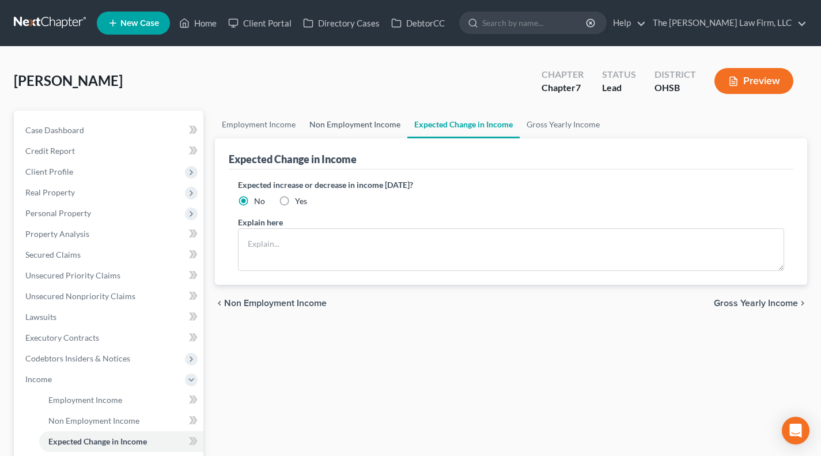
click at [332, 134] on link "Non Employment Income" at bounding box center [354, 125] width 105 height 28
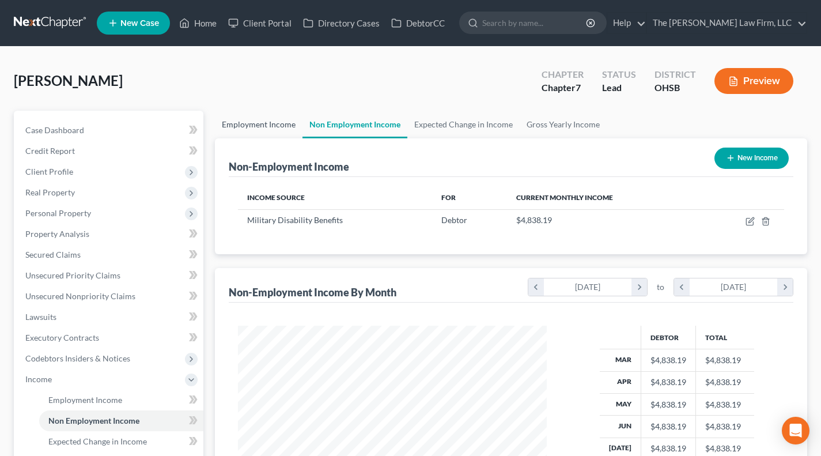
scroll to position [206, 332]
click at [276, 118] on link "Employment Income" at bounding box center [259, 125] width 88 height 28
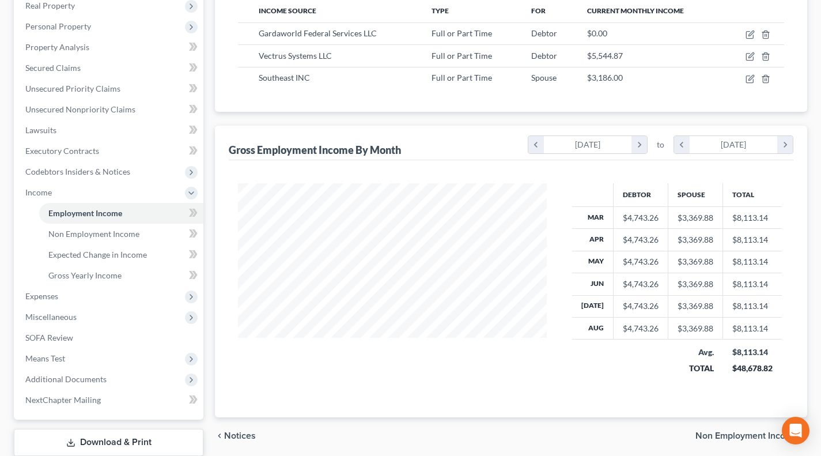
scroll to position [192, 0]
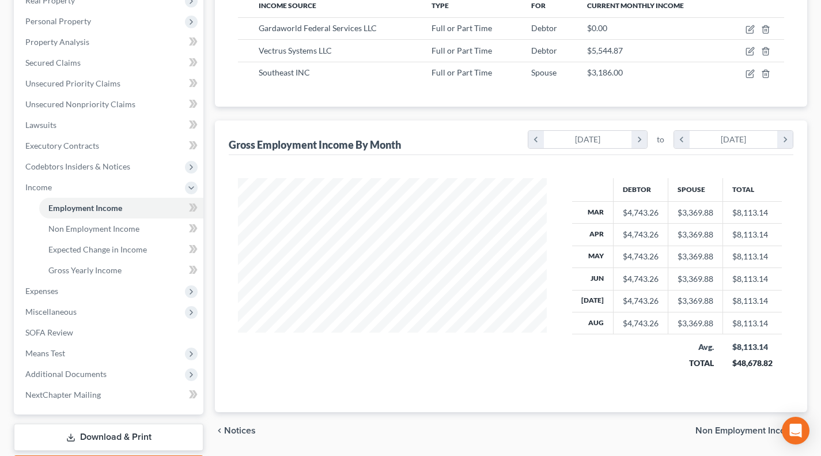
click at [86, 295] on span "Expenses" at bounding box center [109, 290] width 187 height 21
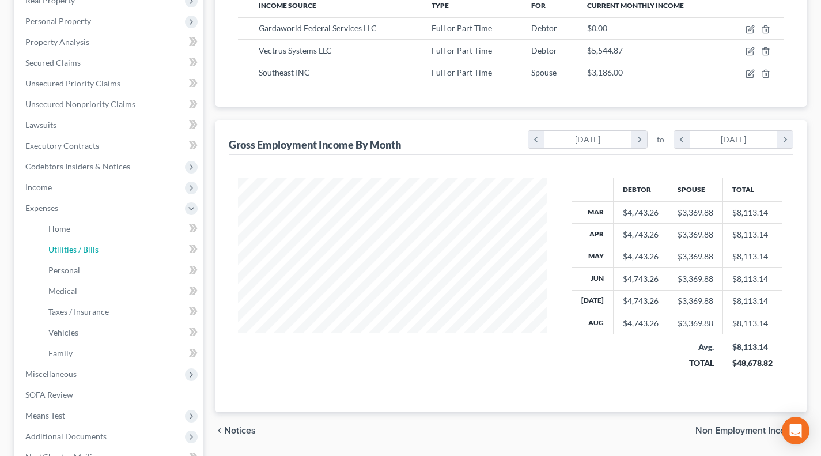
click at [69, 257] on link "Utilities / Bills" at bounding box center [121, 249] width 164 height 21
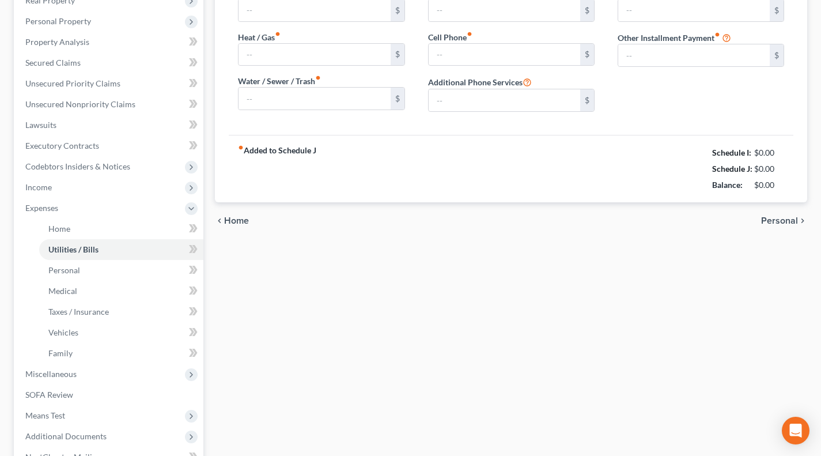
type input "140.00"
type input "90.00"
type input "120.00"
type input "113.00"
type input "90.00"
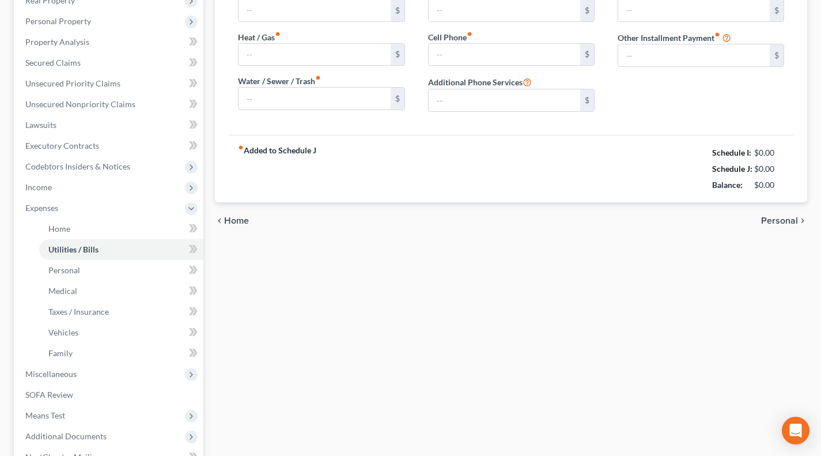
type input "0.00"
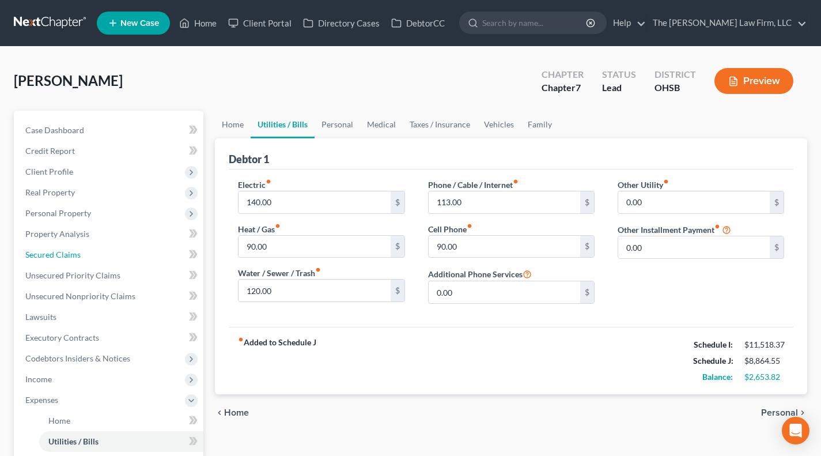
click at [64, 247] on link "Secured Claims" at bounding box center [109, 254] width 187 height 21
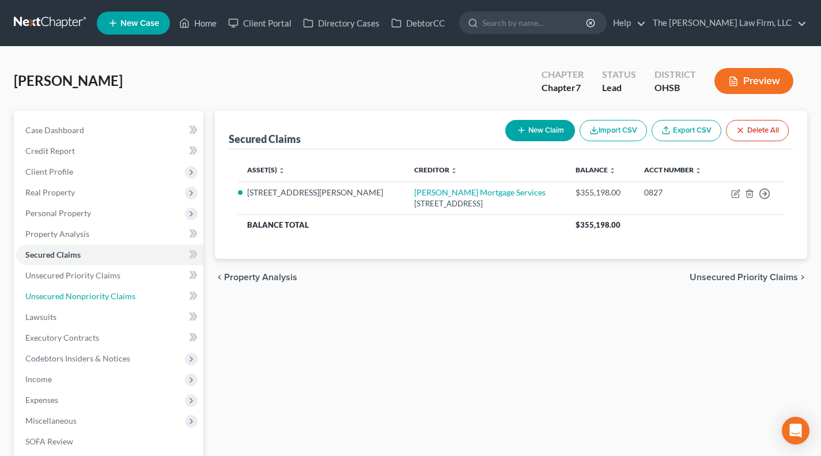
click at [64, 299] on span "Unsecured Nonpriority Claims" at bounding box center [80, 296] width 110 height 10
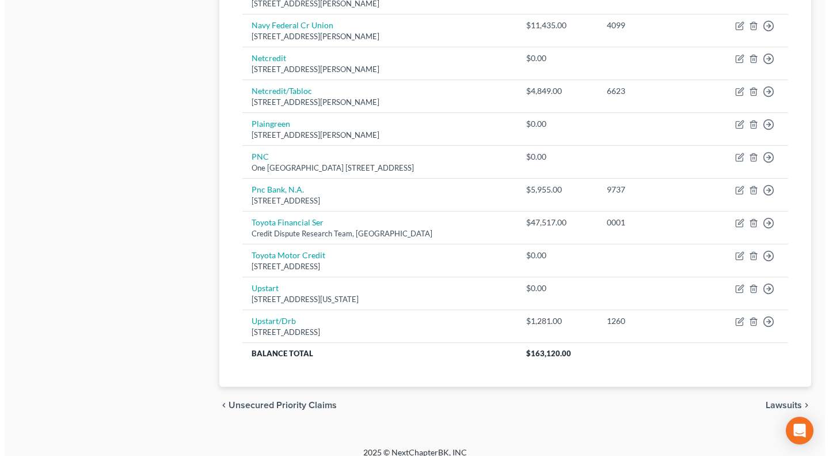
scroll to position [834, 0]
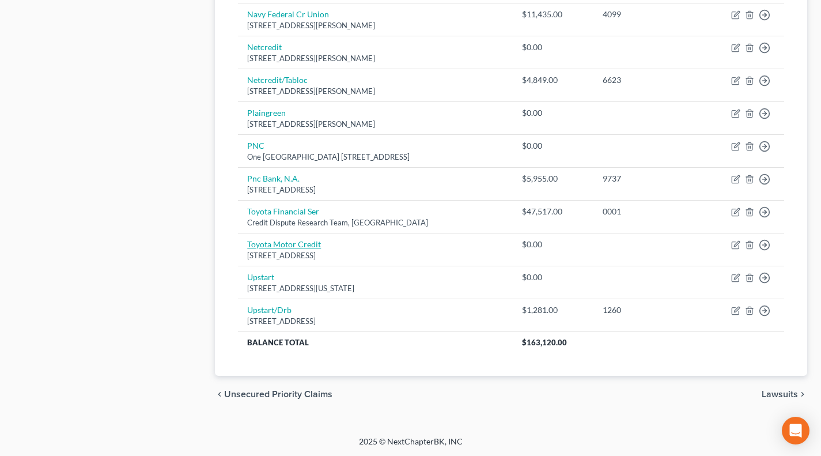
click at [307, 244] on link "Toyota Motor Credit" at bounding box center [284, 244] width 74 height 10
select select "4"
select select "0"
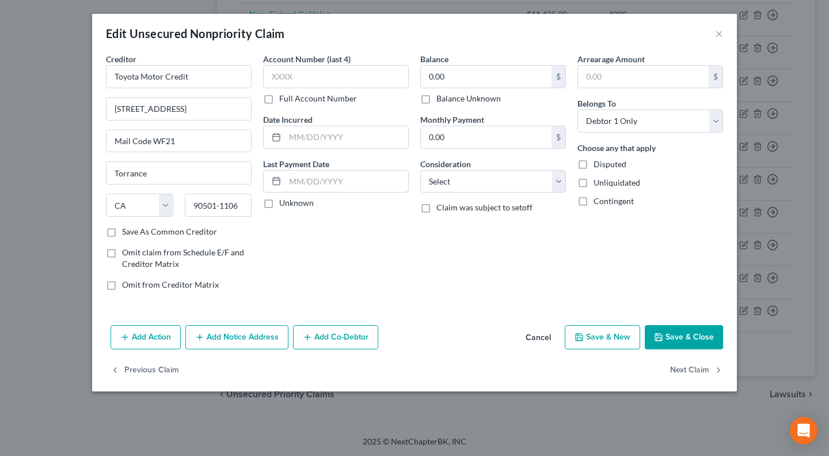
click at [324, 183] on input "text" at bounding box center [346, 181] width 123 height 22
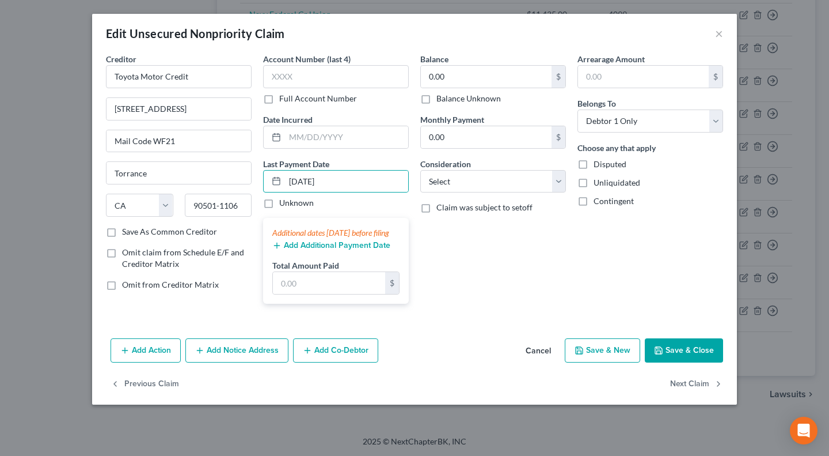
click at [318, 250] on button "Add Additional Payment Date" at bounding box center [331, 245] width 118 height 9
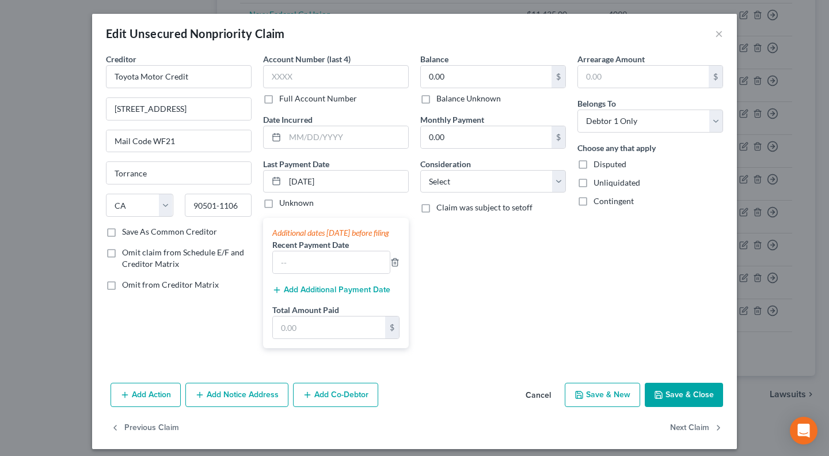
click at [317, 294] on button "Add Additional Payment Date" at bounding box center [331, 289] width 118 height 9
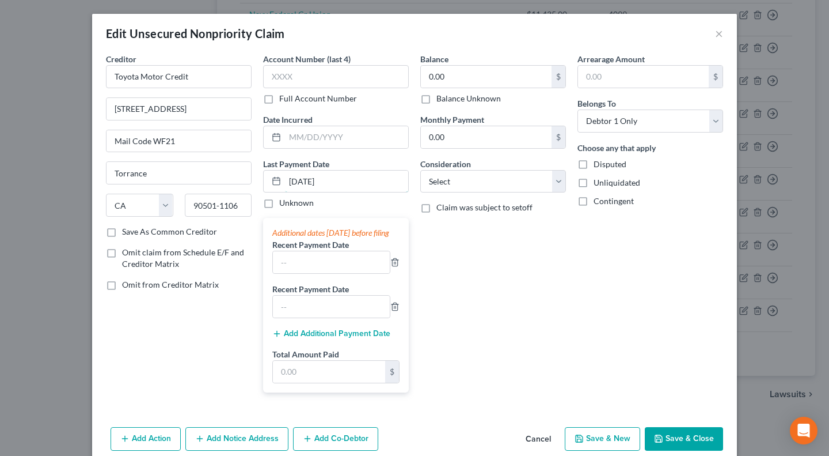
click at [327, 183] on input "[DATE]" at bounding box center [346, 181] width 123 height 22
click at [289, 178] on input "[DATE]" at bounding box center [346, 181] width 123 height 22
click at [347, 184] on input "8/10/2025" at bounding box center [346, 181] width 123 height 22
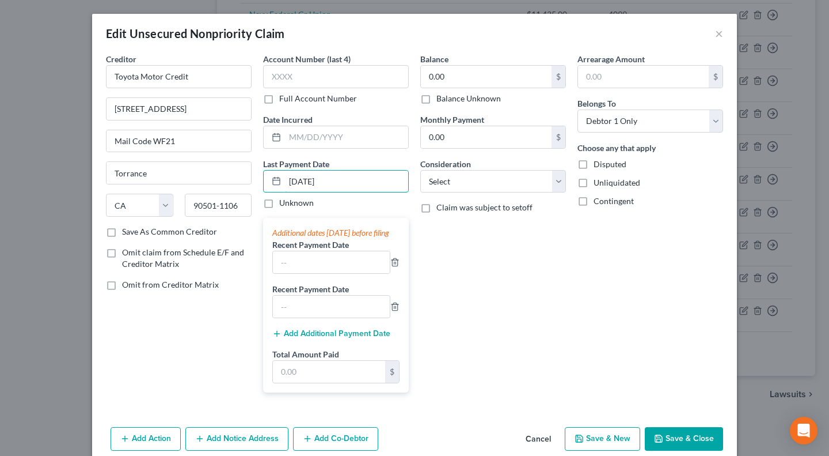
click at [347, 184] on input "8/10/2025" at bounding box center [346, 181] width 123 height 22
type input "8/10/2025"
drag, startPoint x: 316, startPoint y: 276, endPoint x: 318, endPoint y: 283, distance: 7.1
click at [316, 273] on input "text" at bounding box center [331, 262] width 117 height 22
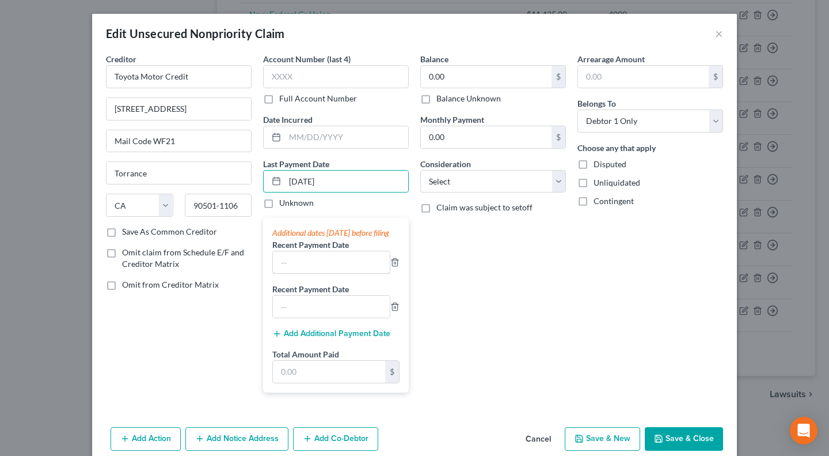
paste input "8/10/2025"
type input "8/10/2025"
click at [313, 317] on input "text" at bounding box center [331, 306] width 117 height 22
paste input "8/10/2025"
type input "8/10/2025"
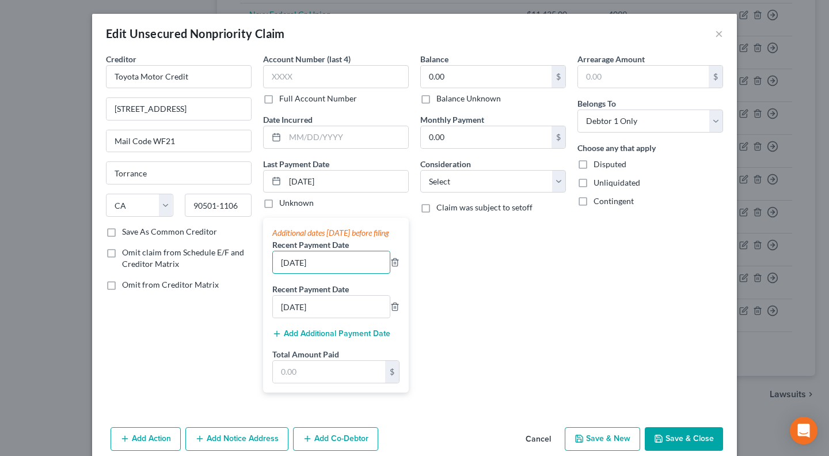
click at [275, 273] on input "8/10/2025" at bounding box center [331, 262] width 117 height 22
type input "7/10/2025"
click at [275, 316] on input "8/10/2025" at bounding box center [331, 306] width 117 height 22
type input "6/10/2025"
click at [457, 142] on input "0.00" at bounding box center [486, 137] width 131 height 22
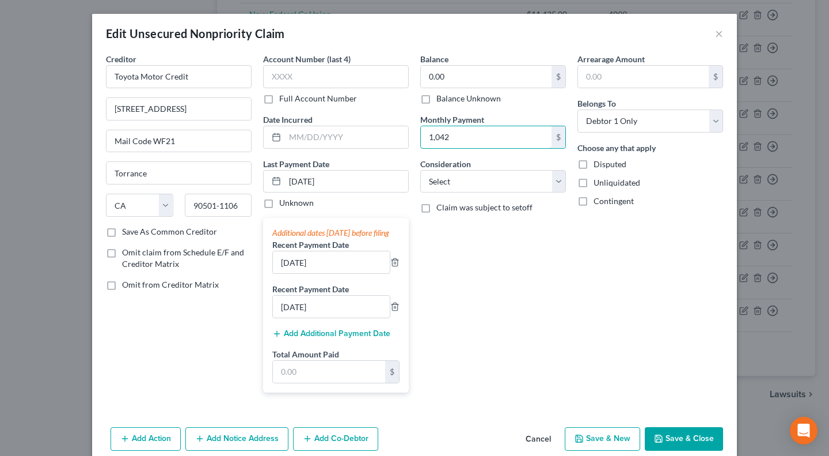
type input "1,042"
click at [325, 382] on input "text" at bounding box center [329, 371] width 112 height 22
paste input "3,126"
type input "3,126"
click at [487, 347] on div "Balance 0.00 $ Balance Unknown Balance Undetermined 0.00 $ Balance Unknown Mont…" at bounding box center [493, 227] width 157 height 348
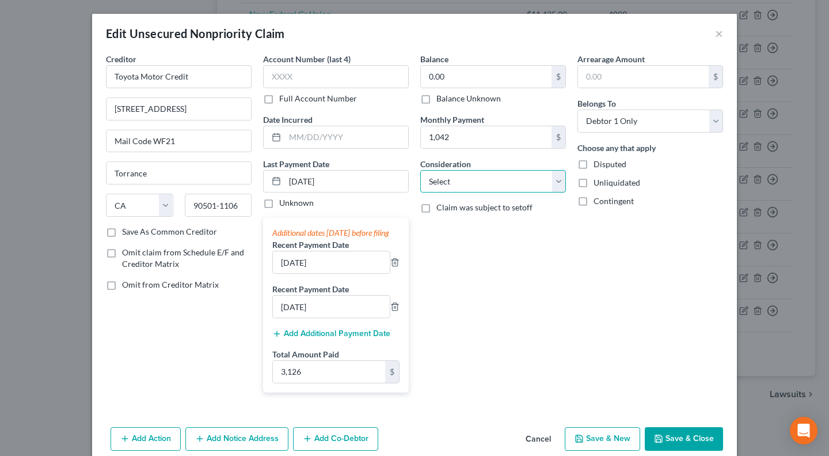
click at [498, 174] on select "Select Cable / Satellite Services Collection Agency Credit Card Debt Debt Couns…" at bounding box center [493, 181] width 146 height 23
select select "14"
click at [420, 170] on select "Select Cable / Satellite Services Collection Agency Credit Card Debt Debt Couns…" at bounding box center [493, 181] width 146 height 23
click at [482, 223] on input "text" at bounding box center [493, 225] width 145 height 22
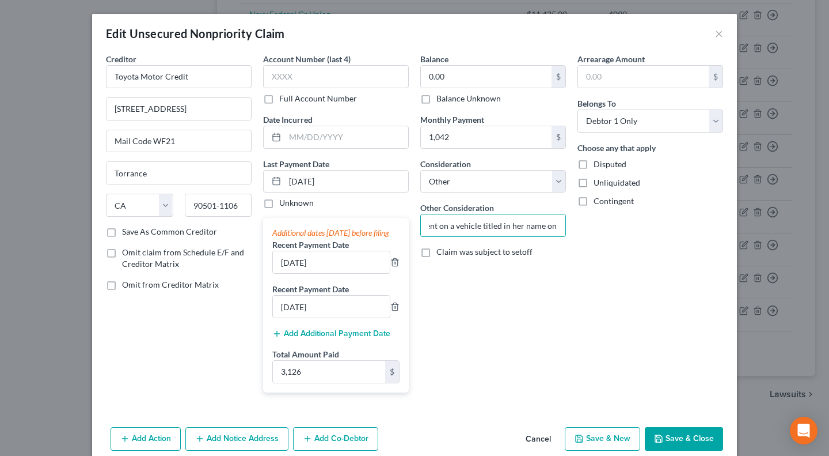
scroll to position [0, 131]
type input "Debt is non-filing spouse's car payment on a vehicle titled in her name only."
click at [540, 307] on div "Balance 0.00 $ Balance Unknown Balance Undetermined 0.00 $ Balance Unknown Mont…" at bounding box center [493, 227] width 157 height 348
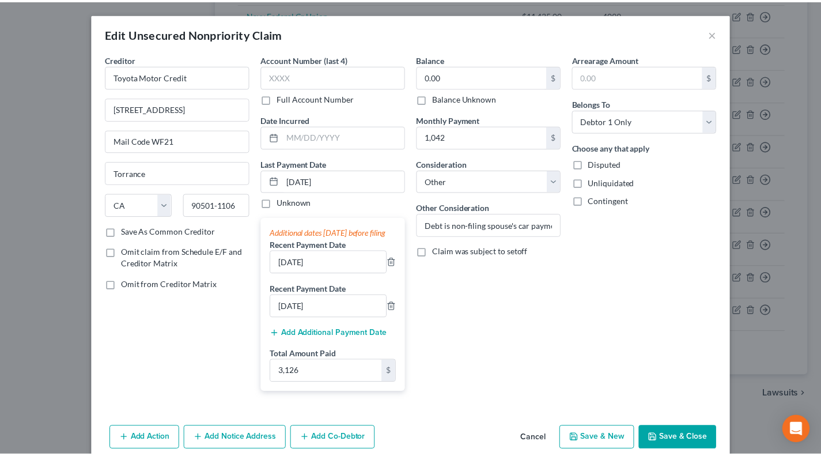
scroll to position [63, 0]
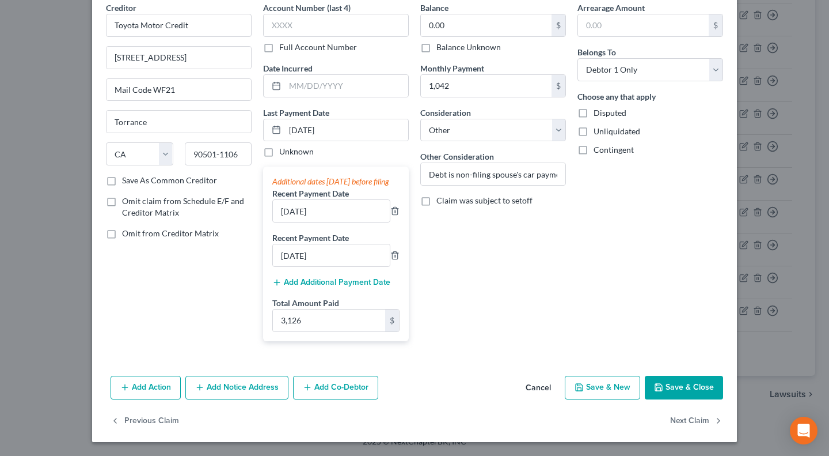
click at [677, 386] on button "Save & Close" at bounding box center [684, 387] width 78 height 24
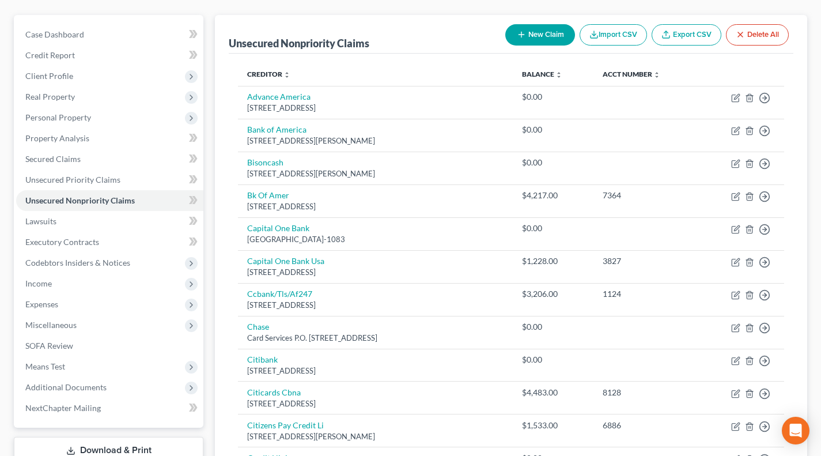
scroll to position [192, 0]
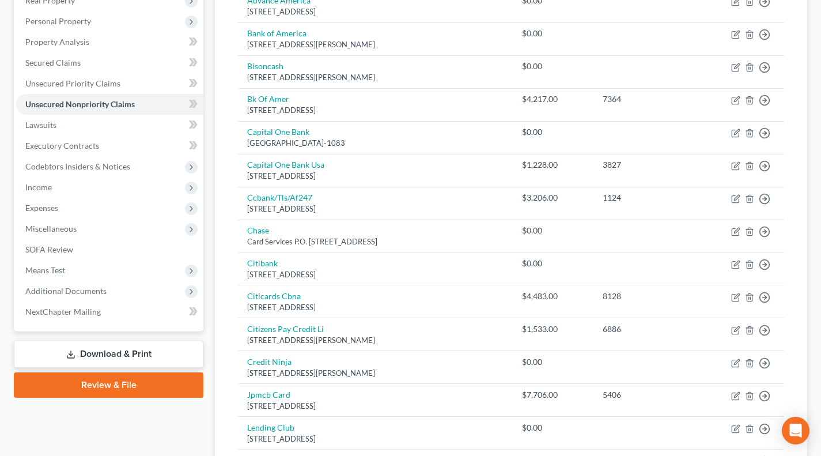
click at [63, 207] on span "Expenses" at bounding box center [109, 208] width 187 height 21
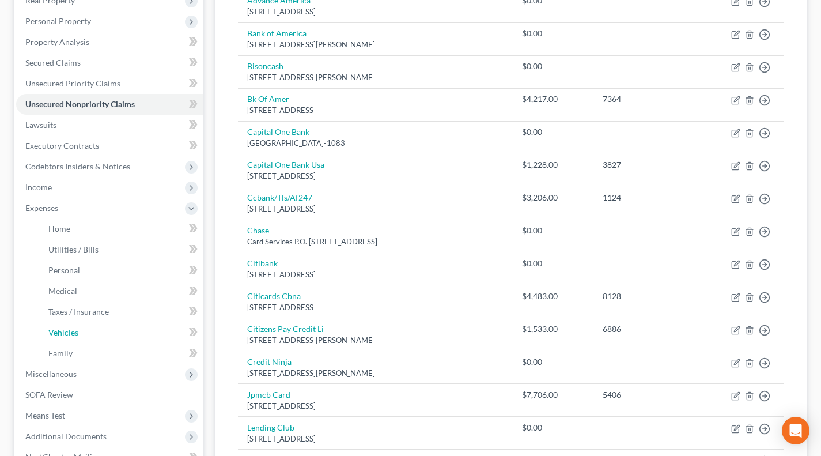
click at [58, 335] on span "Vehicles" at bounding box center [63, 332] width 30 height 10
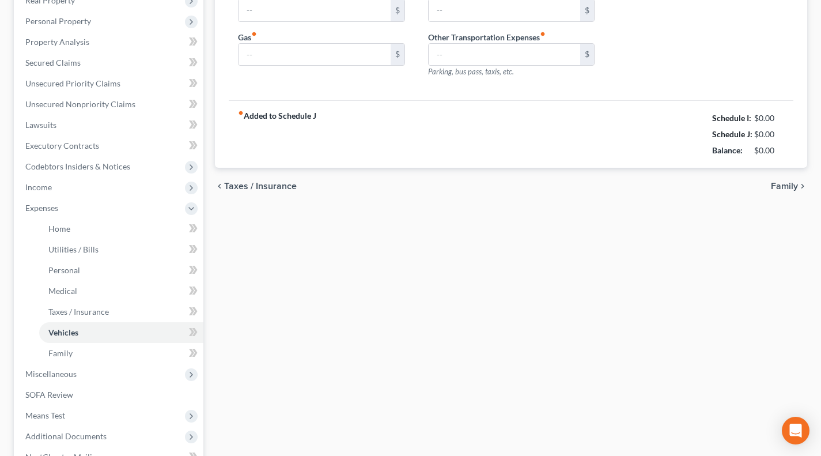
type input "236.02"
type input "160.00"
type input "120.00"
type input "0.00"
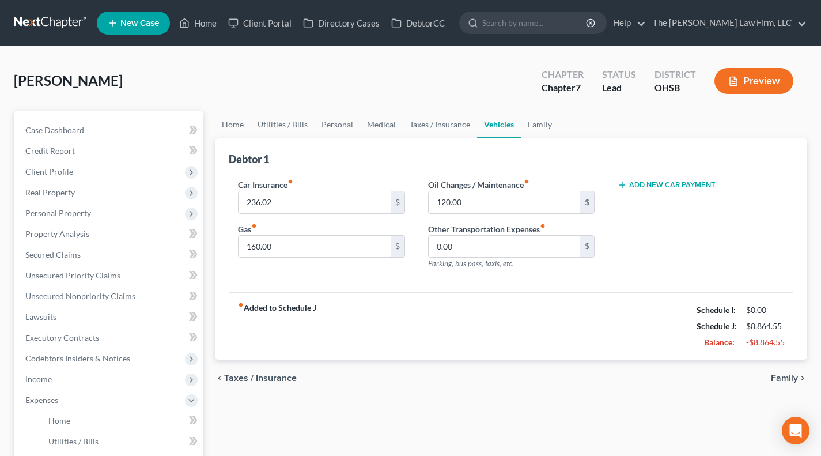
click at [683, 185] on button "Add New Car Payment" at bounding box center [666, 184] width 98 height 9
click at [667, 203] on input "text" at bounding box center [686, 202] width 136 height 22
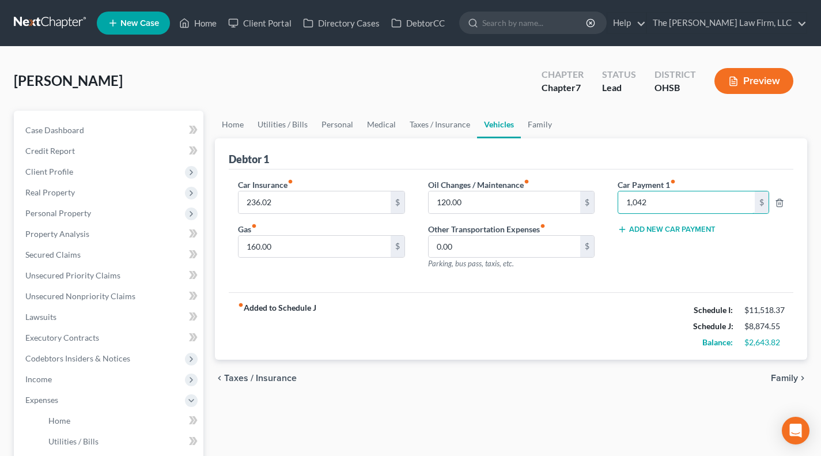
type input "1,042"
click at [651, 293] on div "fiber_manual_record Added to Schedule J Schedule I: $11,518.37 Schedule J: $8,9…" at bounding box center [511, 325] width 564 height 67
click at [549, 120] on link "Family" at bounding box center [540, 125] width 38 height 28
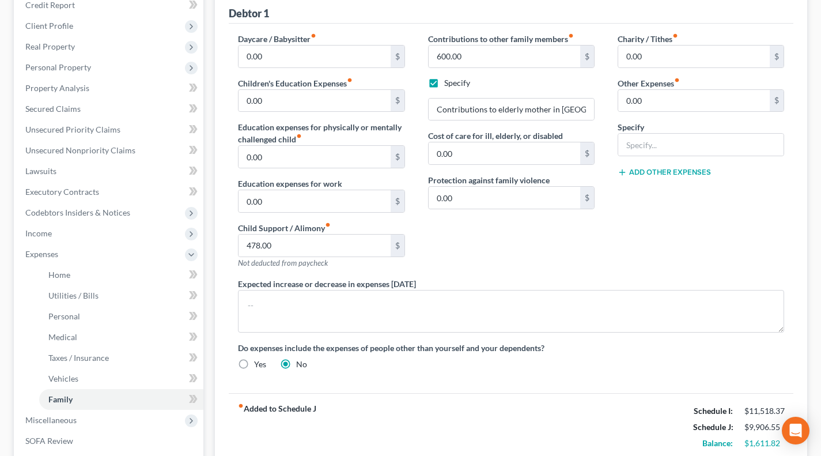
scroll to position [288, 0]
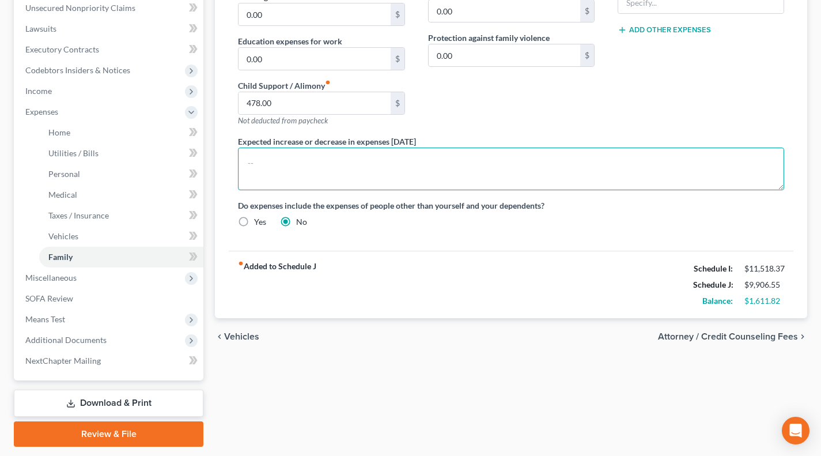
click at [446, 174] on textarea at bounding box center [511, 168] width 546 height 43
type textarea "B"
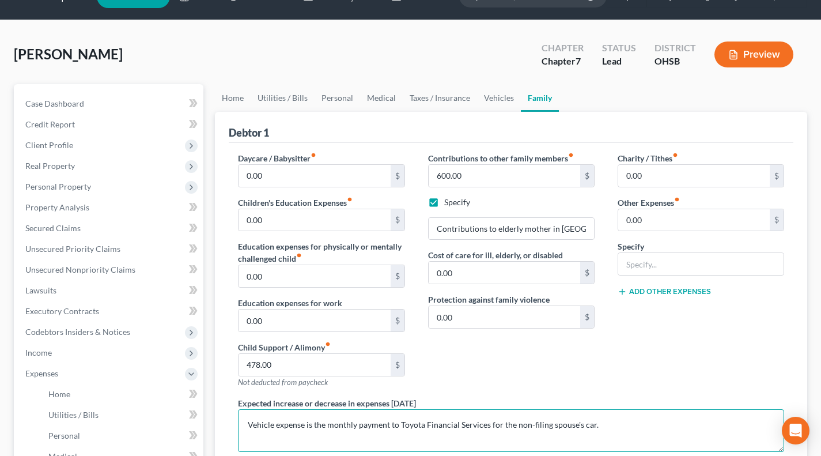
scroll to position [0, 0]
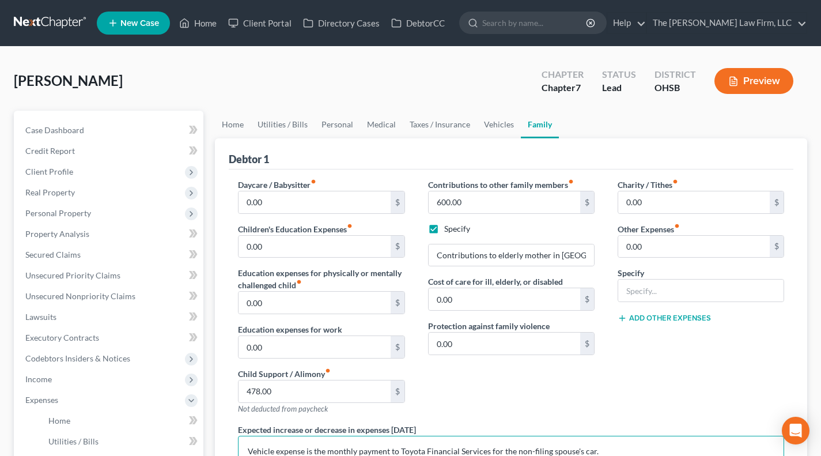
type textarea "Vehicle expense is the monthly payment to Toyota Financial Services for the non…"
click at [241, 123] on link "Home" at bounding box center [233, 125] width 36 height 28
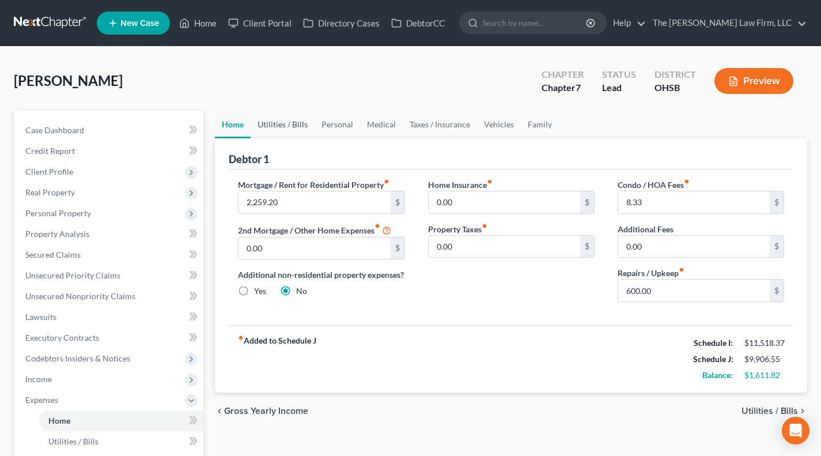
click at [252, 120] on link "Utilities / Bills" at bounding box center [282, 125] width 64 height 28
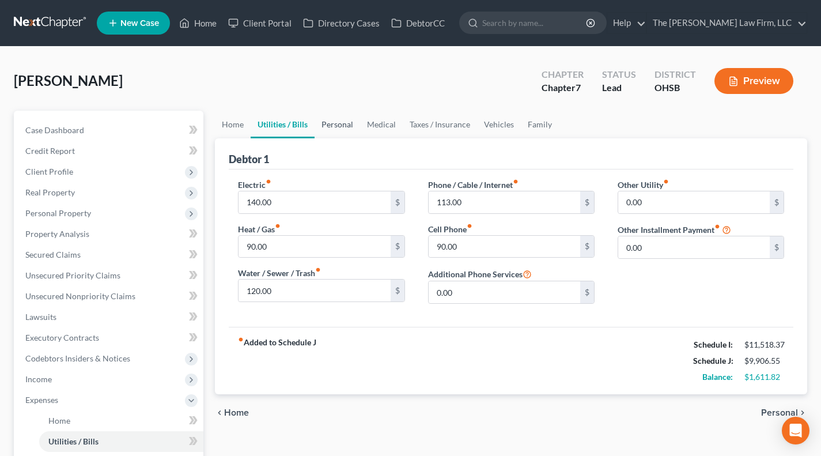
click at [343, 120] on link "Personal" at bounding box center [336, 125] width 45 height 28
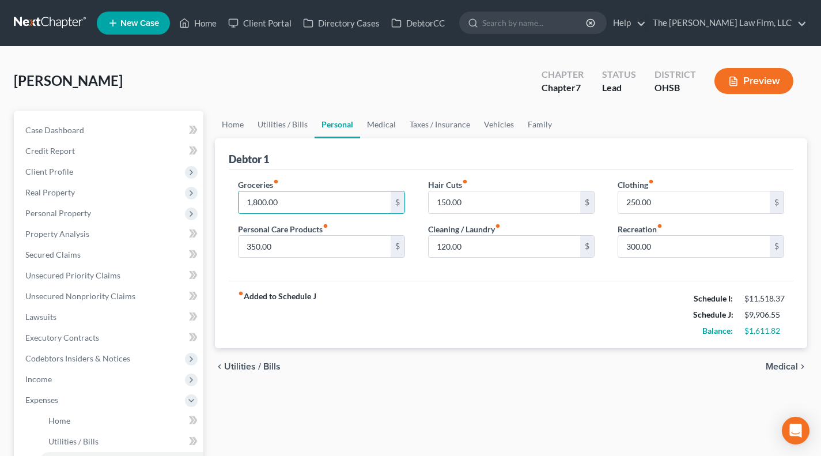
click at [295, 198] on input "1,800.00" at bounding box center [313, 202] width 151 height 22
type input "2,200"
click at [466, 310] on div "fiber_manual_record Added to Schedule J Schedule I: $11,518.37 Schedule J: $10,…" at bounding box center [511, 313] width 564 height 67
click at [279, 127] on link "Utilities / Bills" at bounding box center [282, 125] width 64 height 28
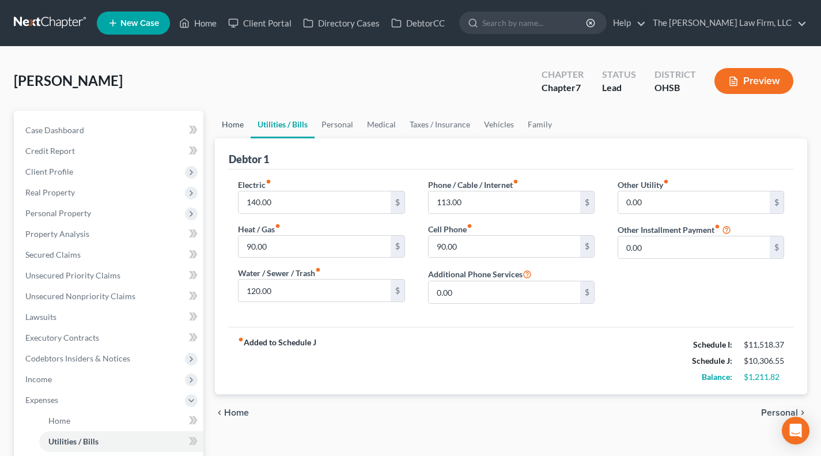
click at [242, 128] on link "Home" at bounding box center [233, 125] width 36 height 28
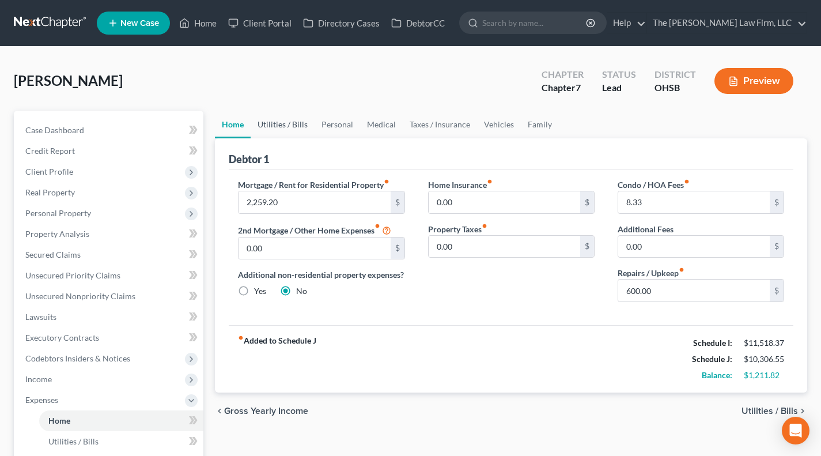
click at [283, 128] on link "Utilities / Bills" at bounding box center [282, 125] width 64 height 28
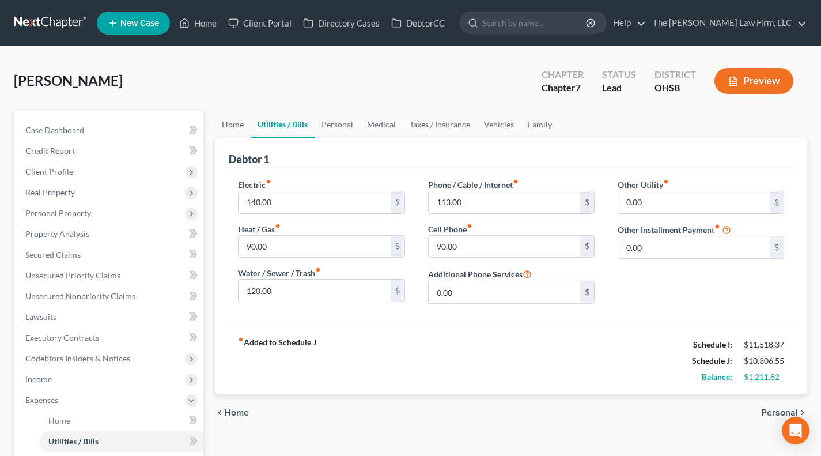
click at [483, 252] on input "90.00" at bounding box center [503, 247] width 151 height 22
click at [405, 213] on div "Electric fiber_manual_record 140.00 $ Heat / Gas fiber_manual_record 90.00 $ Wa…" at bounding box center [320, 246] width 189 height 134
click at [506, 203] on input "113.00" at bounding box center [503, 202] width 151 height 22
click at [488, 250] on input "90.00" at bounding box center [503, 247] width 151 height 22
click at [528, 242] on input "90.00" at bounding box center [503, 247] width 151 height 22
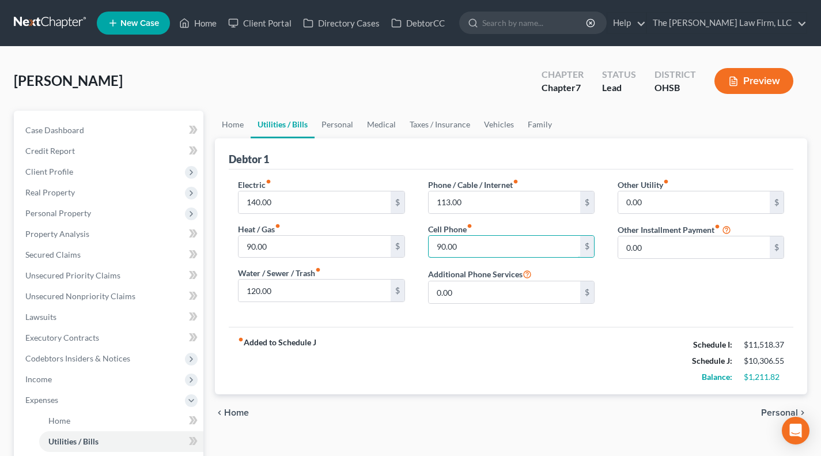
click at [528, 242] on input "90.00" at bounding box center [503, 247] width 151 height 22
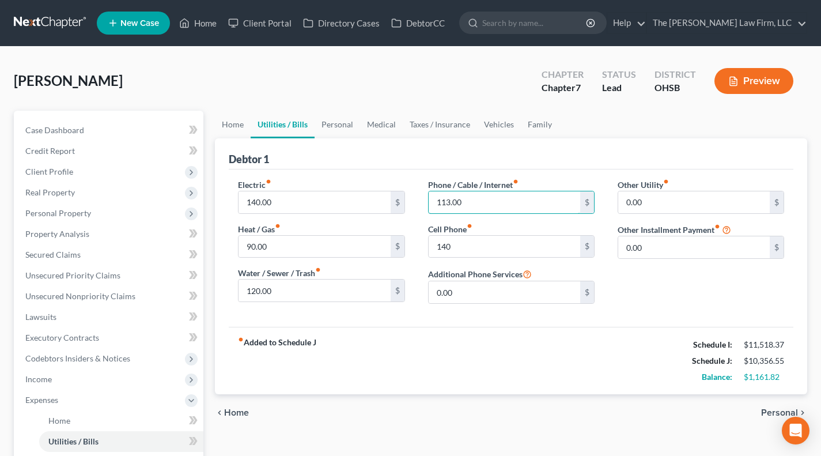
click at [489, 195] on input "113.00" at bounding box center [503, 202] width 151 height 22
click at [480, 151] on div "Debtor 1" at bounding box center [511, 153] width 564 height 31
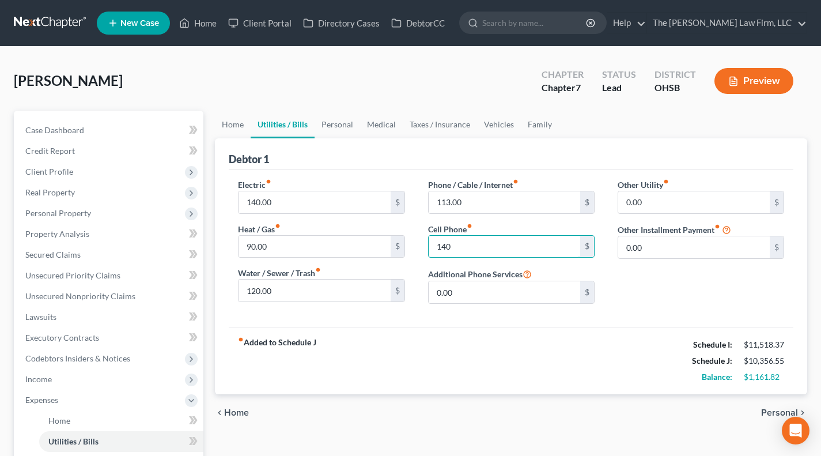
click at [462, 246] on input "140" at bounding box center [503, 247] width 151 height 22
type input "165"
drag, startPoint x: 698, startPoint y: 318, endPoint x: 685, endPoint y: 296, distance: 25.6
click at [698, 318] on div "Electric fiber_manual_record 140.00 $ Heat / Gas fiber_manual_record 90.00 $ Wa…" at bounding box center [511, 247] width 564 height 157
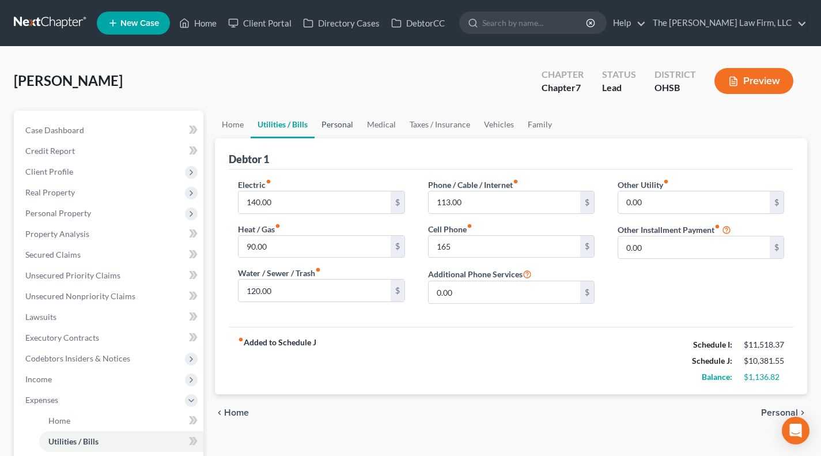
click at [327, 117] on link "Personal" at bounding box center [336, 125] width 45 height 28
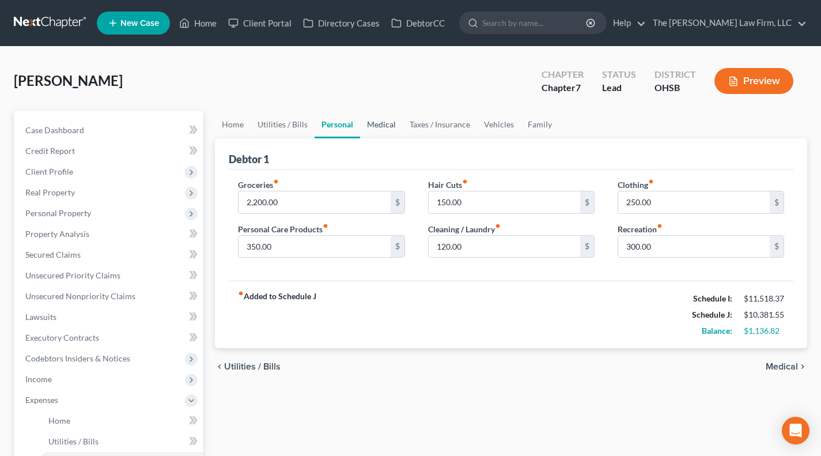
click at [392, 132] on link "Medical" at bounding box center [381, 125] width 43 height 28
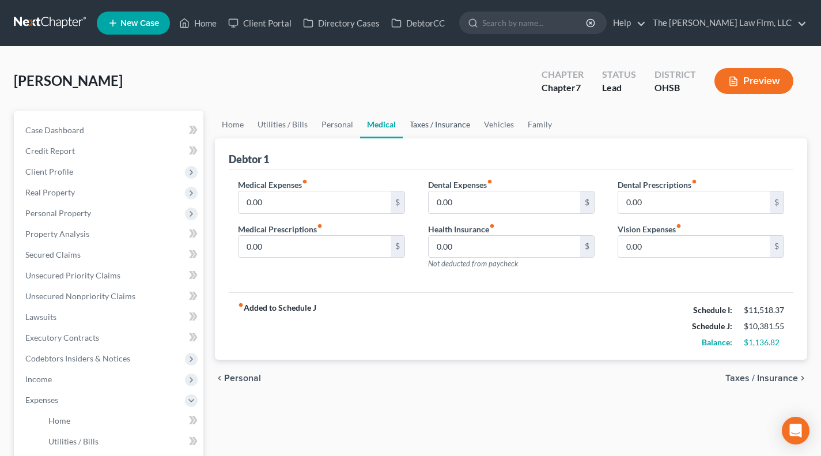
click at [435, 130] on link "Taxes / Insurance" at bounding box center [440, 125] width 74 height 28
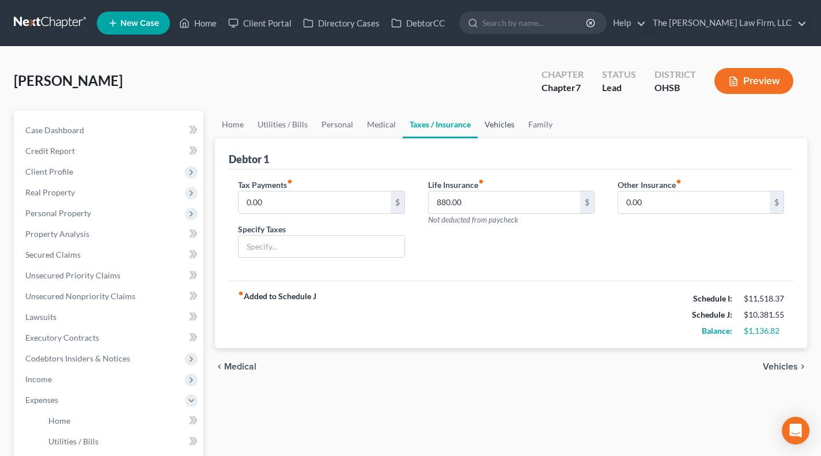
click at [489, 127] on link "Vehicles" at bounding box center [499, 125] width 44 height 28
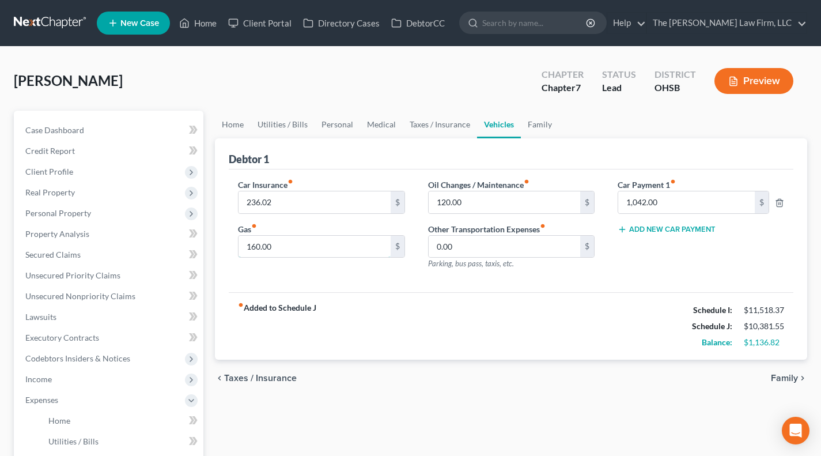
click at [320, 242] on input "160.00" at bounding box center [313, 247] width 151 height 22
type input "500"
click at [521, 317] on div "fiber_manual_record Added to Schedule J Schedule I: $11,518.37 Schedule J: $10,…" at bounding box center [511, 325] width 564 height 67
click at [537, 124] on link "Family" at bounding box center [540, 125] width 38 height 28
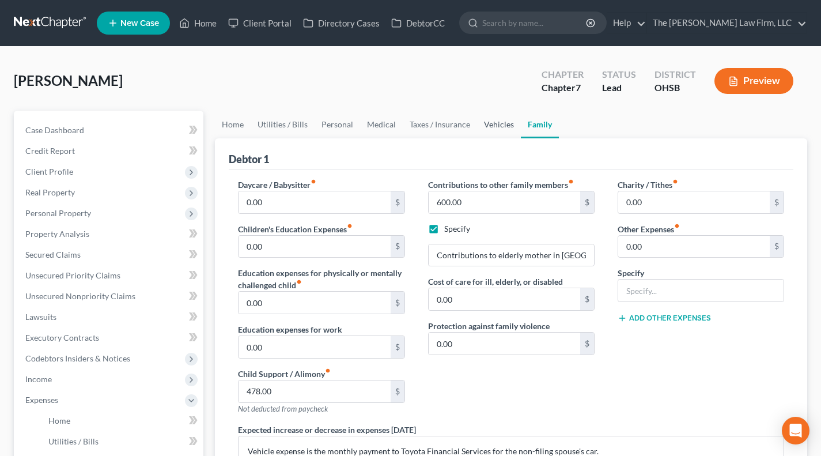
click at [483, 121] on link "Vehicles" at bounding box center [499, 125] width 44 height 28
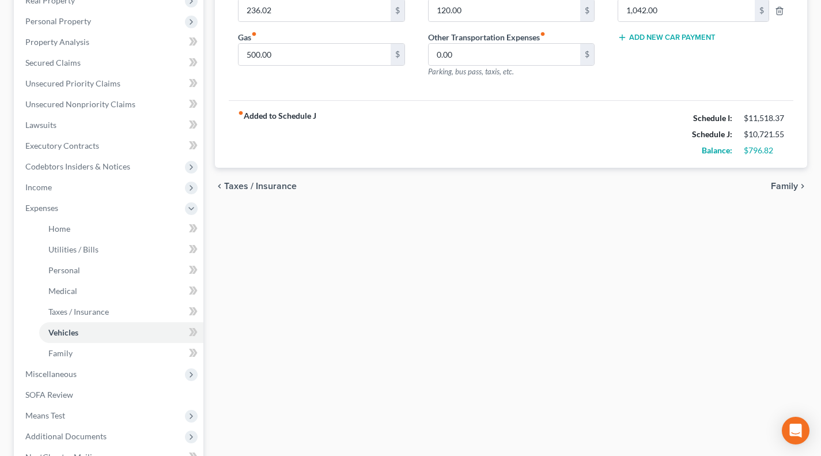
scroll to position [288, 0]
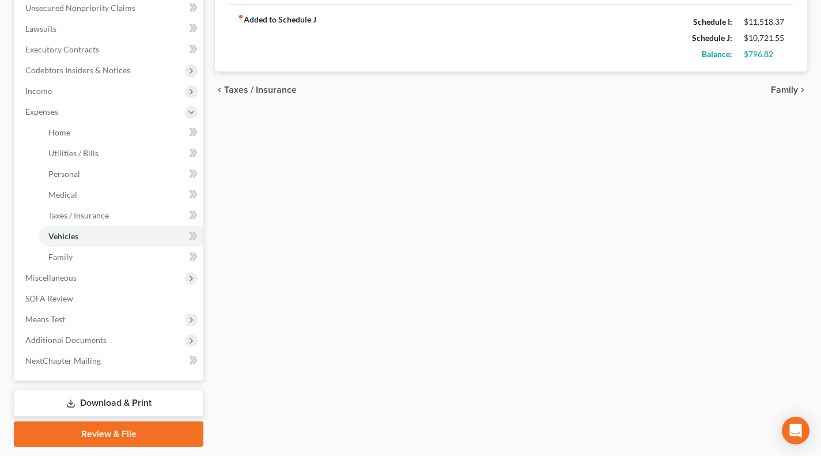
click at [64, 270] on span "Miscellaneous" at bounding box center [109, 277] width 187 height 21
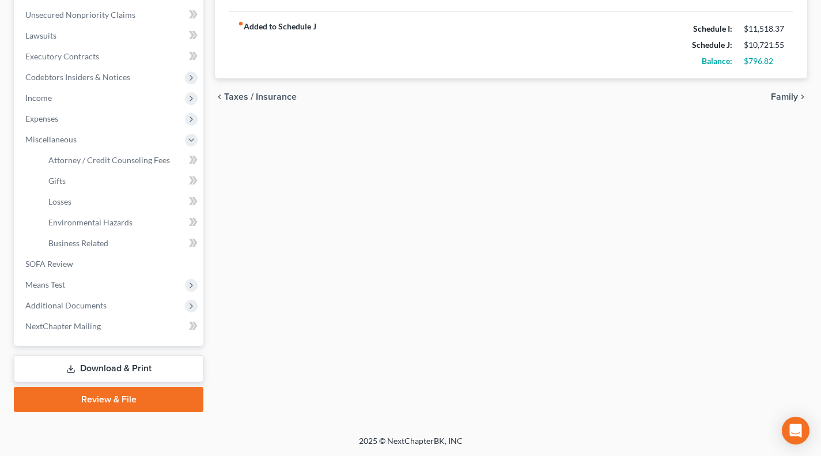
scroll to position [280, 0]
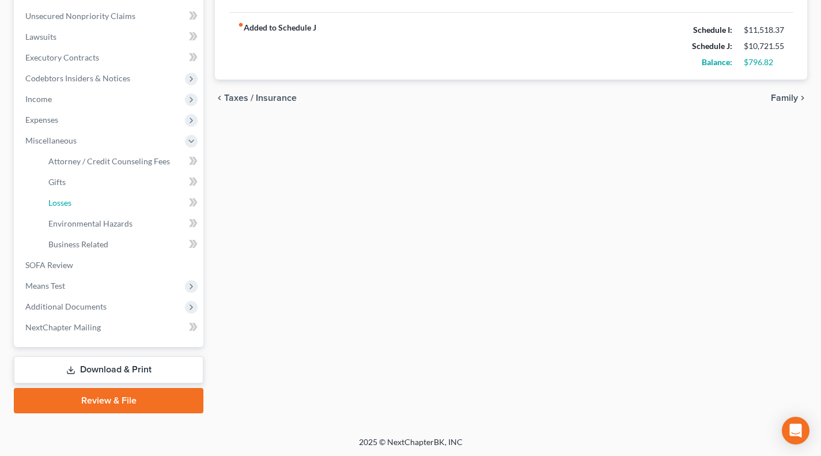
click at [107, 203] on link "Losses" at bounding box center [121, 202] width 164 height 21
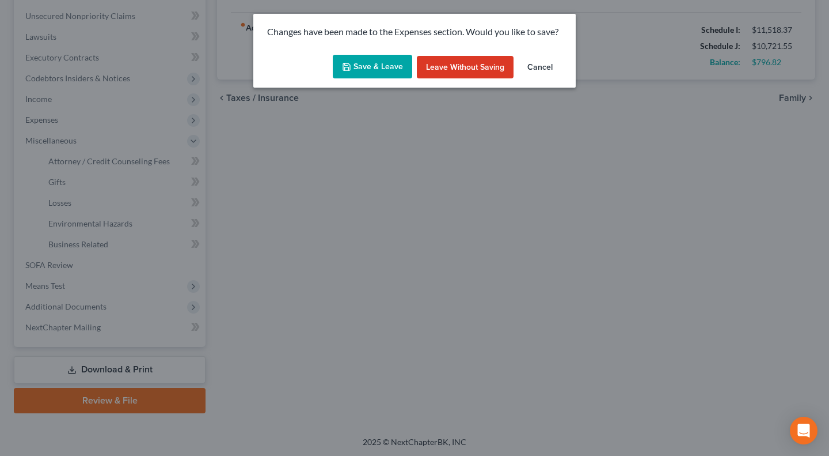
click at [367, 70] on button "Save & Leave" at bounding box center [372, 67] width 79 height 24
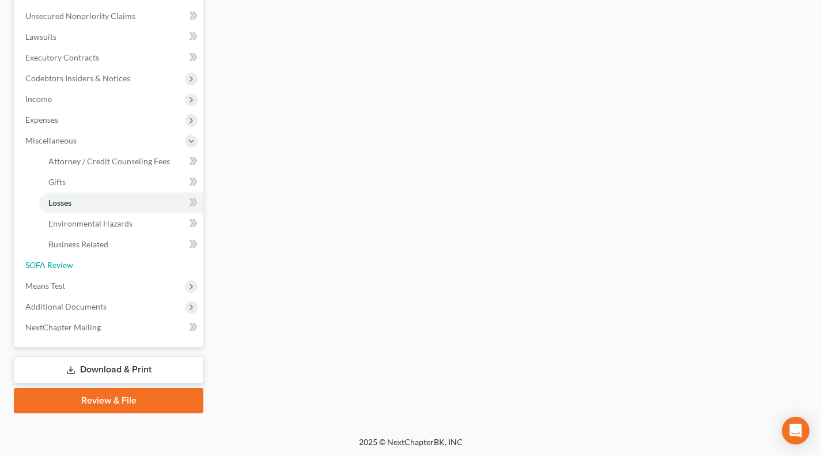
click at [59, 269] on link "SOFA Review" at bounding box center [109, 265] width 187 height 21
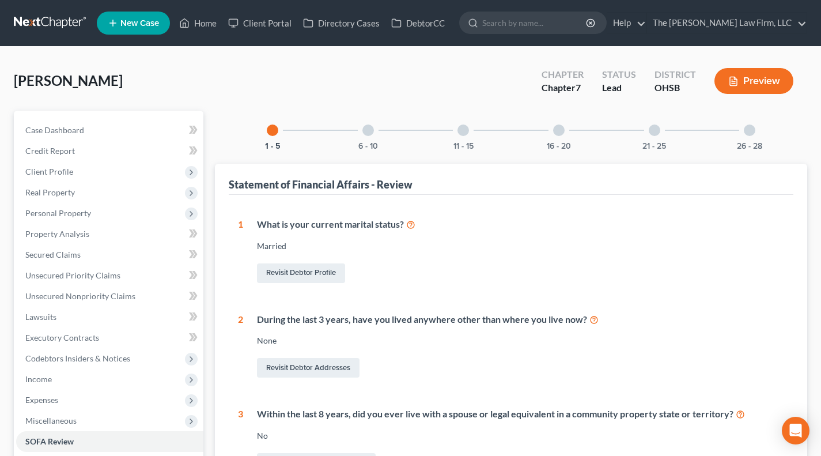
click at [363, 138] on div "6 - 10" at bounding box center [367, 130] width 39 height 39
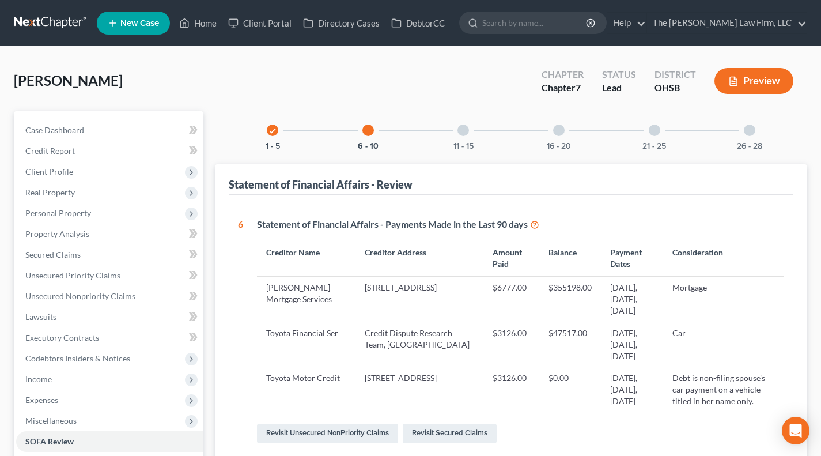
click at [464, 131] on div at bounding box center [463, 130] width 12 height 12
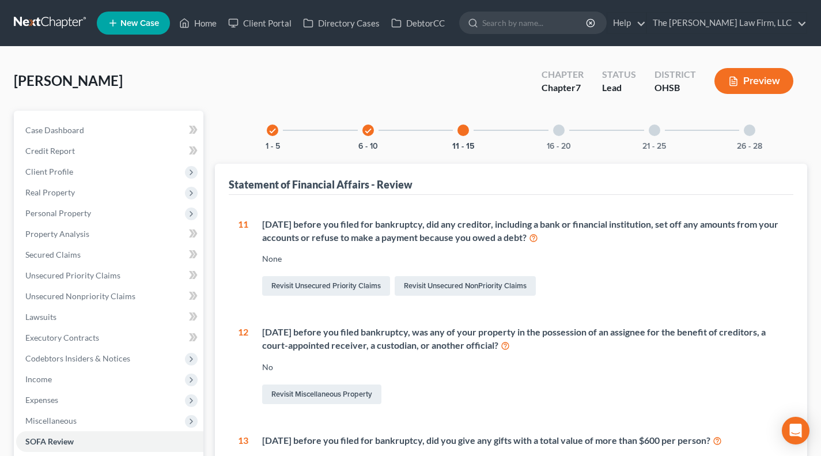
click at [563, 135] on div "16 - 20" at bounding box center [558, 130] width 39 height 39
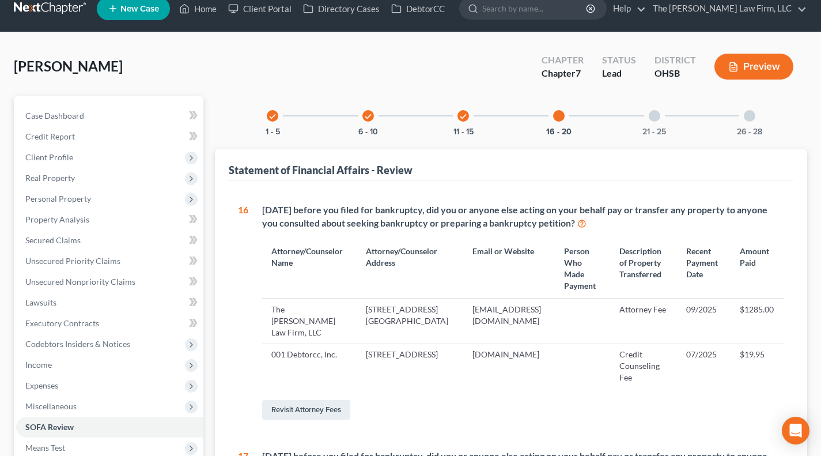
scroll to position [5, 0]
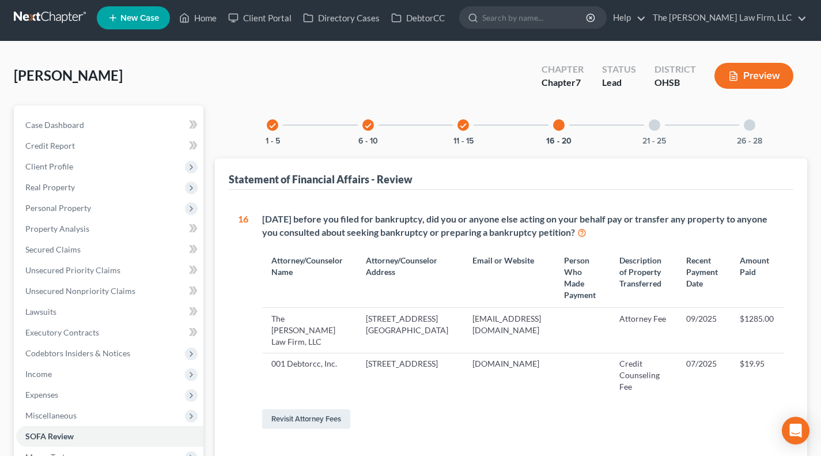
click at [640, 123] on div "21 - 25" at bounding box center [654, 124] width 39 height 39
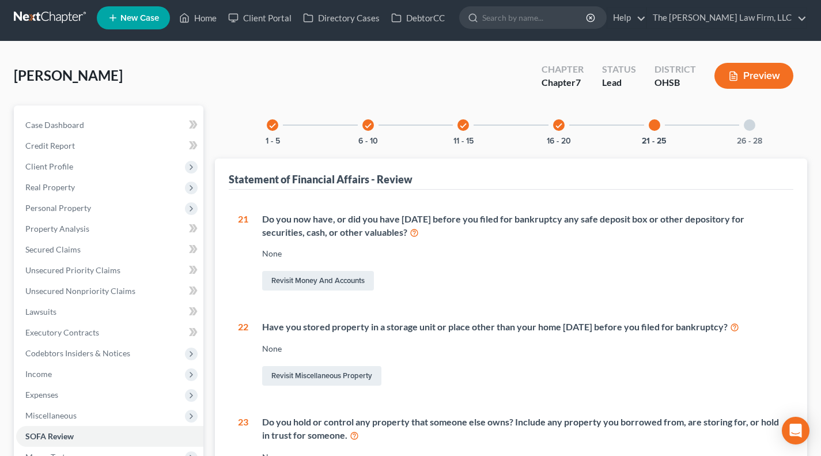
scroll to position [0, 0]
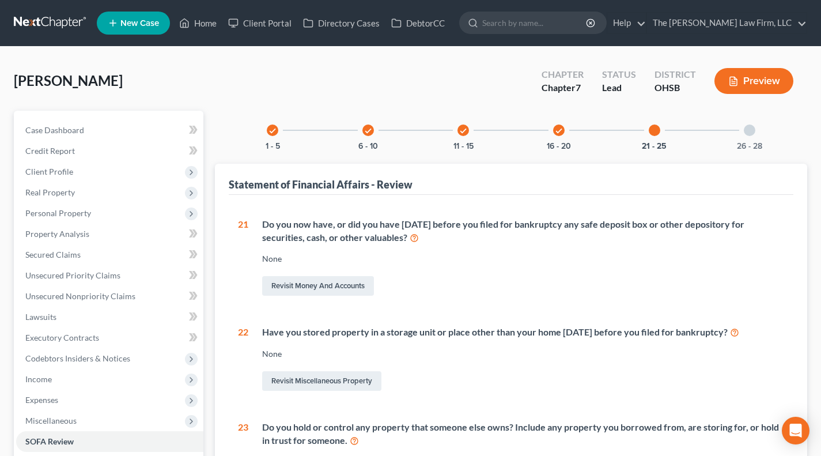
click at [736, 139] on div "26 - 28" at bounding box center [749, 130] width 39 height 39
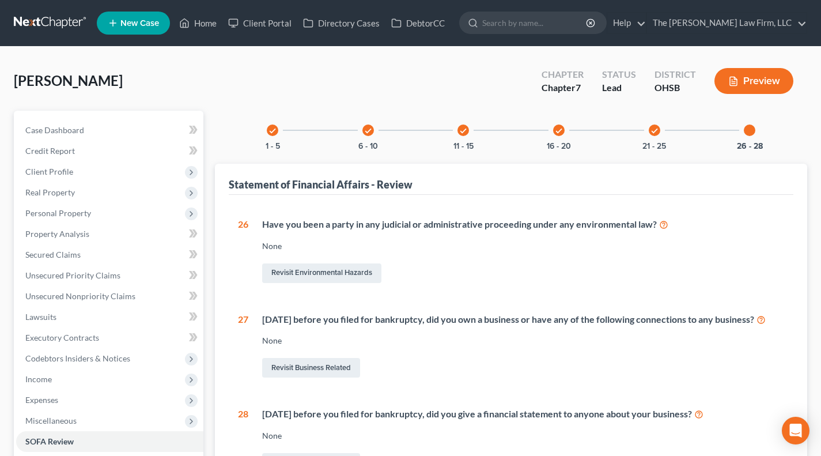
click at [649, 139] on div "check 21 - 25" at bounding box center [654, 130] width 39 height 39
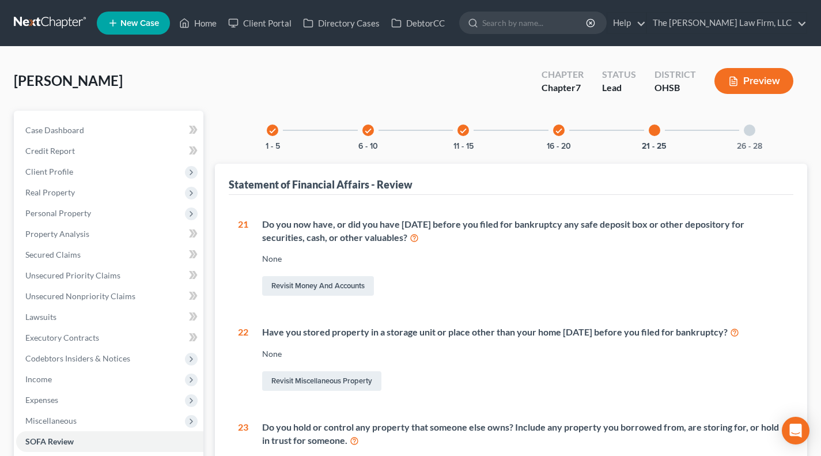
click at [461, 134] on div "check" at bounding box center [463, 130] width 12 height 12
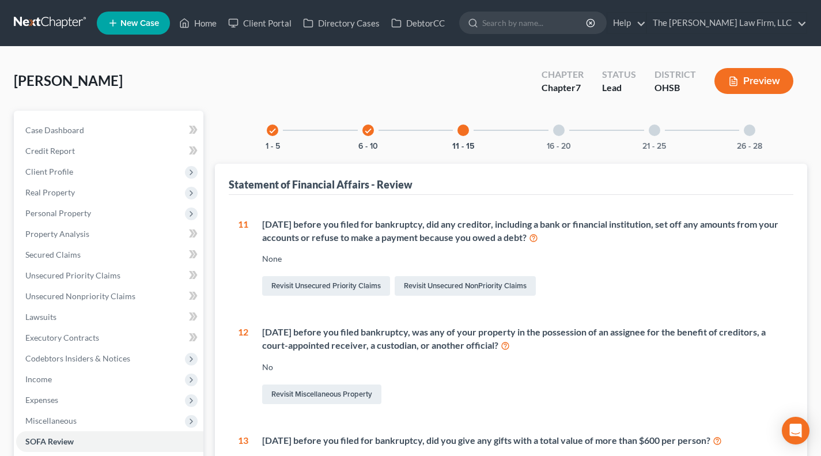
click at [360, 137] on div "check 6 - 10" at bounding box center [367, 130] width 39 height 39
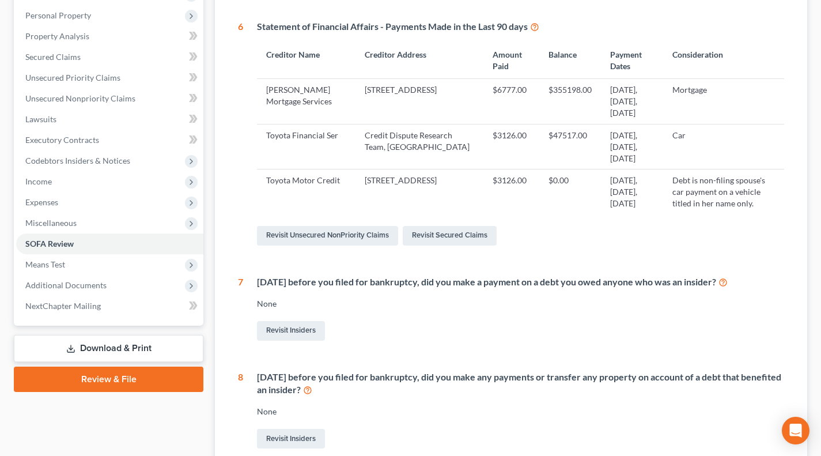
scroll to position [192, 0]
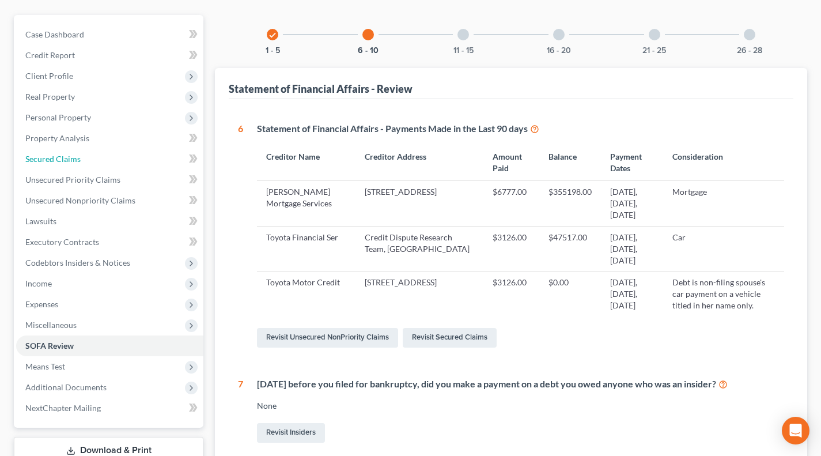
click at [79, 157] on span "Secured Claims" at bounding box center [52, 159] width 55 height 10
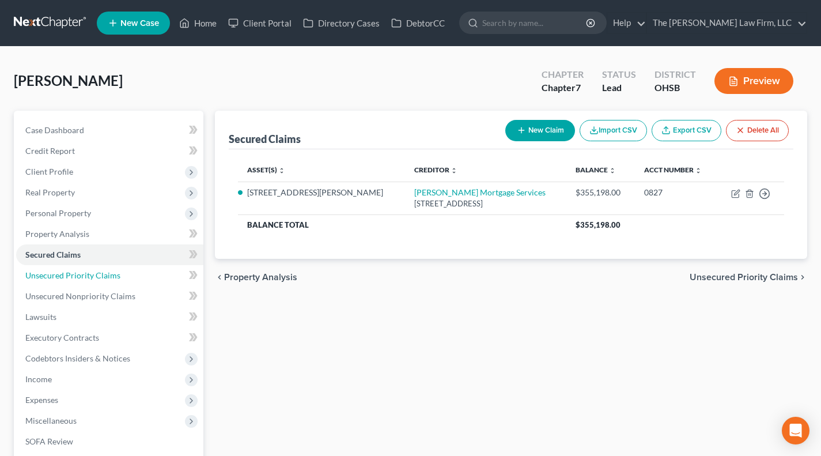
click at [64, 274] on span "Unsecured Priority Claims" at bounding box center [72, 275] width 95 height 10
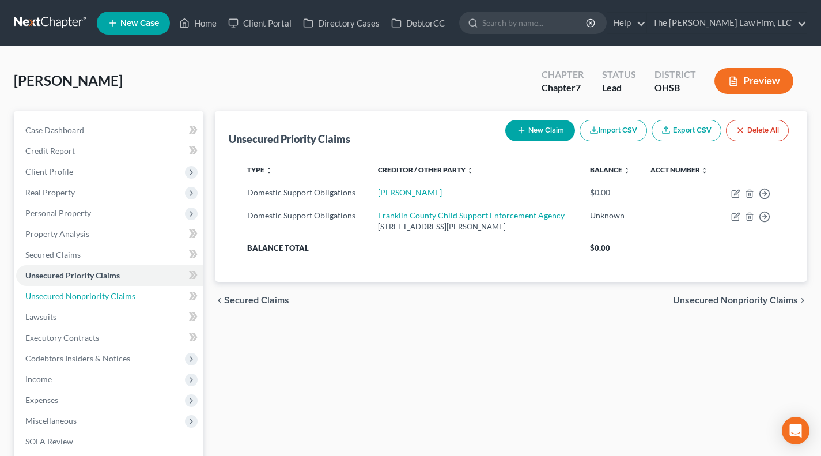
click at [77, 291] on span "Unsecured Nonpriority Claims" at bounding box center [80, 296] width 110 height 10
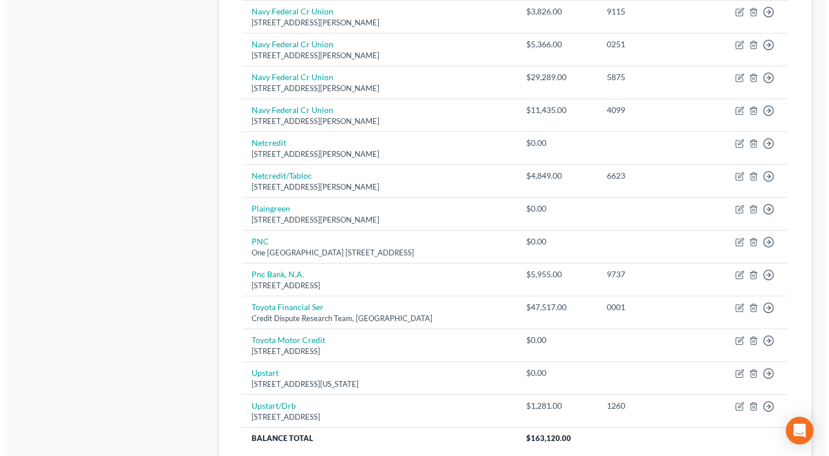
scroll to position [834, 0]
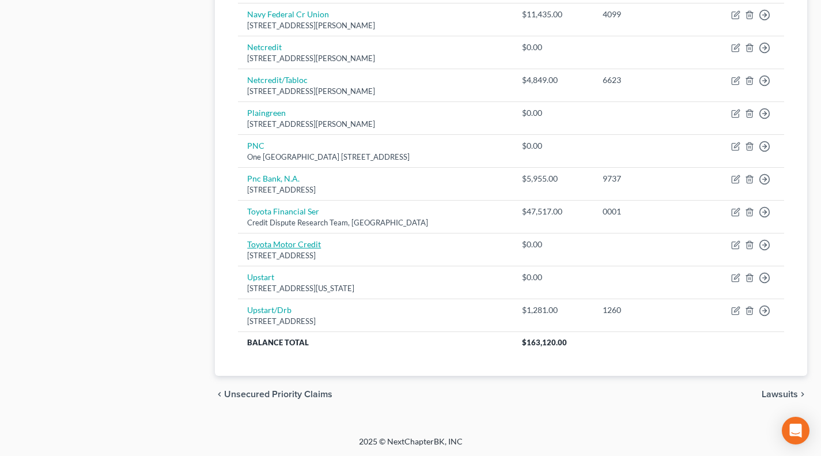
click at [291, 244] on link "Toyota Motor Credit" at bounding box center [284, 244] width 74 height 10
select select "4"
select select "14"
select select "0"
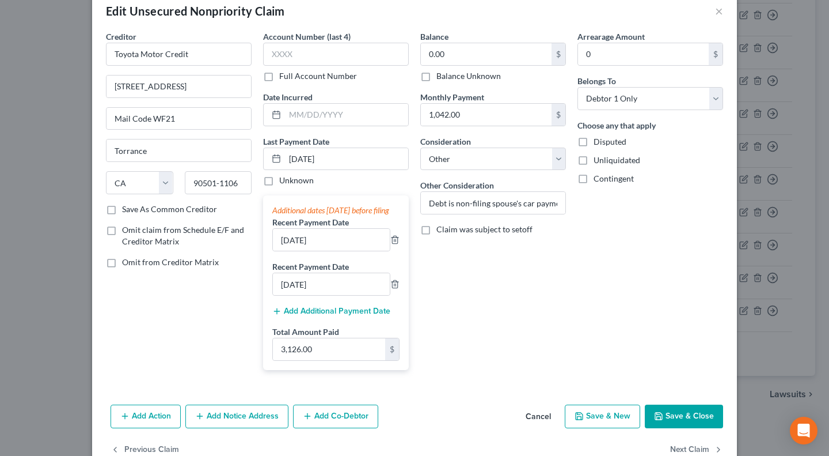
scroll to position [0, 0]
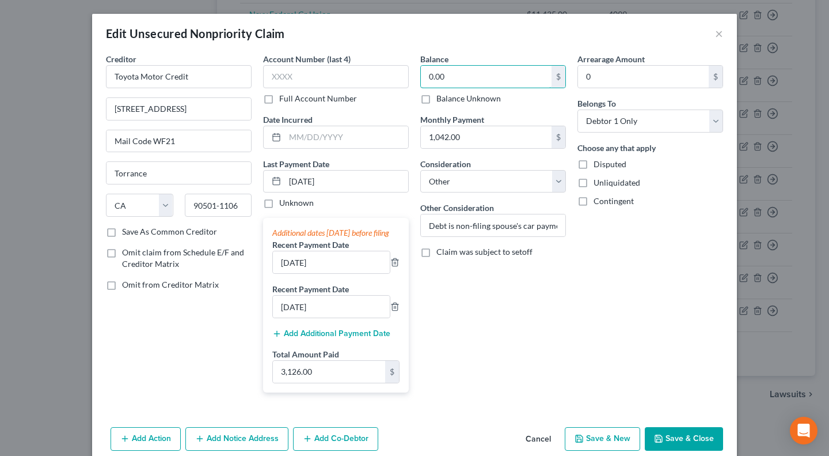
click at [464, 71] on input "0.00" at bounding box center [486, 77] width 131 height 22
click at [537, 376] on div "Balance 47,000.00 $ Balance Unknown Balance Undetermined 47,000 $ Balance Unkno…" at bounding box center [493, 227] width 157 height 348
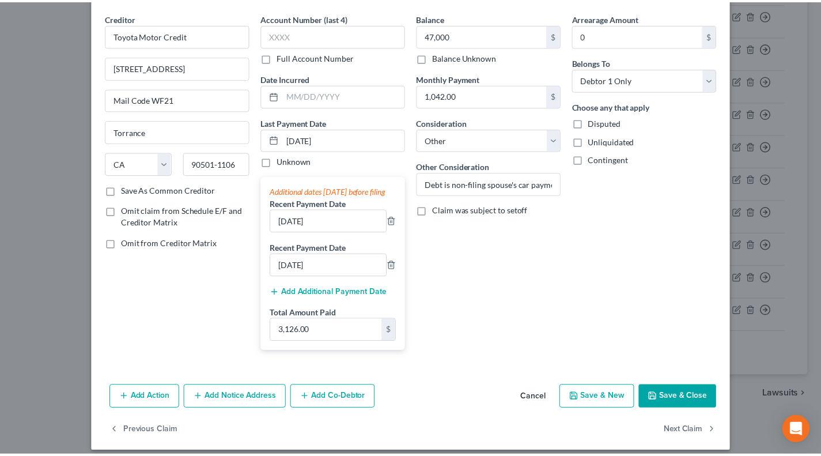
scroll to position [63, 0]
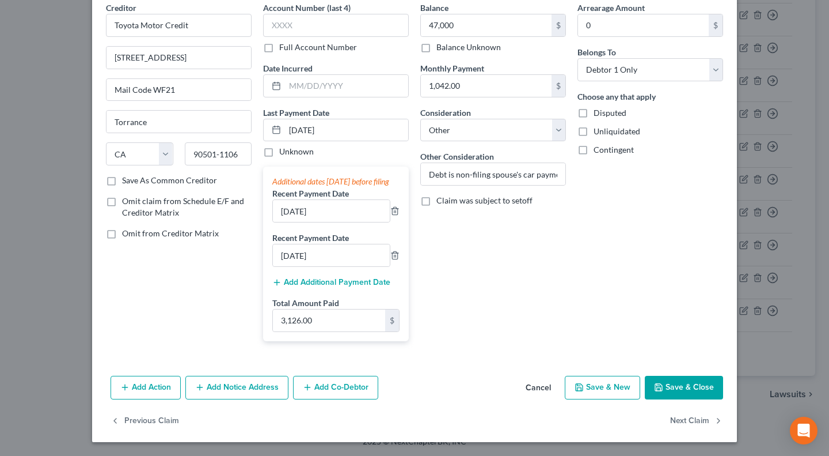
click at [682, 381] on button "Save & Close" at bounding box center [684, 387] width 78 height 24
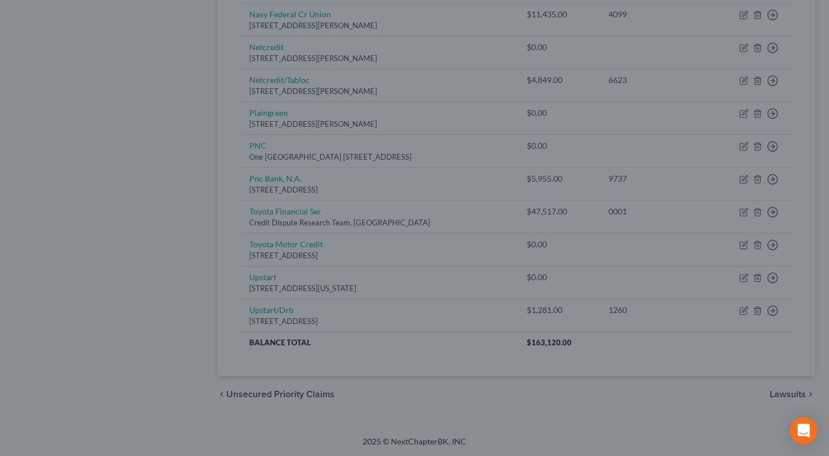
type input "47,000.00"
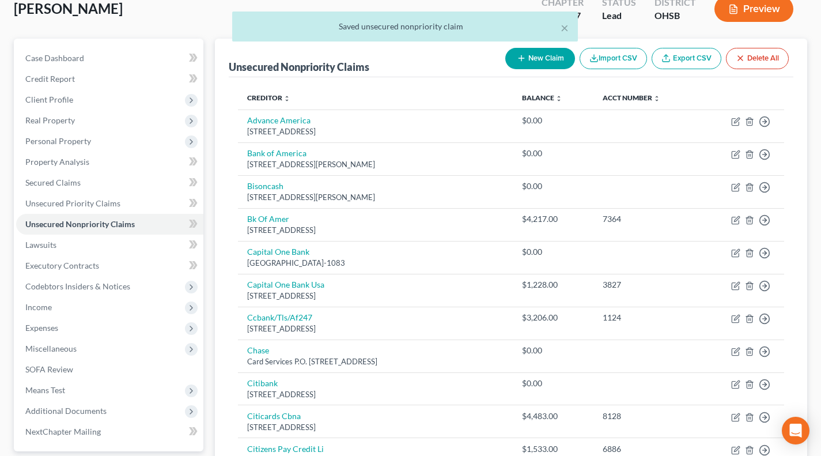
scroll to position [0, 0]
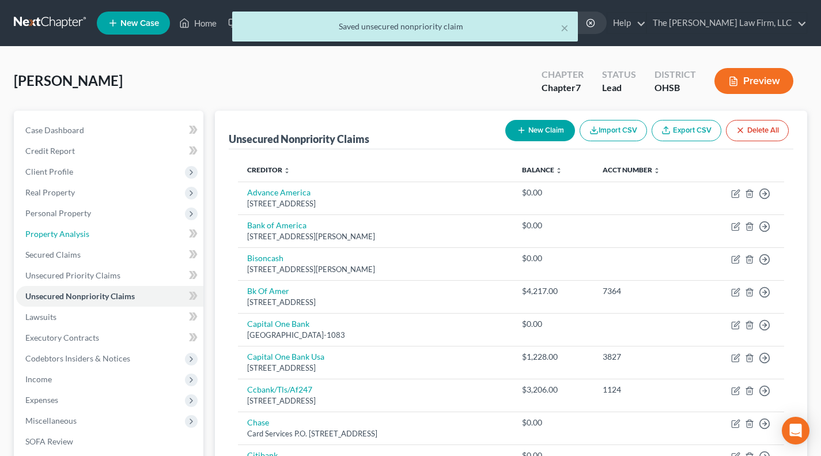
click at [75, 231] on span "Property Analysis" at bounding box center [57, 234] width 64 height 10
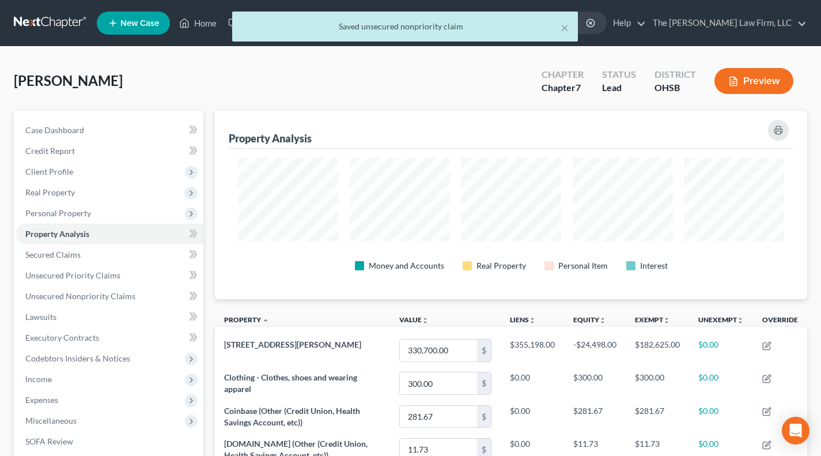
scroll to position [188, 591]
click at [94, 211] on span "Personal Property" at bounding box center [109, 213] width 187 height 21
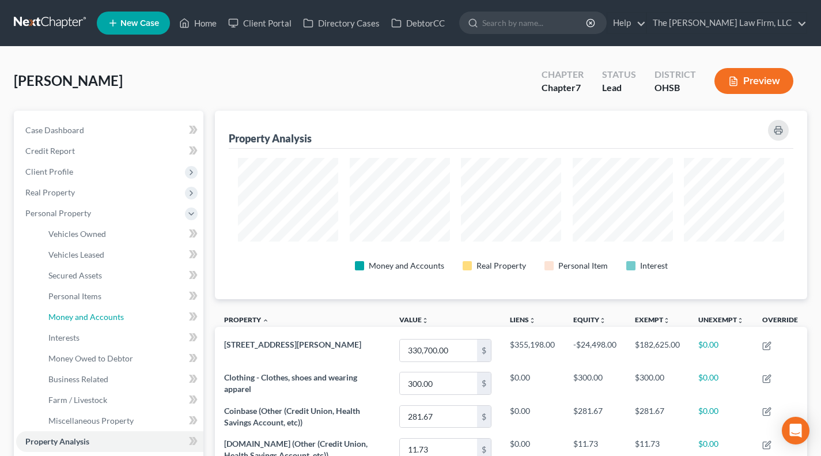
click at [85, 318] on span "Money and Accounts" at bounding box center [85, 317] width 75 height 10
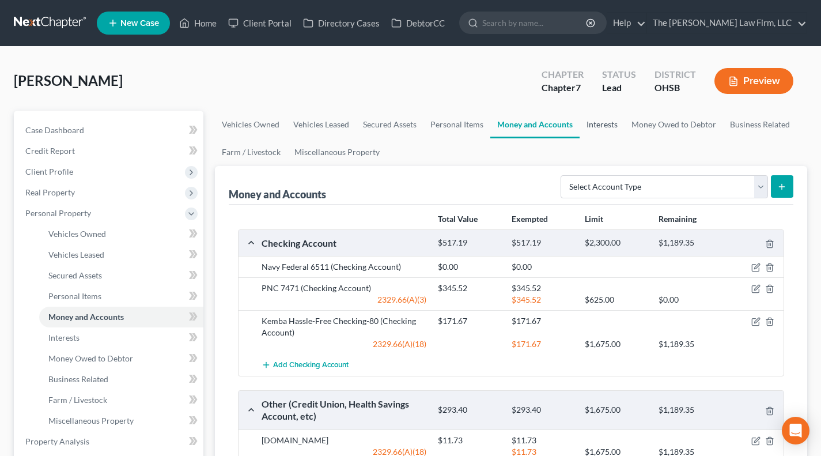
click at [603, 121] on link "Interests" at bounding box center [601, 125] width 45 height 28
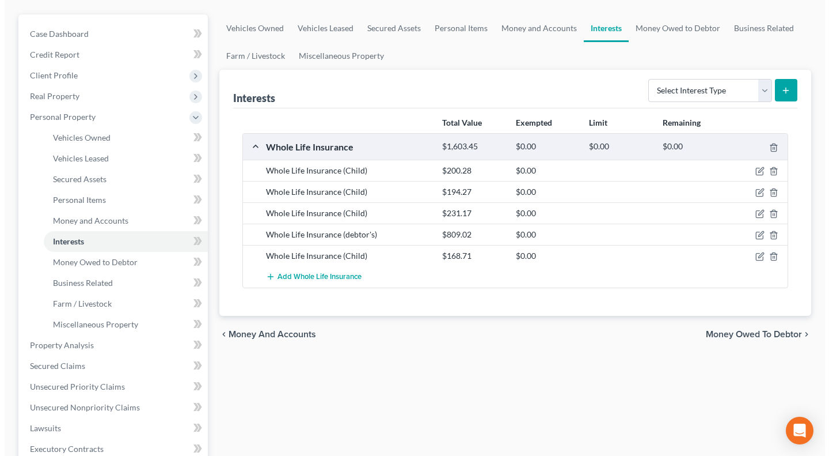
scroll to position [96, 0]
click at [756, 234] on icon "button" at bounding box center [755, 235] width 9 height 9
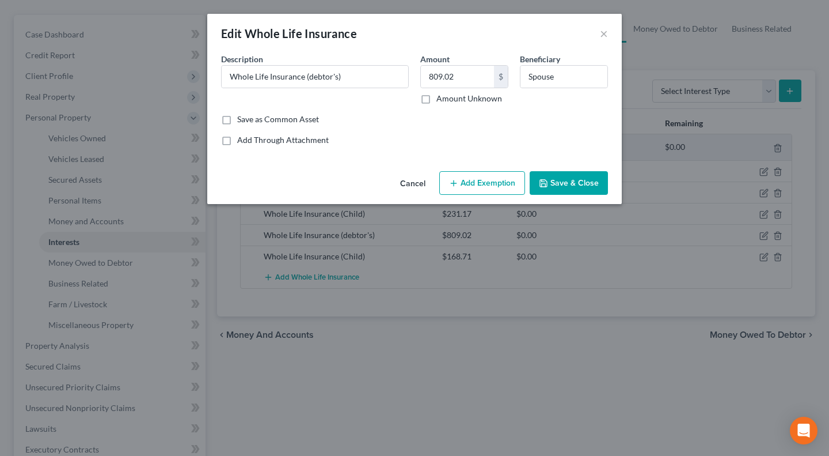
click at [480, 179] on button "Add Exemption" at bounding box center [482, 183] width 86 height 24
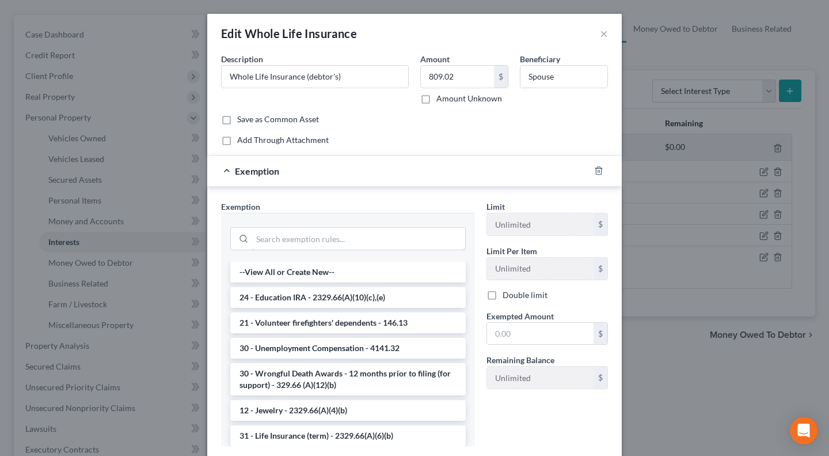
click at [321, 233] on input "search" at bounding box center [358, 238] width 213 height 22
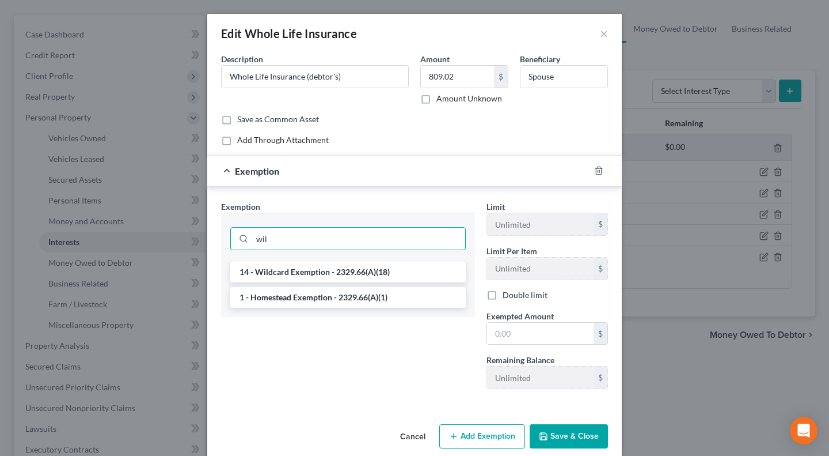
type input "wil"
click at [313, 267] on li "14 - Wildcard Exemption - 2329.66(A)(18)" at bounding box center [348, 271] width 236 height 21
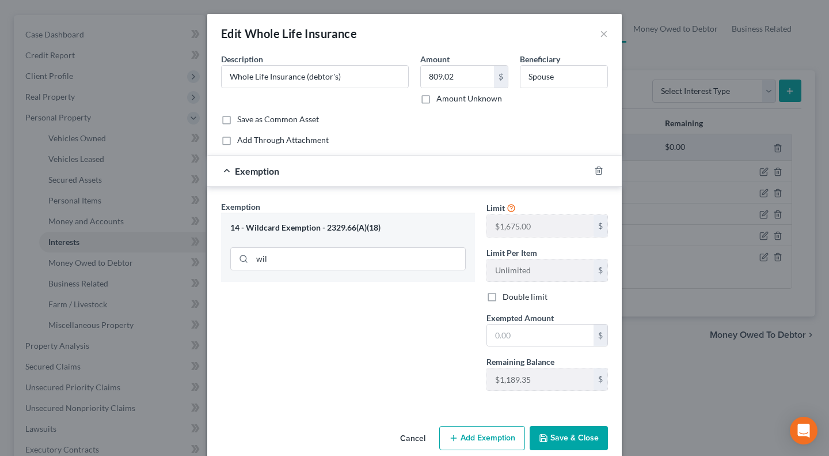
click at [464, 57] on div "Amount 809.02 $ Amount Unknown" at bounding box center [465, 78] width 100 height 51
click at [464, 74] on input "809.02" at bounding box center [457, 77] width 73 height 22
drag, startPoint x: 504, startPoint y: 332, endPoint x: 487, endPoint y: 335, distance: 17.6
click at [504, 332] on input "text" at bounding box center [540, 335] width 107 height 22
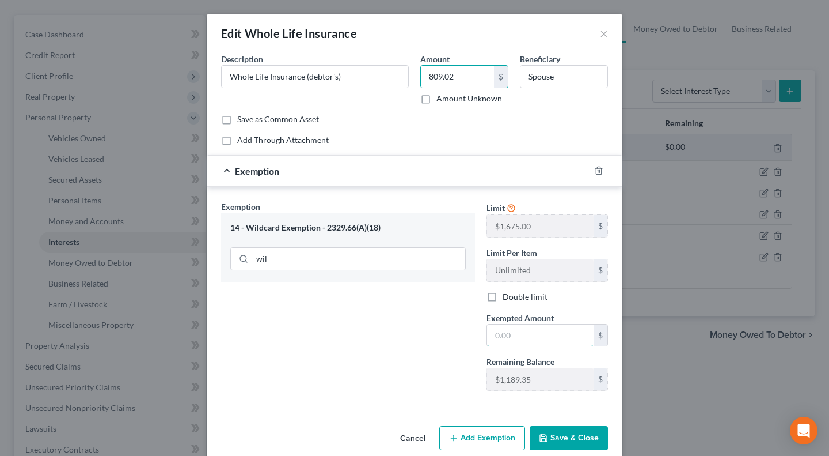
paste input "809.02"
type input "809.02"
click at [430, 336] on div "Exemption Set must be selected for CA. Exemption * 14 - Wildcard Exemption - 23…" at bounding box center [347, 299] width 265 height 199
click at [564, 434] on button "Save & Close" at bounding box center [569, 438] width 78 height 24
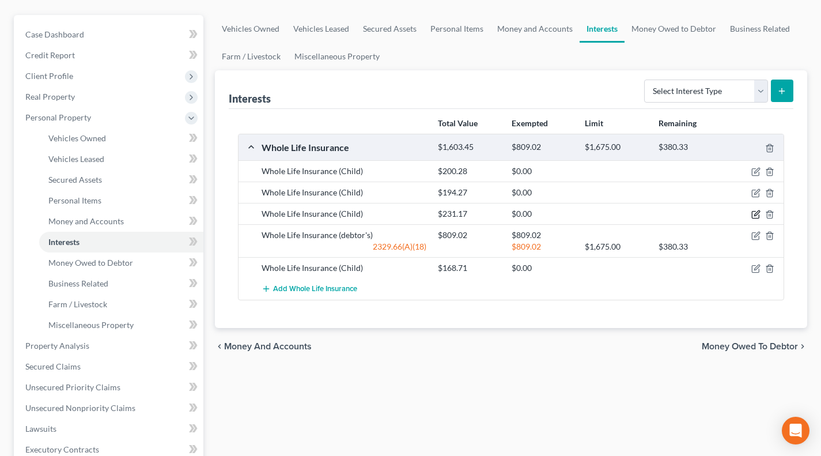
click at [757, 213] on icon "button" at bounding box center [756, 213] width 5 height 5
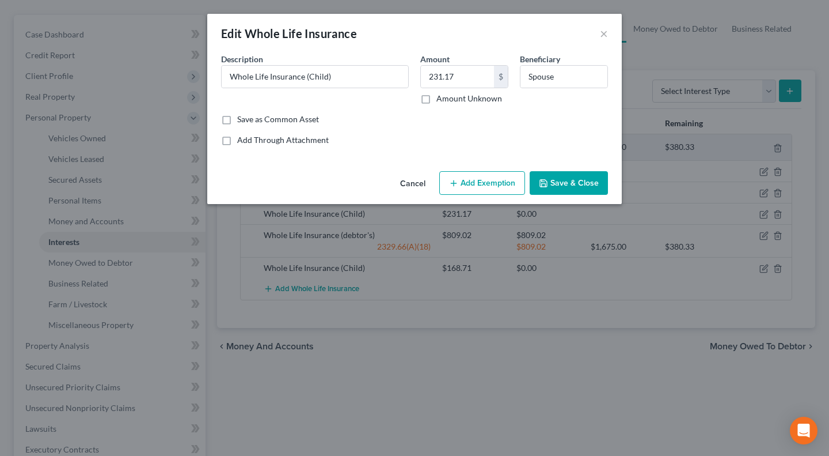
click at [506, 174] on button "Add Exemption" at bounding box center [482, 183] width 86 height 24
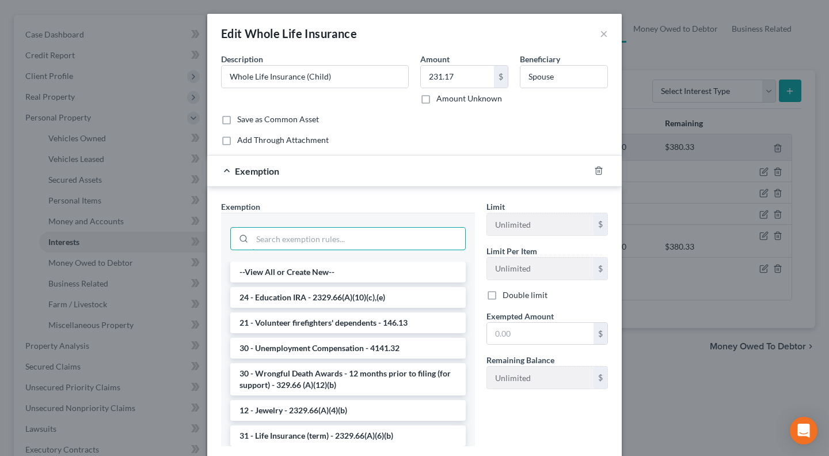
click at [310, 241] on input "search" at bounding box center [358, 238] width 213 height 22
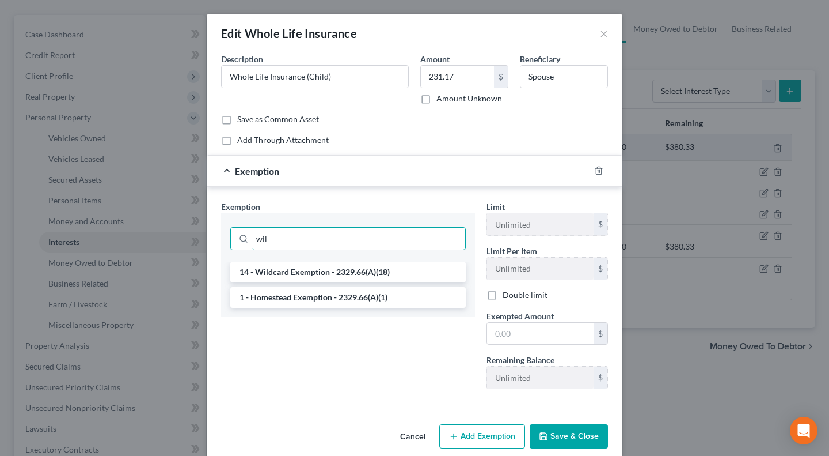
type input "wil"
click at [305, 267] on li "14 - Wildcard Exemption - 2329.66(A)(18)" at bounding box center [348, 271] width 236 height 21
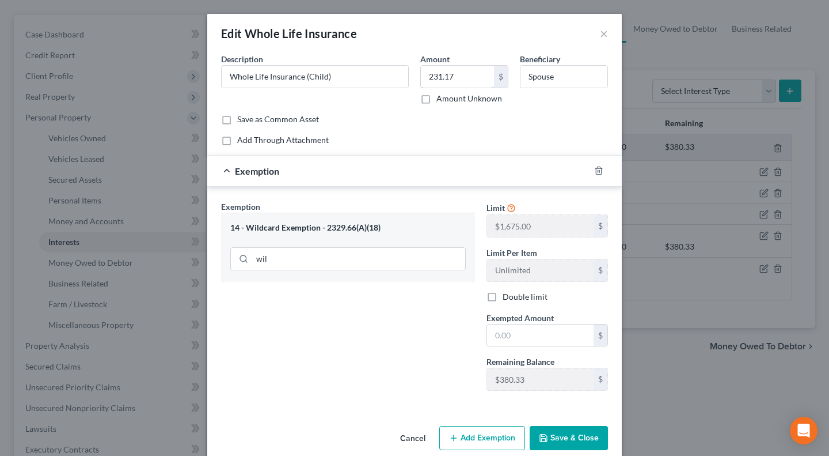
click at [462, 79] on input "231.17" at bounding box center [457, 77] width 73 height 22
drag, startPoint x: 534, startPoint y: 332, endPoint x: 513, endPoint y: 339, distance: 22.4
click at [534, 332] on input "text" at bounding box center [540, 335] width 107 height 22
paste input "231.17"
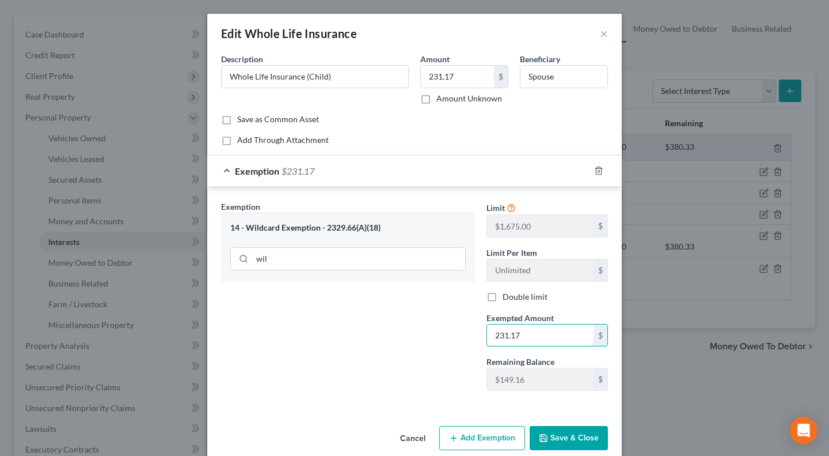
type input "231.17"
click at [423, 344] on div "Exemption Set must be selected for CA. Exemption * 14 - Wildcard Exemption - 23…" at bounding box center [347, 299] width 265 height 199
click at [564, 434] on button "Save & Close" at bounding box center [569, 438] width 78 height 24
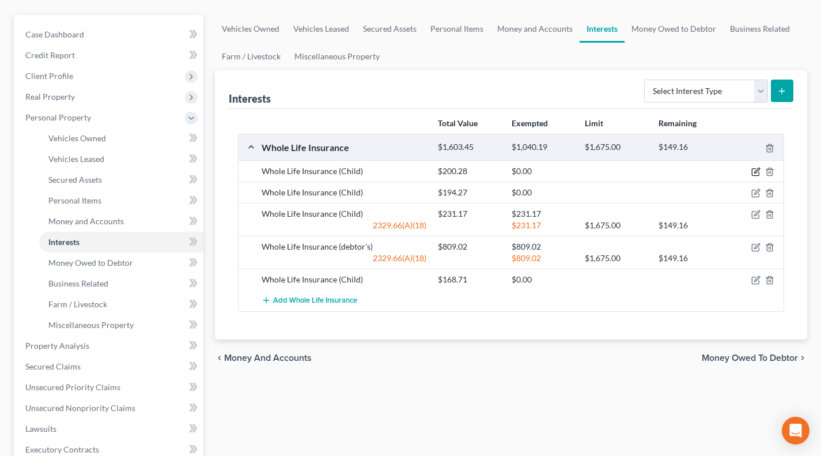
click at [751, 170] on icon "button" at bounding box center [755, 171] width 9 height 9
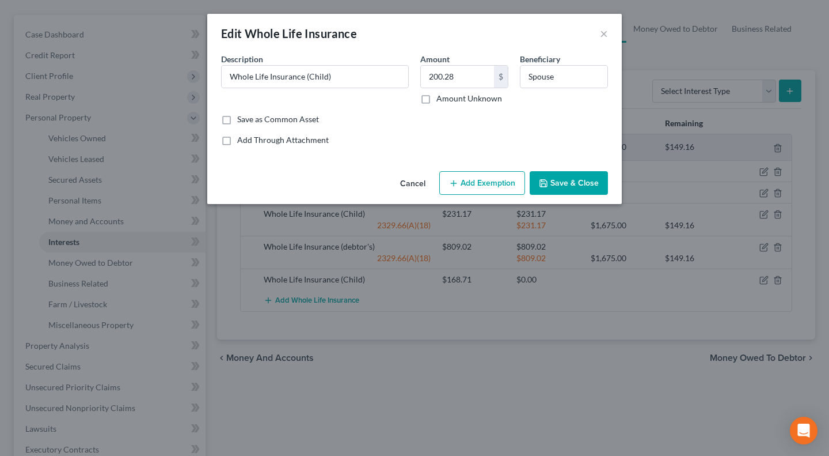
click at [467, 188] on button "Add Exemption" at bounding box center [482, 183] width 86 height 24
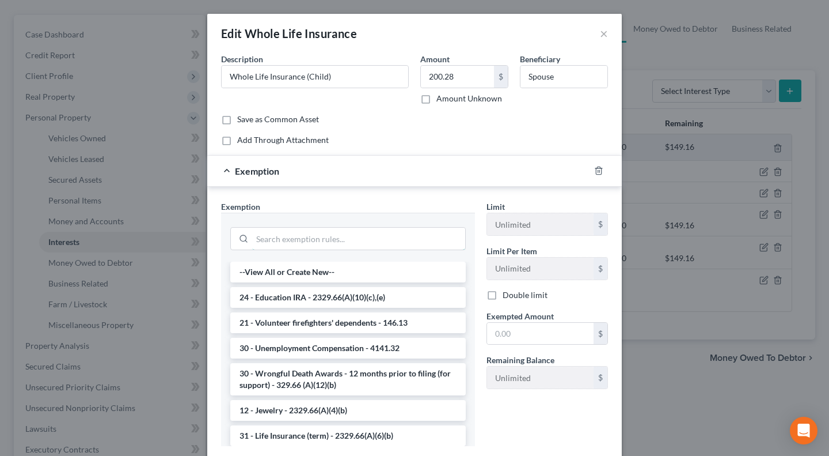
click at [324, 240] on input "search" at bounding box center [358, 238] width 213 height 22
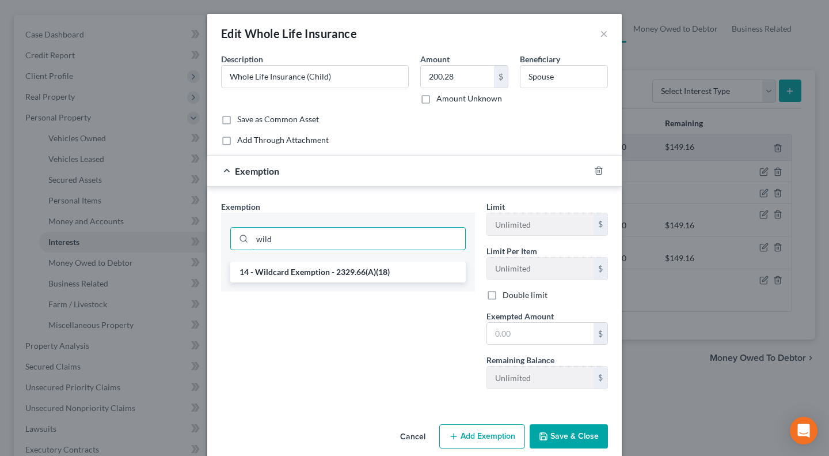
type input "wild"
click at [303, 270] on li "14 - Wildcard Exemption - 2329.66(A)(18)" at bounding box center [348, 271] width 236 height 21
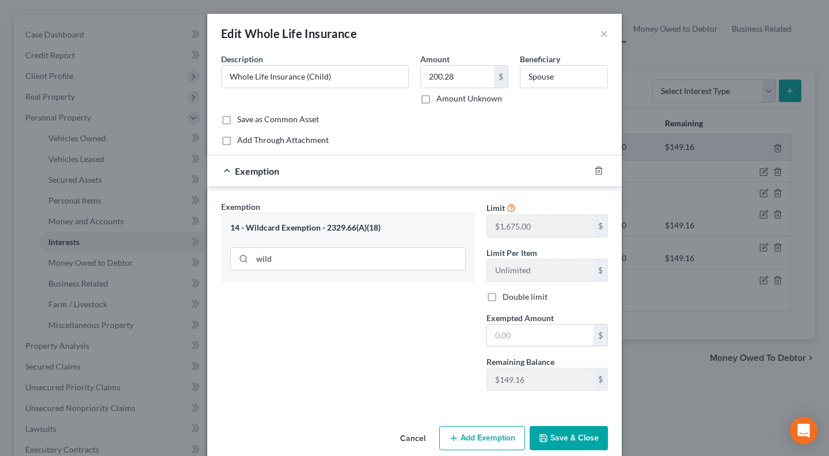
drag, startPoint x: 529, startPoint y: 334, endPoint x: 469, endPoint y: 336, distance: 60.5
click at [529, 334] on input "text" at bounding box center [540, 335] width 107 height 22
paste input "149.16"
type input "149.16"
click at [424, 333] on div "Exemption Set must be selected for CA. Exemption * 14 - Wildcard Exemption - 23…" at bounding box center [347, 299] width 265 height 199
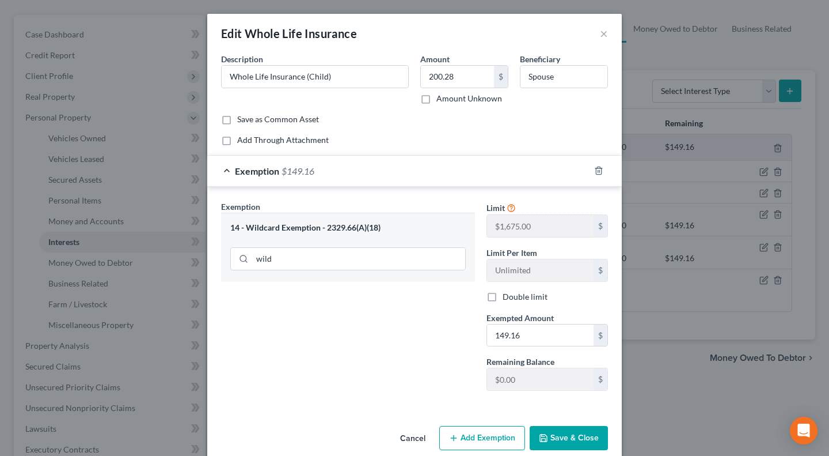
click at [572, 438] on button "Save & Close" at bounding box center [569, 438] width 78 height 24
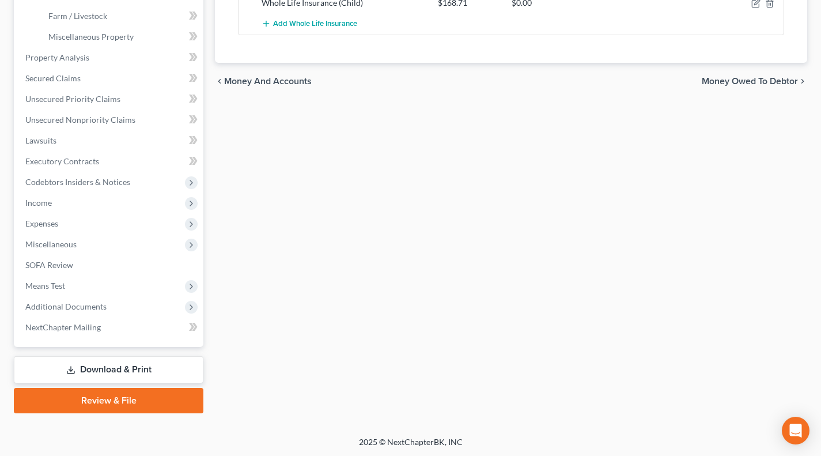
click at [84, 308] on span "Additional Documents" at bounding box center [65, 306] width 81 height 10
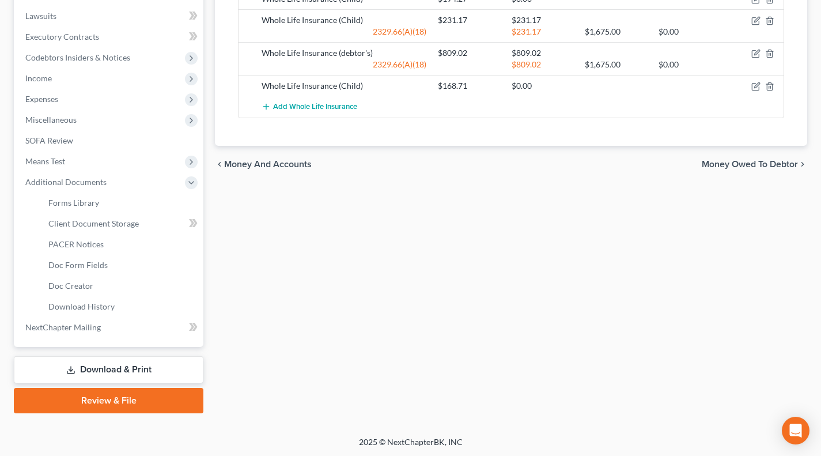
drag, startPoint x: 103, startPoint y: 400, endPoint x: 351, endPoint y: 388, distance: 249.0
click at [103, 400] on link "Review & File" at bounding box center [108, 400] width 189 height 25
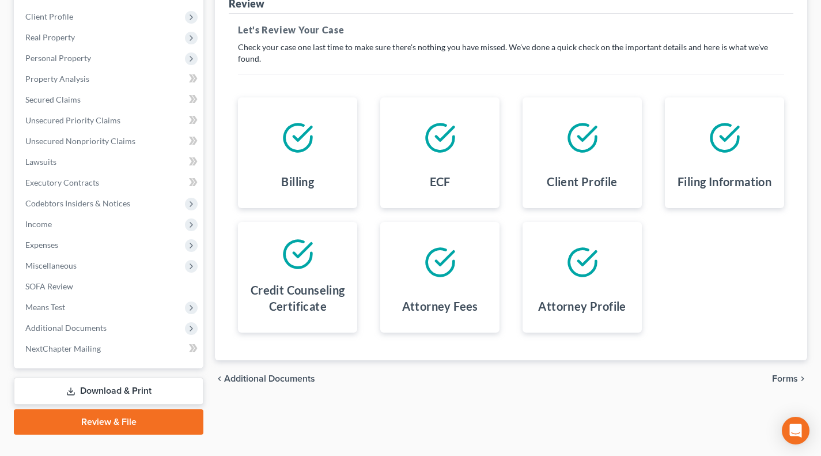
scroll to position [176, 0]
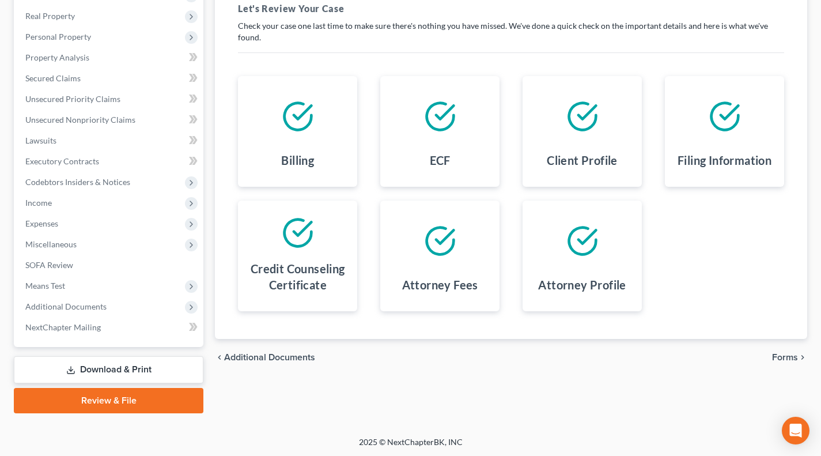
click at [100, 366] on link "Download & Print" at bounding box center [108, 369] width 189 height 27
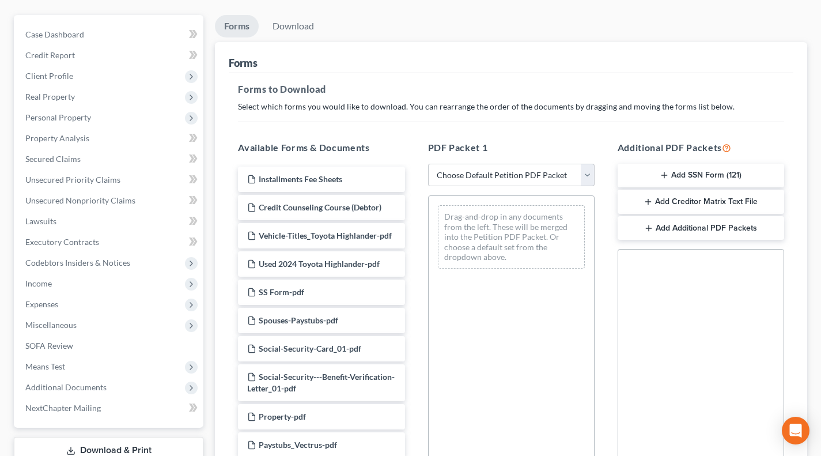
scroll to position [96, 0]
click at [508, 170] on select "Choose Default Petition PDF Packet Complete Bankruptcy Petition (all forms and …" at bounding box center [511, 175] width 166 height 23
drag, startPoint x: 489, startPoint y: 176, endPoint x: 488, endPoint y: 182, distance: 5.8
click at [489, 176] on select "Choose Default Petition PDF Packet Complete Bankruptcy Petition (all forms and …" at bounding box center [511, 175] width 166 height 23
select select "0"
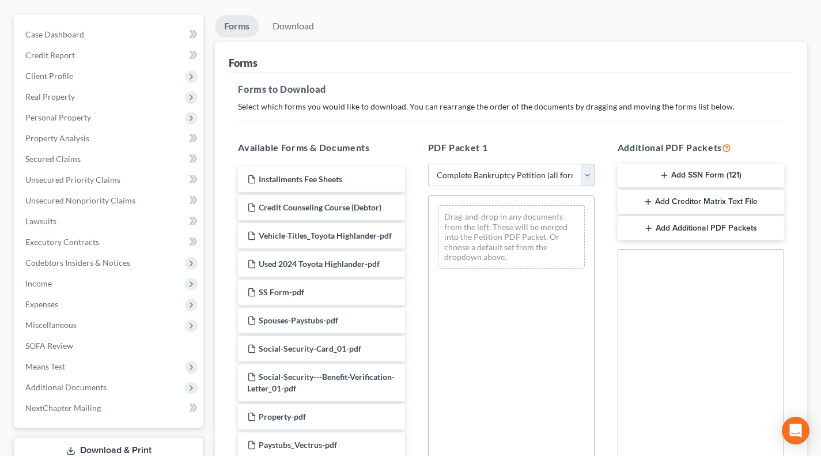
click at [428, 164] on select "Choose Default Petition PDF Packet Complete Bankruptcy Petition (all forms and …" at bounding box center [511, 175] width 166 height 23
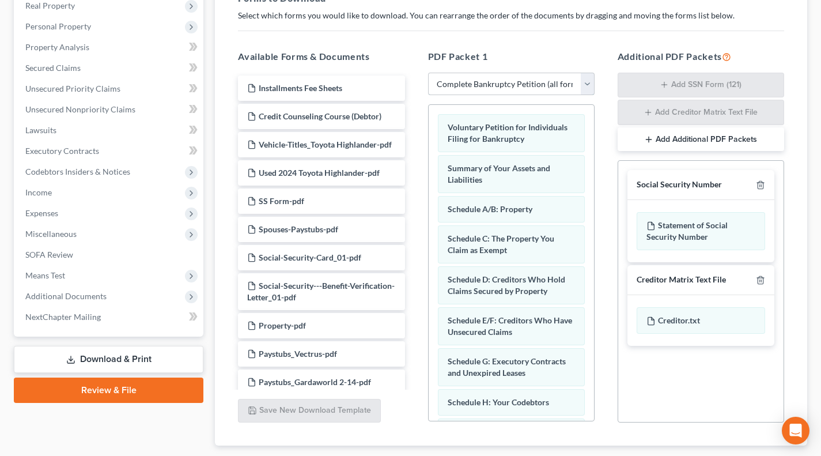
scroll to position [192, 0]
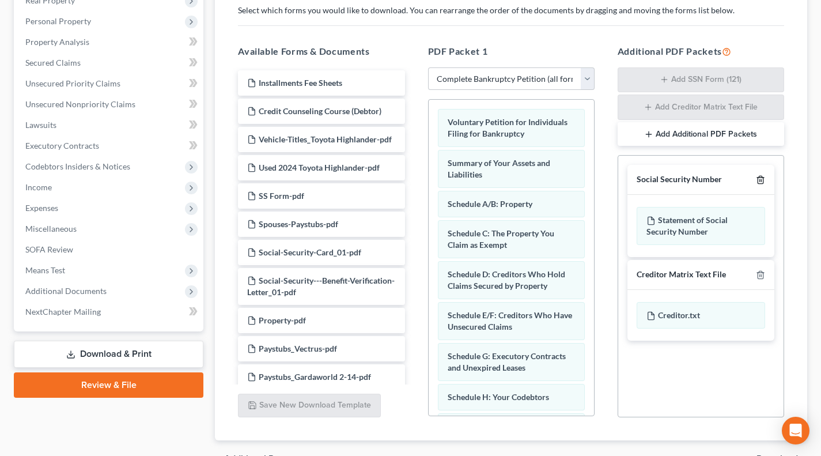
click at [758, 179] on icon "button" at bounding box center [759, 179] width 5 height 7
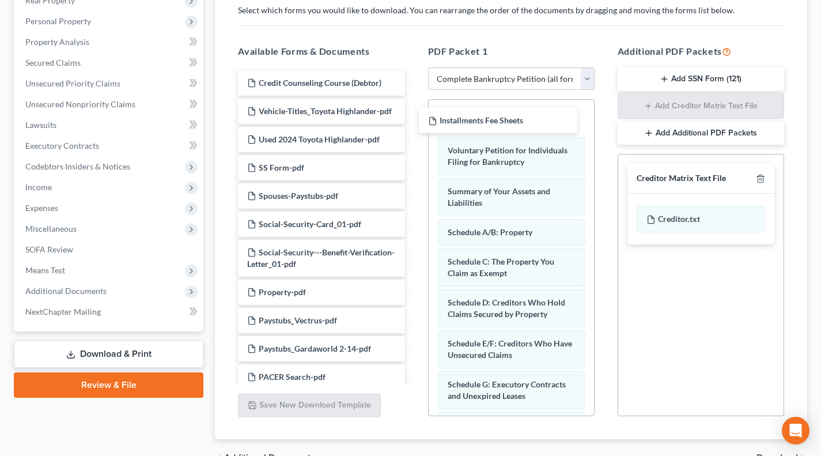
drag, startPoint x: 386, startPoint y: 100, endPoint x: 510, endPoint y: 124, distance: 126.3
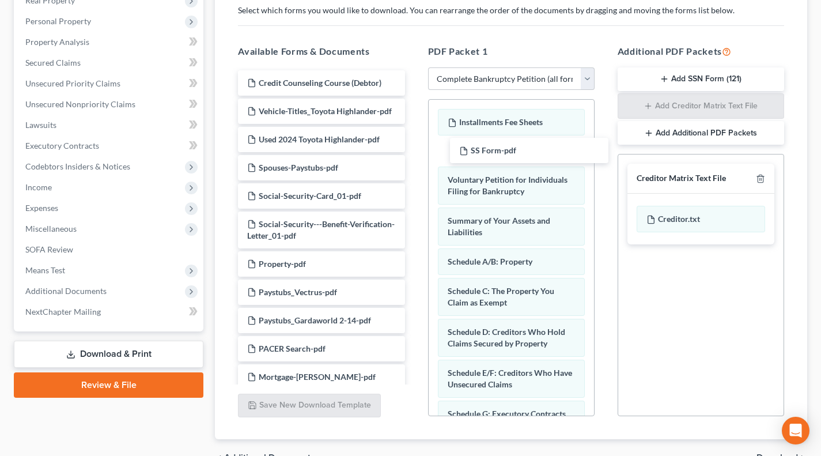
drag, startPoint x: 282, startPoint y: 181, endPoint x: 287, endPoint y: 178, distance: 5.9
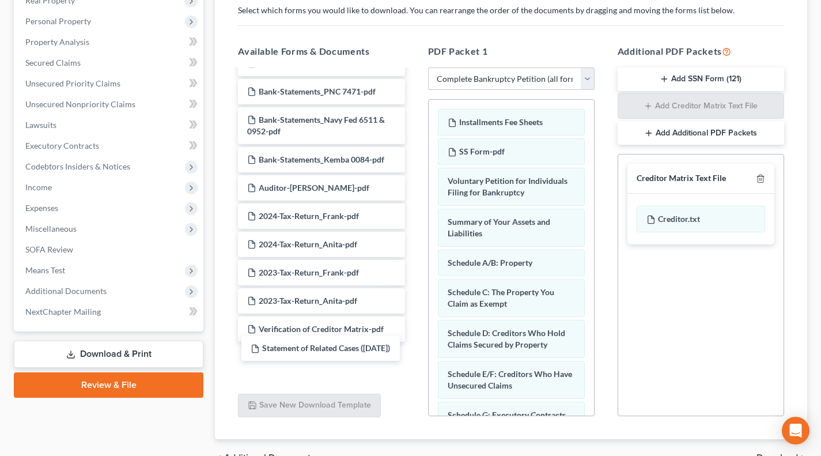
scroll to position [635, 0]
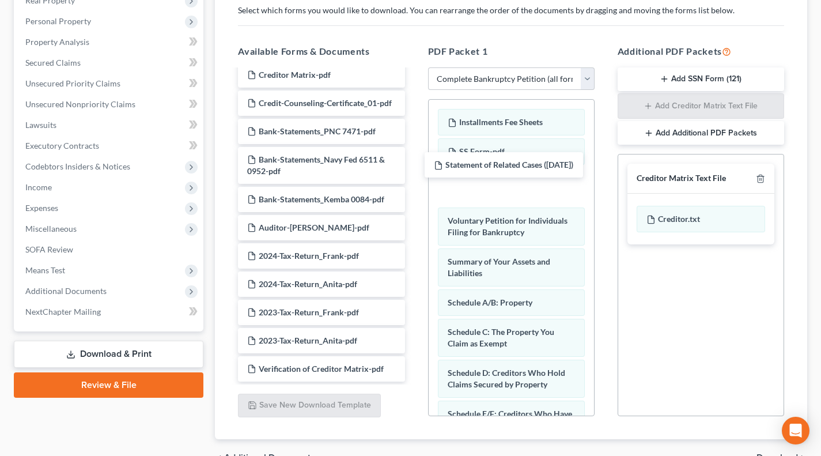
drag, startPoint x: 295, startPoint y: 360, endPoint x: 497, endPoint y: 173, distance: 275.0
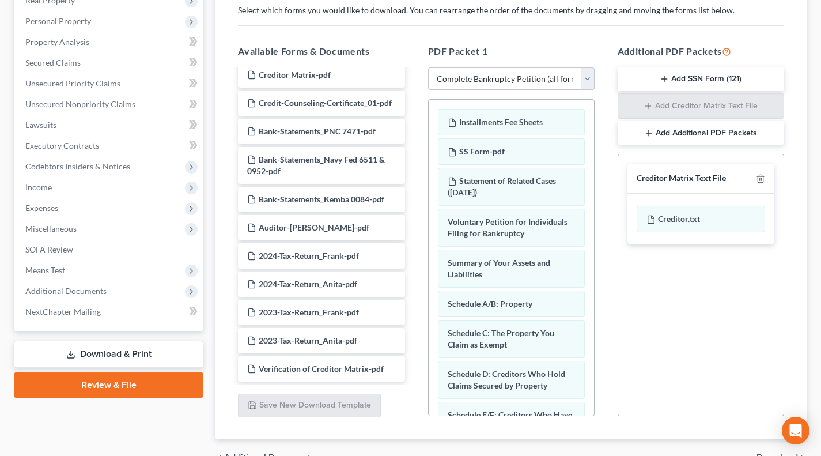
scroll to position [255, 0]
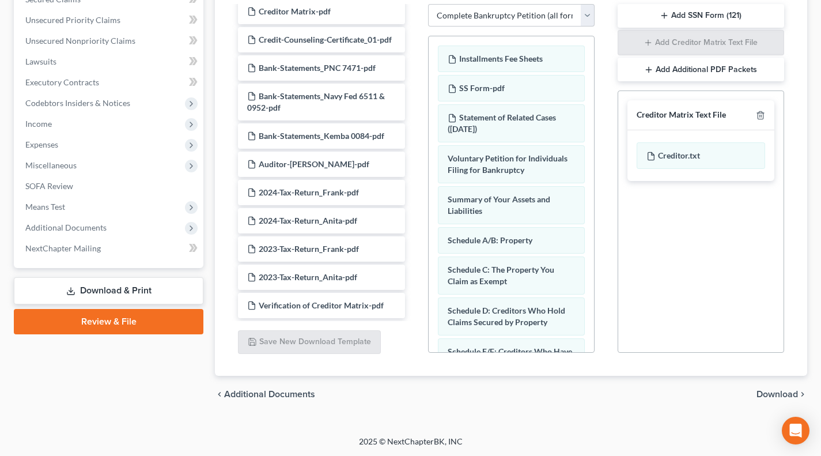
click at [767, 389] on span "Download" at bounding box center [776, 393] width 41 height 9
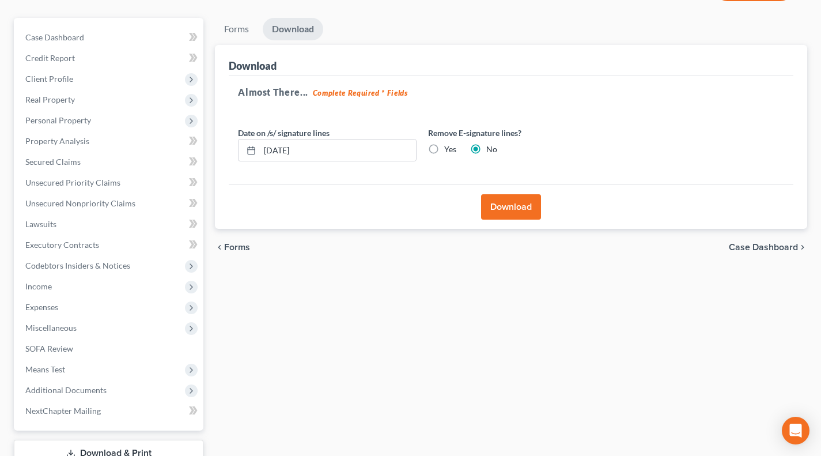
scroll to position [81, 0]
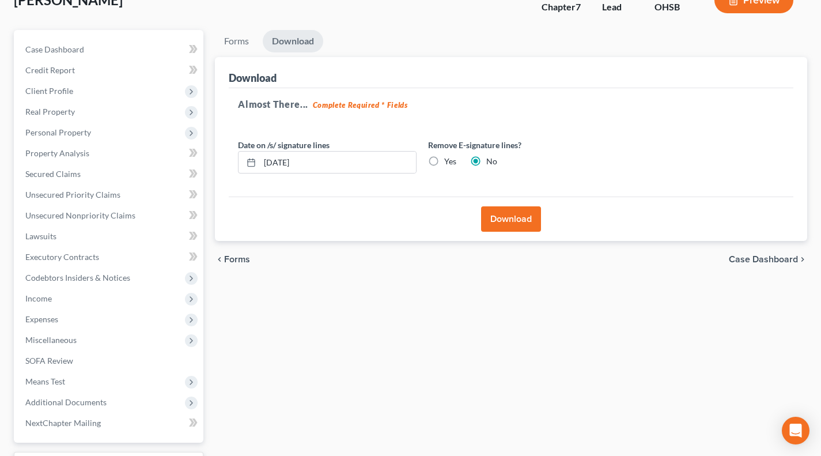
click at [517, 223] on button "Download" at bounding box center [511, 218] width 60 height 25
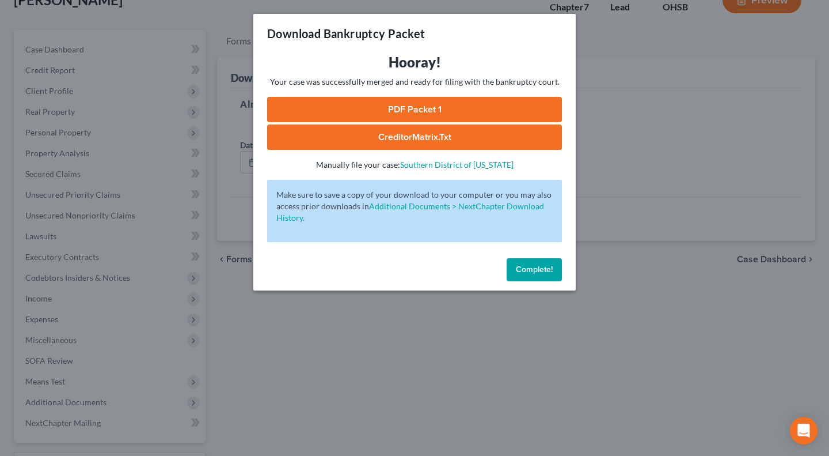
click at [512, 113] on link "PDF Packet 1" at bounding box center [414, 109] width 295 height 25
click at [448, 352] on div "Download Bankruptcy Packet Hooray! Your case was successfully merged and ready …" at bounding box center [414, 228] width 829 height 456
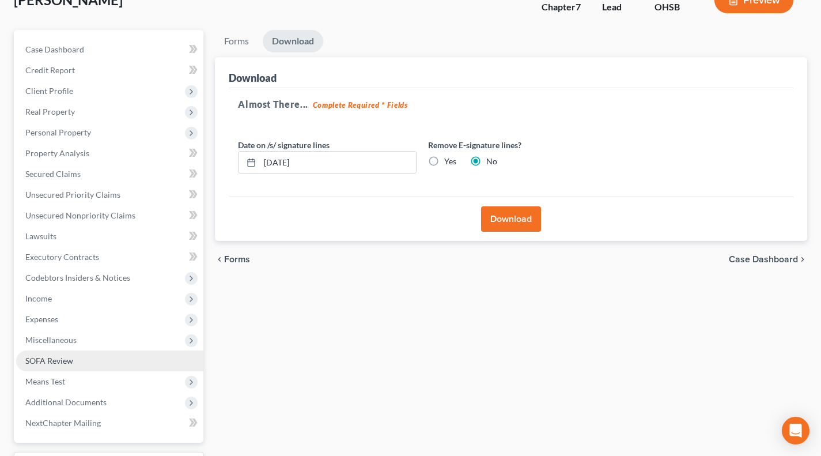
click at [93, 369] on link "SOFA Review" at bounding box center [109, 360] width 187 height 21
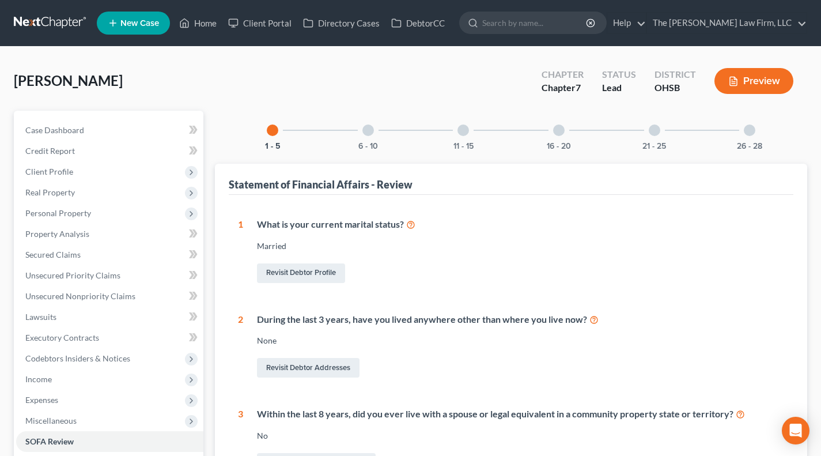
click at [352, 129] on div "6 - 10" at bounding box center [367, 130] width 39 height 39
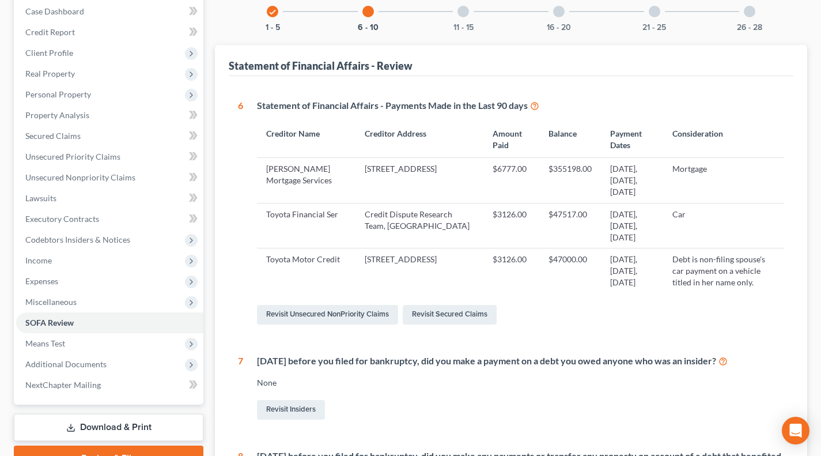
scroll to position [119, 0]
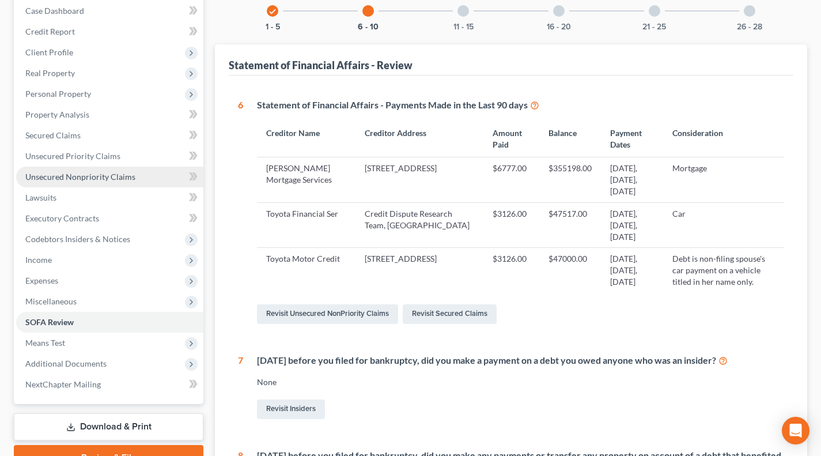
click at [131, 176] on span "Unsecured Nonpriority Claims" at bounding box center [80, 177] width 110 height 10
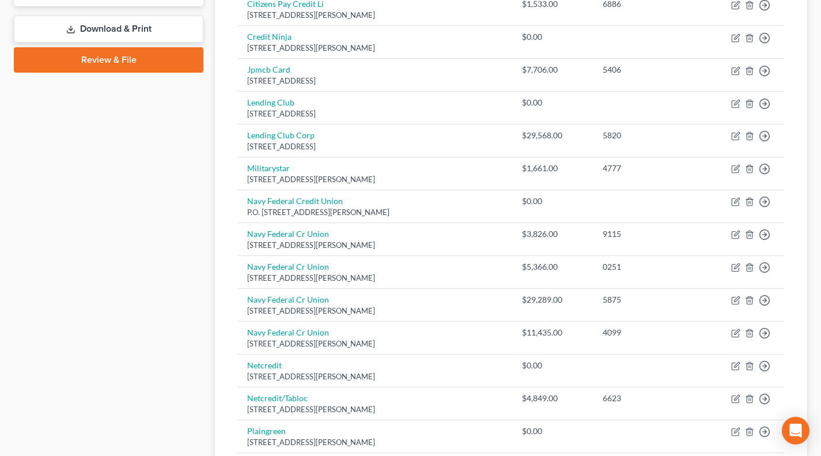
scroll to position [834, 0]
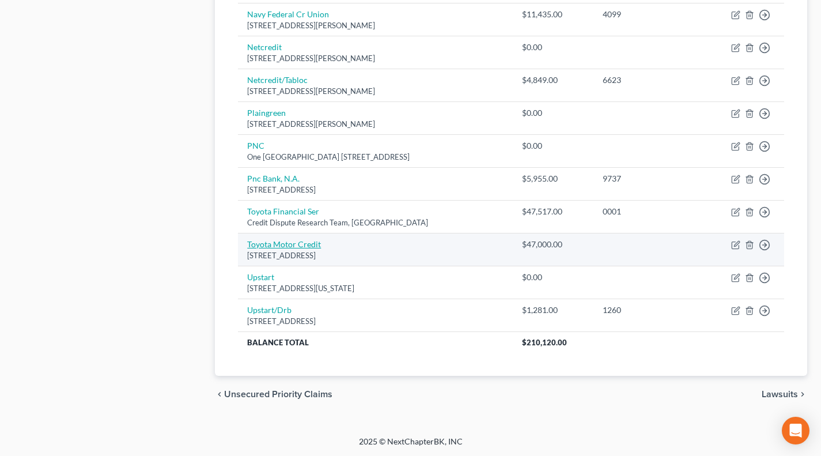
click at [300, 243] on link "Toyota Motor Credit" at bounding box center [284, 244] width 74 height 10
select select "4"
select select "14"
select select "0"
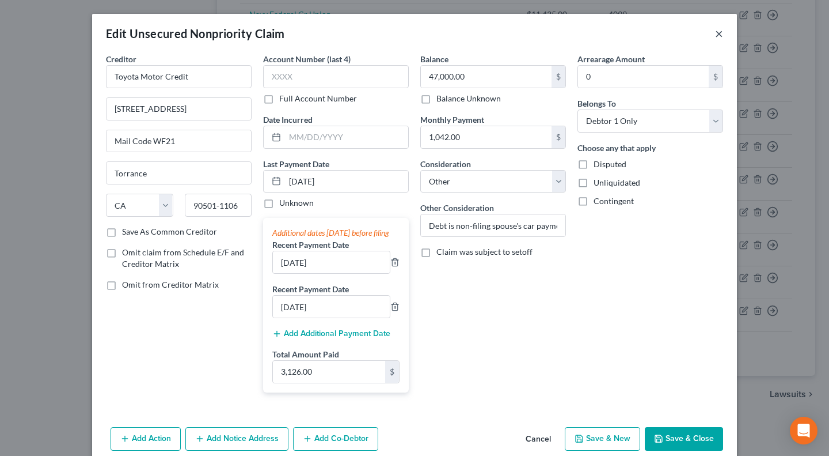
click at [715, 33] on button "×" at bounding box center [719, 33] width 8 height 14
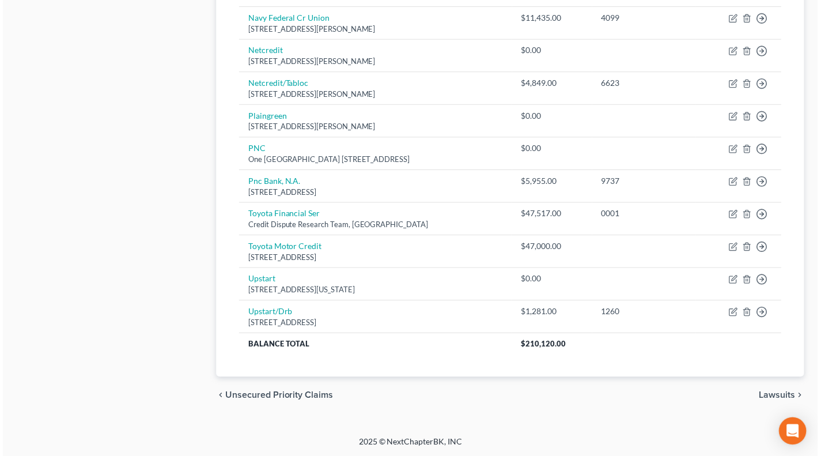
scroll to position [818, 0]
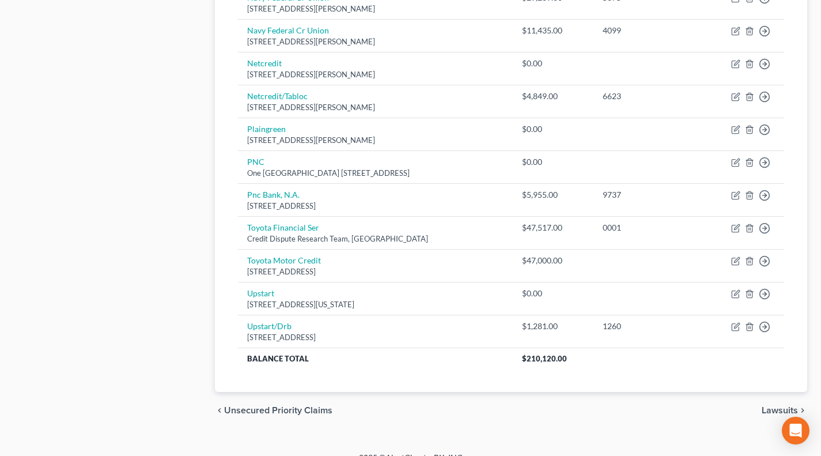
drag, startPoint x: 49, startPoint y: 231, endPoint x: 57, endPoint y: 123, distance: 108.0
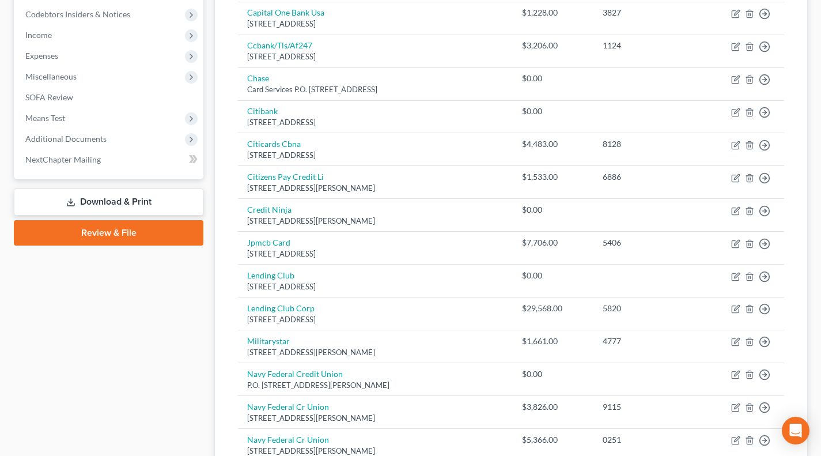
scroll to position [242, 0]
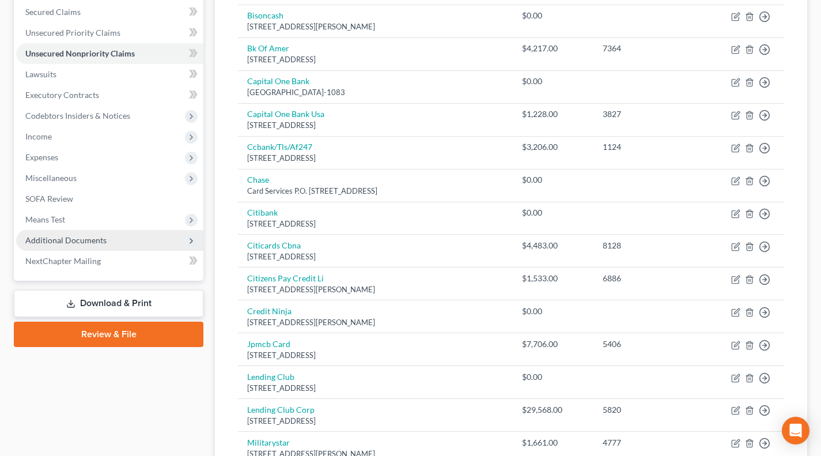
drag, startPoint x: 86, startPoint y: 239, endPoint x: 93, endPoint y: 243, distance: 8.5
click at [86, 239] on span "Additional Documents" at bounding box center [65, 240] width 81 height 10
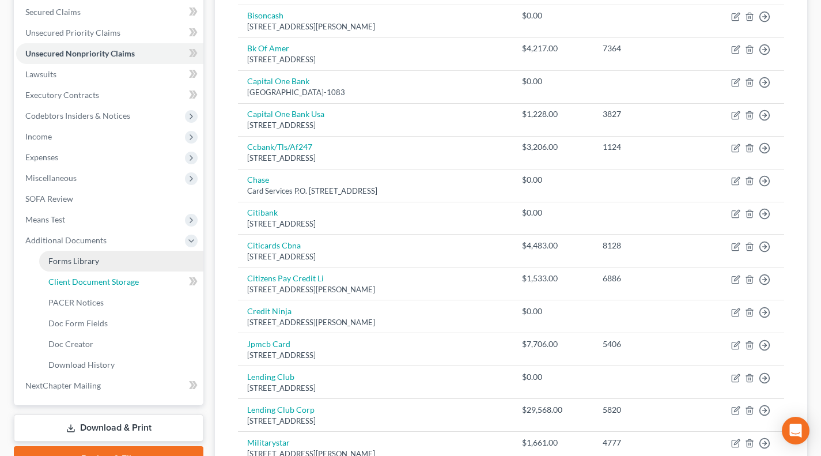
click at [97, 278] on span "Client Document Storage" at bounding box center [93, 281] width 90 height 10
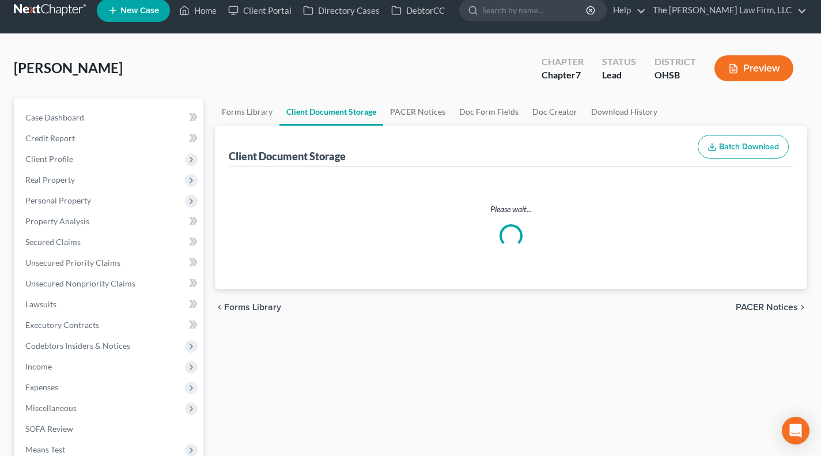
select select "52"
select select "61"
select select "7"
select select "37"
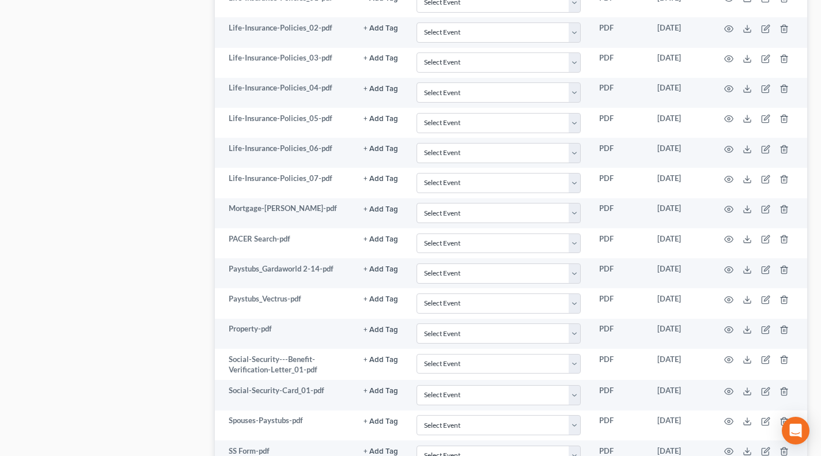
scroll to position [775, 0]
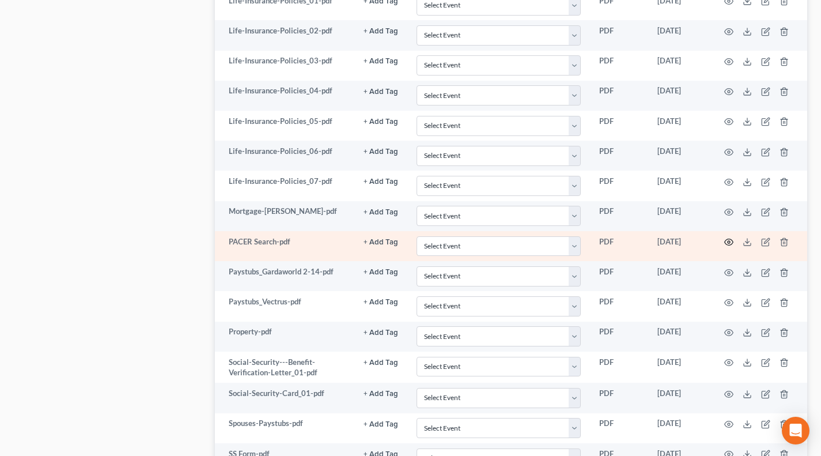
click at [728, 240] on icon "button" at bounding box center [728, 241] width 9 height 9
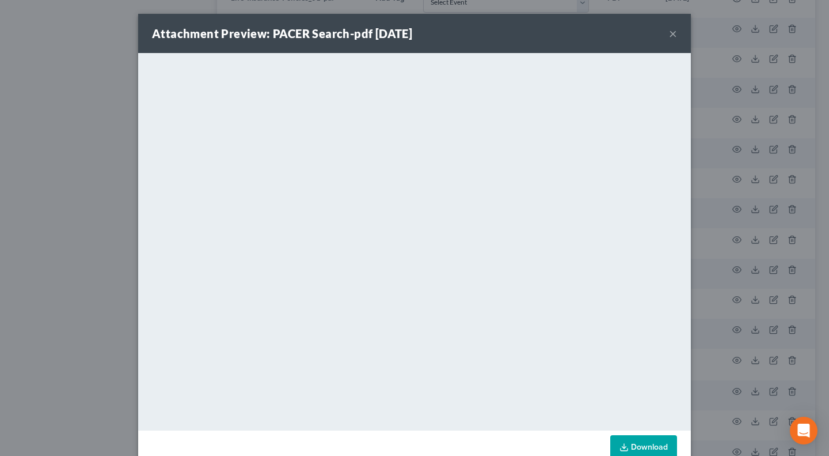
click at [83, 168] on div "Attachment Preview: PACER Search-pdf 09/09/2025 × <object ng-attr-data='https:/…" at bounding box center [414, 228] width 829 height 456
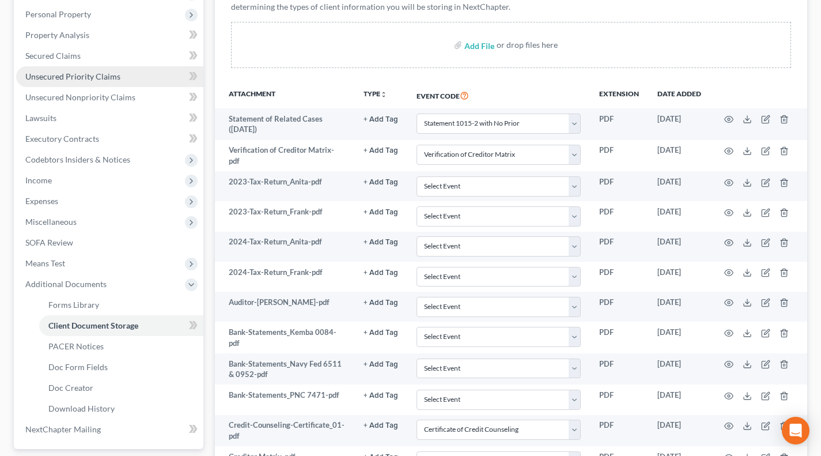
scroll to position [7, 0]
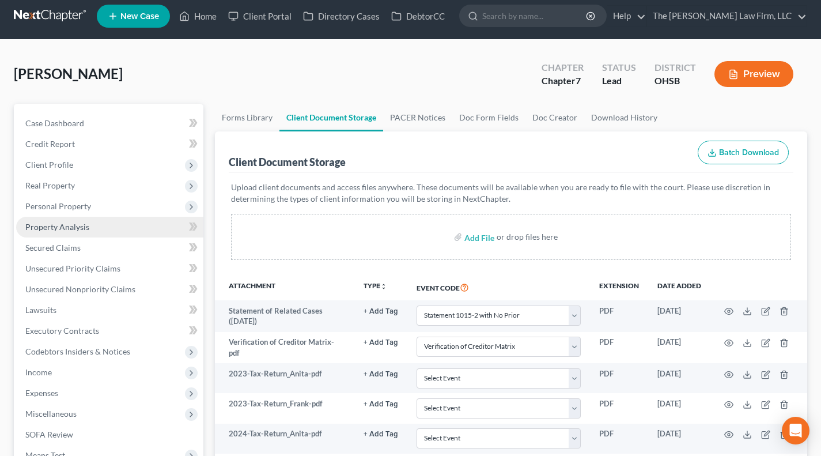
click at [92, 228] on link "Property Analysis" at bounding box center [109, 227] width 187 height 21
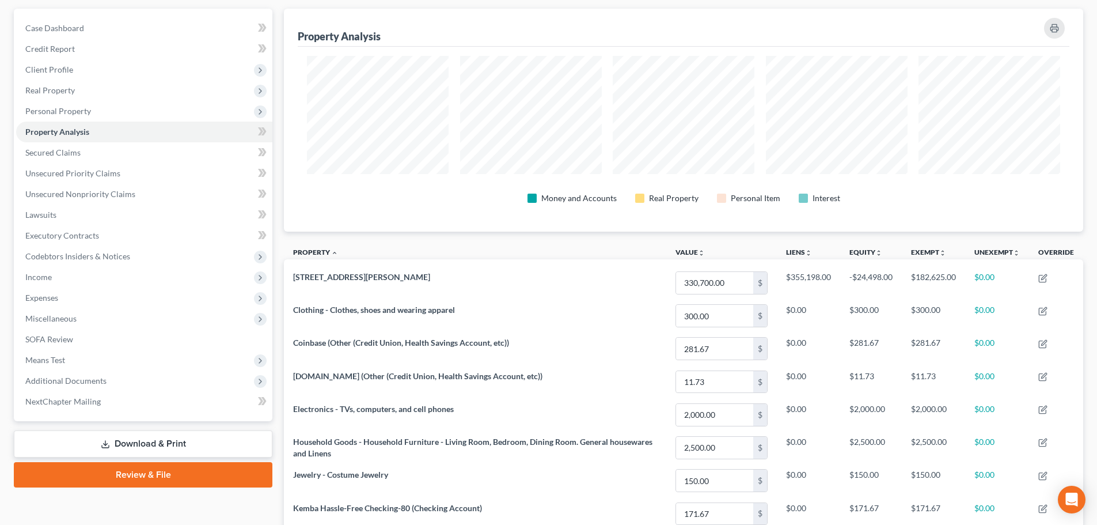
scroll to position [192, 0]
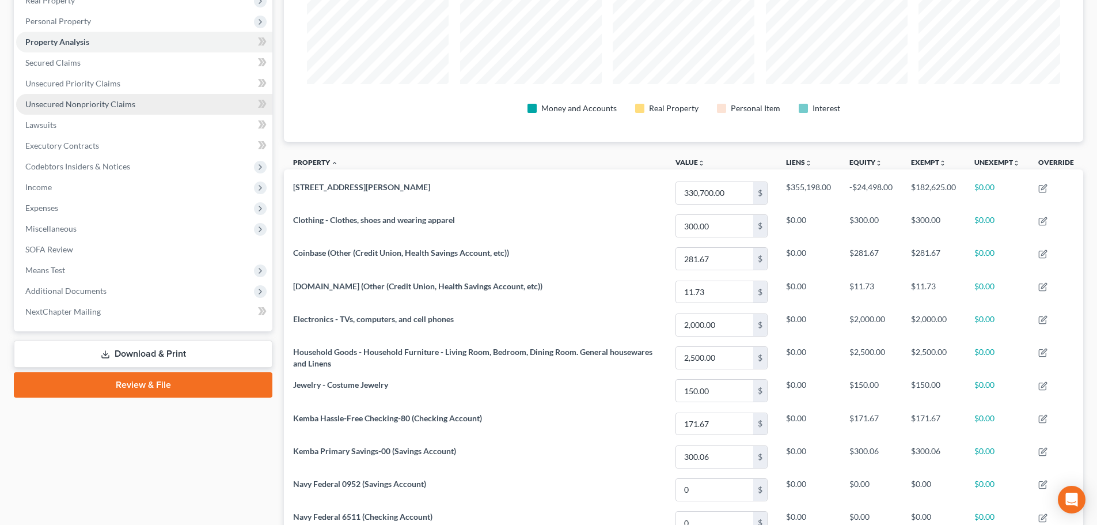
click at [88, 99] on span "Unsecured Nonpriority Claims" at bounding box center [80, 104] width 110 height 10
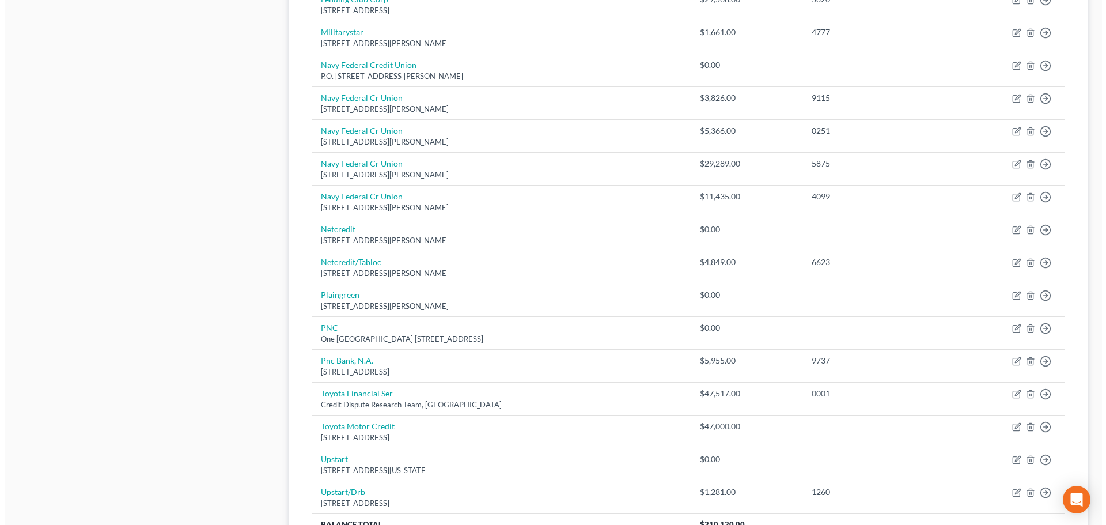
scroll to position [766, 0]
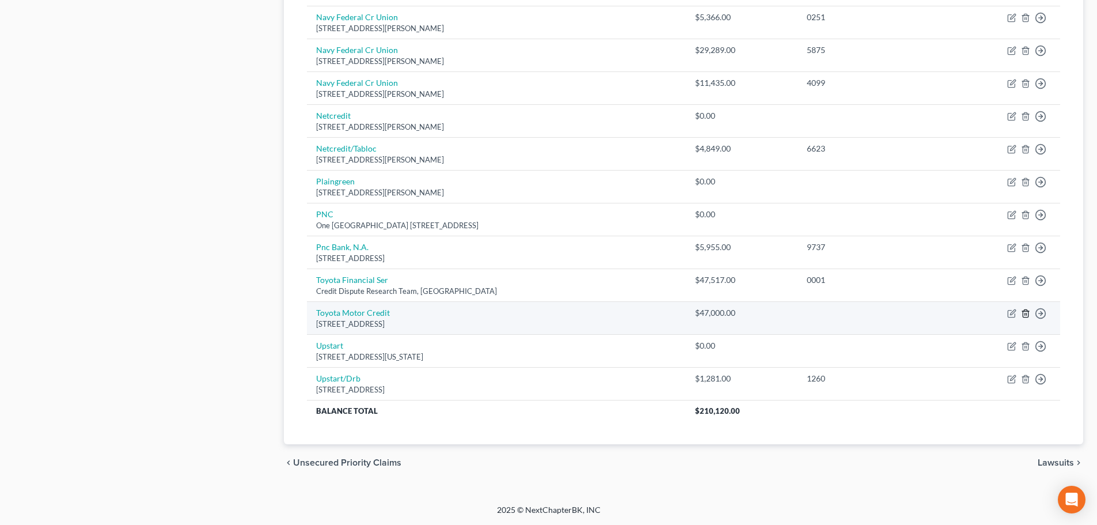
click at [829, 315] on line "button" at bounding box center [1025, 314] width 0 height 2
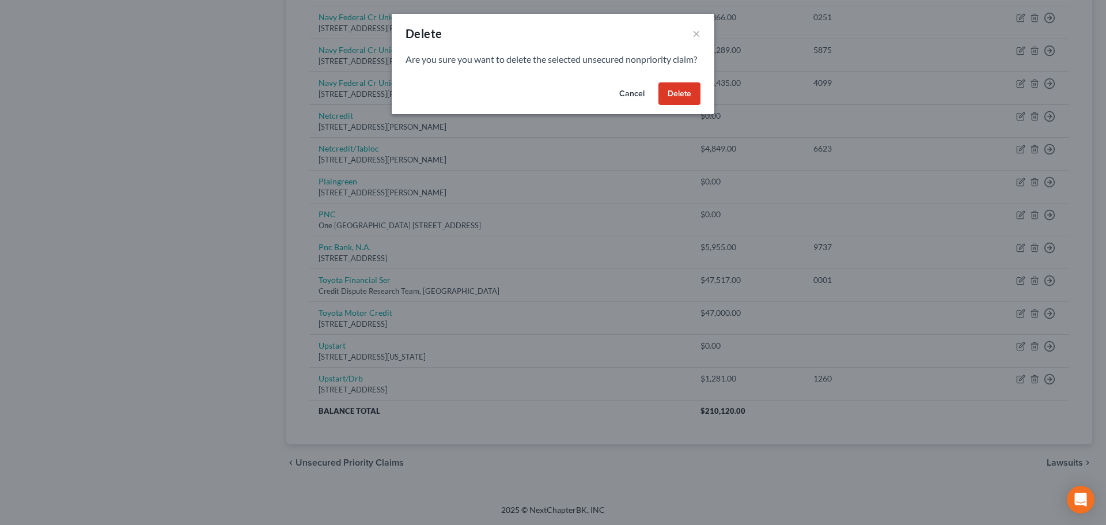
click at [674, 104] on button "Delete" at bounding box center [679, 93] width 42 height 23
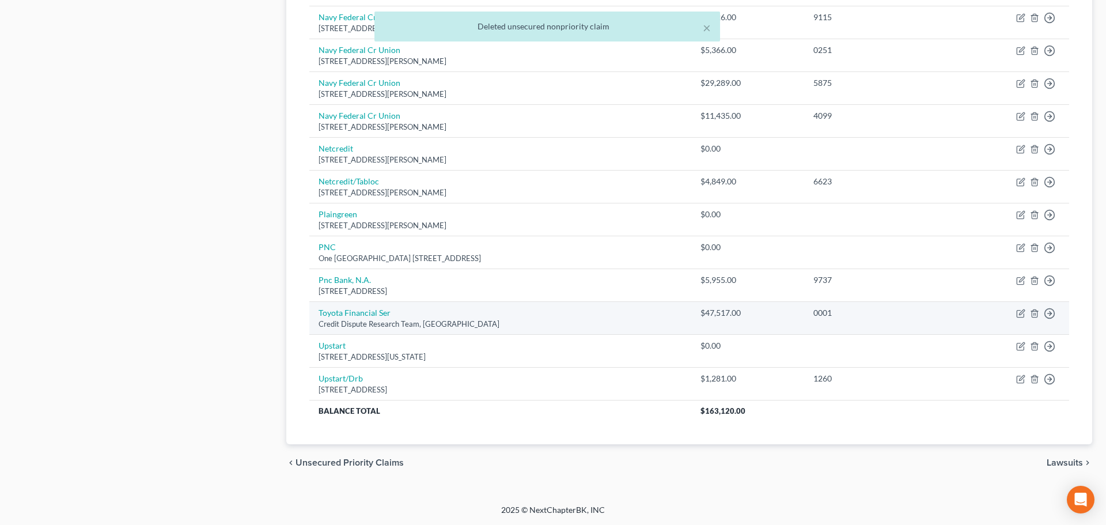
scroll to position [733, 0]
click at [355, 315] on link "Toyota Financial Ser" at bounding box center [352, 313] width 72 height 10
select select "16"
select select "0"
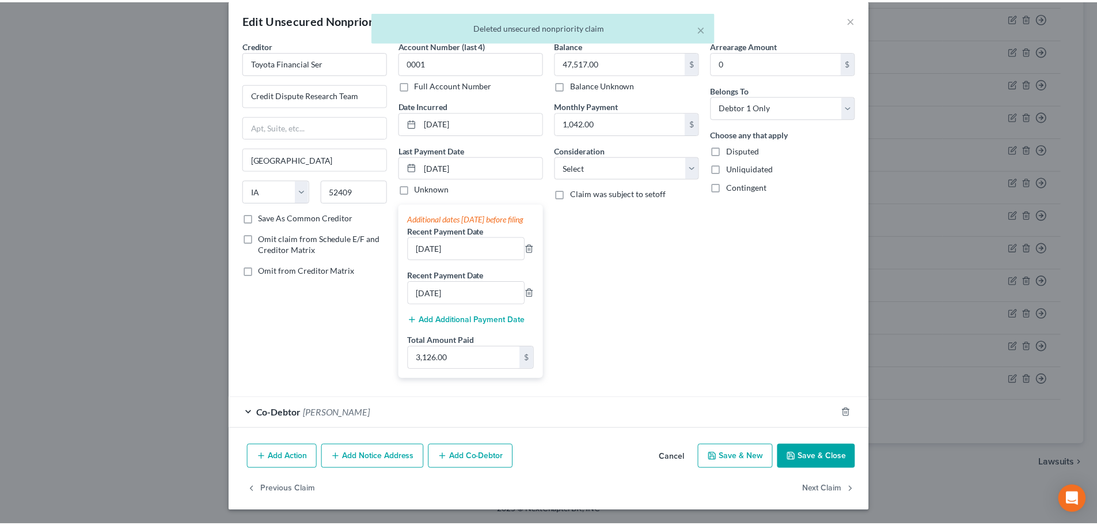
scroll to position [25, 0]
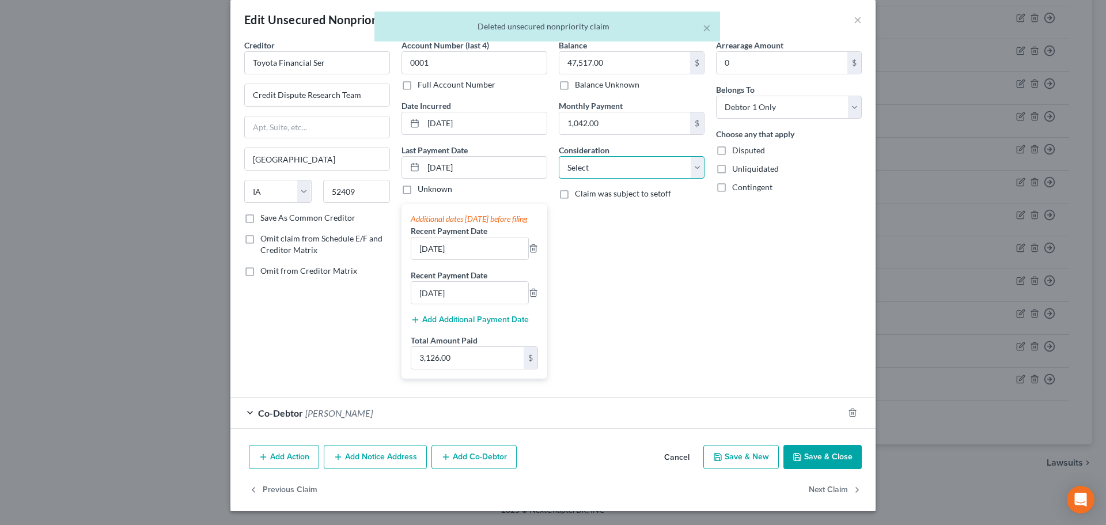
click at [632, 158] on select "Select Cable / Satellite Services Collection Agency Credit Card Debt Debt Couns…" at bounding box center [632, 167] width 146 height 23
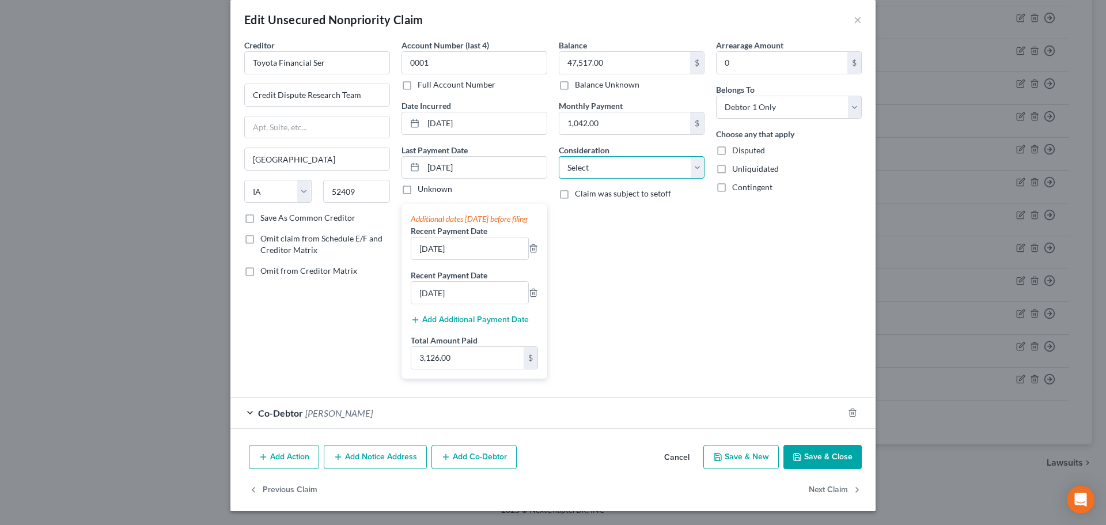
select select "14"
click at [559, 156] on select "Select Cable / Satellite Services Collection Agency Credit Card Debt Debt Couns…" at bounding box center [632, 167] width 146 height 23
click at [608, 203] on input "text" at bounding box center [631, 211] width 145 height 22
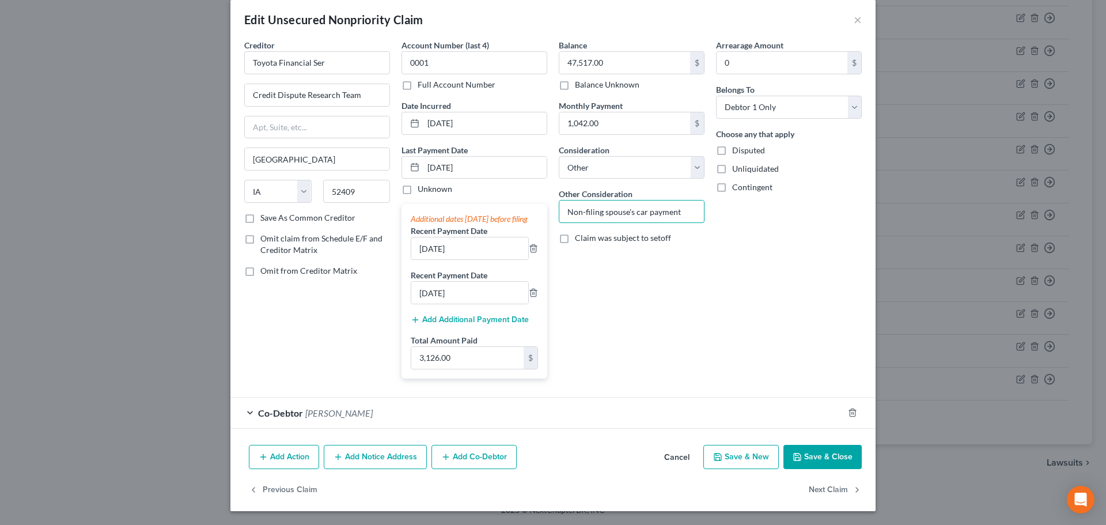
type input "Non-filing spouse's car payment"
click at [829, 455] on button "Save & Close" at bounding box center [822, 457] width 78 height 24
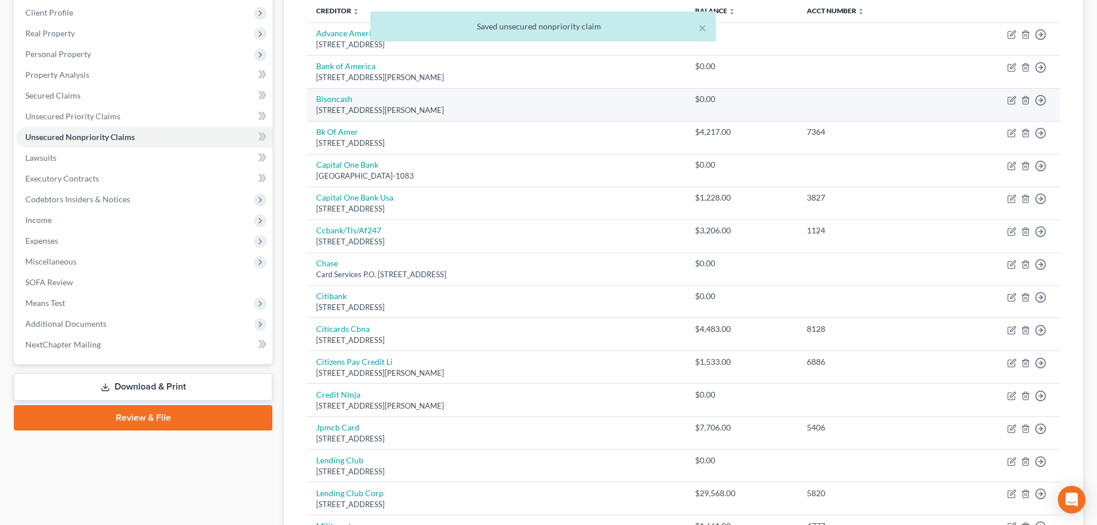
scroll to position [0, 0]
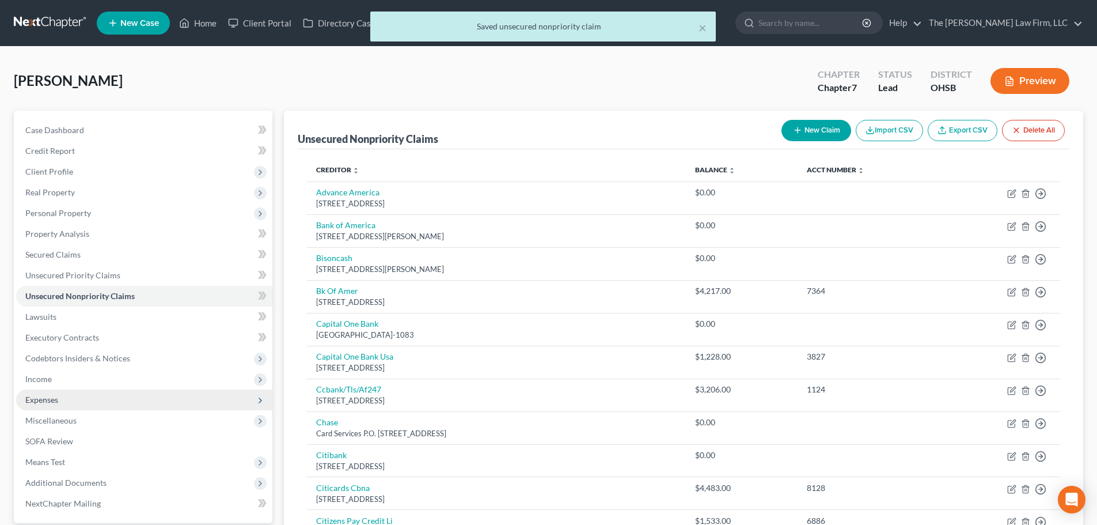
click at [71, 396] on span "Expenses" at bounding box center [144, 399] width 256 height 21
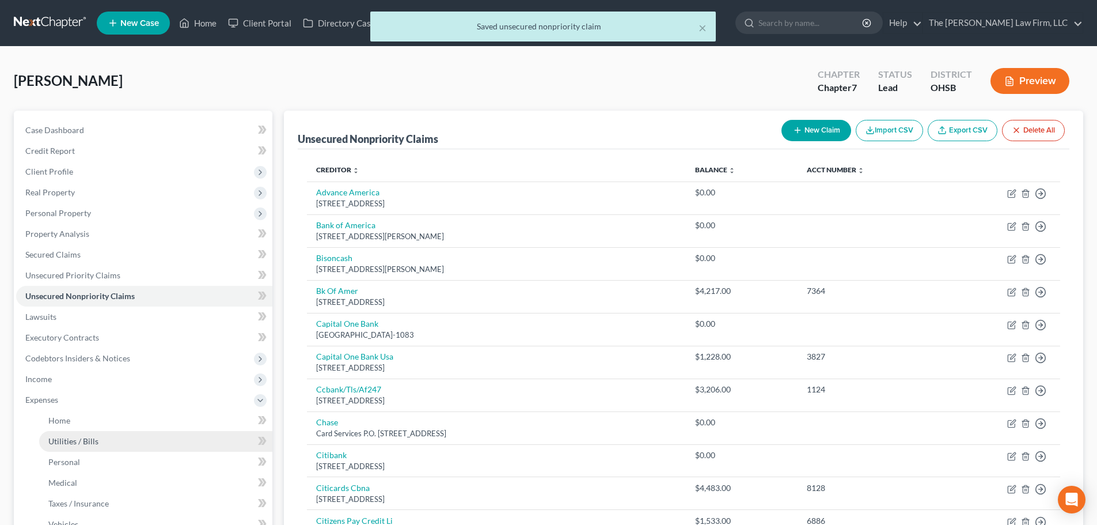
click at [73, 436] on span "Utilities / Bills" at bounding box center [73, 441] width 50 height 10
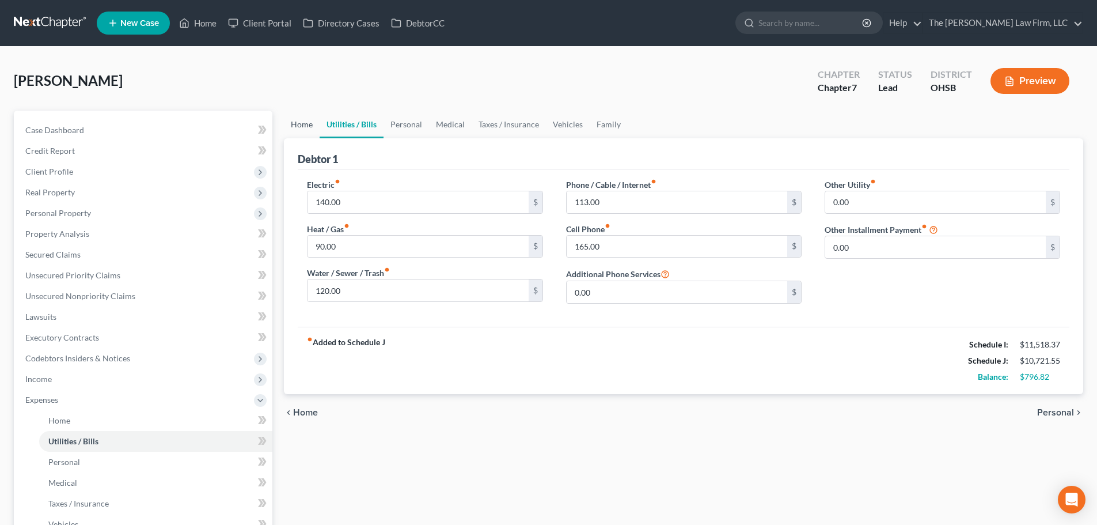
click at [299, 123] on link "Home" at bounding box center [302, 125] width 36 height 28
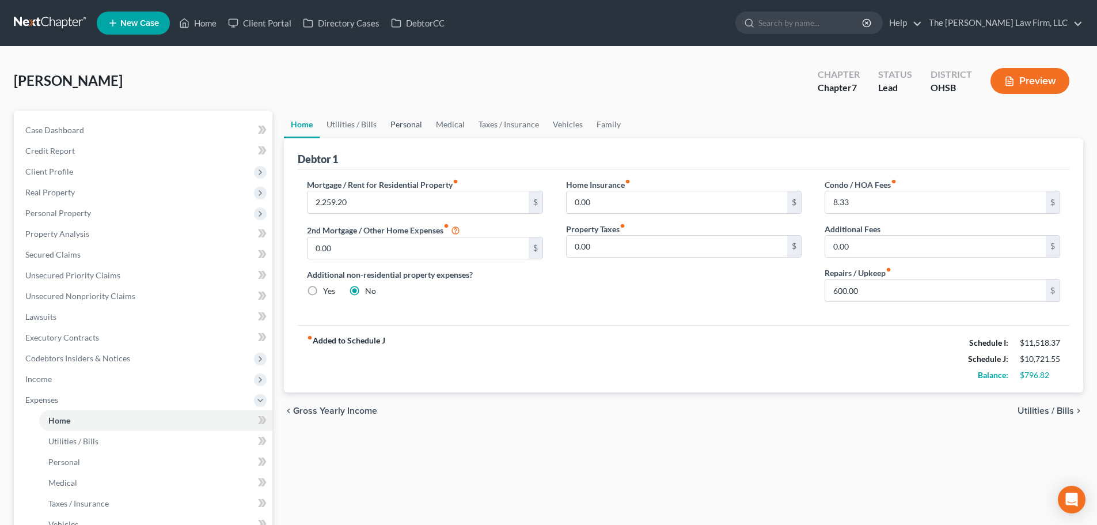
click at [396, 126] on link "Personal" at bounding box center [406, 125] width 45 height 28
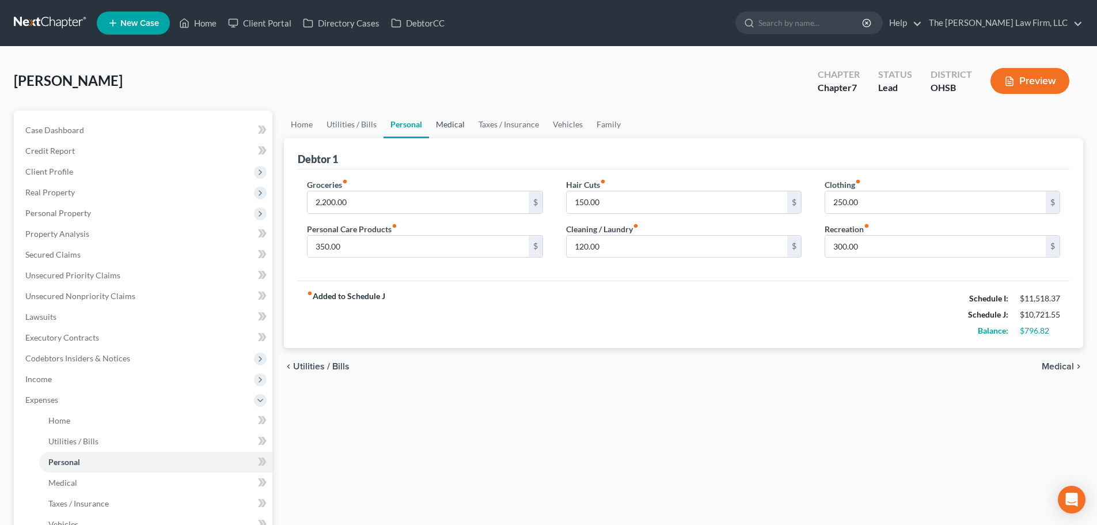
click at [437, 123] on link "Medical" at bounding box center [450, 125] width 43 height 28
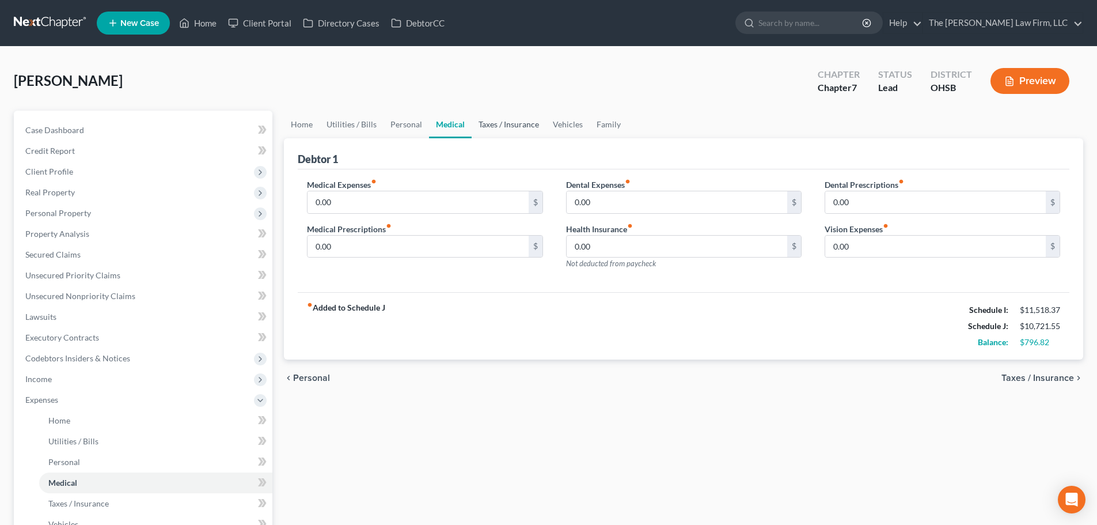
click at [542, 119] on link "Taxes / Insurance" at bounding box center [509, 125] width 74 height 28
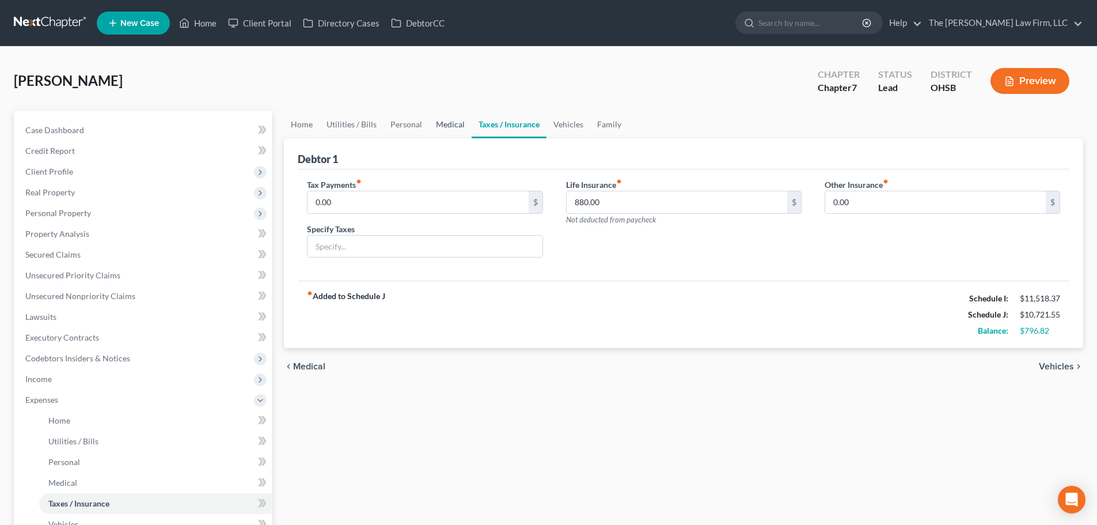
click at [453, 117] on link "Medical" at bounding box center [450, 125] width 43 height 28
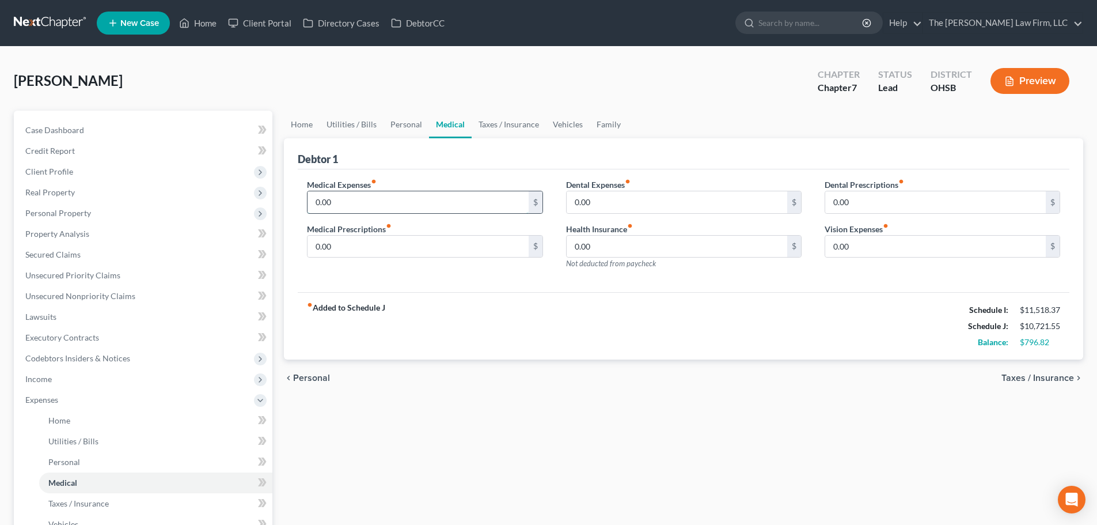
click at [441, 191] on input "0.00" at bounding box center [418, 202] width 221 height 22
type input "100"
click at [509, 131] on link "Taxes / Insurance" at bounding box center [509, 125] width 74 height 28
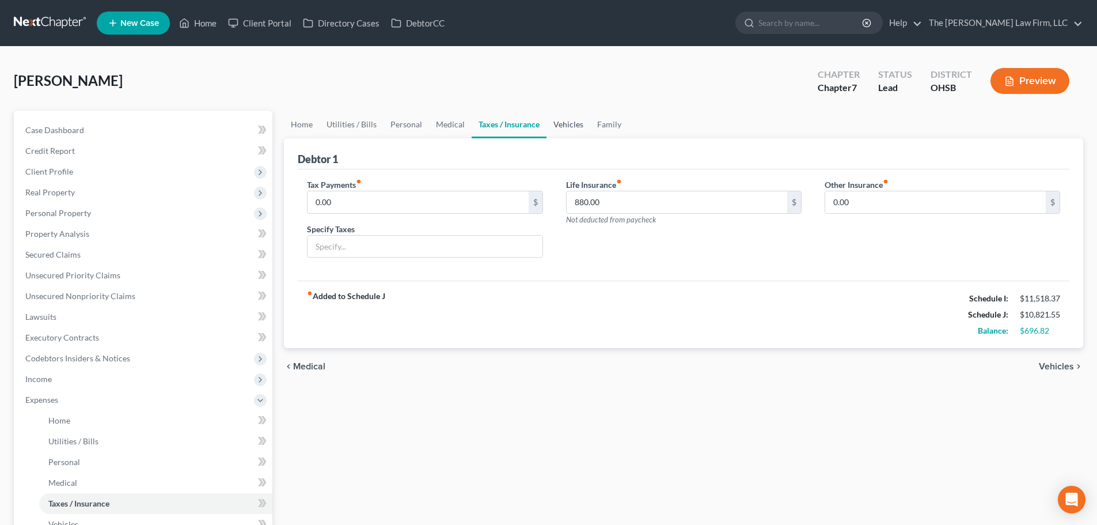
click at [562, 130] on link "Vehicles" at bounding box center [568, 125] width 44 height 28
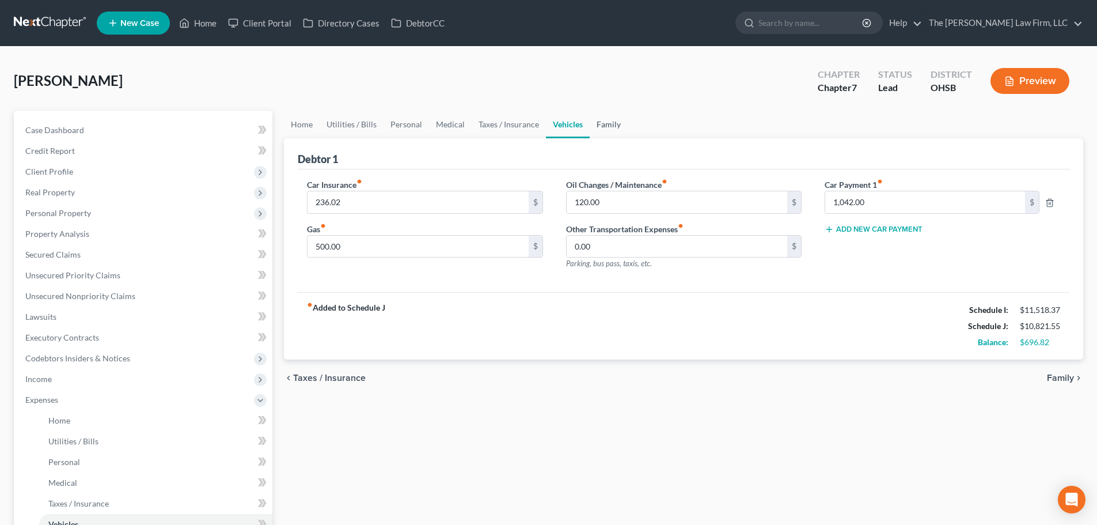
click at [612, 128] on link "Family" at bounding box center [609, 125] width 38 height 28
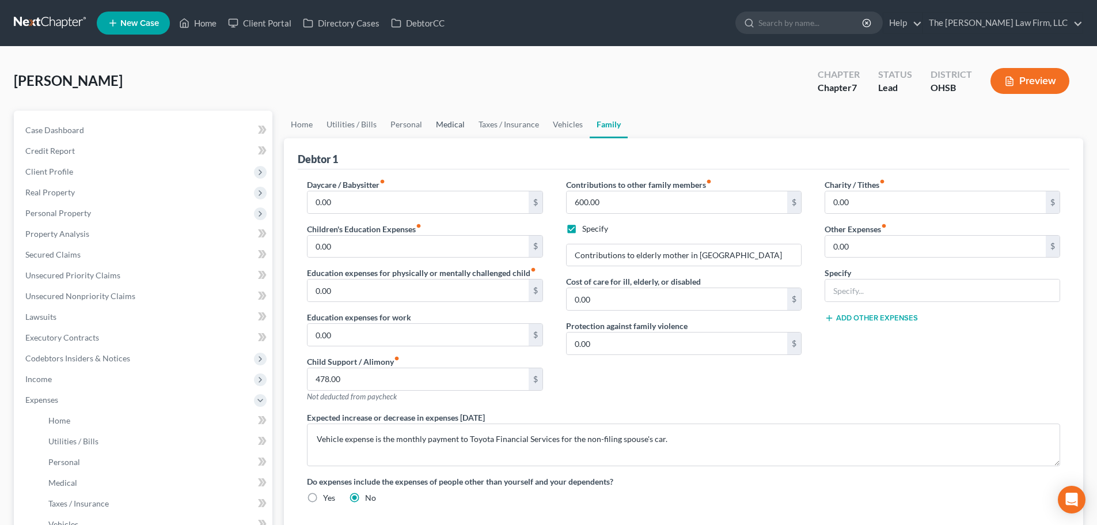
click at [445, 126] on link "Medical" at bounding box center [450, 125] width 43 height 28
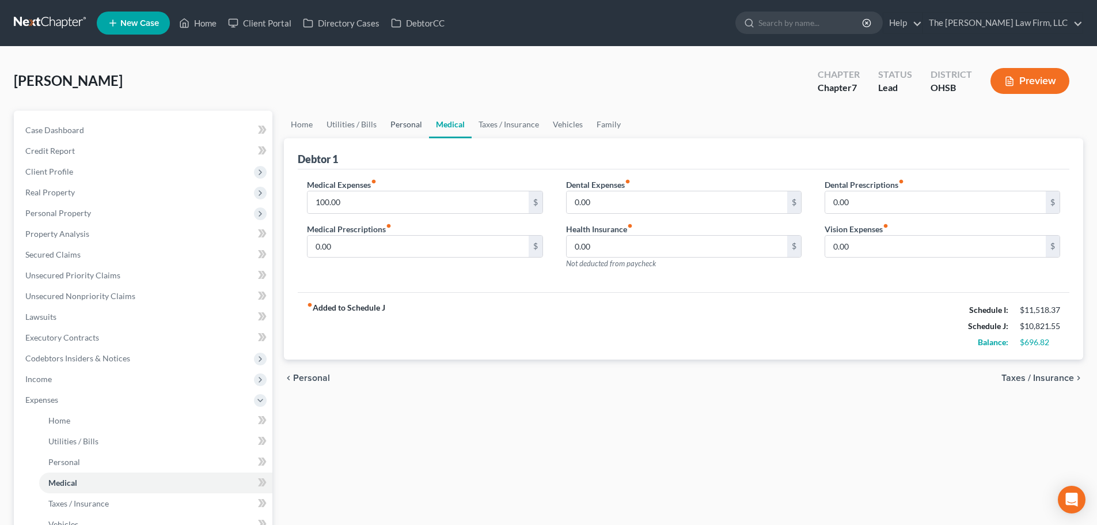
click at [391, 124] on link "Personal" at bounding box center [406, 125] width 45 height 28
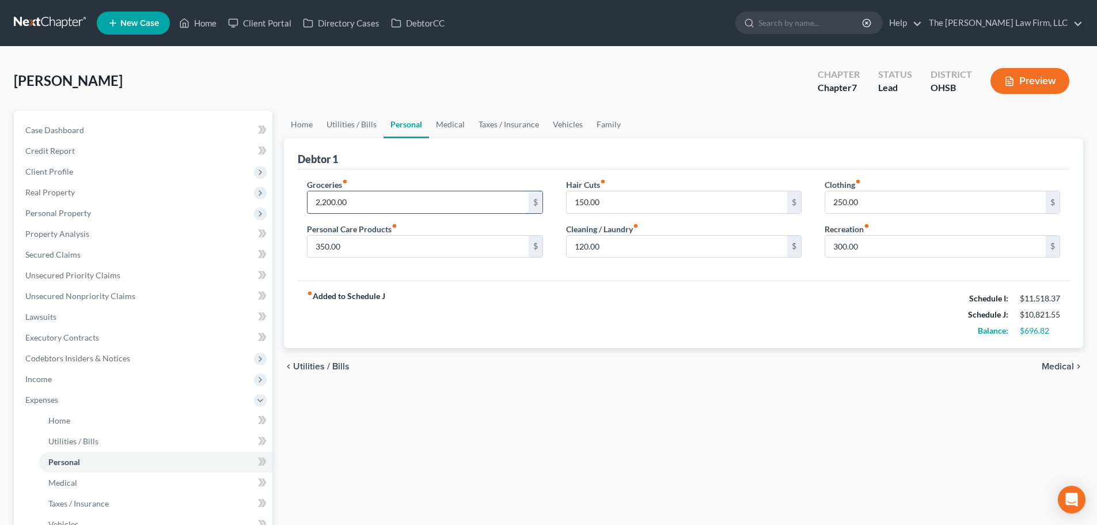
click at [435, 198] on input "2,200.00" at bounding box center [418, 202] width 221 height 22
click at [434, 198] on input "2,200.00" at bounding box center [418, 202] width 221 height 22
click at [446, 204] on input "2,400" at bounding box center [418, 202] width 221 height 22
type input "2,500"
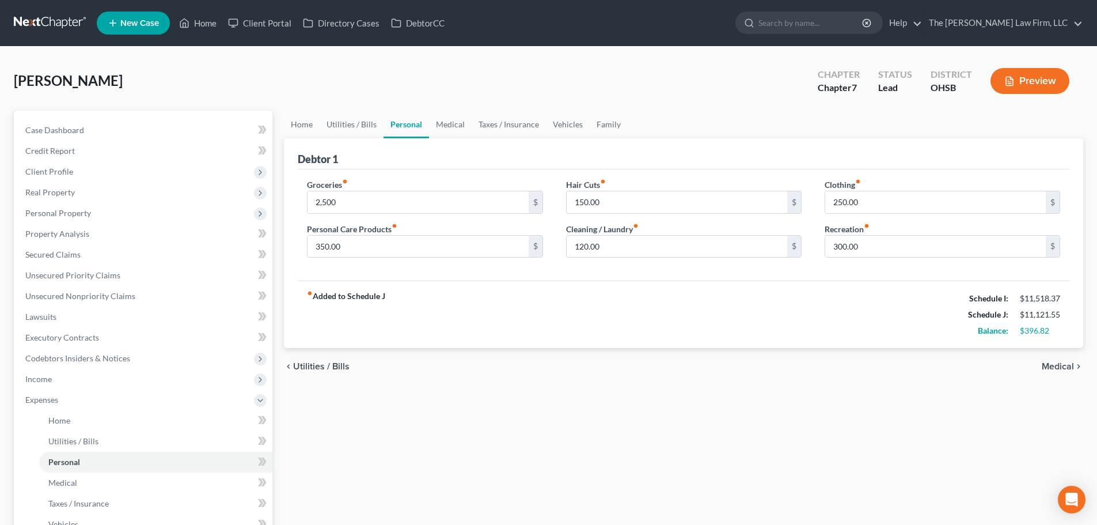
click at [483, 177] on div "Groceries fiber_manual_record 2,500 $ Personal Care Products fiber_manual_recor…" at bounding box center [684, 225] width 772 height 112
click at [643, 250] on input "120.00" at bounding box center [677, 247] width 221 height 22
type input "175"
click at [829, 314] on div "fiber_manual_record Added to Schedule J Schedule I: $11,518.37 Schedule J: $11,…" at bounding box center [684, 313] width 772 height 67
click at [362, 128] on link "Utilities / Bills" at bounding box center [352, 125] width 64 height 28
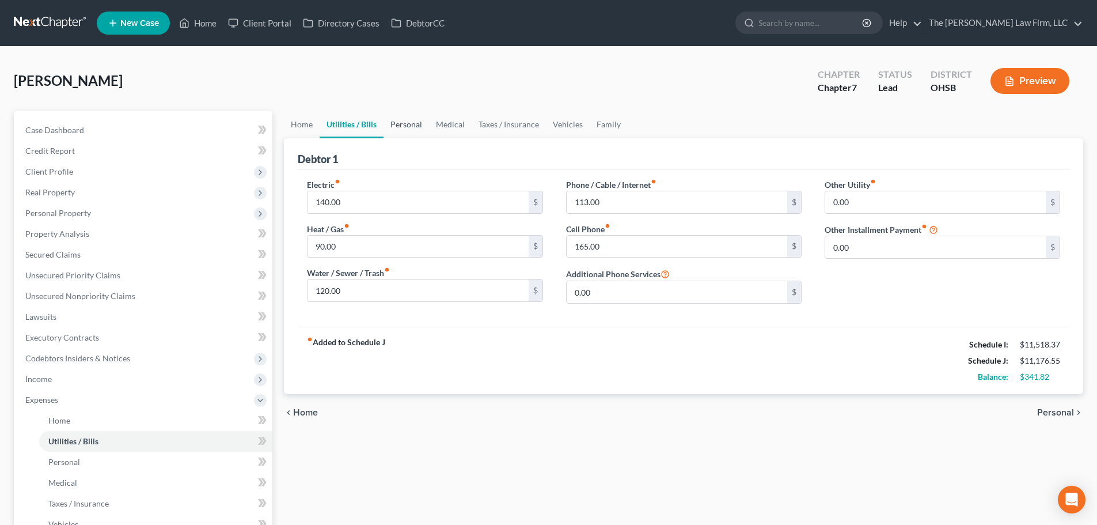
click at [404, 129] on link "Personal" at bounding box center [406, 125] width 45 height 28
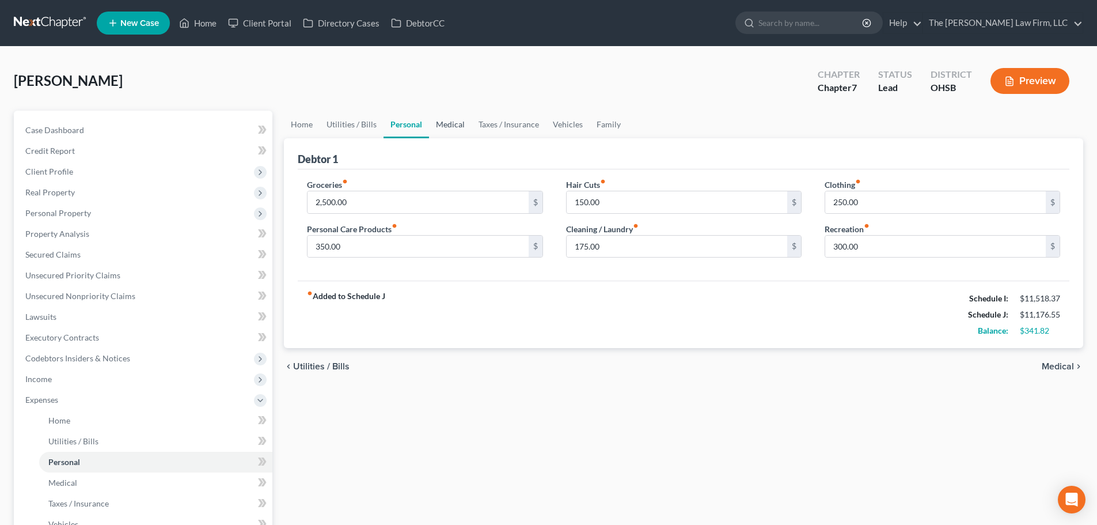
click at [453, 125] on link "Medical" at bounding box center [450, 125] width 43 height 28
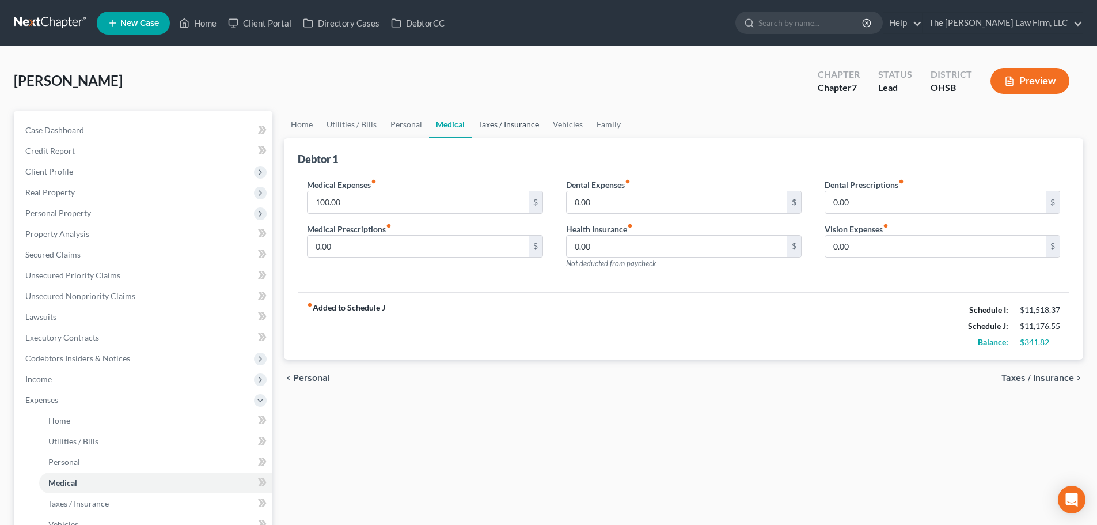
click at [496, 121] on link "Taxes / Insurance" at bounding box center [509, 125] width 74 height 28
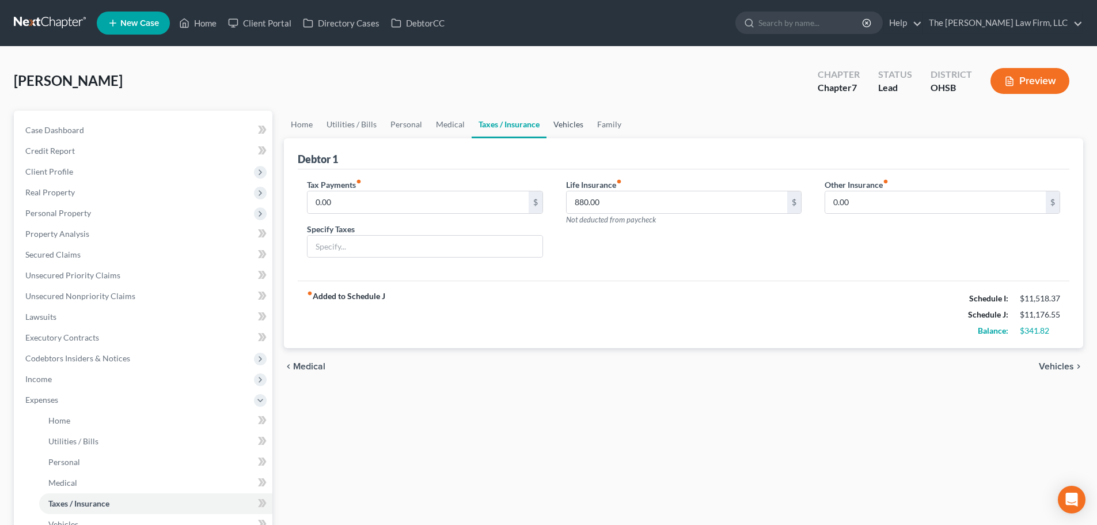
click at [574, 122] on link "Vehicles" at bounding box center [568, 125] width 44 height 28
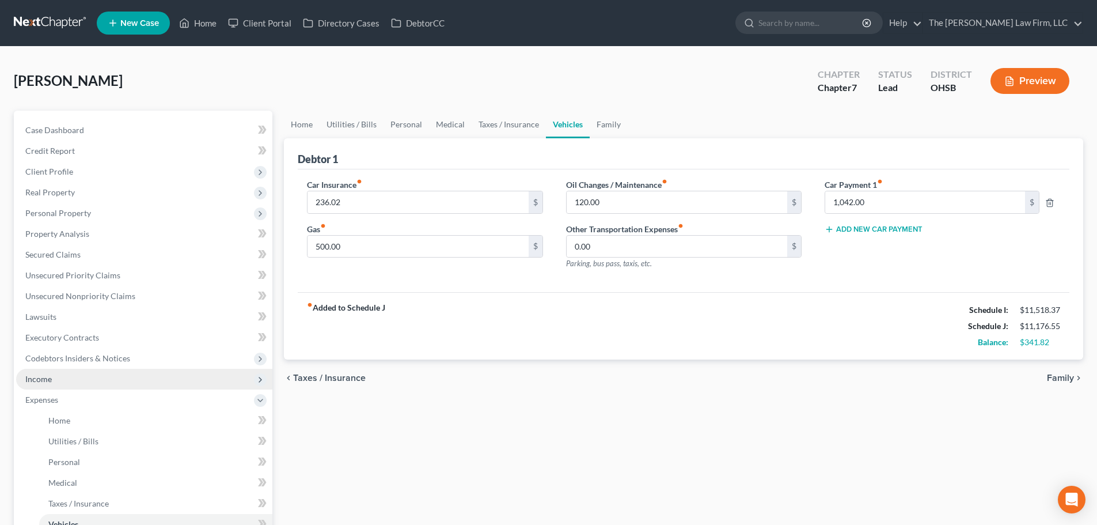
click at [58, 379] on span "Income" at bounding box center [144, 379] width 256 height 21
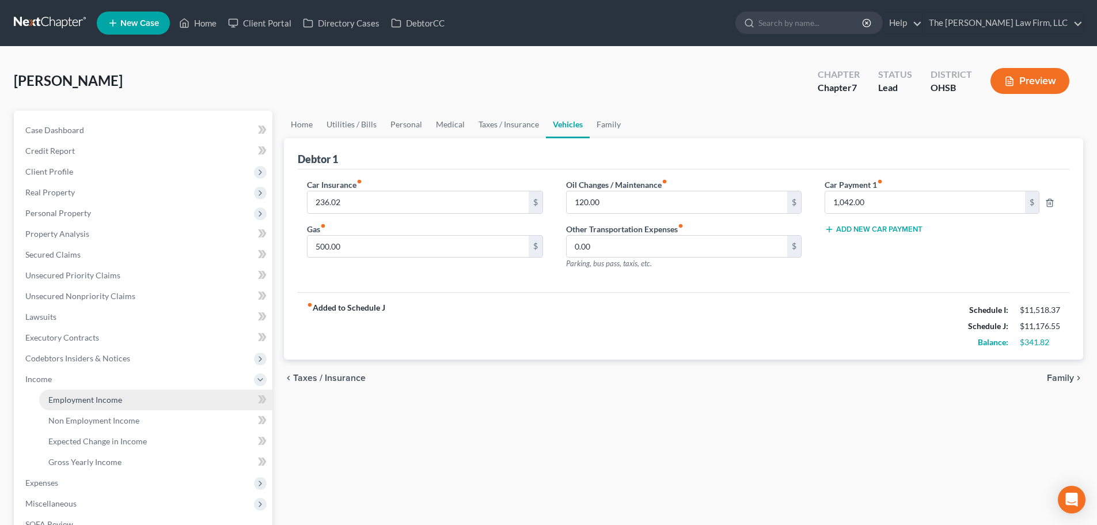
click at [71, 401] on span "Employment Income" at bounding box center [85, 399] width 74 height 10
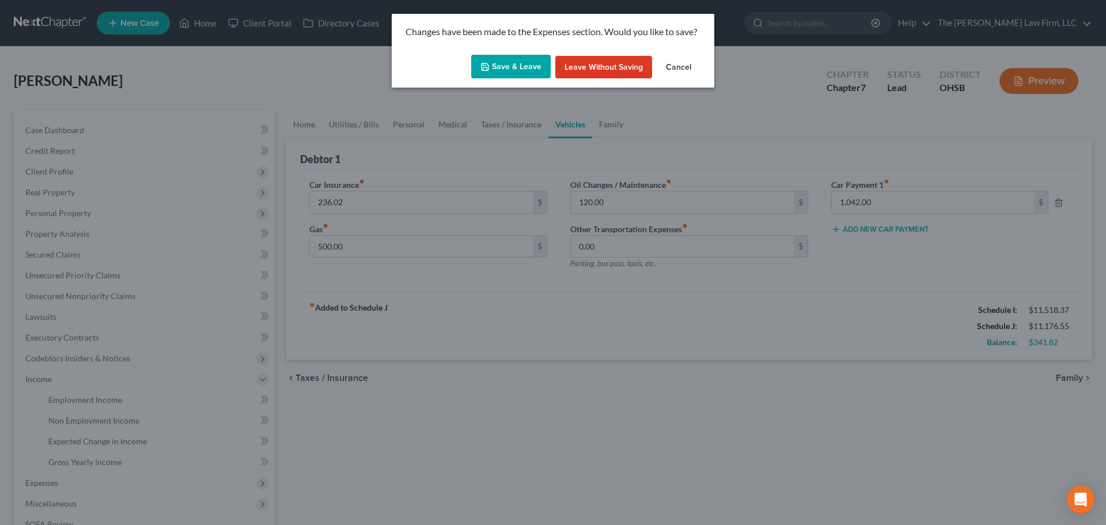
click at [506, 66] on button "Save & Leave" at bounding box center [510, 67] width 79 height 24
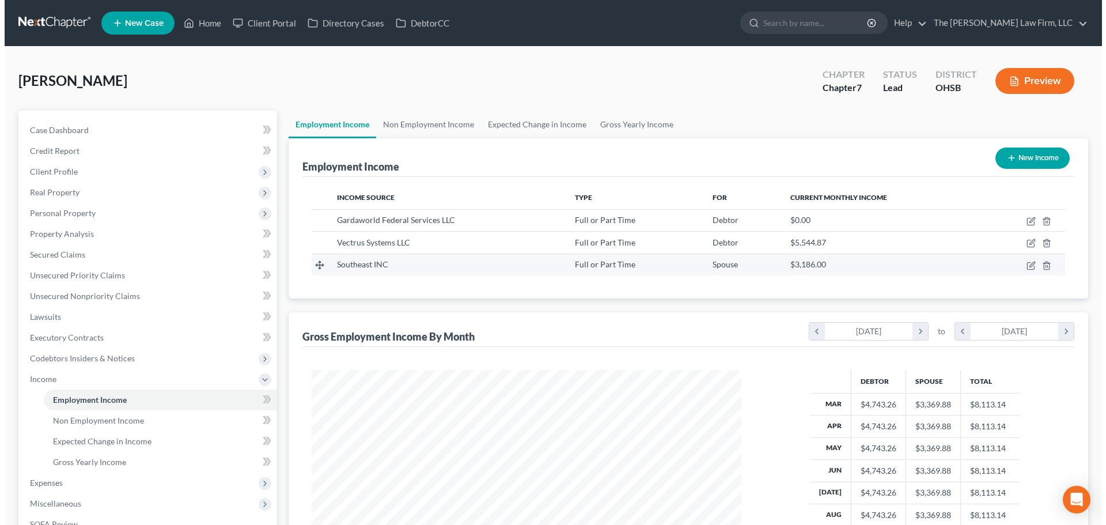
scroll to position [215, 453]
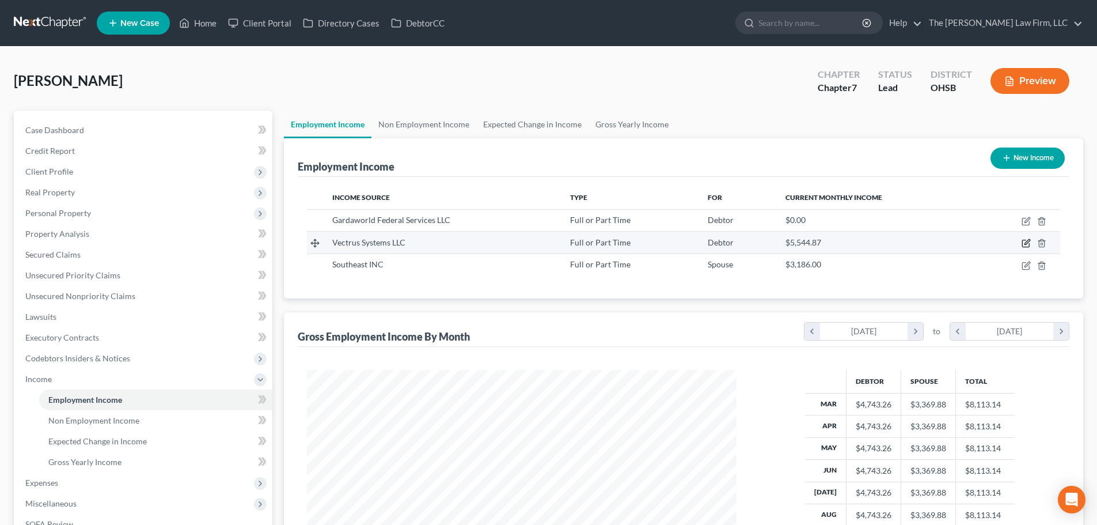
click at [829, 241] on icon "button" at bounding box center [1026, 242] width 5 height 5
select select "0"
select select "48"
select select "2"
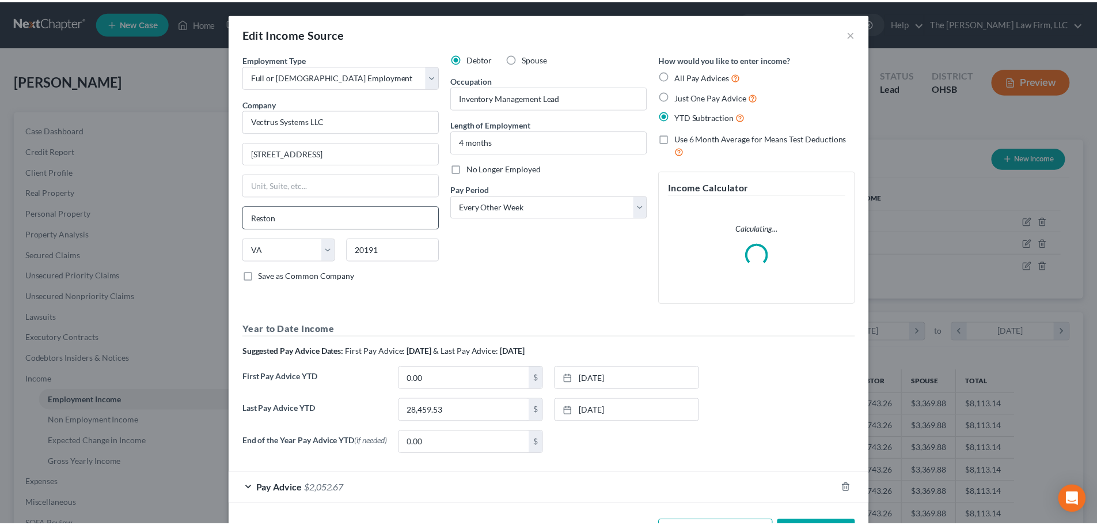
scroll to position [217, 457]
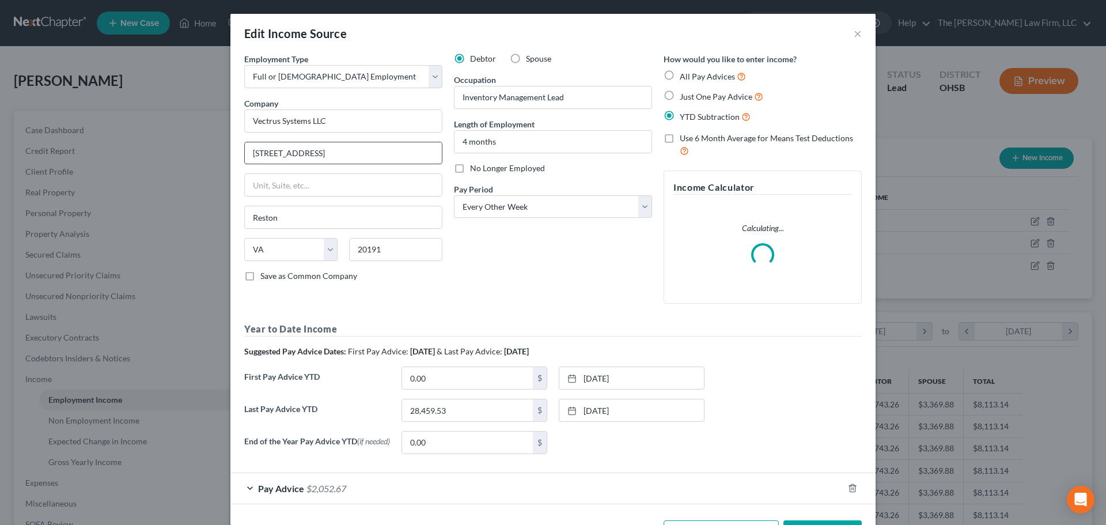
click at [402, 154] on input "1875 Campus Commons Dr, Suite 305" at bounding box center [343, 153] width 197 height 22
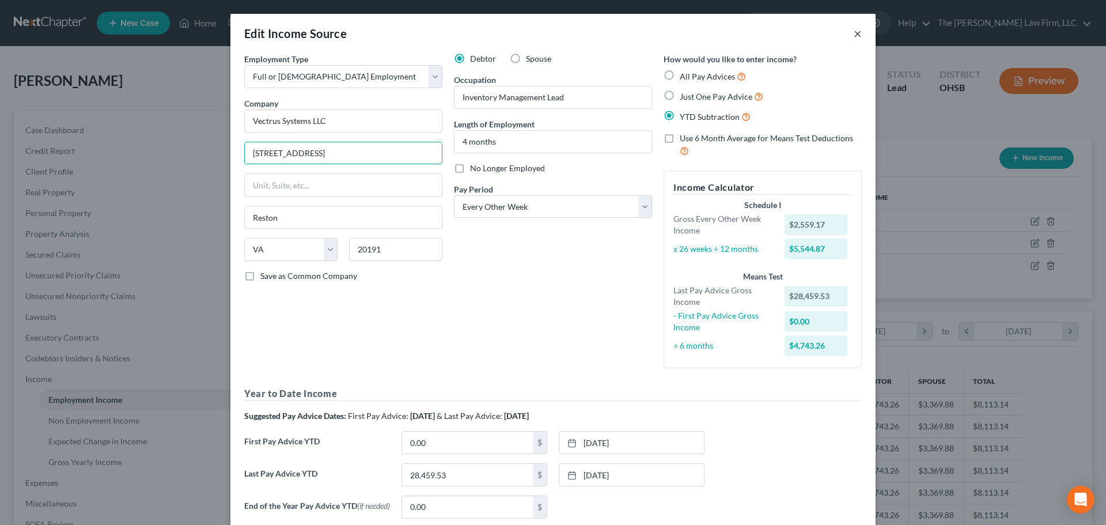
click at [829, 33] on button "×" at bounding box center [857, 33] width 8 height 14
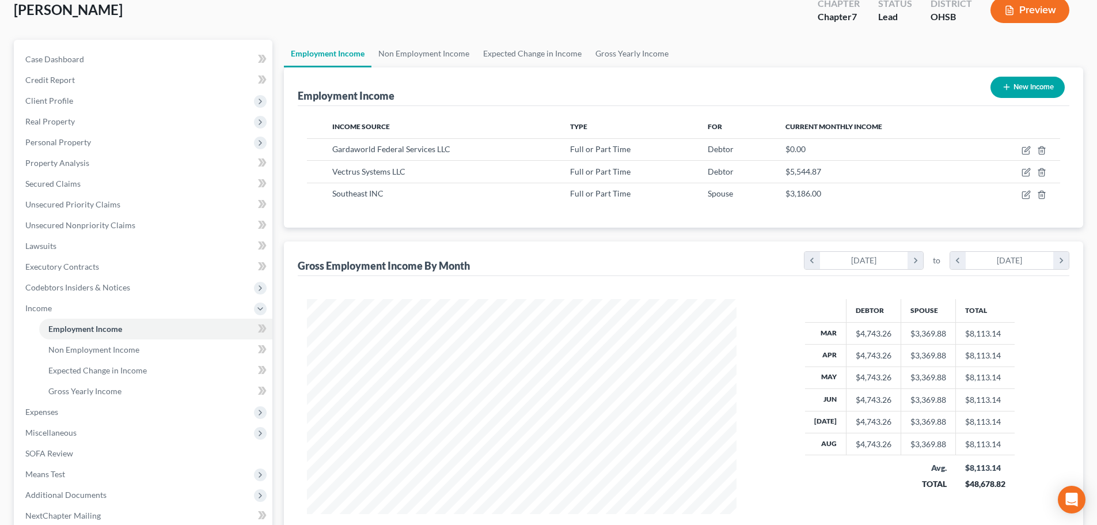
scroll to position [191, 0]
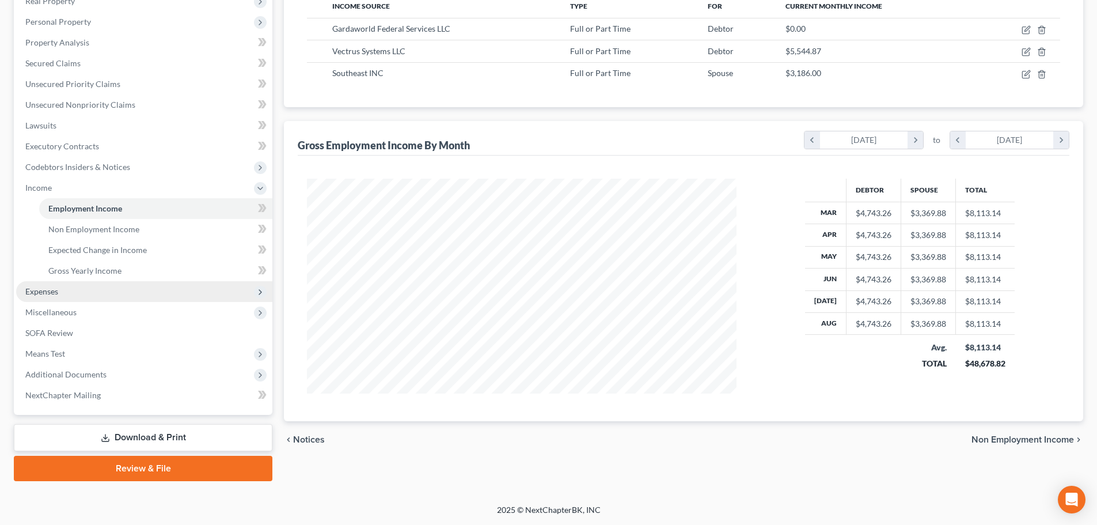
click at [65, 295] on span "Expenses" at bounding box center [144, 291] width 256 height 21
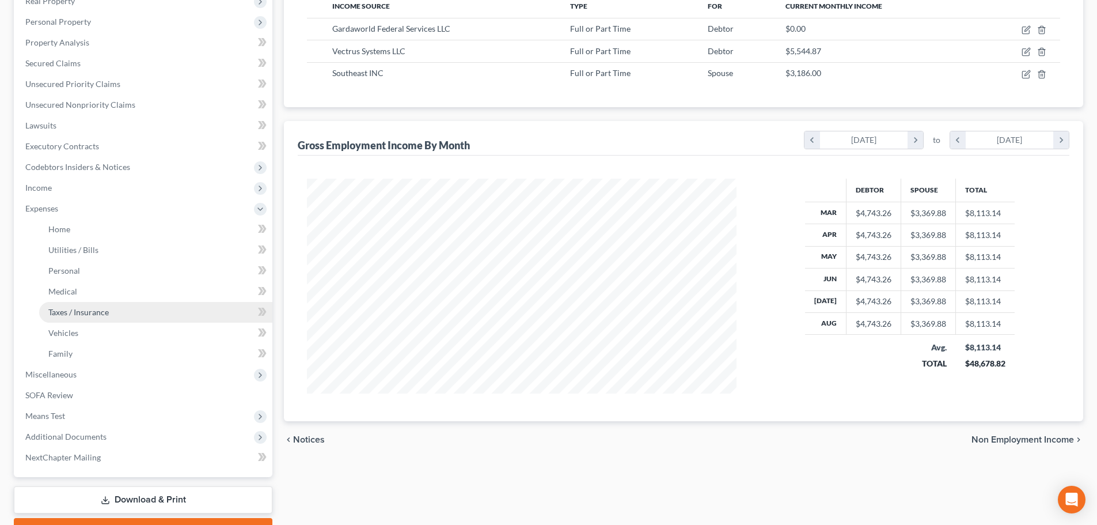
click at [67, 318] on link "Taxes / Insurance" at bounding box center [155, 312] width 233 height 21
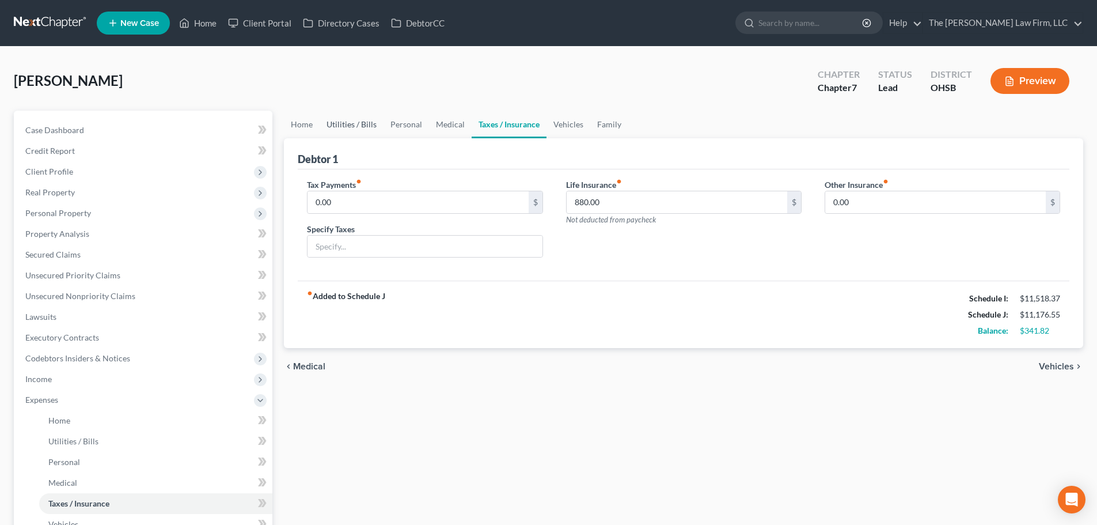
click at [358, 131] on link "Utilities / Bills" at bounding box center [352, 125] width 64 height 28
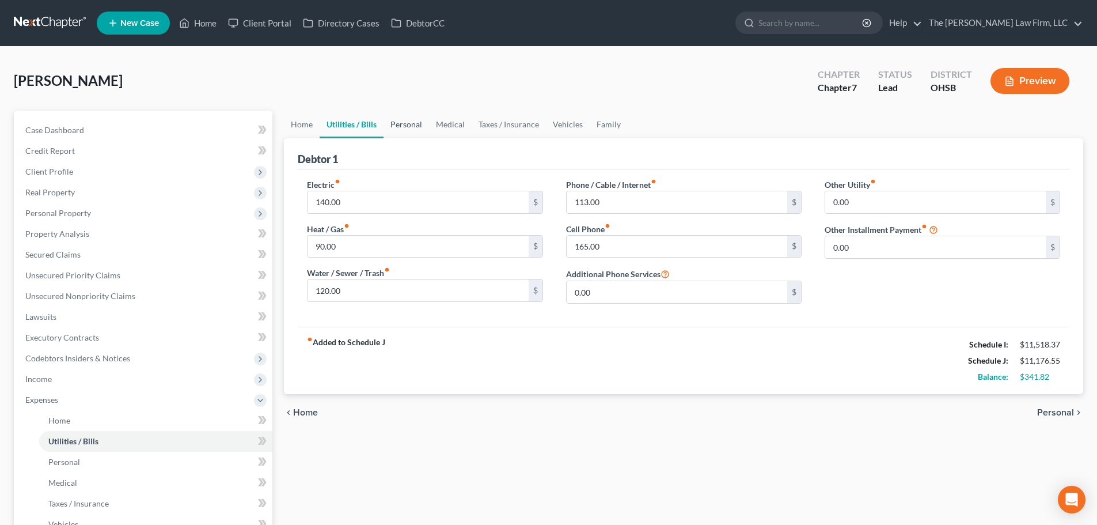
click at [400, 125] on link "Personal" at bounding box center [406, 125] width 45 height 28
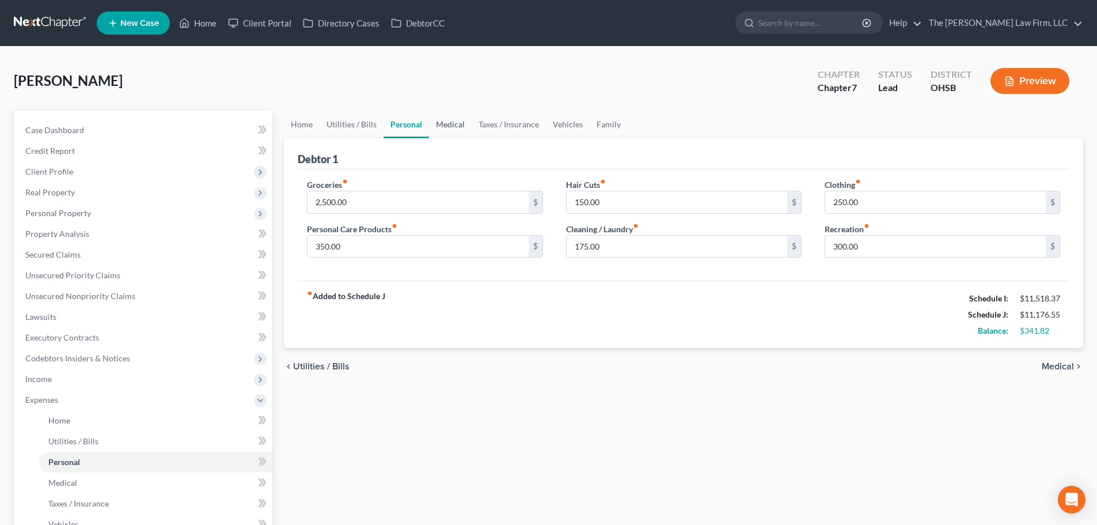
click at [453, 127] on link "Medical" at bounding box center [450, 125] width 43 height 28
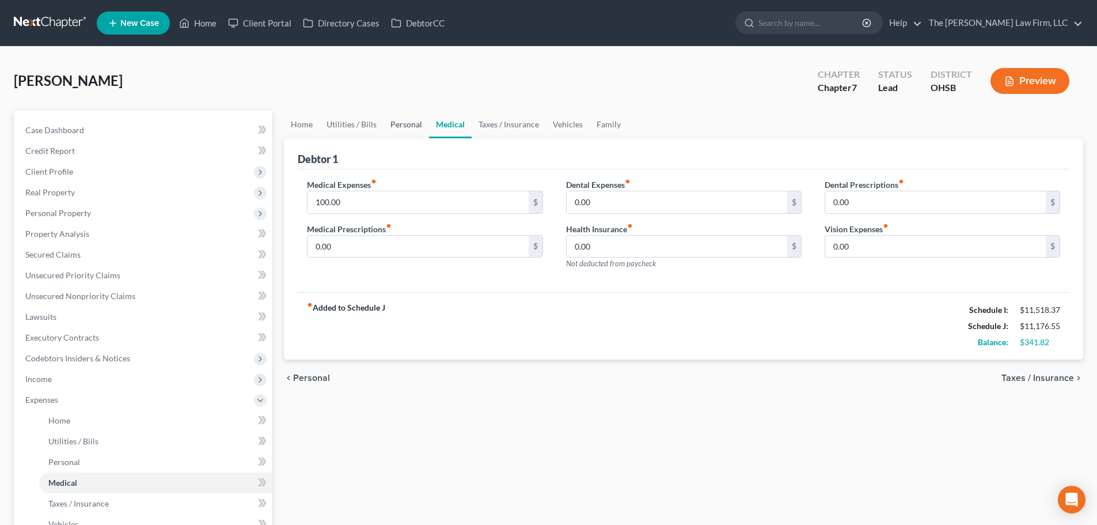
click at [405, 119] on link "Personal" at bounding box center [406, 125] width 45 height 28
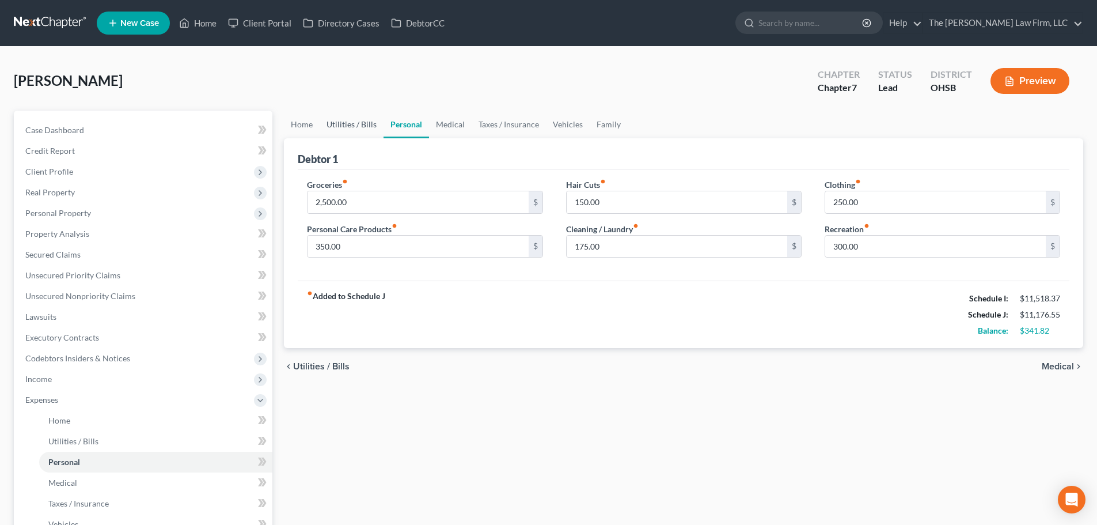
click at [336, 127] on link "Utilities / Bills" at bounding box center [352, 125] width 64 height 28
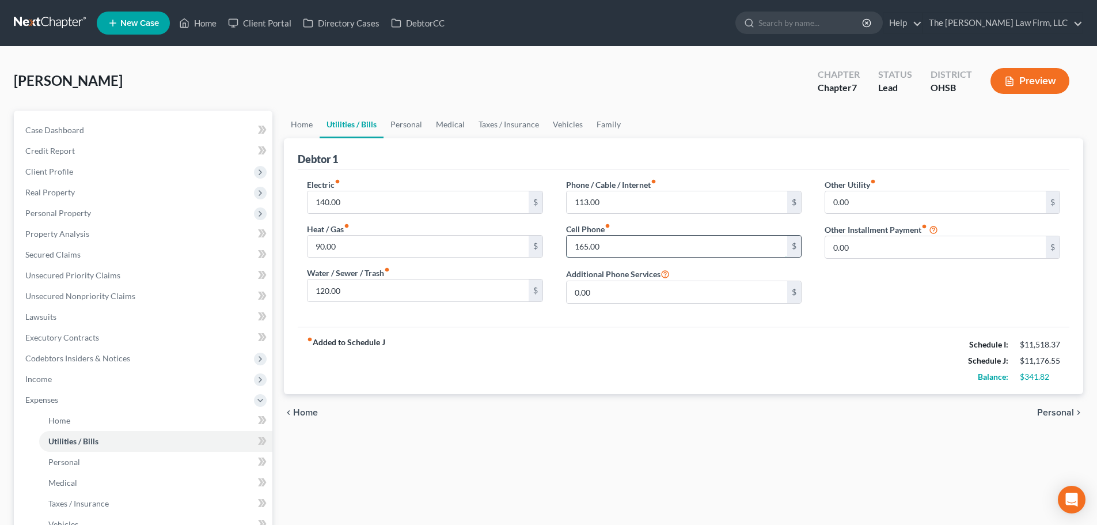
click at [666, 250] on input "165.00" at bounding box center [677, 247] width 221 height 22
type input "215"
click at [673, 356] on div "fiber_manual_record Added to Schedule J Schedule I: $11,518.37 Schedule J: $11,…" at bounding box center [684, 360] width 772 height 67
click at [291, 127] on link "Home" at bounding box center [302, 125] width 36 height 28
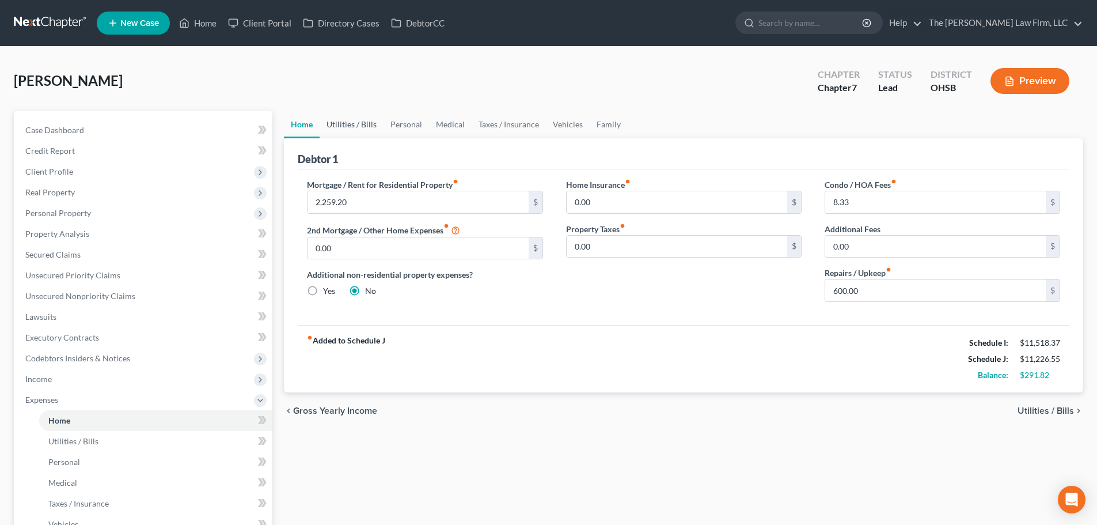
click at [343, 117] on link "Utilities / Bills" at bounding box center [352, 125] width 64 height 28
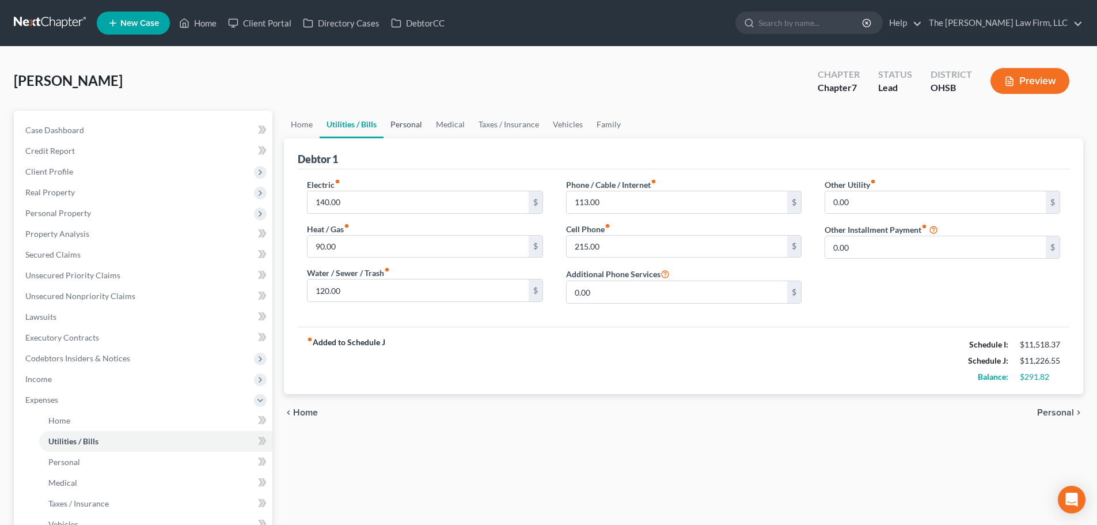
click at [403, 127] on link "Personal" at bounding box center [406, 125] width 45 height 28
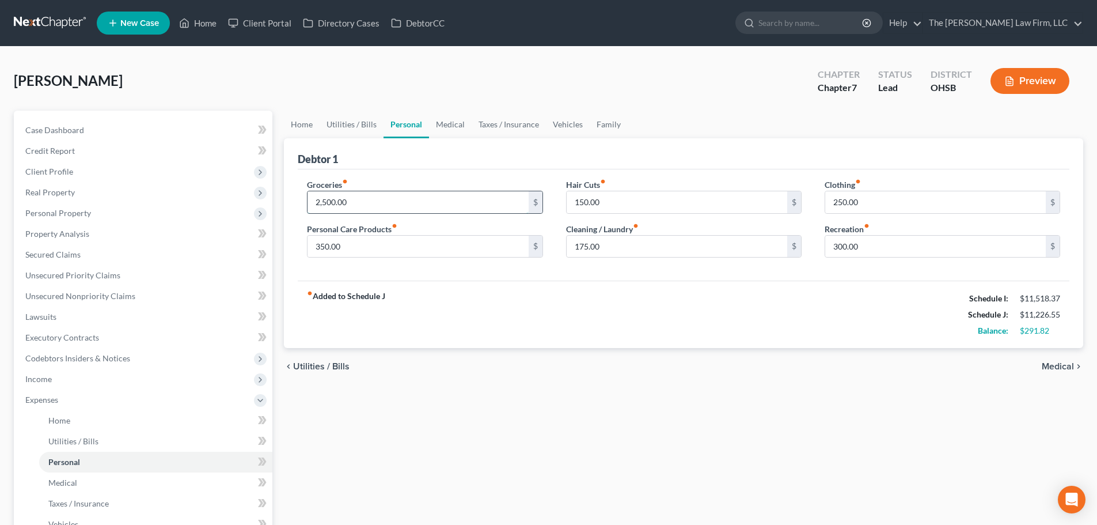
click at [427, 197] on input "2,500.00" at bounding box center [418, 202] width 221 height 22
click at [487, 168] on div "Debtor 1" at bounding box center [684, 153] width 772 height 31
click at [576, 347] on div "fiber_manual_record Added to Schedule J Schedule I: $11,518.37 Schedule J: $11,…" at bounding box center [684, 313] width 772 height 67
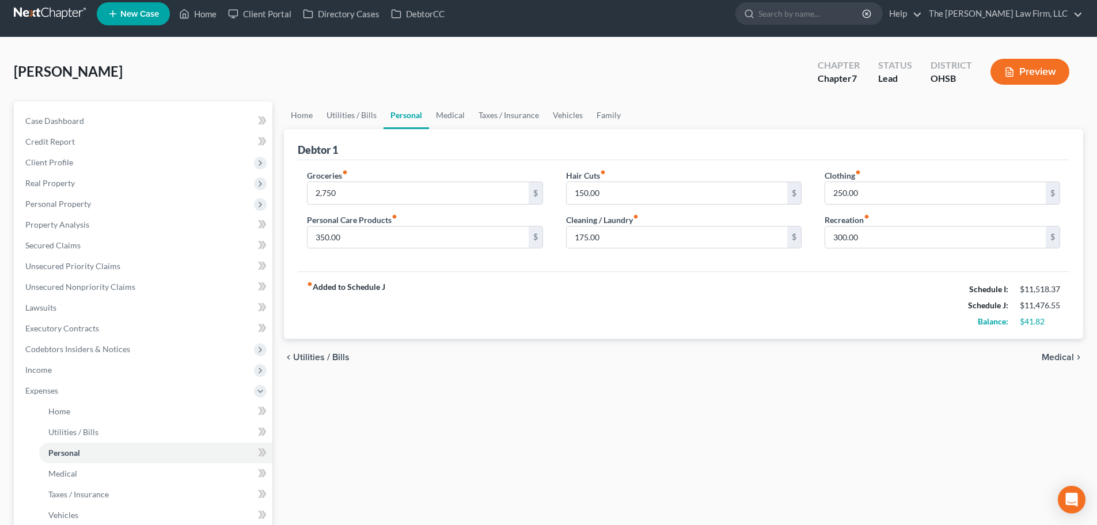
scroll to position [192, 0]
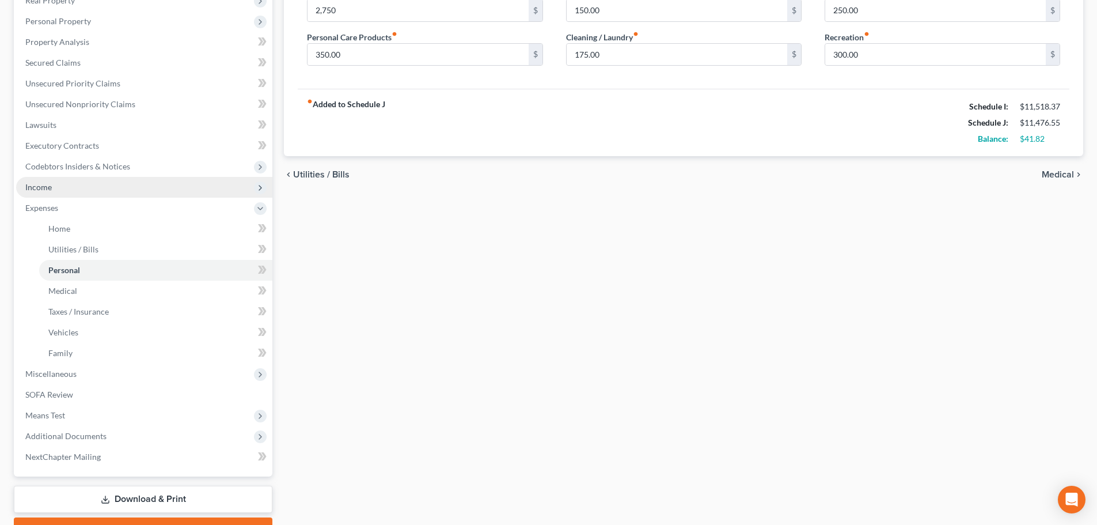
click at [90, 188] on span "Income" at bounding box center [144, 187] width 256 height 21
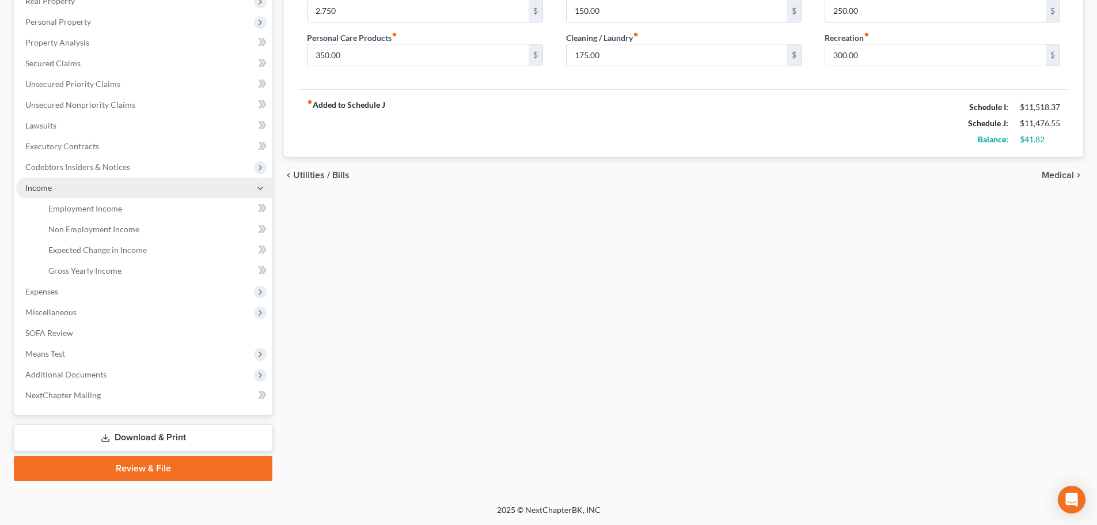
scroll to position [191, 0]
click at [82, 204] on span "Employment Income" at bounding box center [85, 208] width 74 height 10
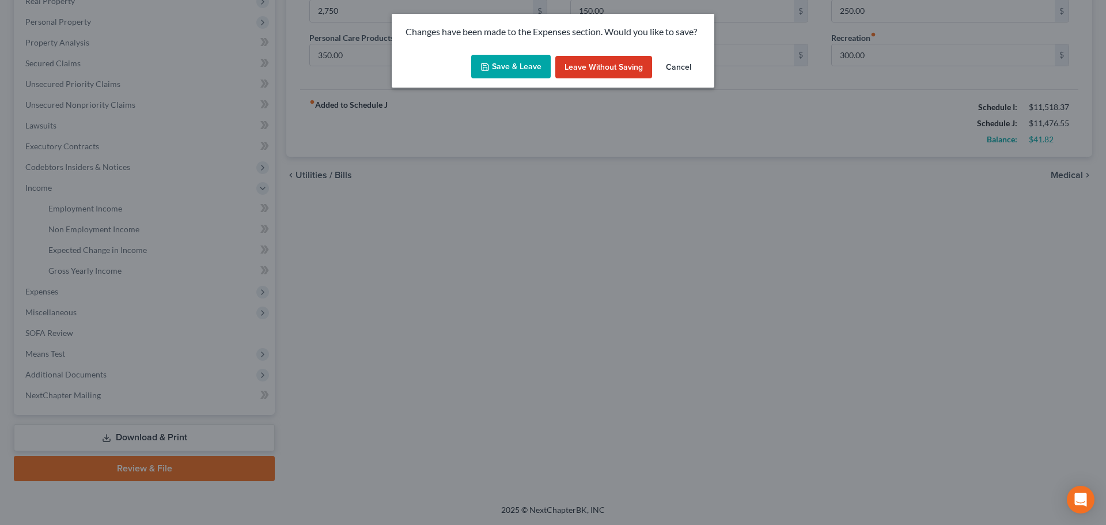
click at [511, 75] on button "Save & Leave" at bounding box center [510, 67] width 79 height 24
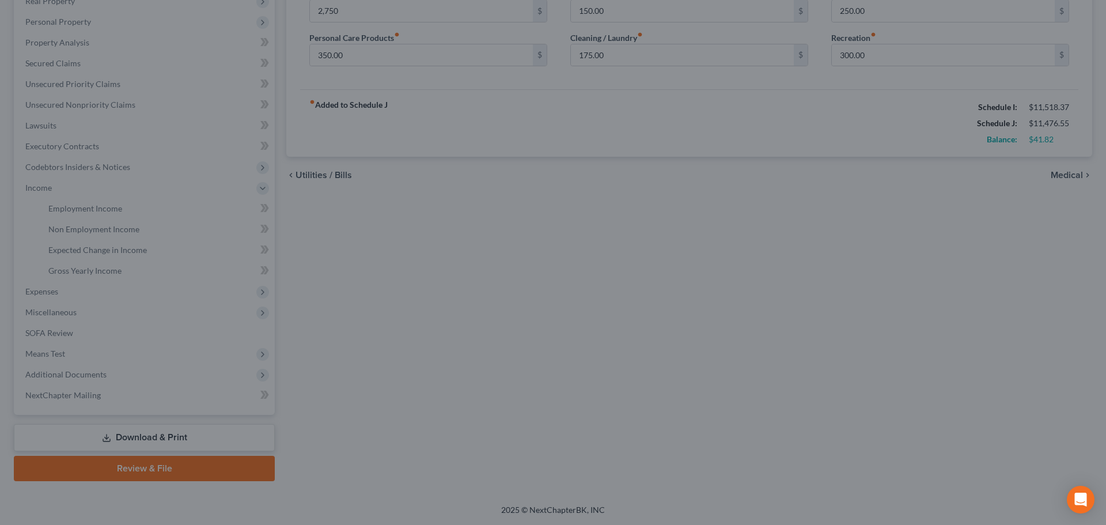
type input "2,750.00"
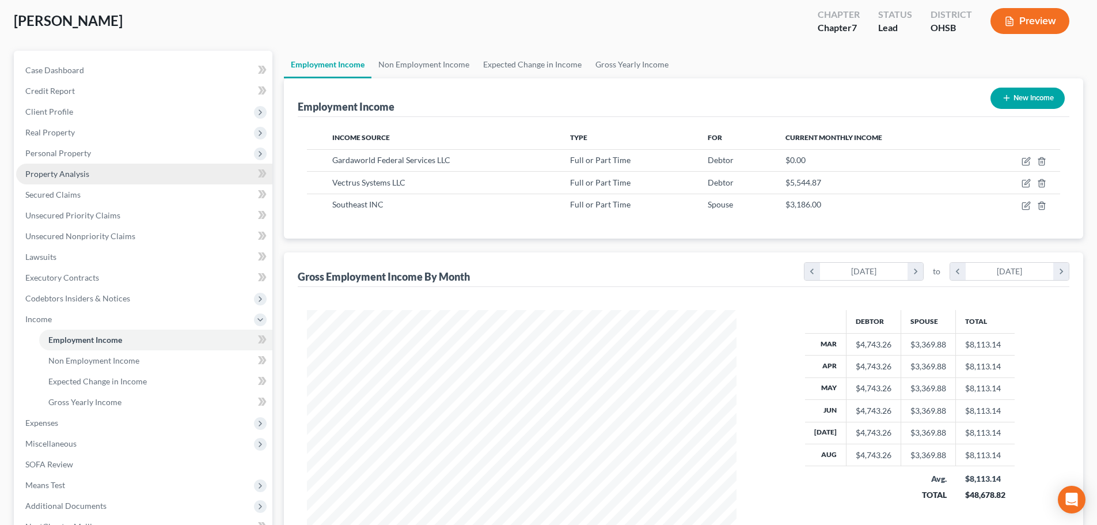
scroll to position [191, 0]
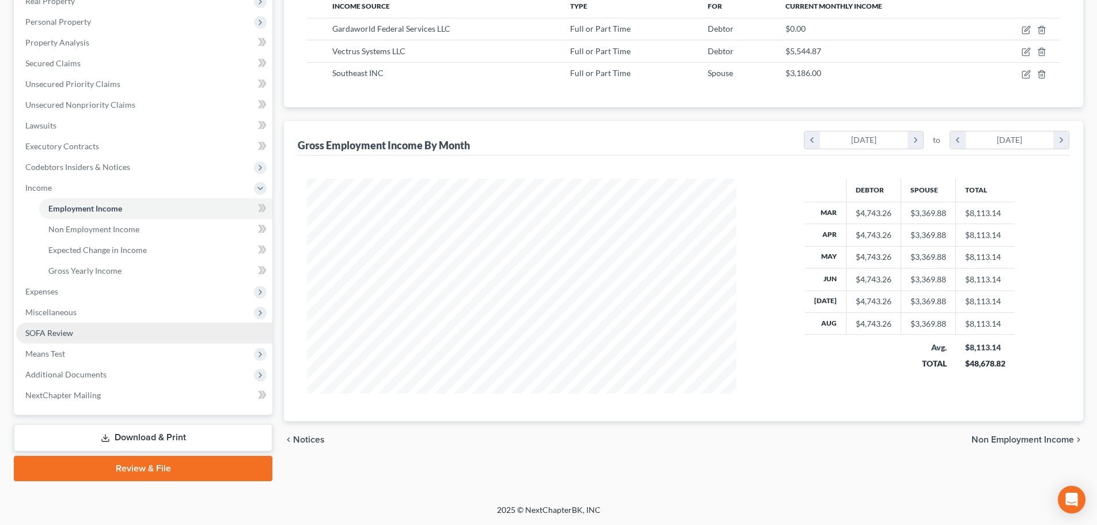
click at [59, 334] on span "SOFA Review" at bounding box center [49, 333] width 48 height 10
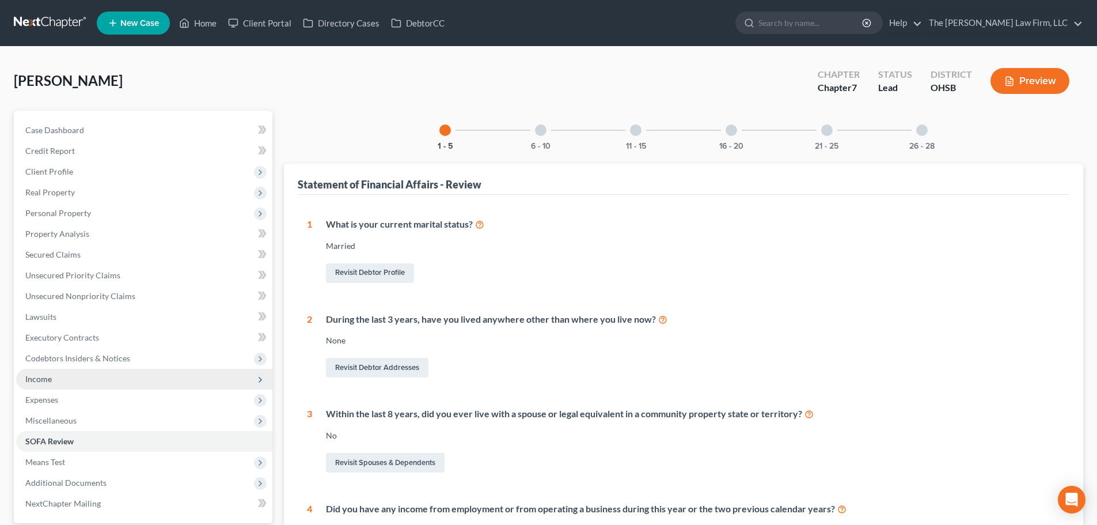
click at [55, 375] on span "Income" at bounding box center [144, 379] width 256 height 21
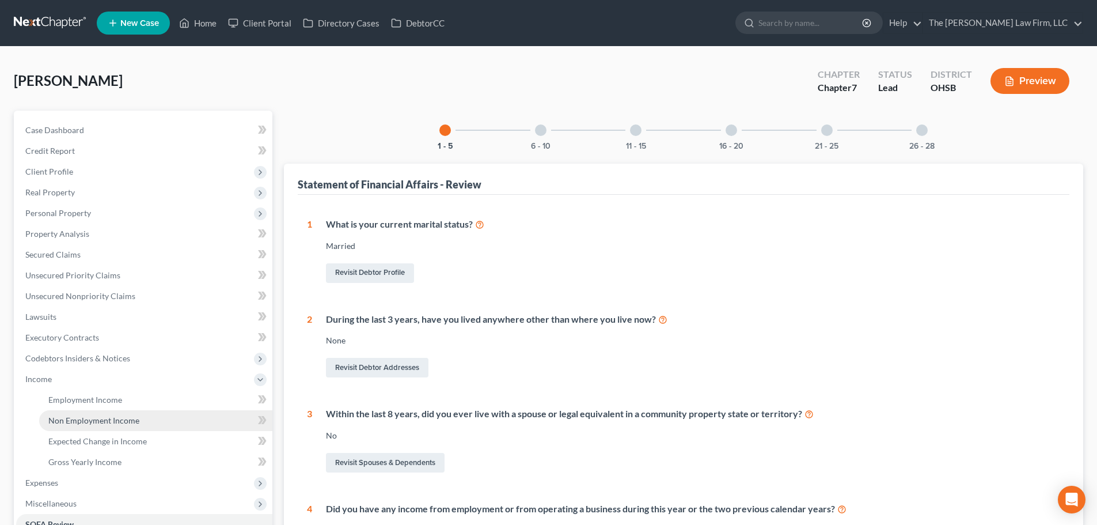
click at [72, 421] on span "Non Employment Income" at bounding box center [93, 420] width 91 height 10
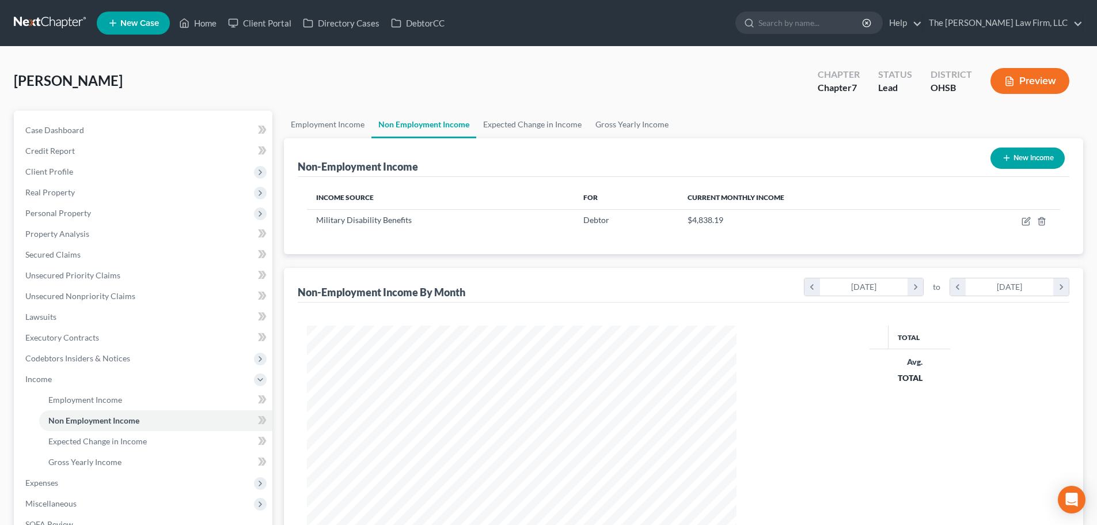
scroll to position [215, 453]
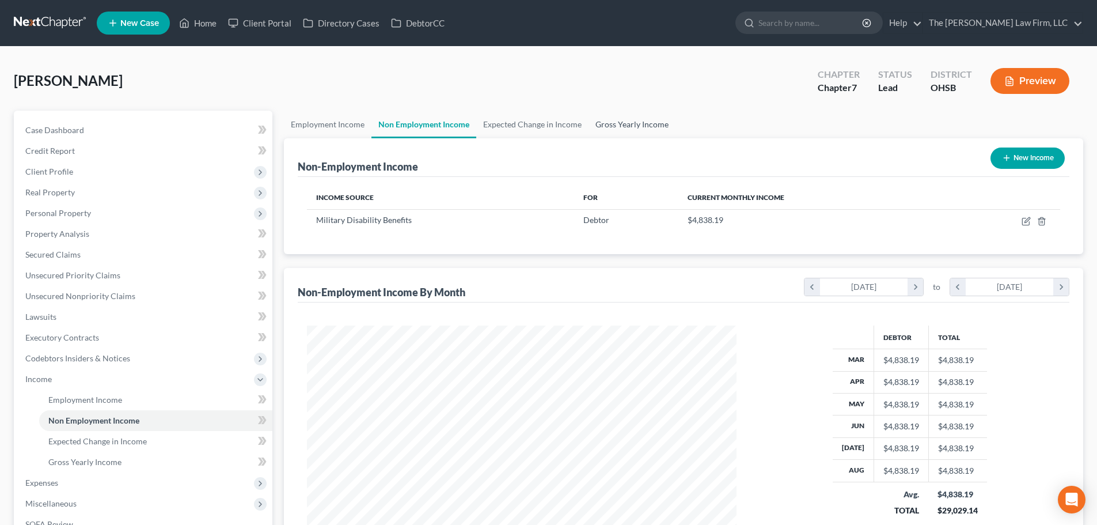
click at [609, 115] on link "Gross Yearly Income" at bounding box center [632, 125] width 87 height 28
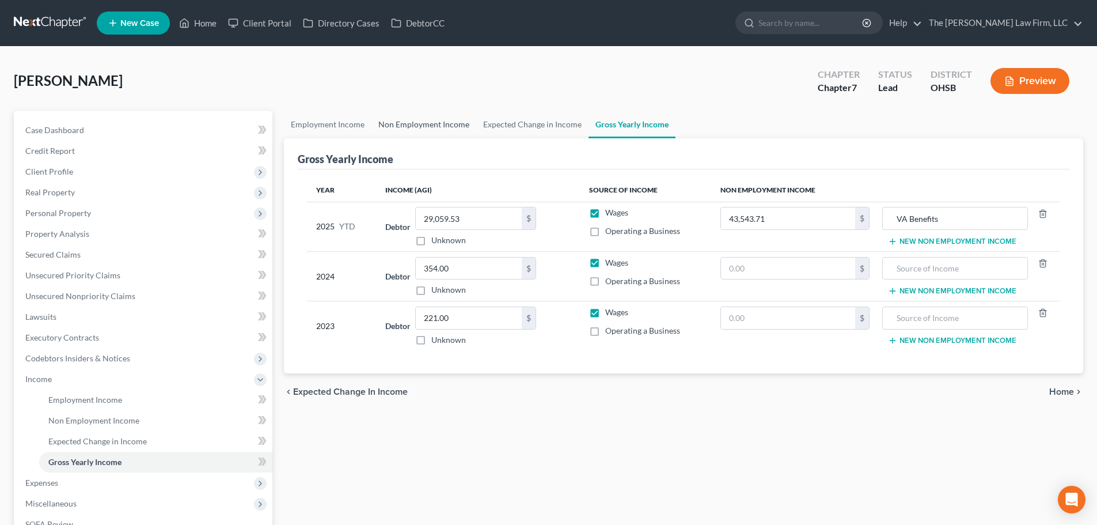
click at [432, 124] on link "Non Employment Income" at bounding box center [423, 125] width 105 height 28
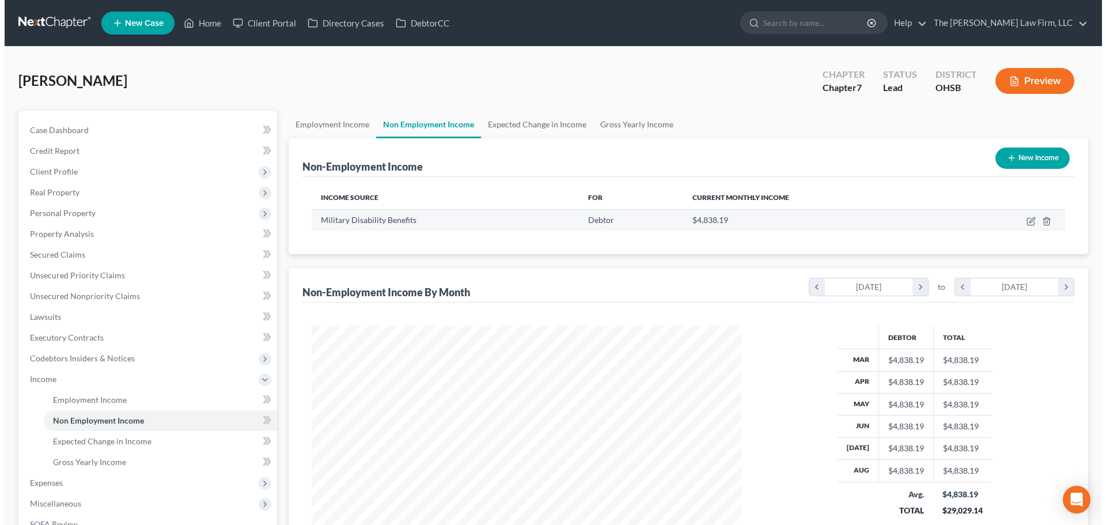
scroll to position [215, 453]
drag, startPoint x: 690, startPoint y: 221, endPoint x: 723, endPoint y: 218, distance: 33.0
click at [723, 218] on div "$4,838.19" at bounding box center [814, 220] width 252 height 12
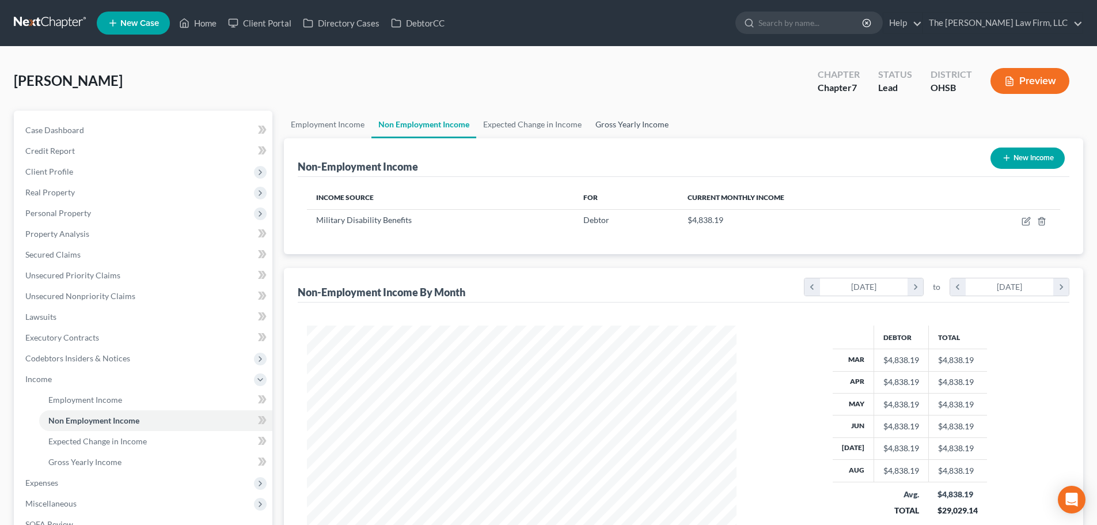
click at [632, 138] on div "Non-Employment Income New Income" at bounding box center [684, 157] width 772 height 39
click at [632, 132] on link "Gross Yearly Income" at bounding box center [632, 125] width 87 height 28
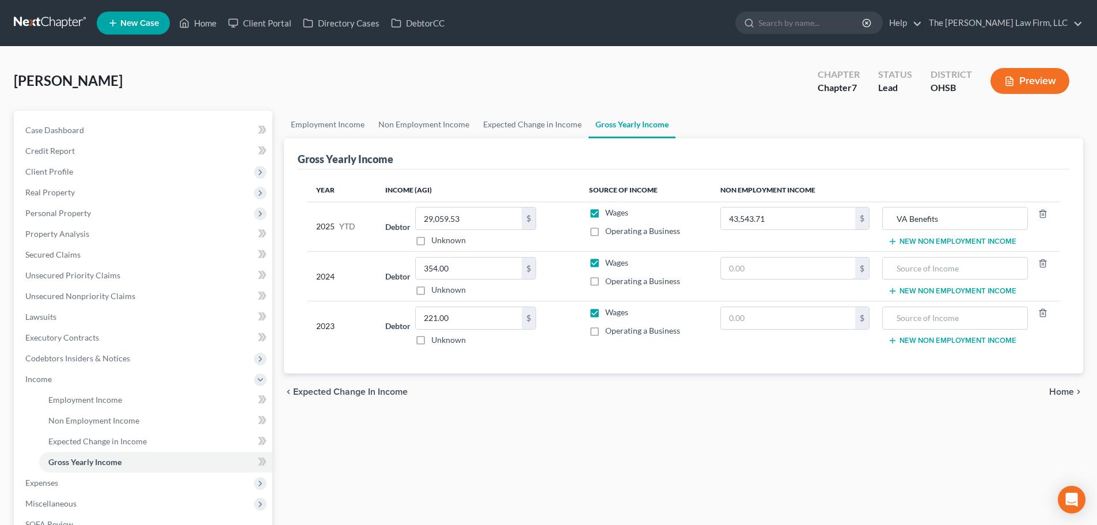
drag, startPoint x: 772, startPoint y: 269, endPoint x: 764, endPoint y: 302, distance: 33.7
click at [772, 269] on input "text" at bounding box center [788, 268] width 134 height 22
paste input "58,058.28"
type input "58,058.28"
click at [757, 316] on input "text" at bounding box center [788, 318] width 134 height 22
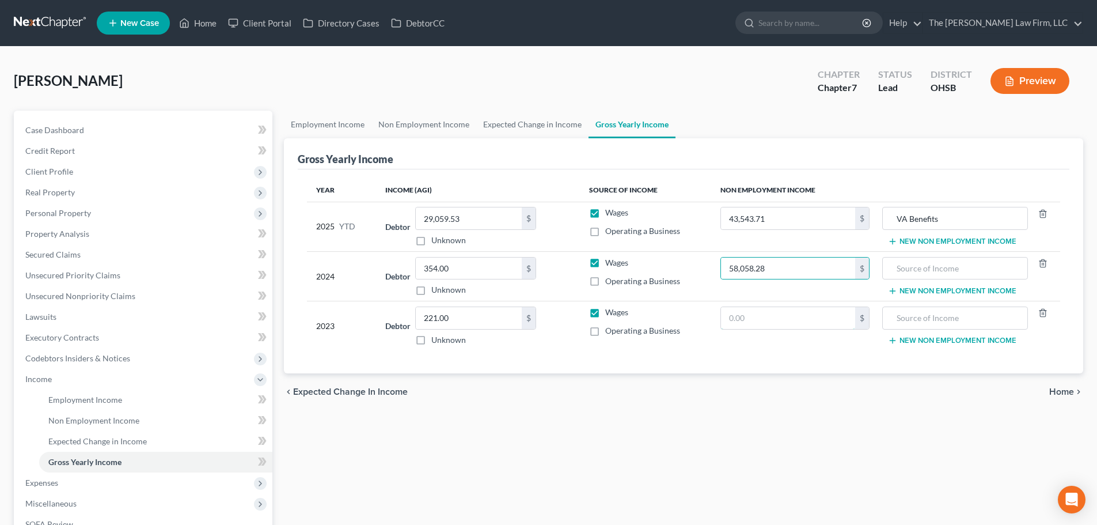
paste input "58,058.28"
type input "58,058.28"
click at [829, 217] on input "VA Benefits" at bounding box center [955, 218] width 132 height 22
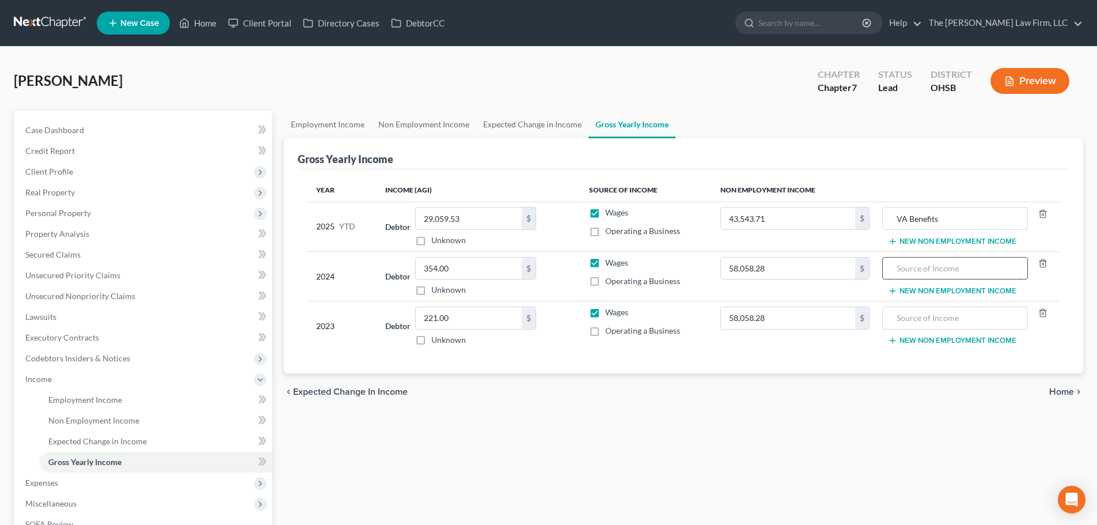
click at [829, 275] on input "text" at bounding box center [955, 268] width 132 height 22
paste input "VA Benefits"
type input "VA Benefits"
click at [829, 323] on input "text" at bounding box center [955, 318] width 132 height 22
paste input "VA Benefits"
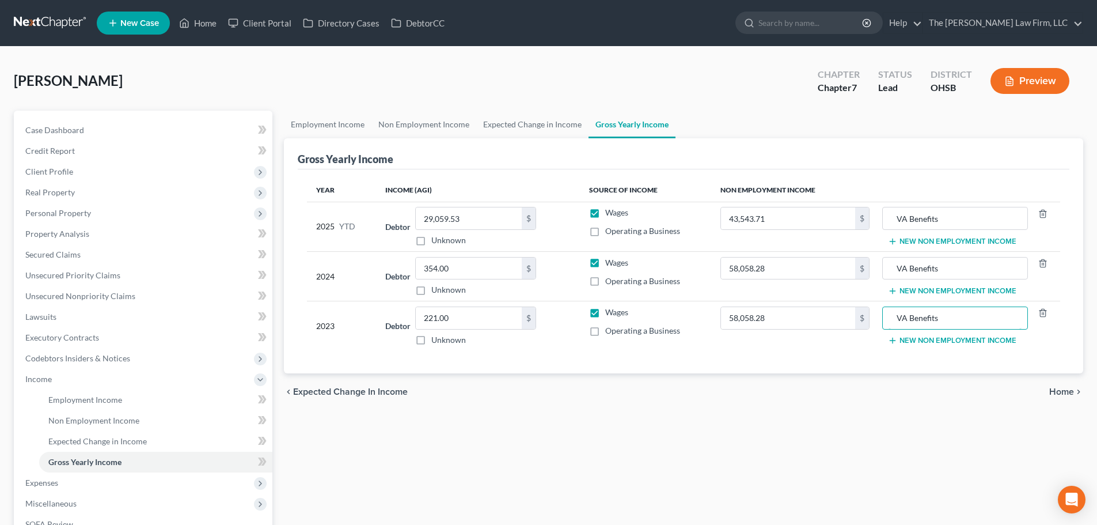
type input "VA Benefits"
click at [829, 411] on div "Employment Income Non Employment Income Expected Change in Income Gross Yearly …" at bounding box center [683, 391] width 811 height 561
click at [520, 127] on link "Expected Change in Income" at bounding box center [532, 125] width 112 height 28
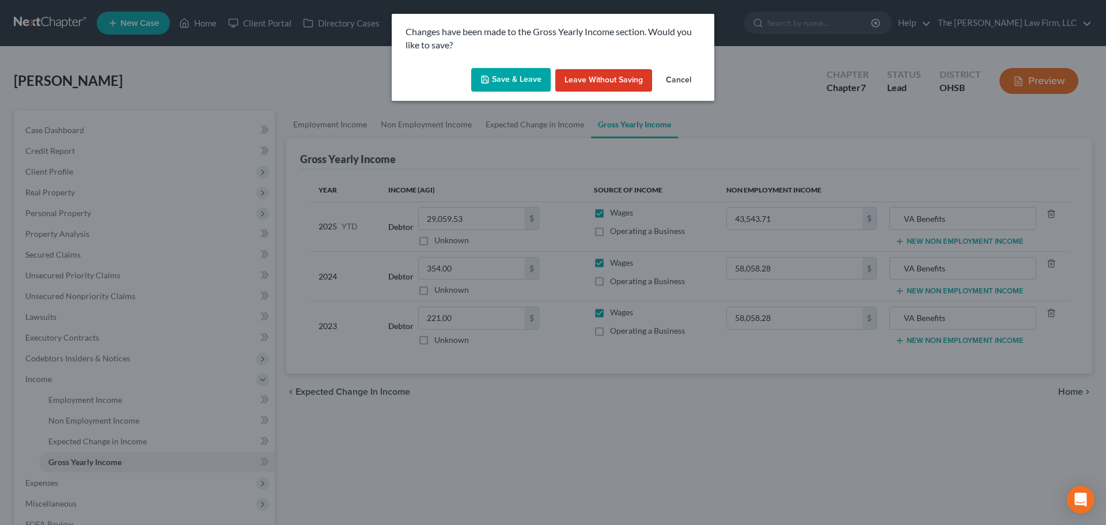
click at [515, 84] on button "Save & Leave" at bounding box center [510, 80] width 79 height 24
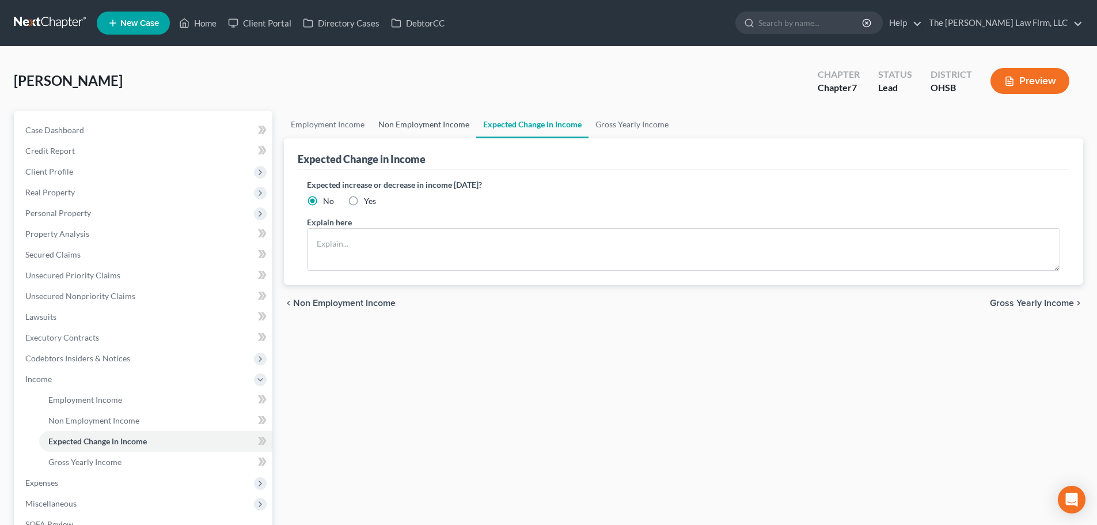
click at [417, 122] on link "Non Employment Income" at bounding box center [423, 125] width 105 height 28
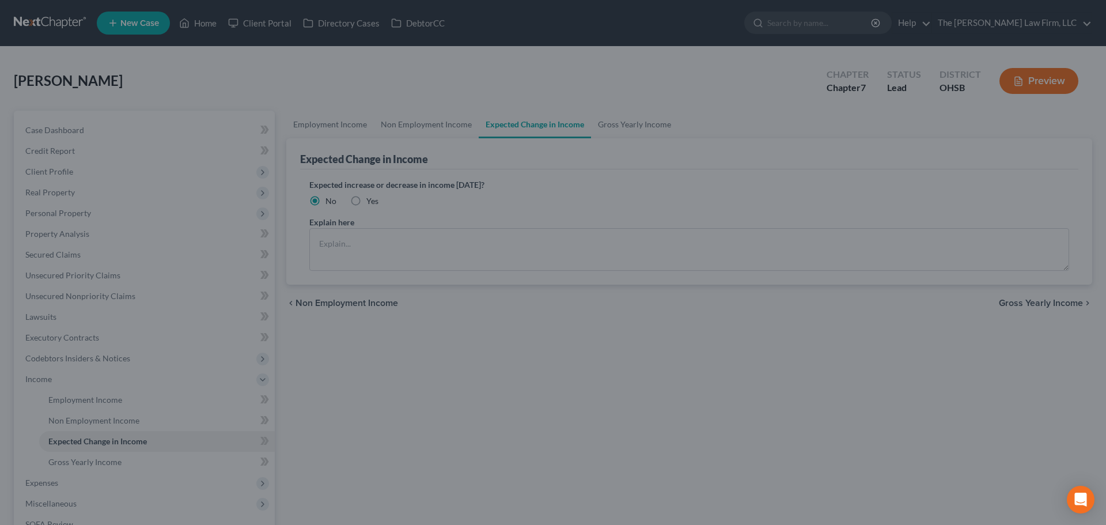
click at [410, 120] on div at bounding box center [553, 262] width 1106 height 525
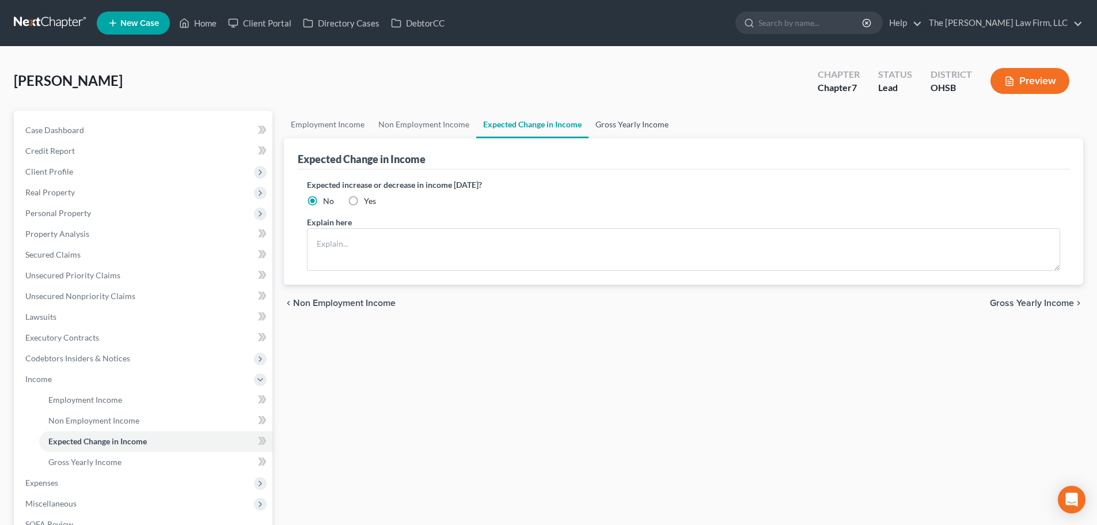
click at [618, 124] on link "Gross Yearly Income" at bounding box center [632, 125] width 87 height 28
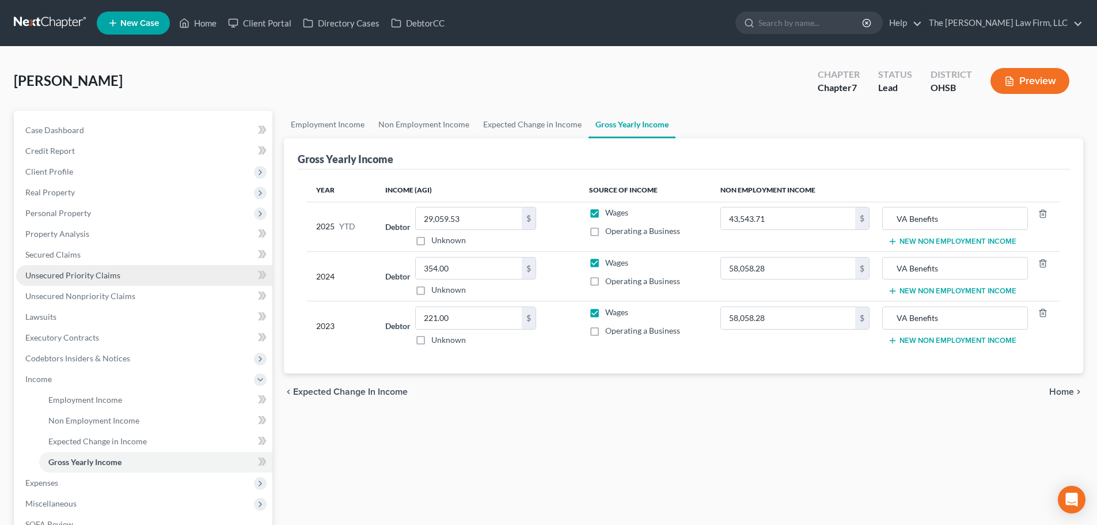
click at [81, 278] on span "Unsecured Priority Claims" at bounding box center [72, 275] width 95 height 10
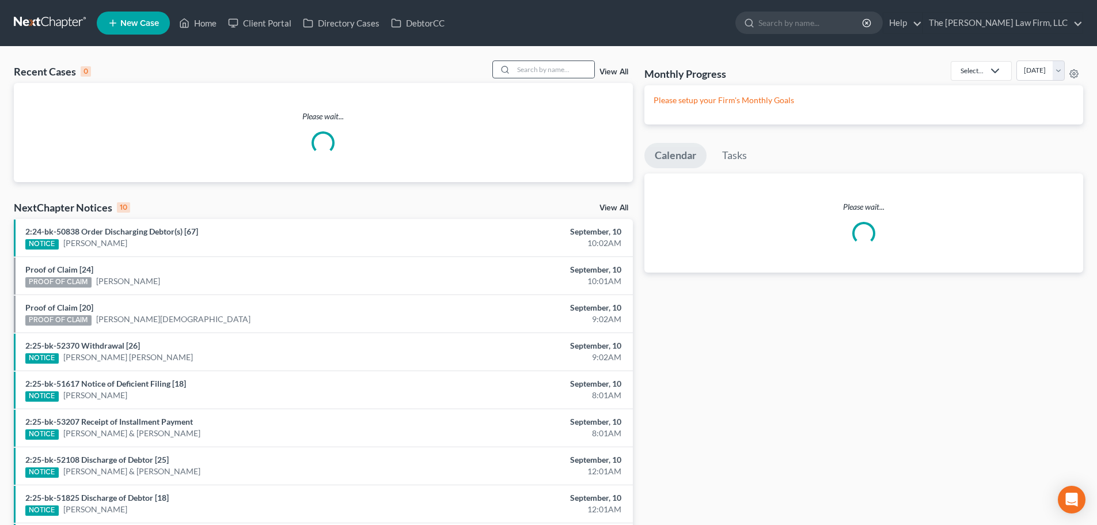
click at [544, 60] on div at bounding box center [543, 69] width 103 height 18
click at [552, 74] on input "search" at bounding box center [554, 69] width 81 height 17
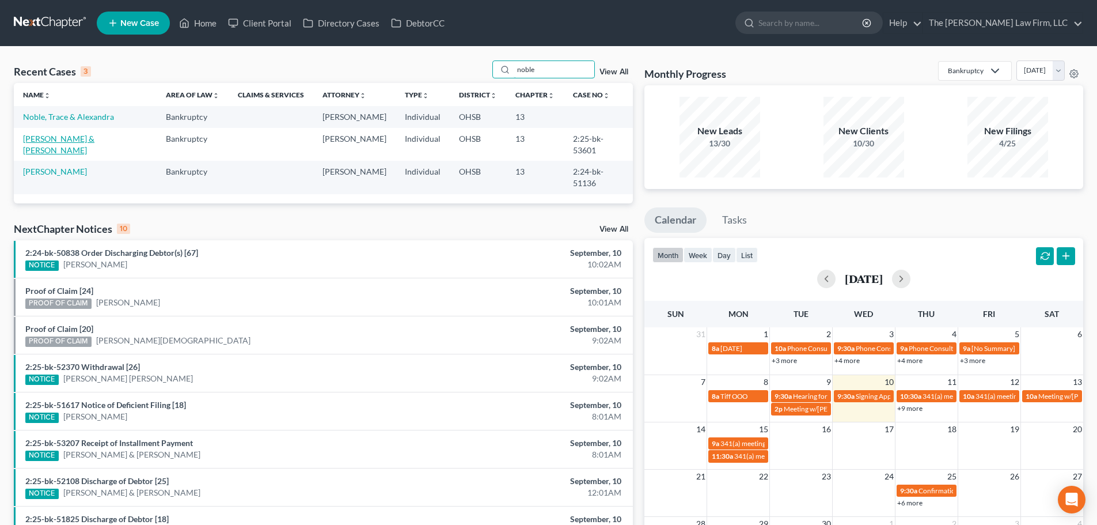
type input "noble"
click at [77, 138] on link "Noble, Gail & Jonathan" at bounding box center [58, 144] width 71 height 21
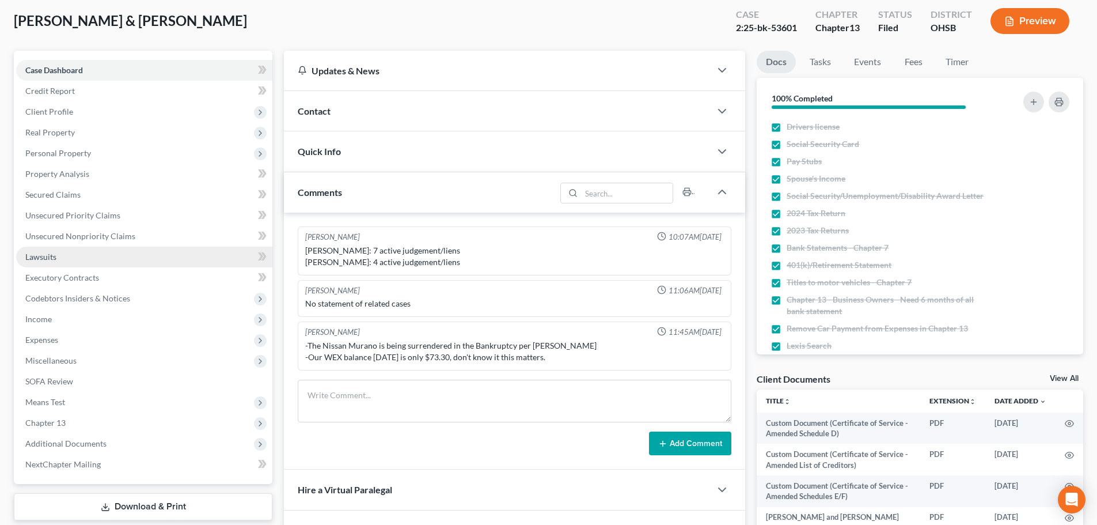
scroll to position [96, 0]
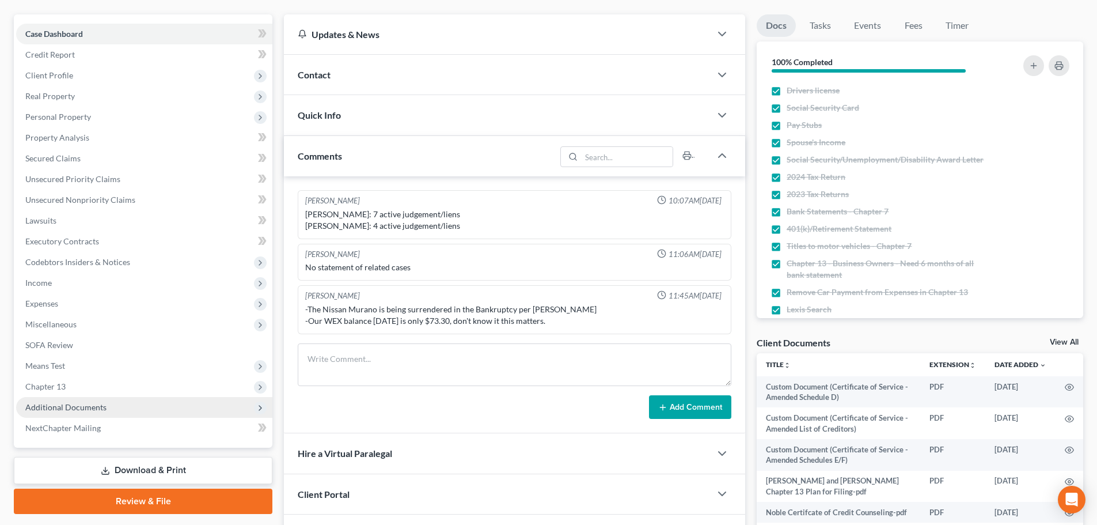
click at [66, 411] on span "Additional Documents" at bounding box center [65, 407] width 81 height 10
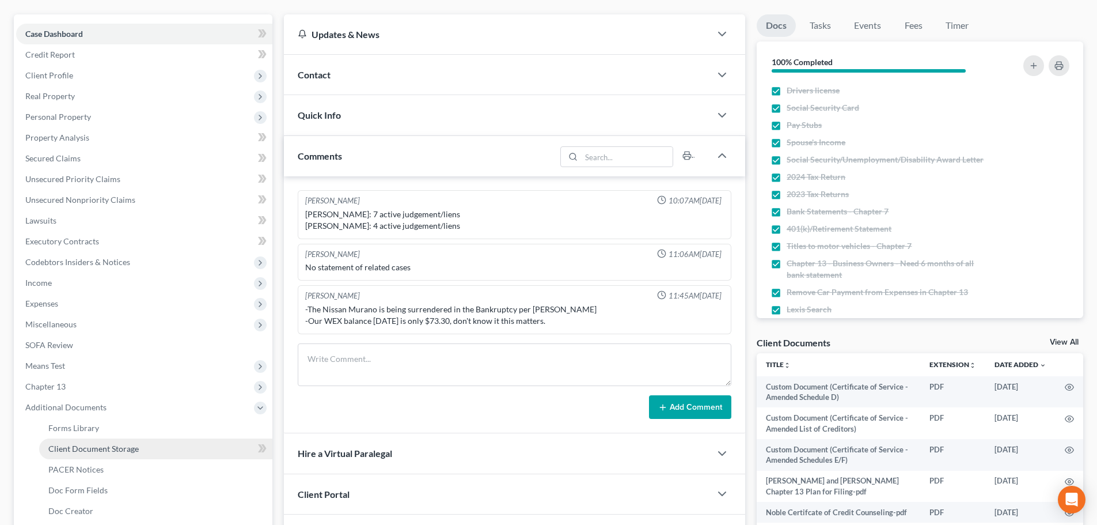
click at [91, 450] on span "Client Document Storage" at bounding box center [93, 448] width 90 height 10
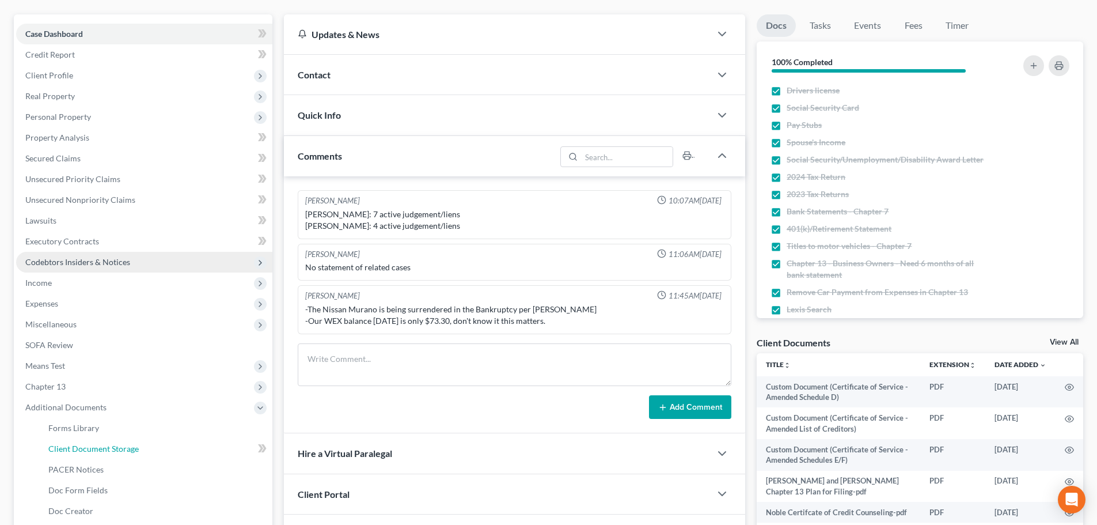
scroll to position [14, 0]
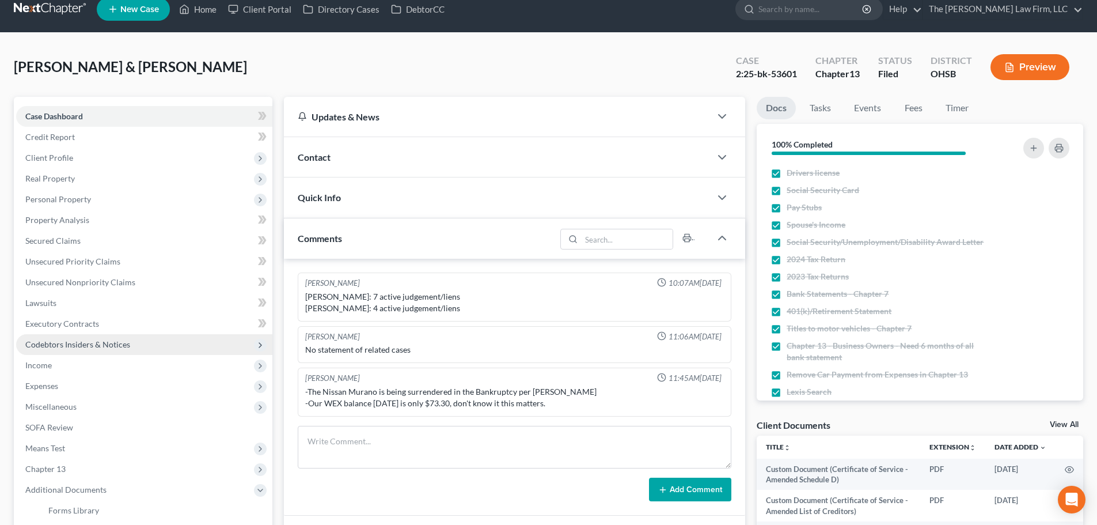
select select "61"
select select "53"
select select "7"
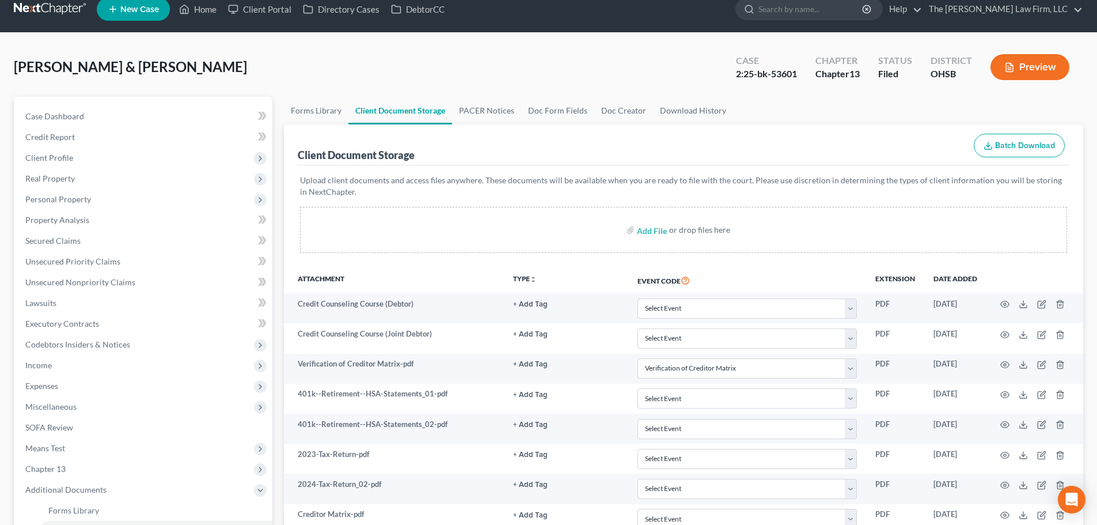
scroll to position [0, 0]
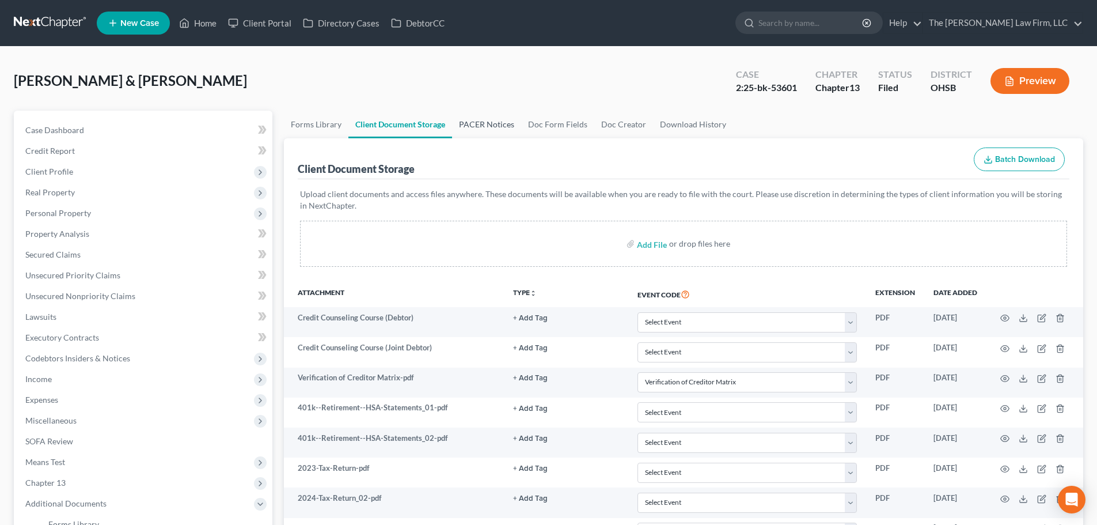
click at [480, 130] on link "PACER Notices" at bounding box center [486, 125] width 69 height 28
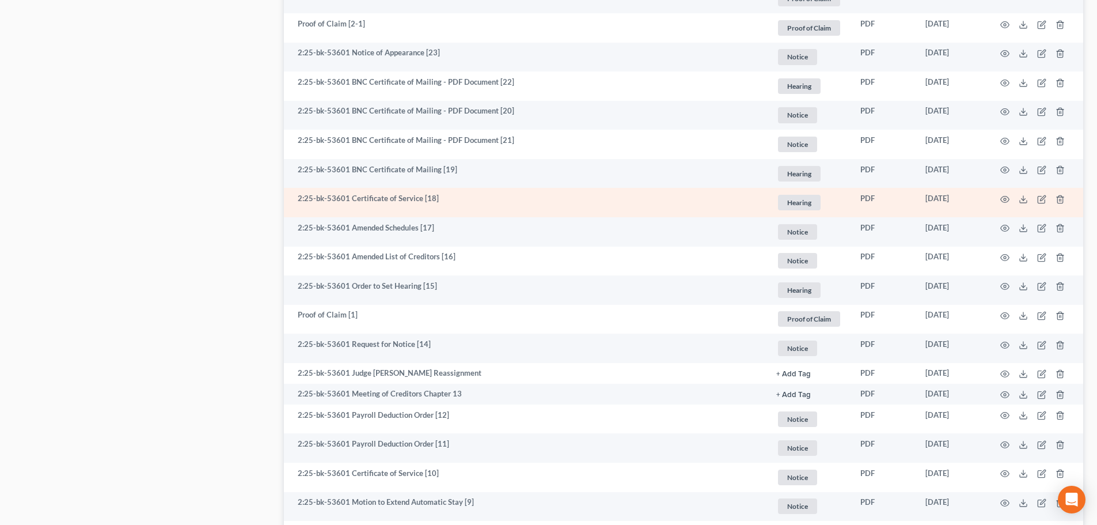
scroll to position [1152, 0]
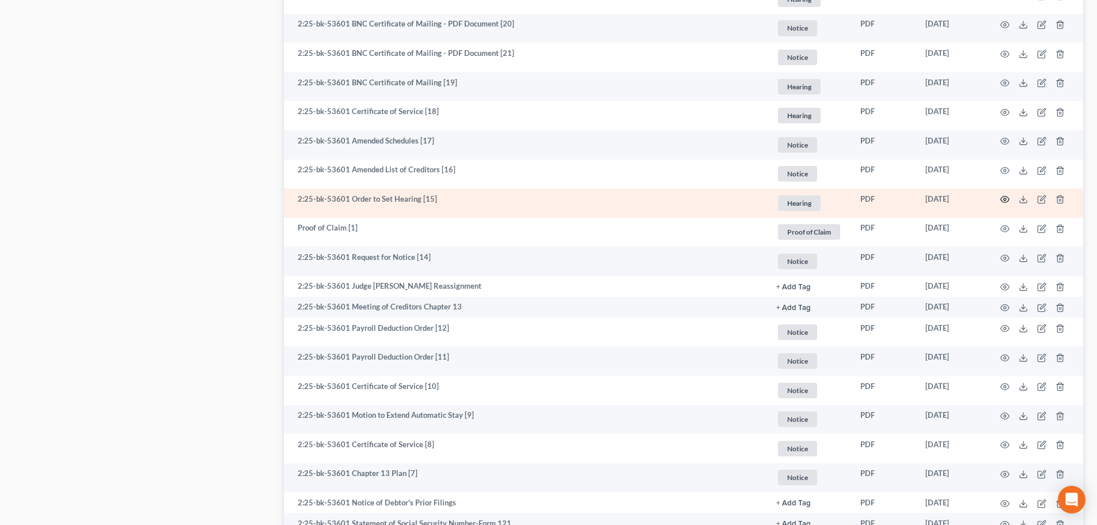
click at [1007, 198] on icon "button" at bounding box center [1004, 199] width 9 height 9
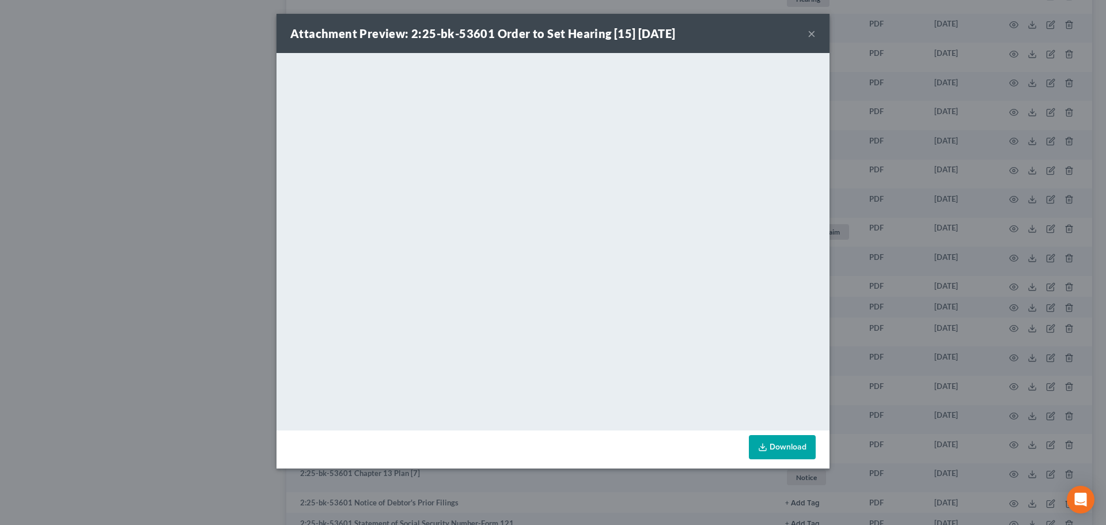
click at [811, 38] on button "×" at bounding box center [811, 33] width 8 height 14
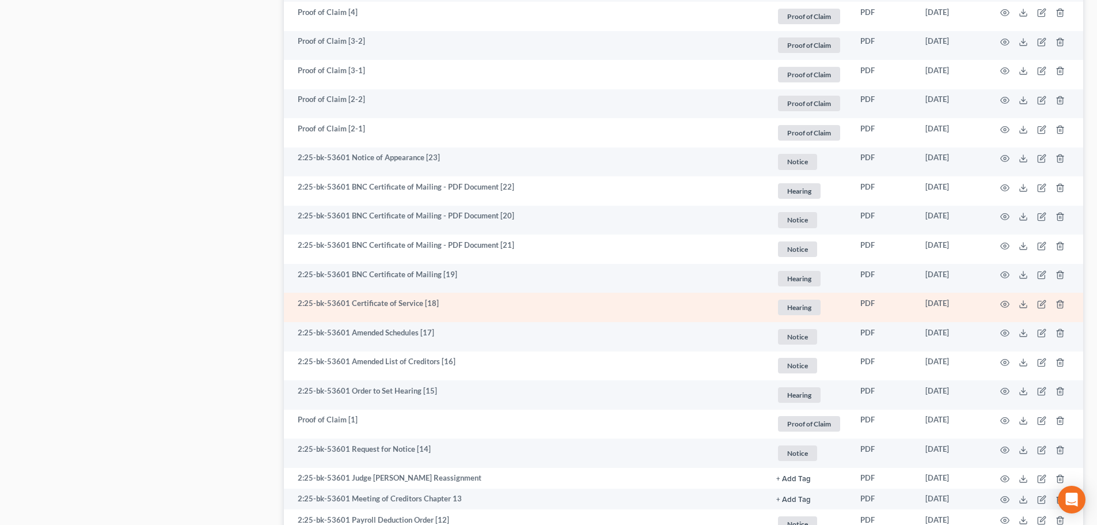
scroll to position [1056, 0]
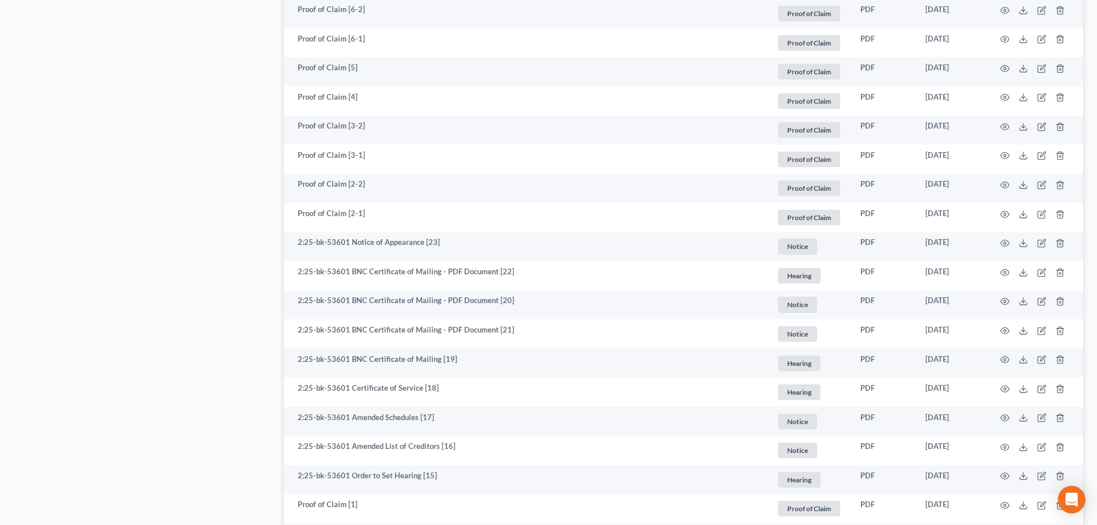
scroll to position [1343, 0]
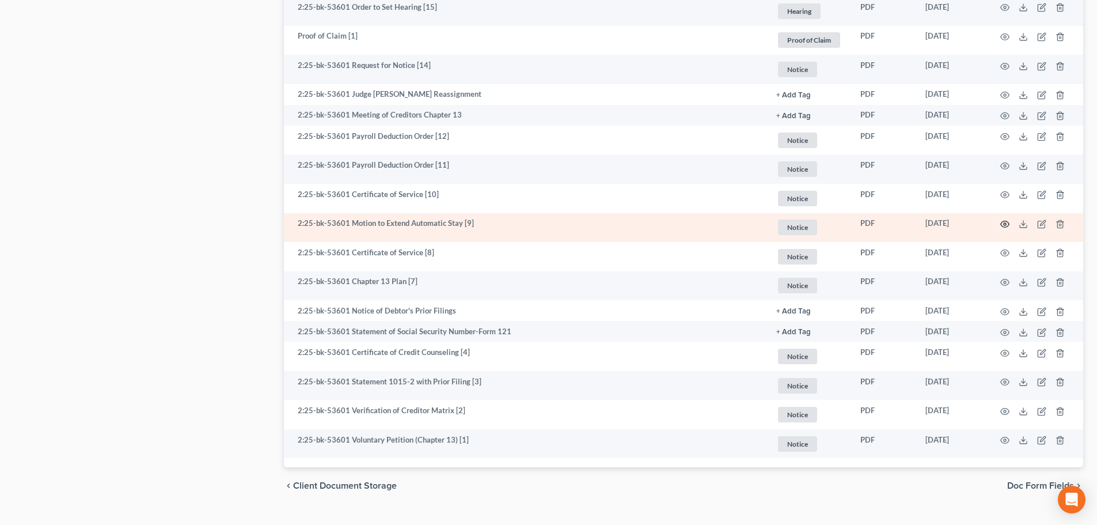
click at [1007, 222] on icon "button" at bounding box center [1004, 223] width 9 height 9
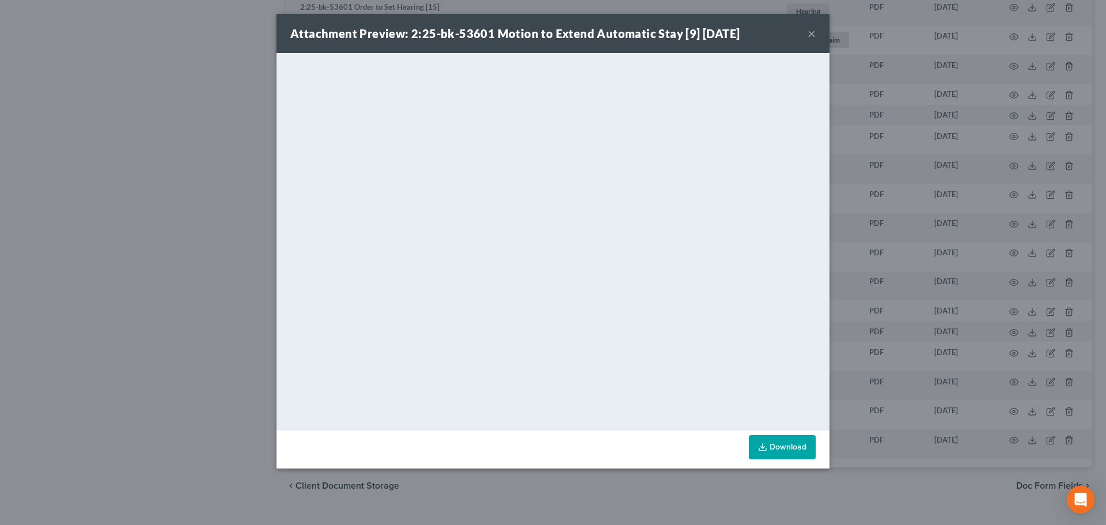
click at [810, 32] on button "×" at bounding box center [811, 33] width 8 height 14
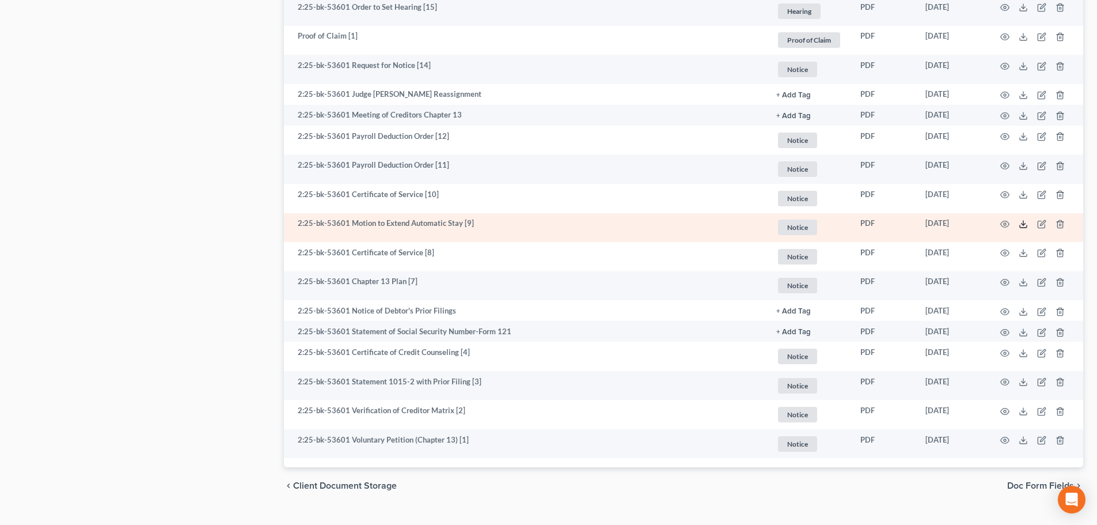
click at [1020, 221] on icon at bounding box center [1023, 223] width 9 height 9
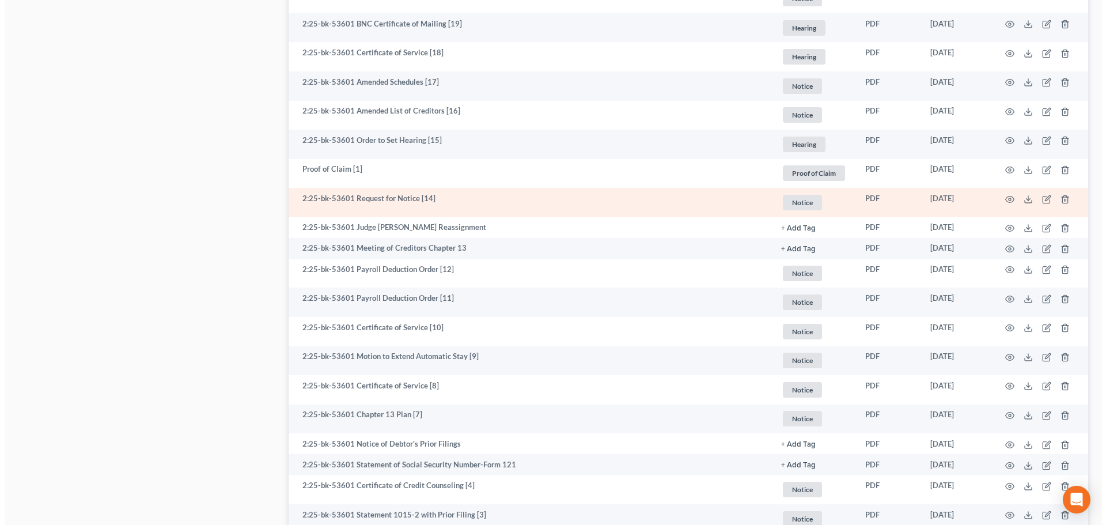
scroll to position [1175, 0]
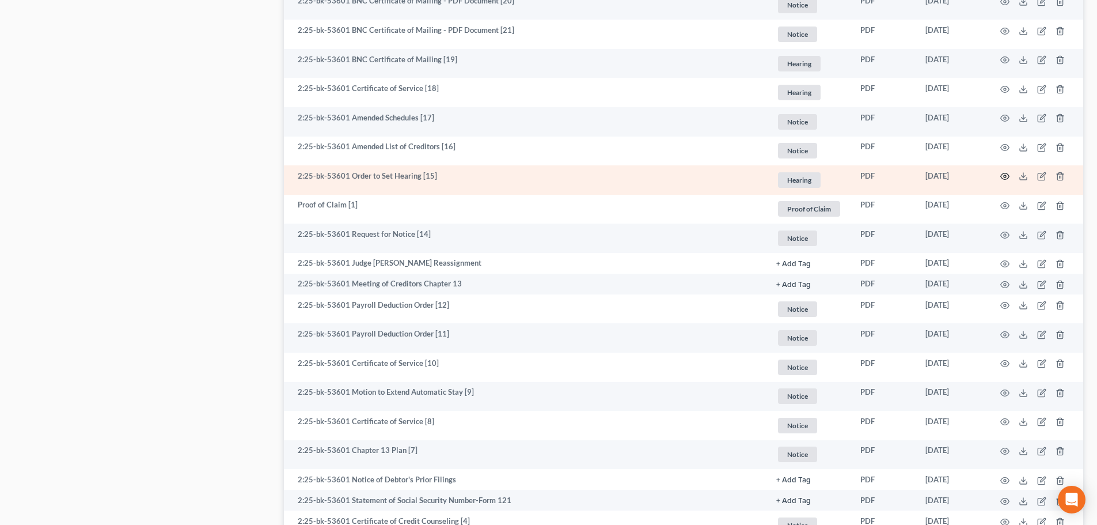
click at [1003, 177] on icon "button" at bounding box center [1004, 176] width 9 height 9
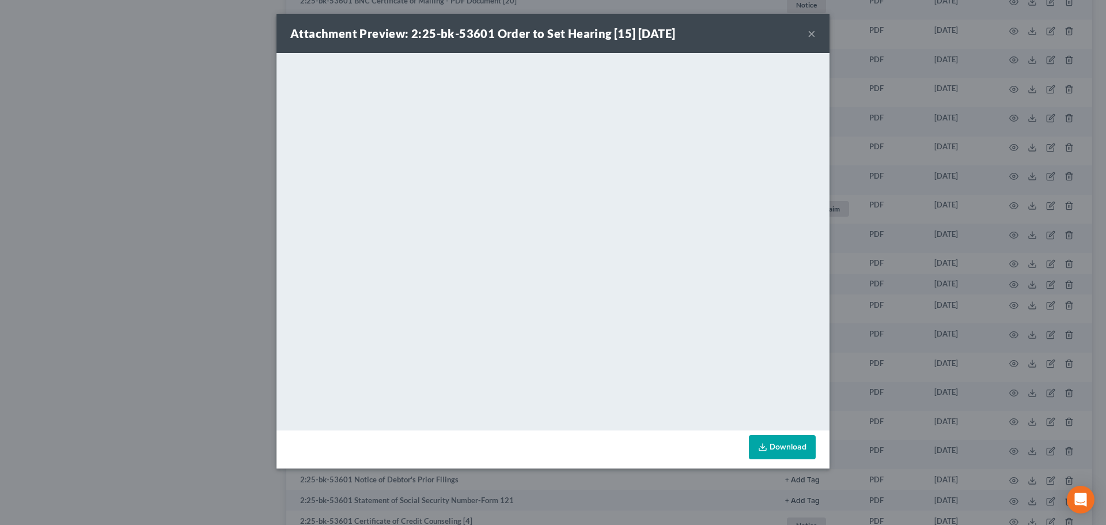
click at [813, 33] on button "×" at bounding box center [811, 33] width 8 height 14
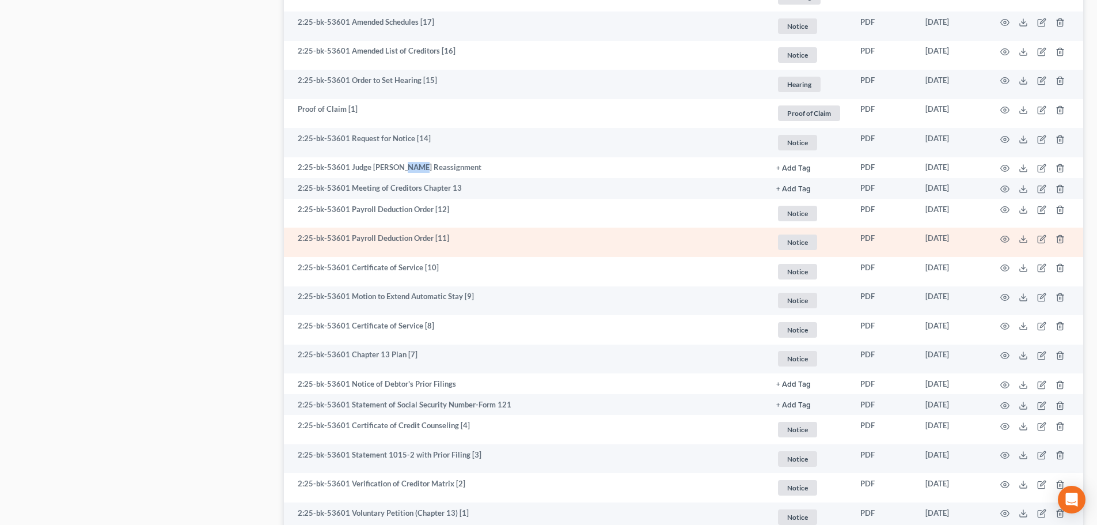
scroll to position [1367, 0]
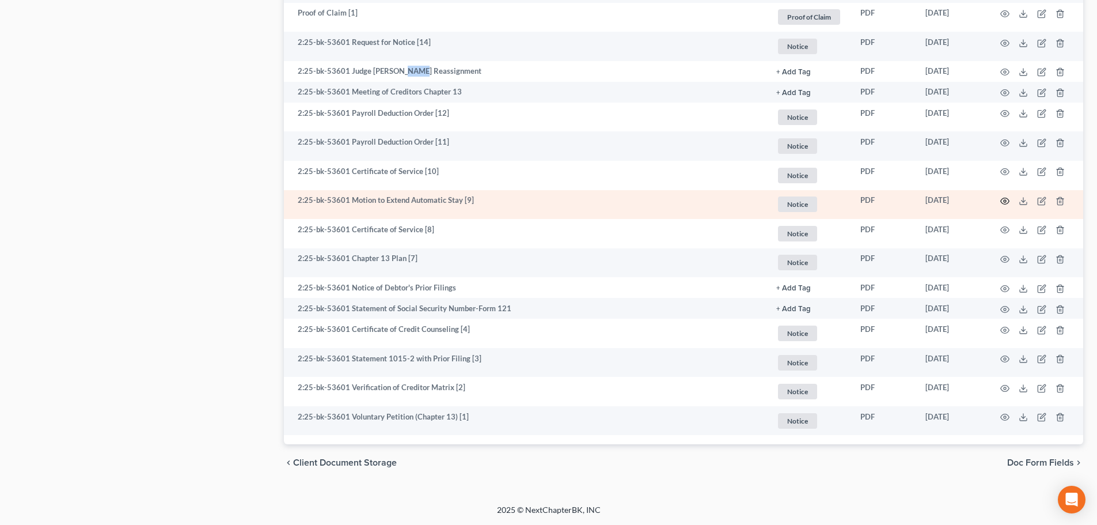
click at [1004, 202] on circle "button" at bounding box center [1005, 201] width 2 height 2
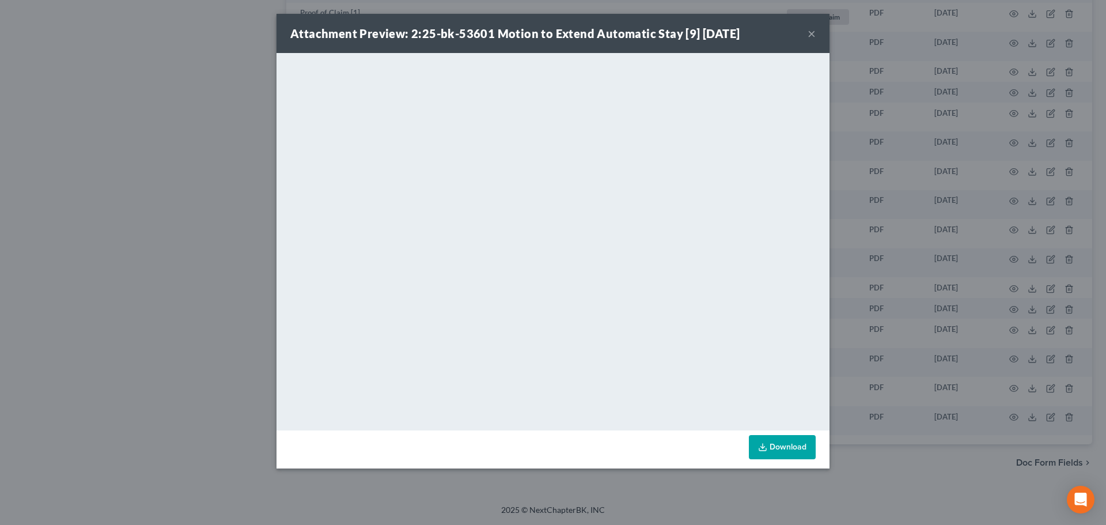
click at [813, 37] on button "×" at bounding box center [811, 33] width 8 height 14
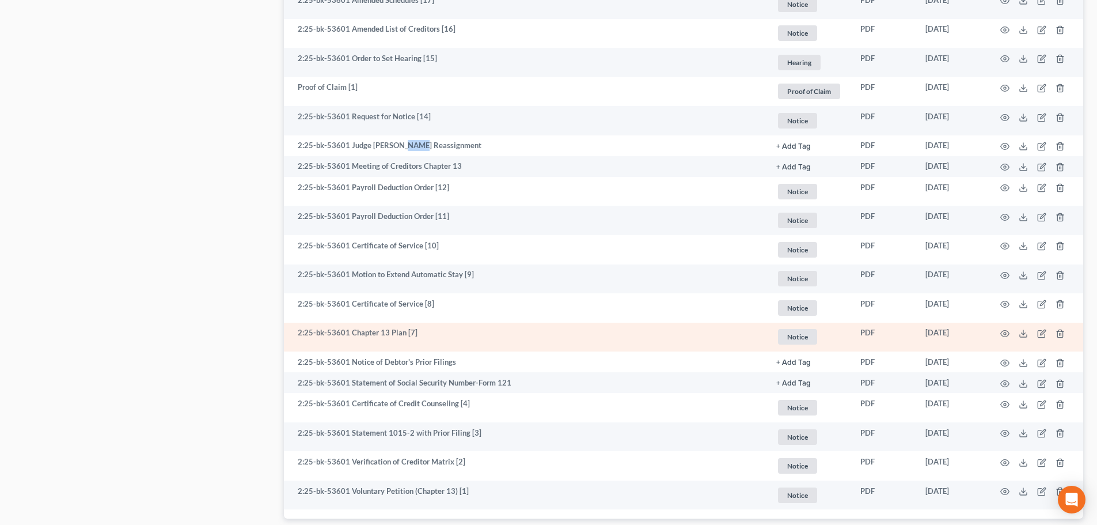
scroll to position [1248, 0]
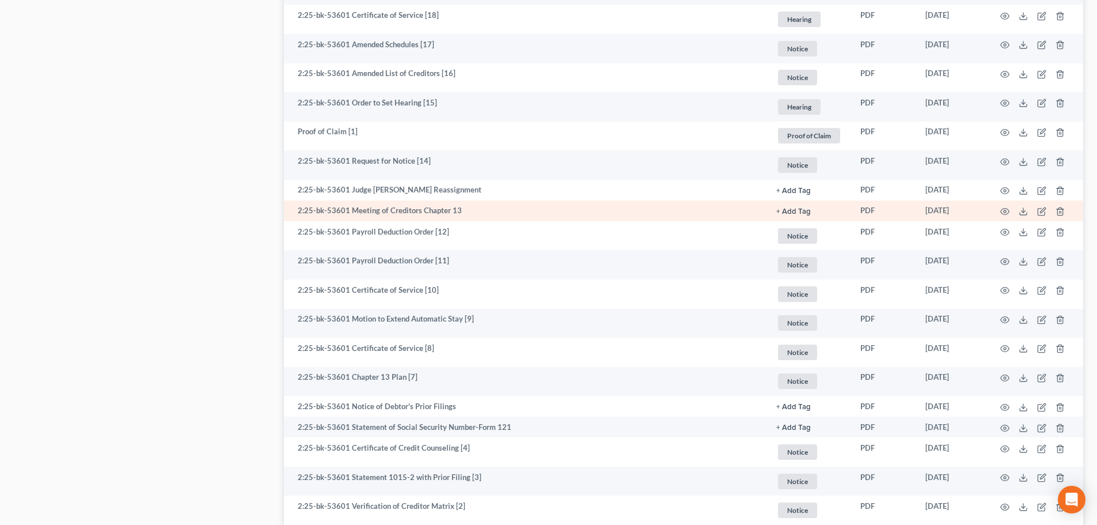
click at [446, 212] on td "2:25-bk-53601 Meeting of Creditors Chapter 13" at bounding box center [525, 210] width 483 height 21
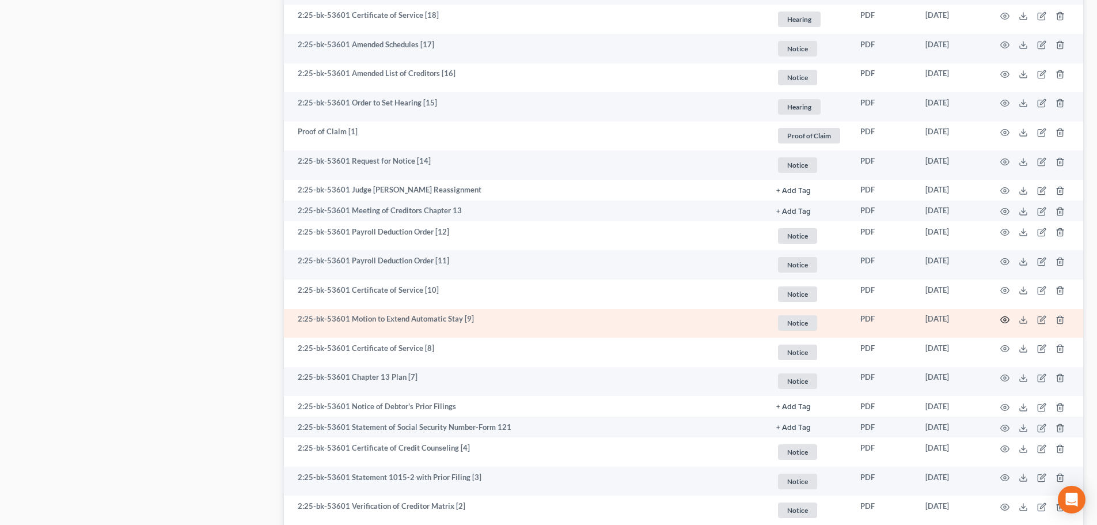
click at [1002, 320] on icon "button" at bounding box center [1004, 319] width 9 height 9
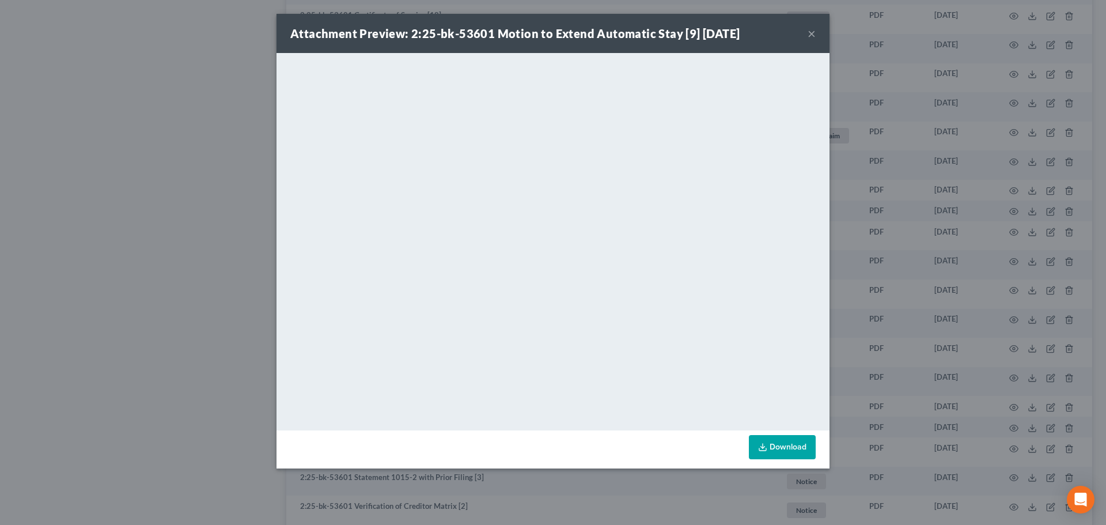
click at [815, 34] on div "Attachment Preview: 2:25-bk-53601 Motion to Extend Automatic Stay [9] 08/20/202…" at bounding box center [552, 33] width 553 height 39
click at [812, 33] on button "×" at bounding box center [811, 33] width 8 height 14
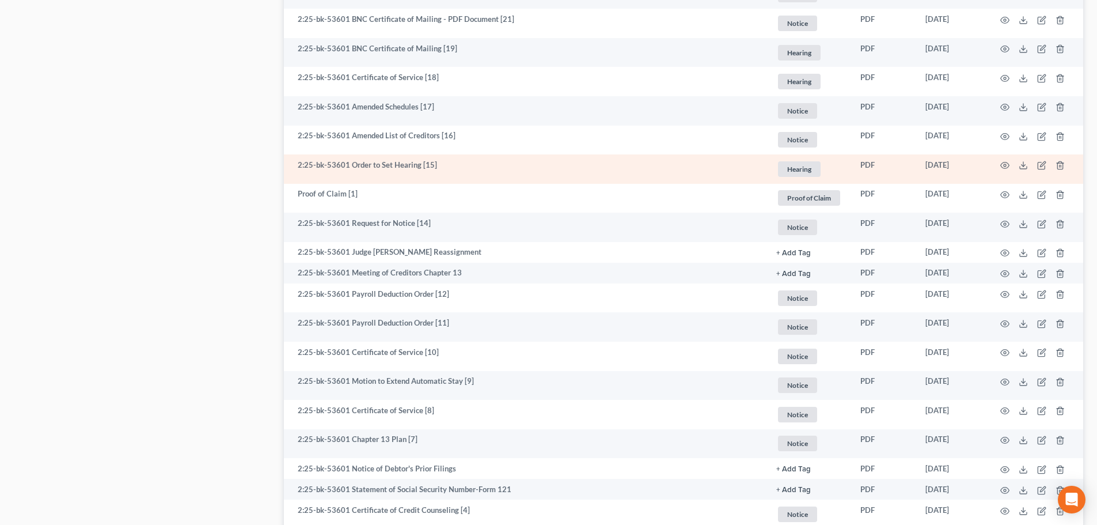
scroll to position [1152, 0]
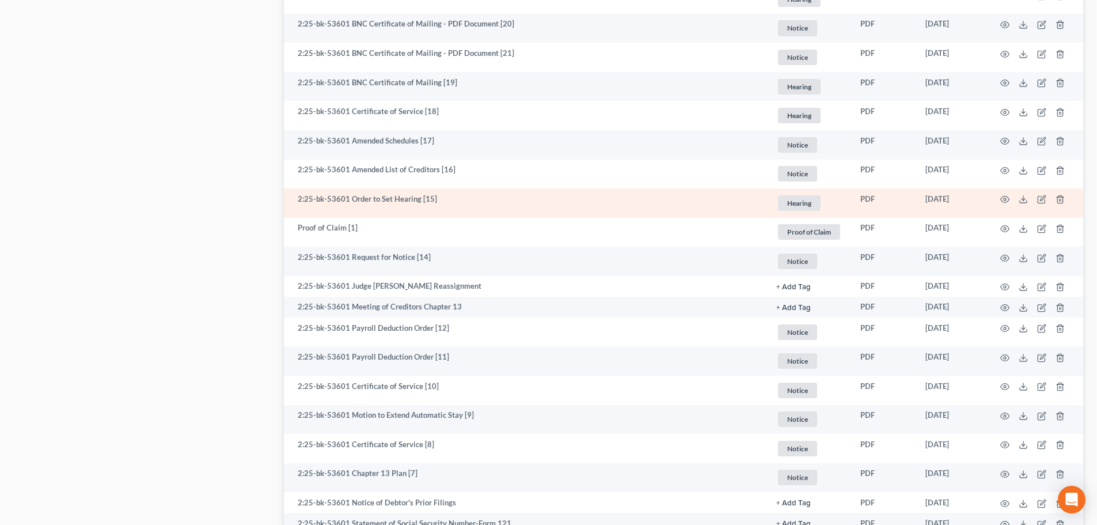
click at [1007, 194] on td at bounding box center [1034, 202] width 97 height 29
click at [1006, 195] on icon "button" at bounding box center [1004, 199] width 9 height 9
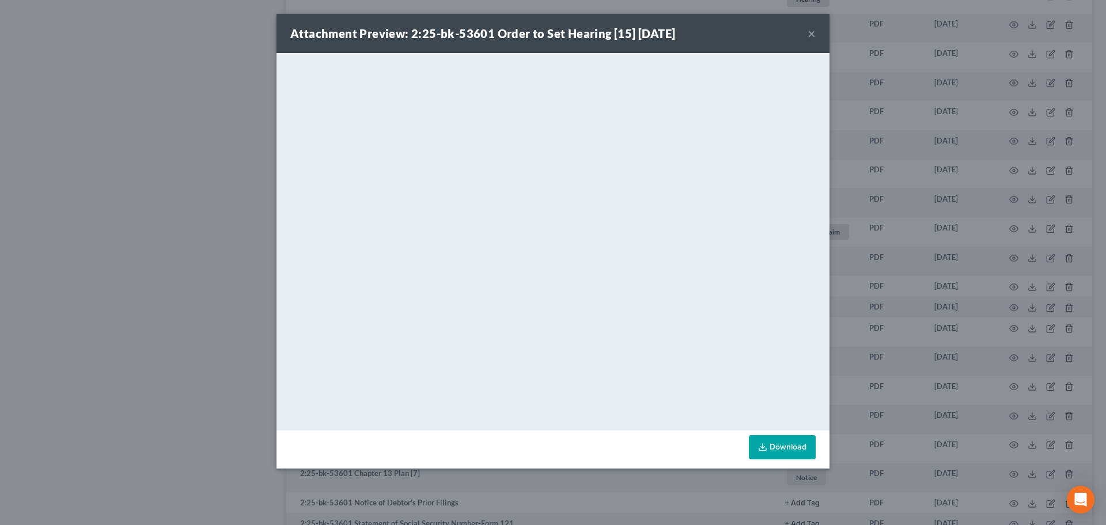
click at [811, 33] on button "×" at bounding box center [811, 33] width 8 height 14
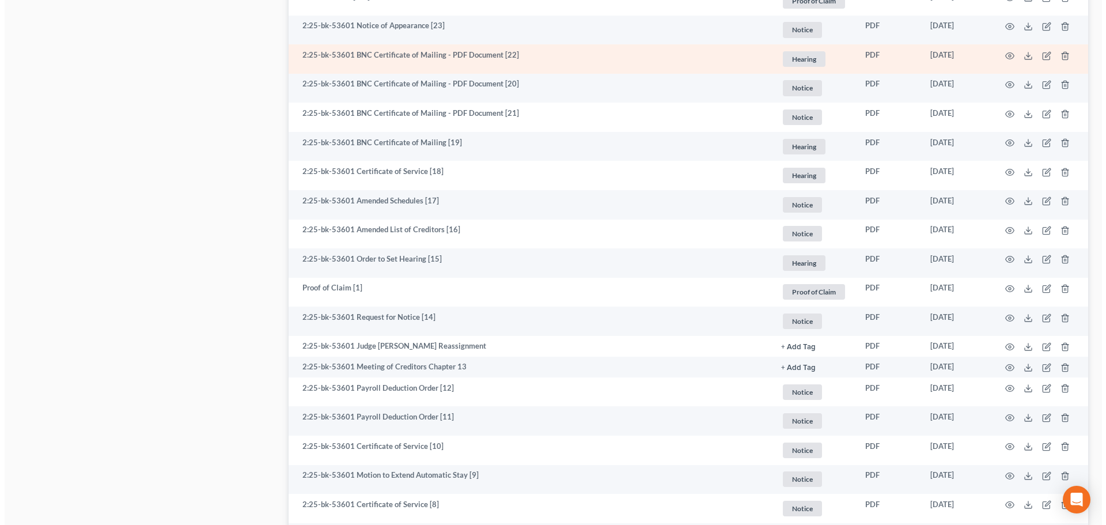
scroll to position [1248, 0]
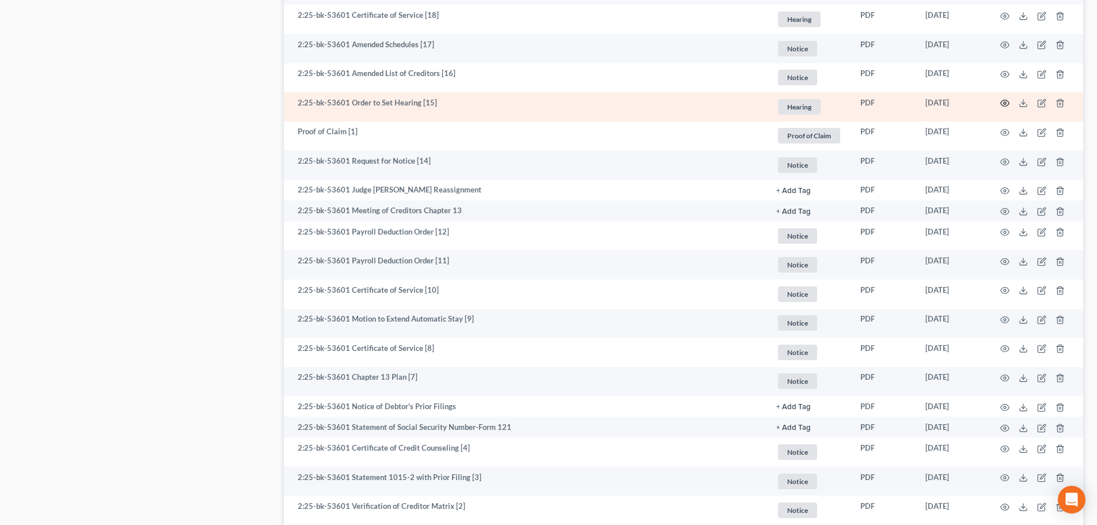
click at [1001, 103] on icon "button" at bounding box center [1005, 103] width 9 height 6
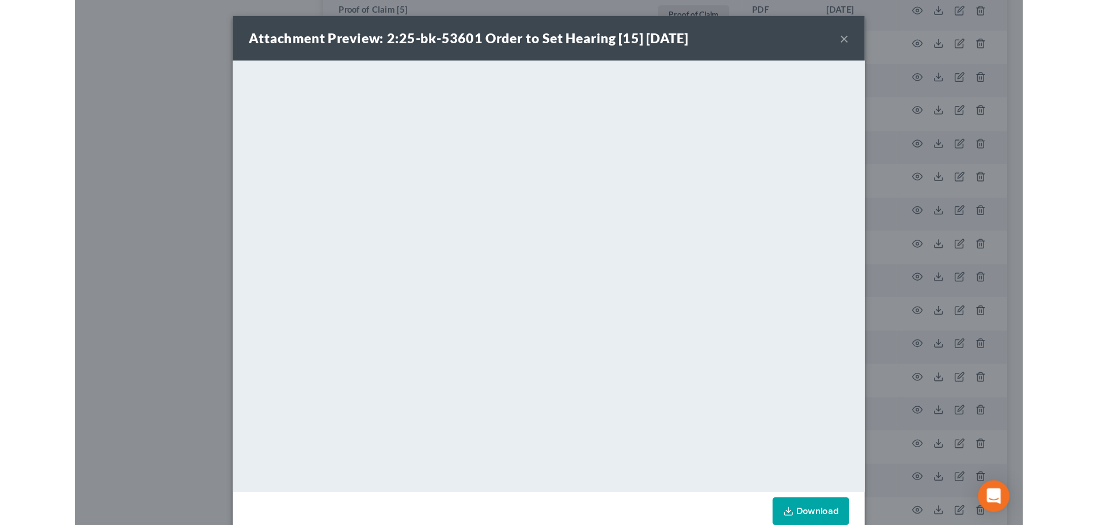
scroll to position [944, 0]
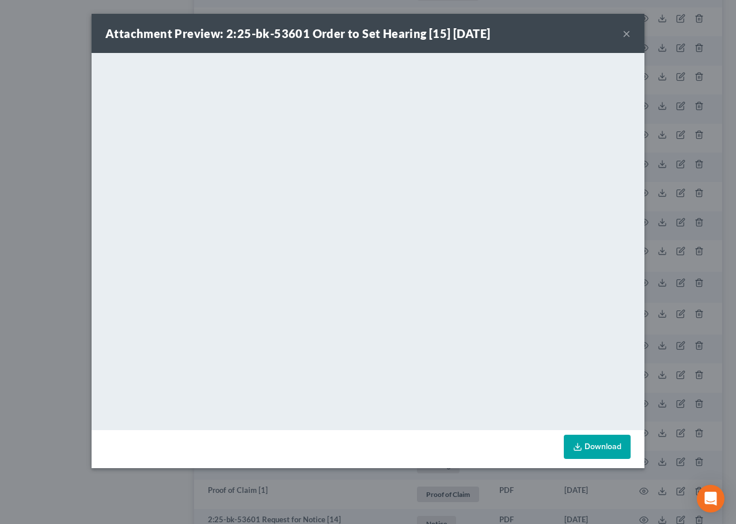
click at [627, 29] on button "×" at bounding box center [627, 33] width 8 height 14
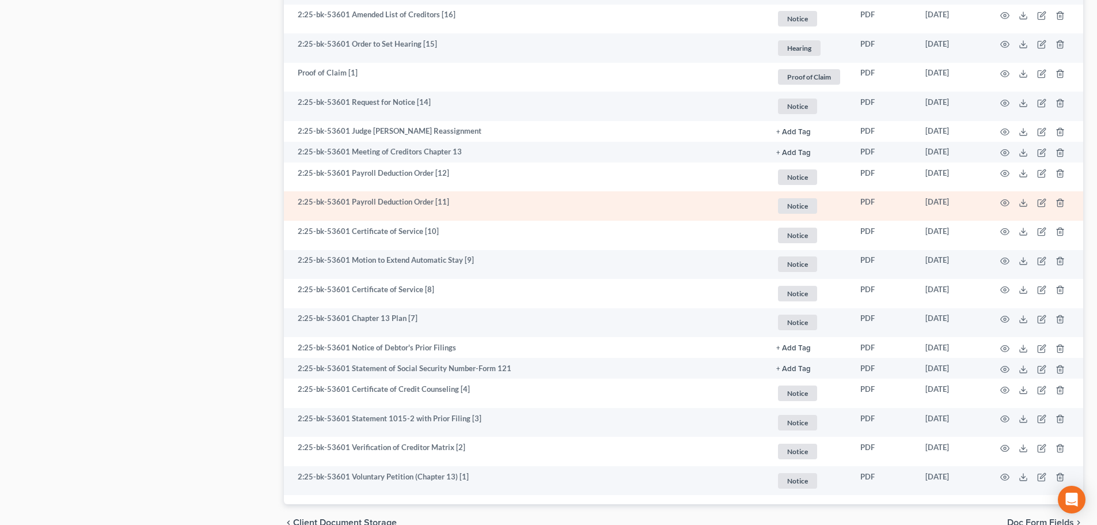
scroll to position [1270, 0]
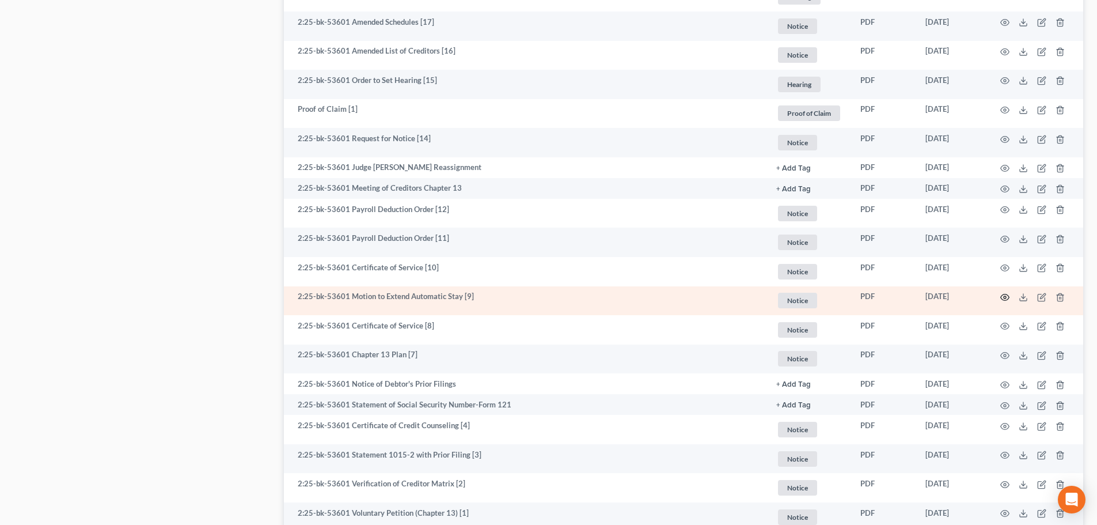
click at [1003, 298] on icon "button" at bounding box center [1004, 297] width 9 height 9
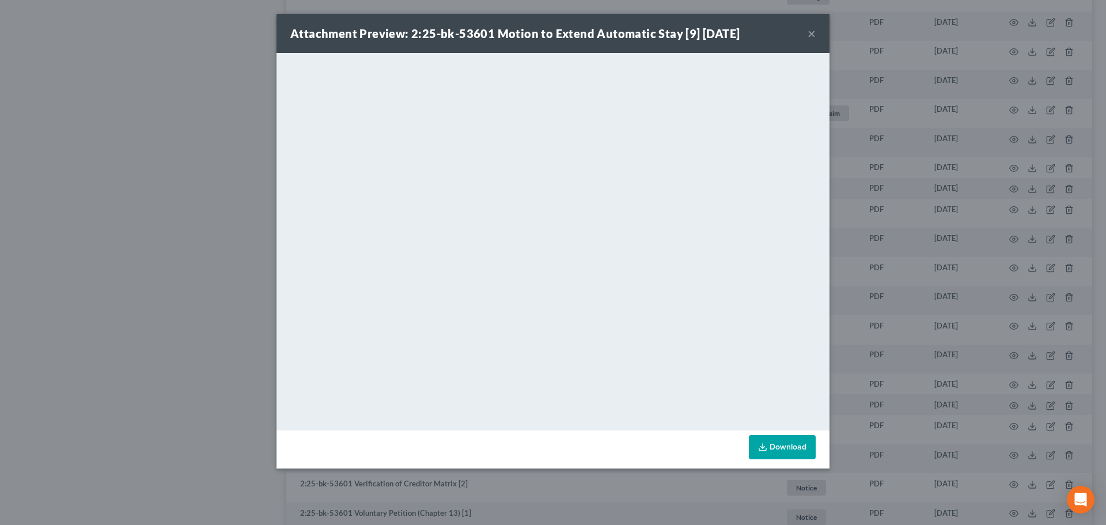
click at [812, 36] on button "×" at bounding box center [811, 33] width 8 height 14
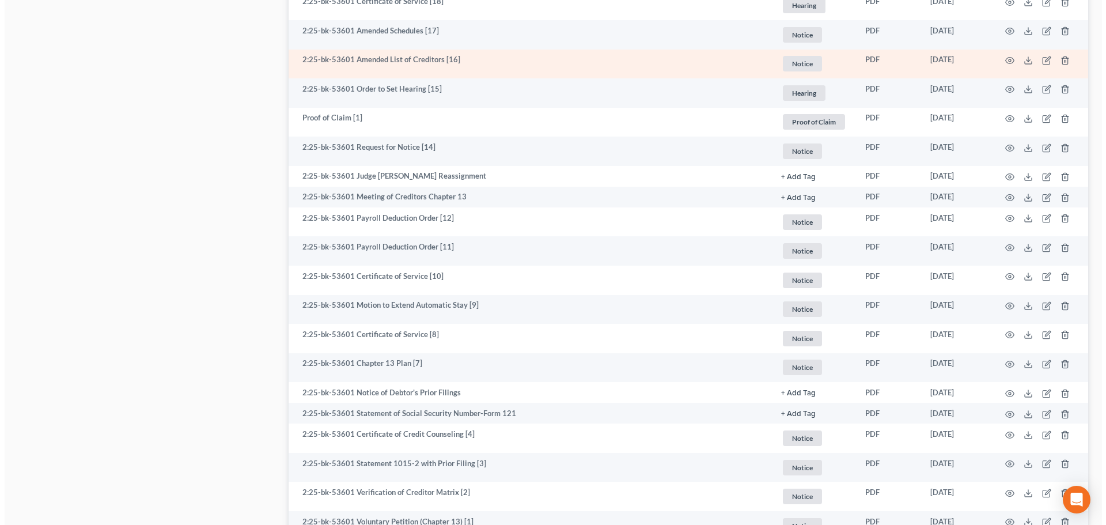
scroll to position [1175, 0]
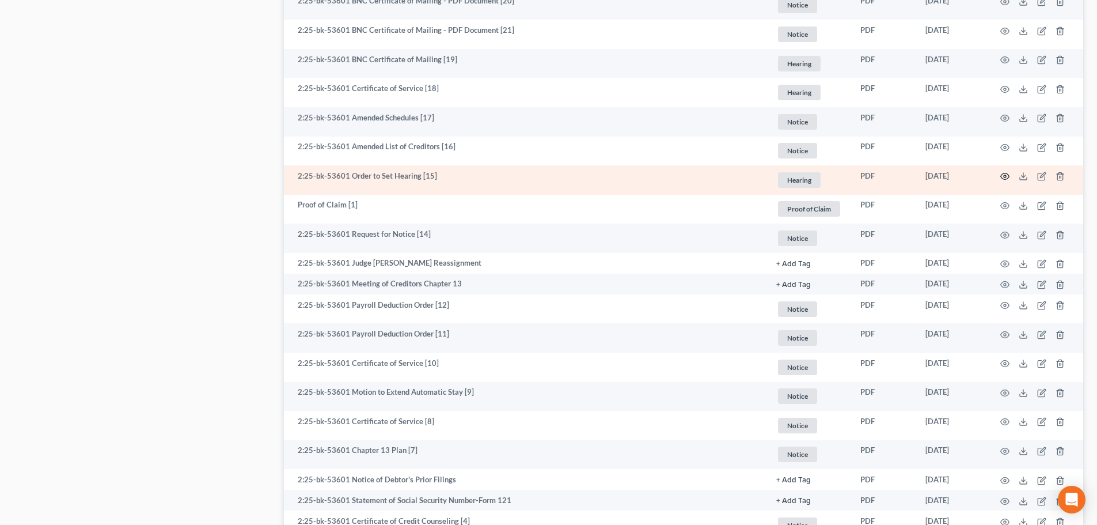
click at [1007, 175] on icon "button" at bounding box center [1004, 176] width 9 height 9
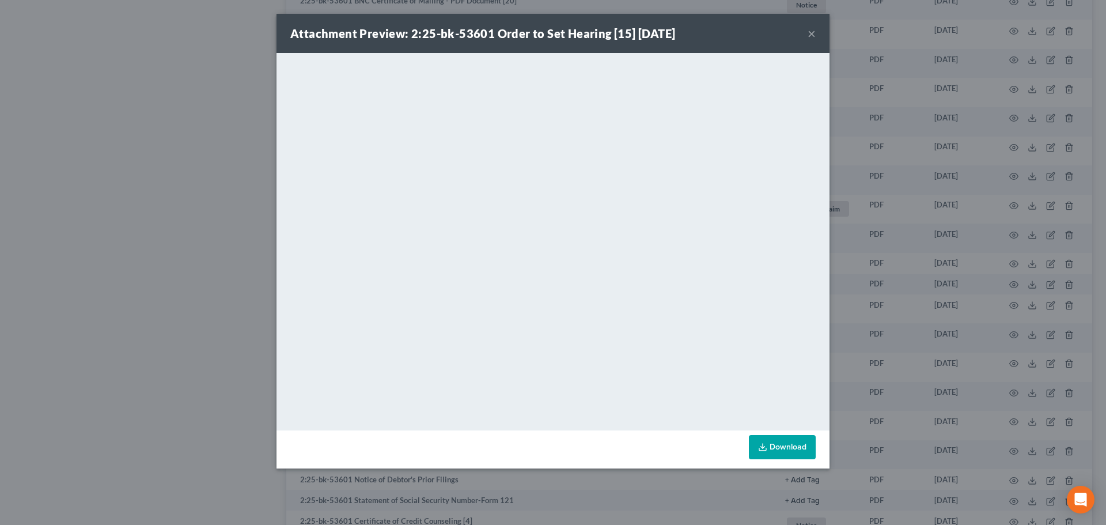
click at [814, 32] on button "×" at bounding box center [811, 33] width 8 height 14
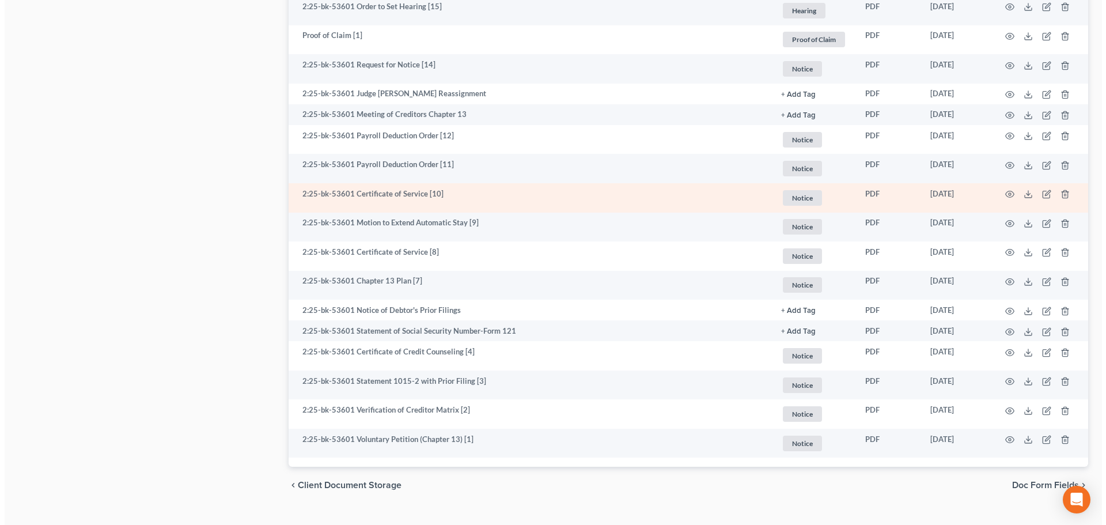
scroll to position [1367, 0]
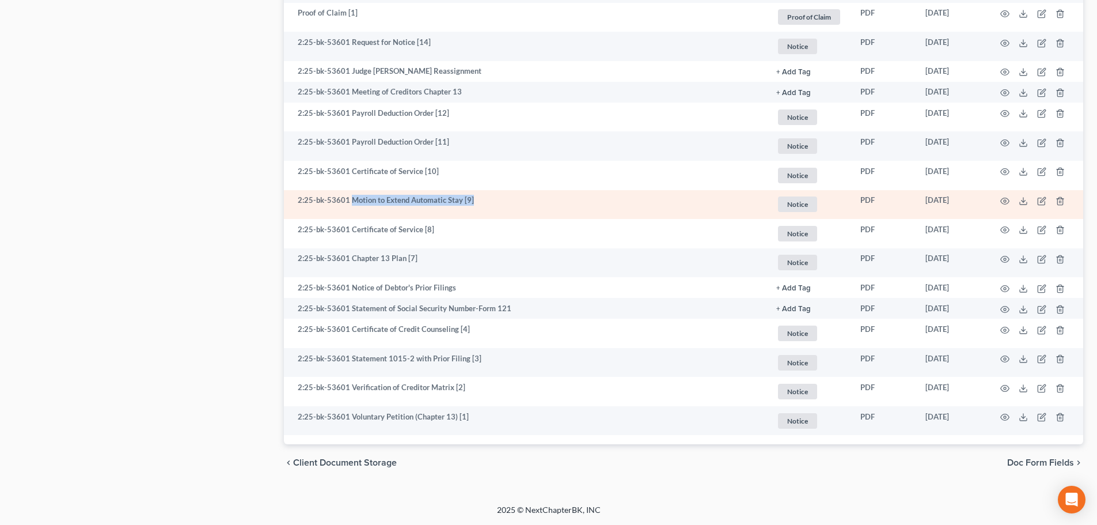
drag, startPoint x: 352, startPoint y: 198, endPoint x: 475, endPoint y: 203, distance: 122.8
click at [475, 203] on td "2:25-bk-53601 Motion to Extend Automatic Stay [9]" at bounding box center [525, 204] width 483 height 29
click at [464, 199] on td "2:25-bk-53601 Motion to Extend Automatic Stay [9]" at bounding box center [525, 204] width 483 height 29
click at [1003, 197] on icon "button" at bounding box center [1004, 200] width 9 height 9
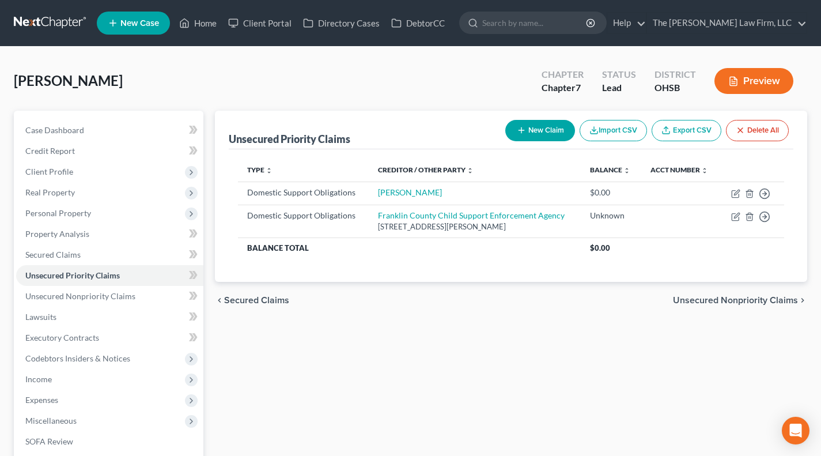
scroll to position [172, 0]
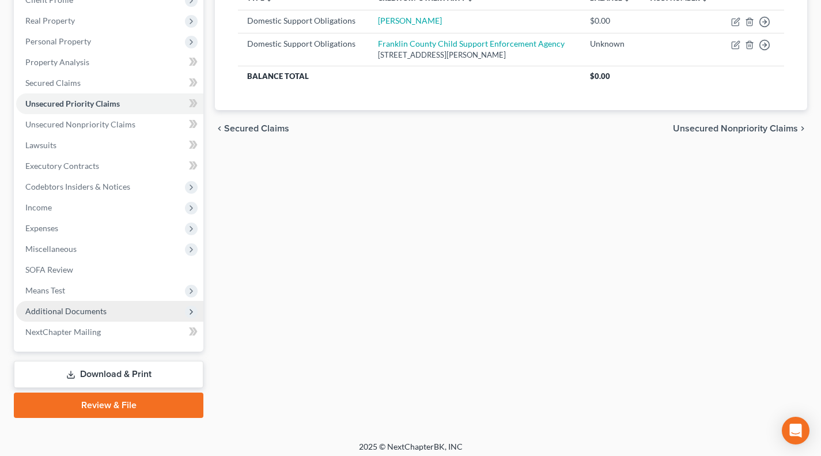
click at [119, 316] on span "Additional Documents" at bounding box center [109, 311] width 187 height 21
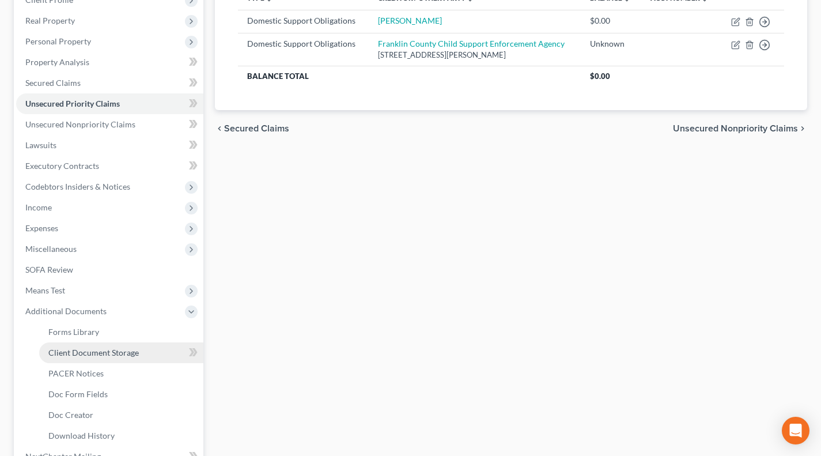
click at [134, 354] on span "Client Document Storage" at bounding box center [93, 352] width 90 height 10
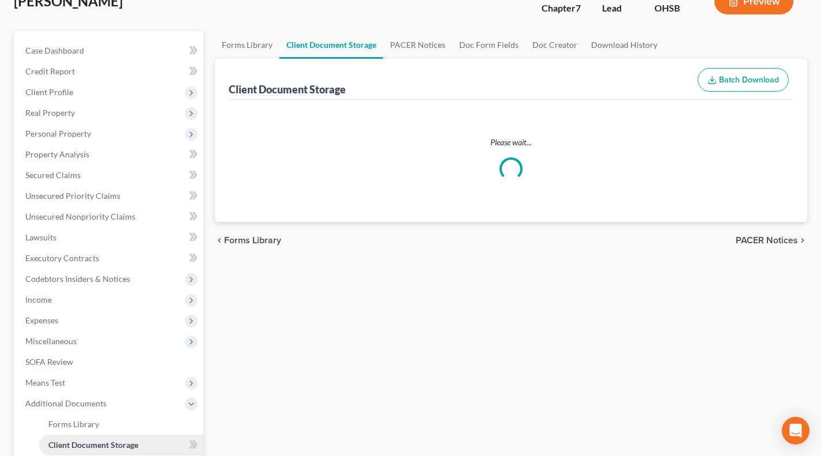
scroll to position [22, 0]
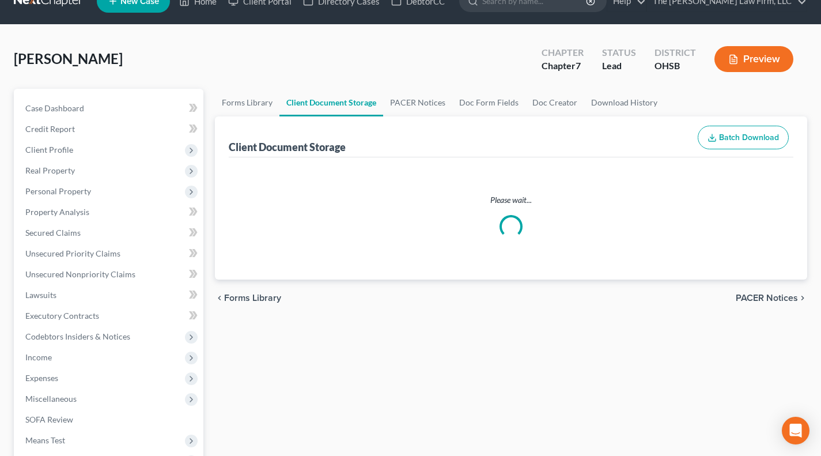
select select "52"
select select "61"
select select "7"
select select "37"
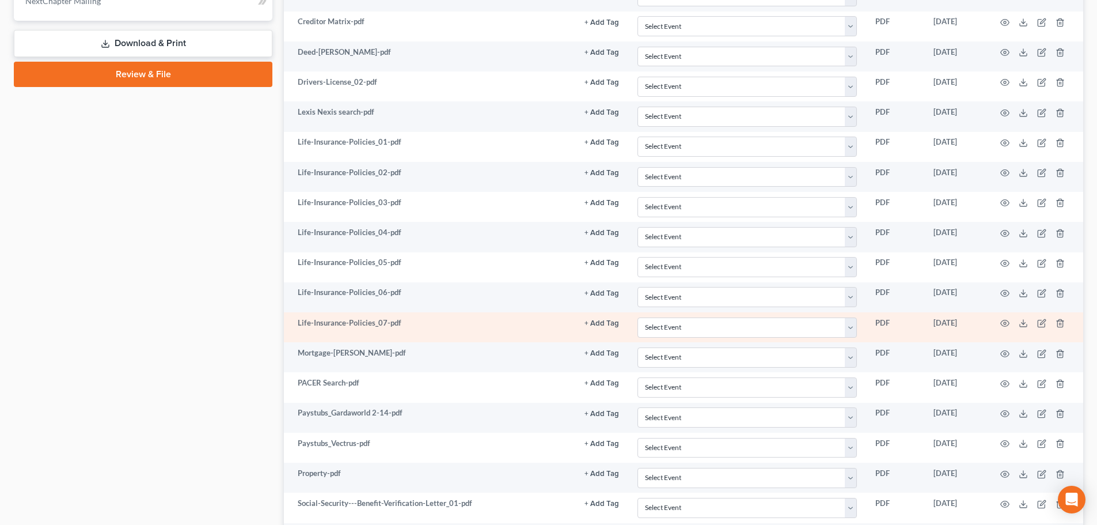
scroll to position [576, 0]
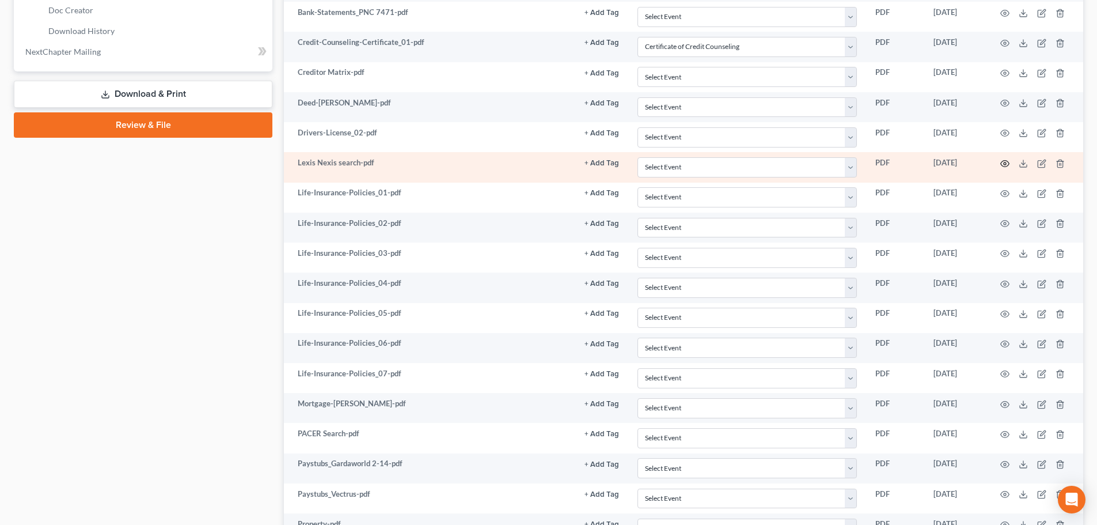
click at [820, 164] on icon "button" at bounding box center [1005, 163] width 9 height 6
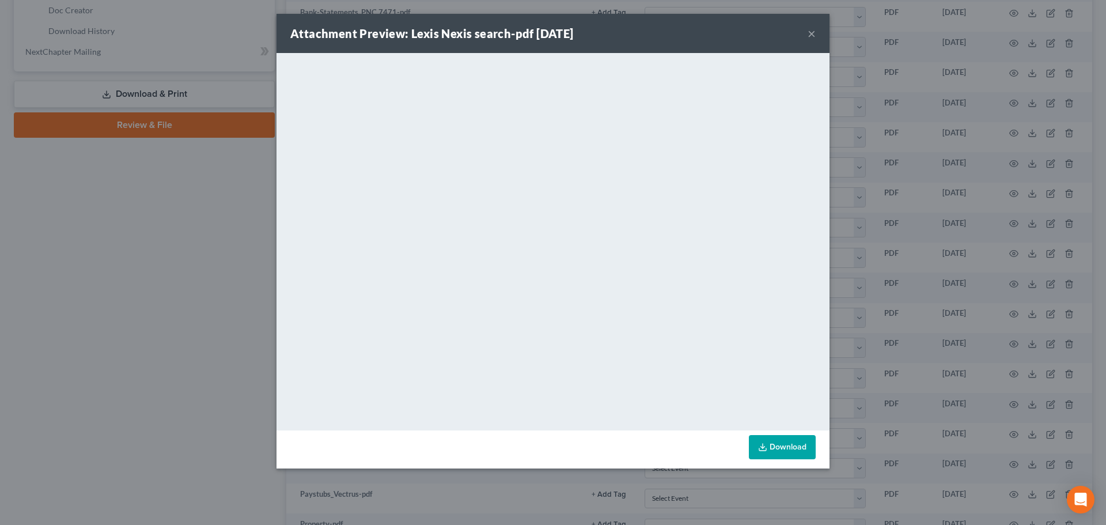
click at [809, 36] on button "×" at bounding box center [811, 33] width 8 height 14
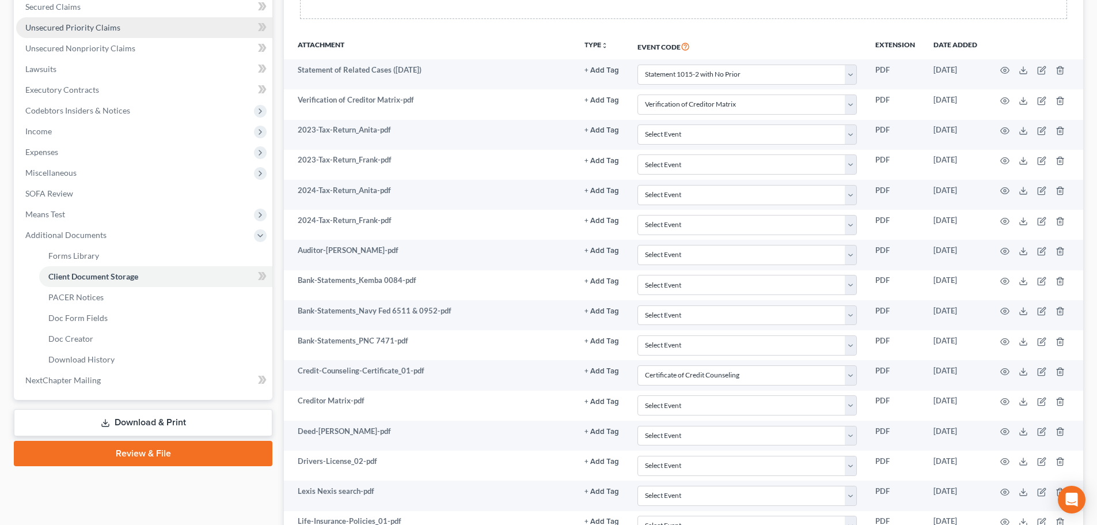
scroll to position [0, 0]
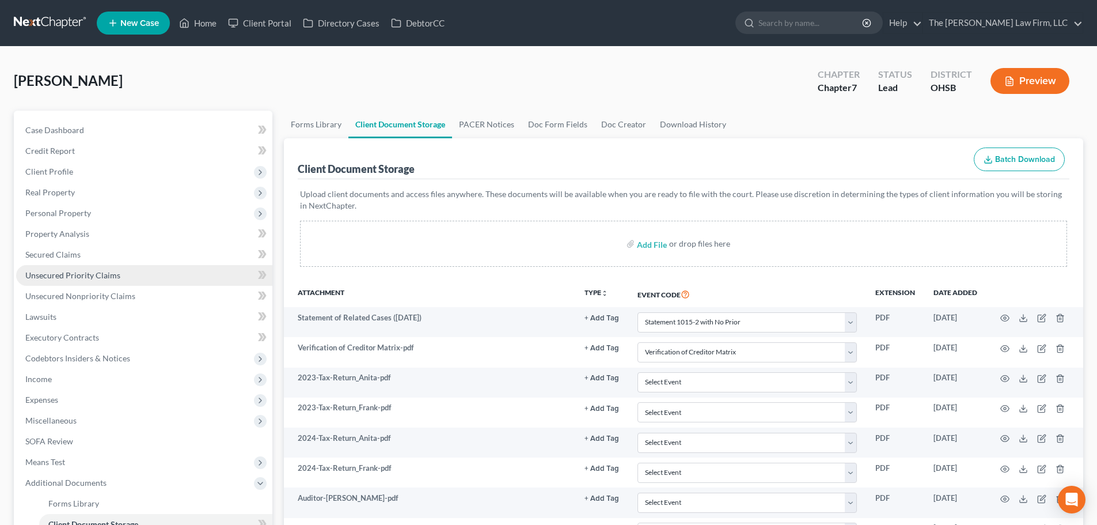
click at [74, 277] on span "Unsecured Priority Claims" at bounding box center [72, 275] width 95 height 10
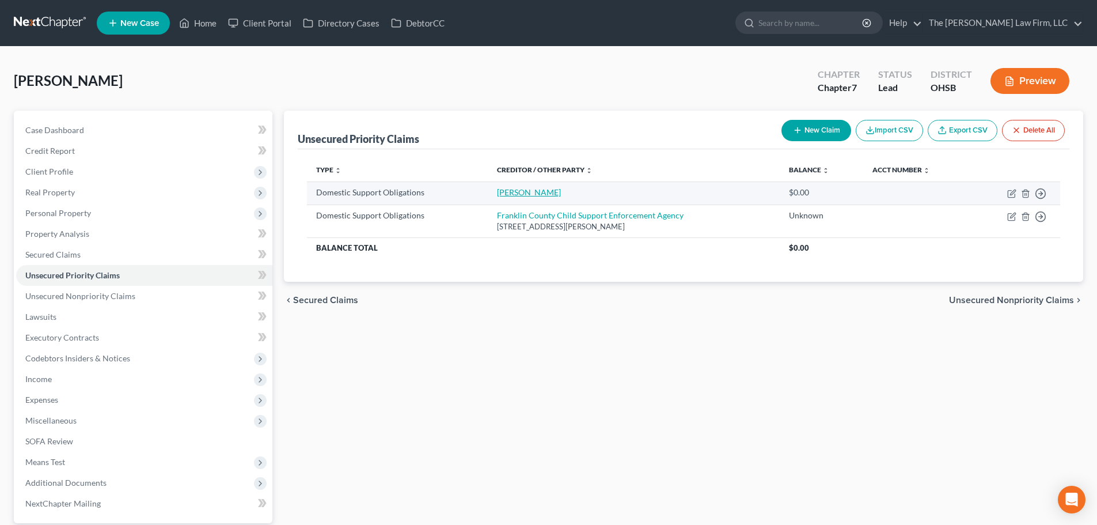
click at [534, 193] on link "[PERSON_NAME]" at bounding box center [529, 192] width 64 height 10
select select "0"
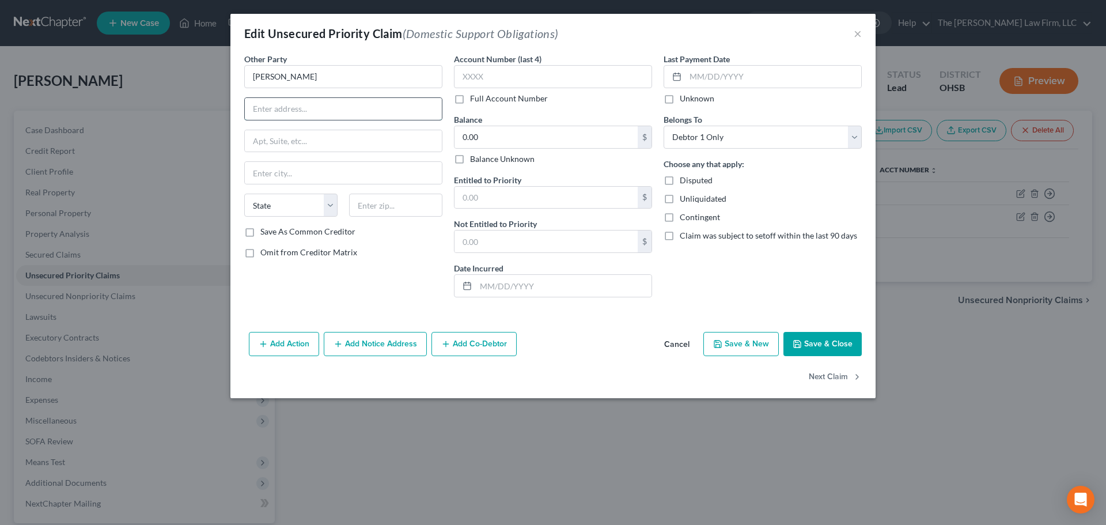
click at [324, 109] on input "text" at bounding box center [343, 109] width 197 height 22
paste input "[STREET_ADDRESS]"
type input "[STREET_ADDRESS]"
click at [417, 211] on input "text" at bounding box center [395, 204] width 93 height 23
paste input "45320"
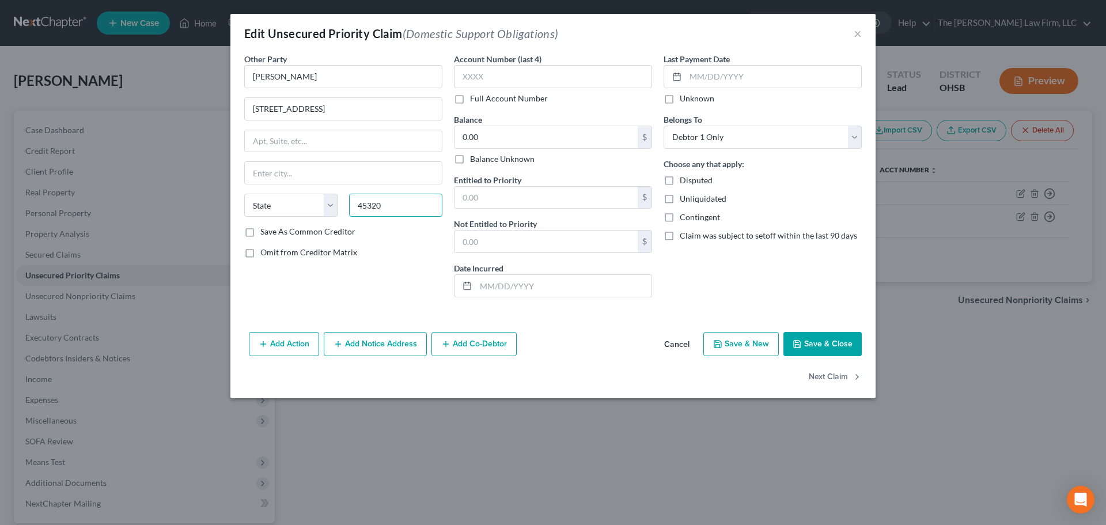
type input "45320"
click at [375, 263] on div "Other Party * [PERSON_NAME] [GEOGRAPHIC_DATA] [US_STATE] AK AR AZ CA CO [GEOGRA…" at bounding box center [343, 179] width 210 height 253
type input "[PERSON_NAME]"
select select "36"
click at [519, 160] on label "Balance Unknown" at bounding box center [502, 159] width 64 height 12
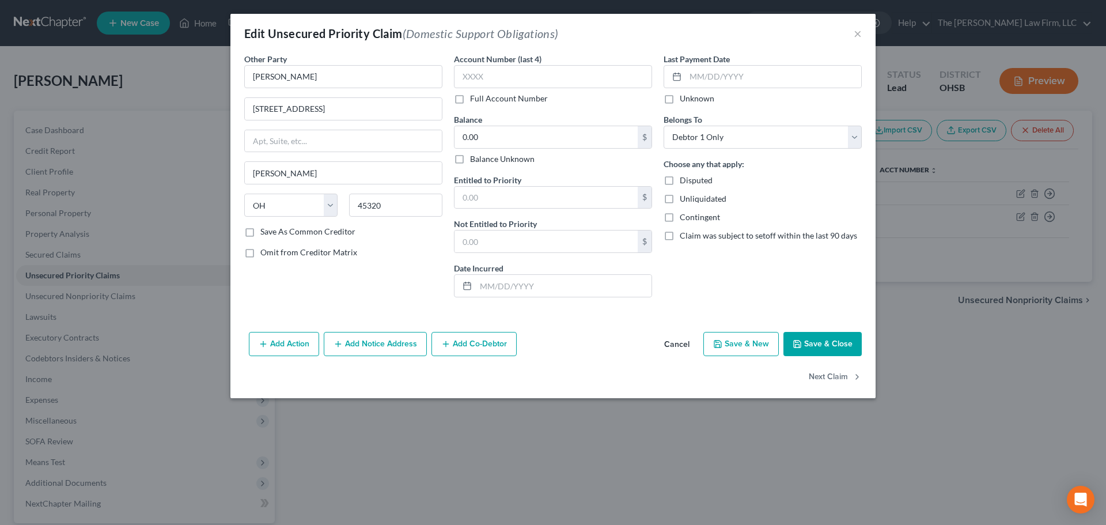
click at [482, 160] on input "Balance Unknown" at bounding box center [478, 156] width 7 height 7
checkbox input "true"
click at [804, 348] on button "Save & Close" at bounding box center [822, 344] width 78 height 24
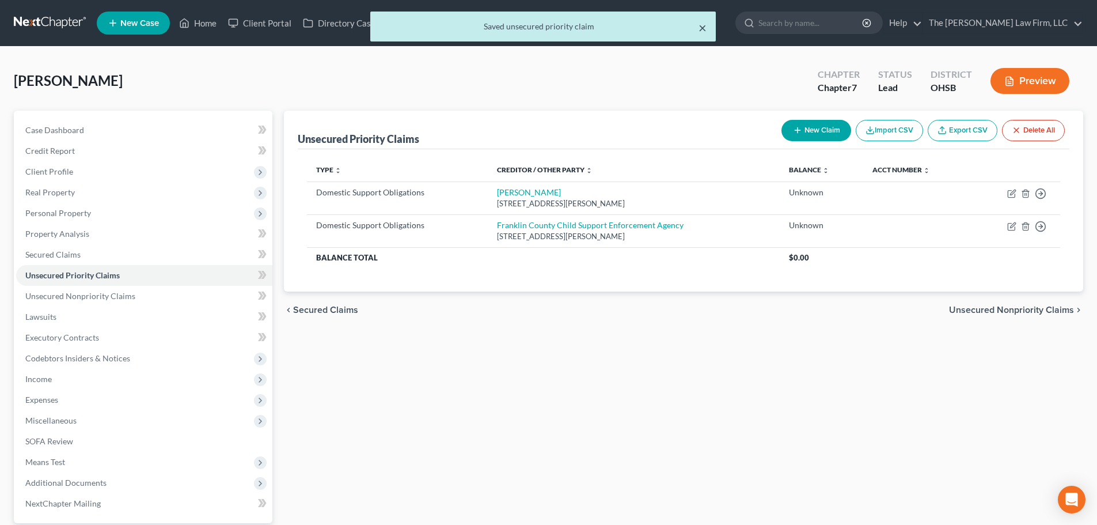
click at [700, 26] on button "×" at bounding box center [703, 28] width 8 height 14
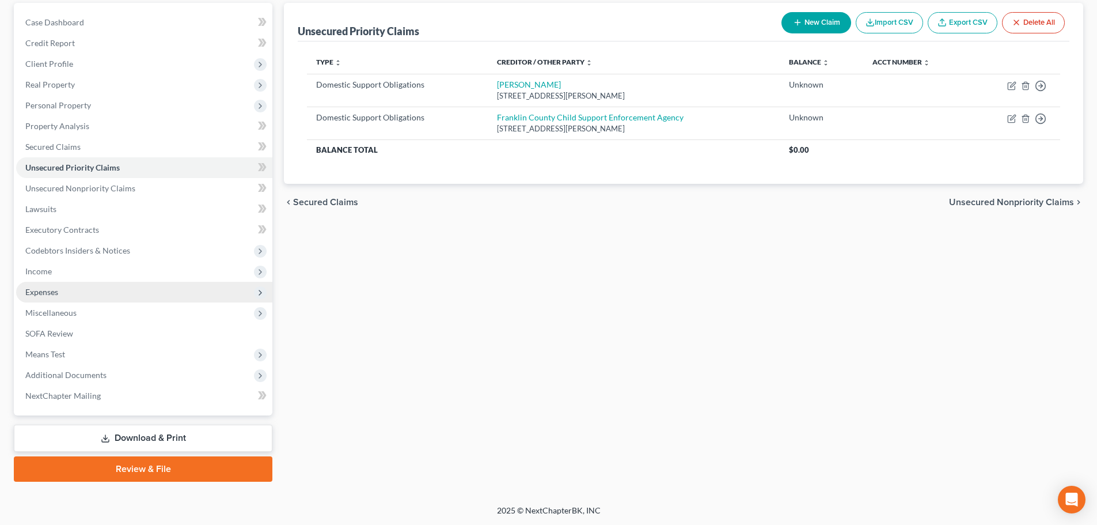
scroll to position [108, 0]
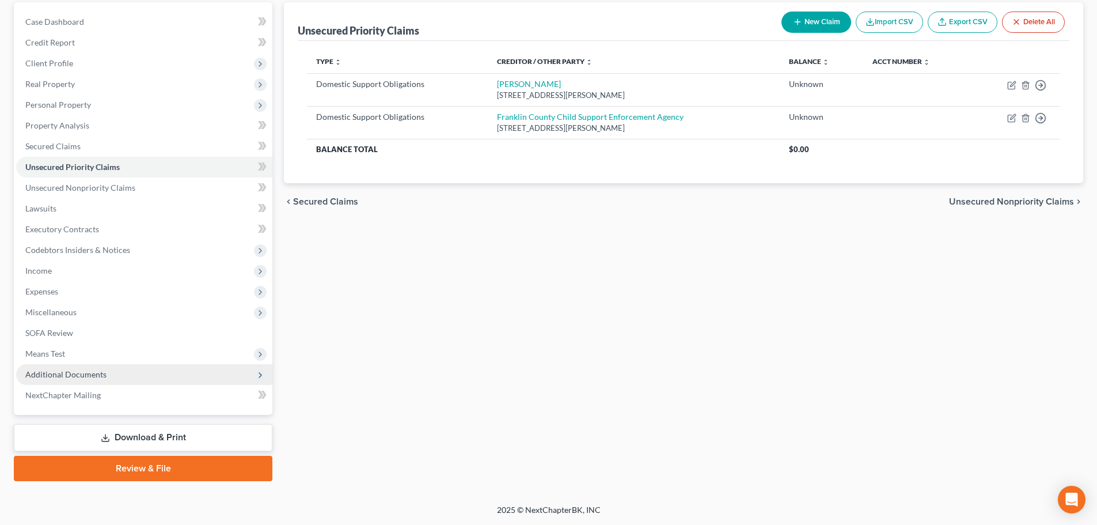
click at [68, 377] on span "Additional Documents" at bounding box center [65, 374] width 81 height 10
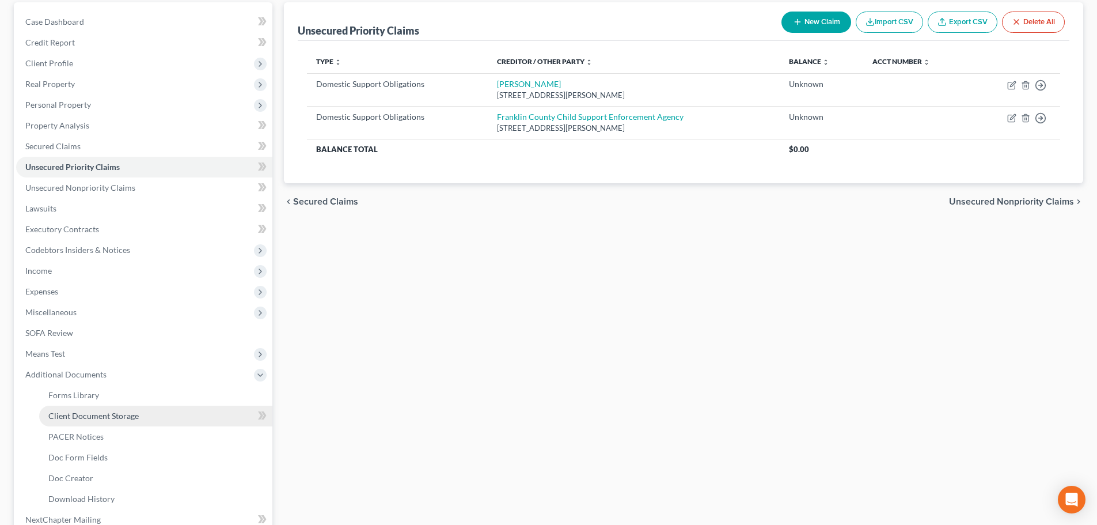
click at [76, 408] on link "Client Document Storage" at bounding box center [155, 415] width 233 height 21
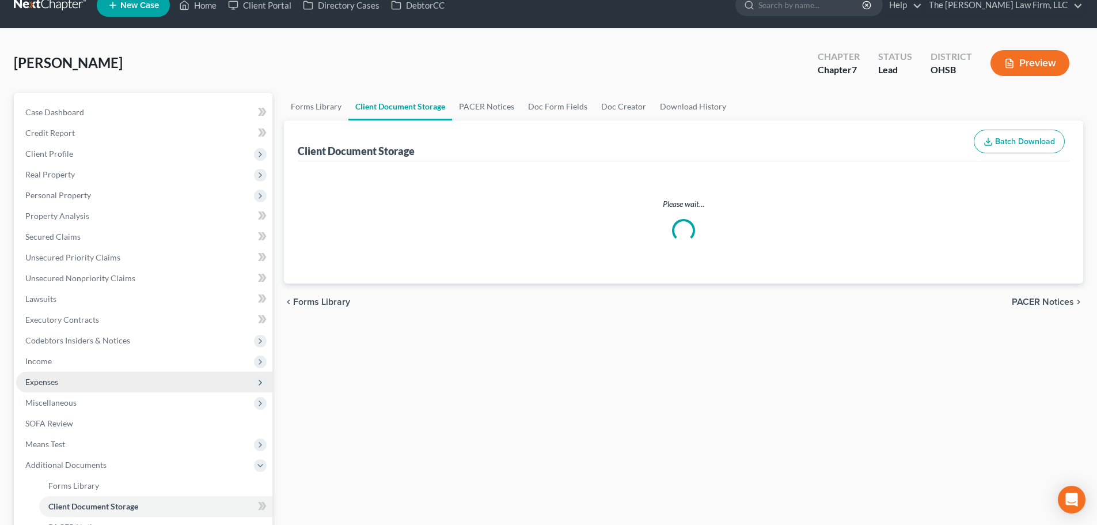
select select "52"
select select "61"
select select "7"
select select "37"
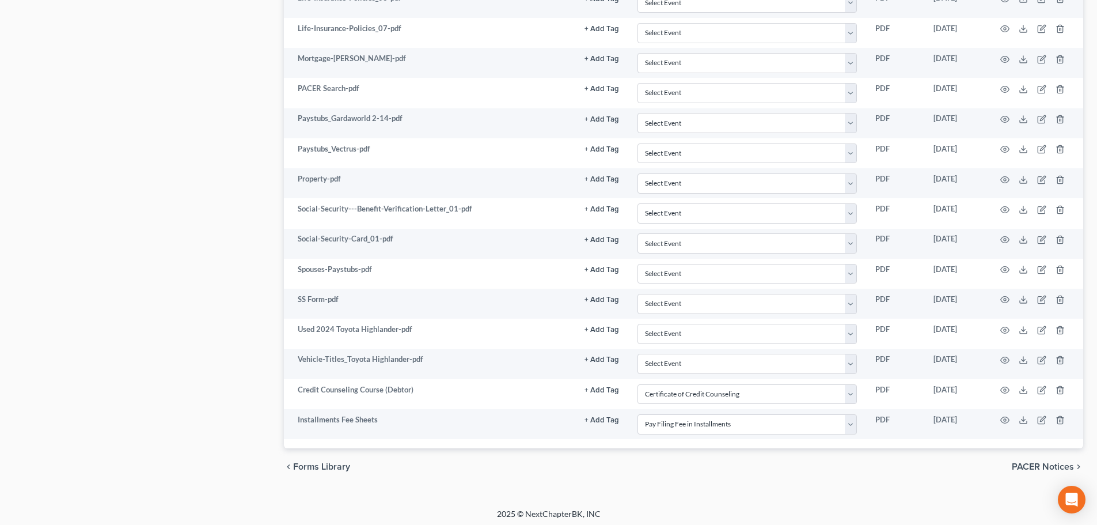
scroll to position [925, 0]
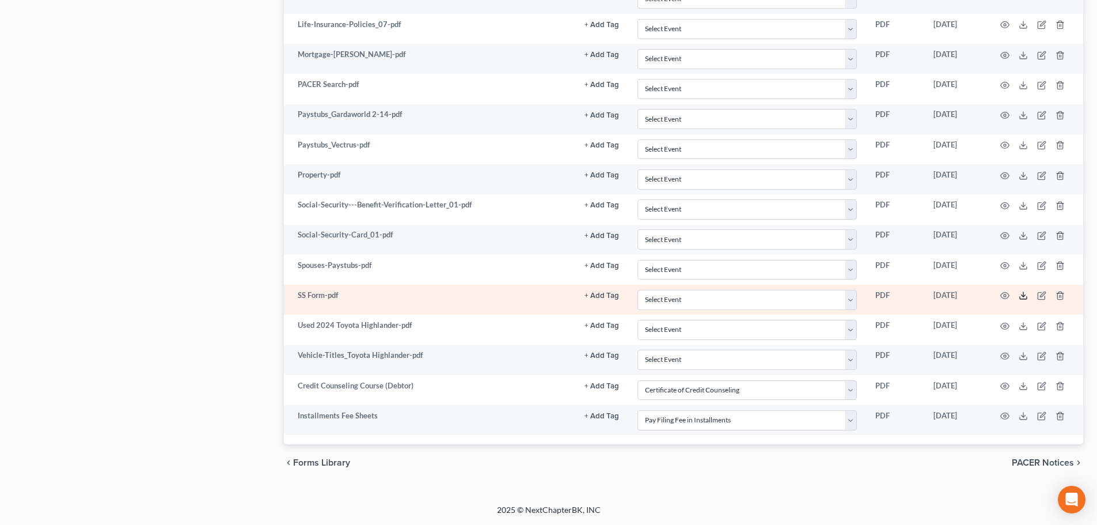
click at [820, 297] on line at bounding box center [1023, 294] width 0 height 5
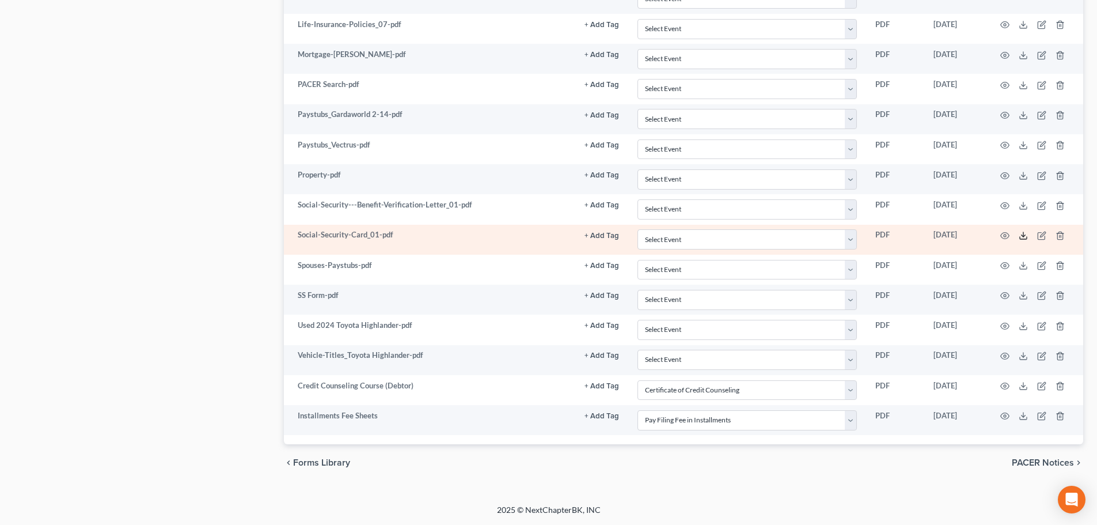
click at [820, 236] on icon at bounding box center [1023, 235] width 9 height 9
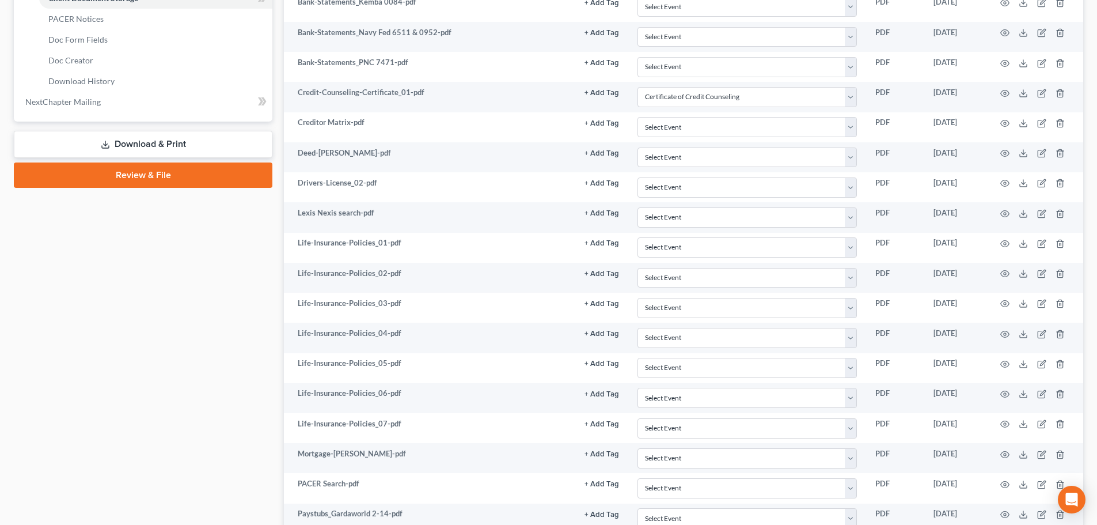
scroll to position [576, 0]
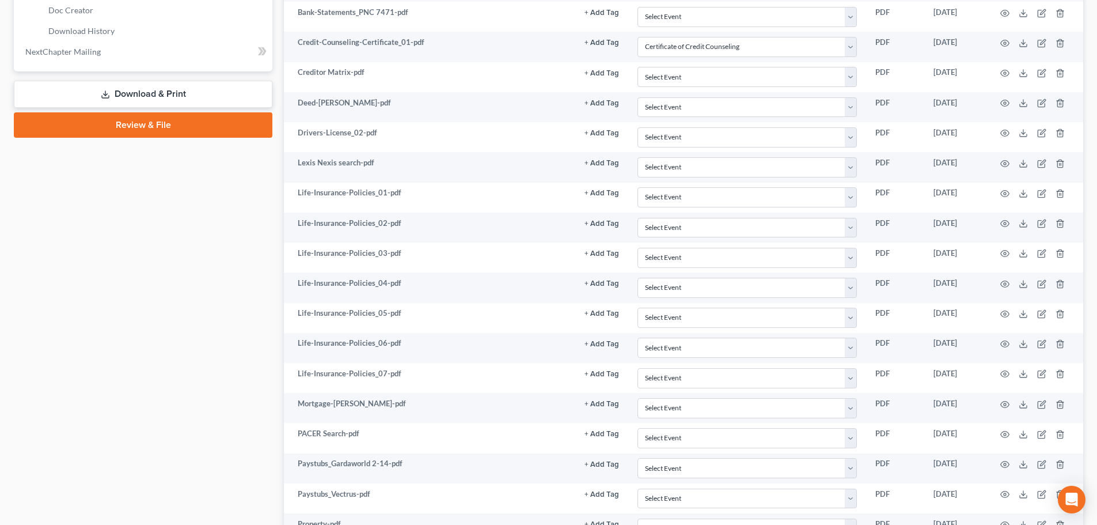
click at [135, 111] on div "Case Dashboard Payments Invoices Payments Payments Credit Report Client Profile" at bounding box center [143, 182] width 270 height 1295
click at [134, 119] on link "Review & File" at bounding box center [143, 124] width 259 height 25
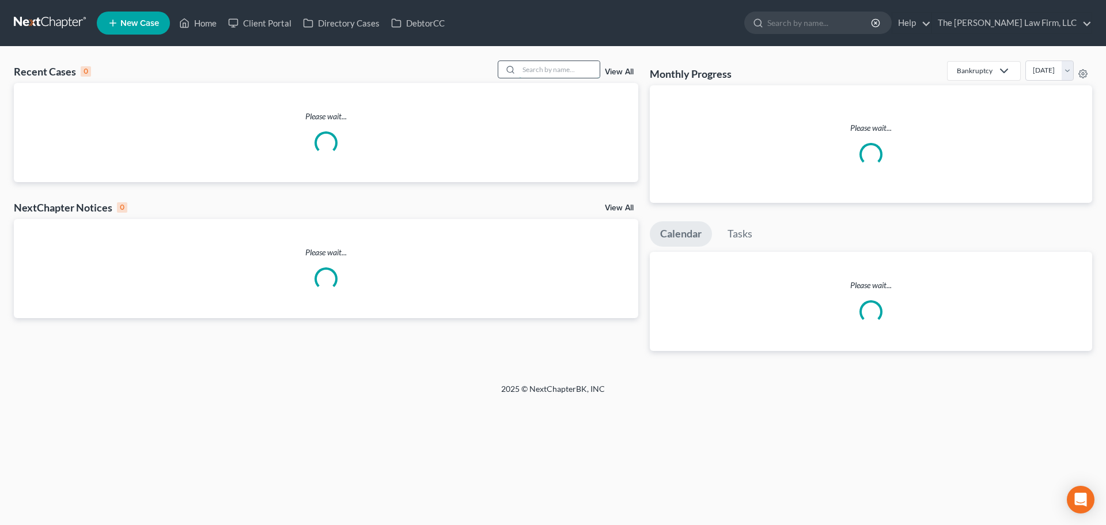
click at [539, 70] on input "search" at bounding box center [559, 69] width 81 height 17
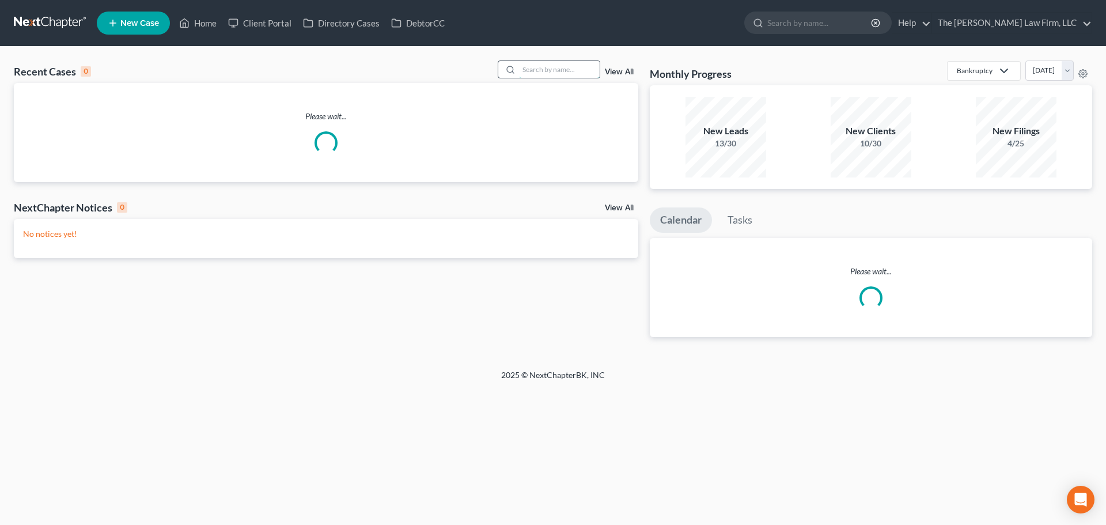
paste input "52815"
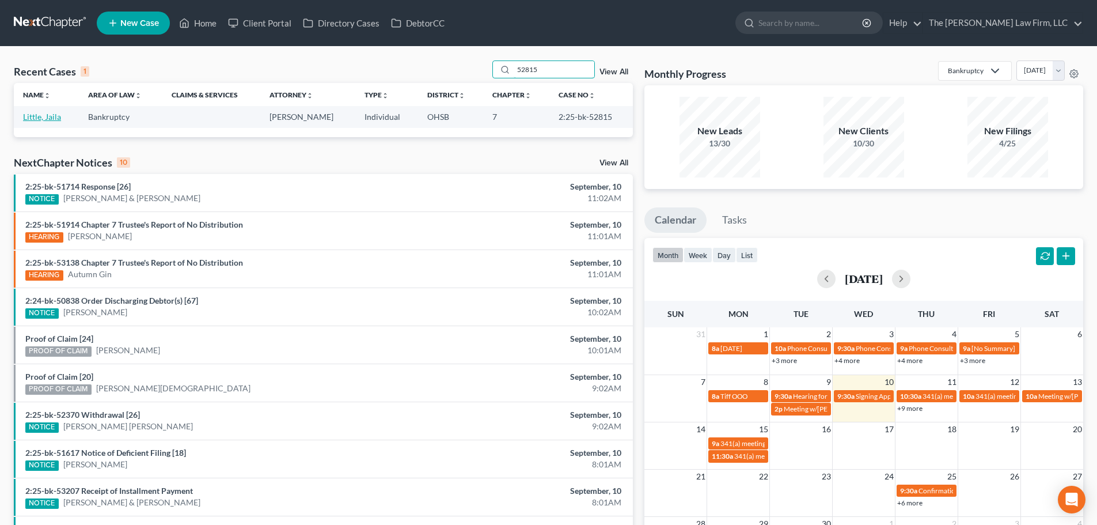
type input "52815"
click at [50, 116] on link "Little, Jaila" at bounding box center [42, 117] width 38 height 10
click at [42, 116] on link "Little, Jaila" at bounding box center [42, 117] width 38 height 10
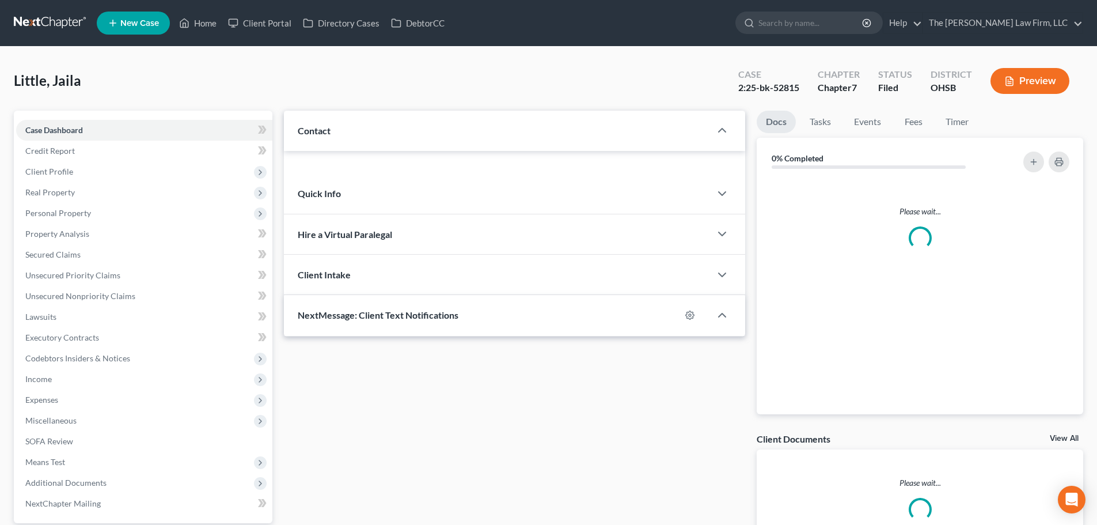
click at [42, 116] on div "Case Dashboard Payments Invoices Payments Payments Credit Report Client Profile…" at bounding box center [143, 317] width 259 height 412
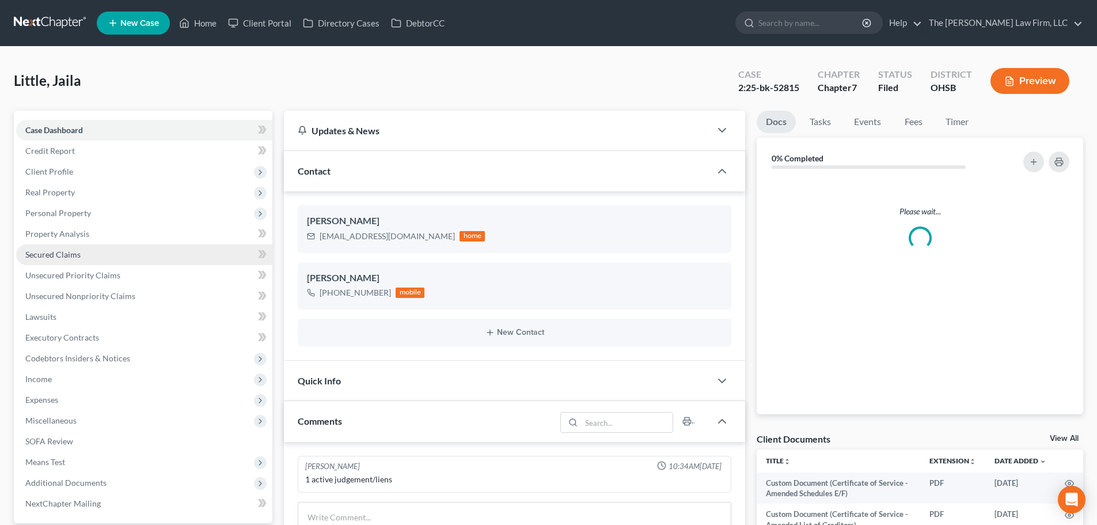
click at [60, 255] on span "Secured Claims" at bounding box center [52, 254] width 55 height 10
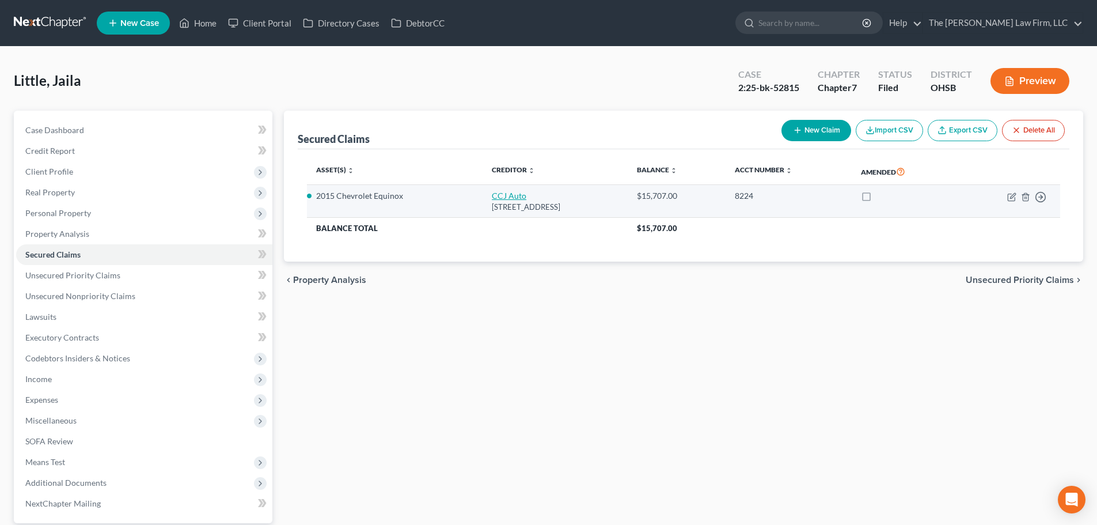
click at [492, 198] on link "CCJ Auto" at bounding box center [509, 196] width 35 height 10
select select "36"
select select "0"
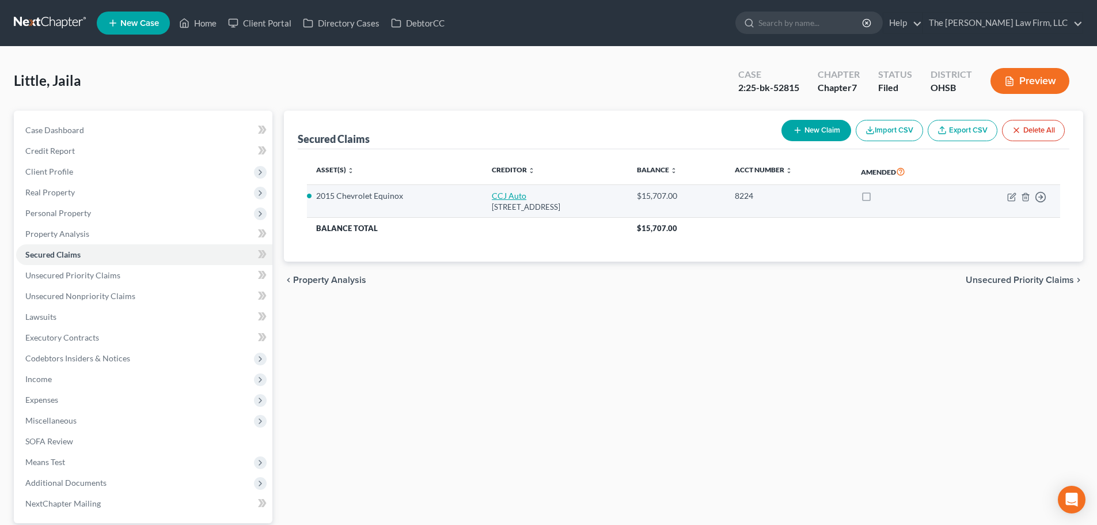
select select "0"
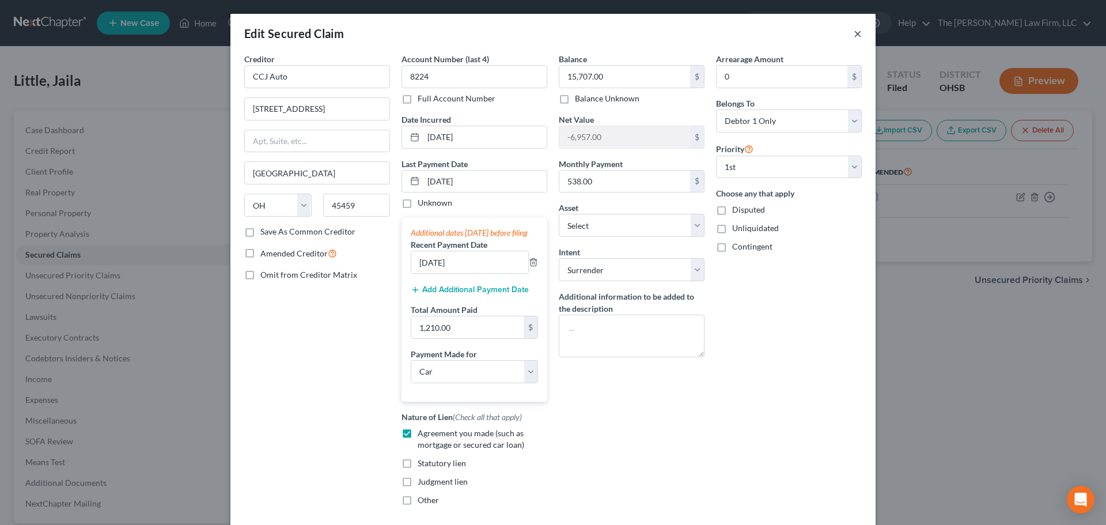
click at [853, 31] on button "×" at bounding box center [857, 33] width 8 height 14
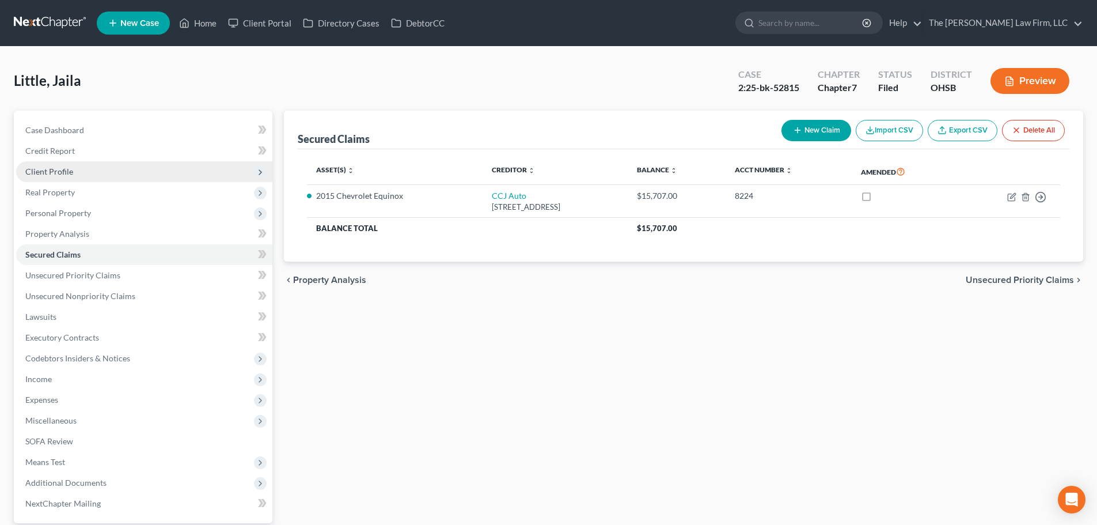
click at [104, 169] on span "Client Profile" at bounding box center [144, 171] width 256 height 21
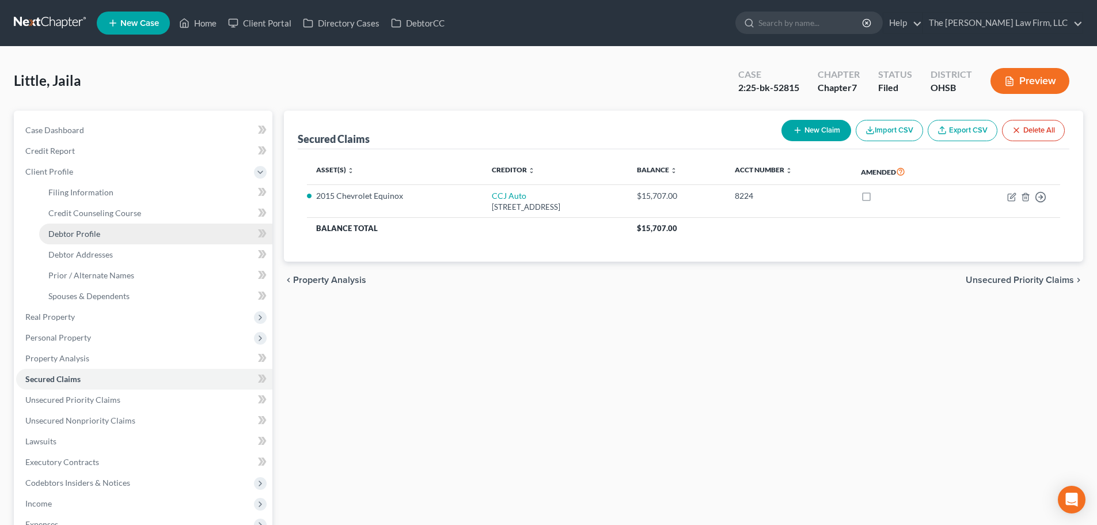
click at [87, 231] on span "Debtor Profile" at bounding box center [74, 234] width 52 height 10
select select "0"
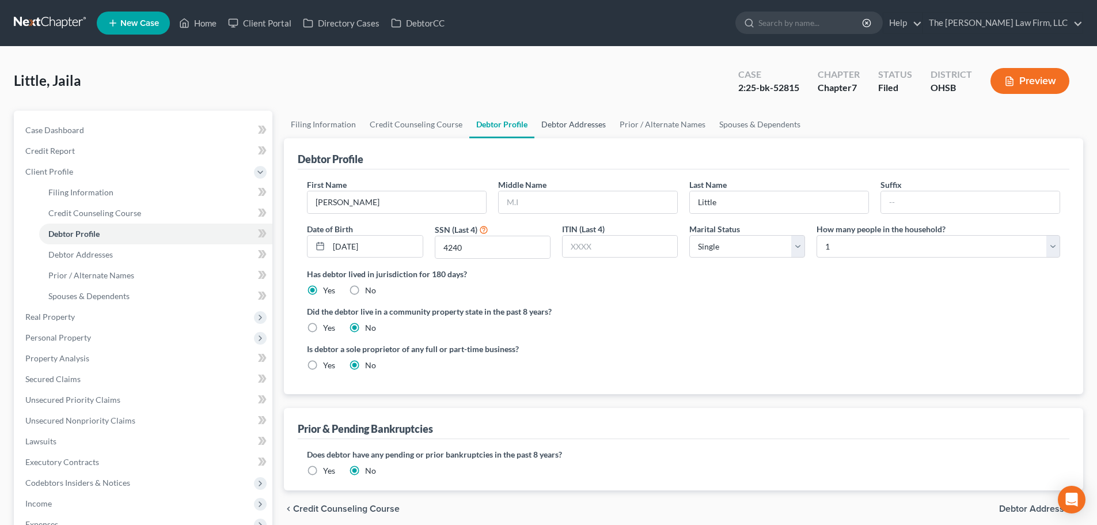
click at [574, 115] on link "Debtor Addresses" at bounding box center [573, 125] width 78 height 28
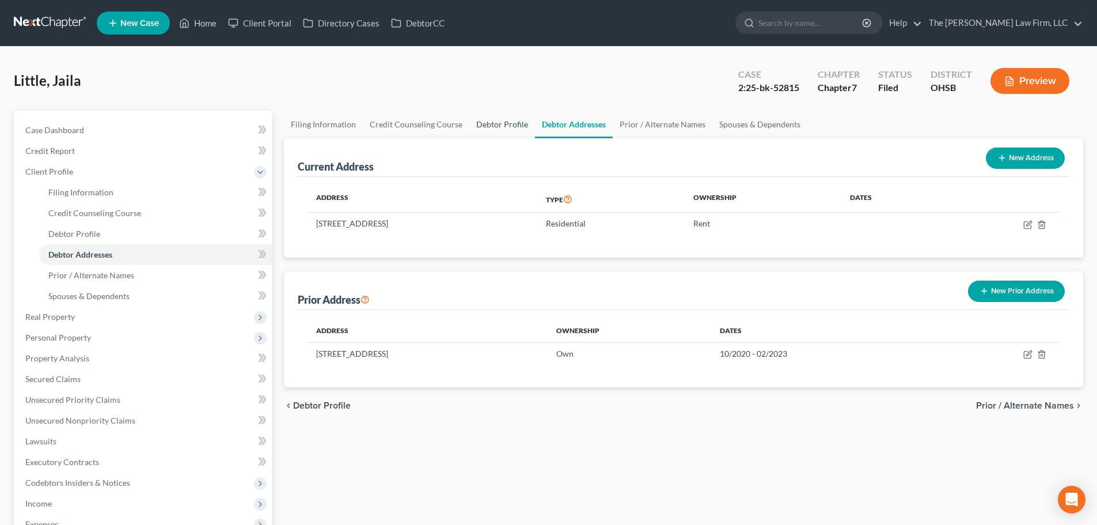
click at [496, 125] on link "Debtor Profile" at bounding box center [502, 125] width 66 height 28
select select "0"
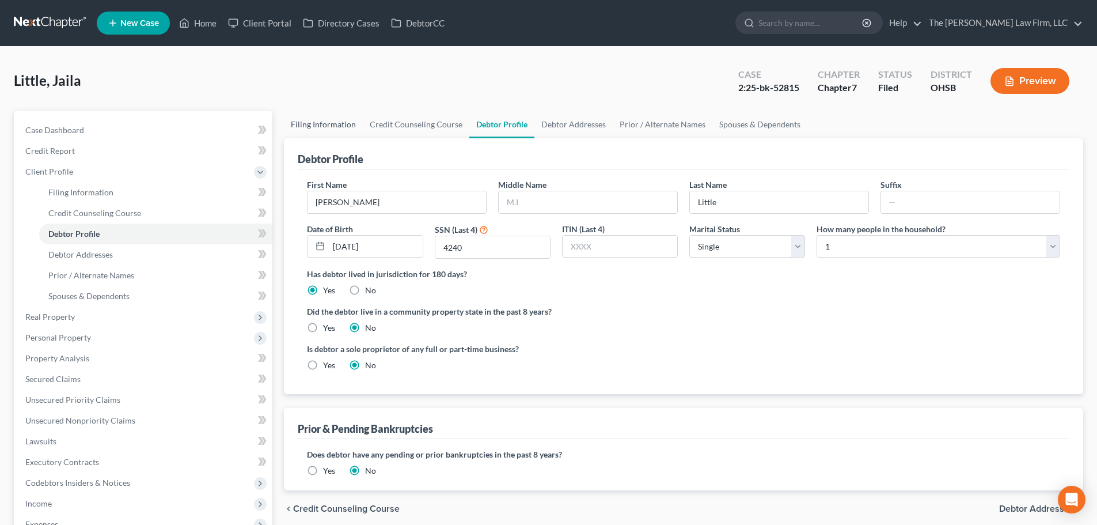
click at [327, 117] on link "Filing Information" at bounding box center [323, 125] width 79 height 28
select select "1"
select select "0"
select select "62"
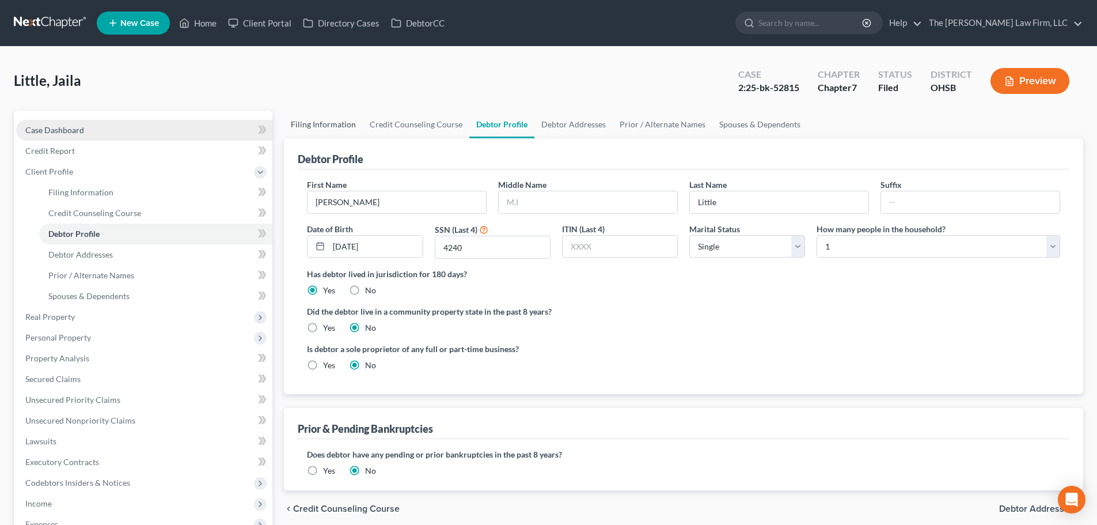
select select "36"
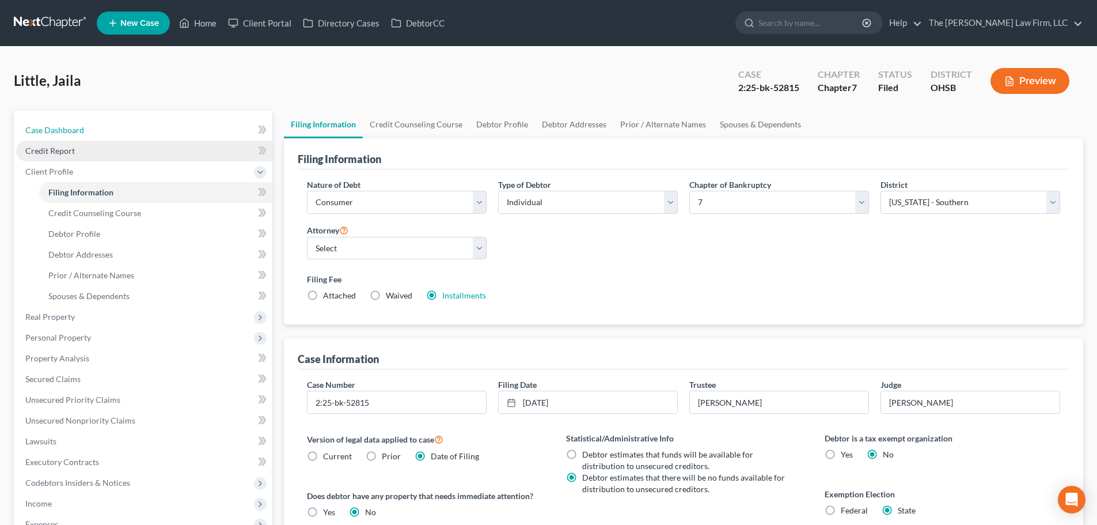
click at [67, 125] on span "Case Dashboard" at bounding box center [54, 130] width 59 height 10
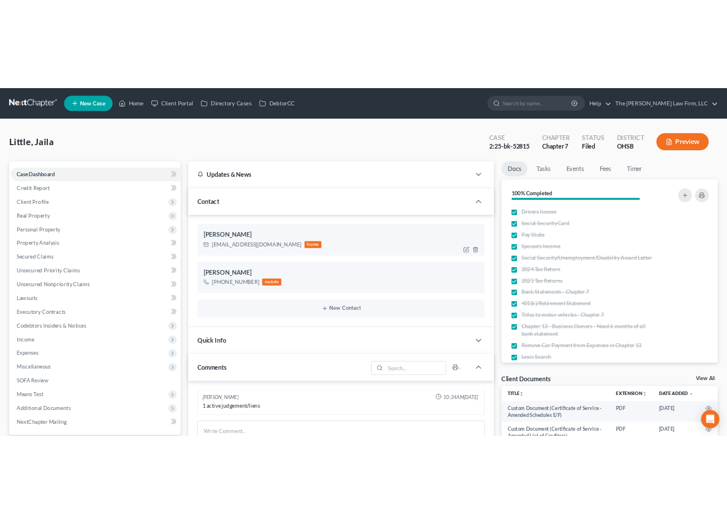
scroll to position [627, 0]
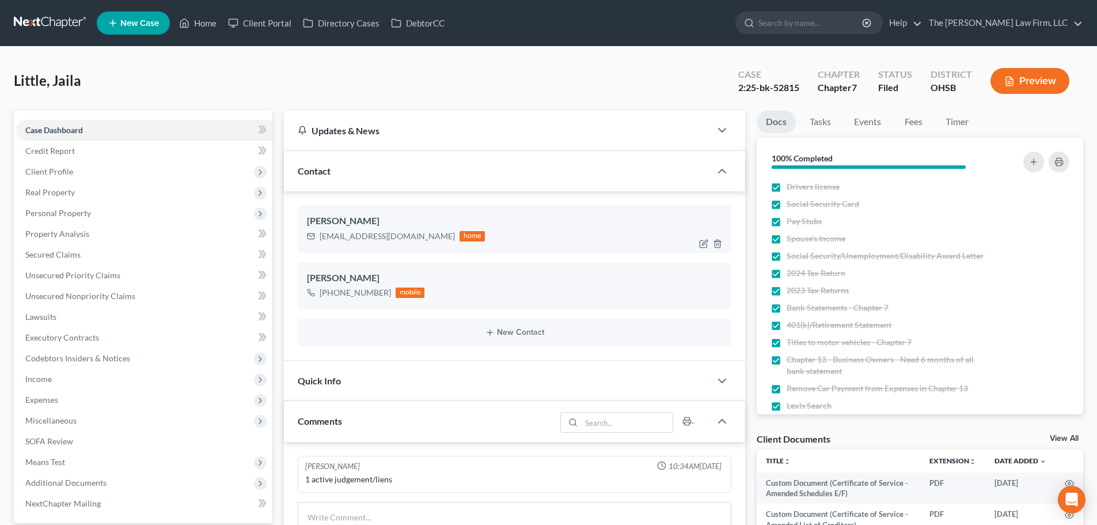
click at [370, 238] on div "natara.little@gmail.com" at bounding box center [387, 236] width 135 height 12
copy div "natara.little@gmail.com"
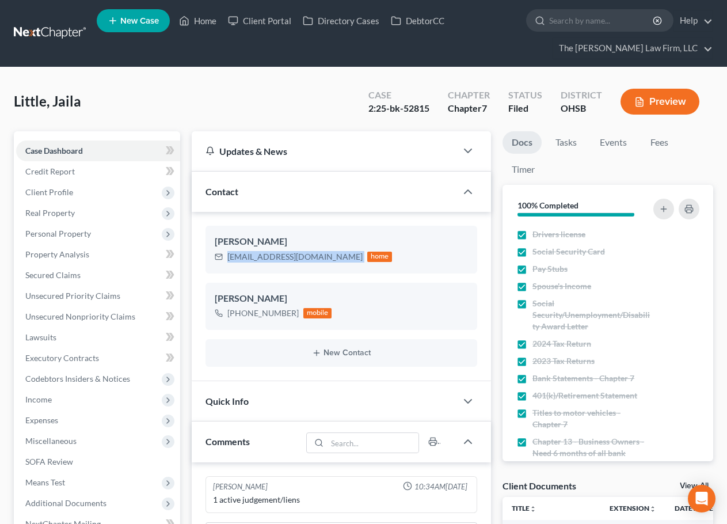
scroll to position [696, 0]
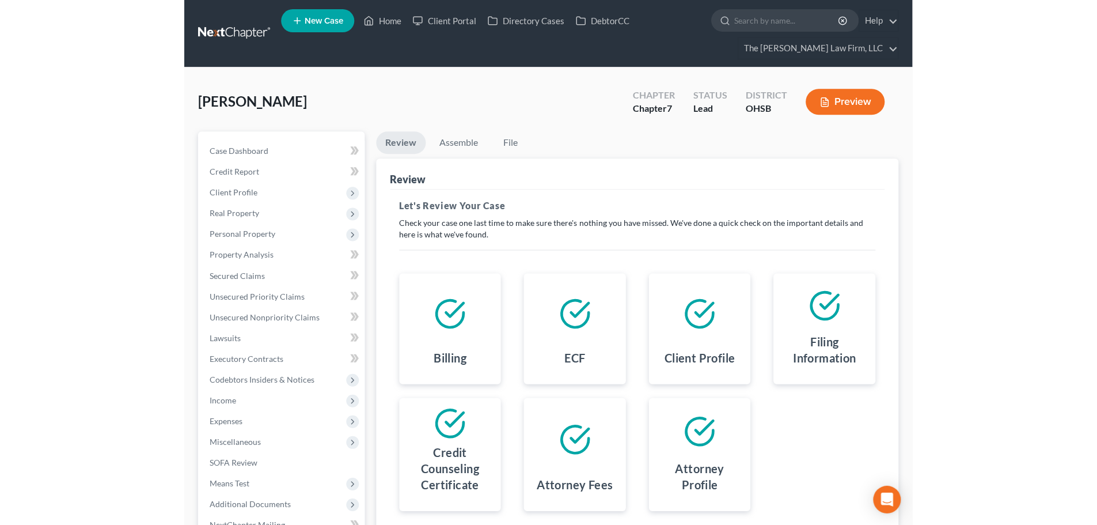
scroll to position [130, 0]
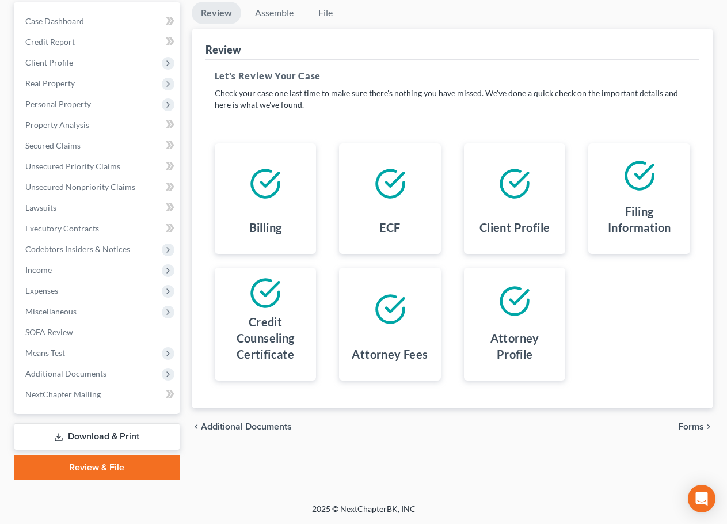
click at [689, 424] on span "Forms" at bounding box center [691, 426] width 26 height 9
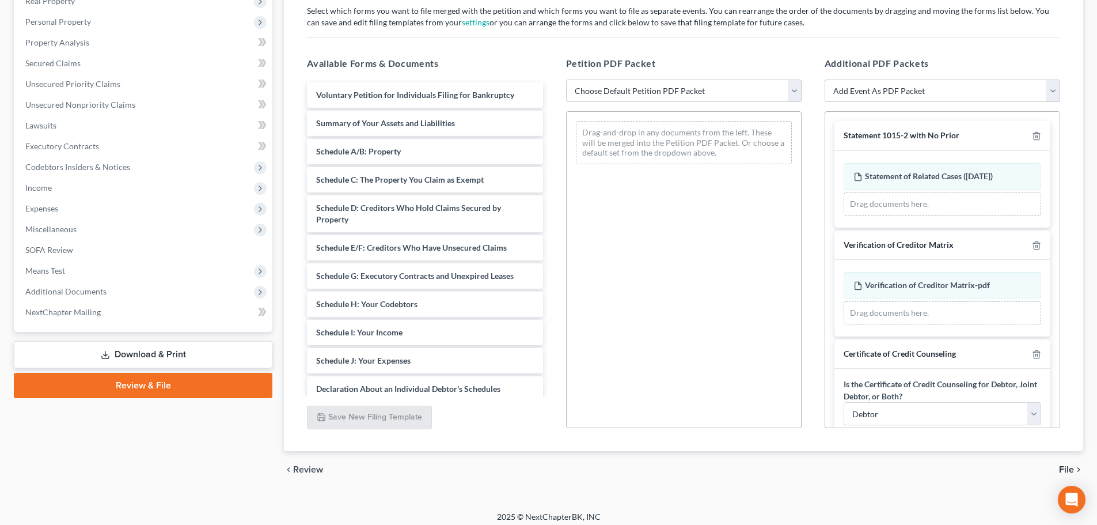
scroll to position [192, 0]
click at [690, 96] on select "Choose Default Petition PDF Packet Emergency Filing (Voluntary Petition and Cre…" at bounding box center [684, 90] width 236 height 23
select select "1"
click at [566, 79] on select "Choose Default Petition PDF Packet Emergency Filing (Voluntary Petition and Cre…" at bounding box center [684, 90] width 236 height 23
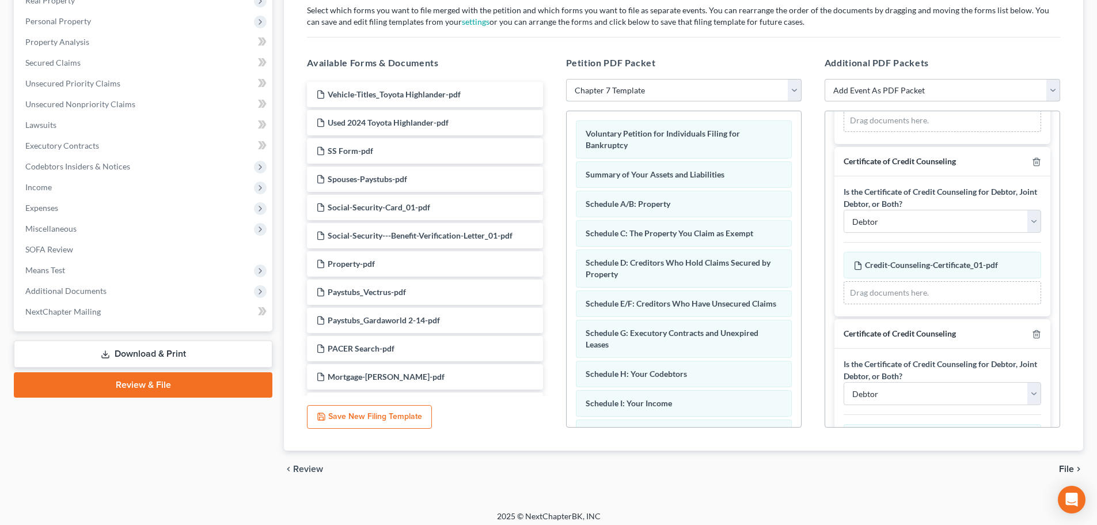
scroll to position [288, 0]
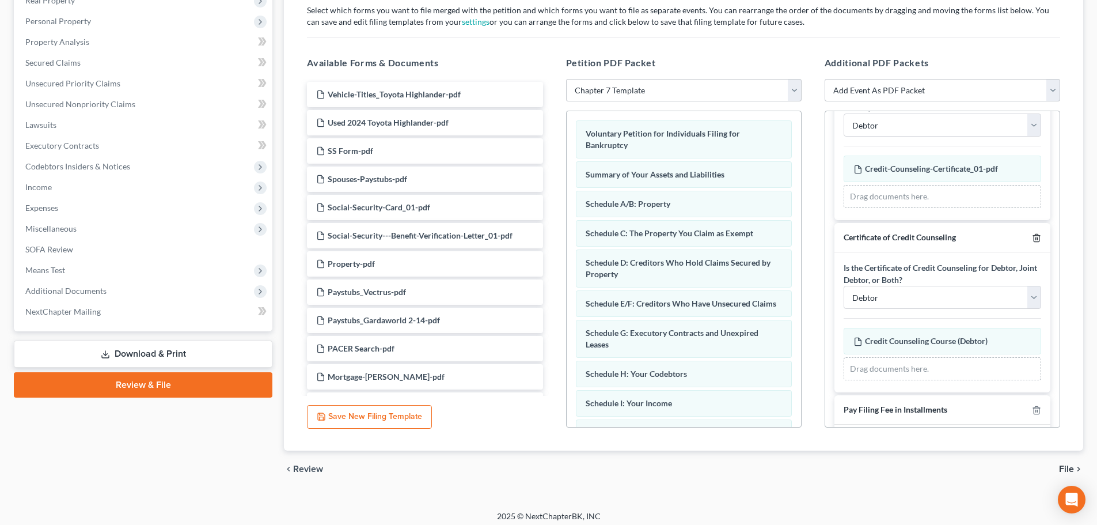
click at [735, 233] on icon "button" at bounding box center [1036, 237] width 9 height 9
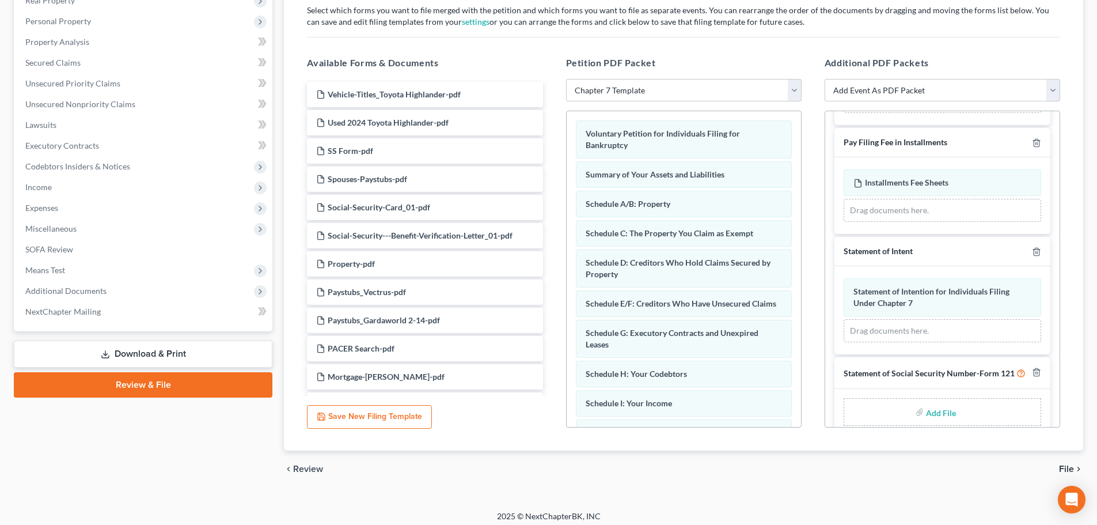
scroll to position [411, 0]
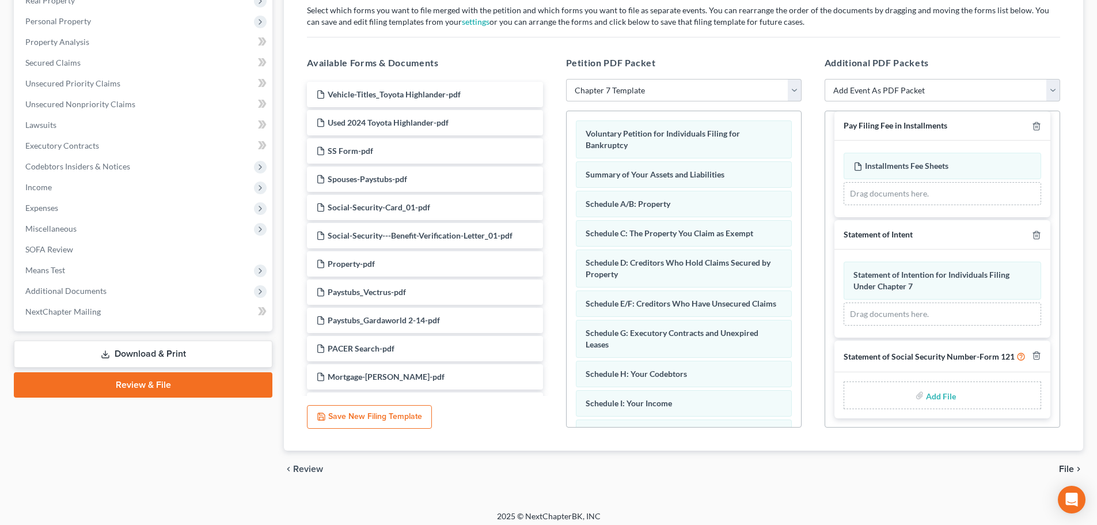
click at [735, 392] on input "file" at bounding box center [940, 395] width 28 height 21
type input "C:\fakepath\[PERSON_NAME] Form.pdf"
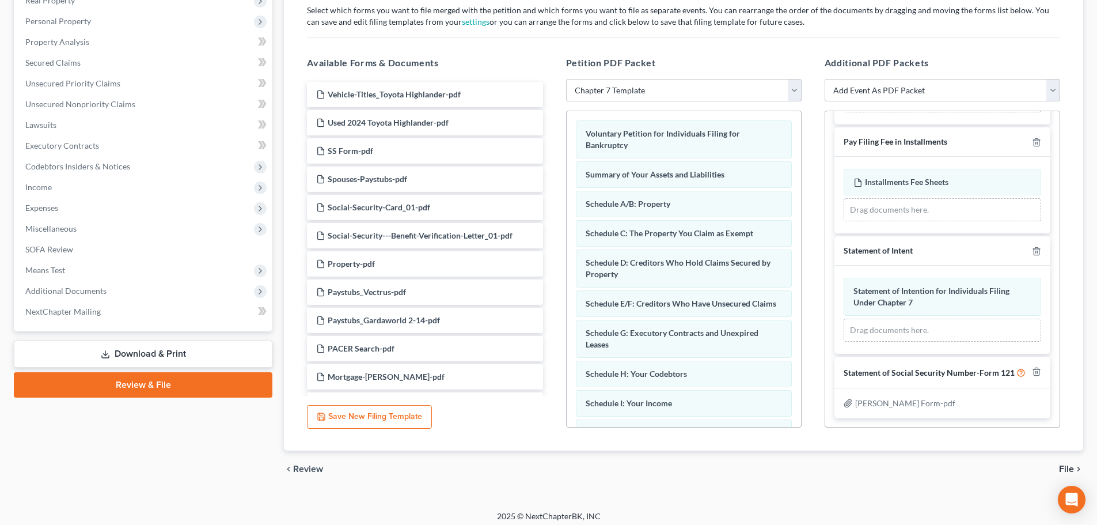
scroll to position [394, 0]
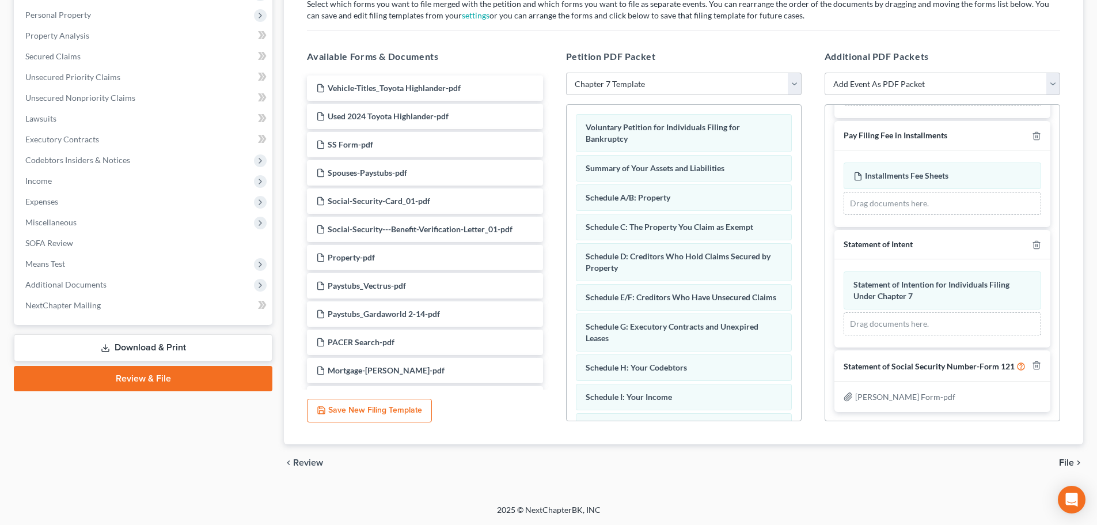
click at [735, 461] on span "File" at bounding box center [1066, 462] width 15 height 9
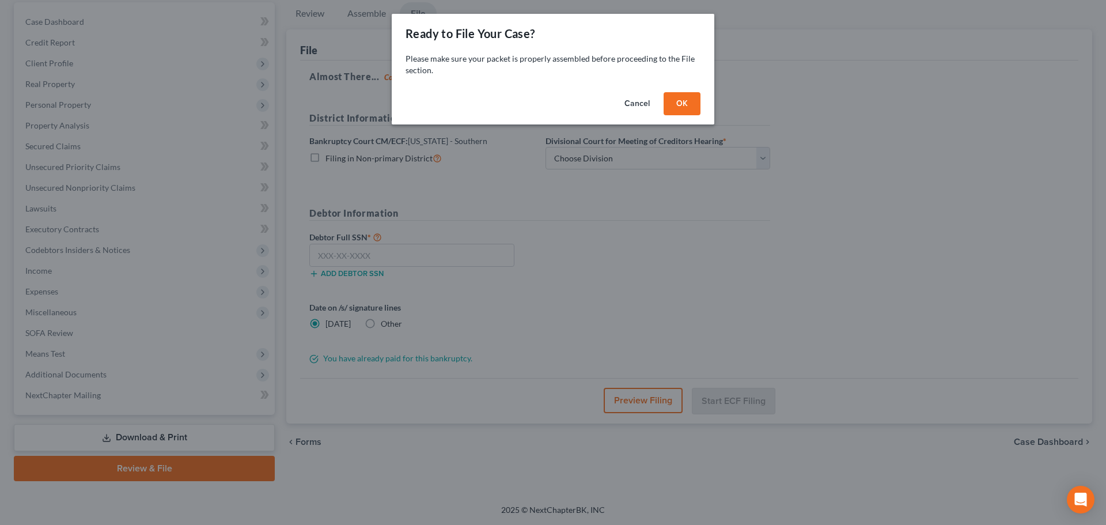
click at [688, 108] on button "OK" at bounding box center [681, 103] width 37 height 23
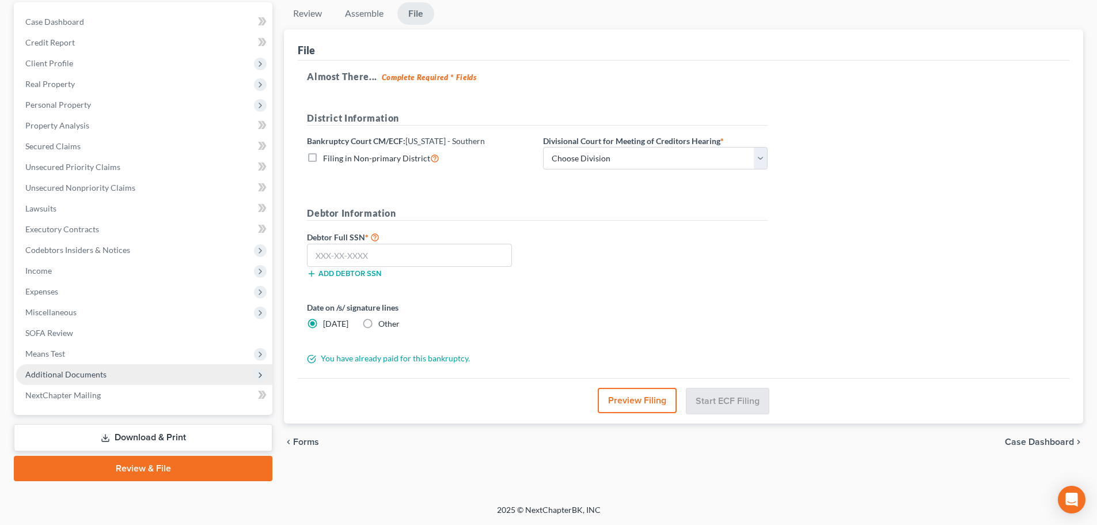
click at [73, 367] on span "Additional Documents" at bounding box center [144, 374] width 256 height 21
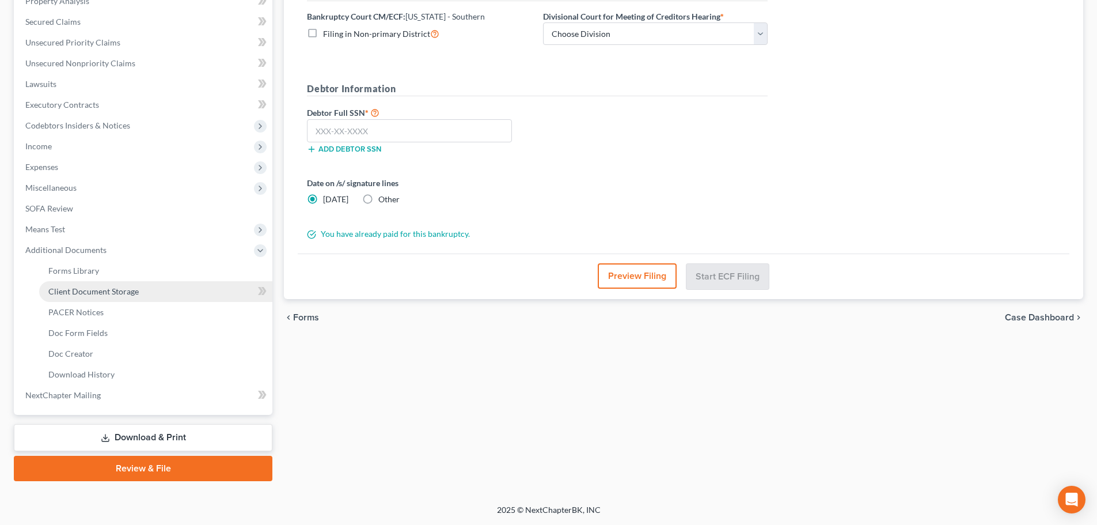
click at [113, 297] on link "Client Document Storage" at bounding box center [155, 291] width 233 height 21
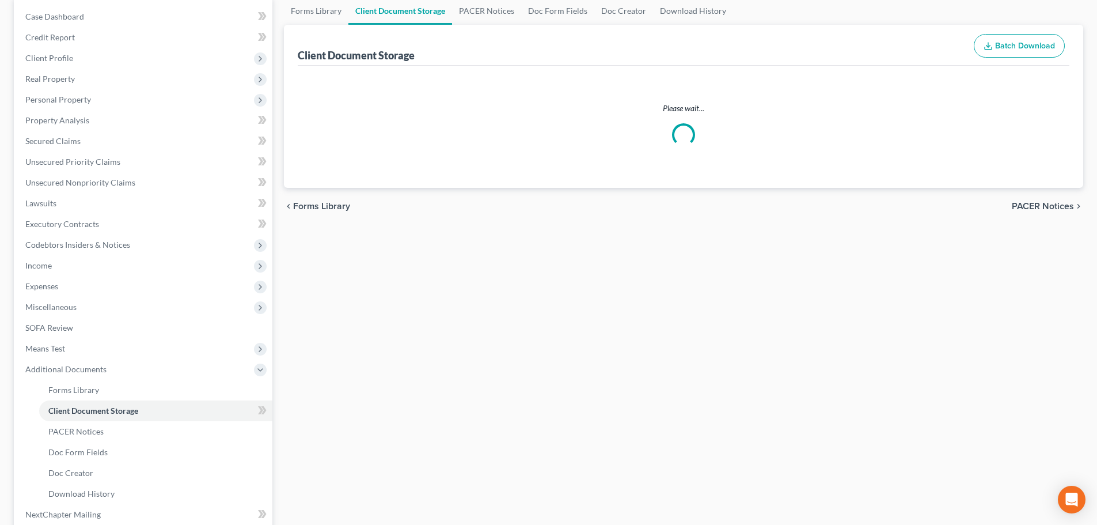
scroll to position [14, 0]
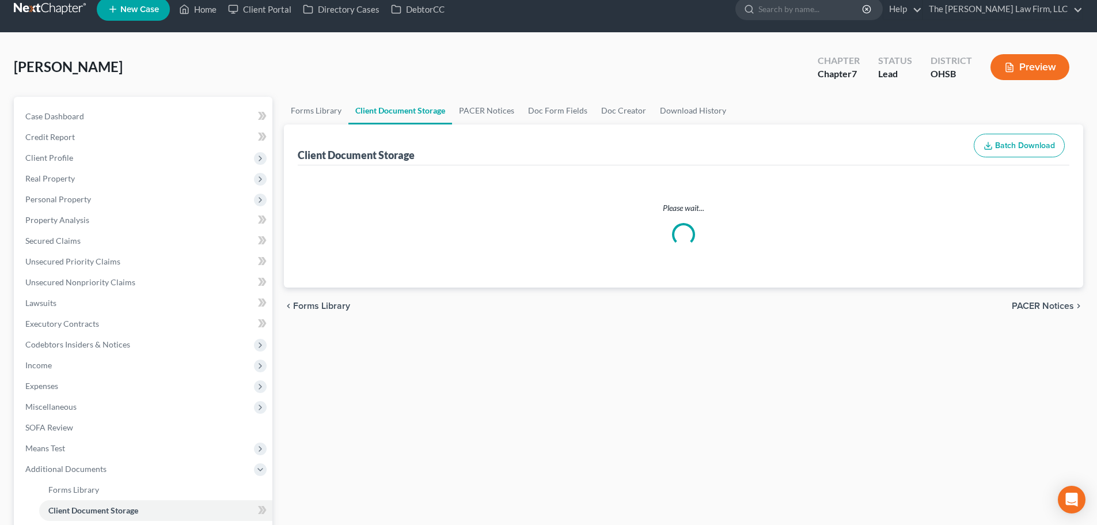
select select "52"
select select "61"
select select "7"
select select "37"
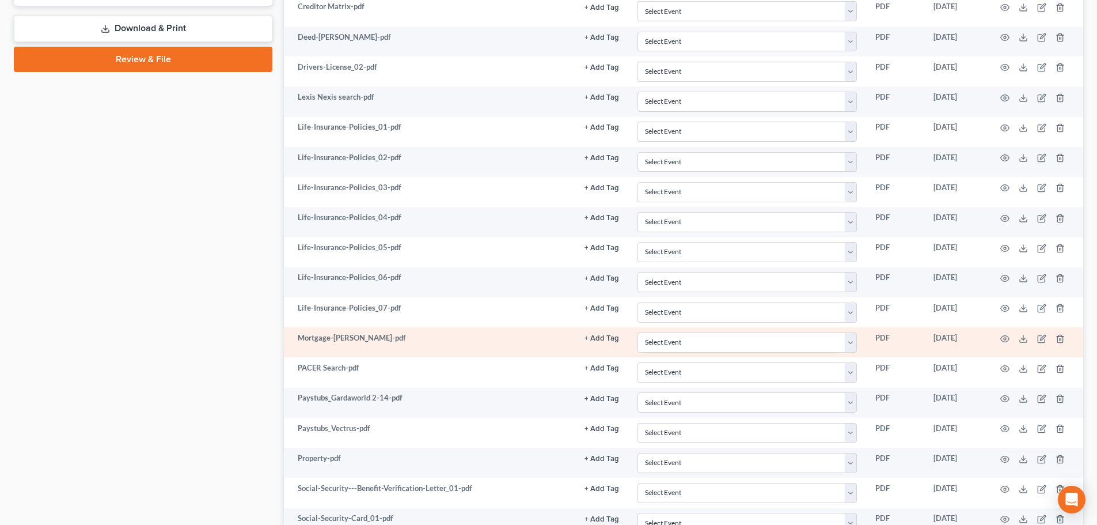
scroll to position [768, 0]
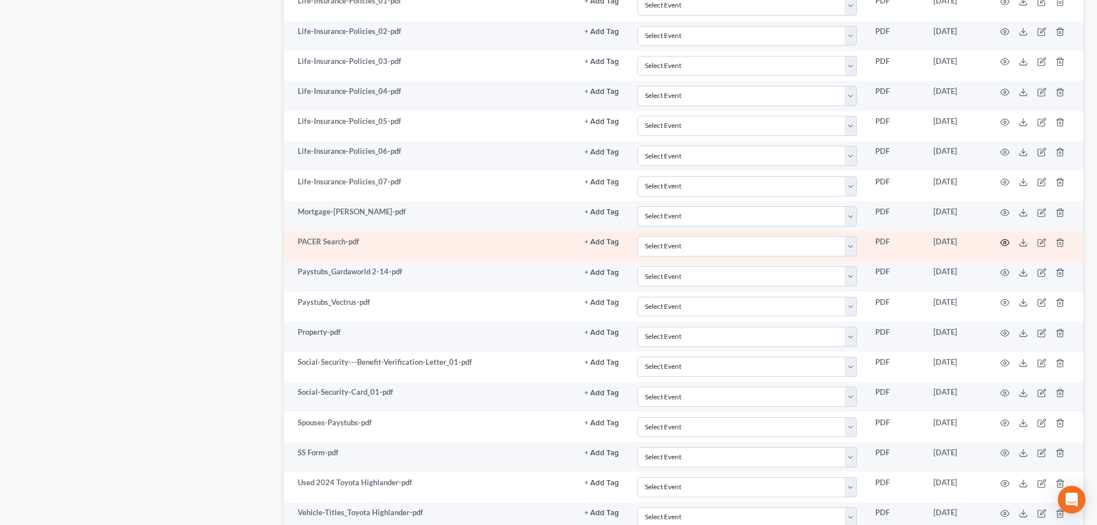
click at [735, 241] on icon "button" at bounding box center [1004, 242] width 9 height 9
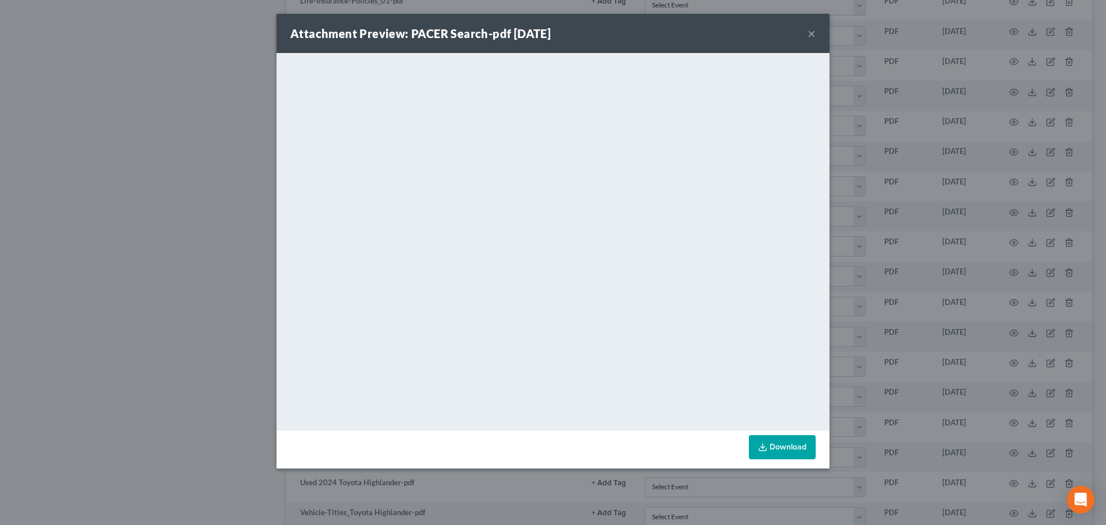
click at [735, 32] on div "Attachment Preview: PACER Search-pdf [DATE] ×" at bounding box center [552, 33] width 553 height 39
click at [735, 33] on button "×" at bounding box center [811, 33] width 8 height 14
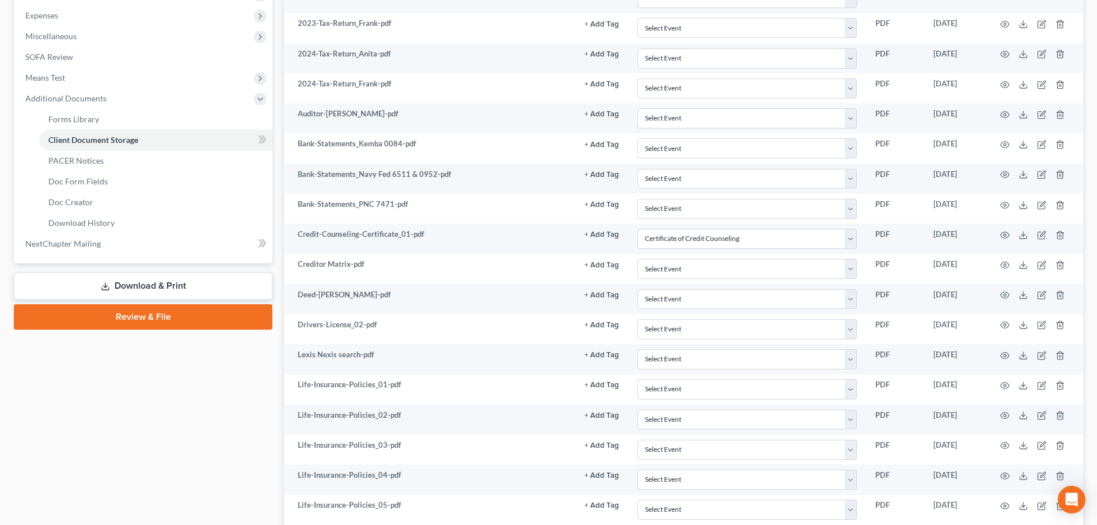
click at [157, 325] on link "Review & File" at bounding box center [143, 316] width 259 height 25
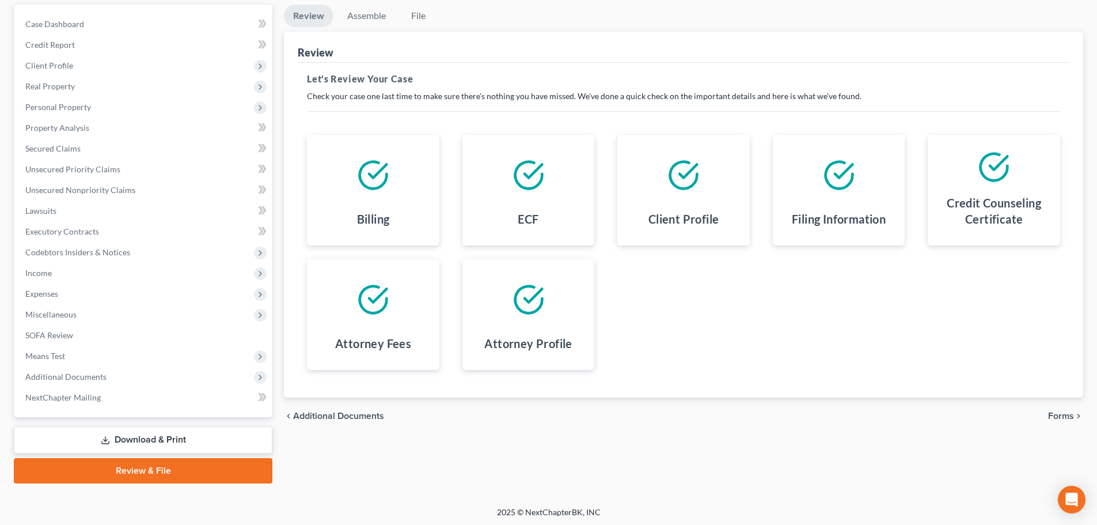
scroll to position [108, 0]
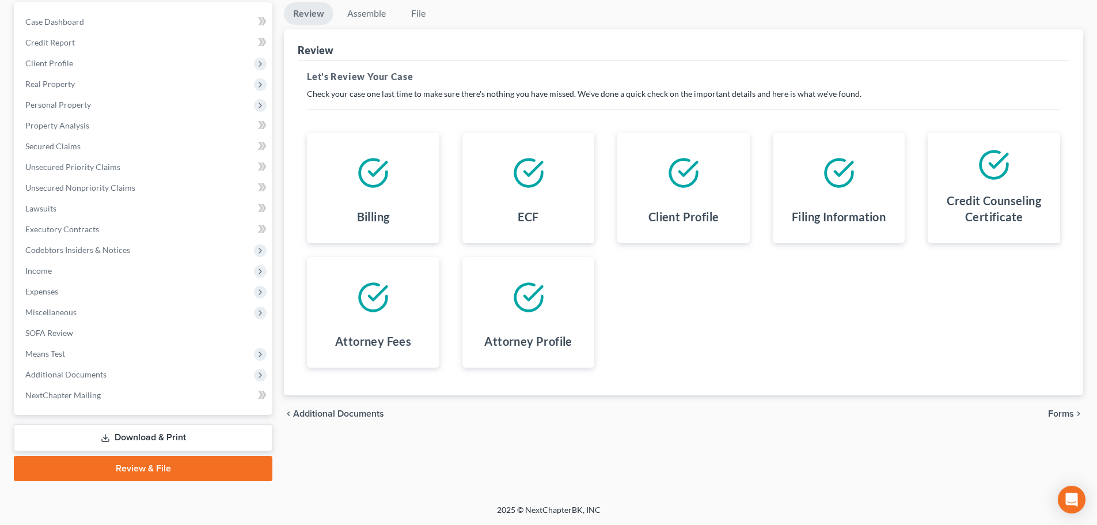
click at [735, 415] on span "Forms" at bounding box center [1061, 413] width 26 height 9
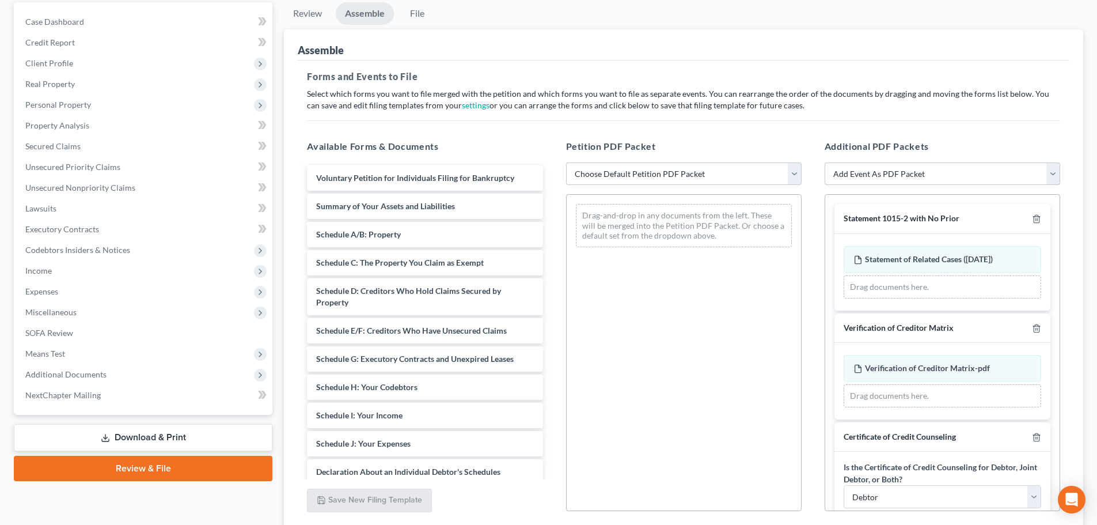
drag, startPoint x: 920, startPoint y: 176, endPoint x: 905, endPoint y: 176, distance: 15.0
click at [735, 176] on select "Add Event As PDF Packet 20 Largest Unsecured Creditors Amended Document Amended…" at bounding box center [943, 173] width 236 height 23
click at [735, 174] on select "Choose Default Petition PDF Packet Emergency Filing (Voluntary Petition and Cre…" at bounding box center [684, 173] width 236 height 23
select select "1"
click at [566, 162] on select "Choose Default Petition PDF Packet Emergency Filing (Voluntary Petition and Cre…" at bounding box center [684, 173] width 236 height 23
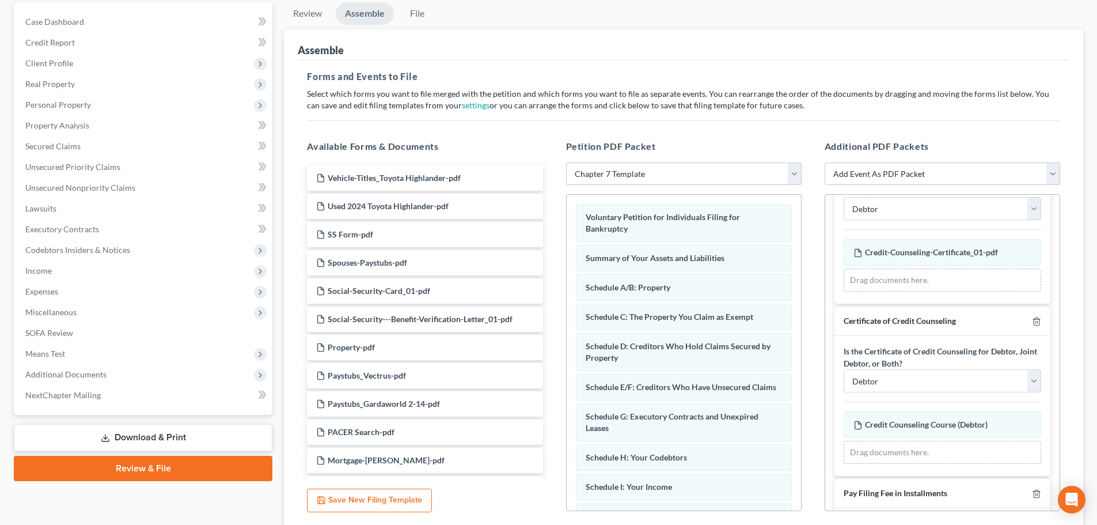
scroll to position [192, 0]
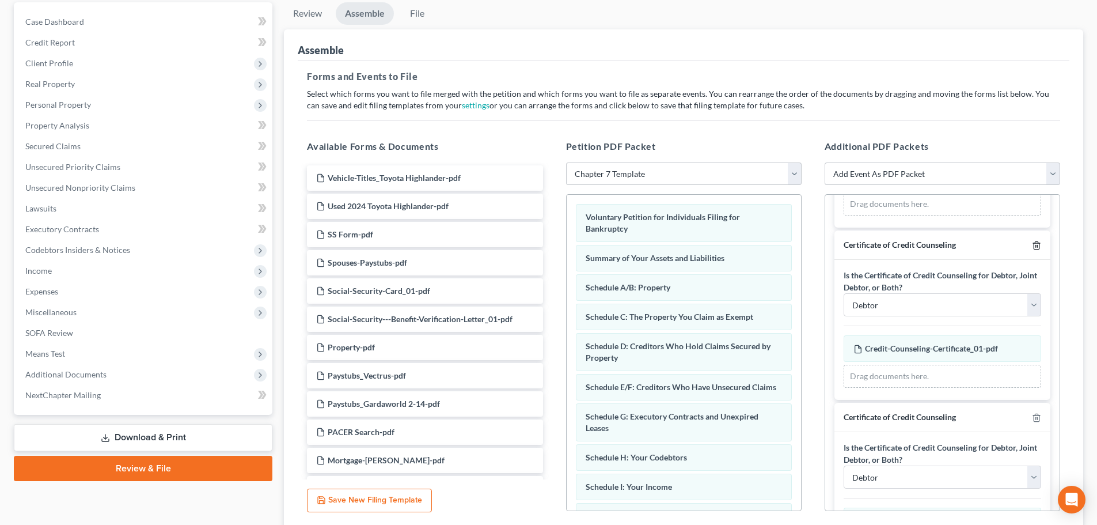
click at [735, 243] on icon "button" at bounding box center [1036, 244] width 5 height 7
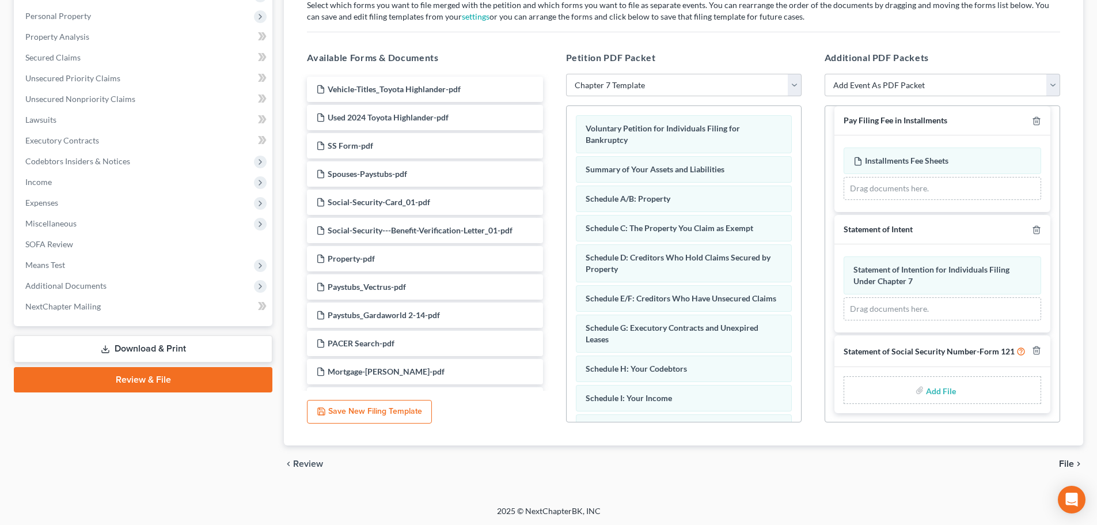
scroll to position [198, 0]
click at [735, 385] on input "file" at bounding box center [940, 388] width 28 height 21
type input "C:\fakepath\[PERSON_NAME] Form.pdf"
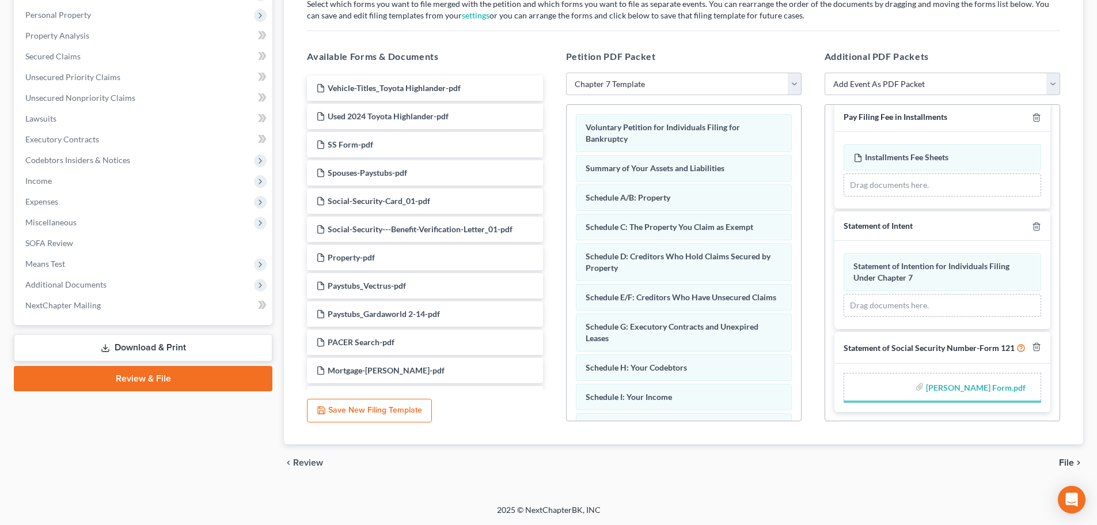
scroll to position [394, 0]
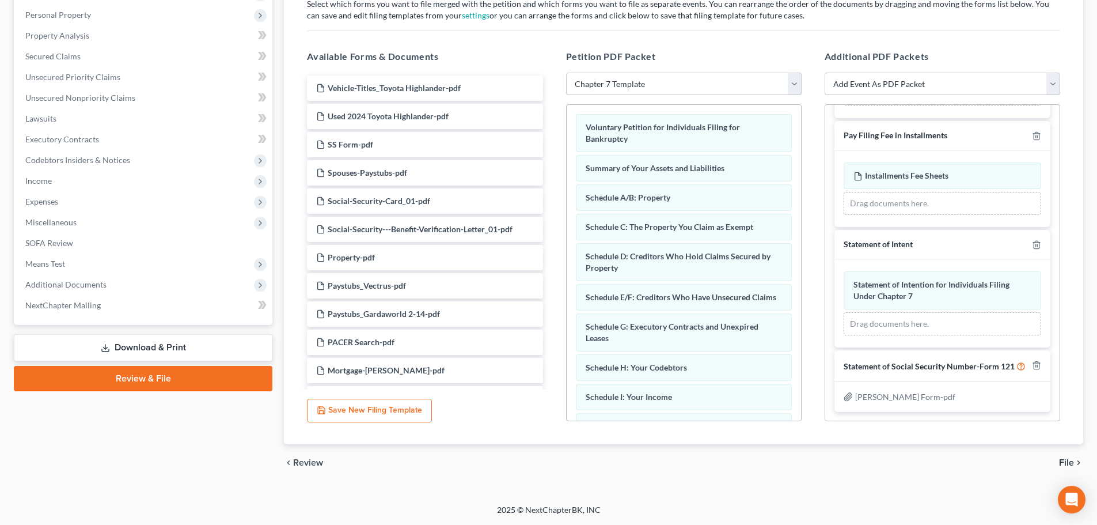
click at [735, 461] on icon "chevron_right" at bounding box center [1078, 462] width 9 height 9
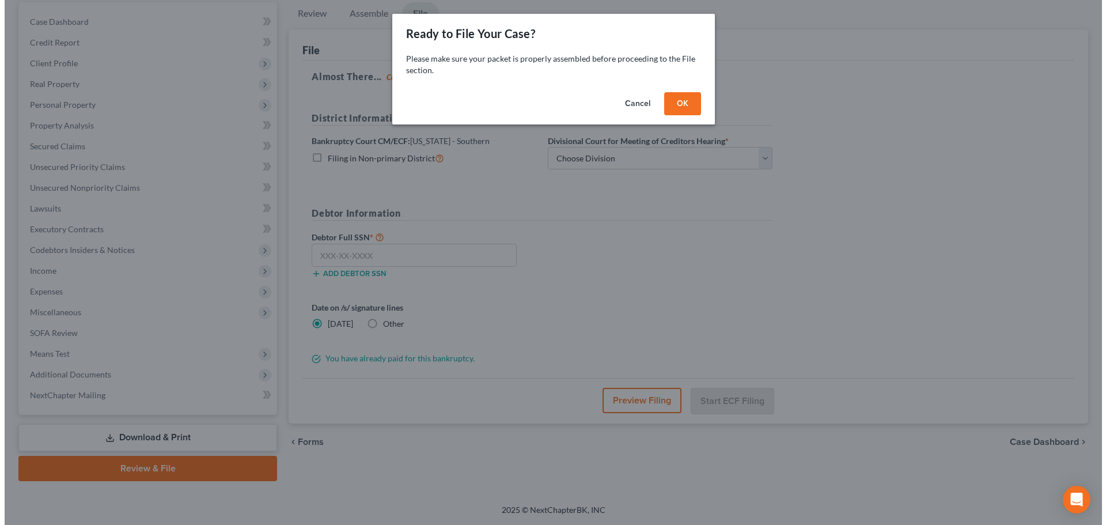
scroll to position [108, 0]
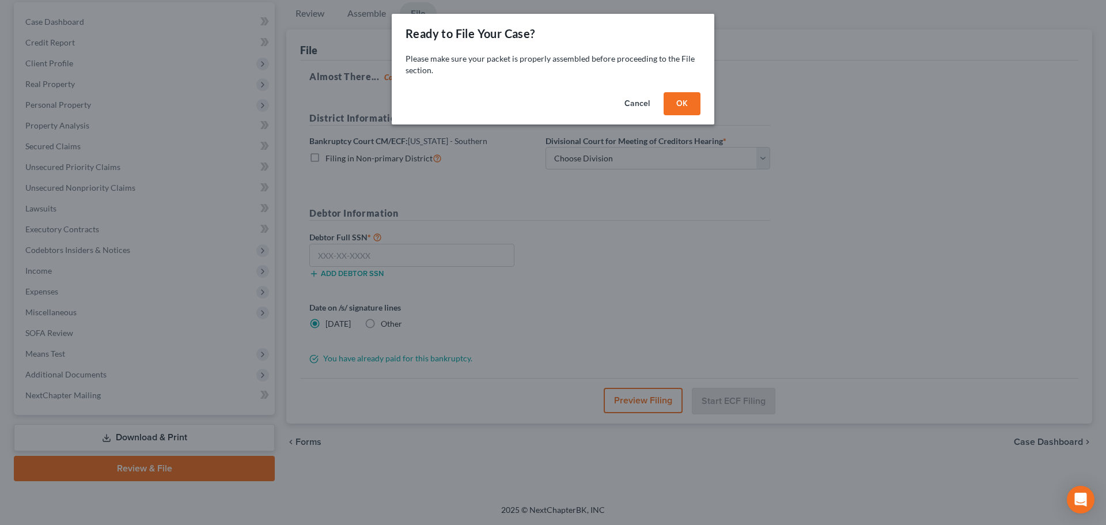
click at [680, 114] on button "OK" at bounding box center [681, 103] width 37 height 23
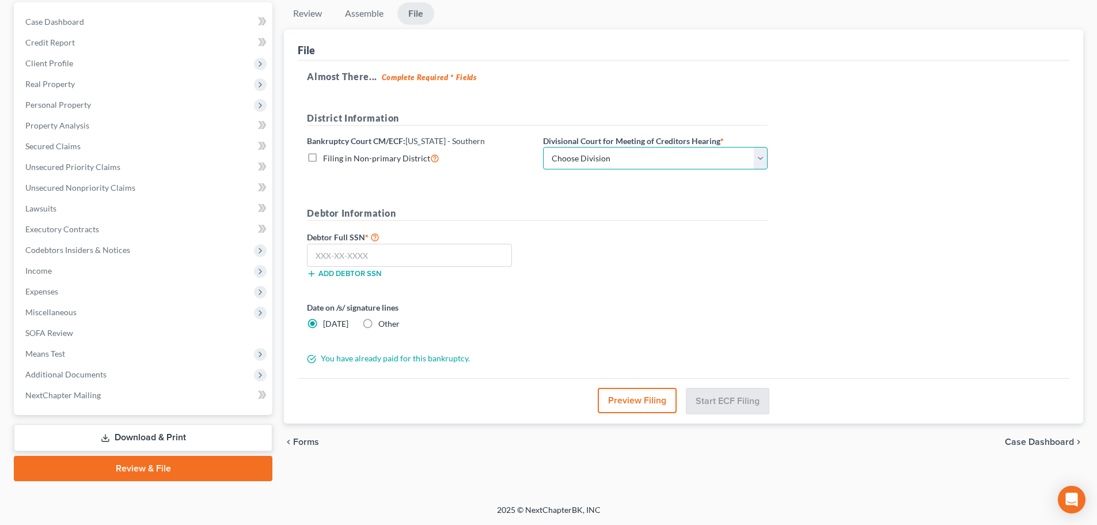
drag, startPoint x: 635, startPoint y: 160, endPoint x: 631, endPoint y: 166, distance: 7.5
click at [635, 160] on select "Choose Division Cincinnati Columbus [GEOGRAPHIC_DATA]" at bounding box center [655, 158] width 225 height 23
select select "1"
click at [543, 147] on select "Choose Division Cincinnati Columbus [GEOGRAPHIC_DATA]" at bounding box center [655, 158] width 225 height 23
click at [495, 250] on input "text" at bounding box center [409, 255] width 205 height 23
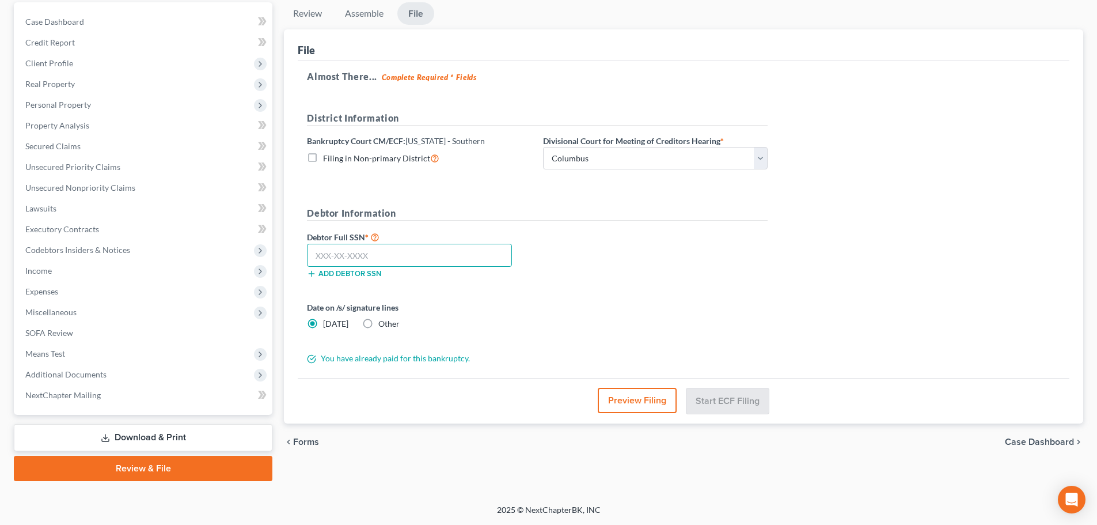
paste input "284-15-0310"
type input "284-15-0310"
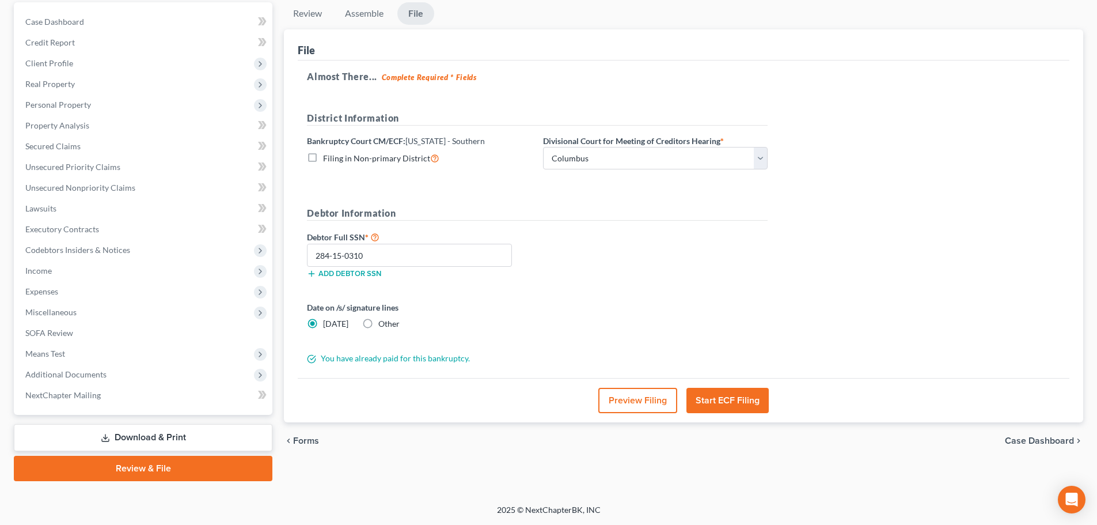
click at [604, 252] on div "Debtor Full SSN * 284-15-0310 Add debtor SSN" at bounding box center [537, 259] width 472 height 58
click at [636, 400] on button "Preview Filing" at bounding box center [637, 400] width 79 height 25
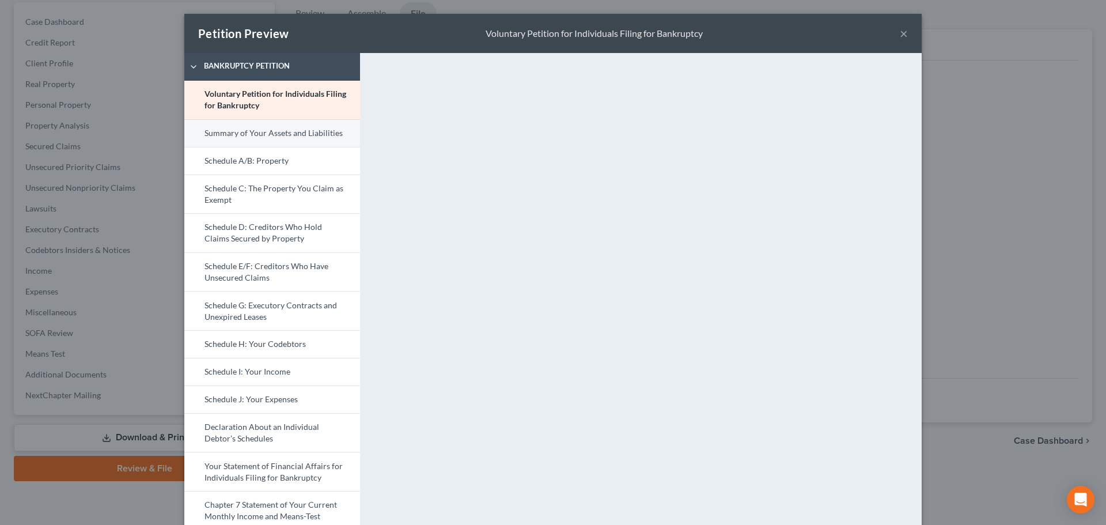
click at [292, 137] on link "Summary of Your Assets and Liabilities" at bounding box center [272, 133] width 176 height 28
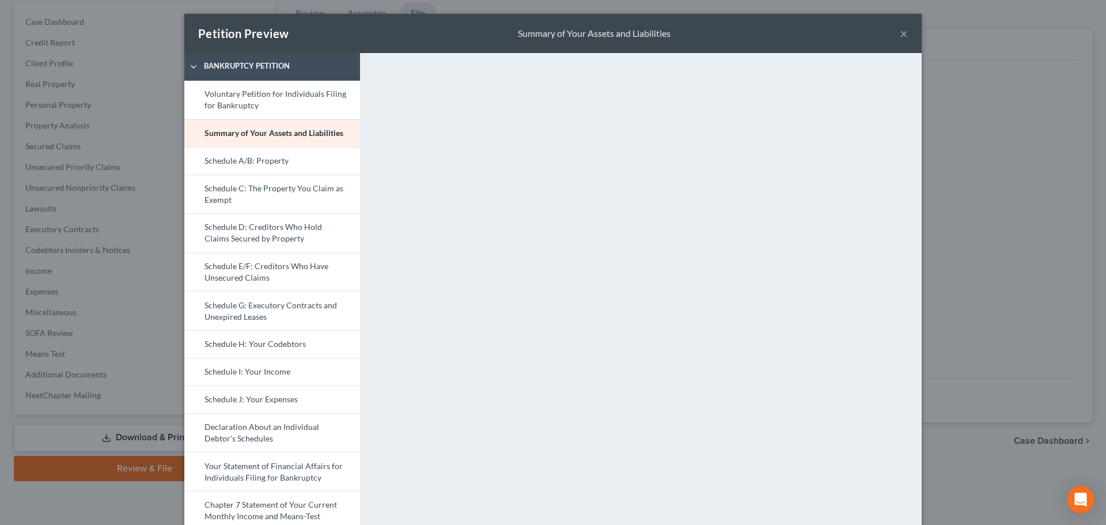
scroll to position [96, 0]
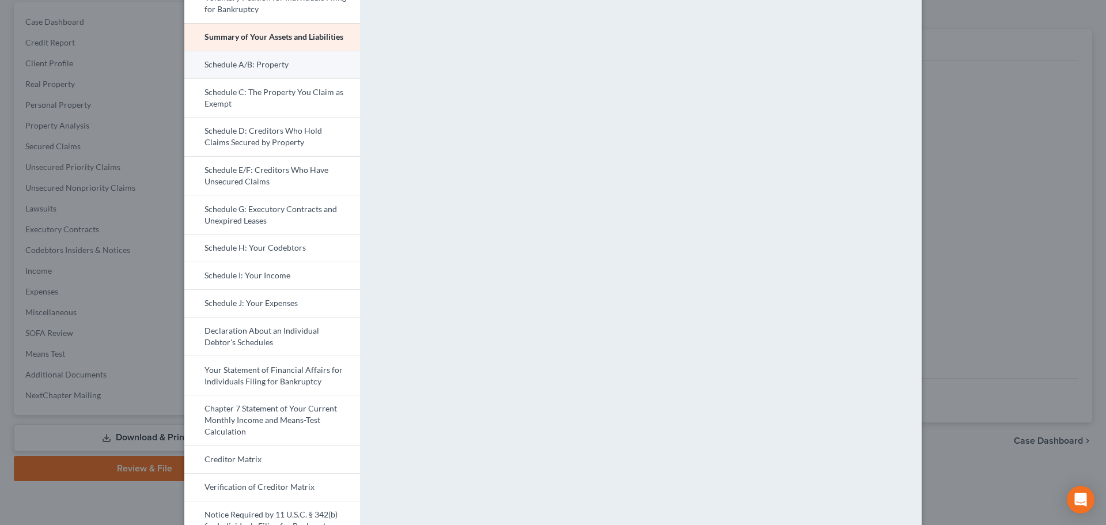
click at [266, 72] on link "Schedule A/B: Property" at bounding box center [272, 65] width 176 height 28
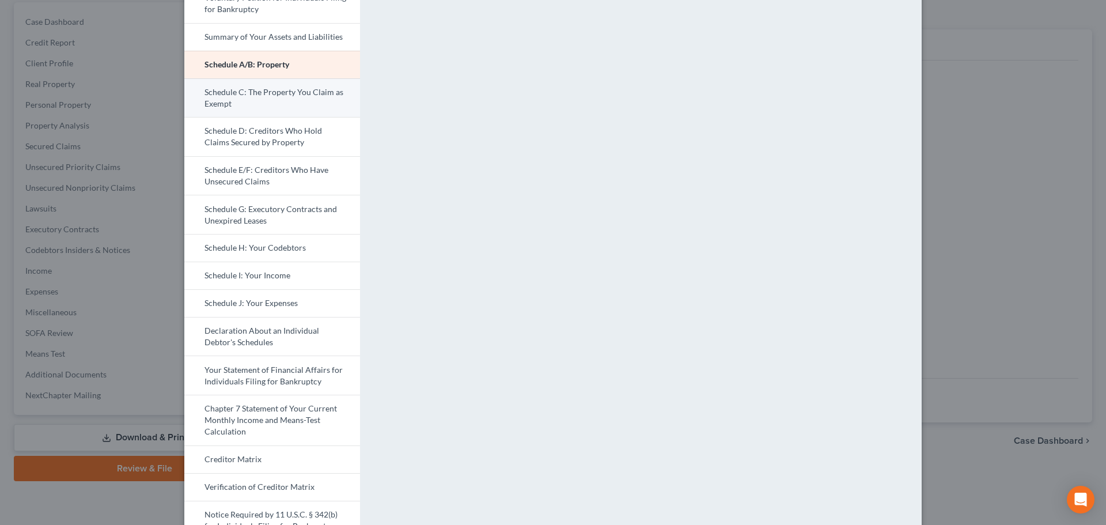
click at [287, 96] on link "Schedule C: The Property You Claim as Exempt" at bounding box center [272, 97] width 176 height 39
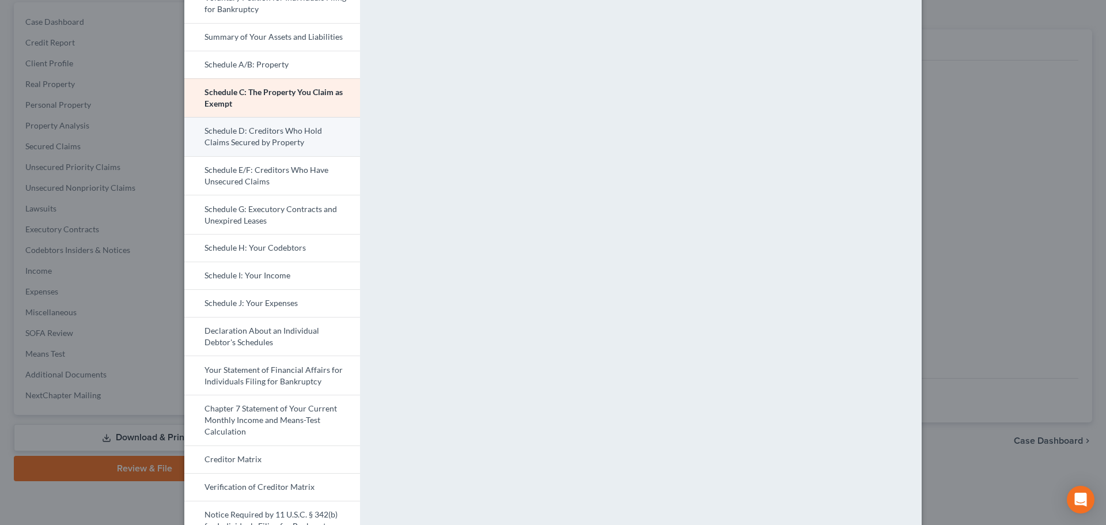
click at [268, 137] on link "Schedule D: Creditors Who Hold Claims Secured by Property" at bounding box center [272, 136] width 176 height 39
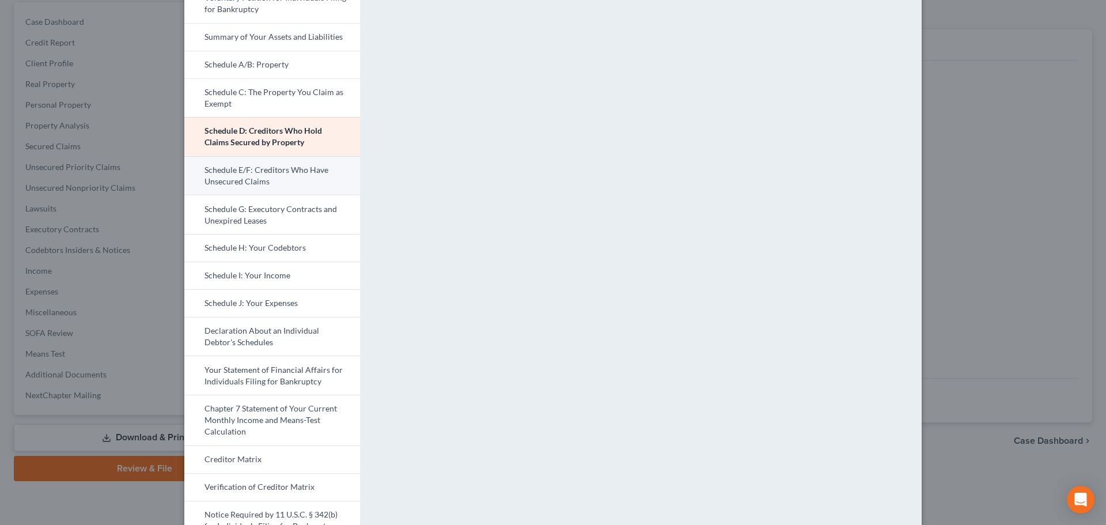
click at [261, 165] on link "Schedule E/F: Creditors Who Have Unsecured Claims" at bounding box center [272, 175] width 176 height 39
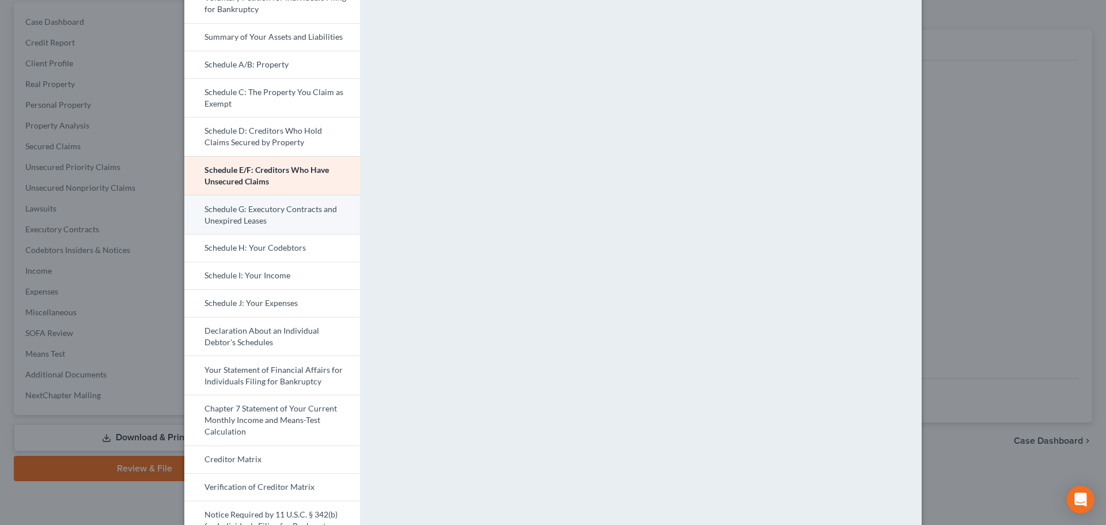
click at [294, 212] on link "Schedule G: Executory Contracts and Unexpired Leases" at bounding box center [272, 214] width 176 height 39
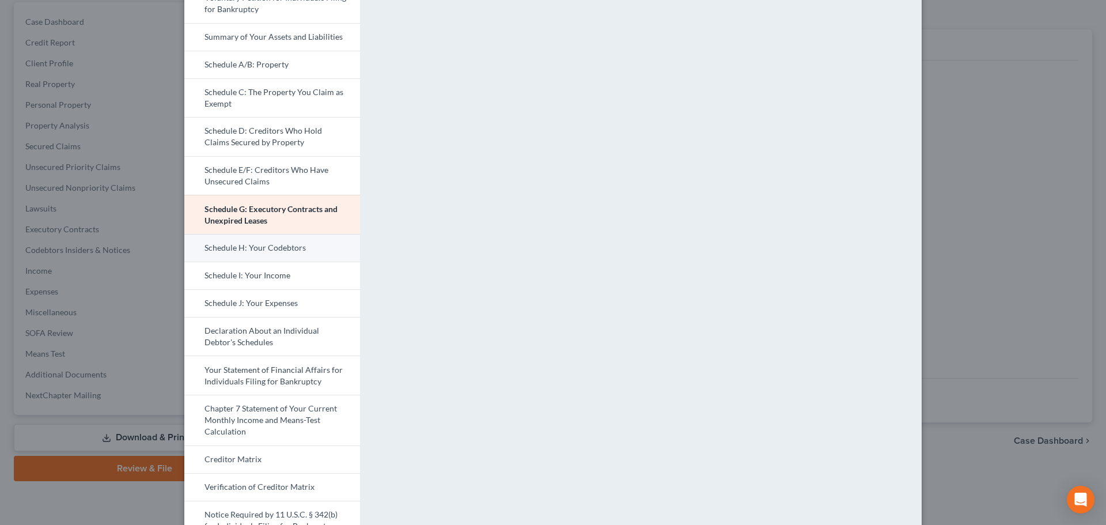
click at [265, 249] on link "Schedule H: Your Codebtors" at bounding box center [272, 248] width 176 height 28
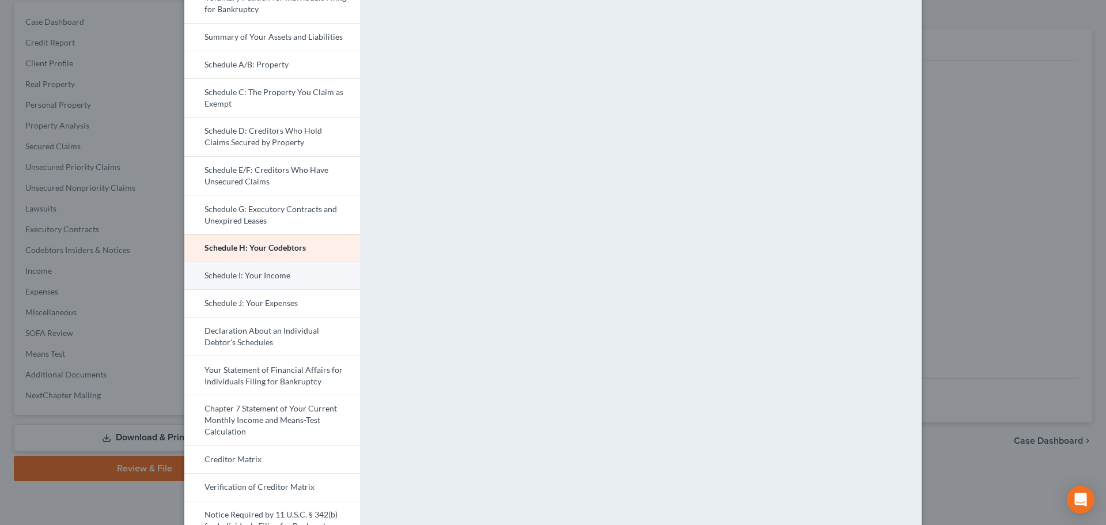
click at [264, 271] on link "Schedule I: Your Income" at bounding box center [272, 275] width 176 height 28
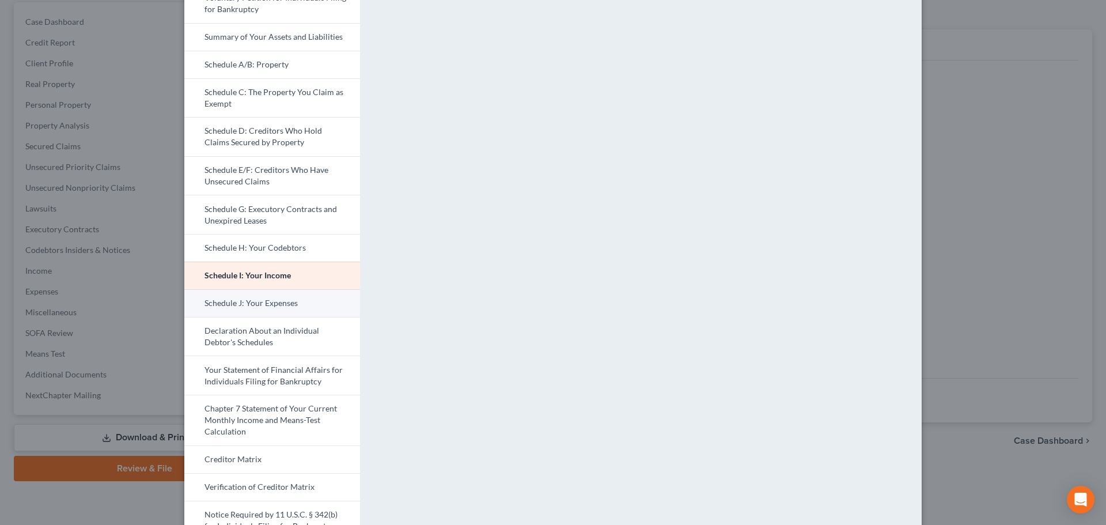
click at [266, 299] on link "Schedule J: Your Expenses" at bounding box center [272, 303] width 176 height 28
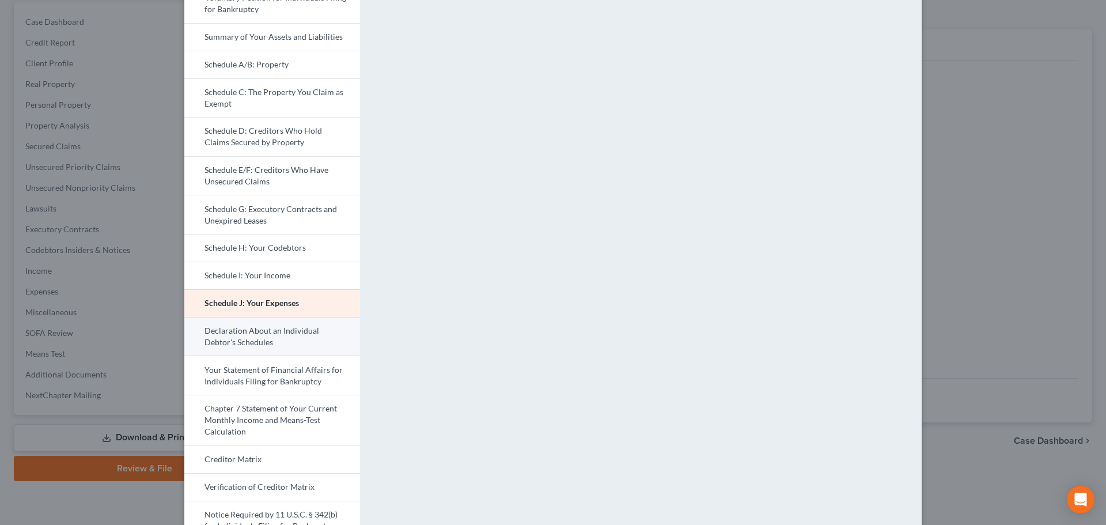
click at [280, 321] on link "Declaration About an Individual Debtor's Schedules" at bounding box center [272, 336] width 176 height 39
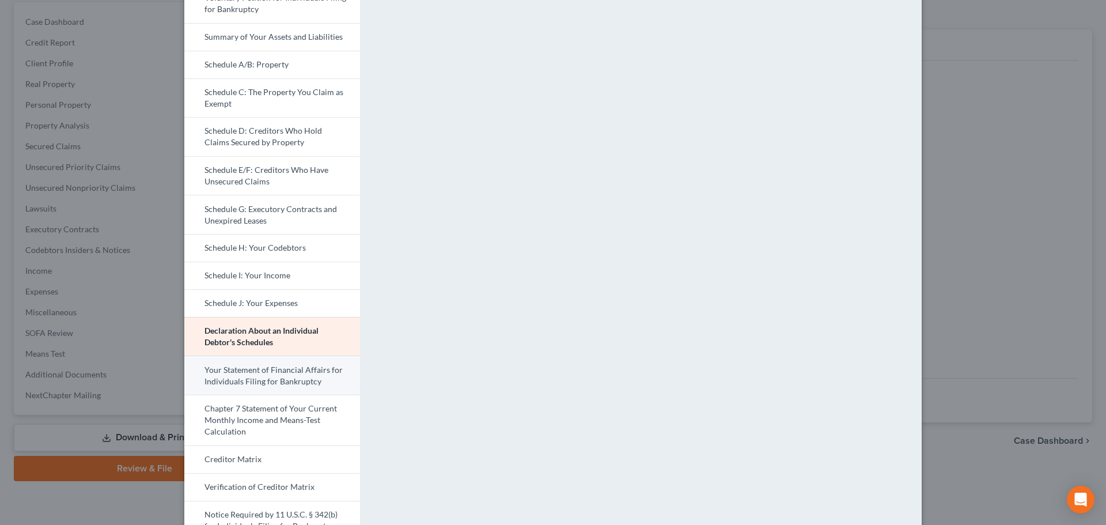
click at [240, 384] on link "Your Statement of Financial Affairs for Individuals Filing for Bankruptcy" at bounding box center [272, 374] width 176 height 39
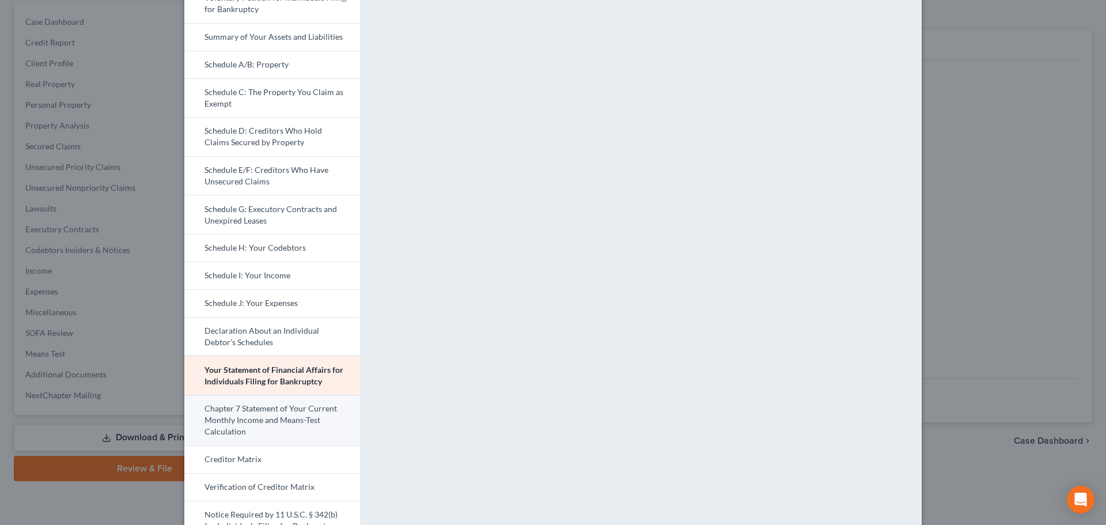
click at [266, 416] on link "Chapter 7 Statement of Your Current Monthly Income and Means-Test Calculation" at bounding box center [272, 419] width 176 height 51
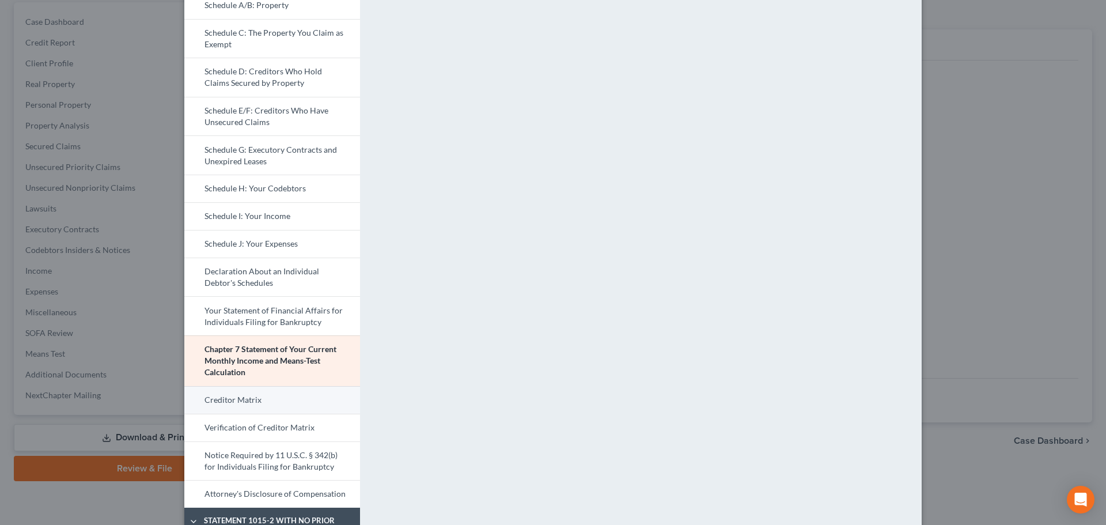
scroll to position [192, 0]
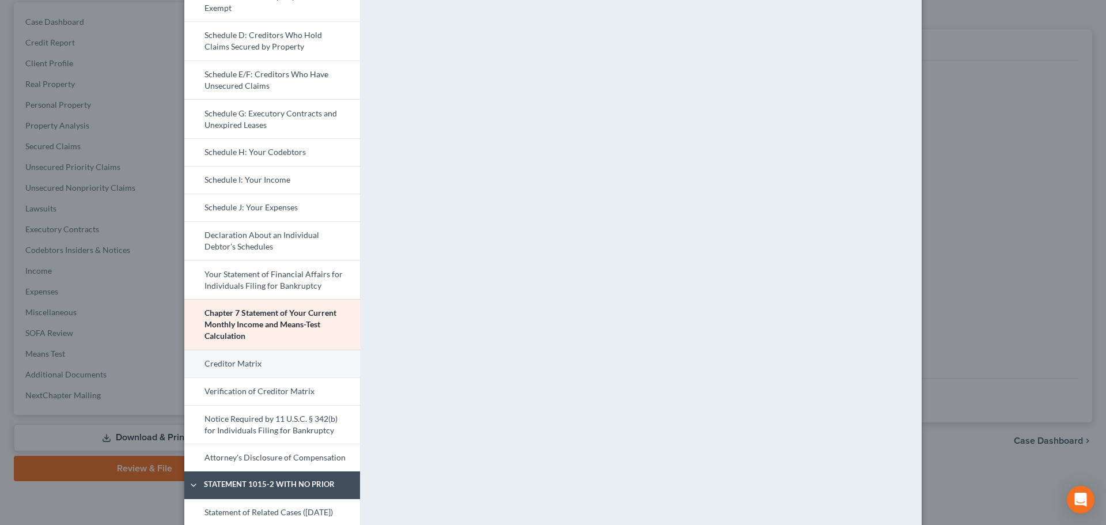
click at [256, 364] on link "Creditor Matrix" at bounding box center [272, 364] width 176 height 28
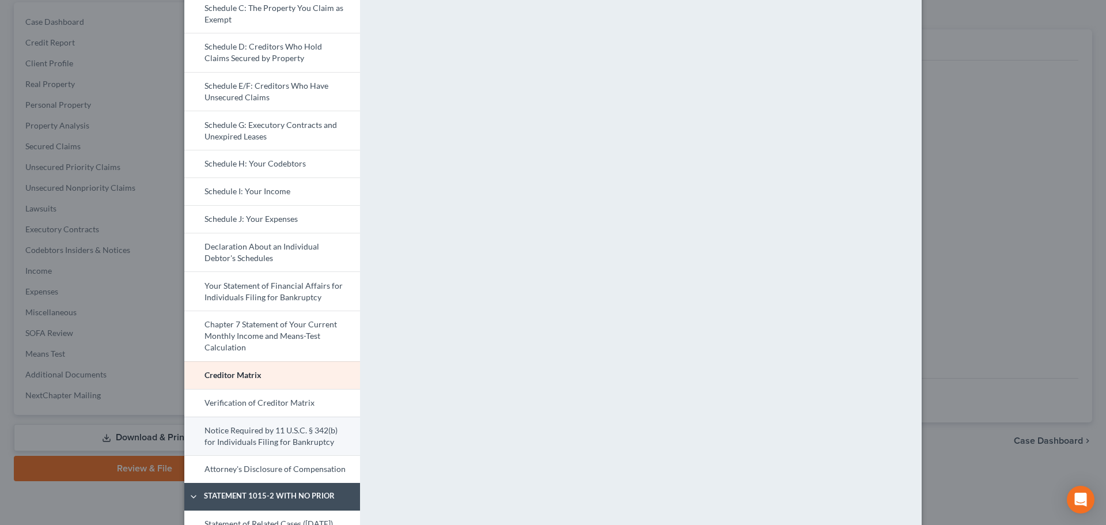
scroll to position [288, 0]
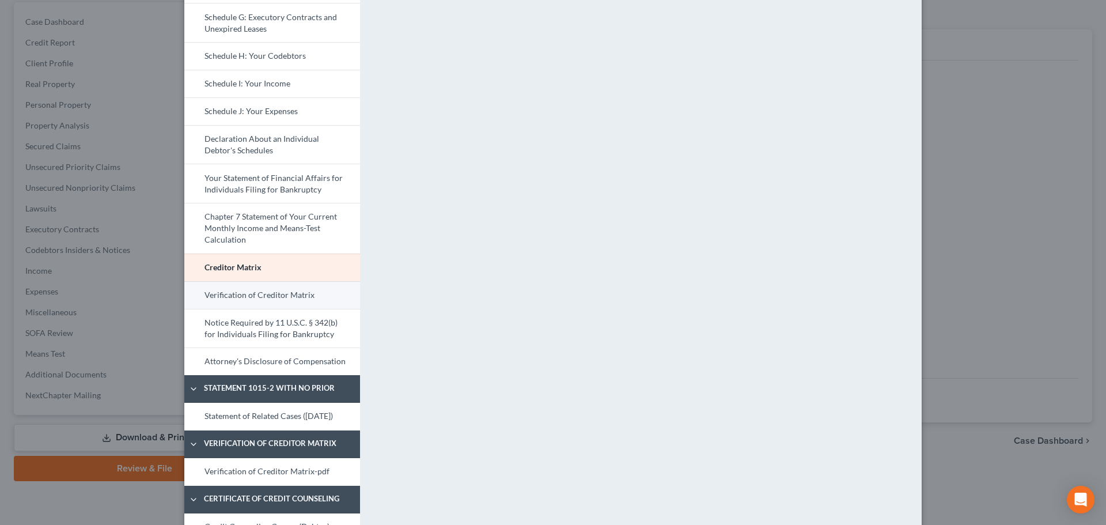
click at [272, 301] on link "Verification of Creditor Matrix" at bounding box center [272, 295] width 176 height 28
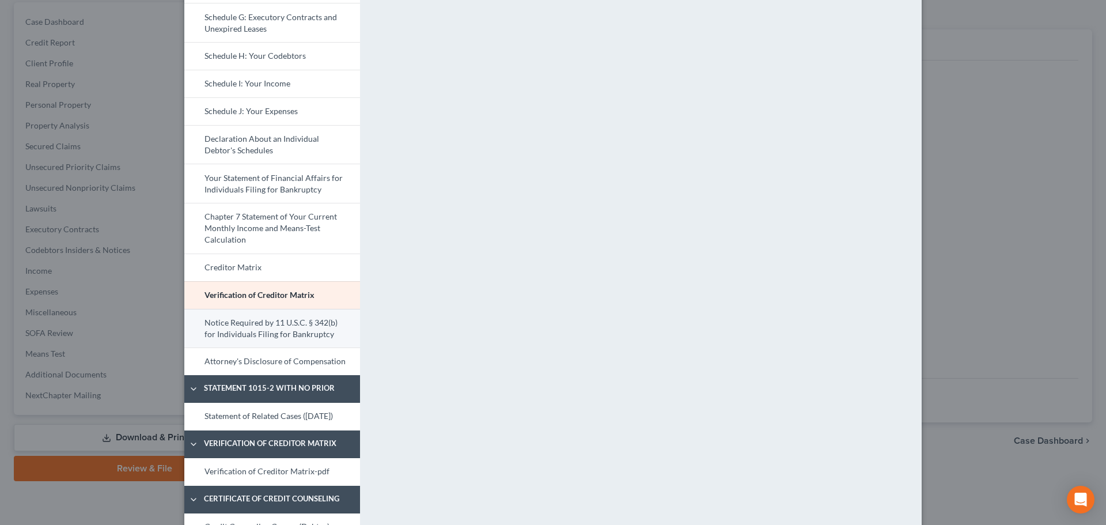
click at [310, 332] on link "Notice Required by 11 U.S.C. § 342(b) for Individuals Filing for Bankruptcy" at bounding box center [272, 328] width 176 height 39
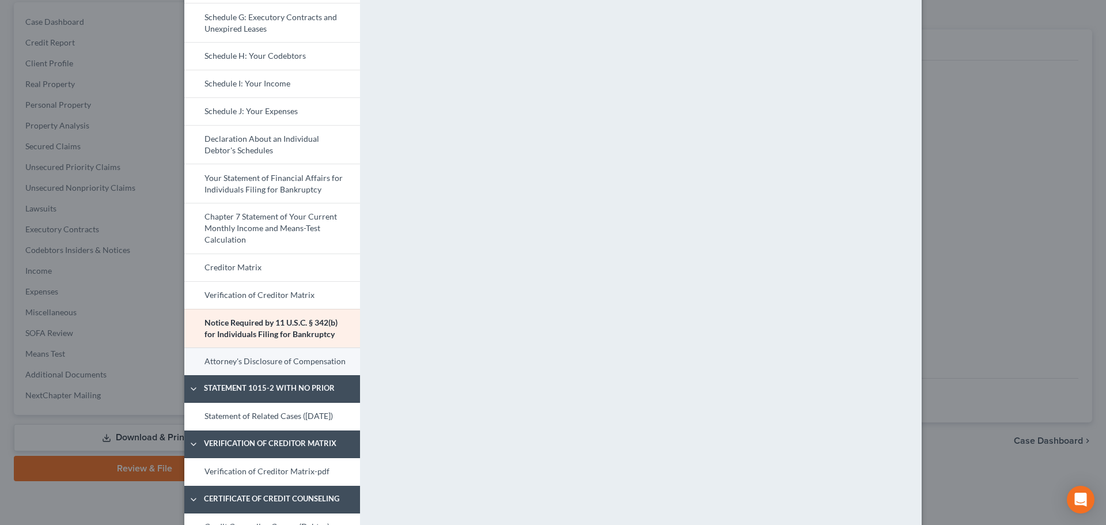
click at [322, 360] on link "Attorney's Disclosure of Compensation" at bounding box center [272, 361] width 176 height 28
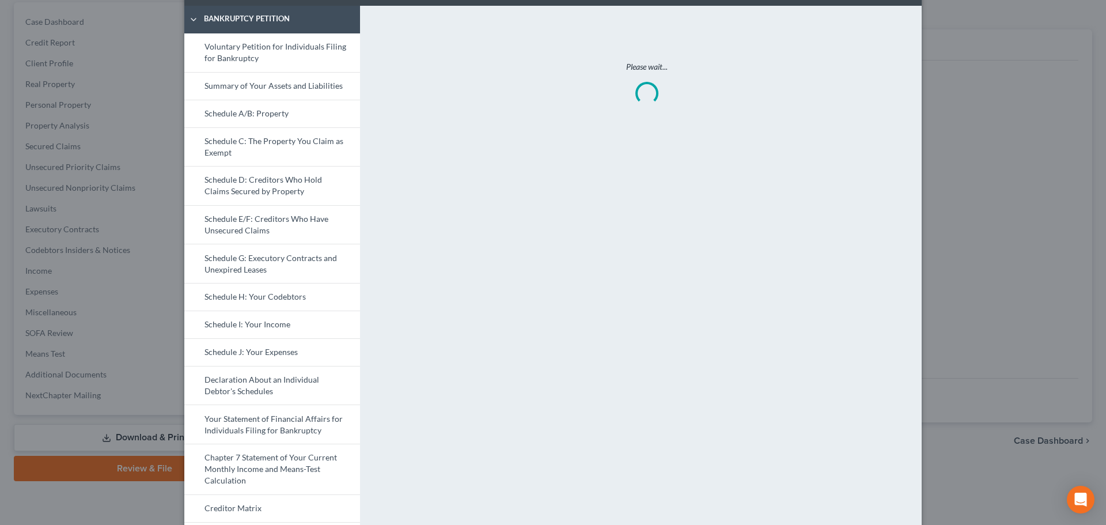
scroll to position [0, 0]
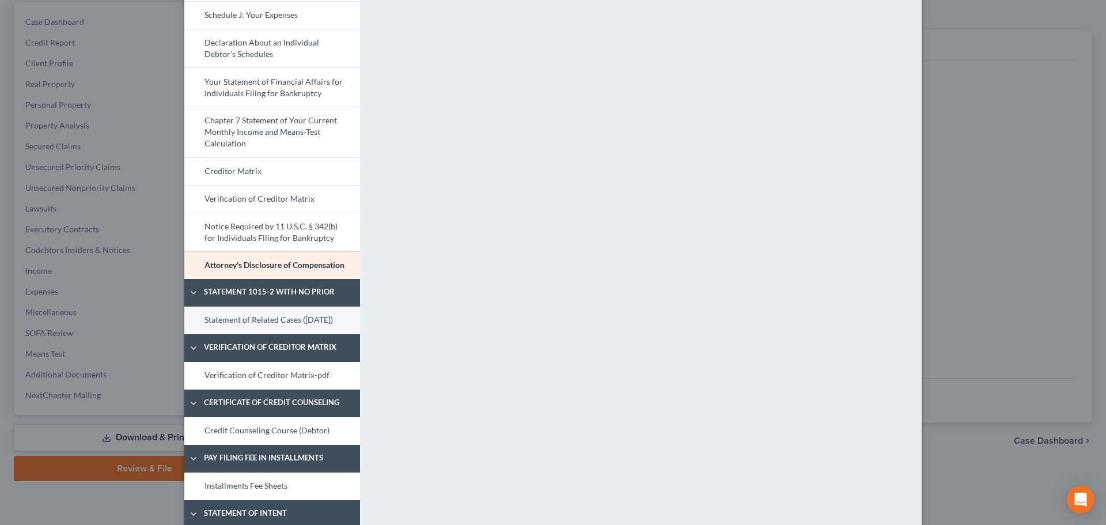
click at [295, 326] on link "Statement of Related Cases ([DATE])" at bounding box center [272, 320] width 176 height 28
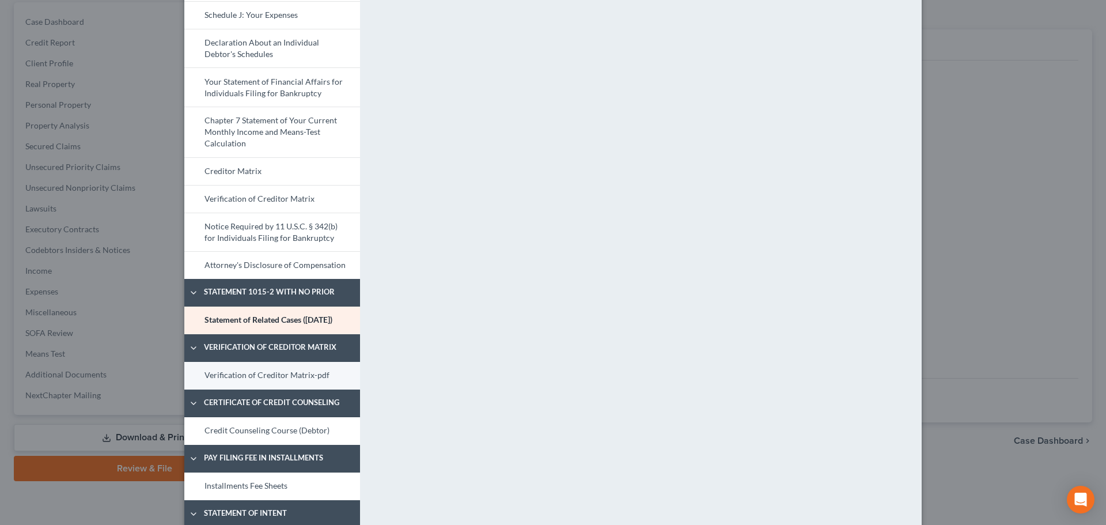
click at [288, 384] on link "Verification of Creditor Matrix-pdf" at bounding box center [272, 376] width 176 height 28
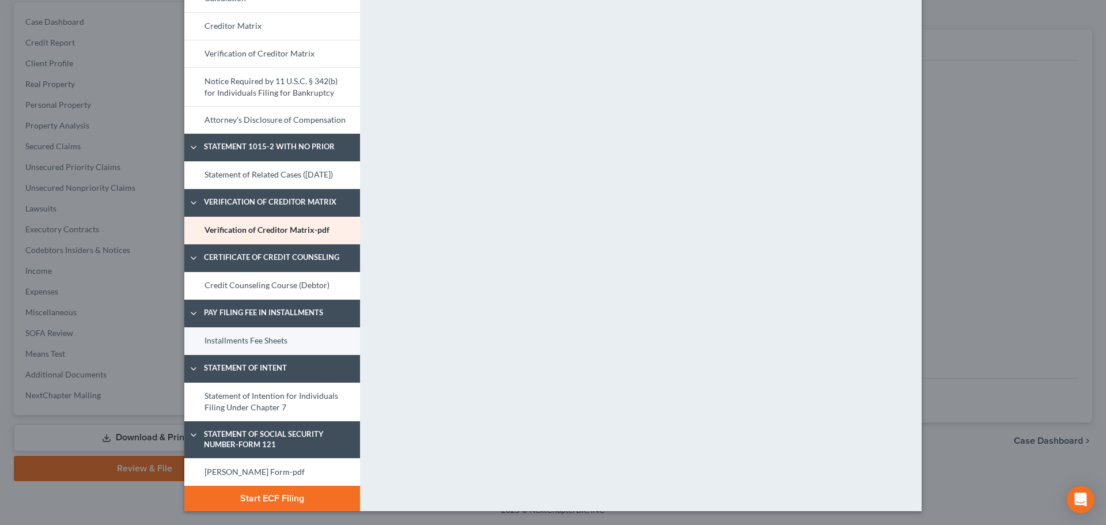
scroll to position [540, 0]
click at [278, 290] on link "Credit Counseling Course (Debtor)" at bounding box center [272, 286] width 176 height 28
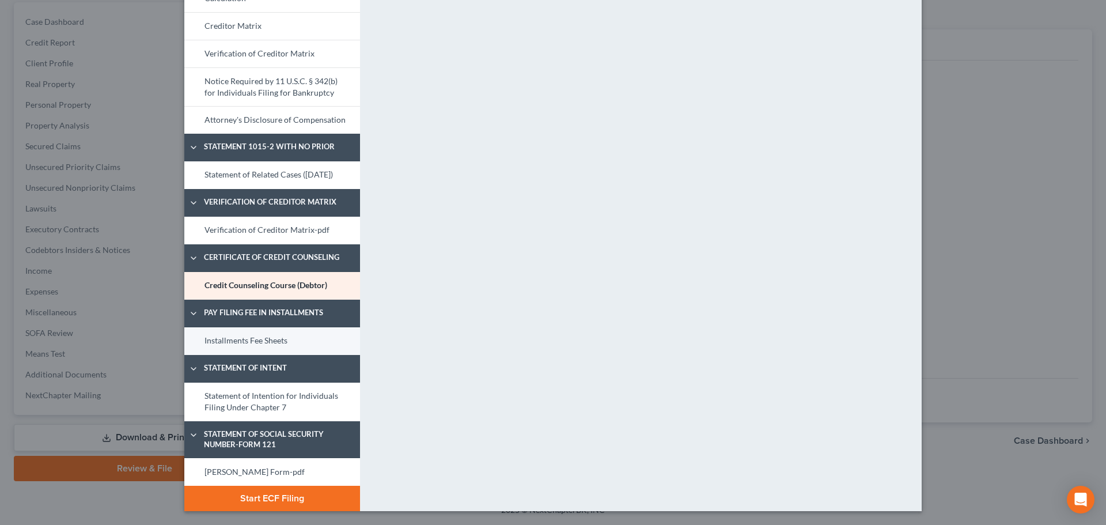
click at [317, 348] on link "Installments Fee Sheets" at bounding box center [272, 341] width 176 height 28
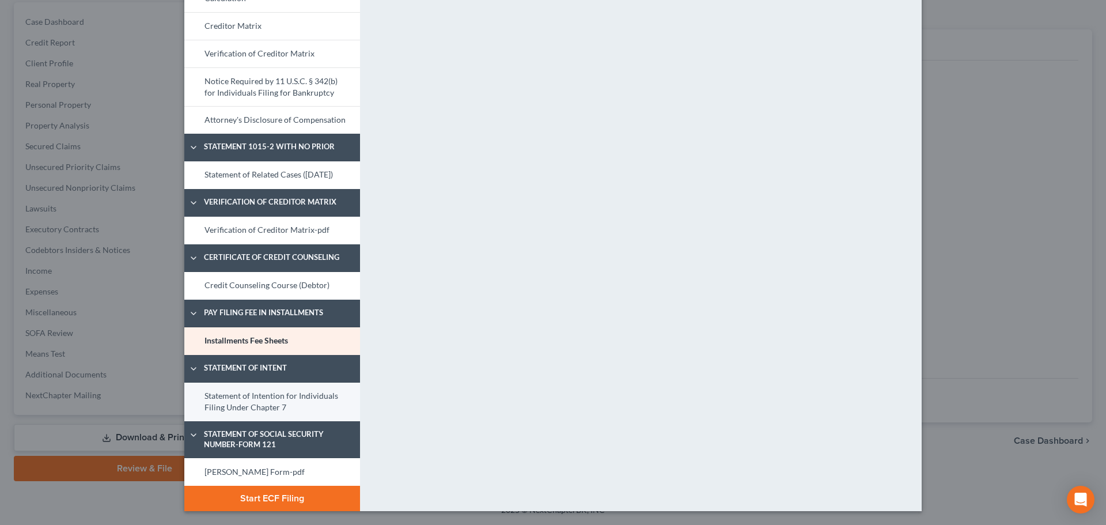
click at [298, 391] on link "Statement of Intention for Individuals Filing Under Chapter 7" at bounding box center [272, 401] width 176 height 39
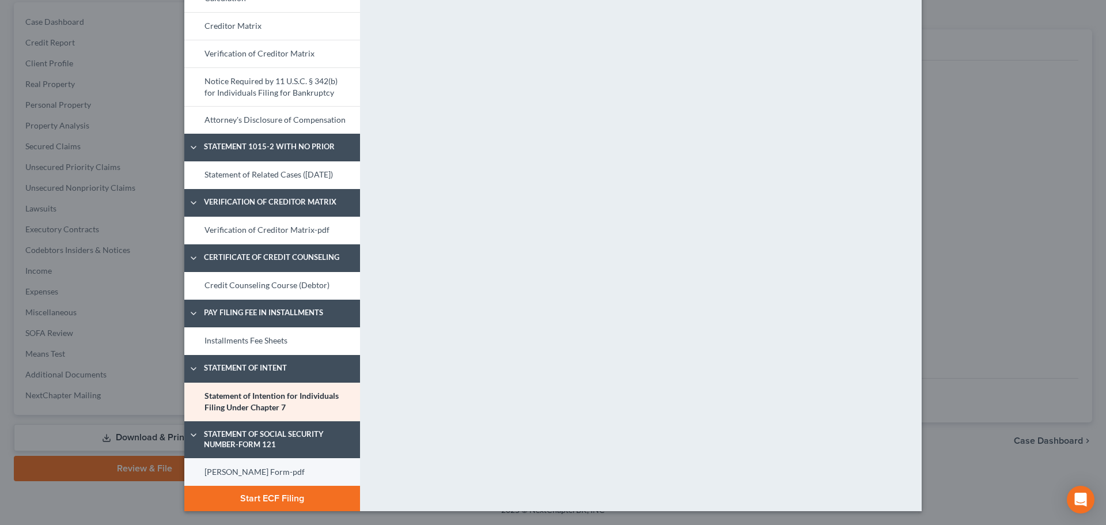
click at [322, 466] on link "[PERSON_NAME] Form-pdf" at bounding box center [272, 472] width 176 height 28
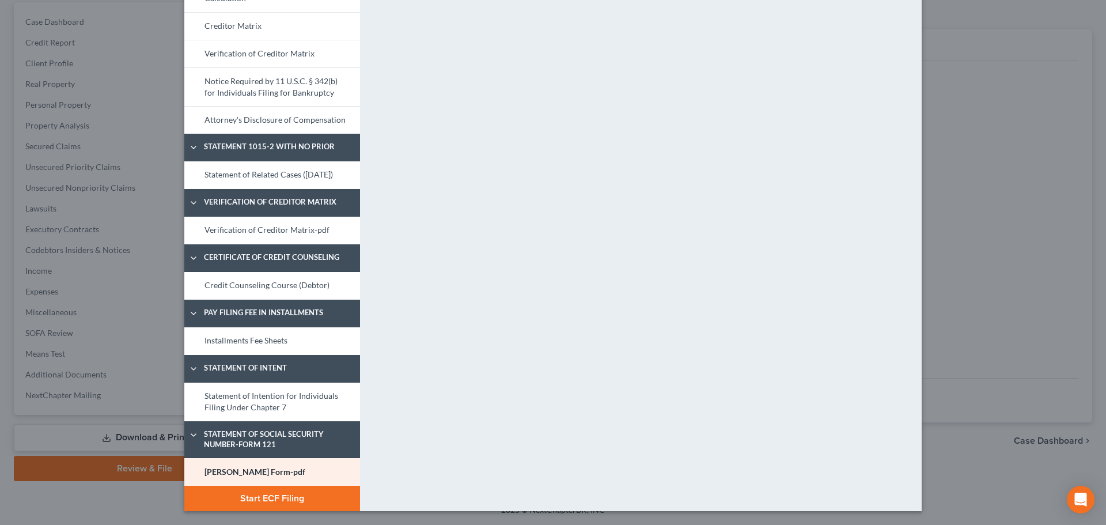
scroll to position [0, 0]
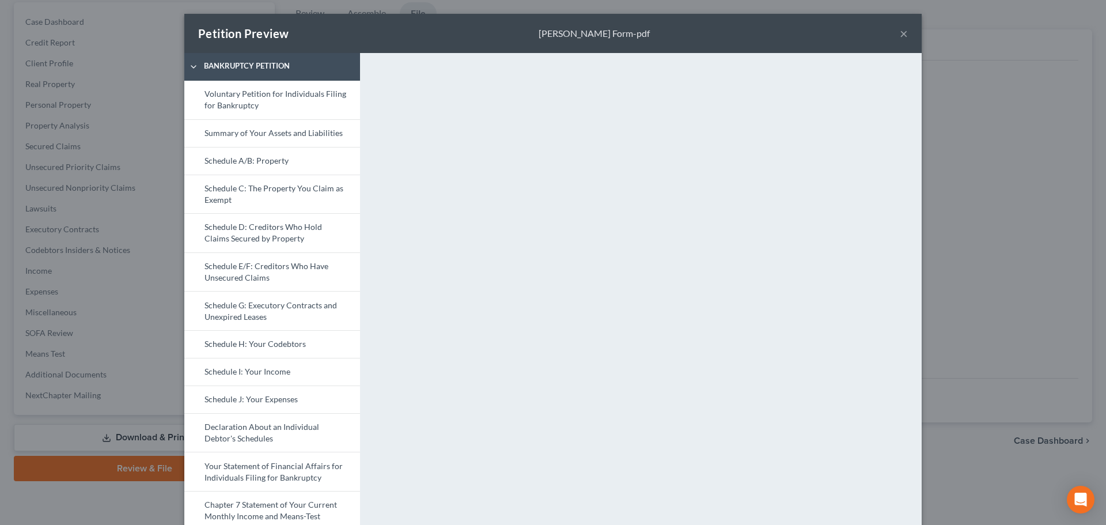
click at [735, 31] on button "×" at bounding box center [903, 33] width 8 height 14
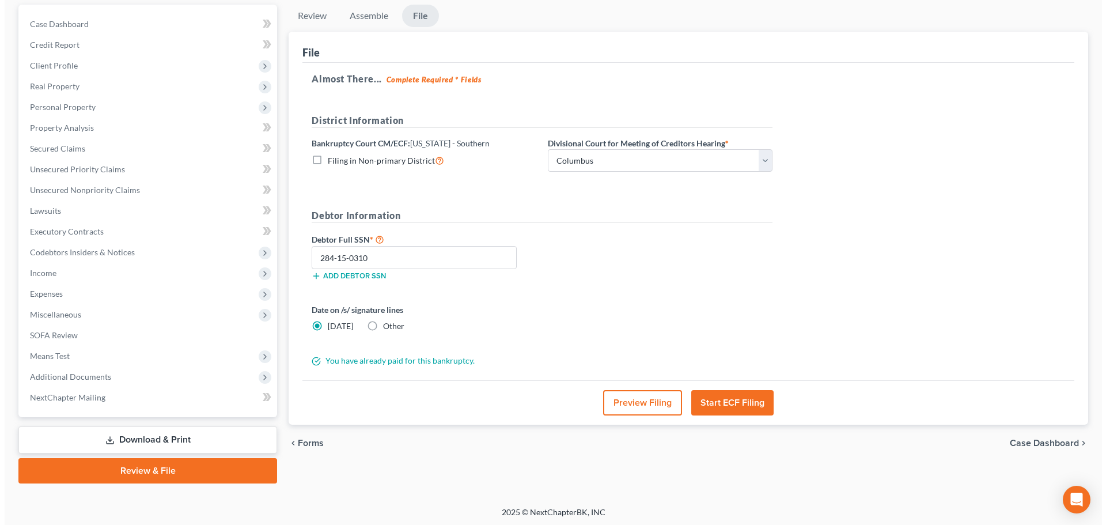
scroll to position [108, 0]
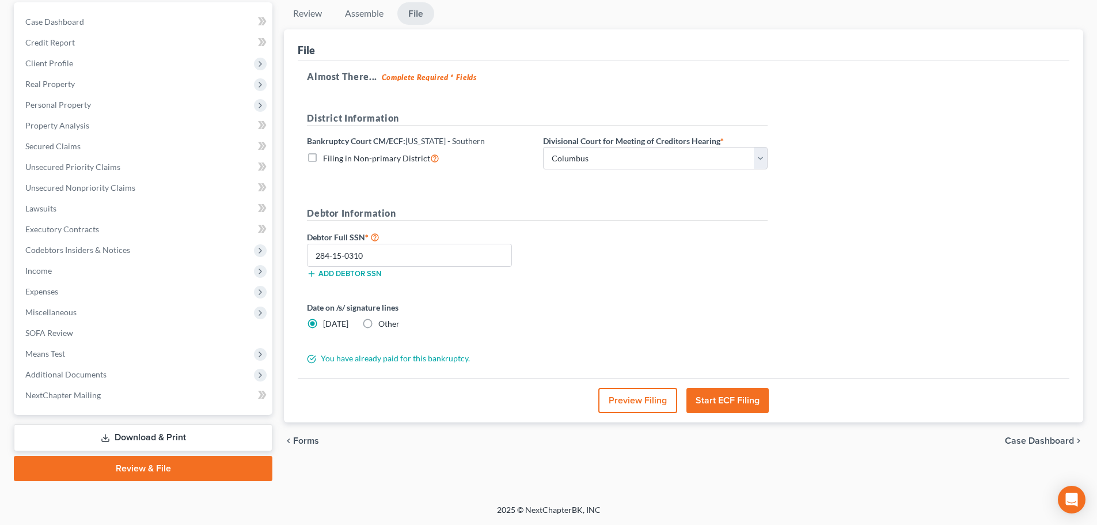
click at [735, 399] on button "Start ECF Filing" at bounding box center [727, 400] width 82 height 25
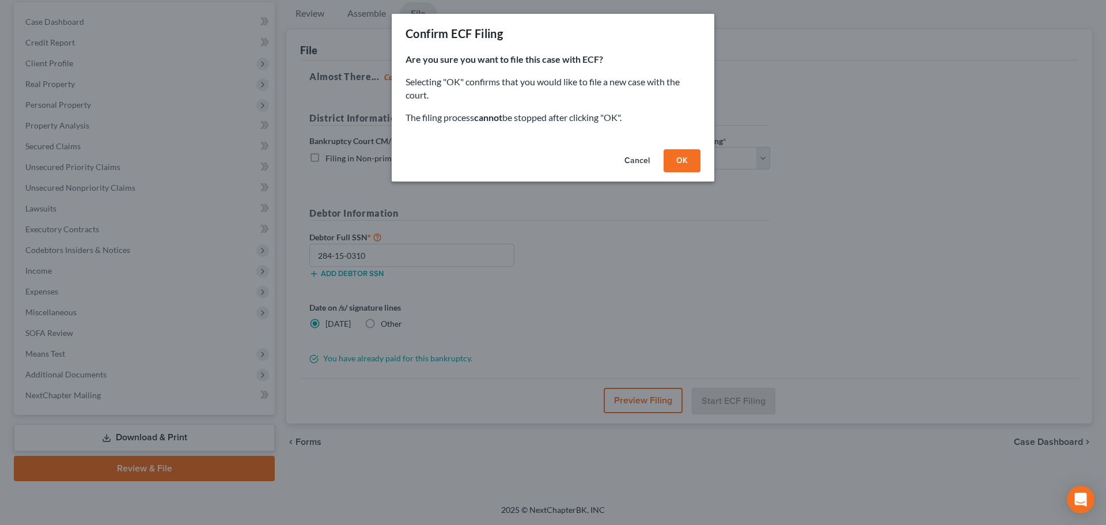
click at [692, 161] on button "OK" at bounding box center [681, 160] width 37 height 23
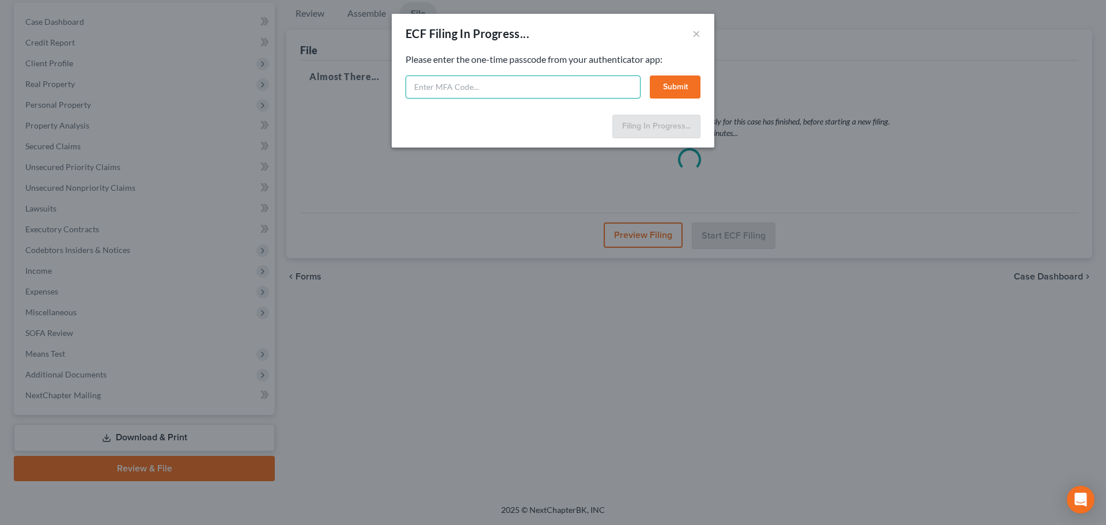
click at [559, 83] on input "text" at bounding box center [522, 86] width 235 height 23
type input "414201"
click at [658, 95] on button "Submit" at bounding box center [675, 86] width 51 height 23
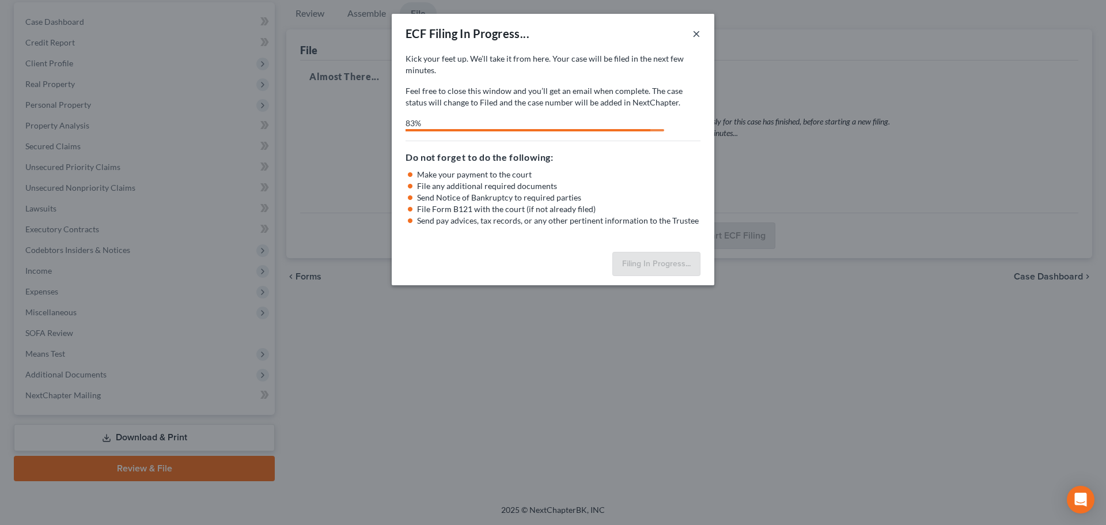
click at [697, 32] on button "×" at bounding box center [696, 33] width 8 height 14
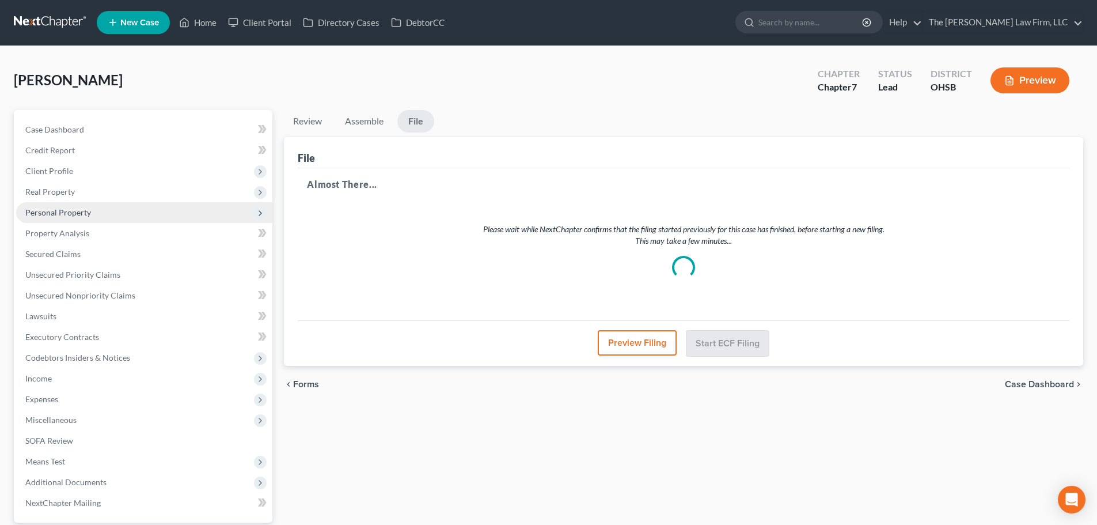
scroll to position [0, 0]
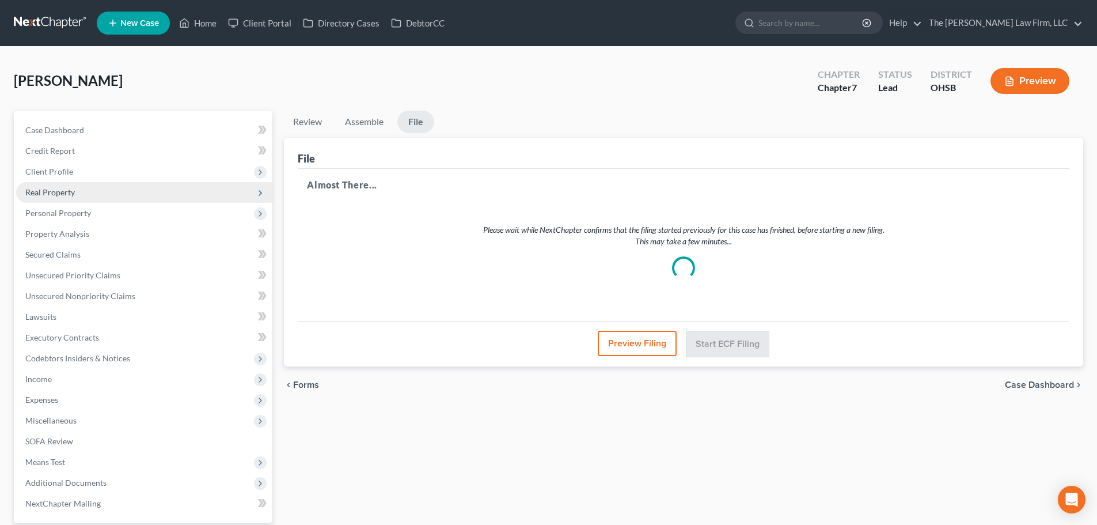
click at [73, 190] on span "Real Property" at bounding box center [50, 192] width 50 height 10
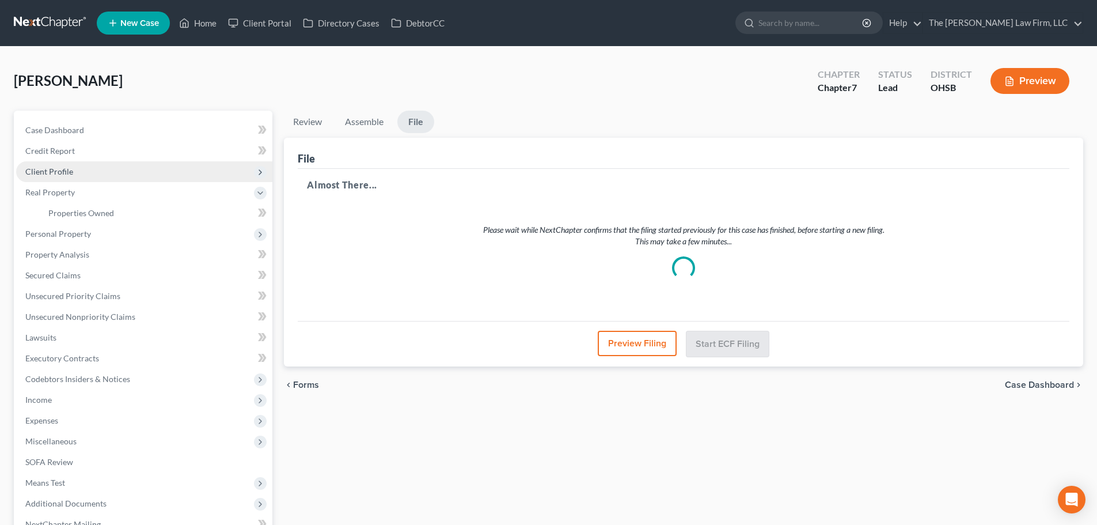
click at [73, 172] on span "Client Profile" at bounding box center [144, 171] width 256 height 21
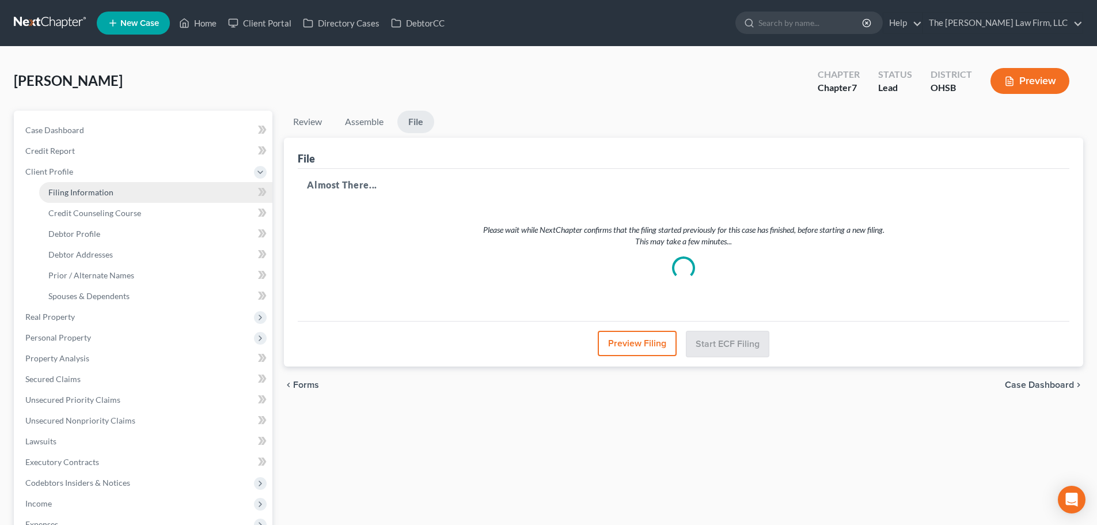
click at [80, 189] on span "Filing Information" at bounding box center [80, 192] width 65 height 10
select select "1"
select select "0"
select select "36"
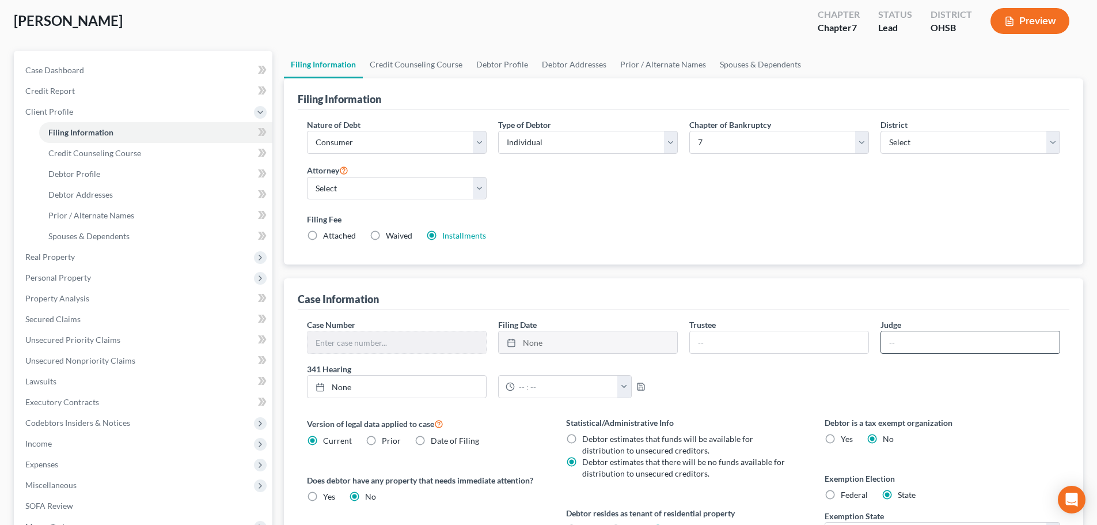
scroll to position [96, 0]
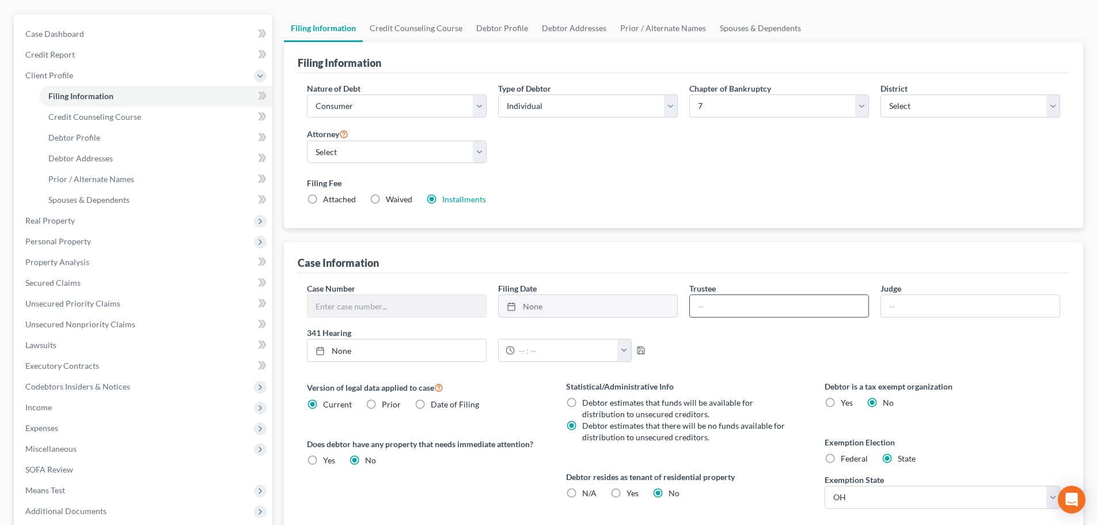
click at [735, 301] on input "text" at bounding box center [779, 306] width 179 height 22
click at [735, 247] on div "Case Information" at bounding box center [684, 257] width 772 height 31
click at [735, 302] on input "my" at bounding box center [779, 306] width 179 height 22
type input "[PERSON_NAME]"
click at [735, 351] on div "Case Number Filing Date None close Date Time chevron_left [DATE] chevron_right …" at bounding box center [683, 326] width 765 height 89
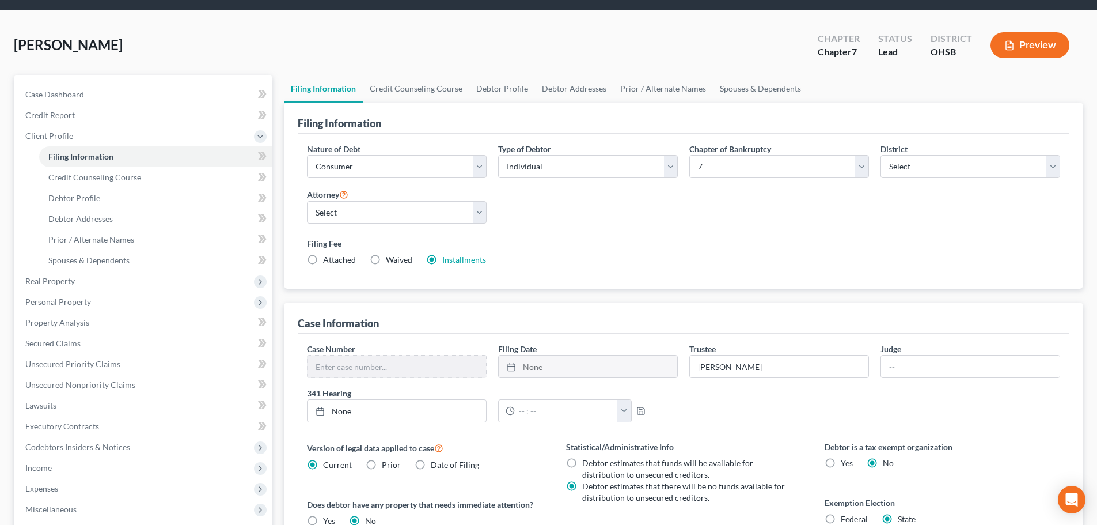
scroll to position [0, 0]
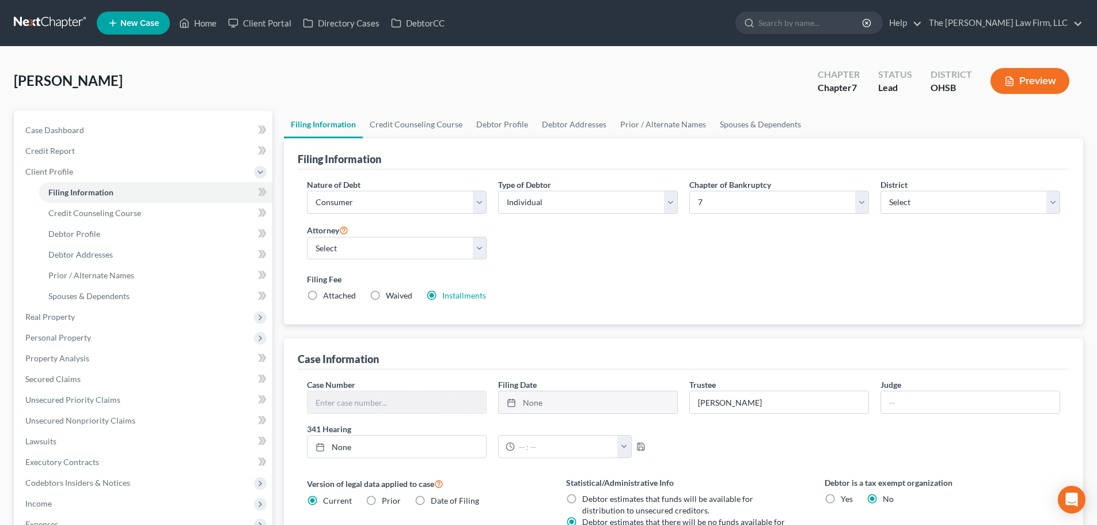
type input "2:25-bk-53939"
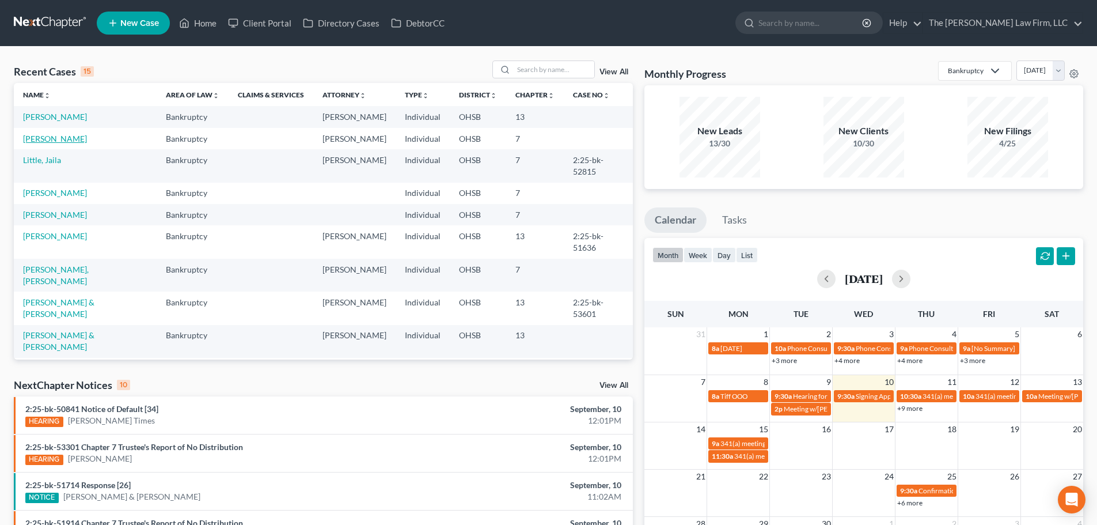
click at [45, 136] on link "[PERSON_NAME]" at bounding box center [55, 139] width 64 height 10
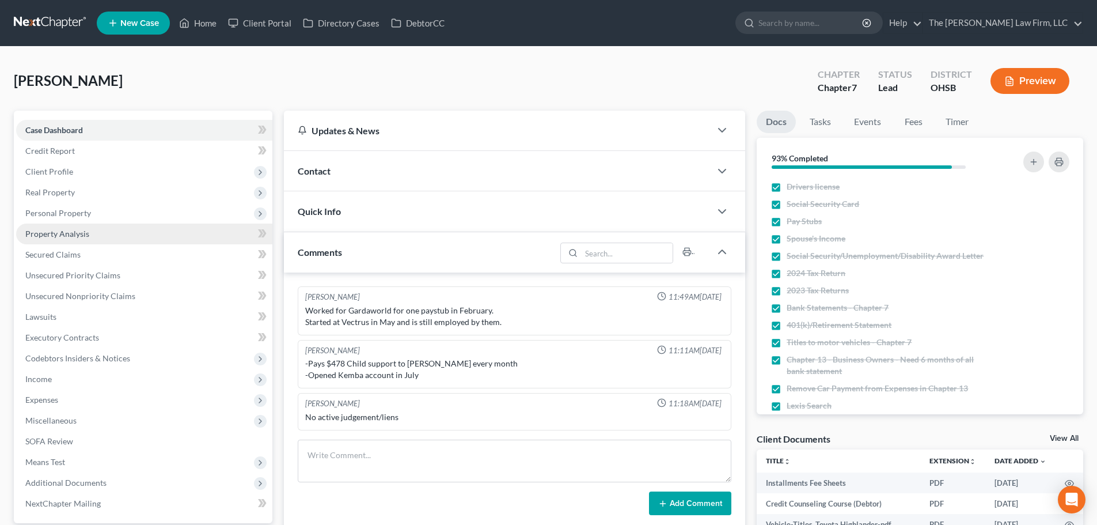
click at [74, 233] on span "Property Analysis" at bounding box center [57, 234] width 64 height 10
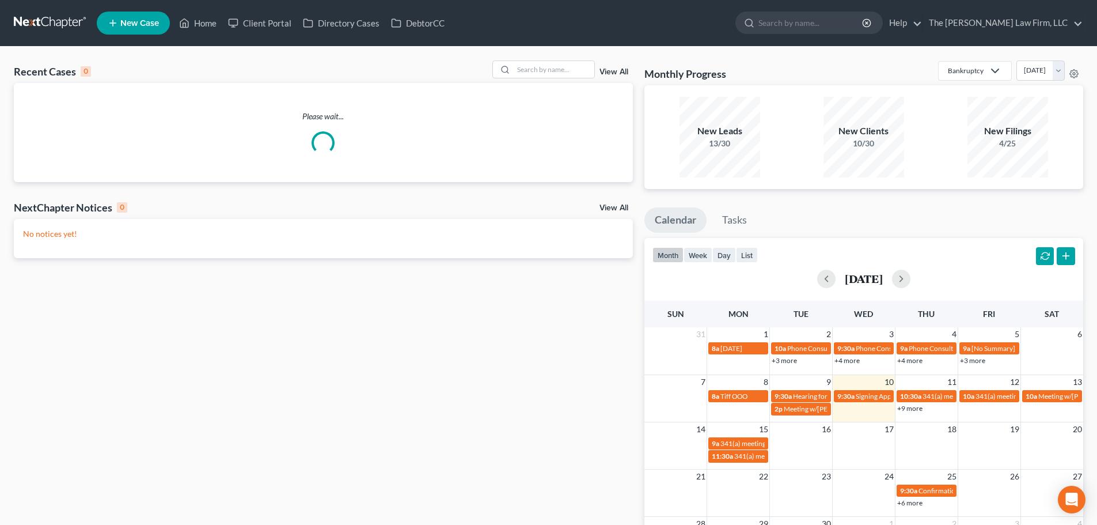
click at [575, 79] on div "Recent Cases 0 View All" at bounding box center [323, 71] width 619 height 22
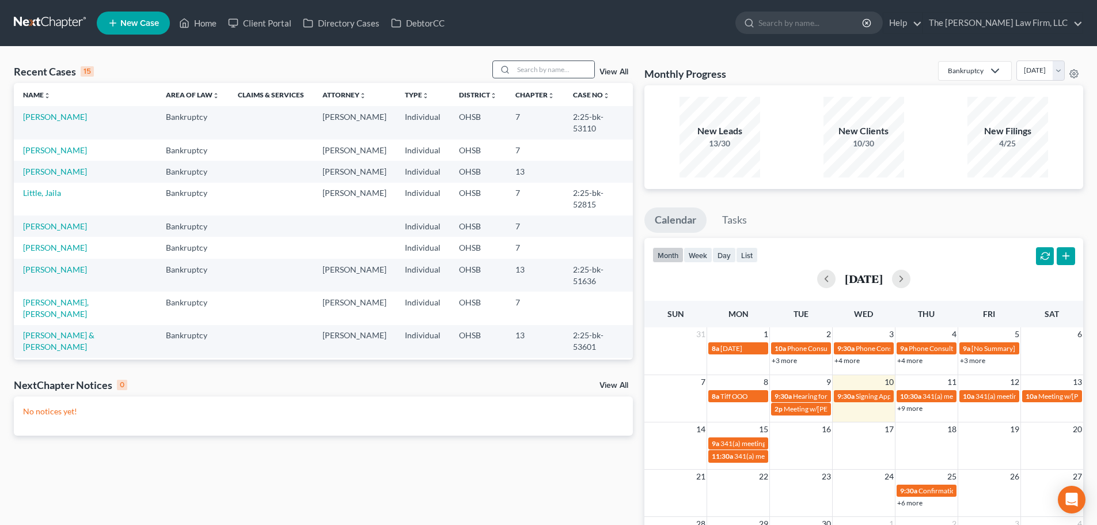
click at [574, 78] on div at bounding box center [543, 69] width 103 height 18
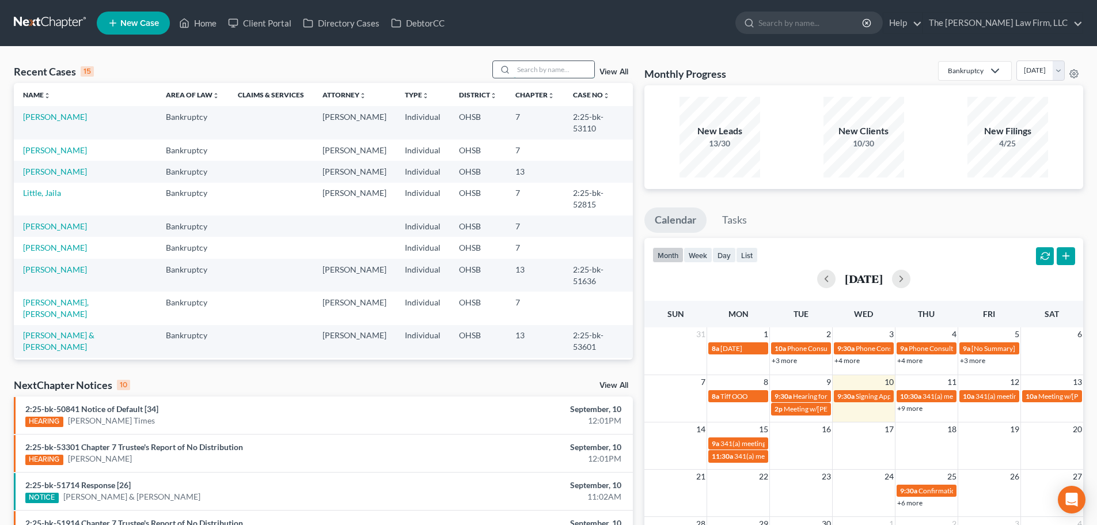
click at [573, 75] on input "search" at bounding box center [554, 69] width 81 height 17
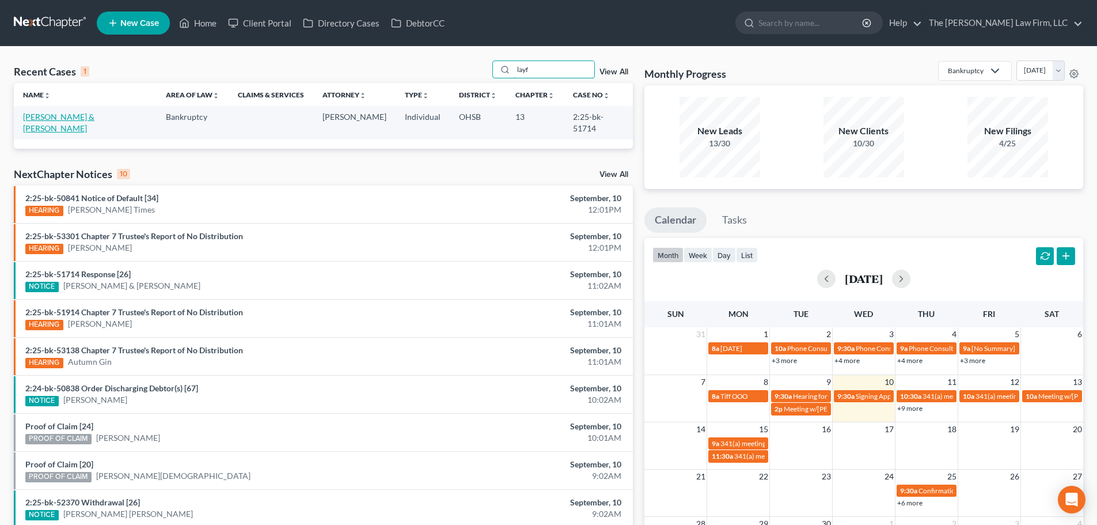
type input "layf"
click at [57, 118] on link "[PERSON_NAME] & [PERSON_NAME]" at bounding box center [58, 122] width 71 height 21
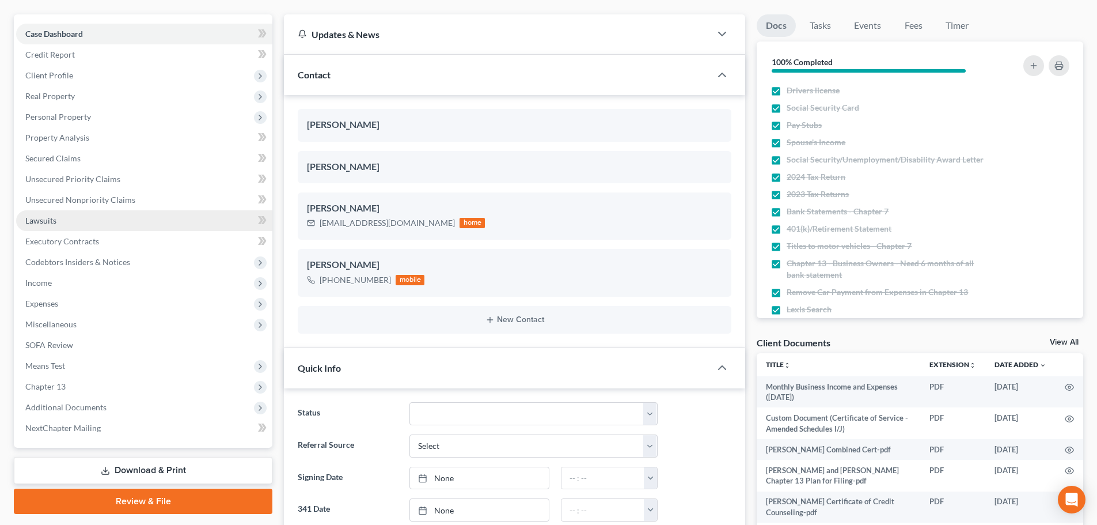
scroll to position [16, 0]
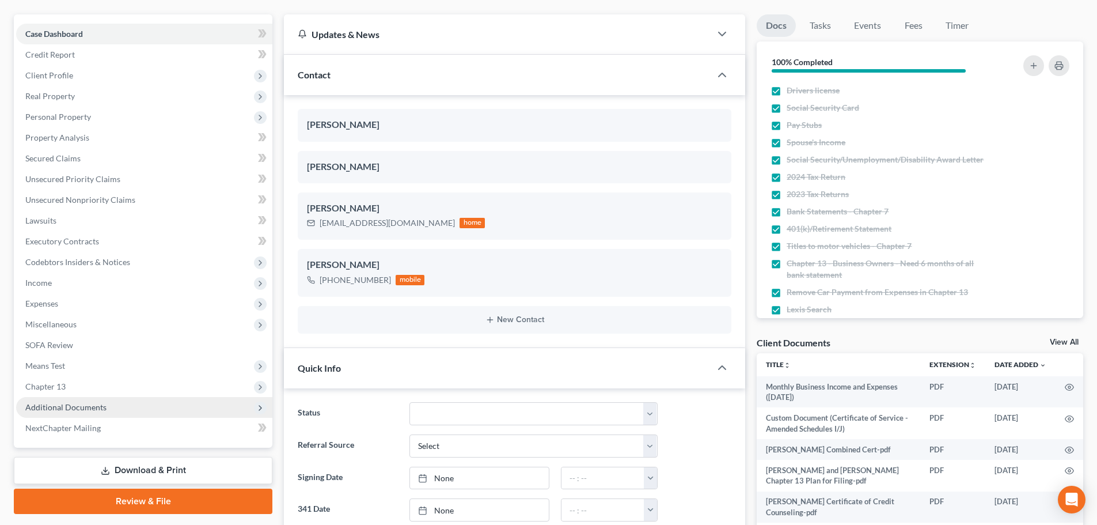
click at [56, 404] on span "Additional Documents" at bounding box center [65, 407] width 81 height 10
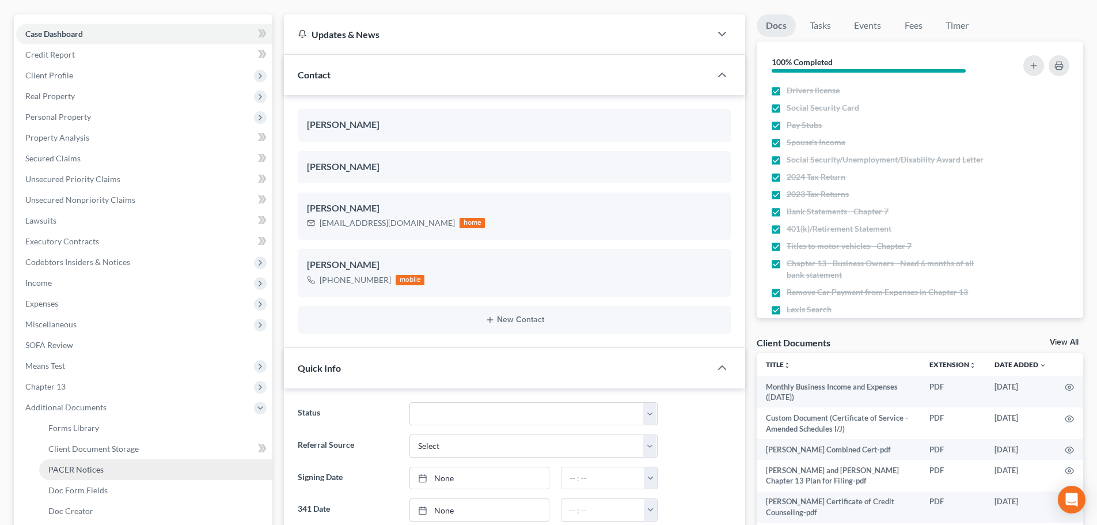
click at [71, 463] on link "PACER Notices" at bounding box center [155, 469] width 233 height 21
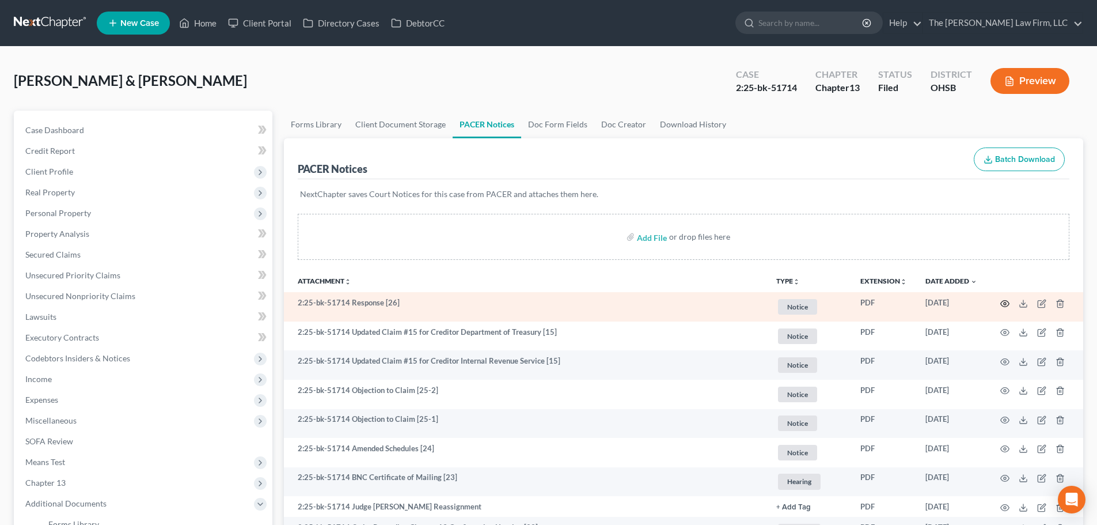
click at [1005, 304] on icon "button" at bounding box center [1004, 303] width 9 height 9
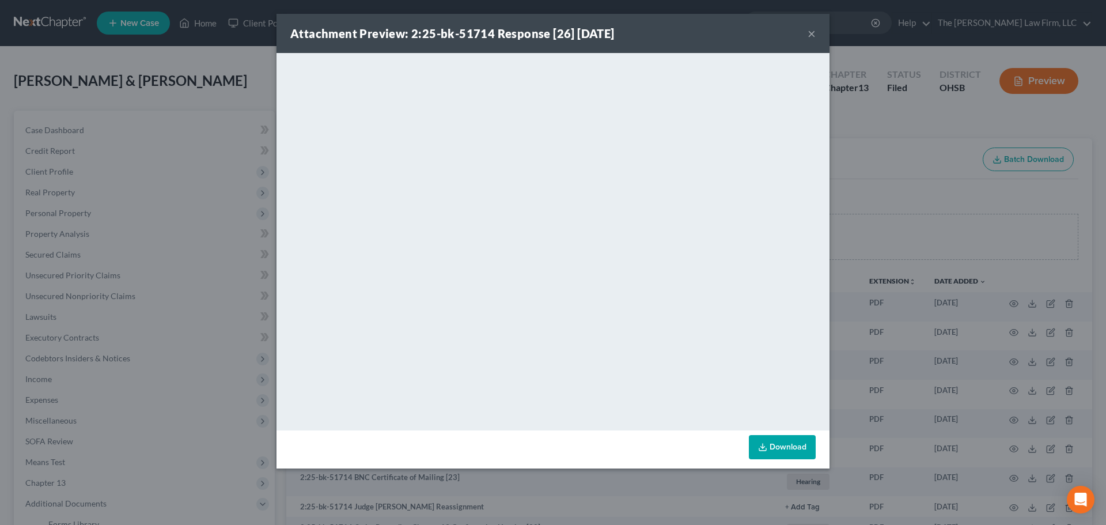
click at [813, 35] on button "×" at bounding box center [811, 33] width 8 height 14
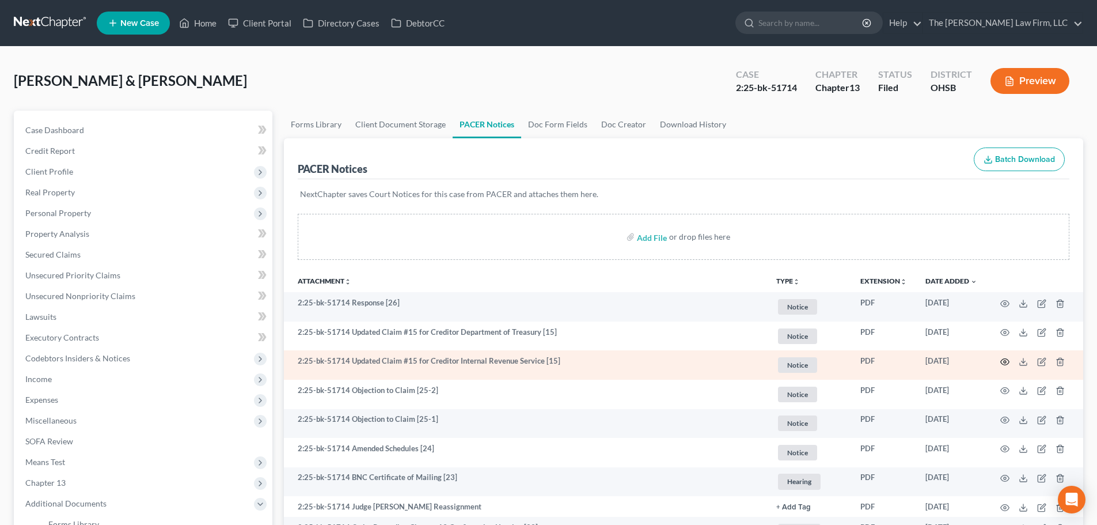
click at [1007, 362] on icon "button" at bounding box center [1004, 361] width 9 height 9
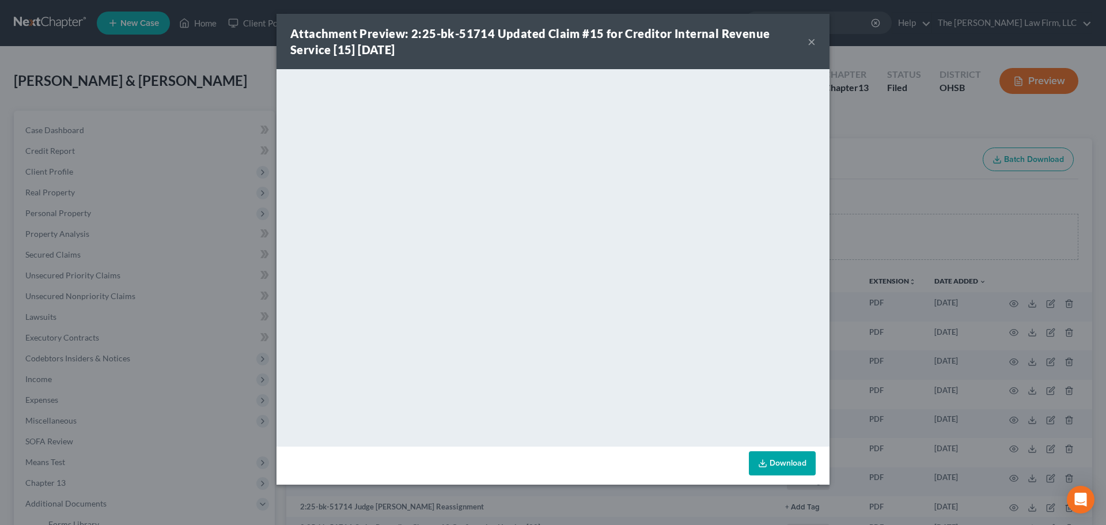
click at [811, 45] on button "×" at bounding box center [811, 42] width 8 height 14
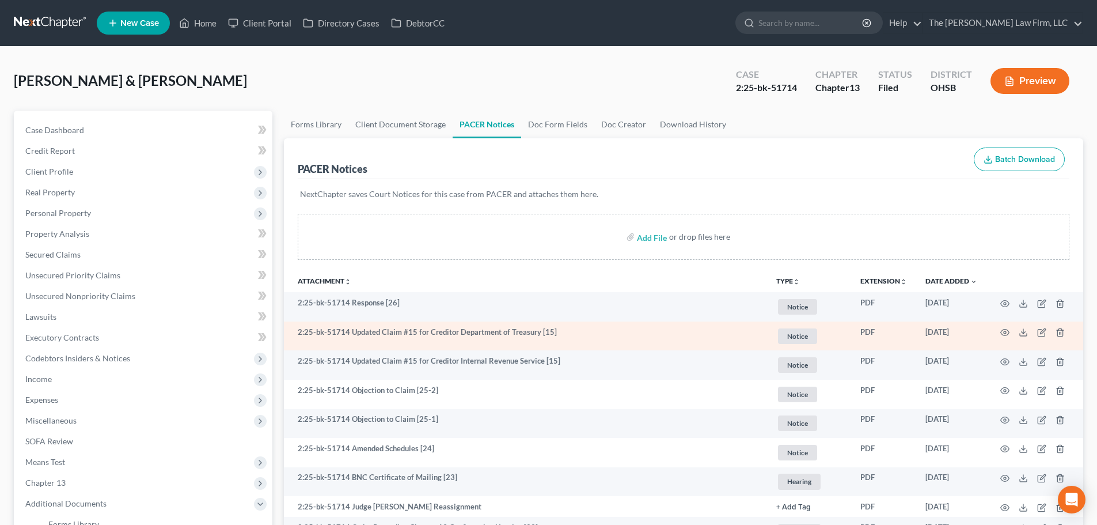
click at [1000, 333] on td at bounding box center [1034, 335] width 97 height 29
click at [1003, 332] on icon "button" at bounding box center [1004, 332] width 9 height 9
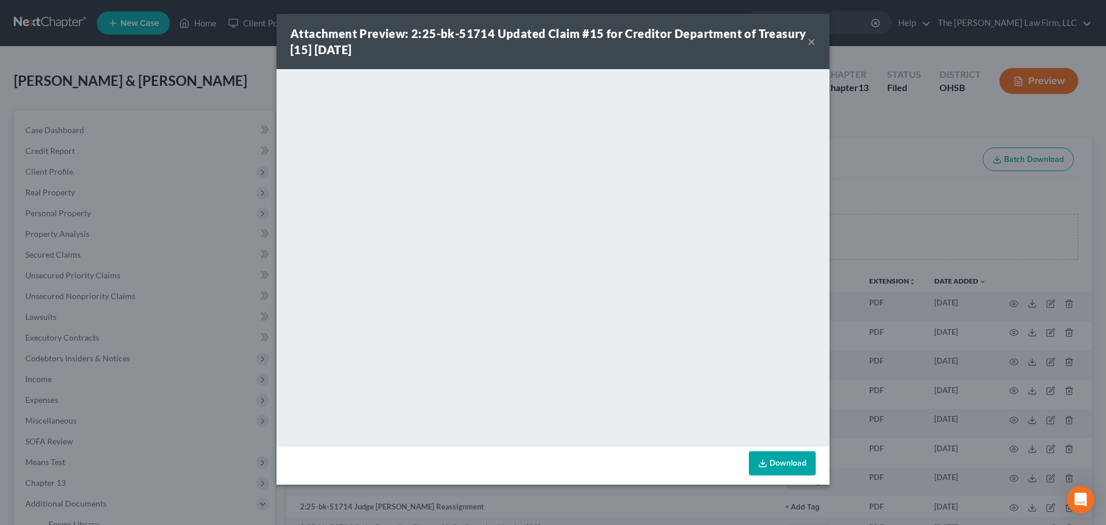
click at [814, 45] on button "×" at bounding box center [811, 42] width 8 height 14
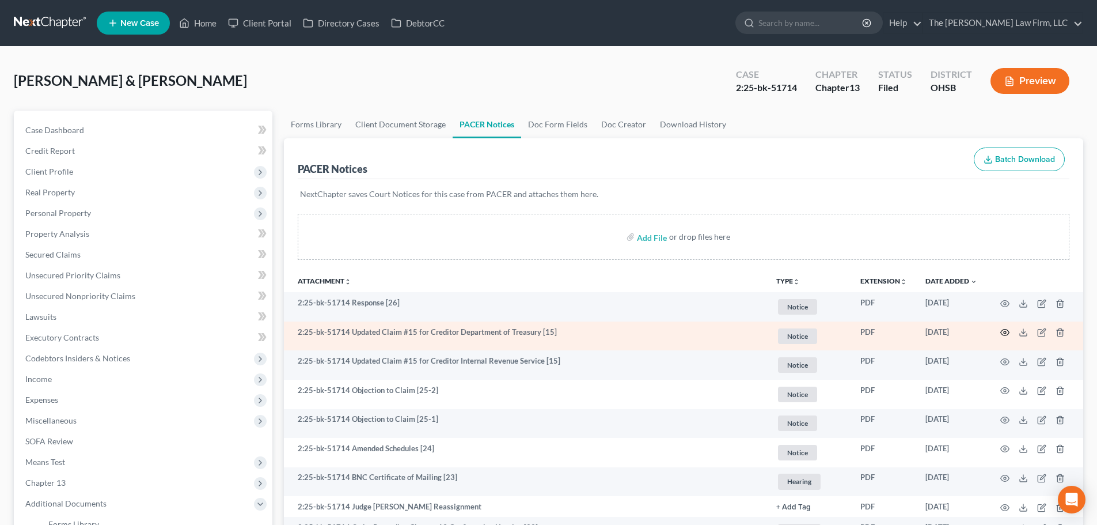
click at [1003, 334] on icon "button" at bounding box center [1004, 332] width 9 height 9
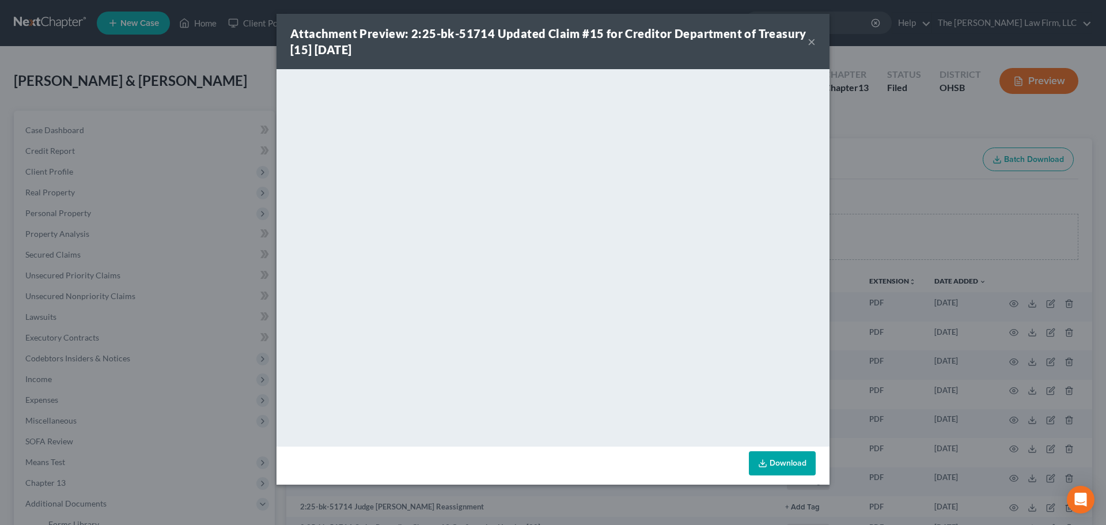
click at [916, 174] on div "Attachment Preview: 2:25-bk-51714 Updated Claim #15 for Creditor Department of …" at bounding box center [553, 262] width 1106 height 525
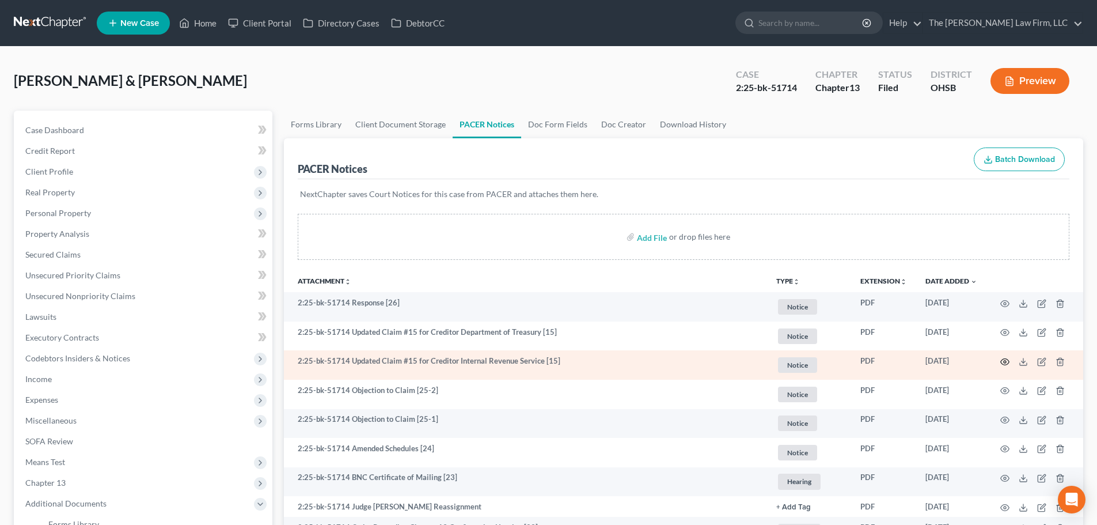
click at [1003, 361] on icon "button" at bounding box center [1004, 361] width 9 height 9
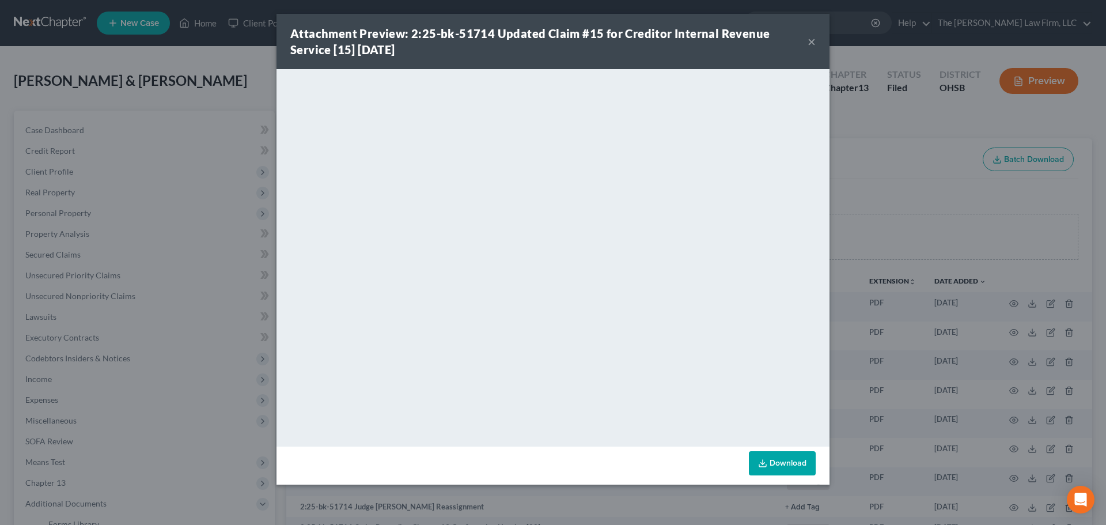
click at [854, 187] on div "Attachment Preview: 2:25-bk-51714 Updated Claim #15 for Creditor Internal Reven…" at bounding box center [553, 262] width 1106 height 525
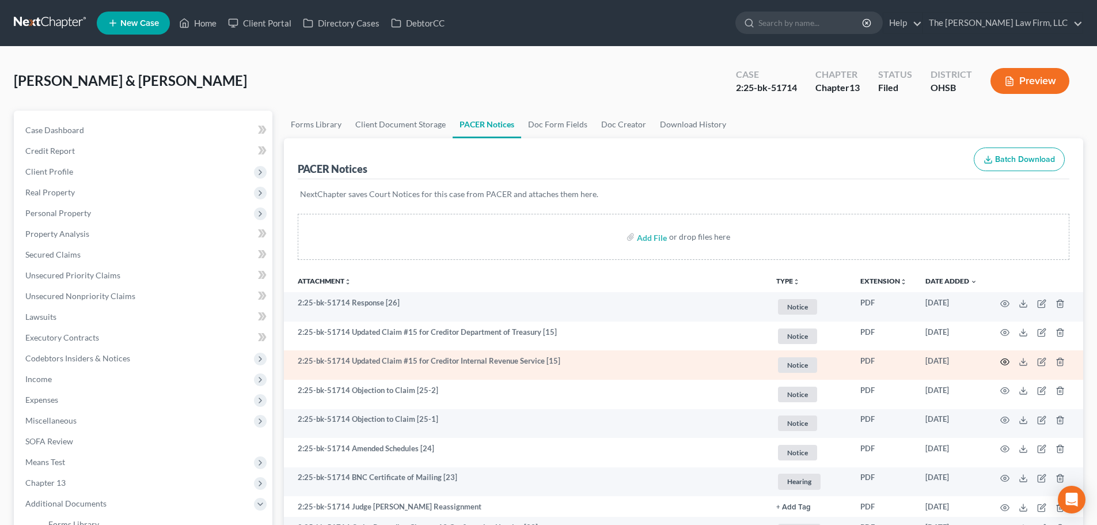
click at [1004, 359] on icon "button" at bounding box center [1004, 361] width 9 height 9
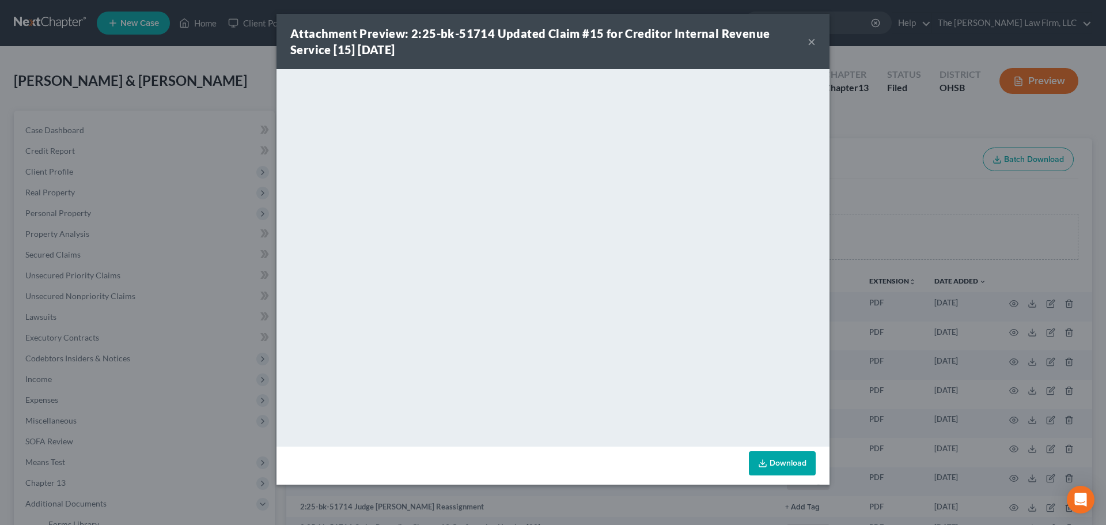
click at [814, 42] on button "×" at bounding box center [811, 42] width 8 height 14
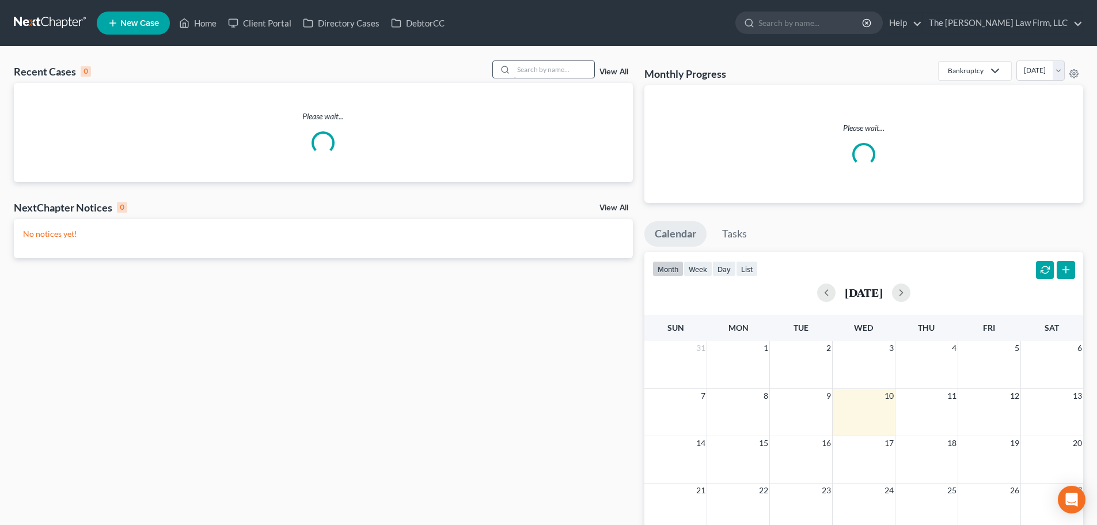
click at [546, 69] on input "search" at bounding box center [554, 69] width 81 height 17
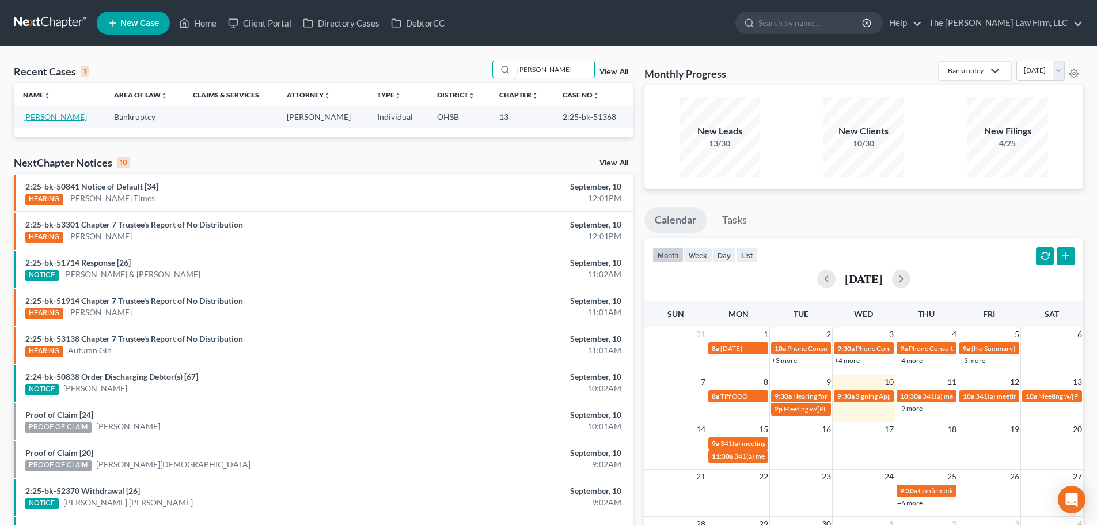
type input "[PERSON_NAME]"
click at [50, 117] on link "[PERSON_NAME]" at bounding box center [55, 117] width 64 height 10
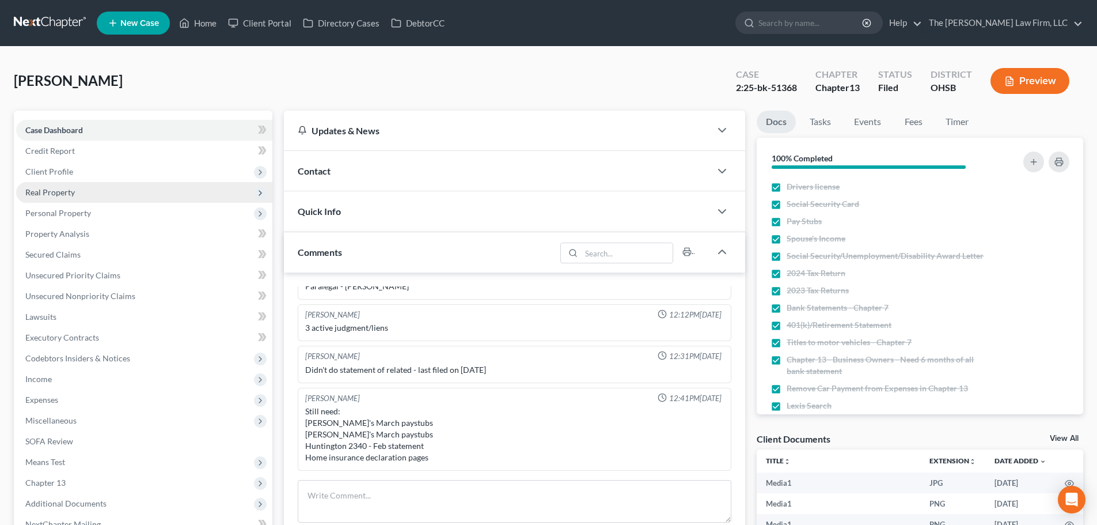
scroll to position [192, 0]
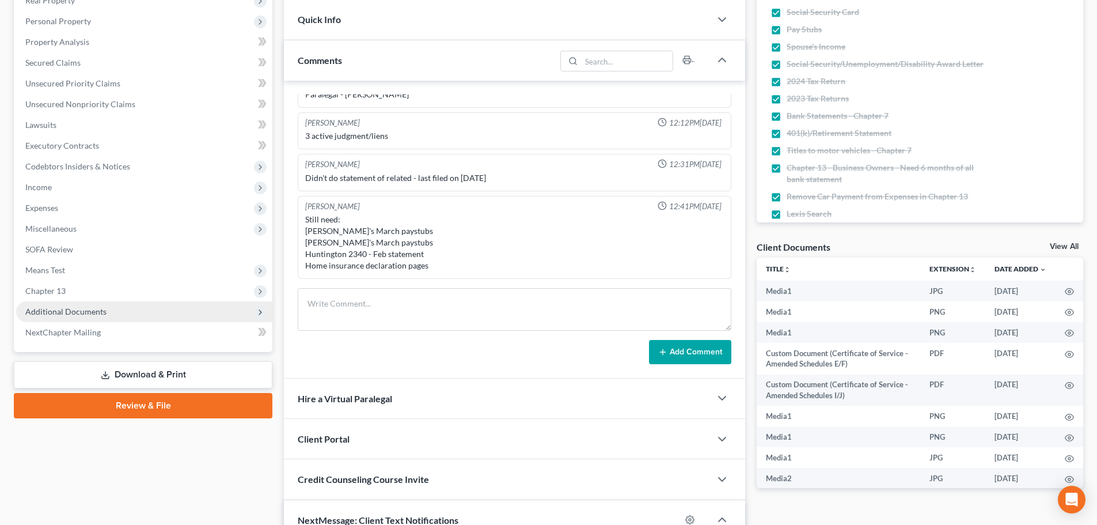
click at [72, 321] on span "Additional Documents" at bounding box center [144, 311] width 256 height 21
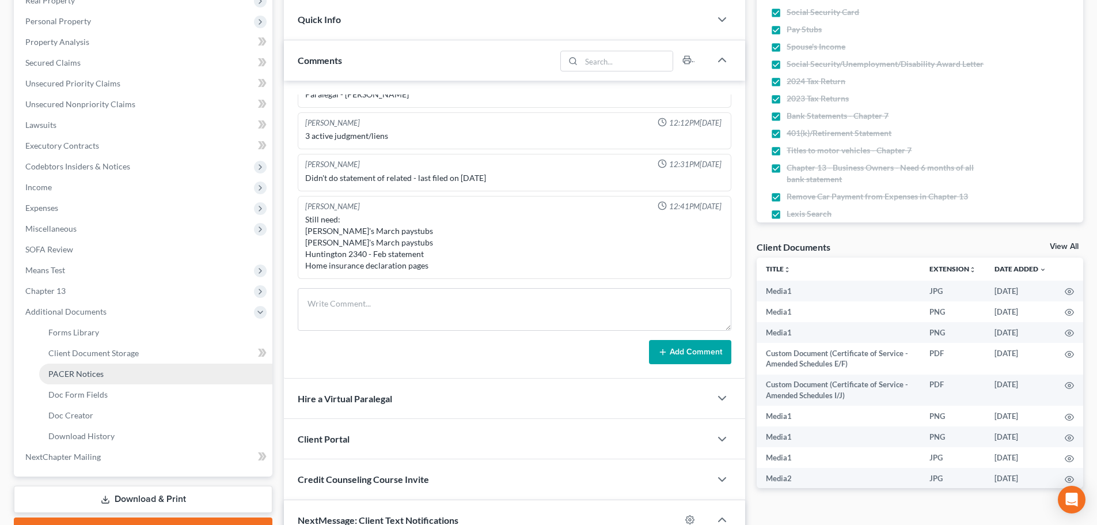
click at [79, 370] on span "PACER Notices" at bounding box center [75, 374] width 55 height 10
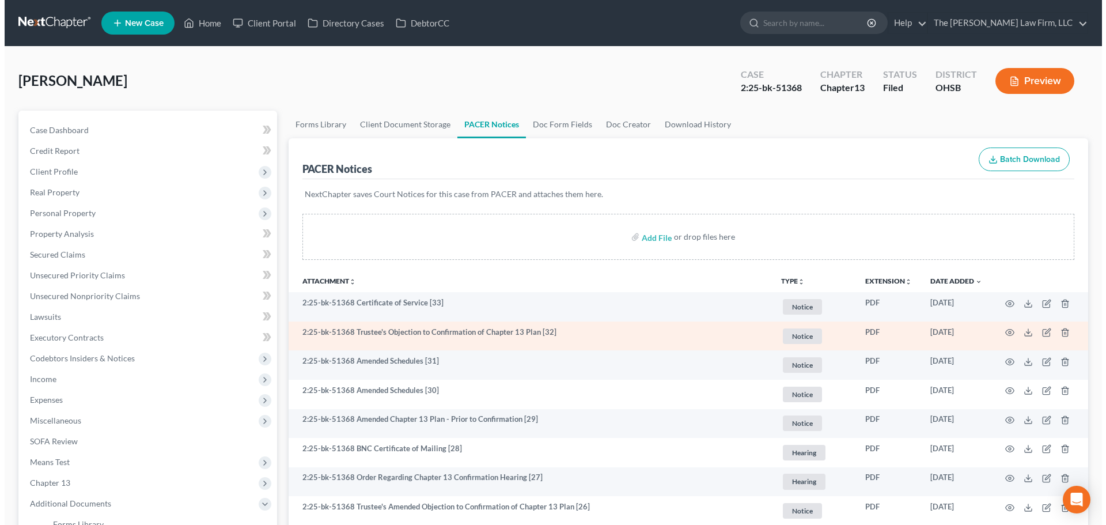
scroll to position [96, 0]
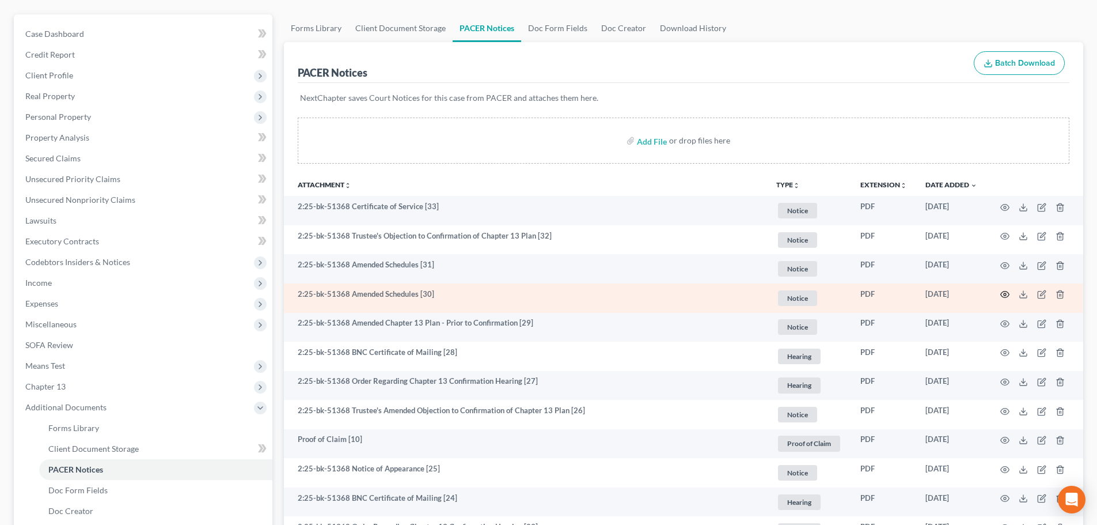
click at [1004, 295] on circle "button" at bounding box center [1005, 294] width 2 height 2
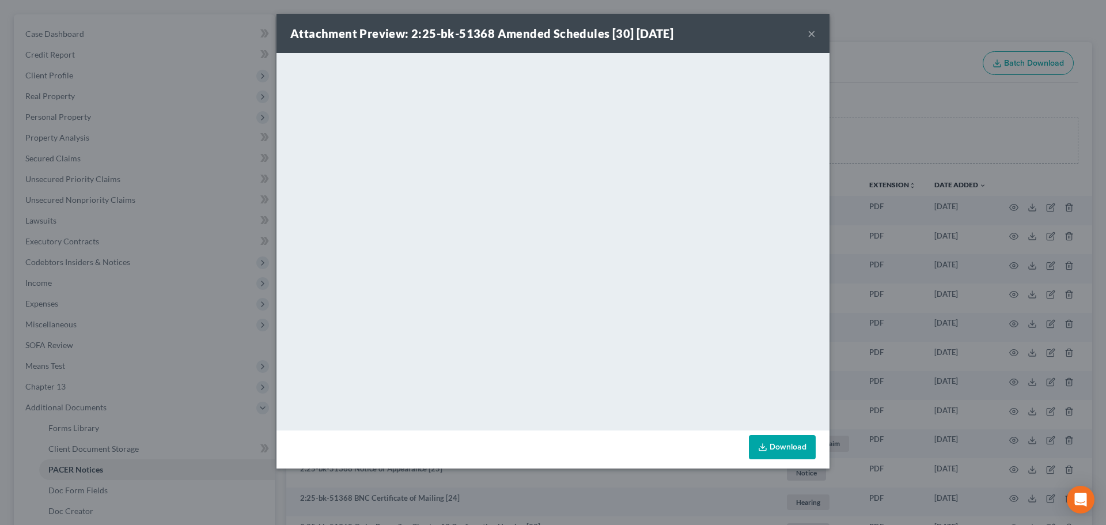
click at [871, 259] on div "Attachment Preview: 2:25-bk-51368 Amended Schedules [30] [DATE] × <object ng-at…" at bounding box center [553, 262] width 1106 height 525
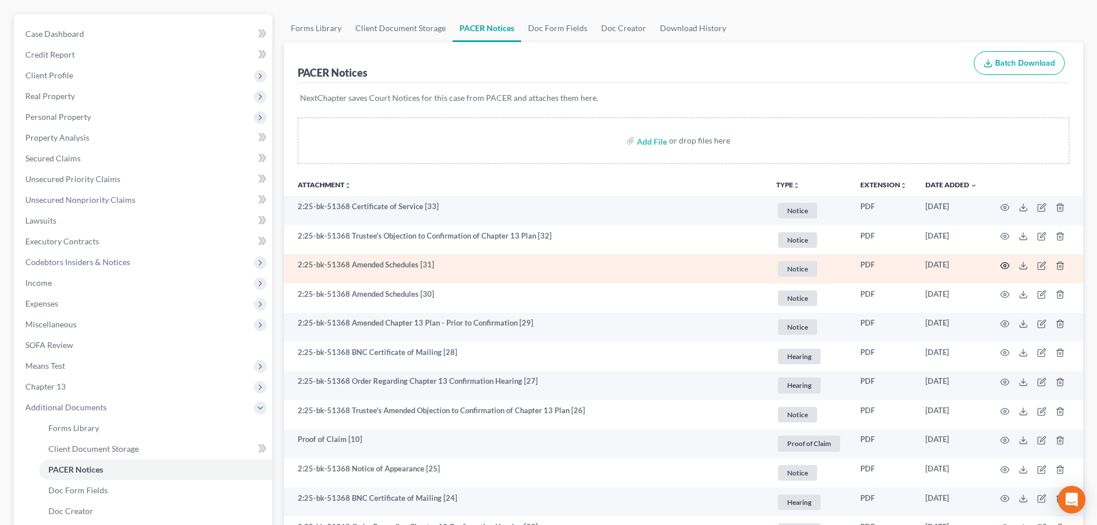
click at [1004, 264] on icon "button" at bounding box center [1004, 265] width 9 height 9
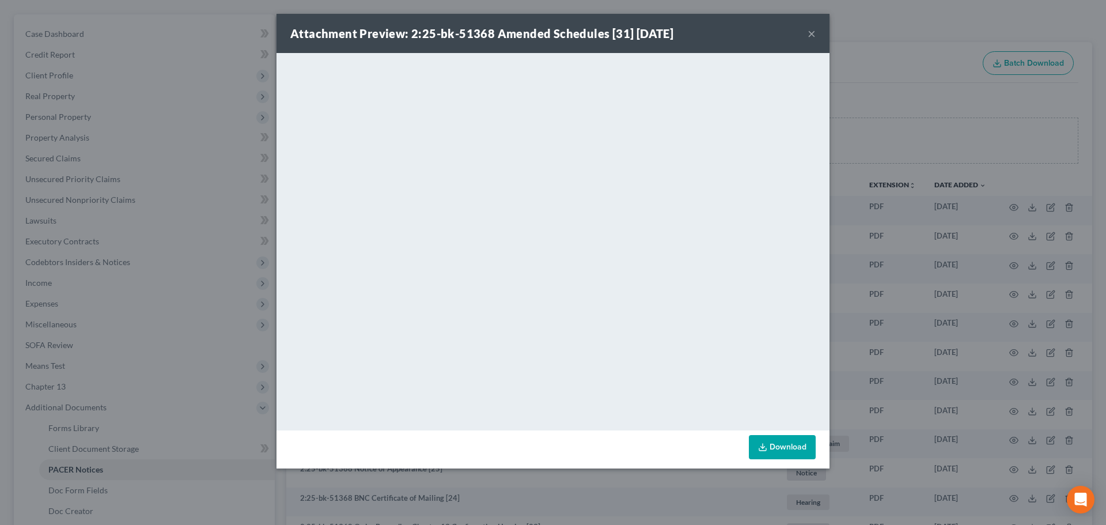
drag, startPoint x: 809, startPoint y: 30, endPoint x: 758, endPoint y: 39, distance: 50.8
click at [809, 30] on button "×" at bounding box center [811, 33] width 8 height 14
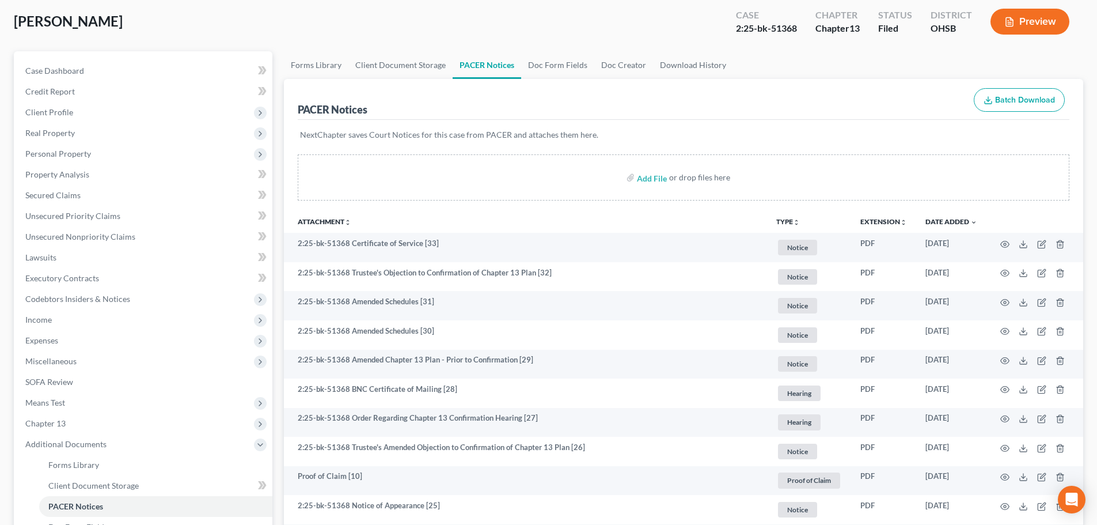
scroll to position [0, 0]
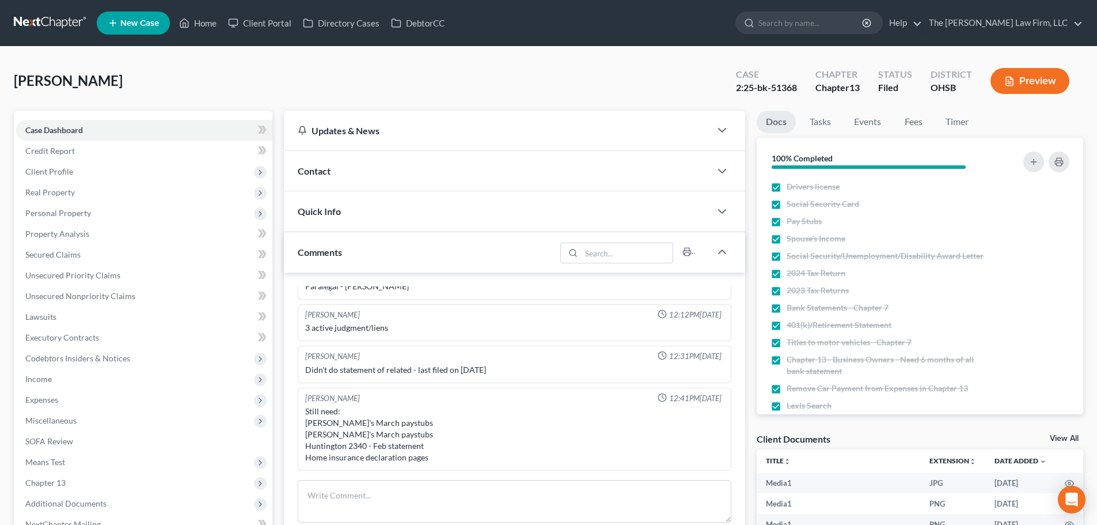
scroll to position [1181, 0]
click at [41, 20] on link at bounding box center [51, 23] width 74 height 21
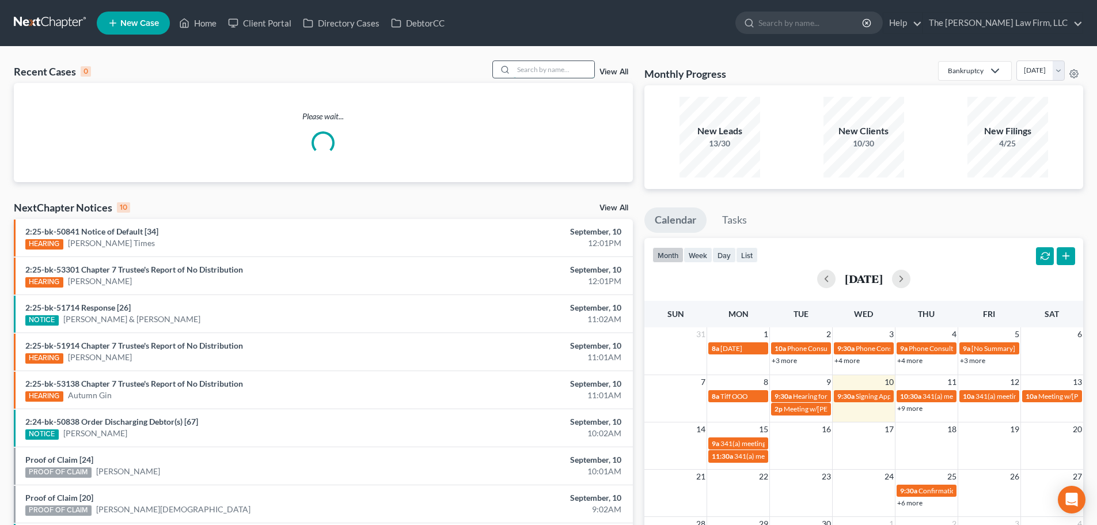
click at [532, 74] on input "search" at bounding box center [554, 69] width 81 height 17
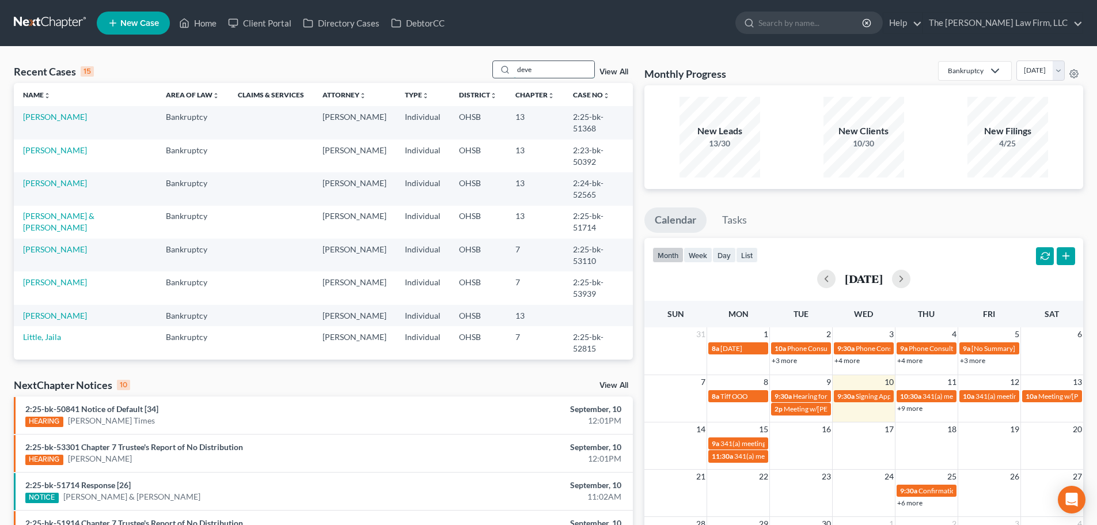
click at [553, 74] on input "deve" at bounding box center [554, 69] width 81 height 17
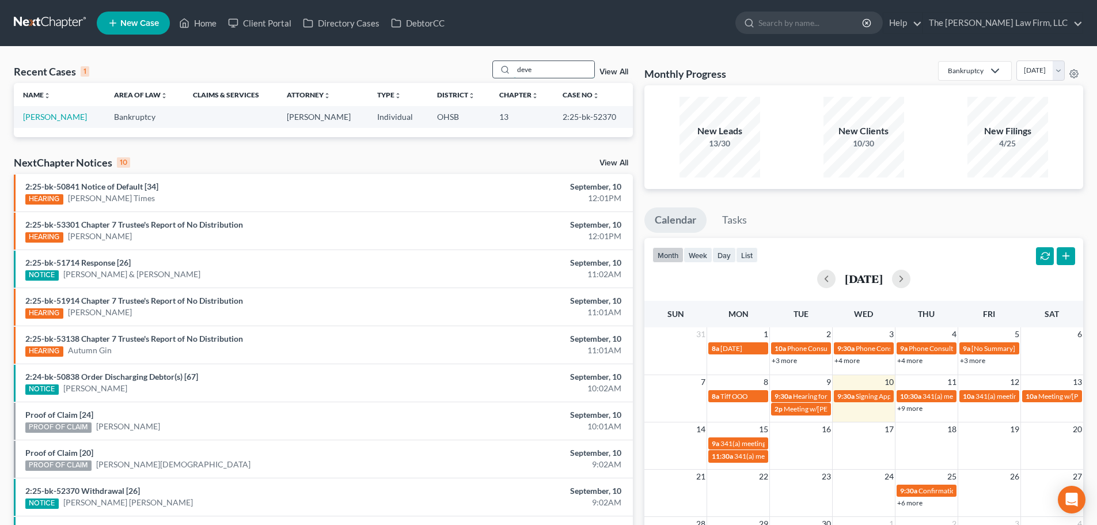
click at [553, 74] on input "deve" at bounding box center [554, 69] width 81 height 17
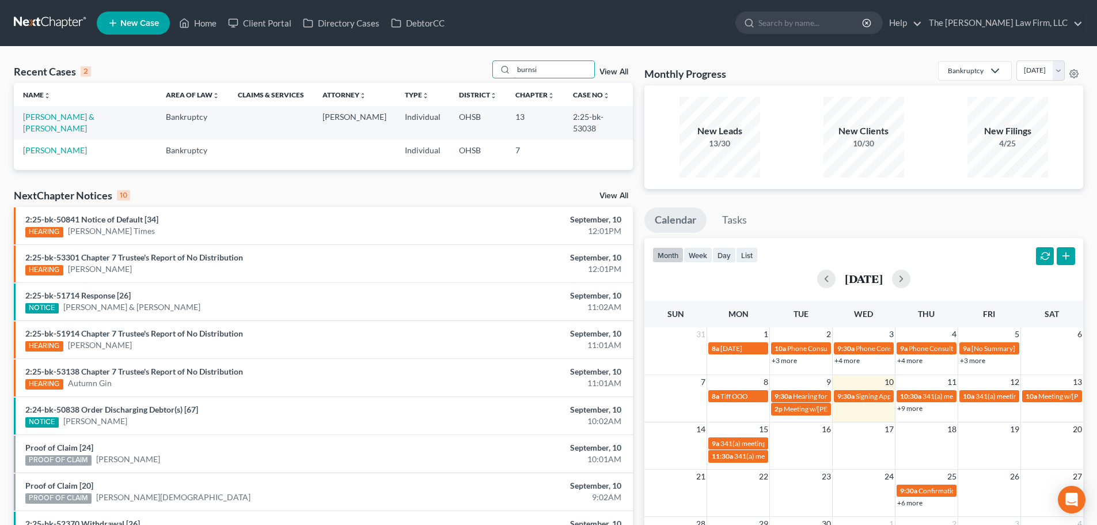
type input "burnsi"
click at [44, 115] on link "[PERSON_NAME] & [PERSON_NAME]" at bounding box center [58, 122] width 71 height 21
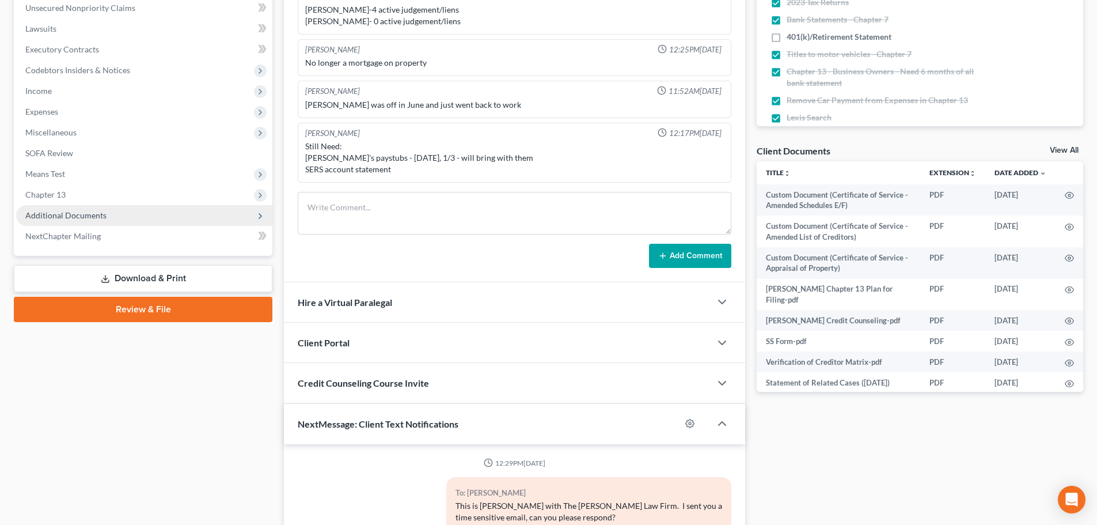
scroll to position [81, 0]
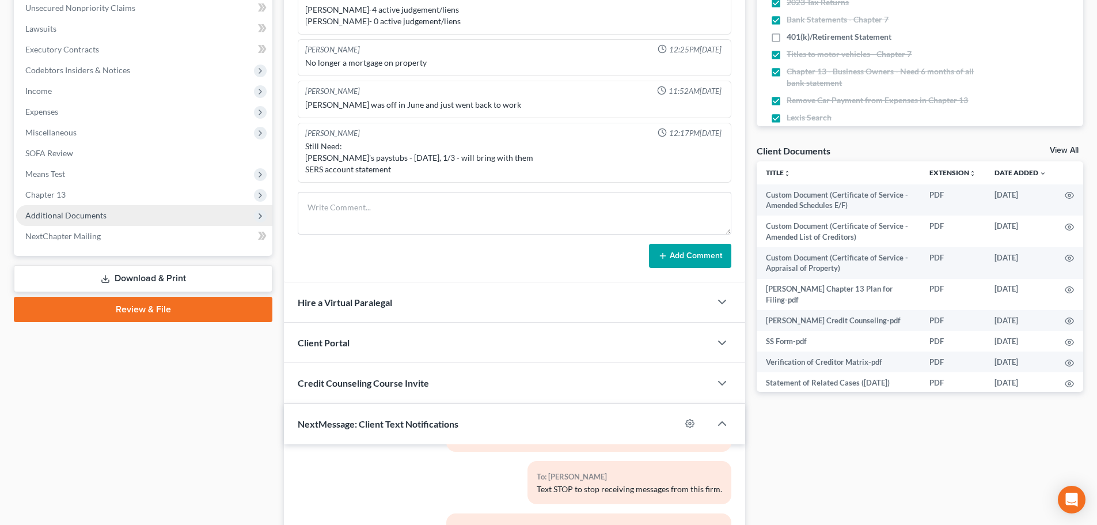
click at [70, 209] on span "Additional Documents" at bounding box center [144, 215] width 256 height 21
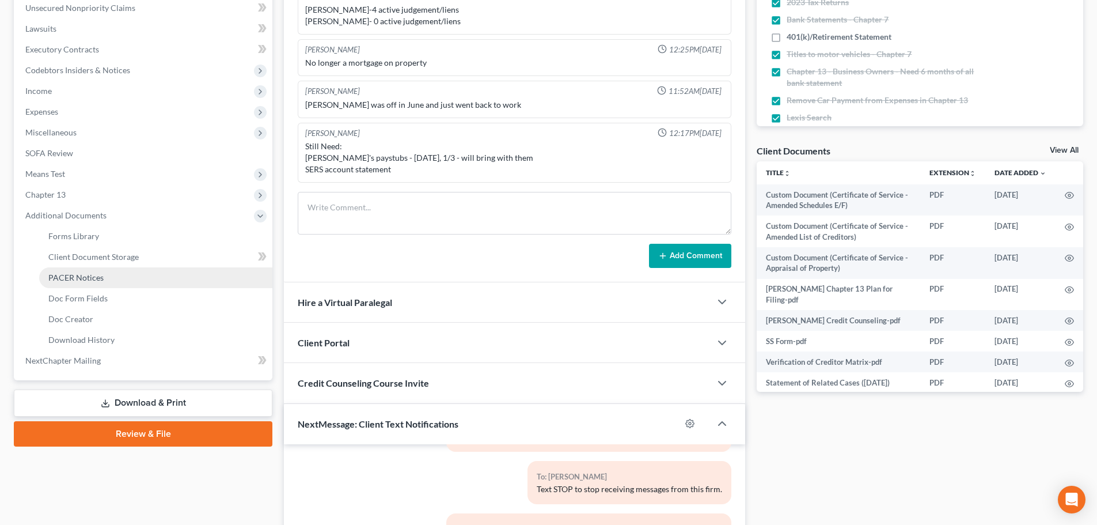
click at [81, 278] on span "PACER Notices" at bounding box center [75, 277] width 55 height 10
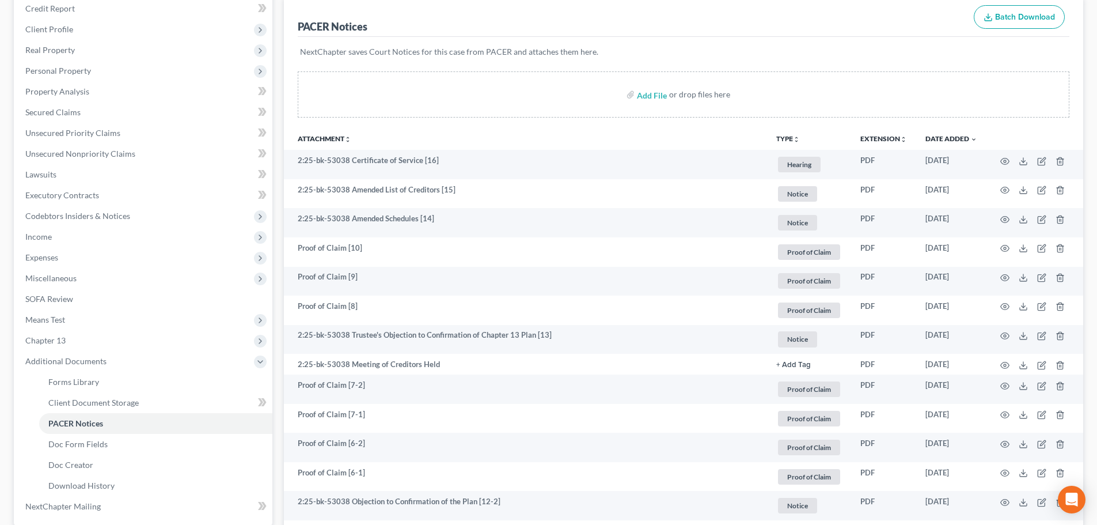
scroll to position [96, 0]
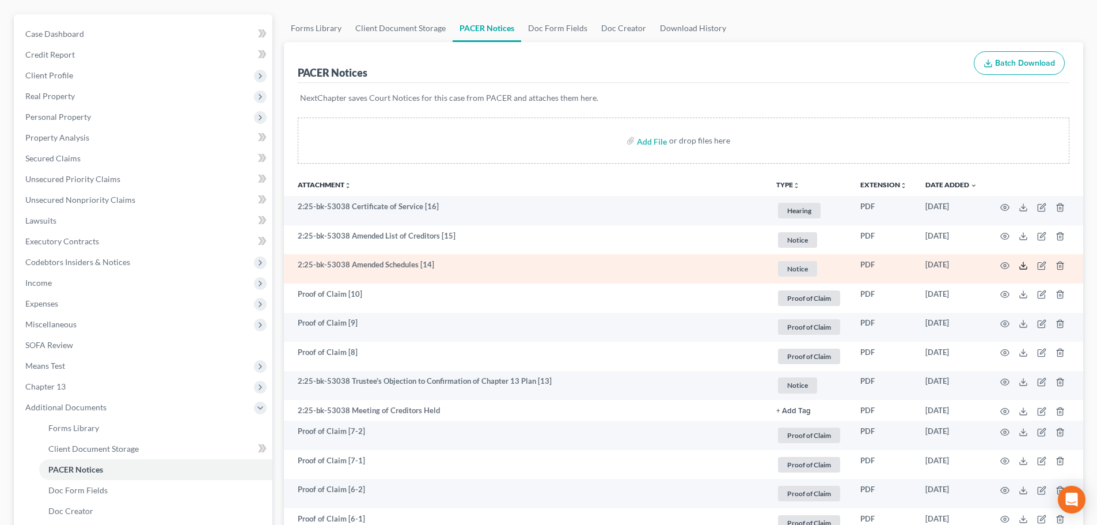
click at [1020, 265] on icon at bounding box center [1023, 265] width 9 height 9
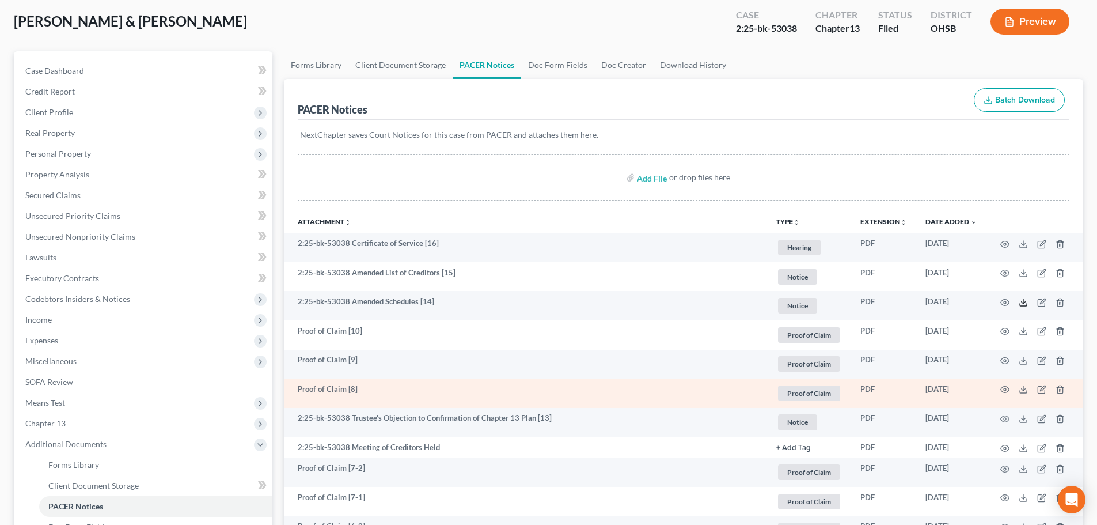
scroll to position [192, 0]
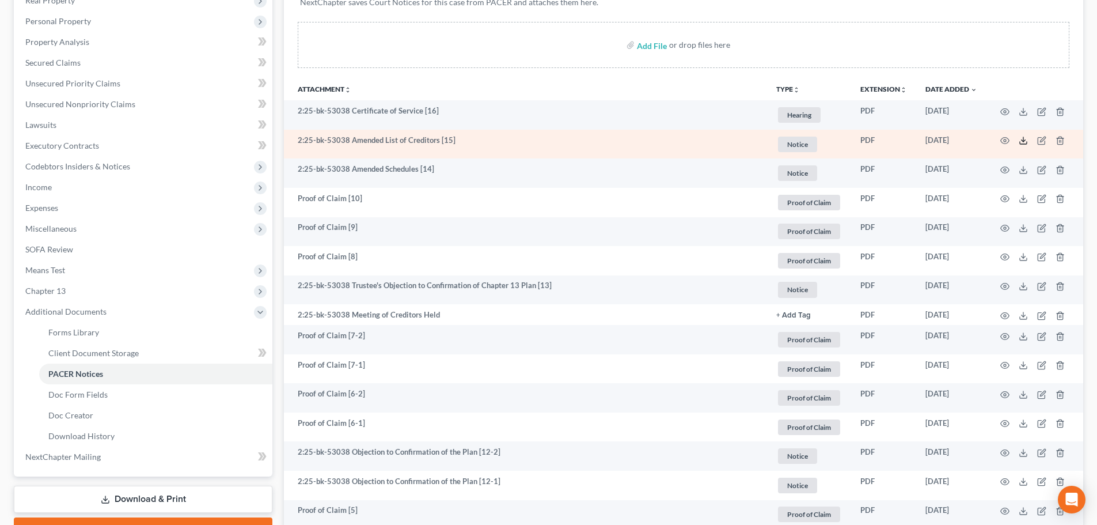
click at [1022, 142] on icon at bounding box center [1023, 140] width 9 height 9
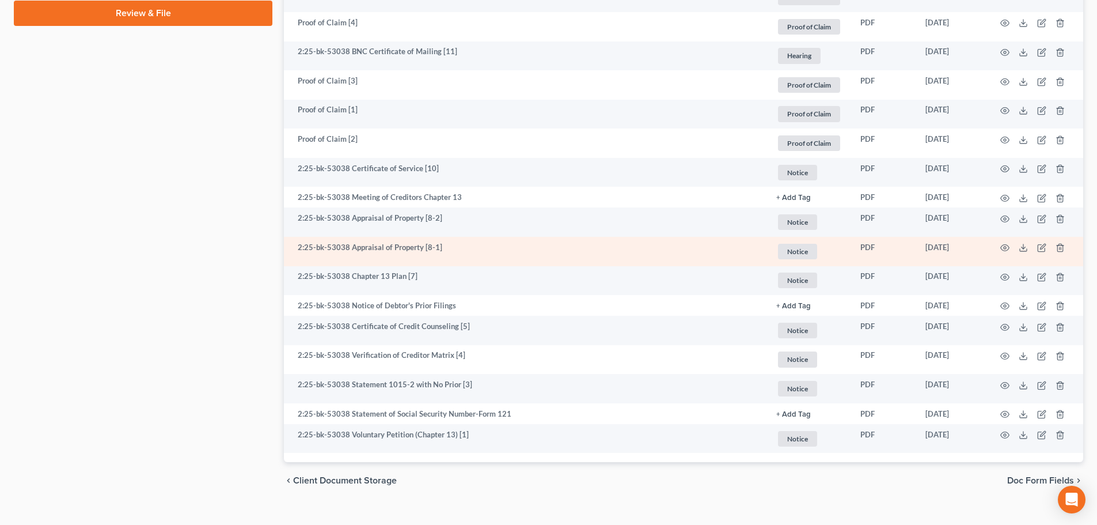
scroll to position [726, 0]
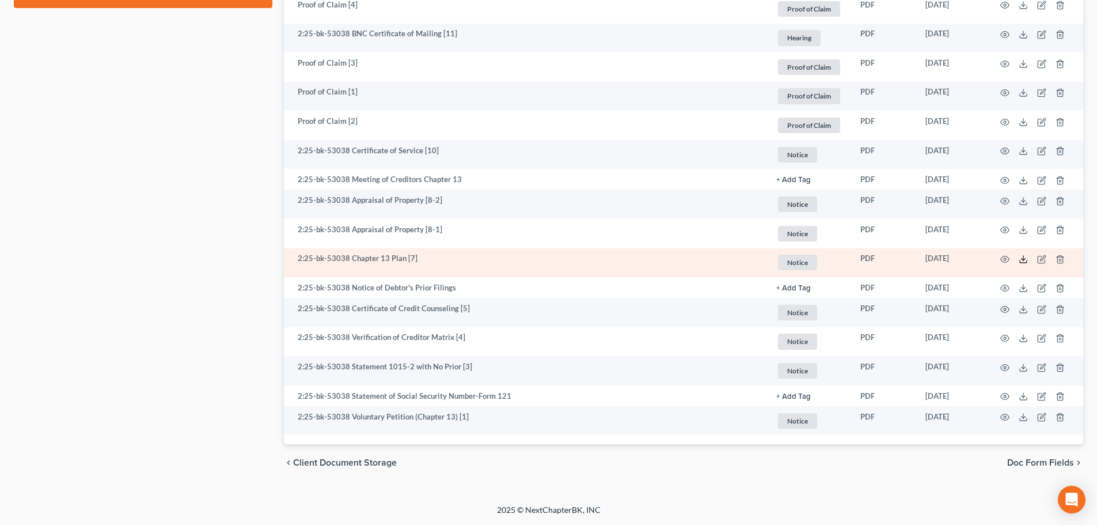
click at [1026, 256] on icon at bounding box center [1023, 259] width 9 height 9
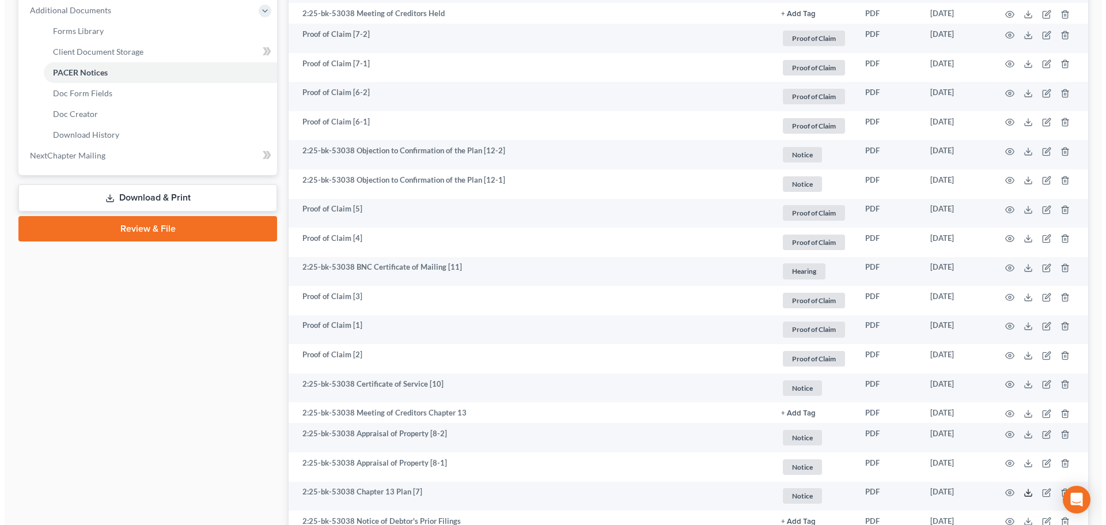
scroll to position [150, 0]
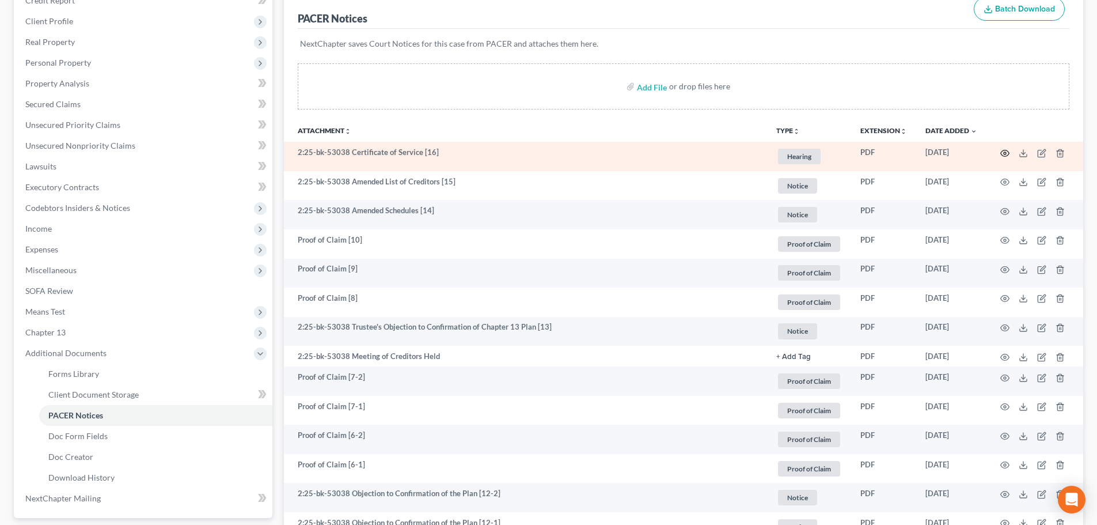
click at [1009, 151] on icon "button" at bounding box center [1004, 153] width 9 height 9
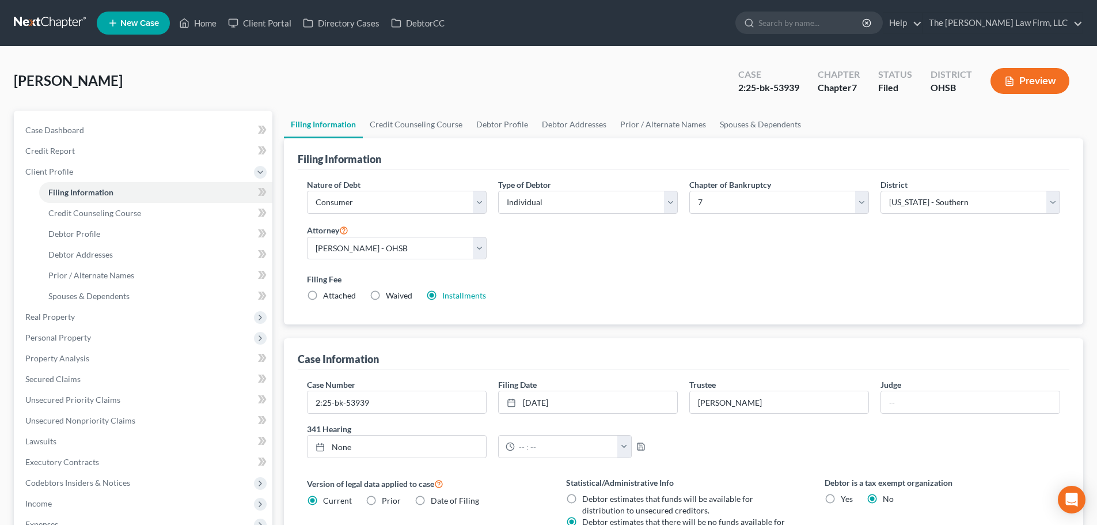
select select "1"
select select "0"
select select "62"
select select "2"
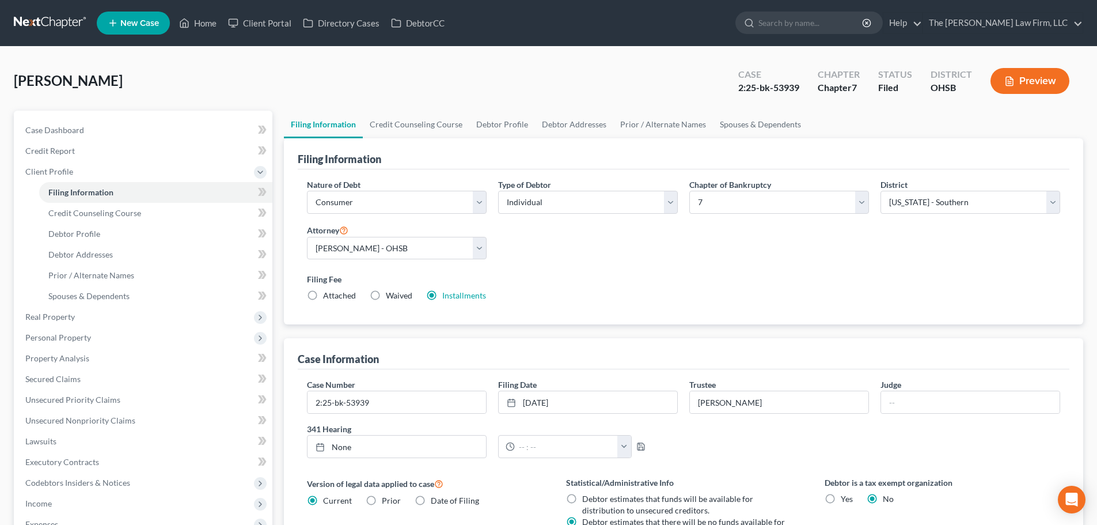
select select "36"
click at [75, 379] on span "Secured Claims" at bounding box center [52, 379] width 55 height 10
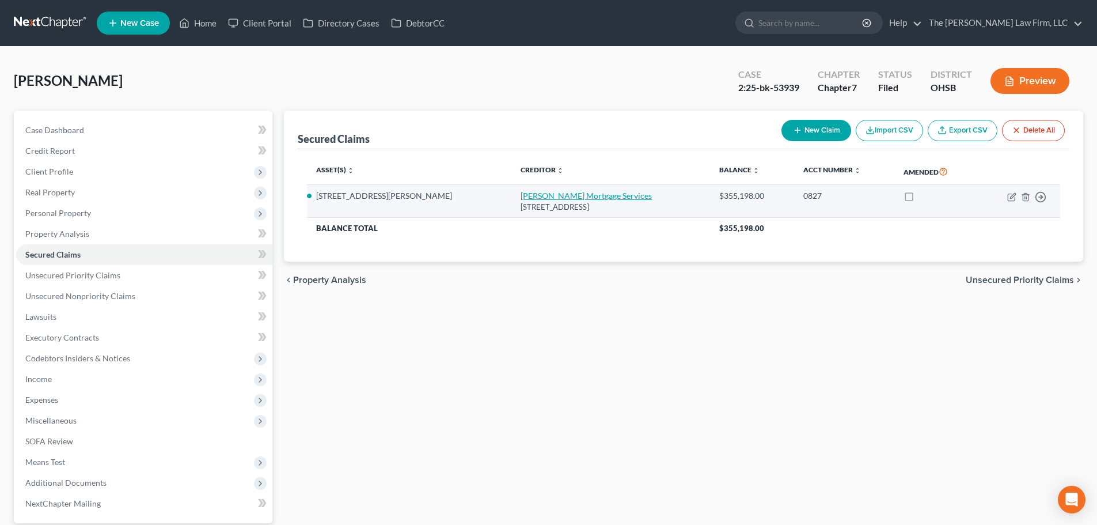
click at [521, 193] on link "[PERSON_NAME] Mortgage Services" at bounding box center [586, 196] width 131 height 10
select select "4"
select select "3"
select select "2"
select select "0"
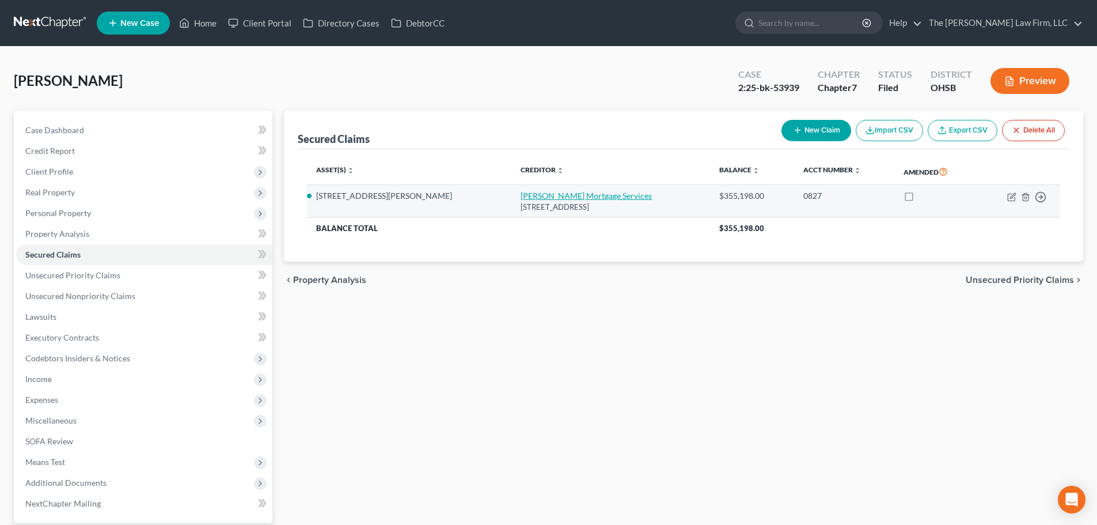
select select "0"
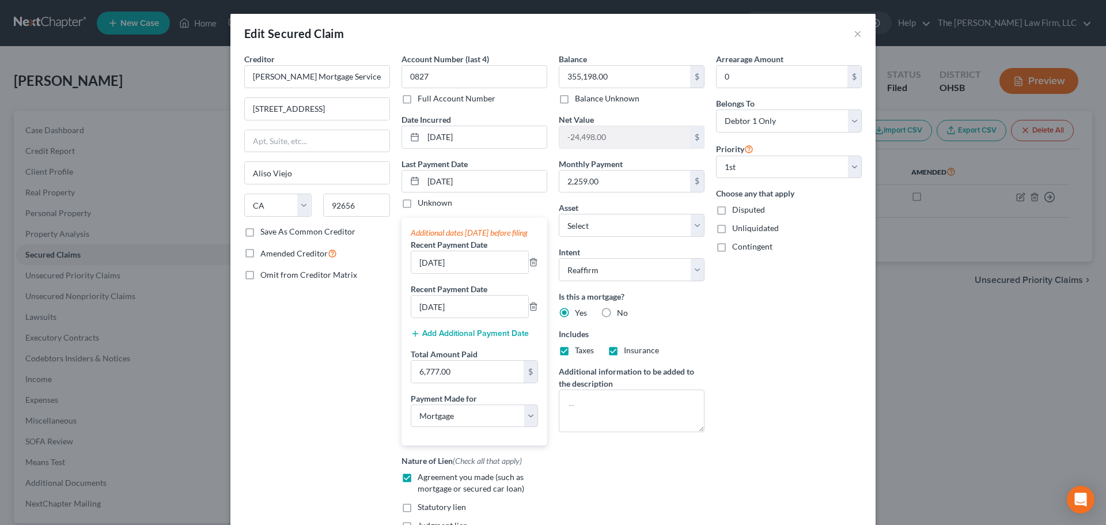
click at [78, 185] on div "Edit Secured Claim × Creditor * [PERSON_NAME] Mortgage Services [GEOGRAPHIC_DAT…" at bounding box center [553, 262] width 1106 height 525
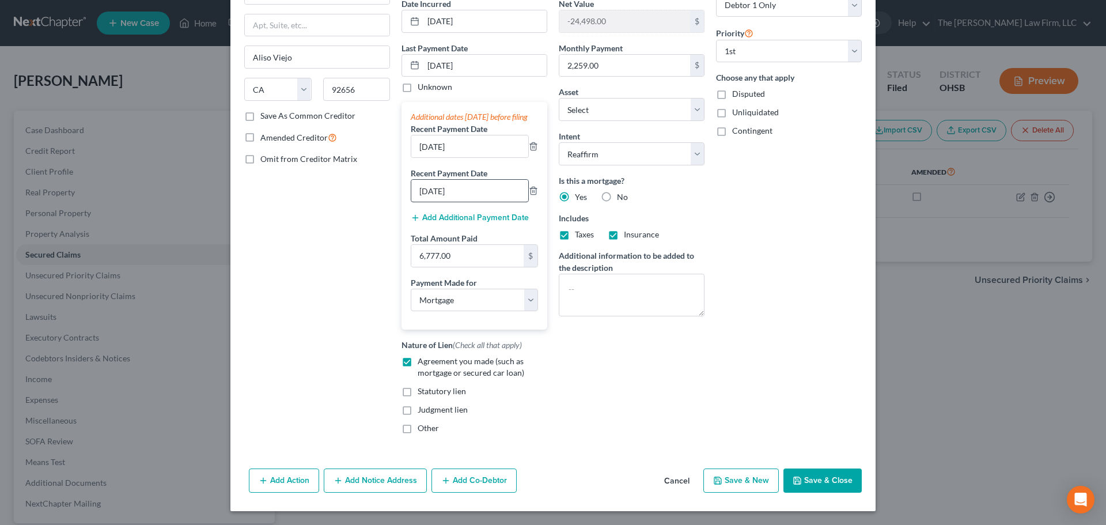
scroll to position [127, 0]
click at [194, 238] on div "Edit Secured Claim × Creditor * [PERSON_NAME] Mortgage Services [GEOGRAPHIC_DAT…" at bounding box center [553, 262] width 1106 height 525
click at [191, 238] on div "Edit Secured Claim × Creditor * [PERSON_NAME] Mortgage Services [GEOGRAPHIC_DAT…" at bounding box center [553, 262] width 1106 height 525
drag, startPoint x: 191, startPoint y: 238, endPoint x: 207, endPoint y: 233, distance: 16.8
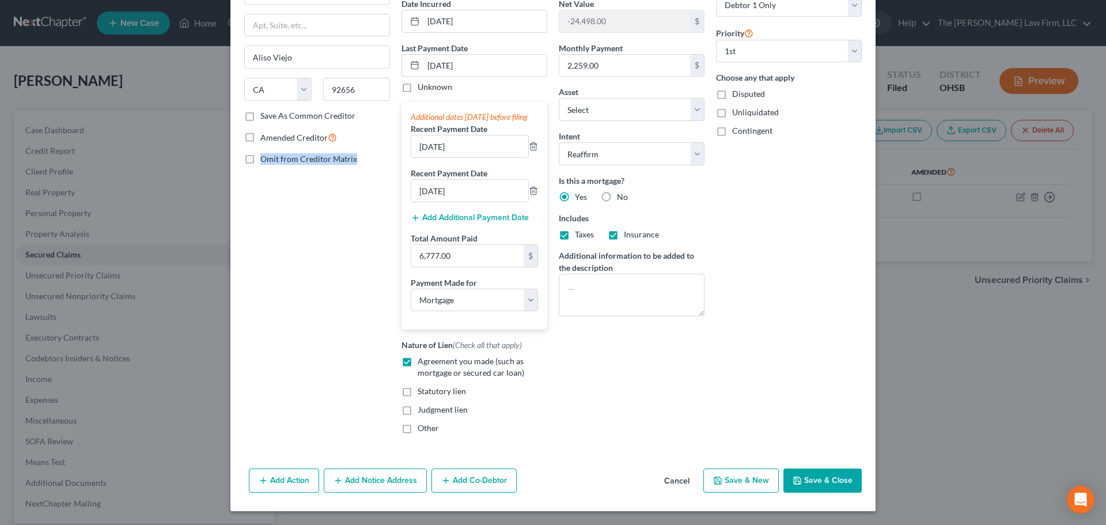
click at [192, 238] on div "Edit Secured Claim × Creditor * [PERSON_NAME] Mortgage Services [GEOGRAPHIC_DAT…" at bounding box center [553, 262] width 1106 height 525
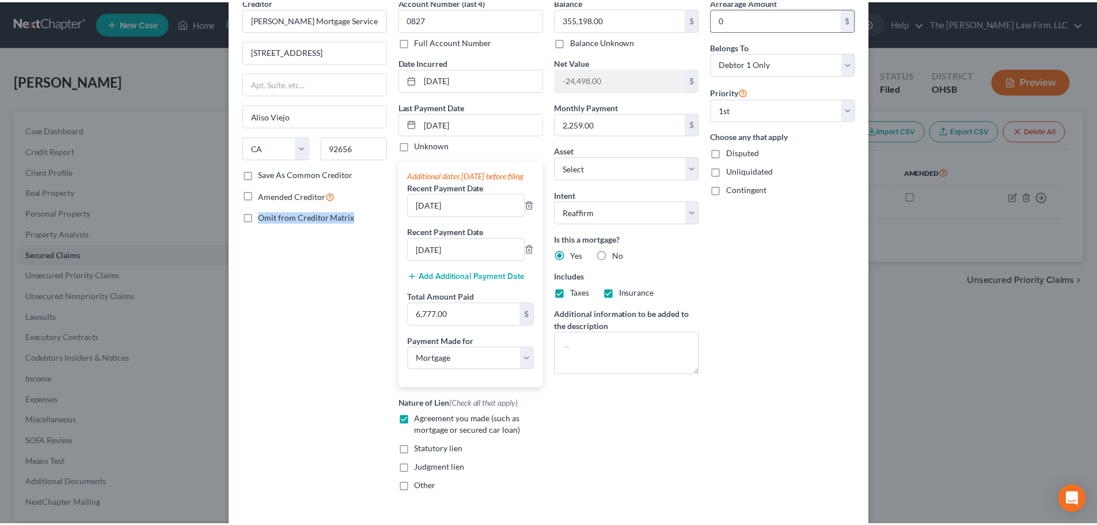
scroll to position [0, 0]
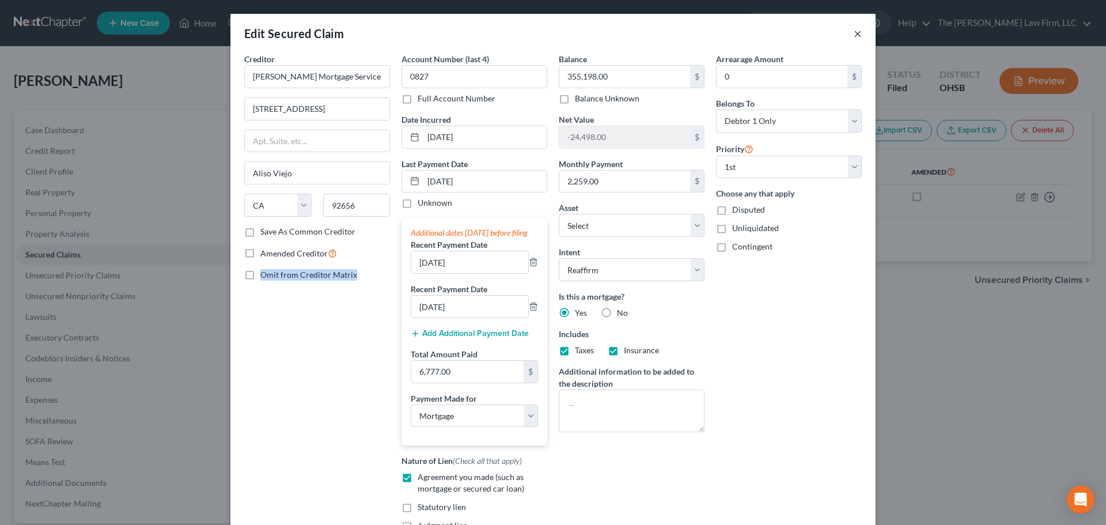
click at [853, 39] on button "×" at bounding box center [857, 33] width 8 height 14
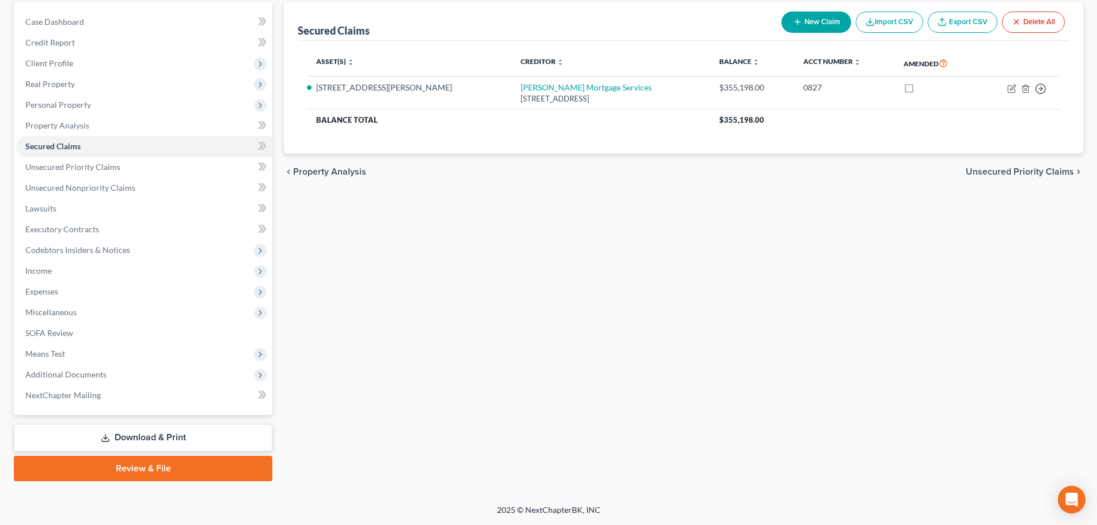
click at [91, 439] on link "Download & Print" at bounding box center [143, 437] width 259 height 27
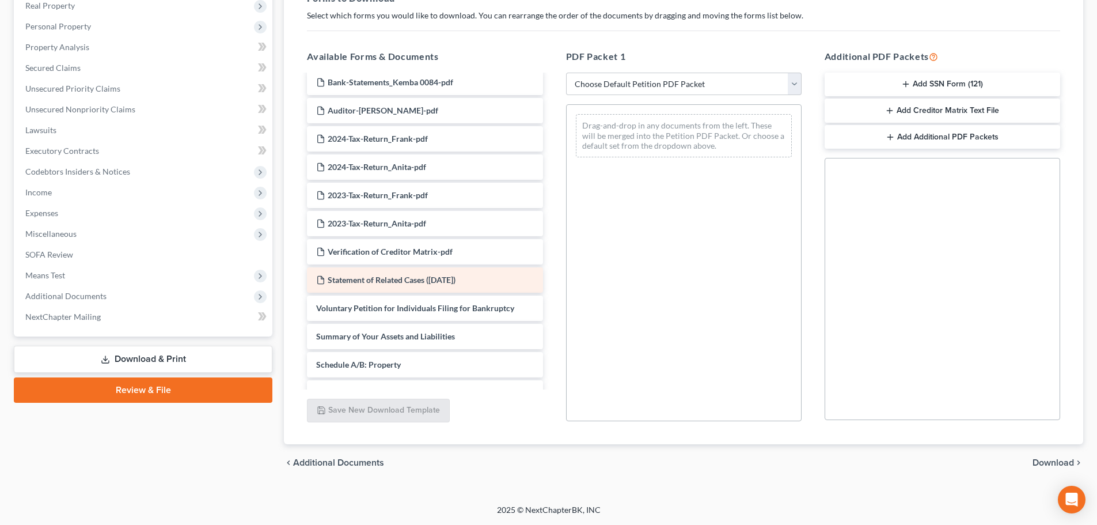
scroll to position [1239, 0]
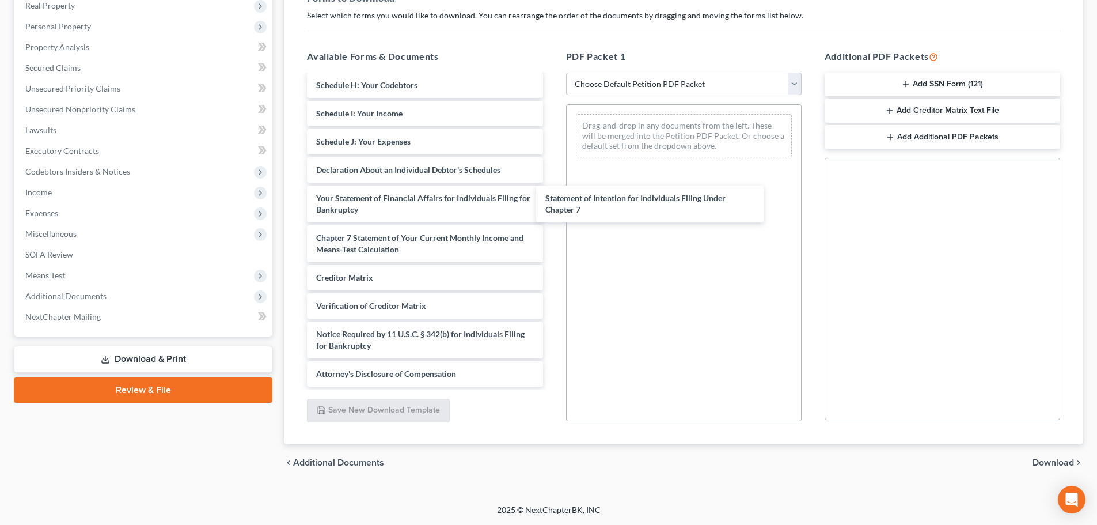
drag, startPoint x: 377, startPoint y: 207, endPoint x: 728, endPoint y: 252, distance: 354.1
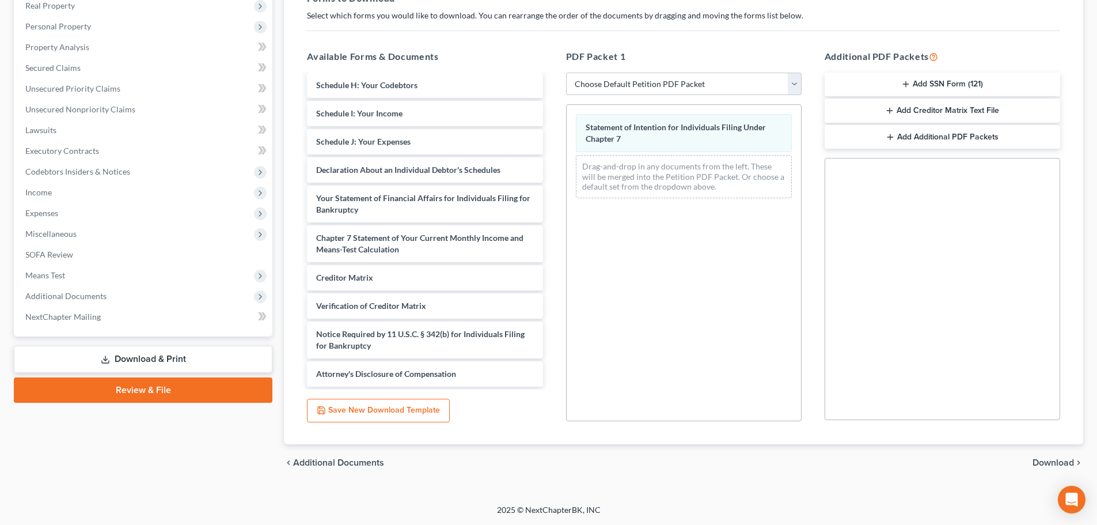
click at [1034, 460] on span "Download" at bounding box center [1053, 462] width 41 height 9
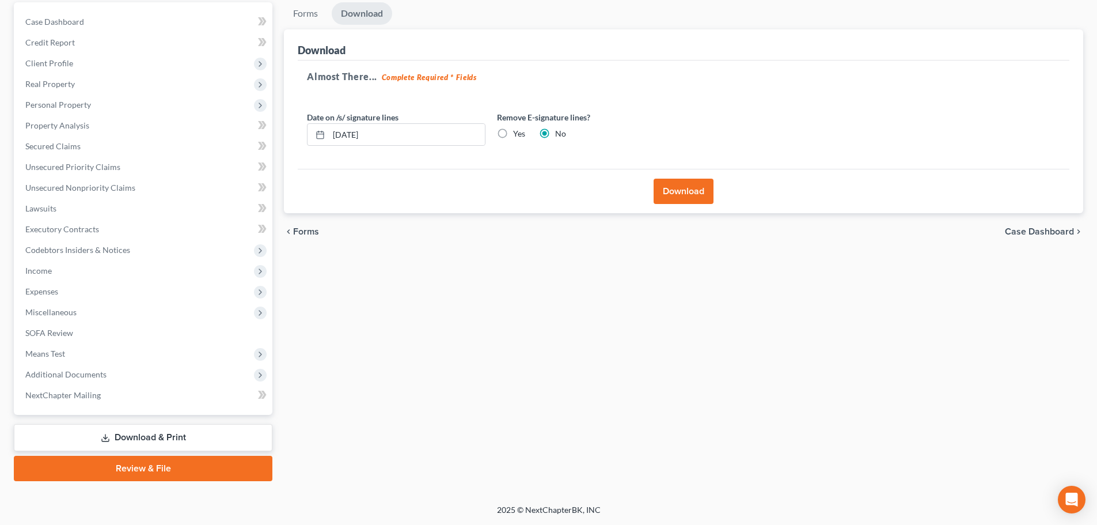
scroll to position [108, 0]
click at [671, 184] on button "Download" at bounding box center [684, 191] width 60 height 25
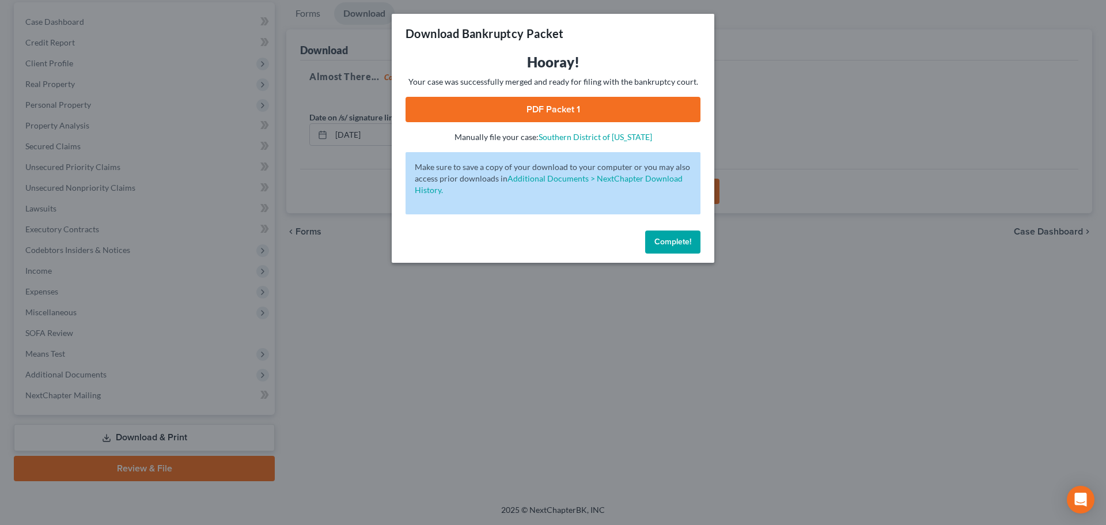
click at [496, 116] on link "PDF Packet 1" at bounding box center [552, 109] width 295 height 25
click at [83, 234] on div "Download Bankruptcy Packet Hooray! Your case was successfully merged and ready …" at bounding box center [553, 262] width 1106 height 525
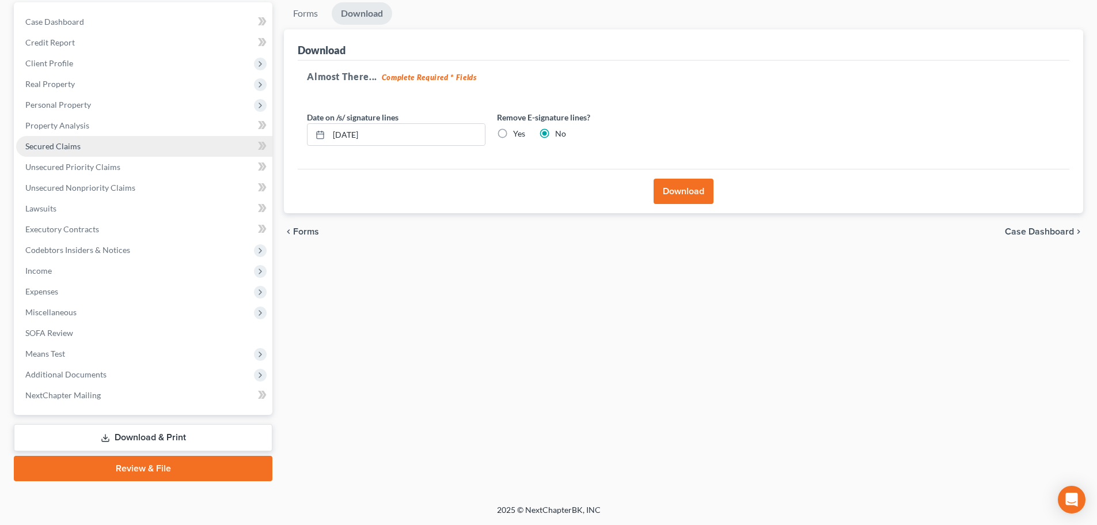
drag, startPoint x: 58, startPoint y: 141, endPoint x: 76, endPoint y: 141, distance: 17.9
click at [58, 141] on span "Secured Claims" at bounding box center [52, 146] width 55 height 10
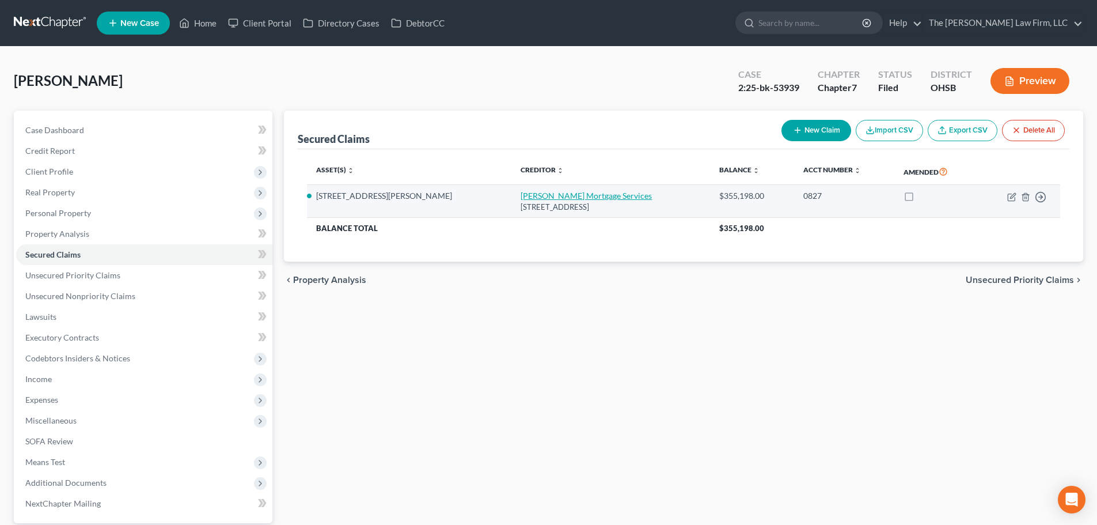
click at [521, 192] on link "Carrington Mortgage Services" at bounding box center [586, 196] width 131 height 10
select select "4"
select select "3"
select select "4"
select select "2"
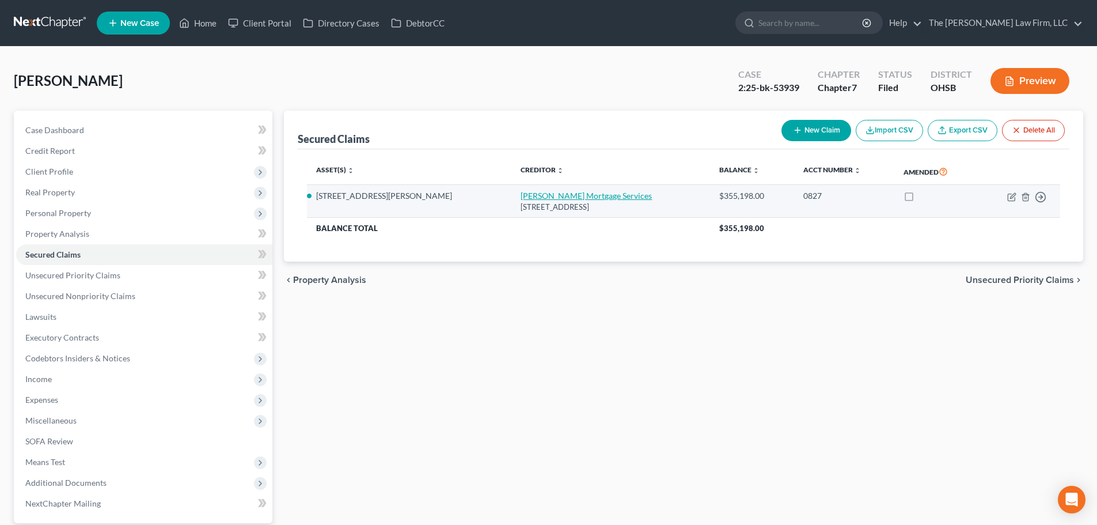
select select "0"
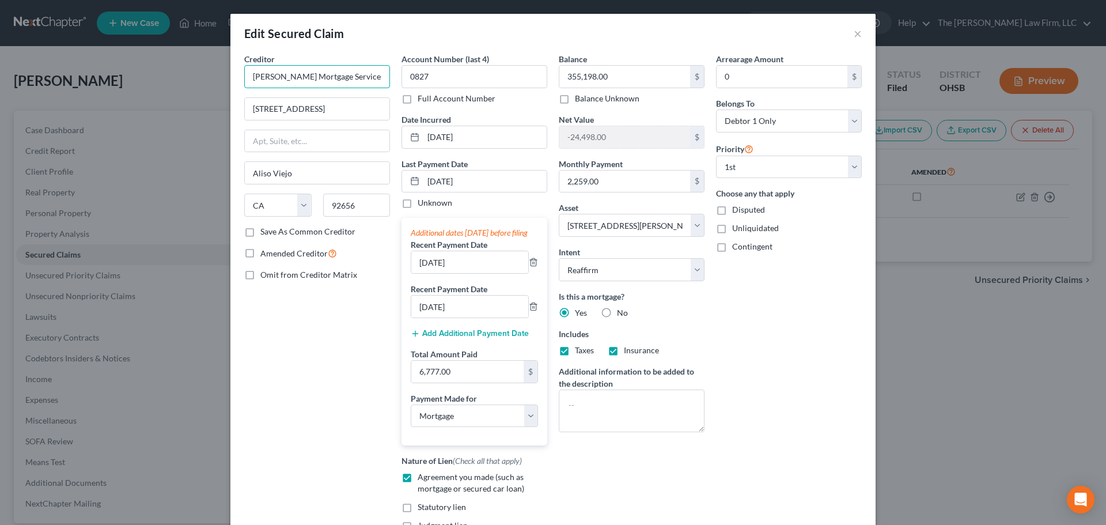
click at [324, 80] on input "Carrington Mortgage Services" at bounding box center [317, 76] width 146 height 23
click at [325, 109] on input "15 Enterprise St" at bounding box center [317, 109] width 145 height 22
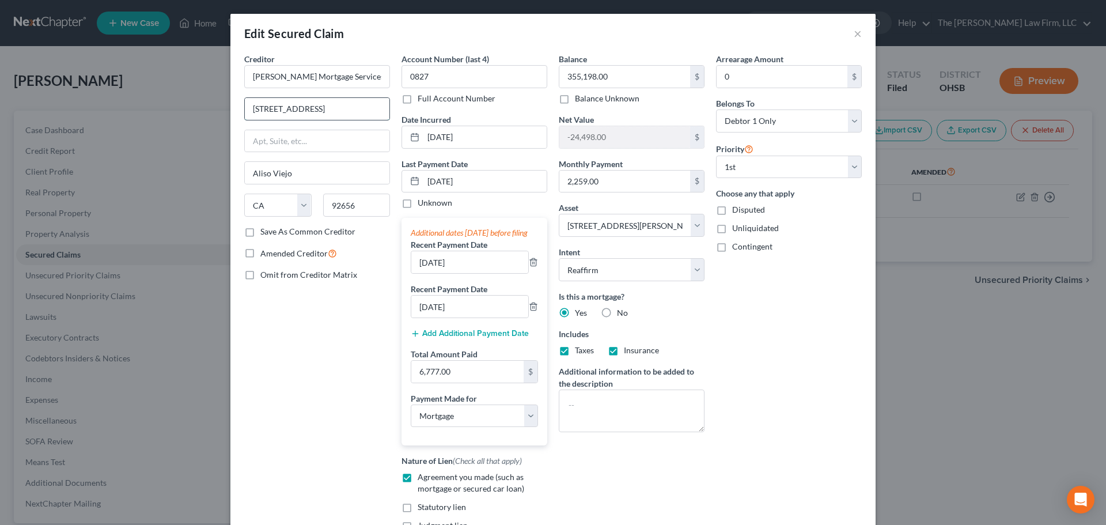
click at [325, 109] on input "15 Enterprise St" at bounding box center [317, 109] width 145 height 22
click at [847, 34] on div "Edit Secured Claim ×" at bounding box center [552, 33] width 645 height 39
click at [853, 35] on button "×" at bounding box center [857, 33] width 8 height 14
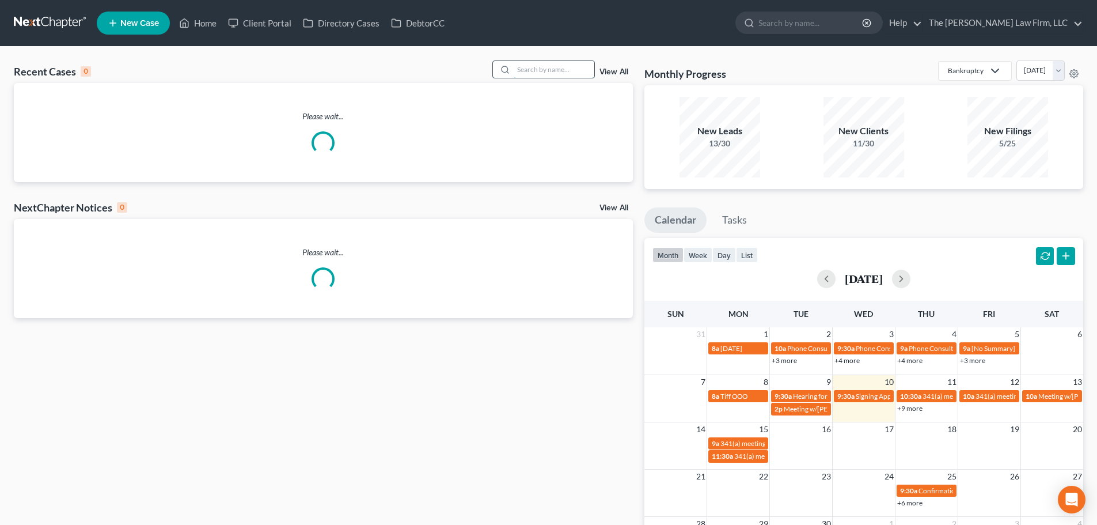
click at [544, 69] on input "search" at bounding box center [554, 69] width 81 height 17
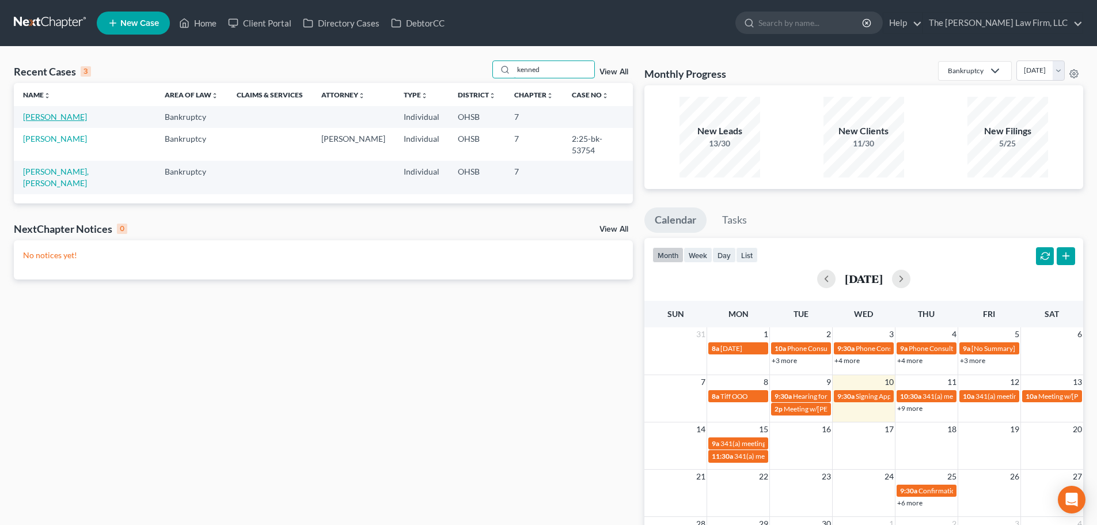
type input "kenned"
click at [62, 119] on link "[PERSON_NAME]" at bounding box center [55, 117] width 64 height 10
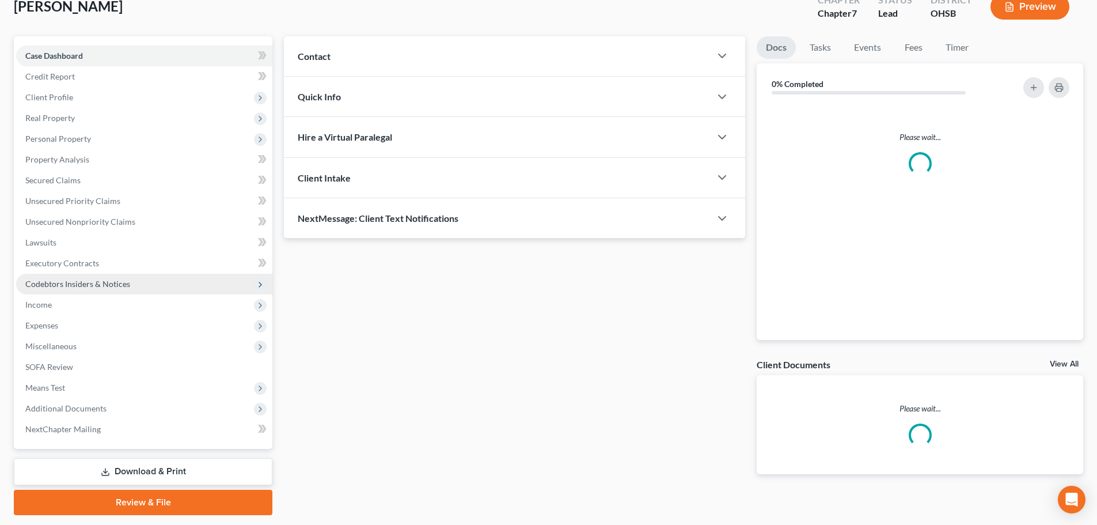
scroll to position [108, 0]
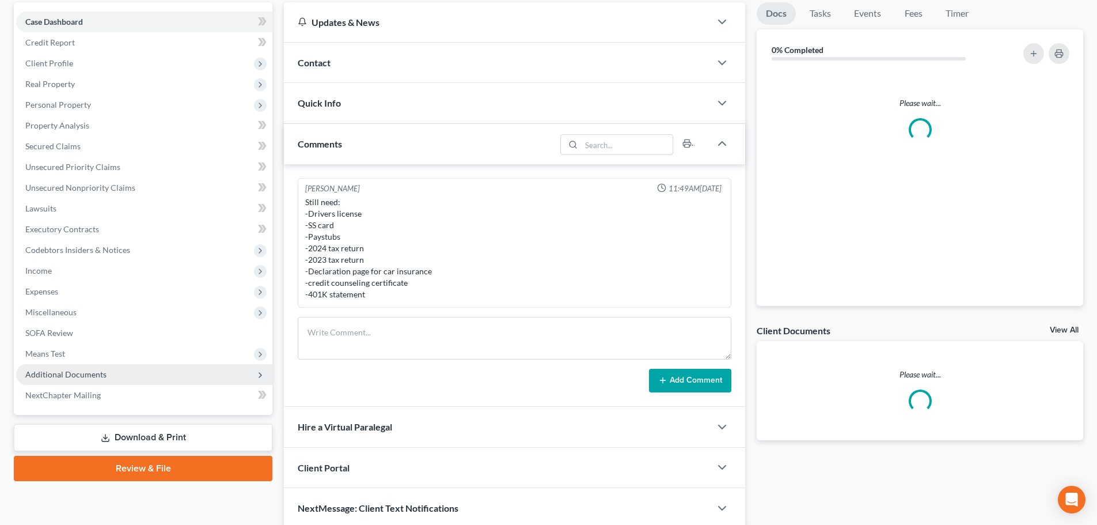
click at [60, 367] on span "Additional Documents" at bounding box center [144, 374] width 256 height 21
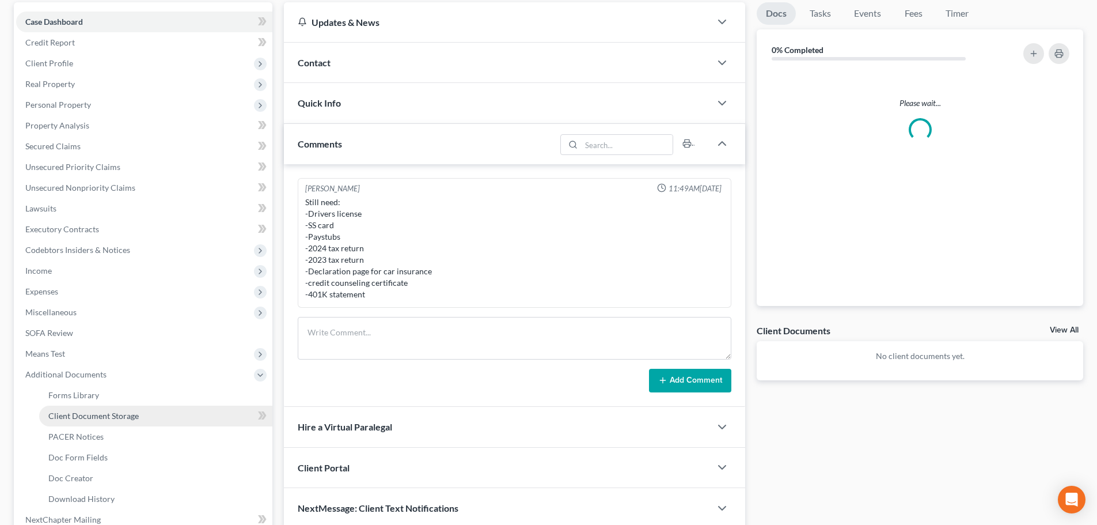
click at [79, 413] on span "Client Document Storage" at bounding box center [93, 416] width 90 height 10
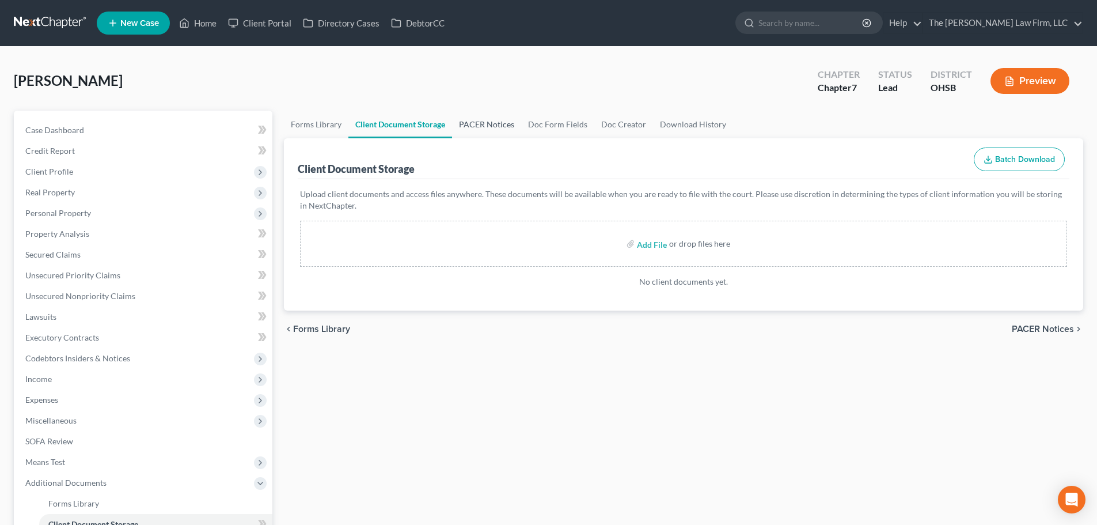
click at [488, 120] on link "PACER Notices" at bounding box center [486, 125] width 69 height 28
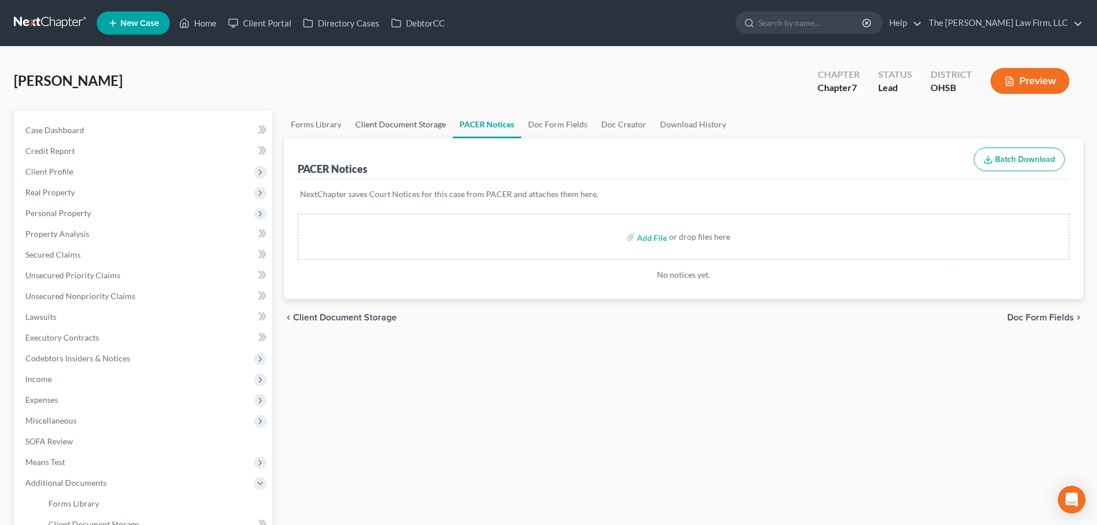
click at [404, 123] on link "Client Document Storage" at bounding box center [400, 125] width 104 height 28
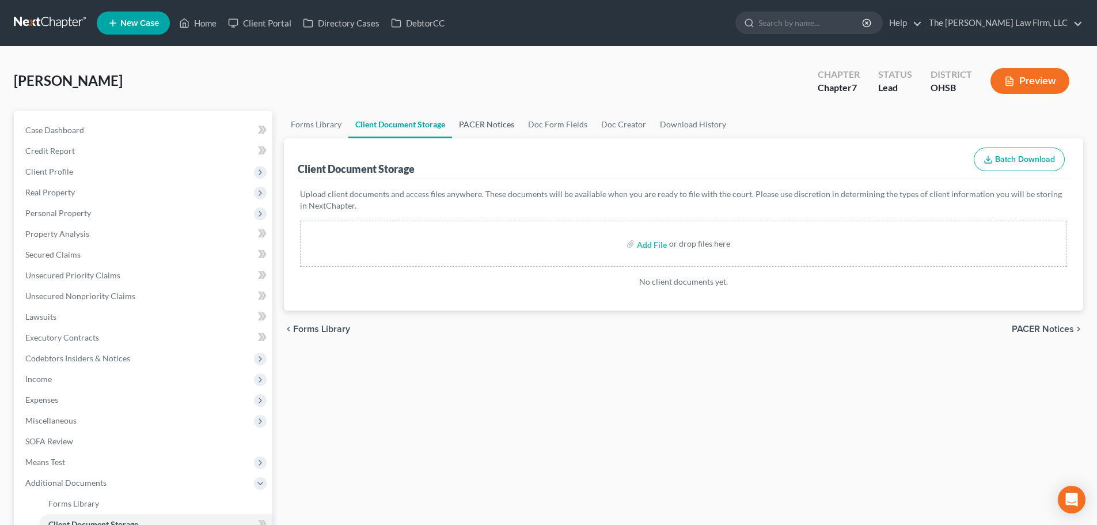
click at [498, 119] on link "PACER Notices" at bounding box center [486, 125] width 69 height 28
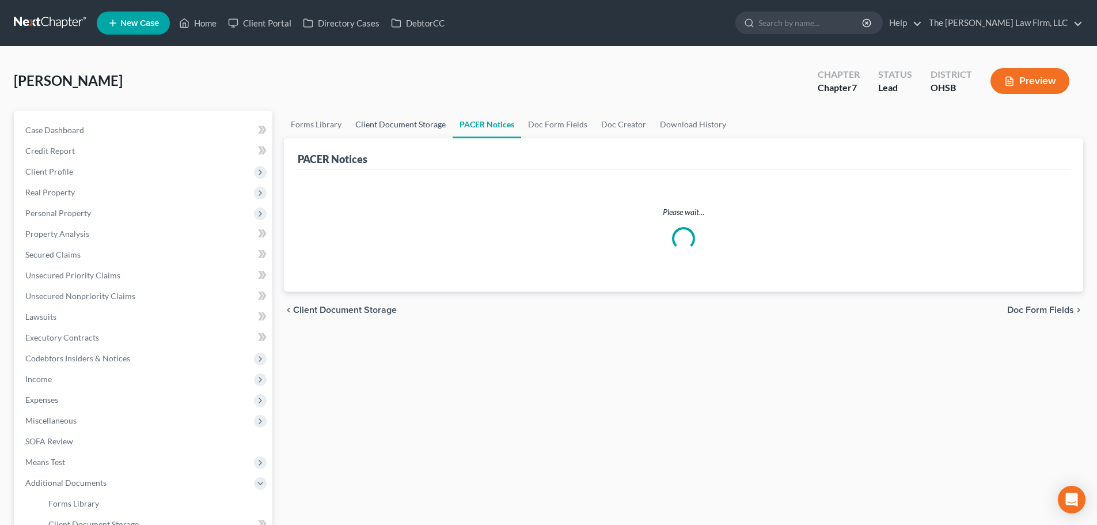
click at [376, 119] on link "Client Document Storage" at bounding box center [400, 125] width 104 height 28
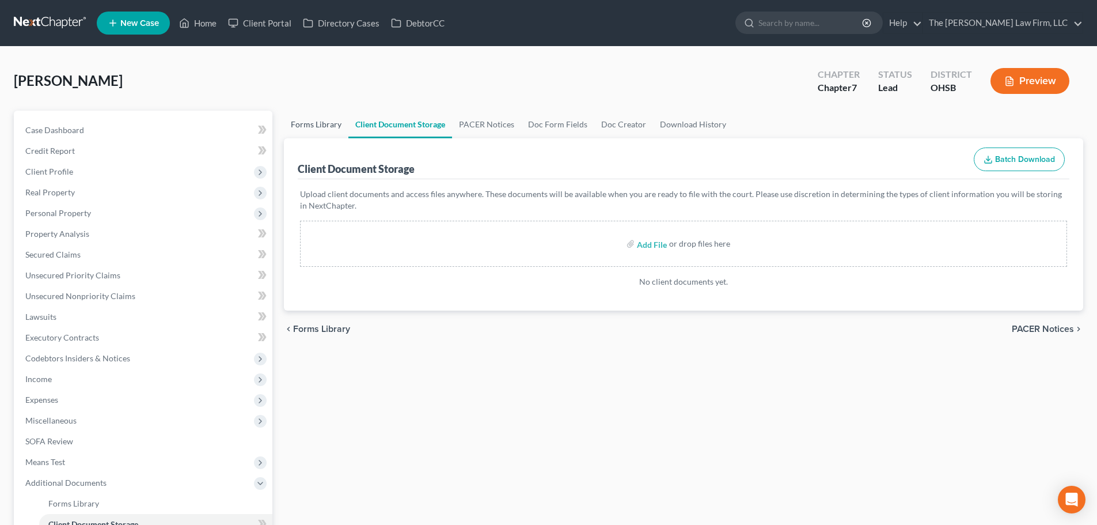
click at [303, 130] on link "Forms Library" at bounding box center [316, 125] width 64 height 28
